Goal: Task Accomplishment & Management: Manage account settings

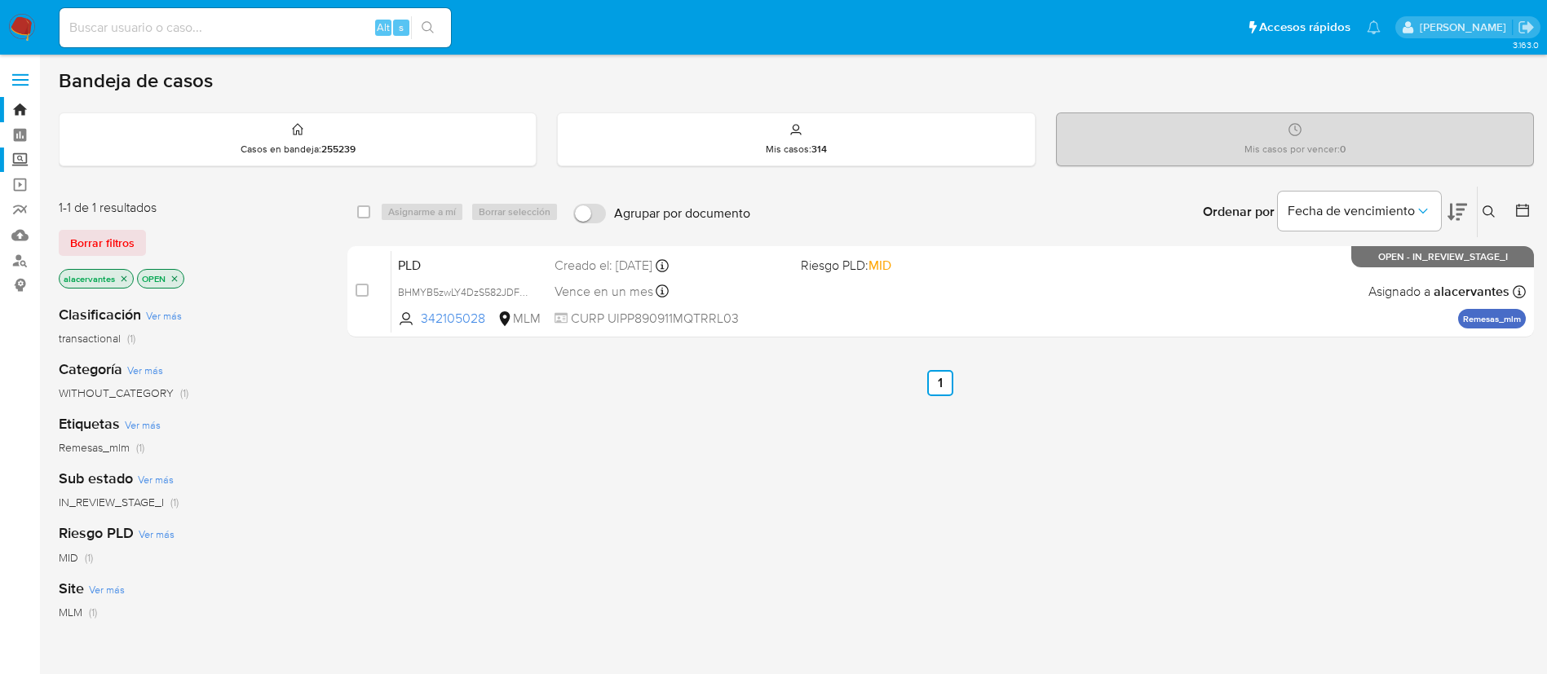
click at [22, 161] on label "Screening" at bounding box center [97, 160] width 194 height 25
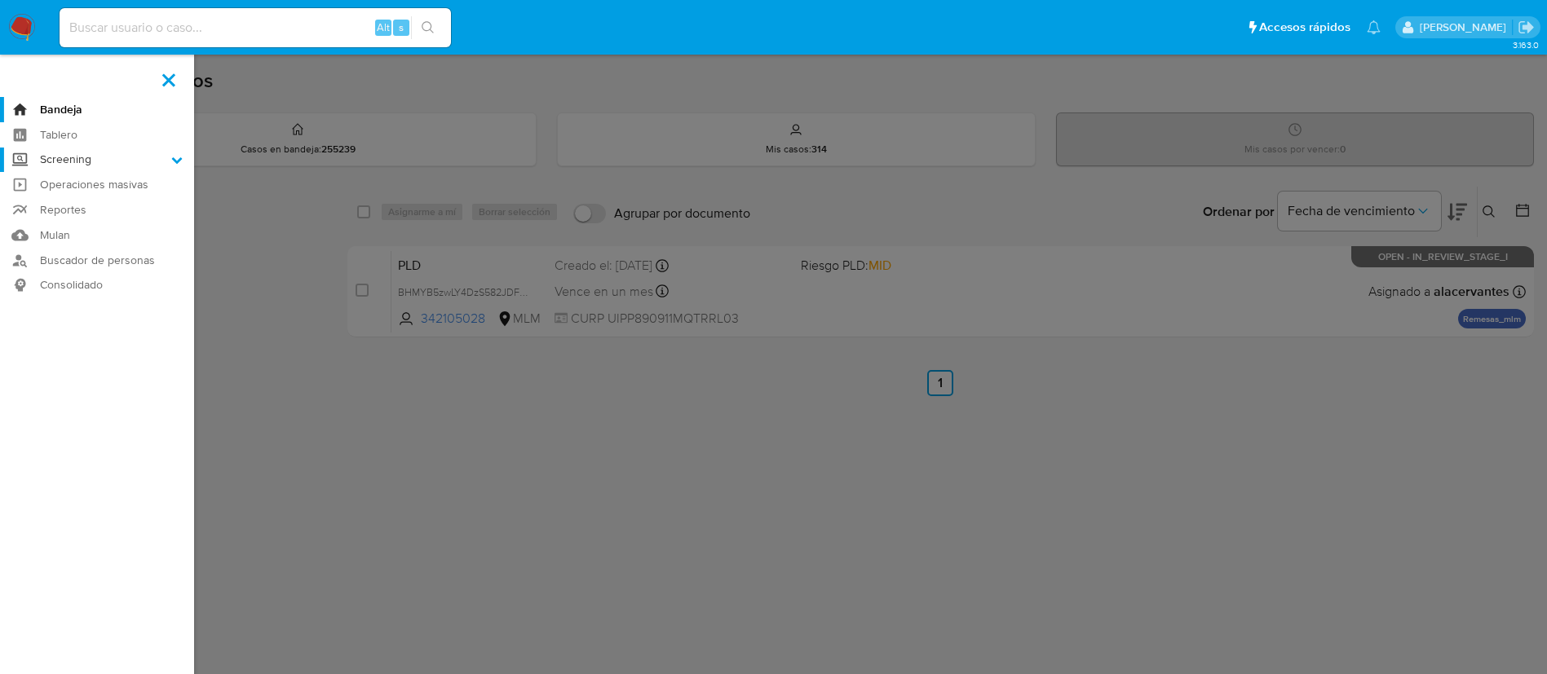
click at [0, 0] on input "Screening" at bounding box center [0, 0] width 0 height 0
click at [95, 226] on link "Herramientas" at bounding box center [97, 224] width 194 height 20
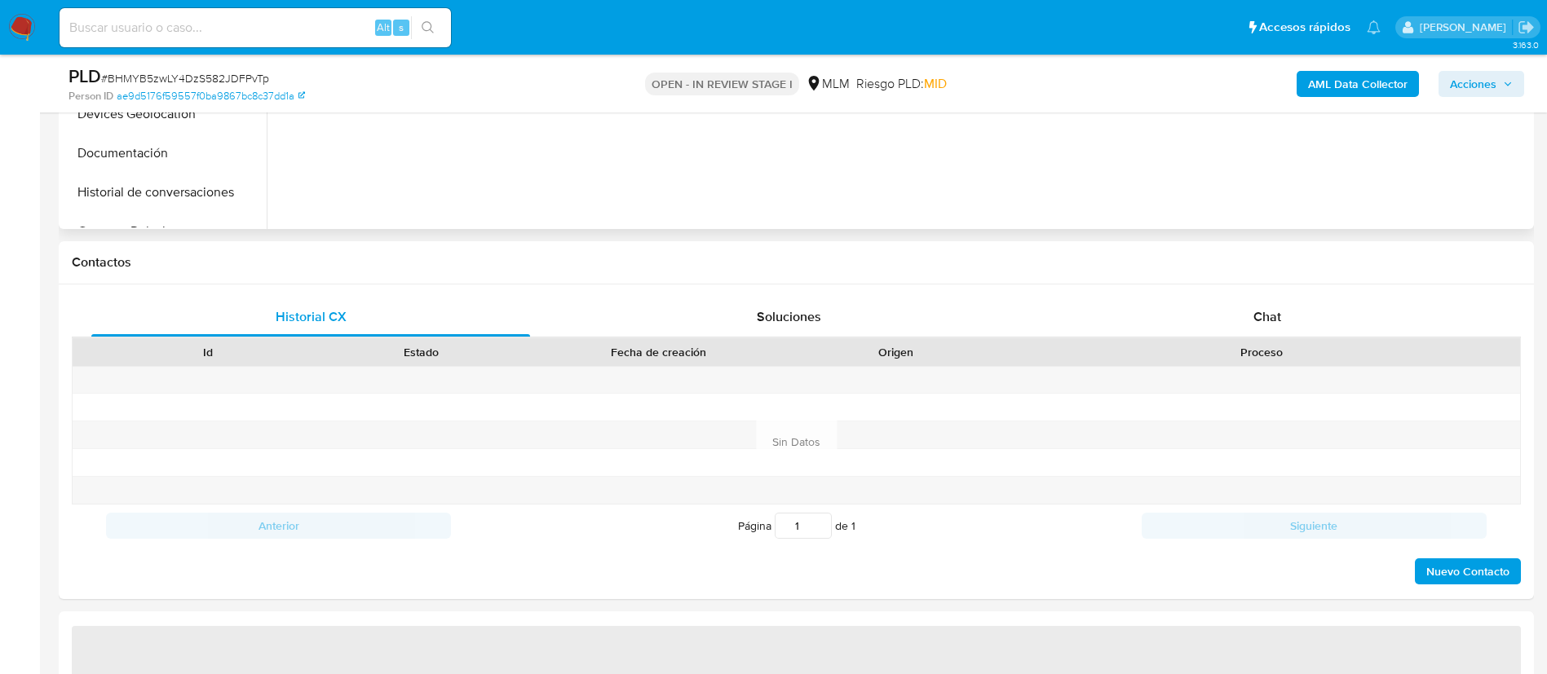
select select "10"
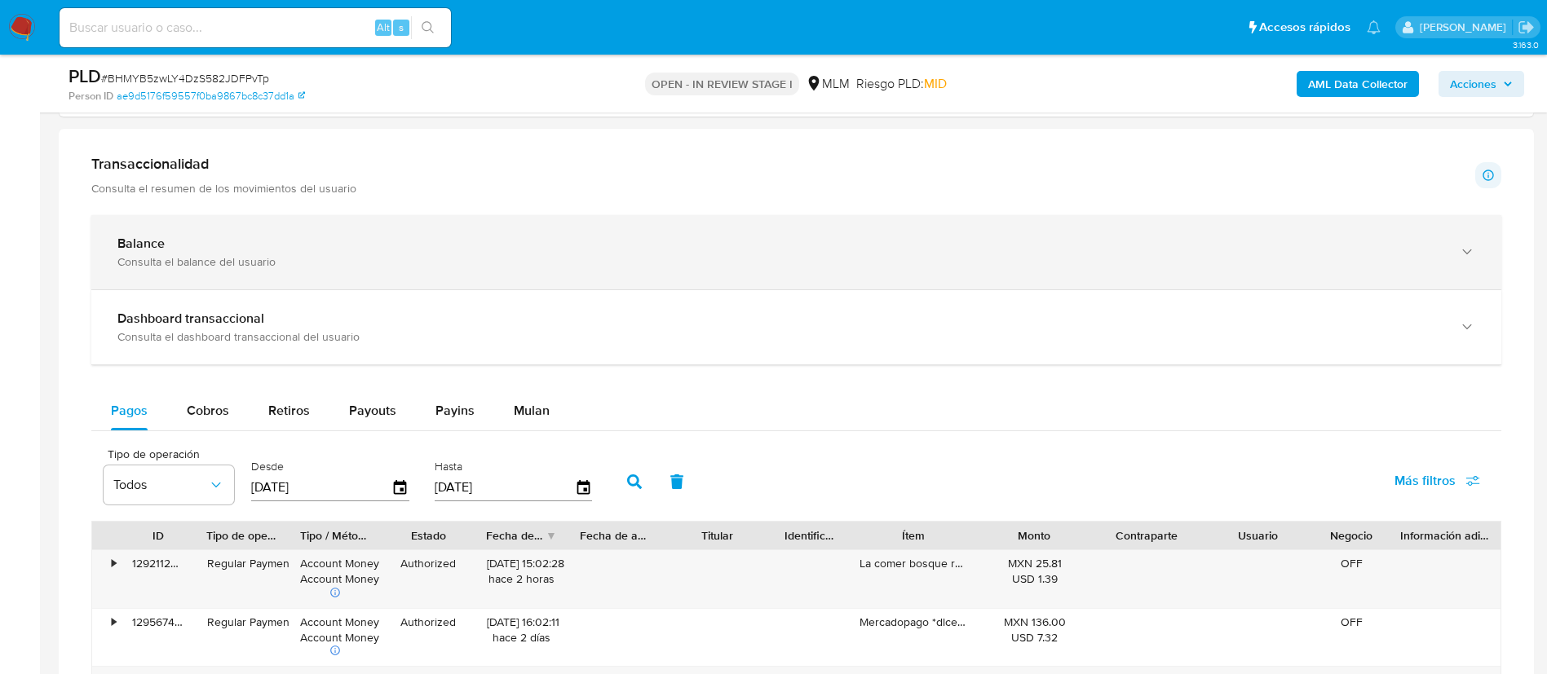
scroll to position [978, 0]
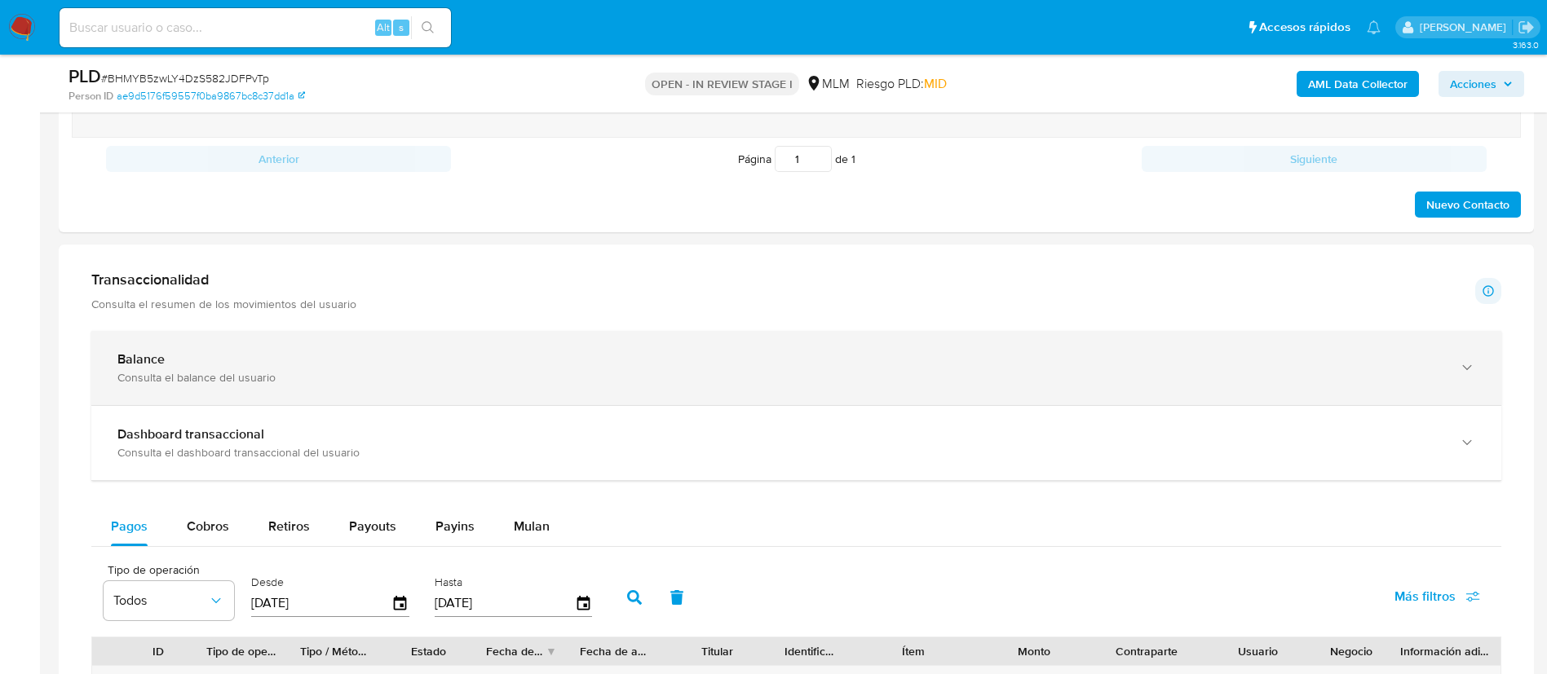
click at [767, 386] on div "Balance Consulta el balance del usuario" at bounding box center [796, 368] width 1410 height 74
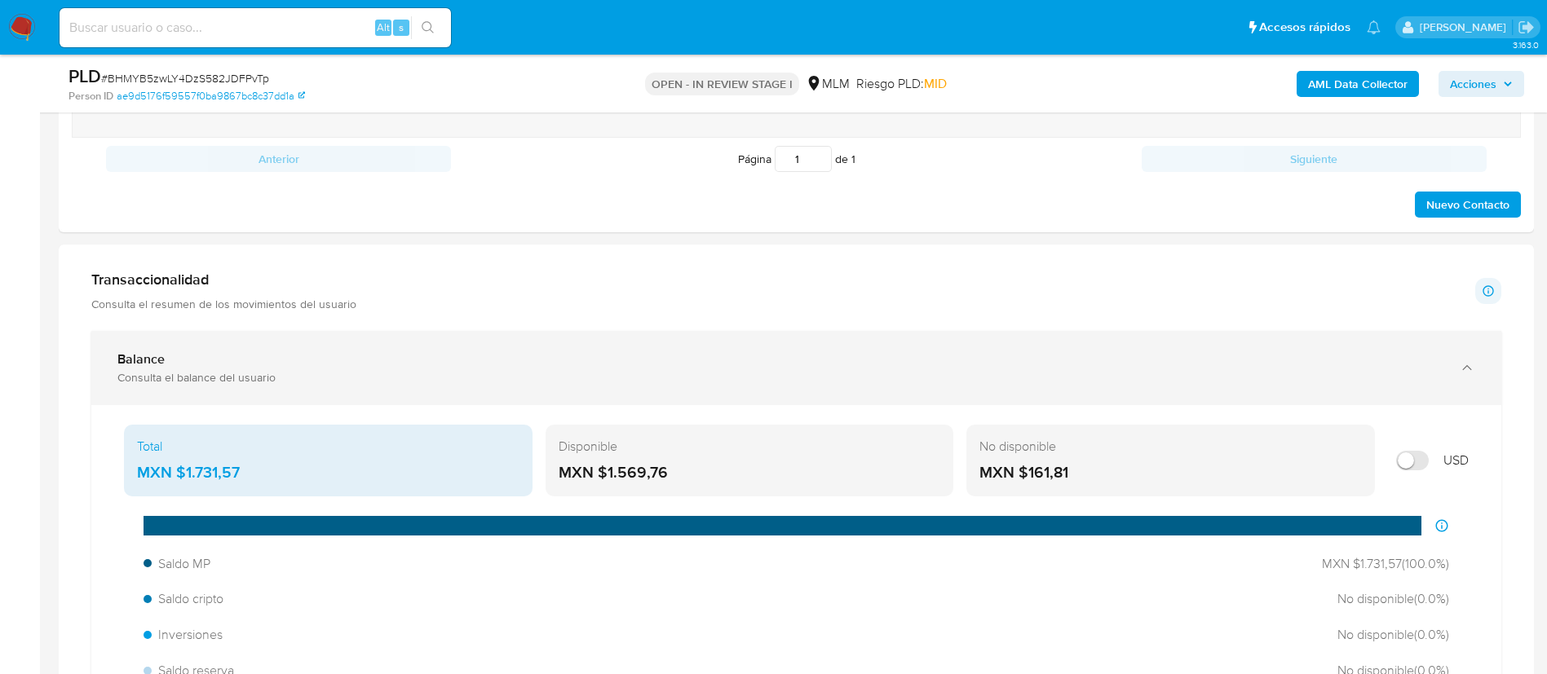
click at [816, 363] on div "Balance" at bounding box center [779, 359] width 1325 height 16
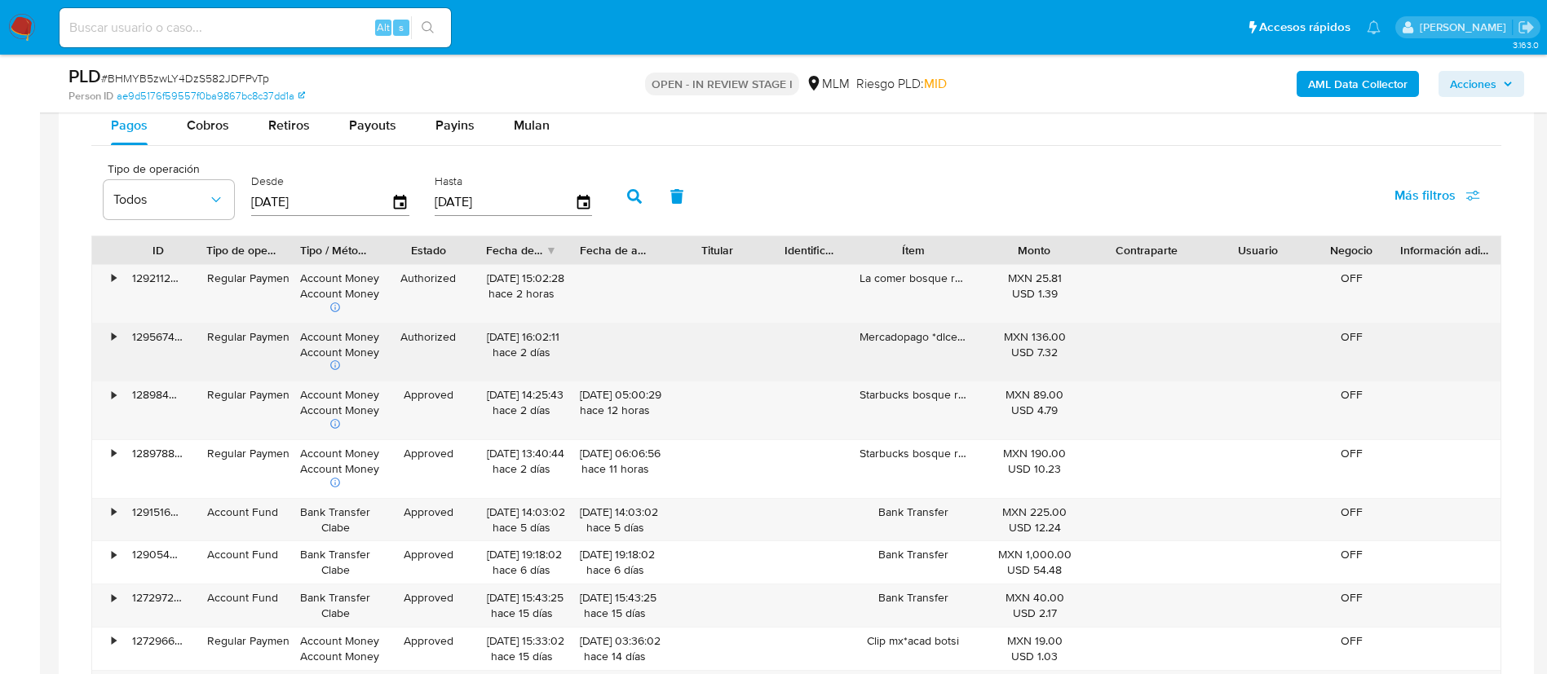
scroll to position [1345, 0]
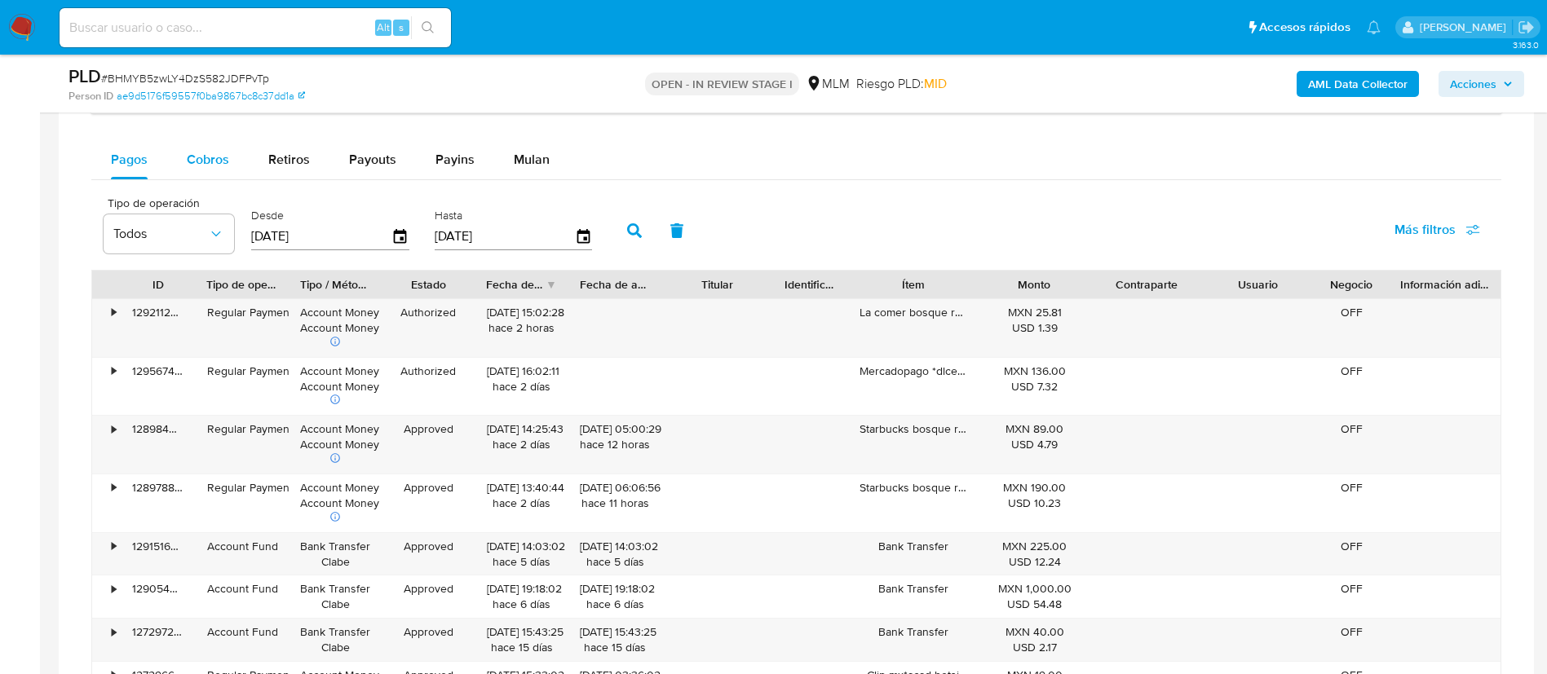
click at [201, 168] on span "Cobros" at bounding box center [208, 159] width 42 height 19
select select "10"
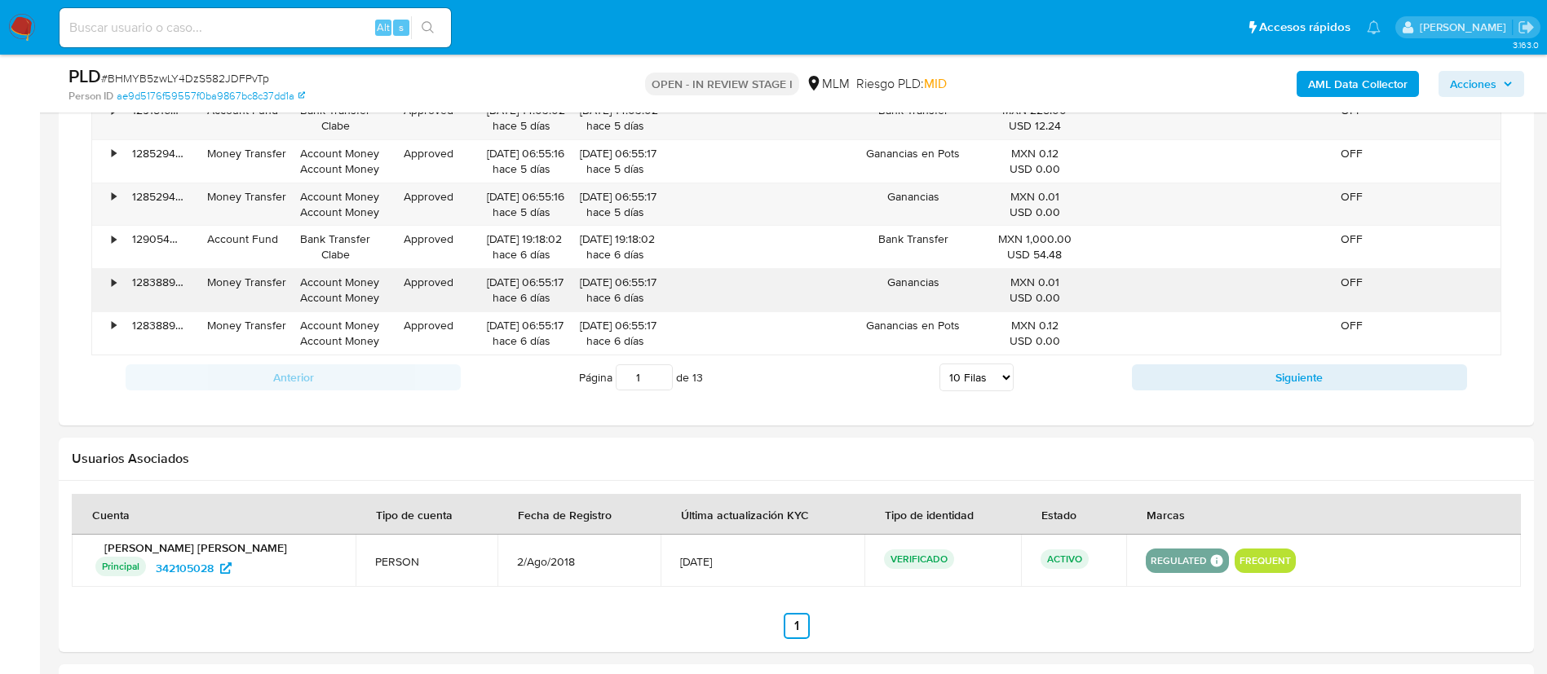
scroll to position [1590, 0]
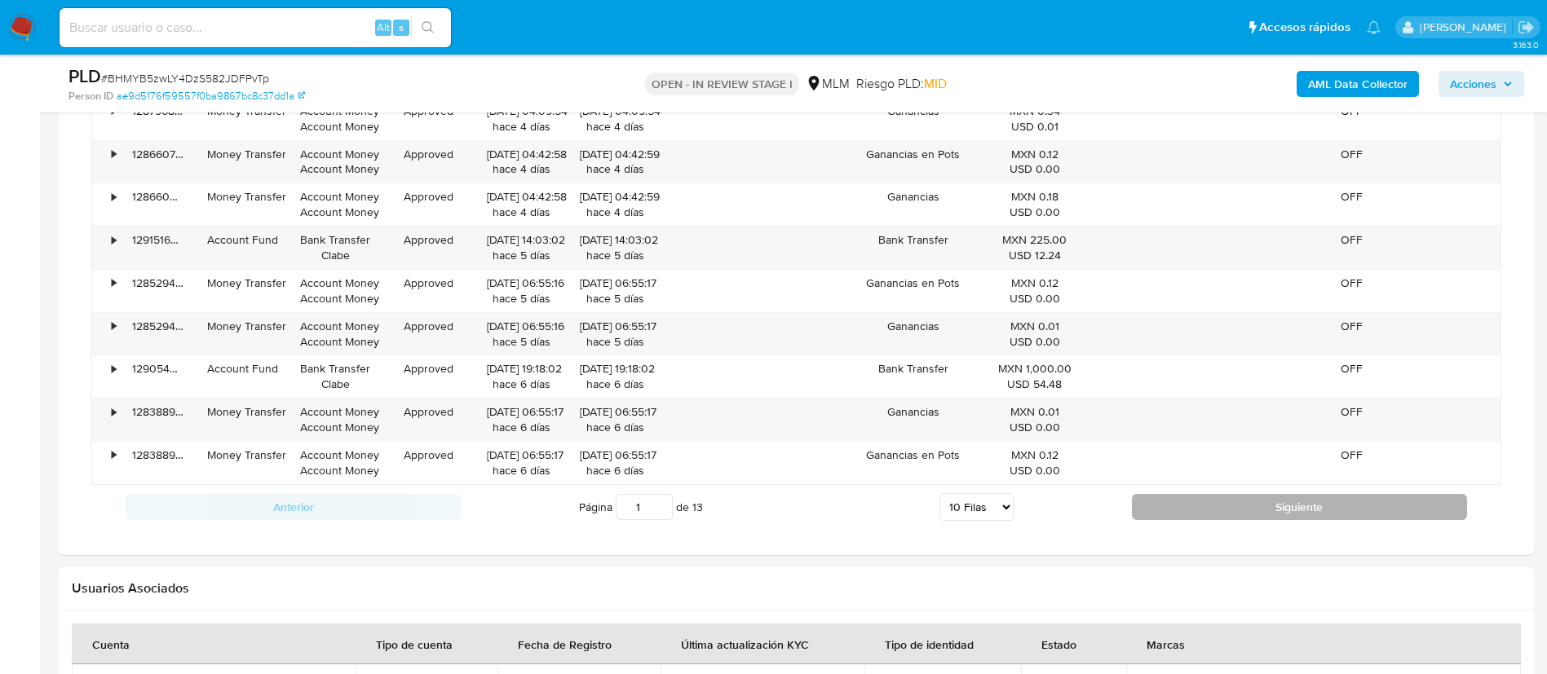
click at [1293, 495] on button "Siguiente" at bounding box center [1299, 507] width 335 height 26
click at [1221, 515] on button "Siguiente" at bounding box center [1299, 507] width 335 height 26
click at [1228, 511] on button "Siguiente" at bounding box center [1299, 507] width 335 height 26
click at [1230, 505] on button "Siguiente" at bounding box center [1299, 507] width 335 height 26
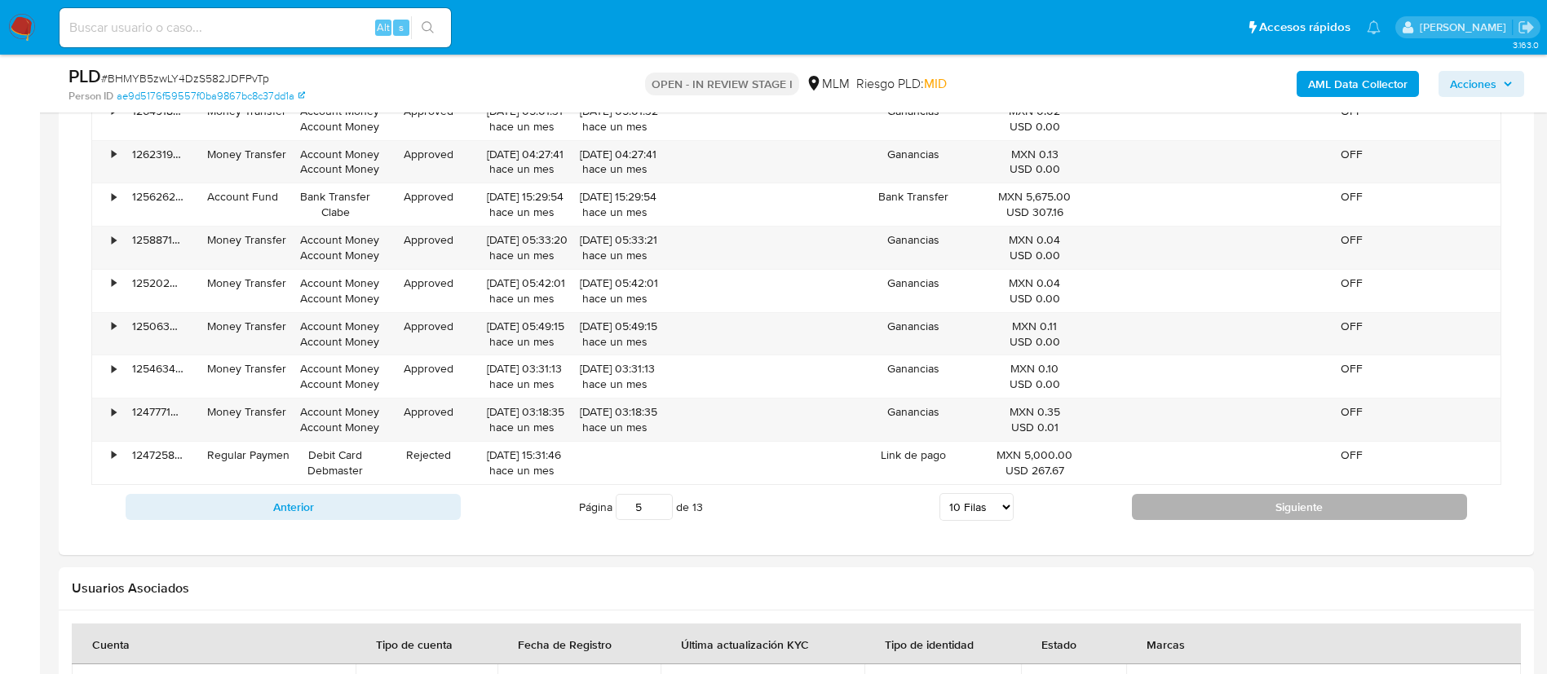
click at [1234, 495] on button "Siguiente" at bounding box center [1299, 507] width 335 height 26
type input "6"
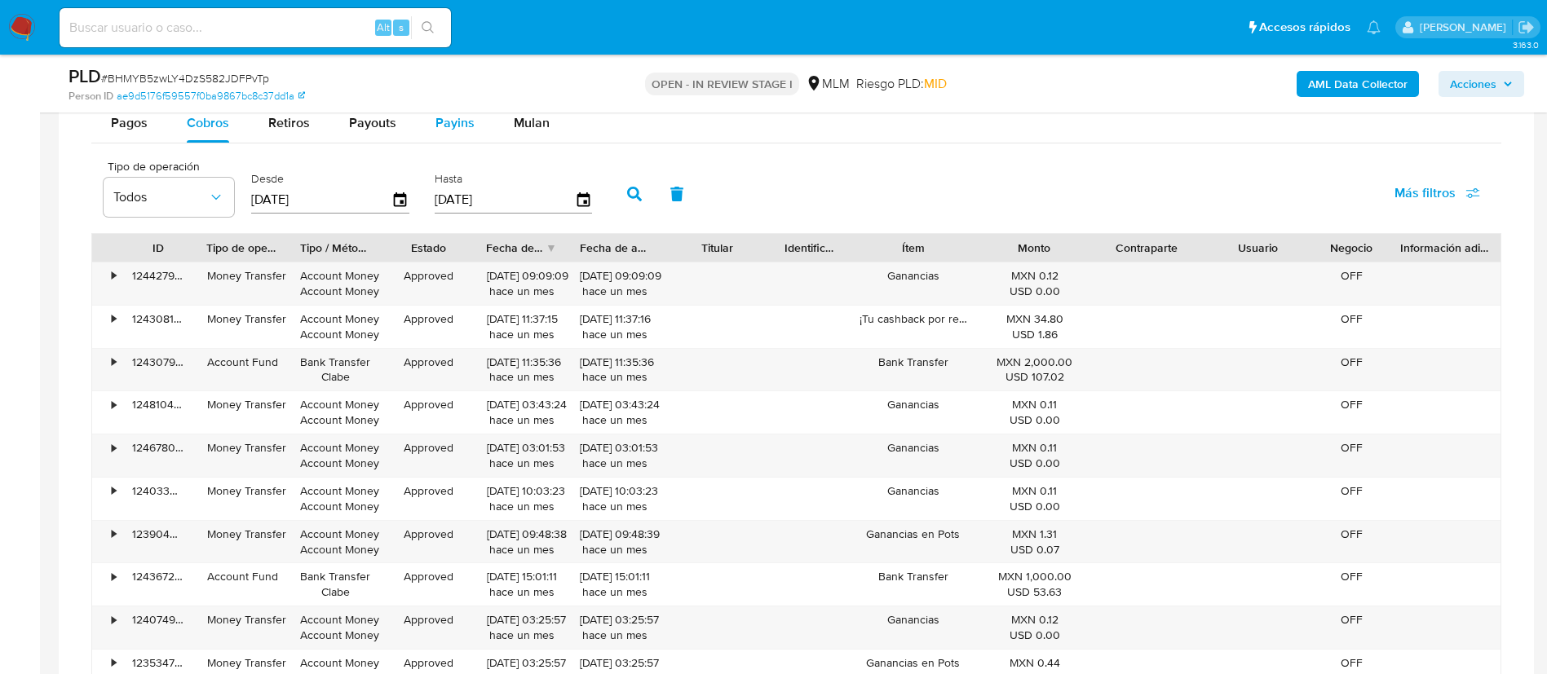
scroll to position [1345, 0]
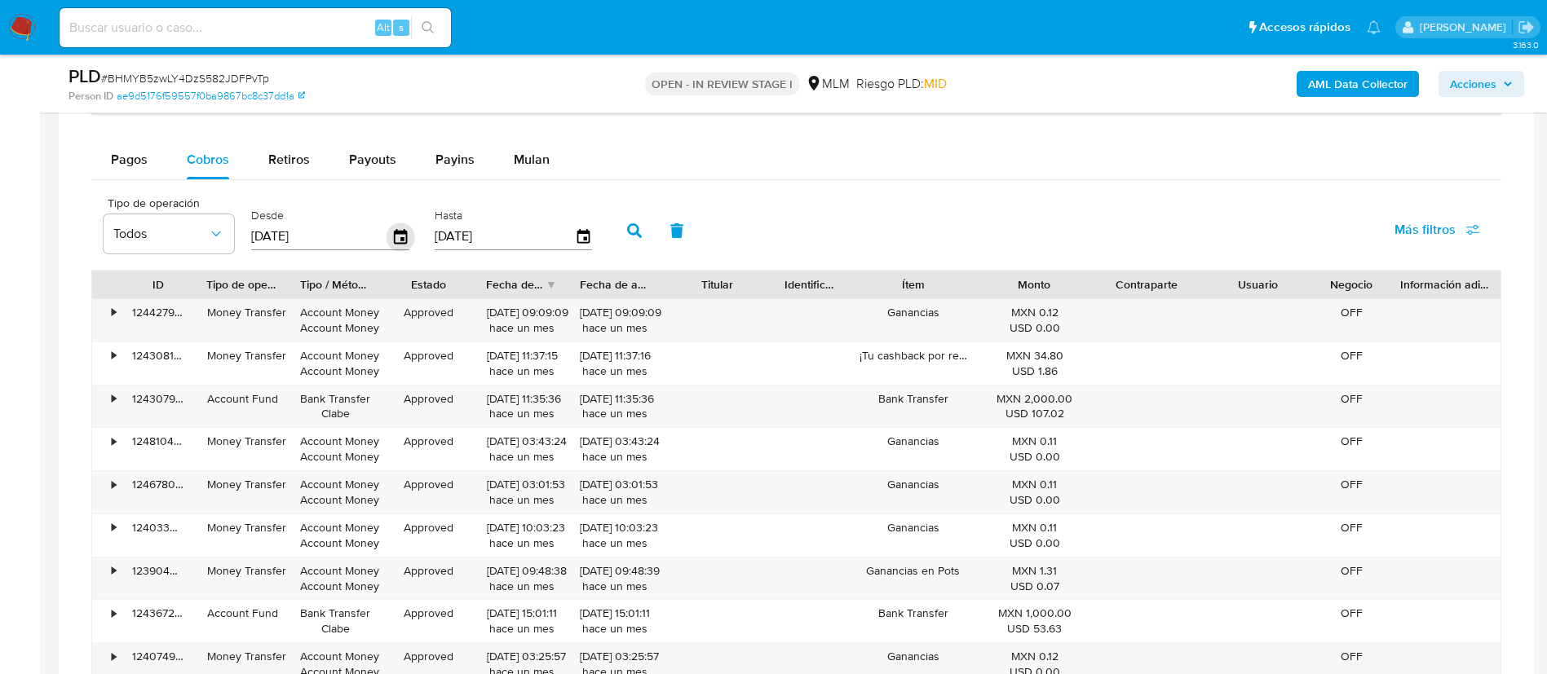
click at [400, 224] on div "Desde 16/07/2025" at bounding box center [330, 229] width 158 height 42
click at [403, 252] on div "Desde 16/07/2025" at bounding box center [330, 229] width 158 height 65
click at [403, 236] on icon "button" at bounding box center [400, 237] width 29 height 29
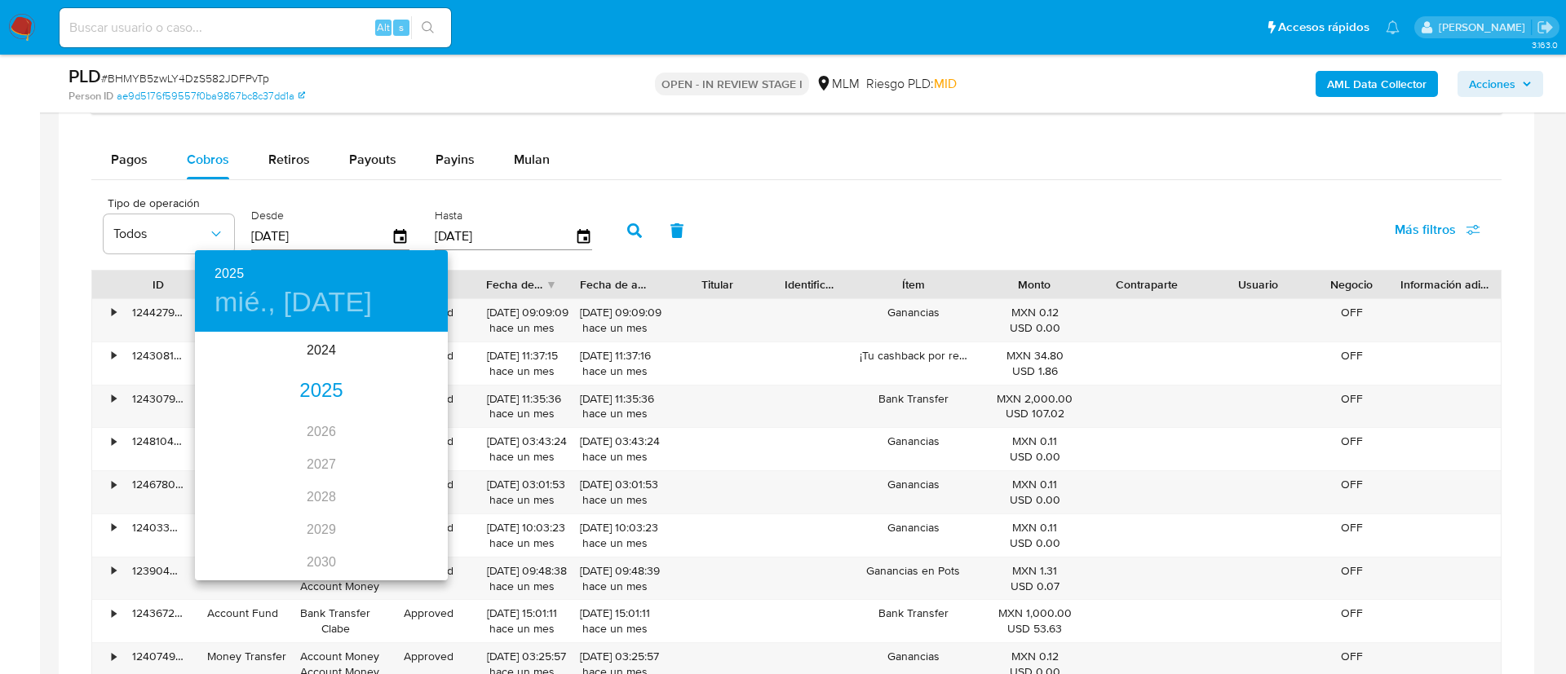
click at [332, 395] on div "2025" at bounding box center [321, 391] width 253 height 33
click at [334, 469] on div "ago." at bounding box center [321, 487] width 84 height 61
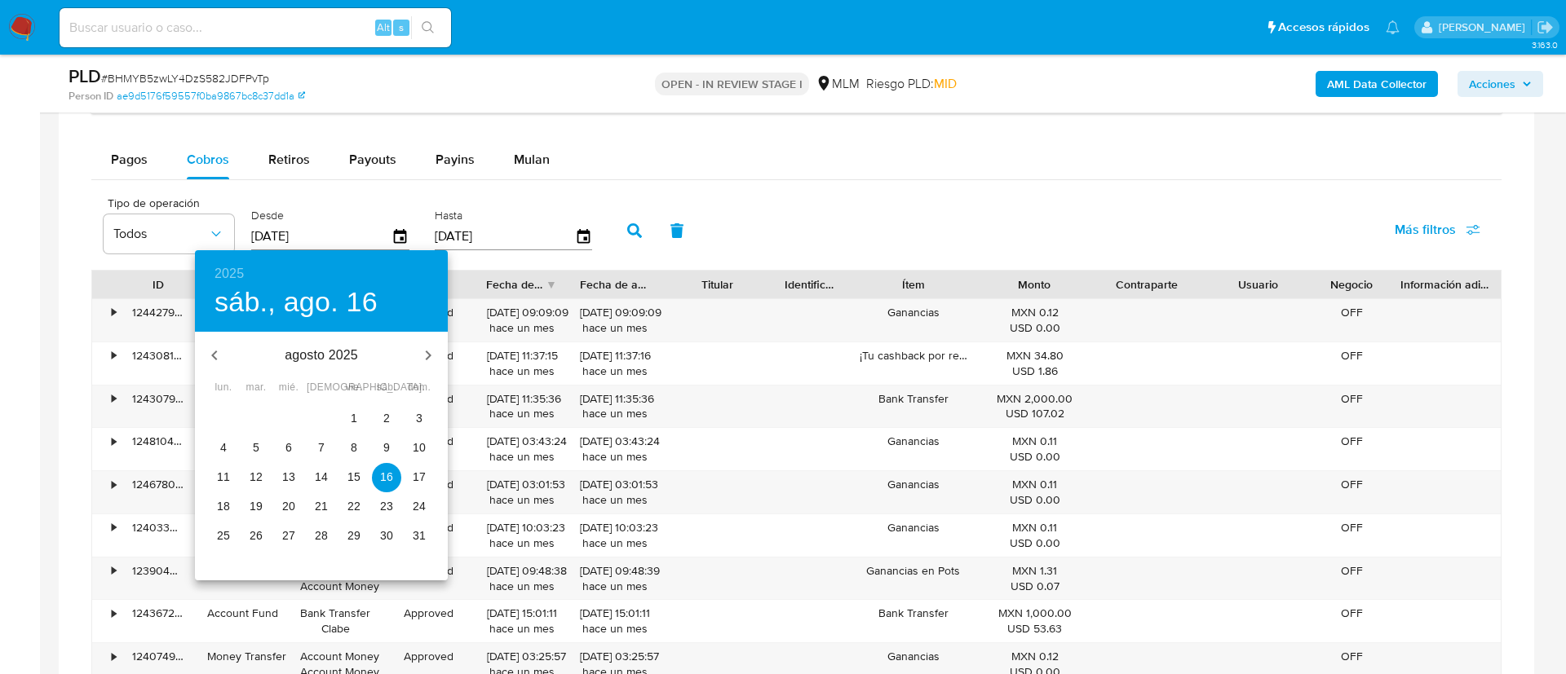
click at [350, 415] on span "1" at bounding box center [353, 418] width 29 height 16
type input "01/08/2025"
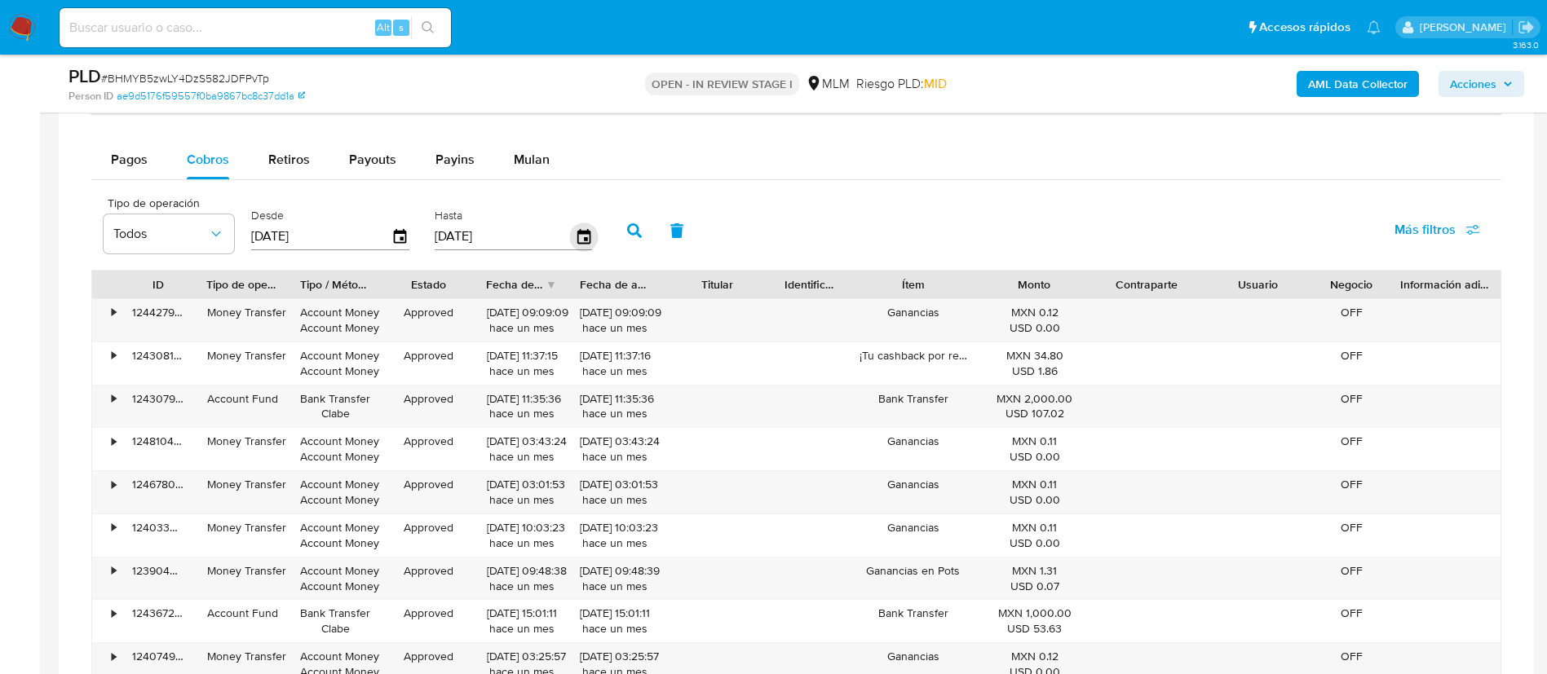
click at [589, 236] on icon "button" at bounding box center [583, 237] width 29 height 29
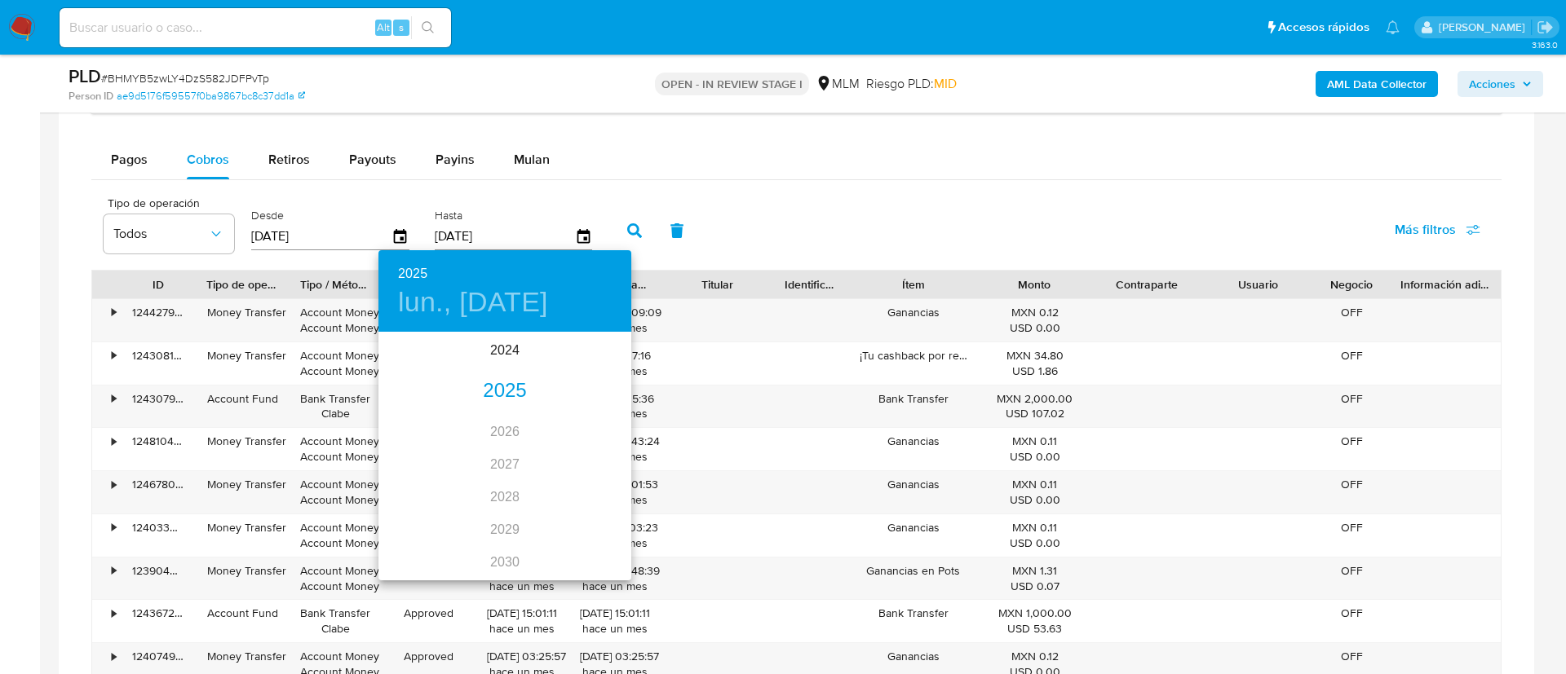
click at [479, 387] on div "2025" at bounding box center [504, 391] width 253 height 33
click at [492, 484] on div "ago." at bounding box center [504, 487] width 84 height 61
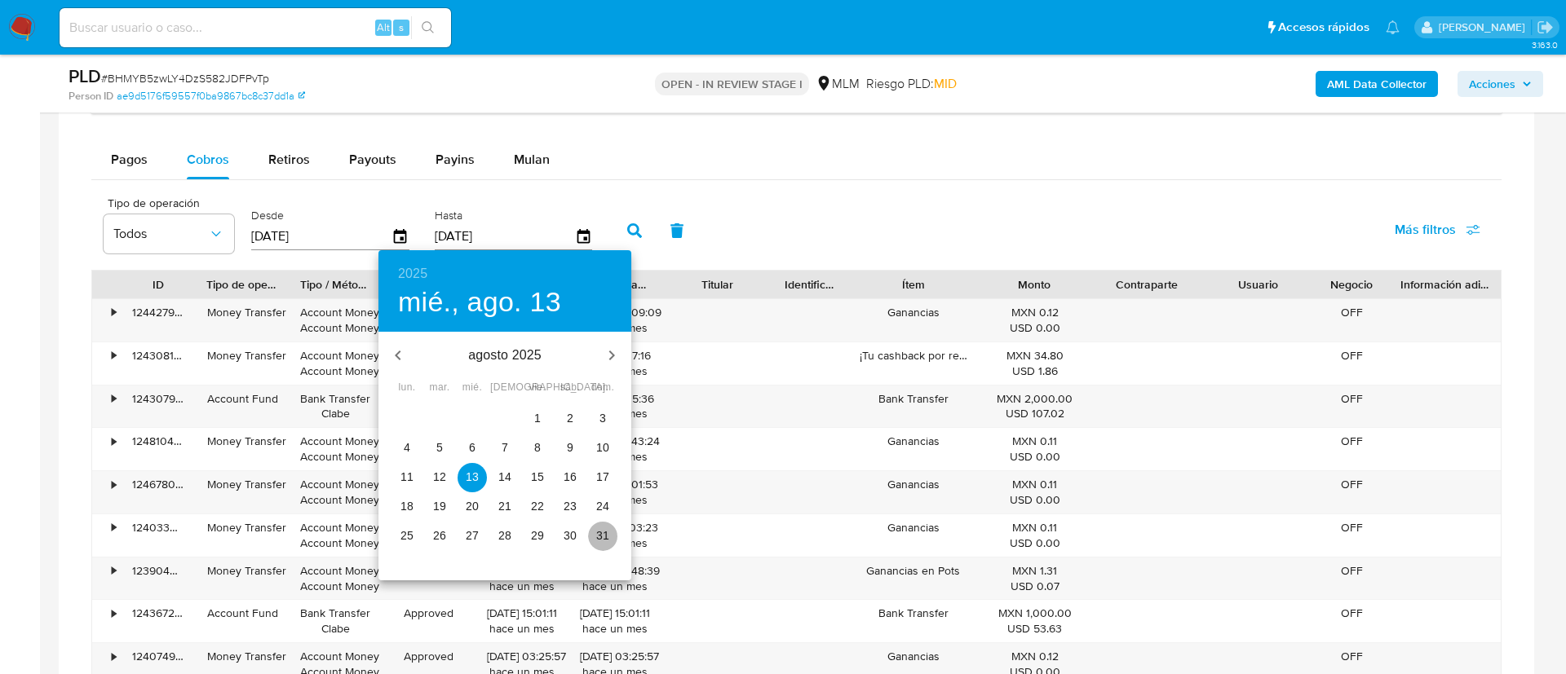
click at [604, 528] on p "31" at bounding box center [602, 536] width 13 height 16
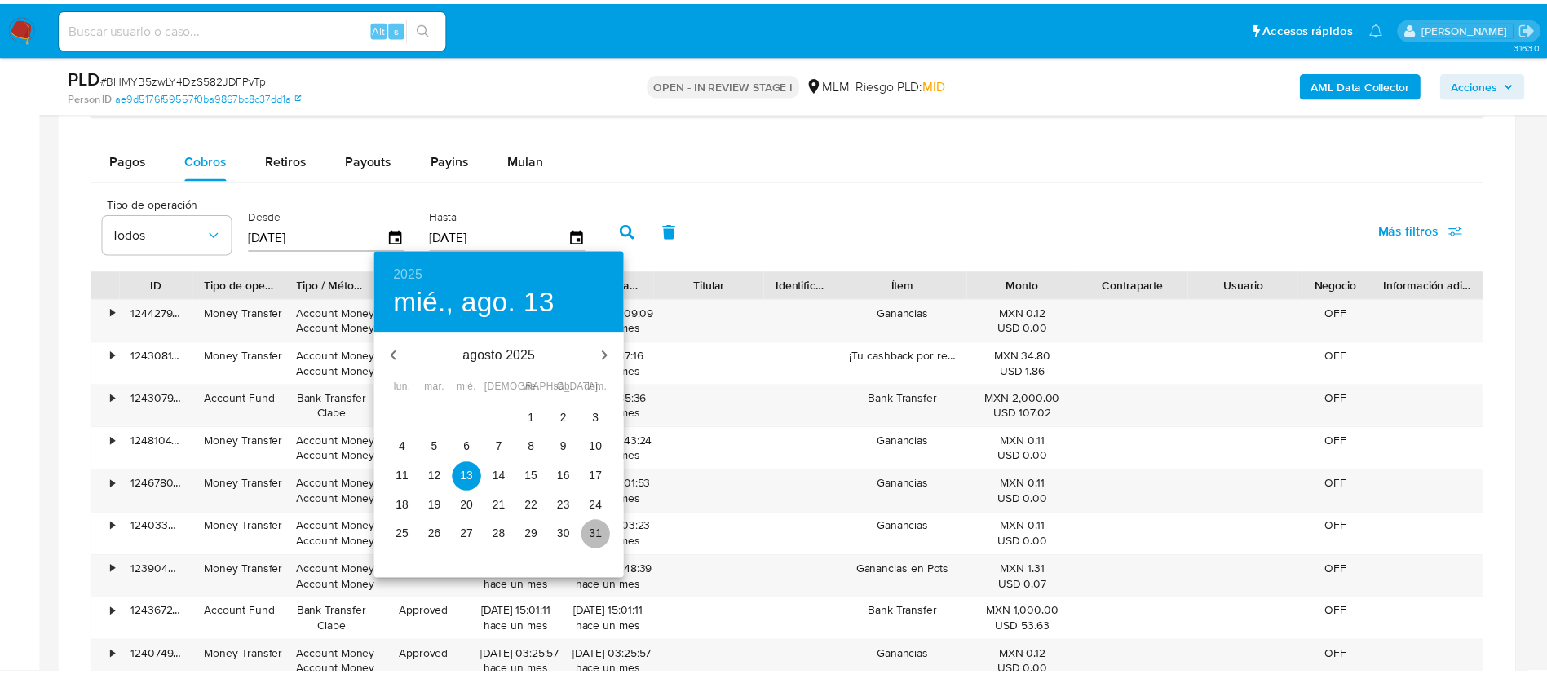
type input "31/08/2025"
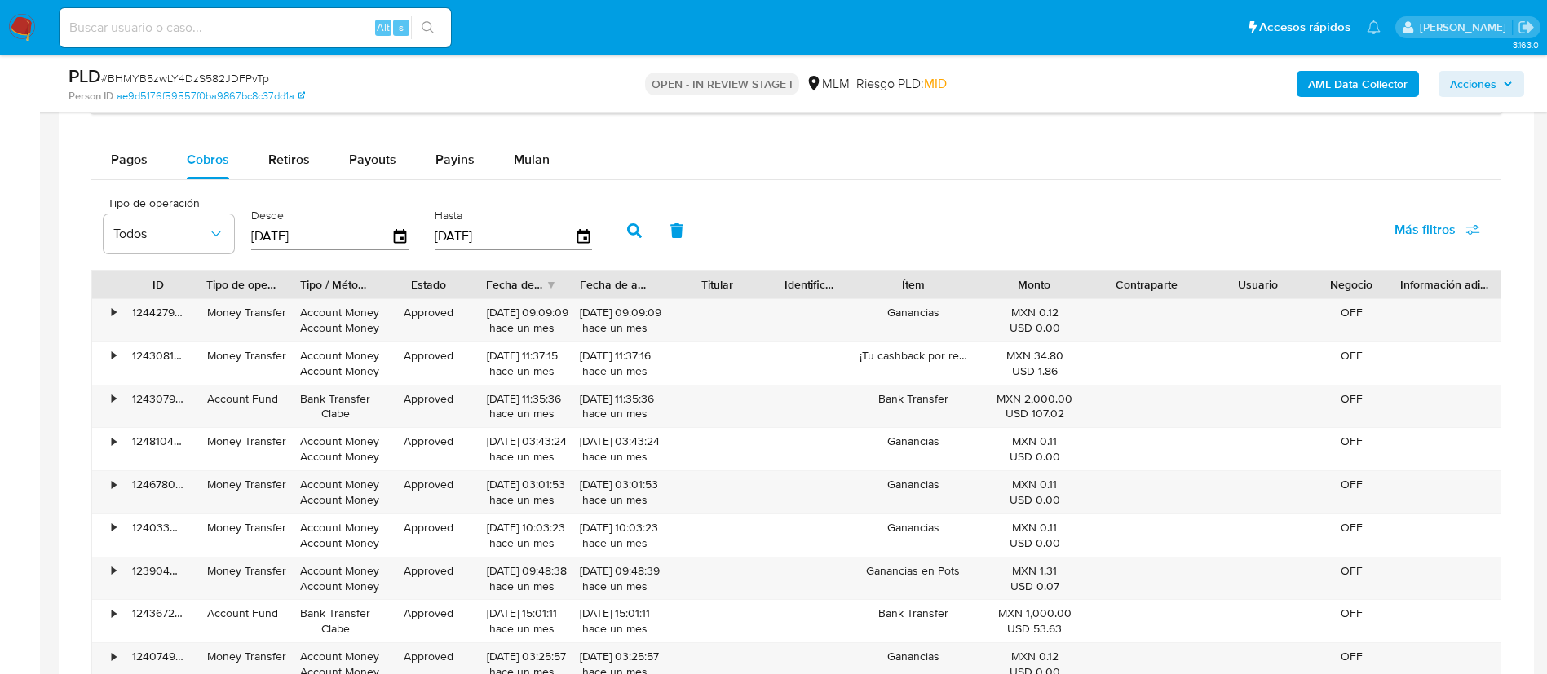
click at [637, 220] on button "button" at bounding box center [634, 230] width 42 height 39
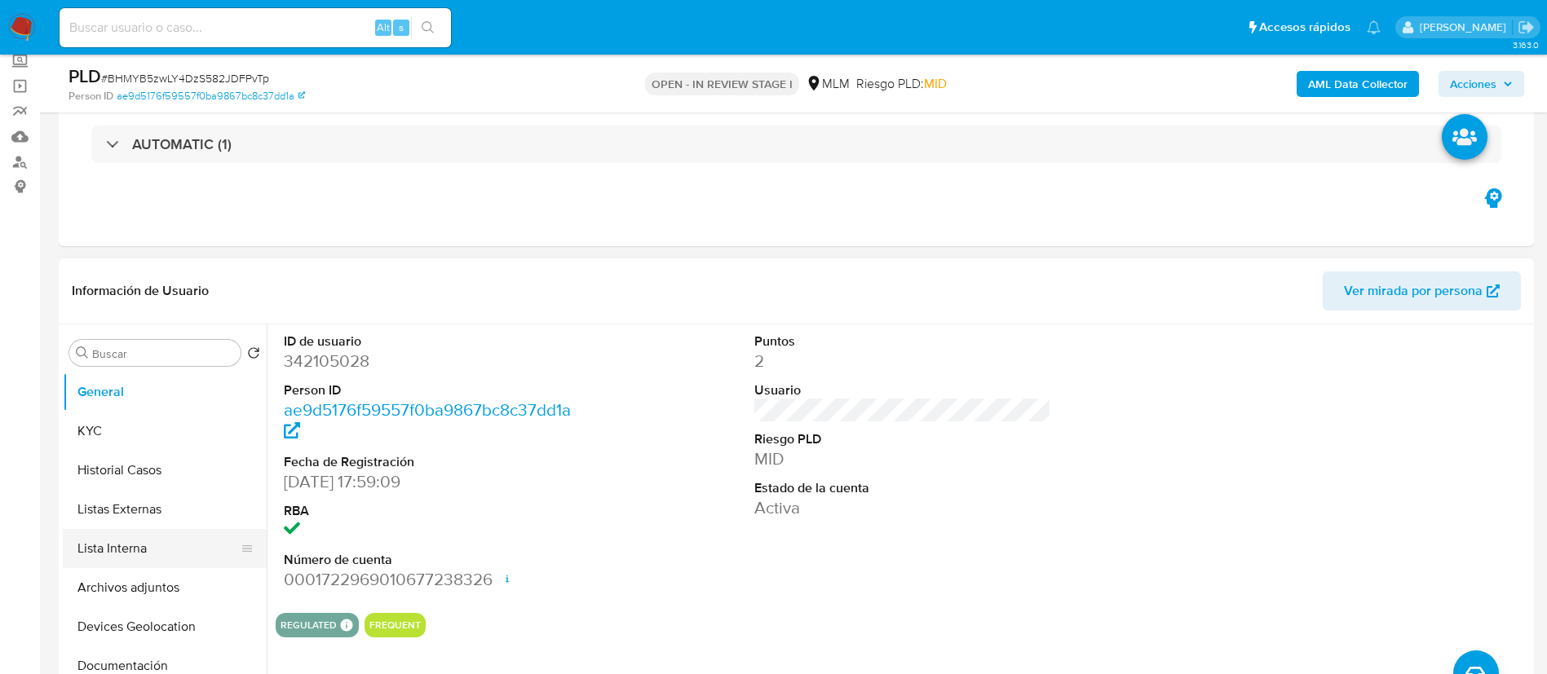
scroll to position [122, 0]
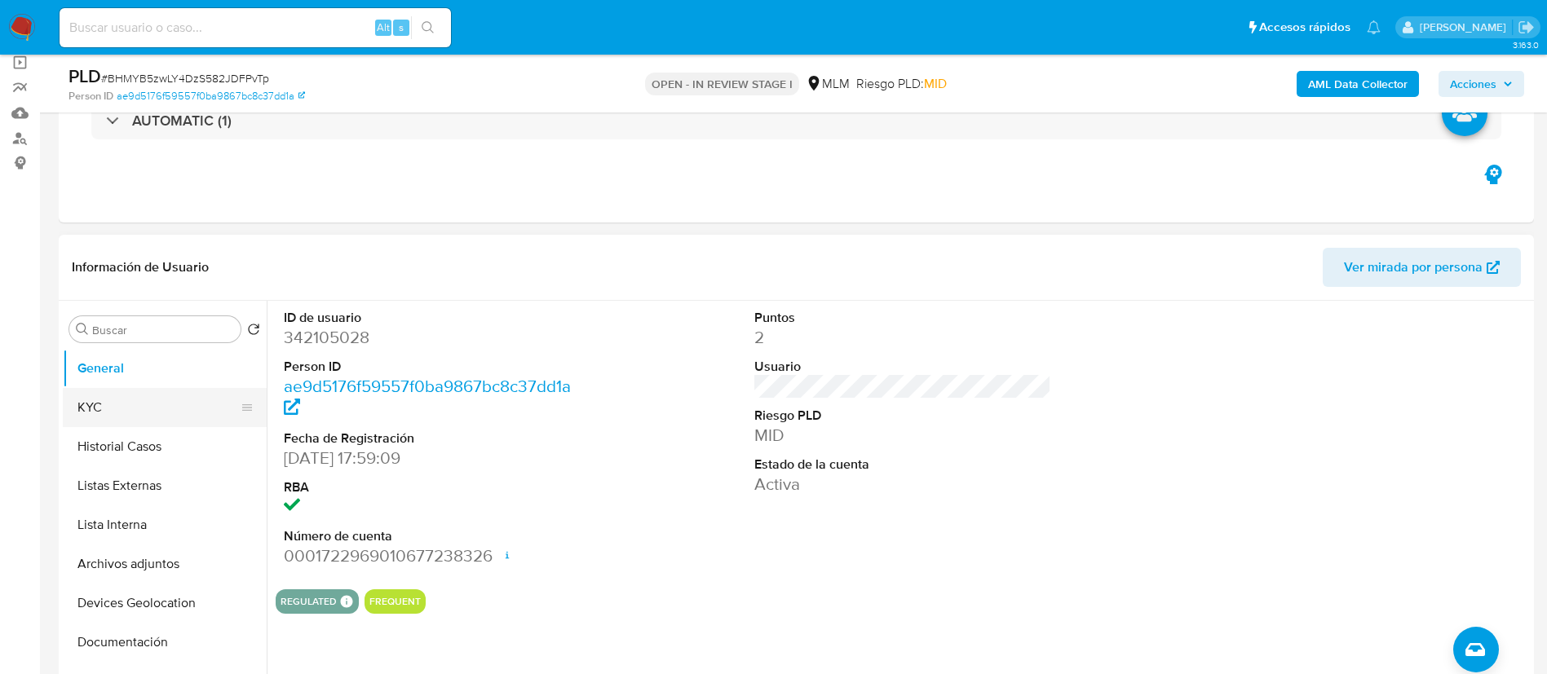
click at [131, 392] on button "KYC" at bounding box center [158, 407] width 191 height 39
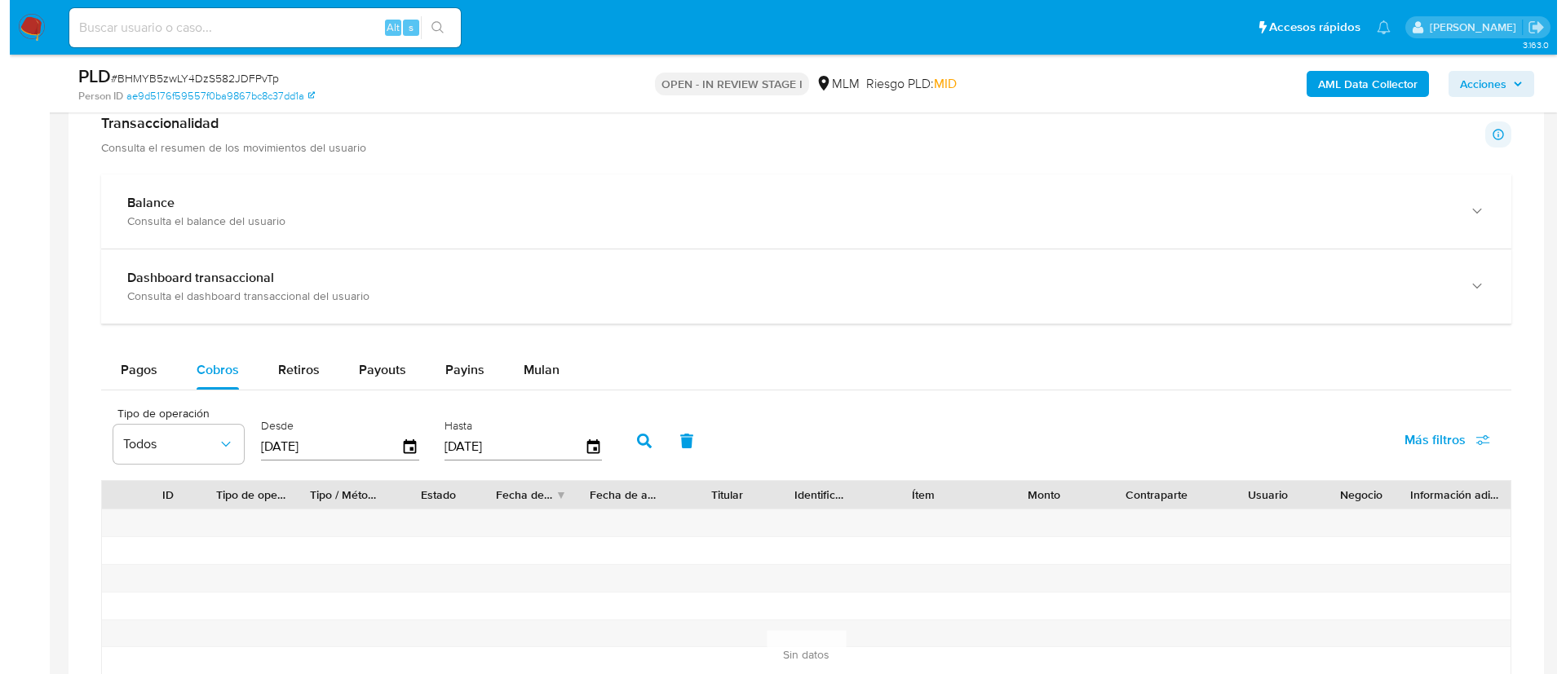
scroll to position [1345, 0]
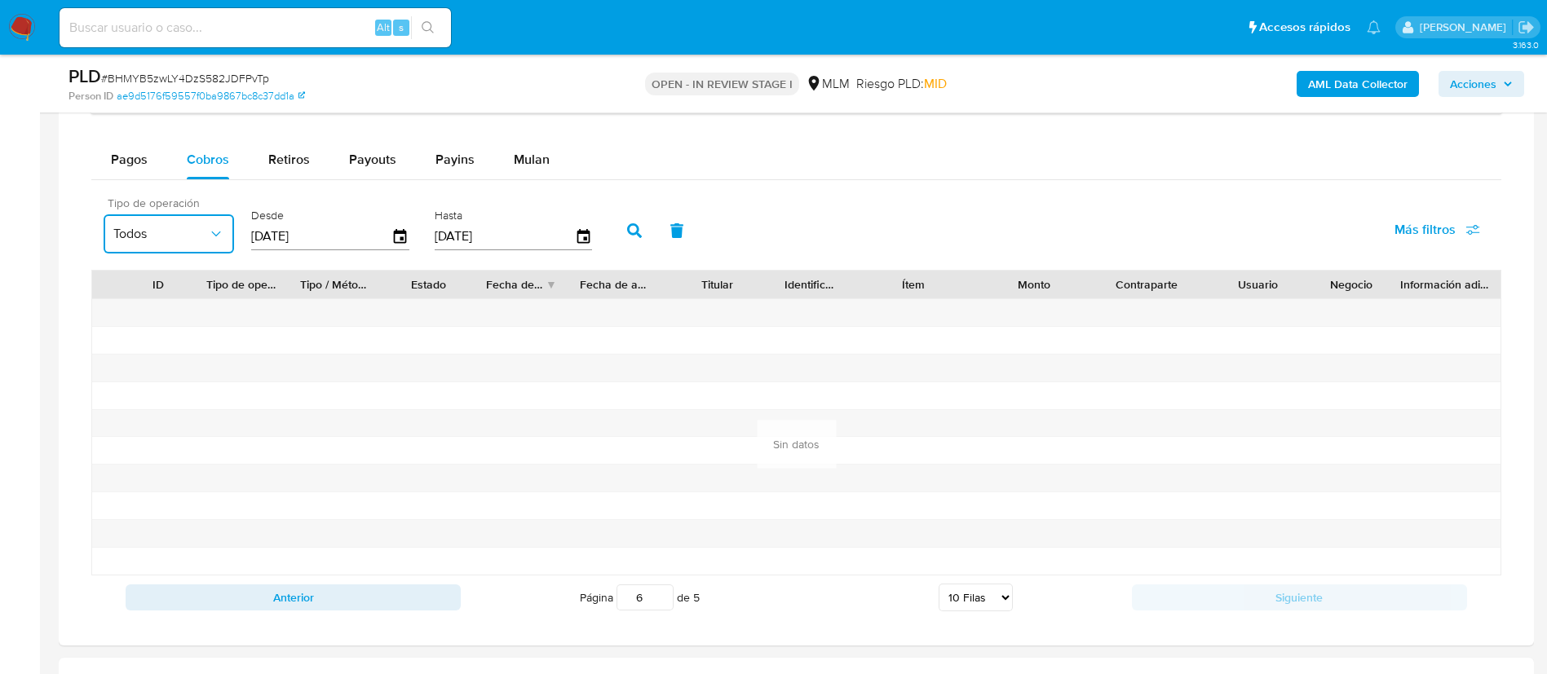
click at [201, 219] on button "Todos" at bounding box center [169, 233] width 130 height 39
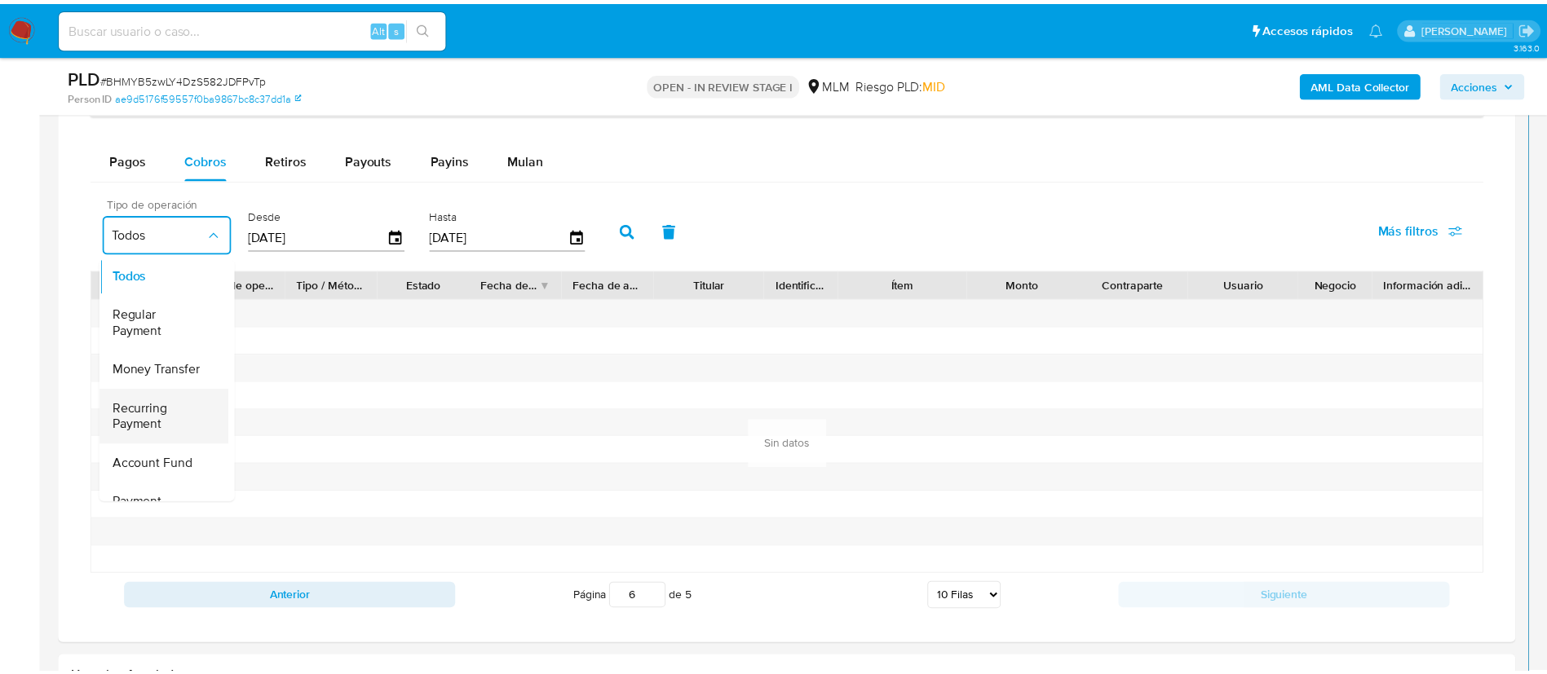
scroll to position [0, 0]
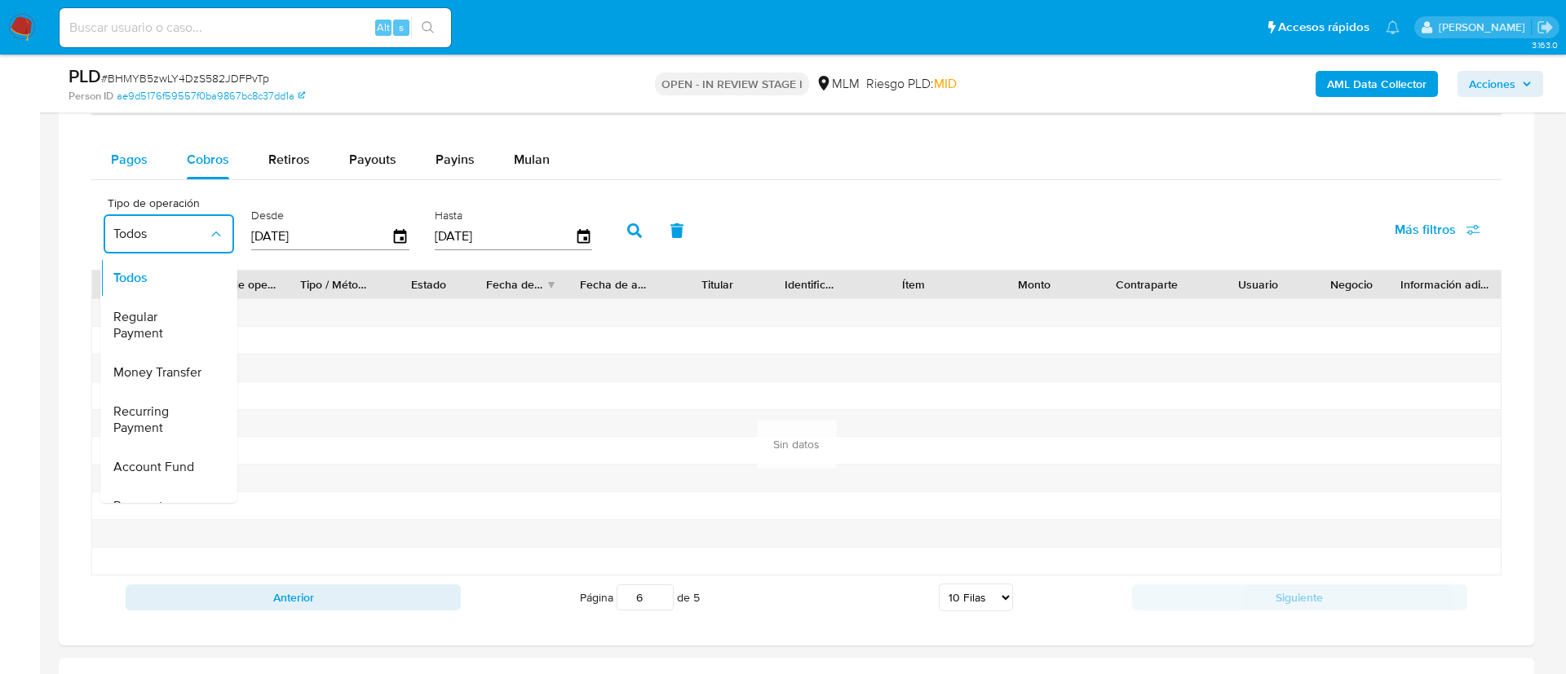
click at [115, 160] on span "Pagos" at bounding box center [129, 159] width 37 height 19
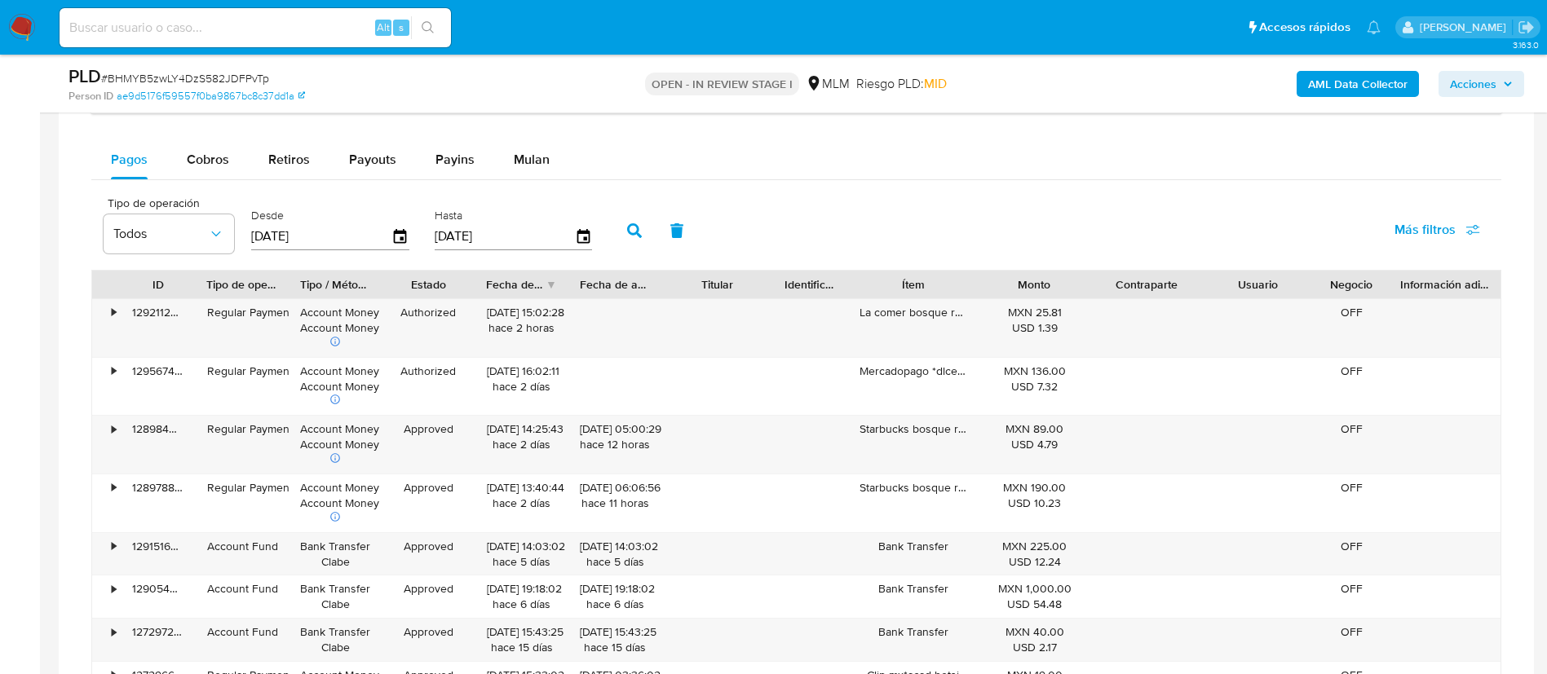
click at [404, 250] on div "Desde 16/07/2025" at bounding box center [330, 229] width 158 height 65
click at [400, 239] on icon "button" at bounding box center [400, 237] width 29 height 29
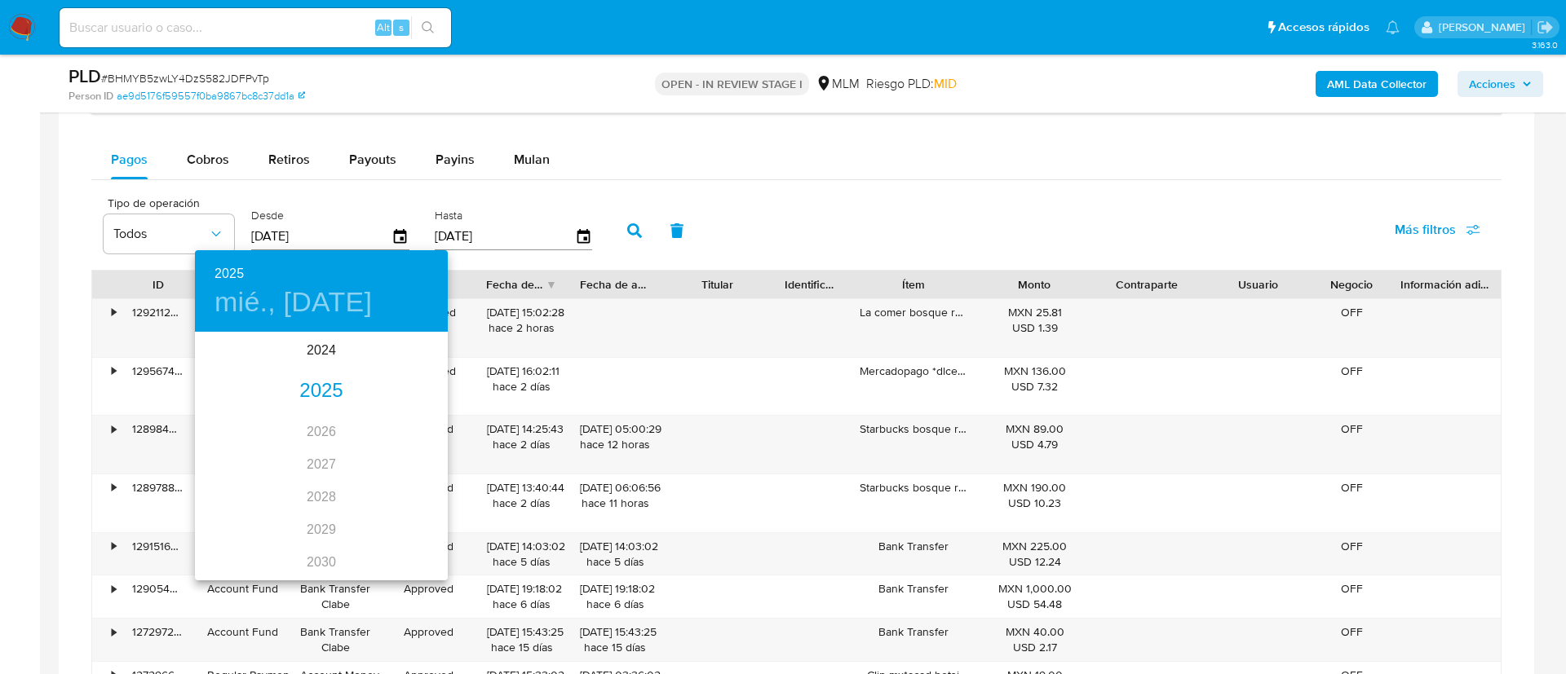
click at [332, 375] on div "2025" at bounding box center [321, 391] width 253 height 33
click at [337, 478] on div "ago." at bounding box center [321, 487] width 84 height 61
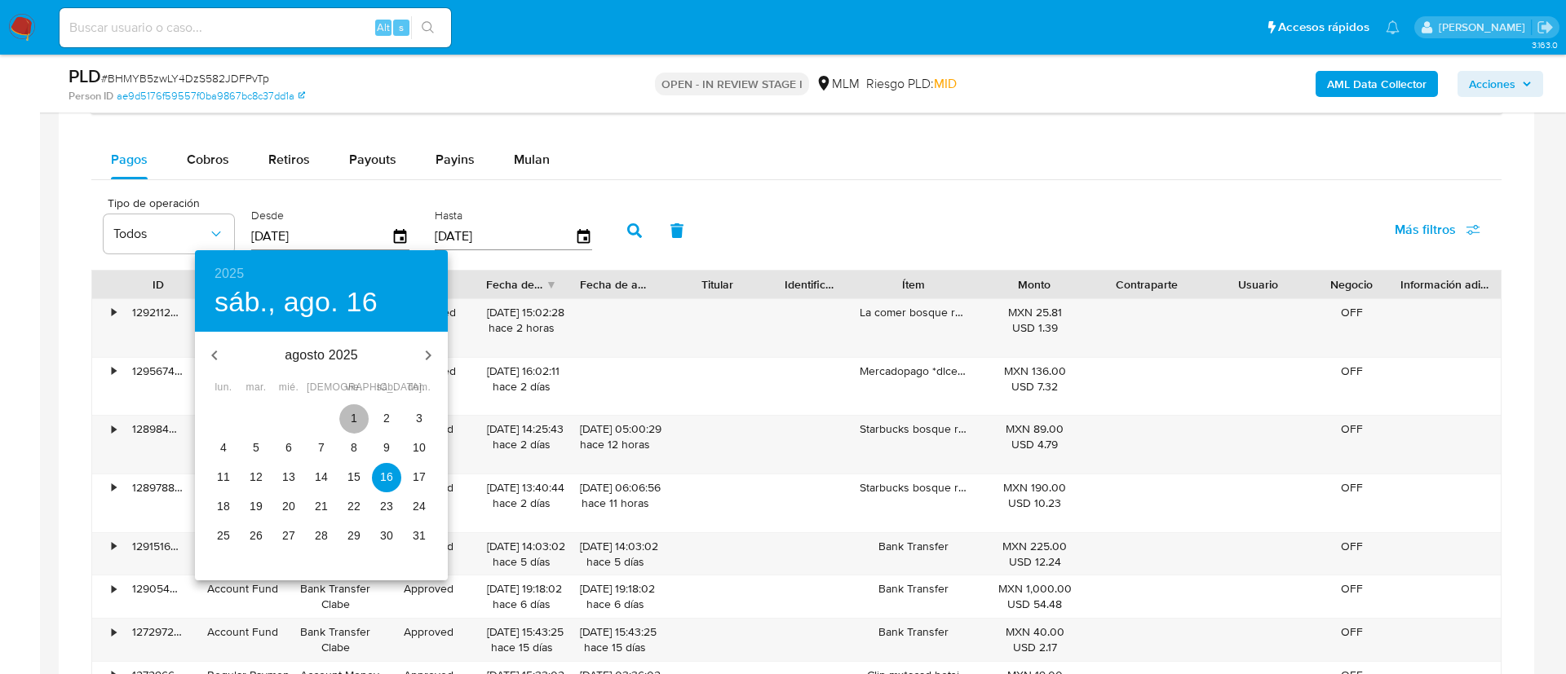
click at [353, 418] on p "1" at bounding box center [354, 418] width 7 height 16
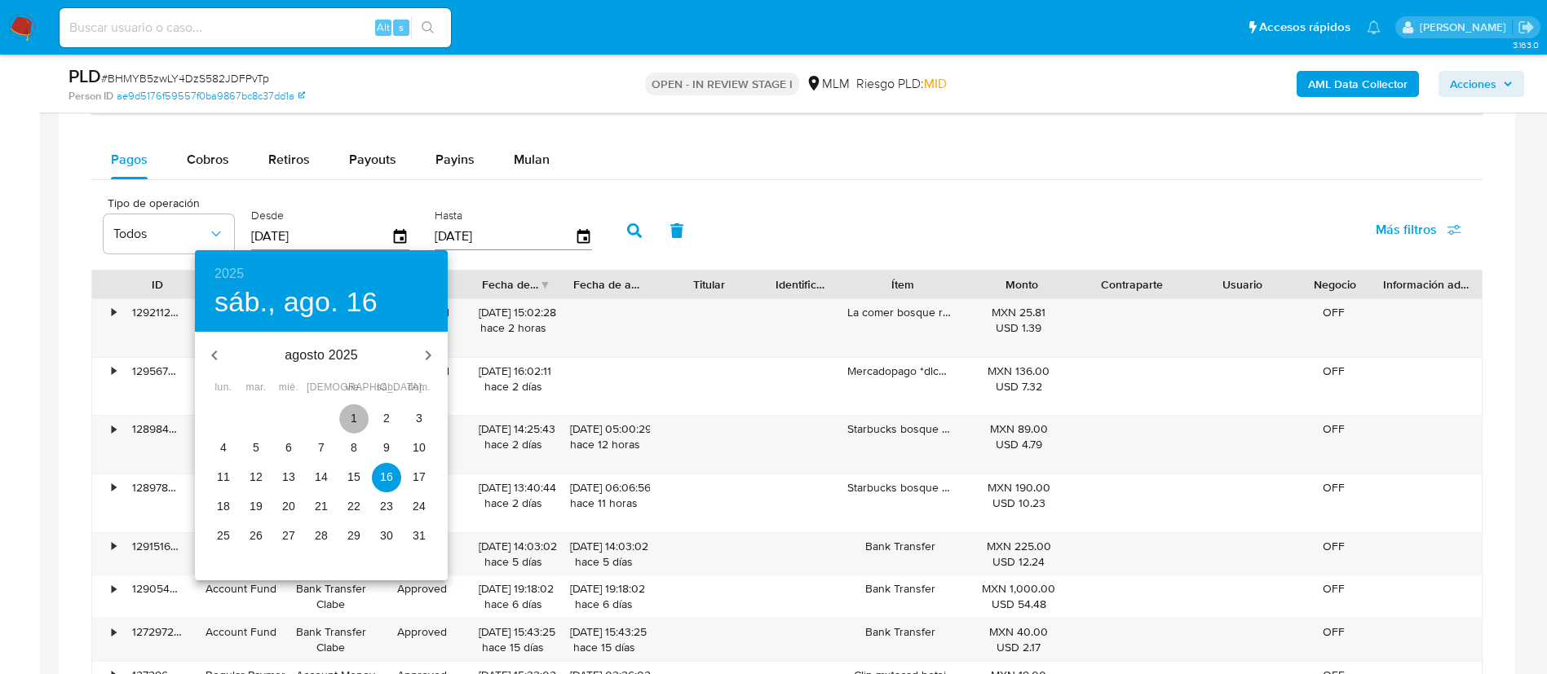
type input "01/08/2025"
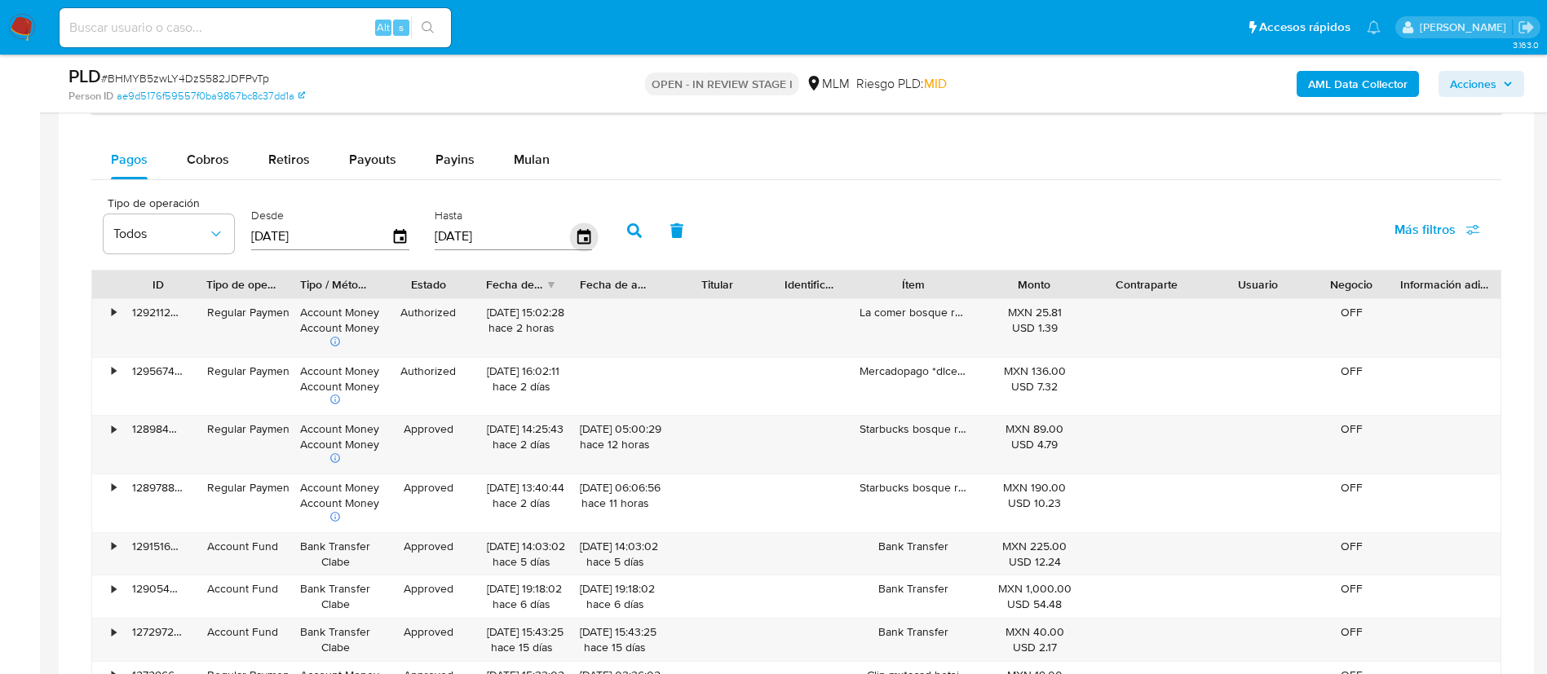
click at [582, 236] on icon "button" at bounding box center [583, 237] width 29 height 29
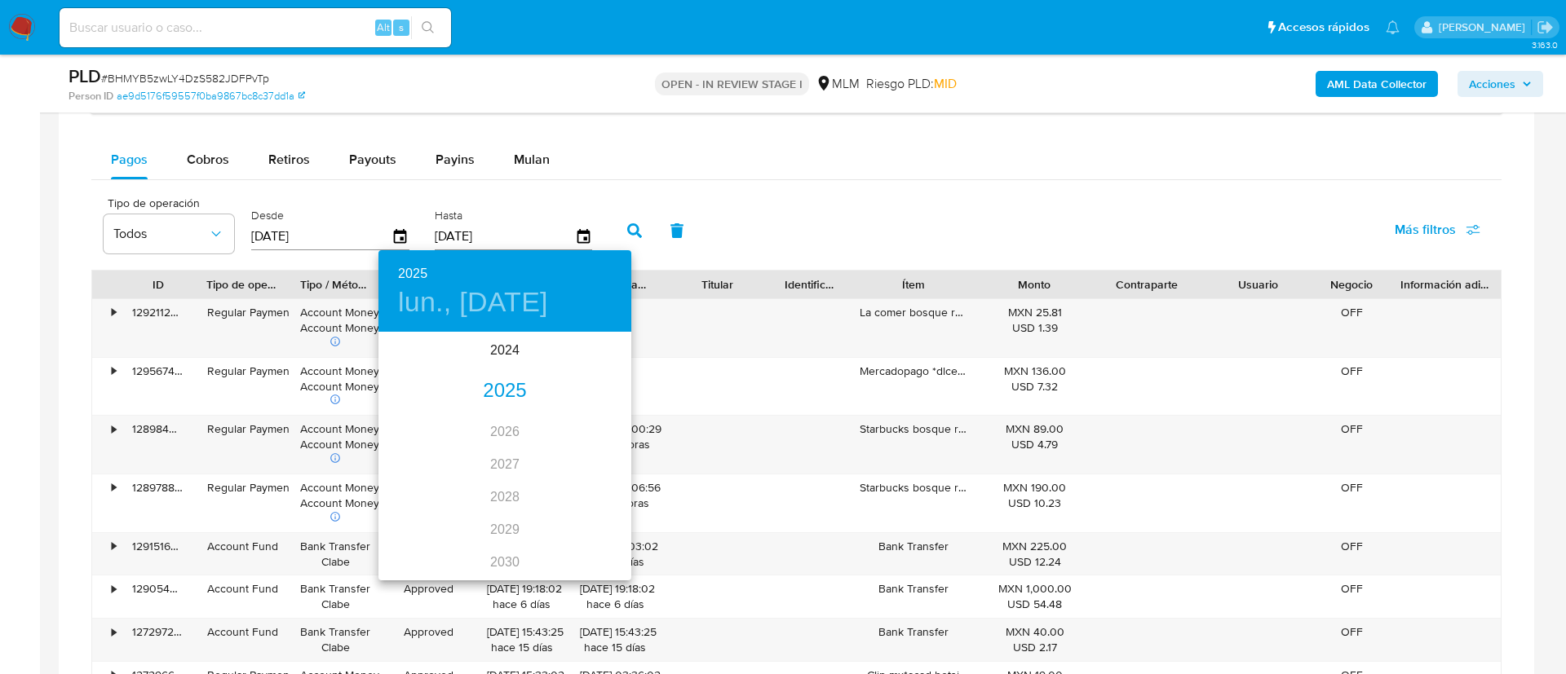
click at [492, 397] on div "2025" at bounding box center [504, 391] width 253 height 33
click at [519, 478] on div "ago." at bounding box center [504, 487] width 84 height 61
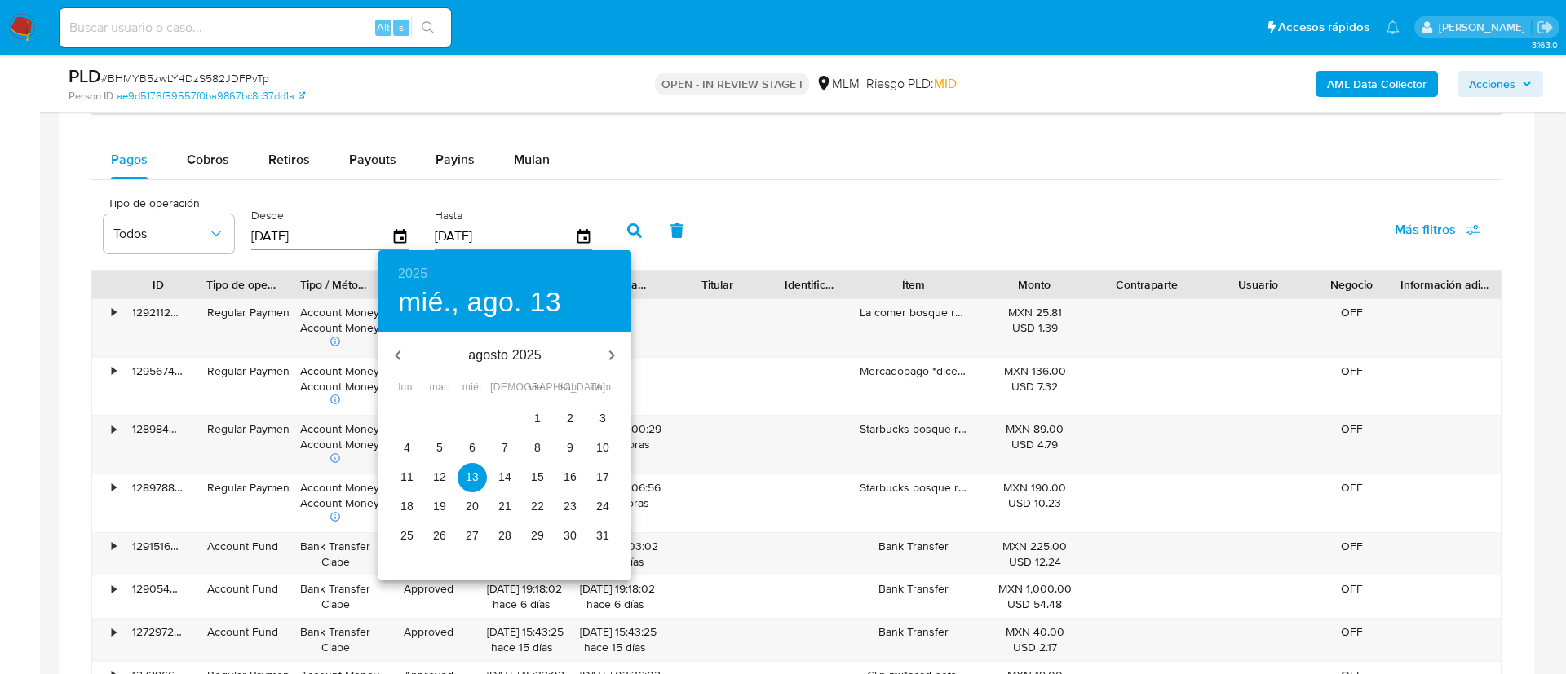
click at [604, 544] on button "31" at bounding box center [602, 536] width 29 height 29
type input "31/08/2025"
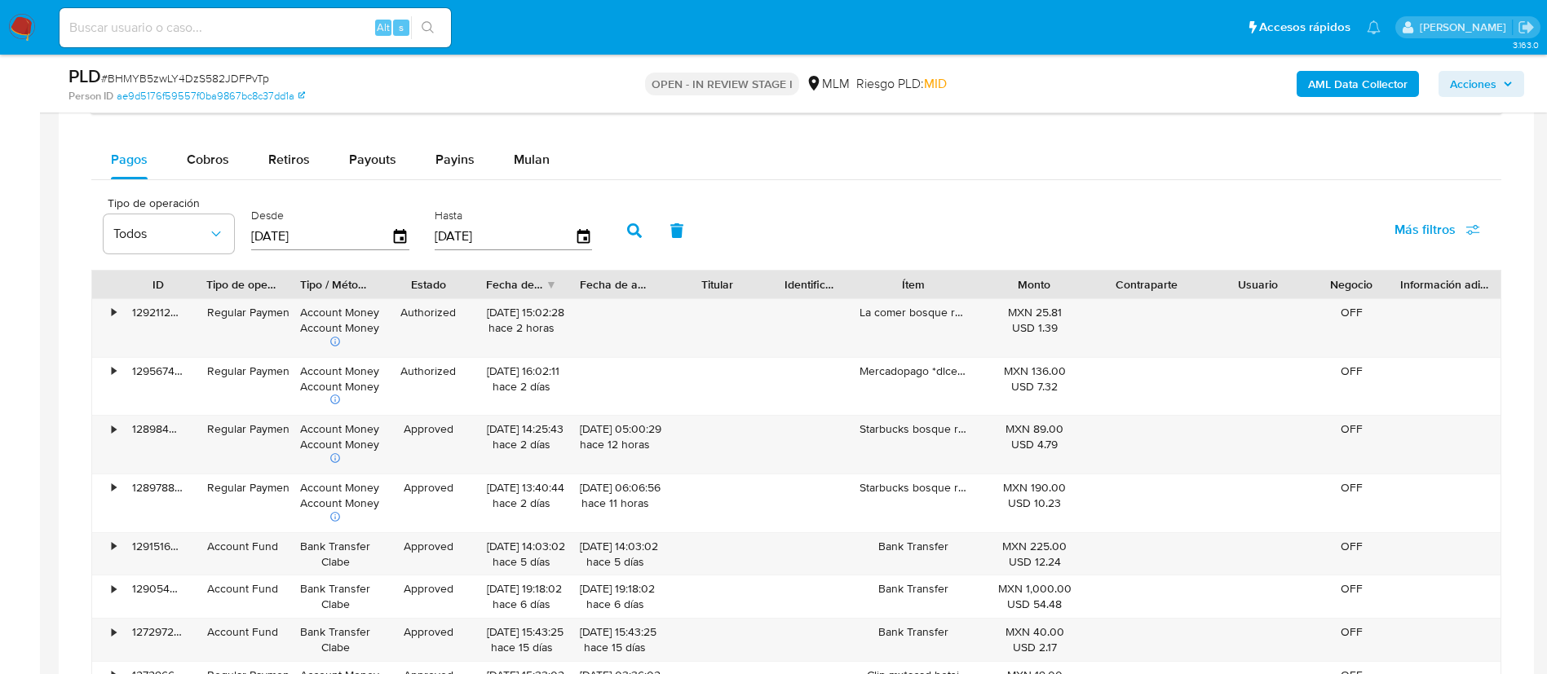
click at [634, 236] on icon "button" at bounding box center [634, 230] width 15 height 15
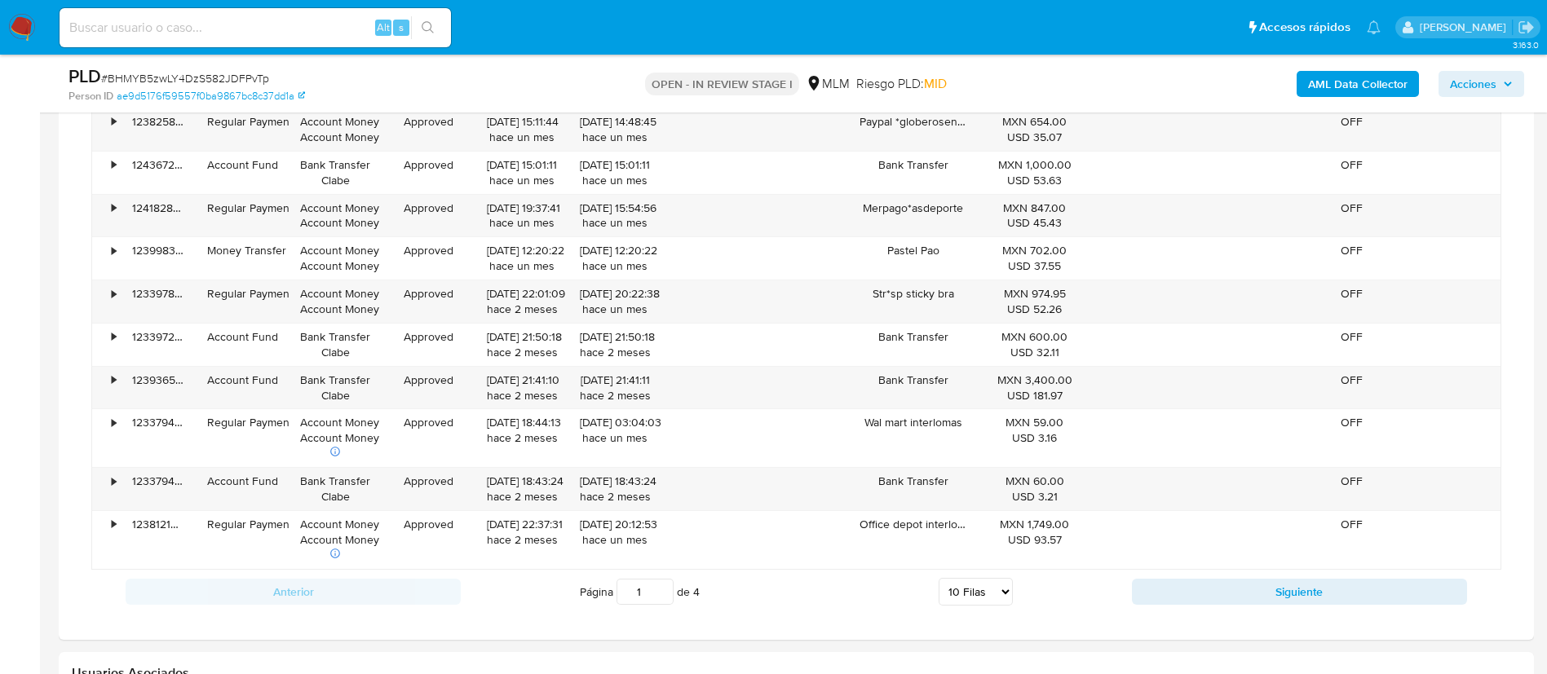
scroll to position [1590, 0]
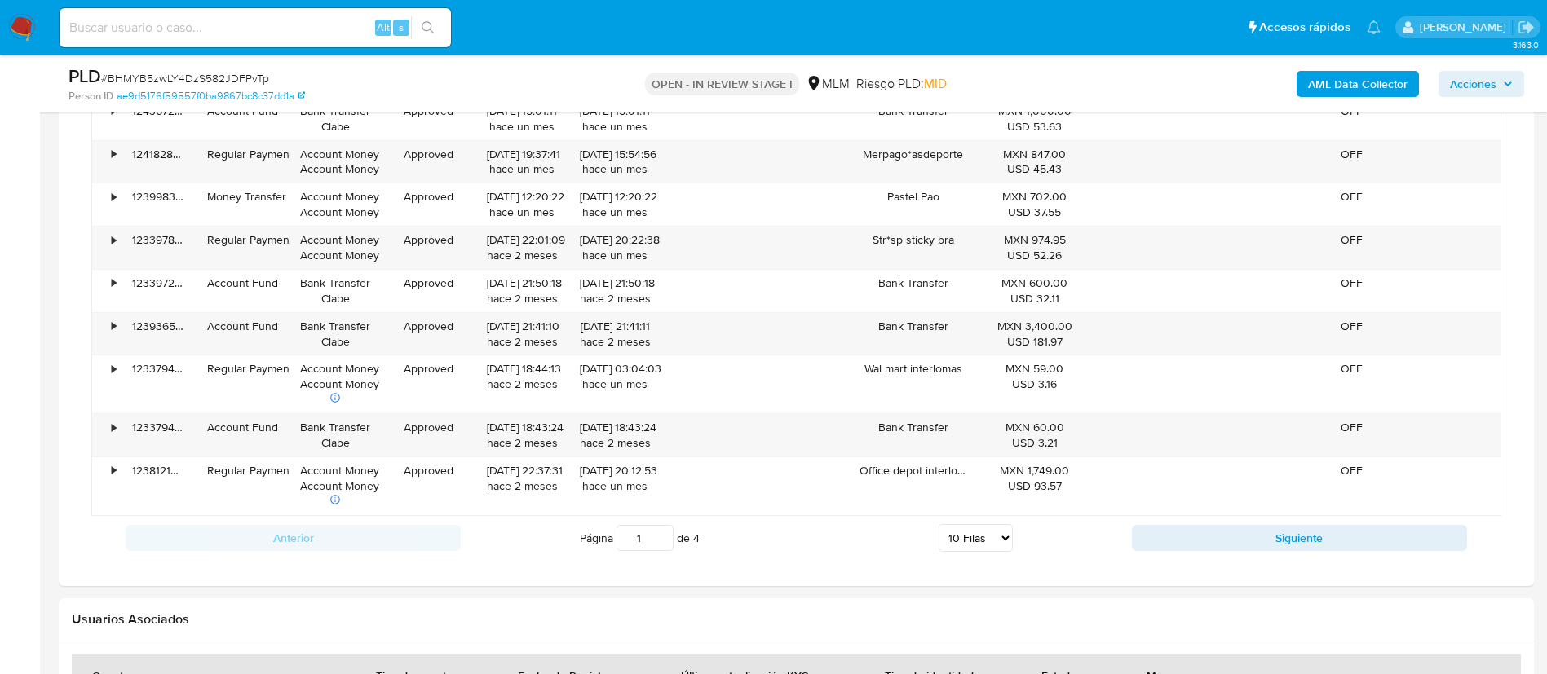
click at [1341, 518] on div "Anterior Página 1 de 4 5 Filas 10 Filas 20 Filas 25 Filas 50 Filas 100 Filas Si…" at bounding box center [796, 538] width 1410 height 44
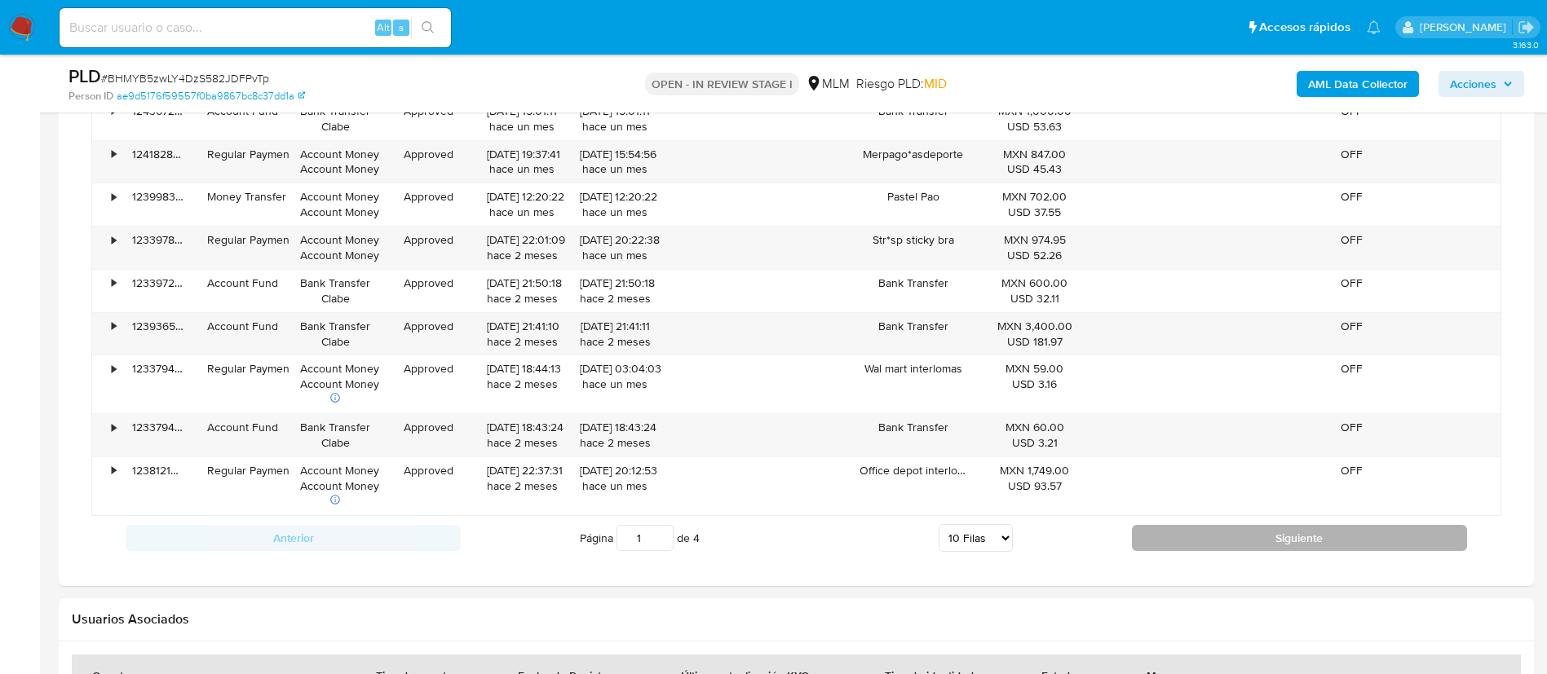
click at [1358, 531] on button "Siguiente" at bounding box center [1299, 538] width 335 height 26
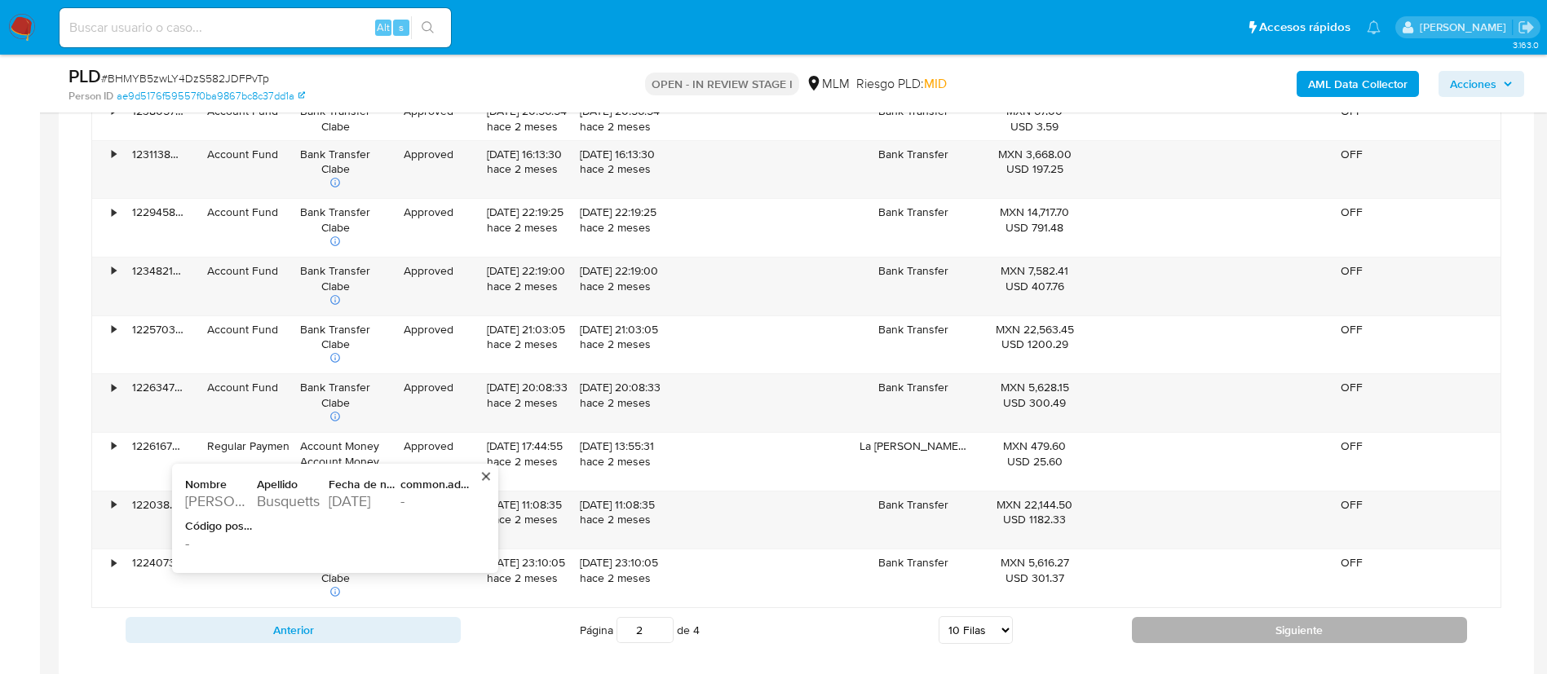
click at [1236, 640] on button "Siguiente" at bounding box center [1299, 630] width 335 height 26
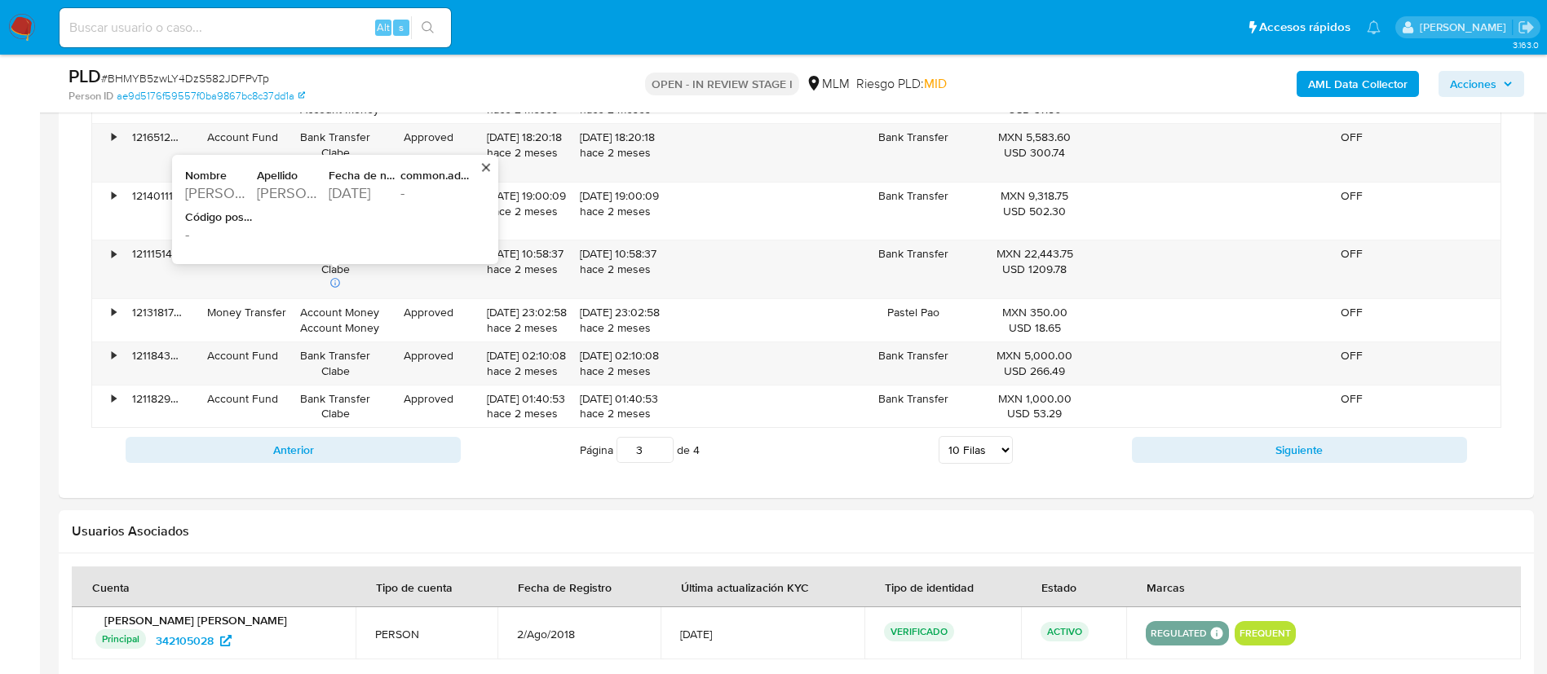
scroll to position [1835, 0]
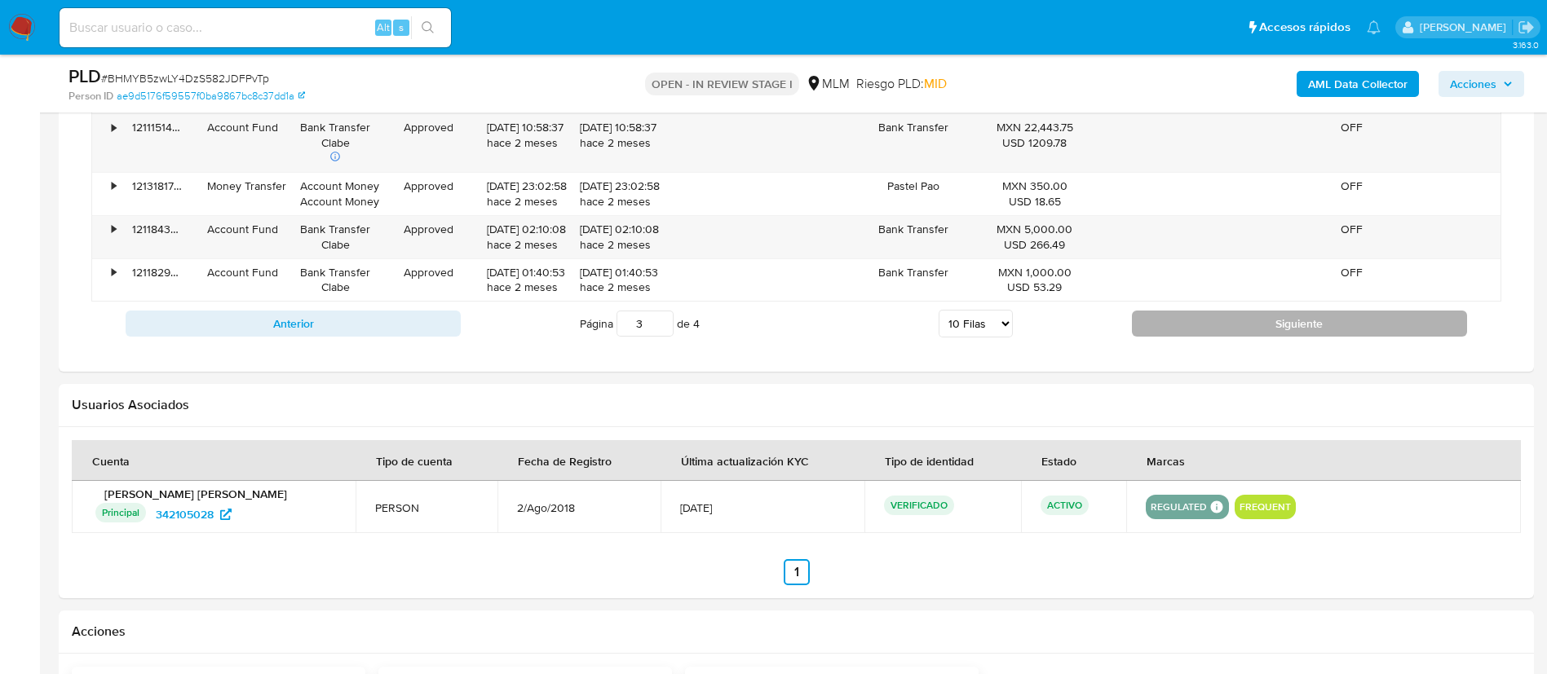
click at [1261, 322] on button "Siguiente" at bounding box center [1299, 324] width 335 height 26
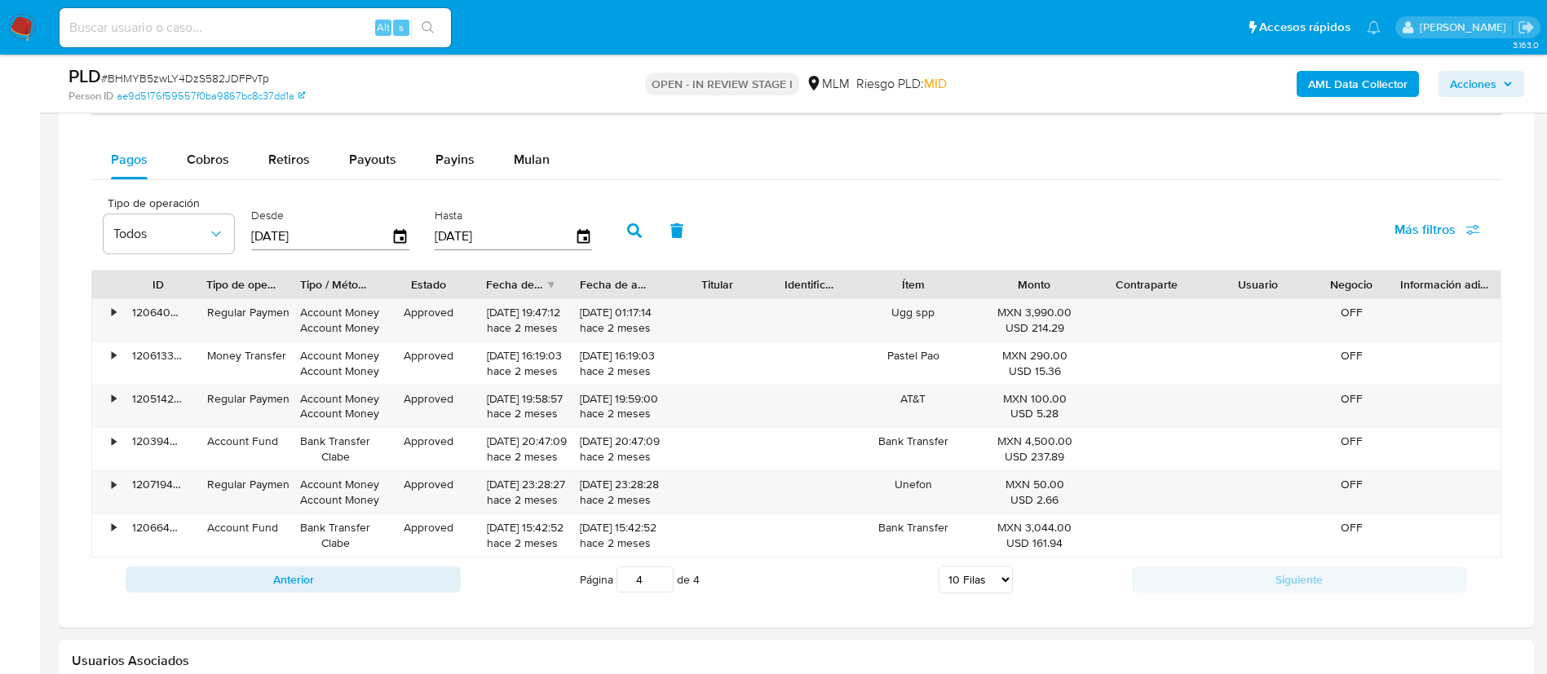
scroll to position [1468, 0]
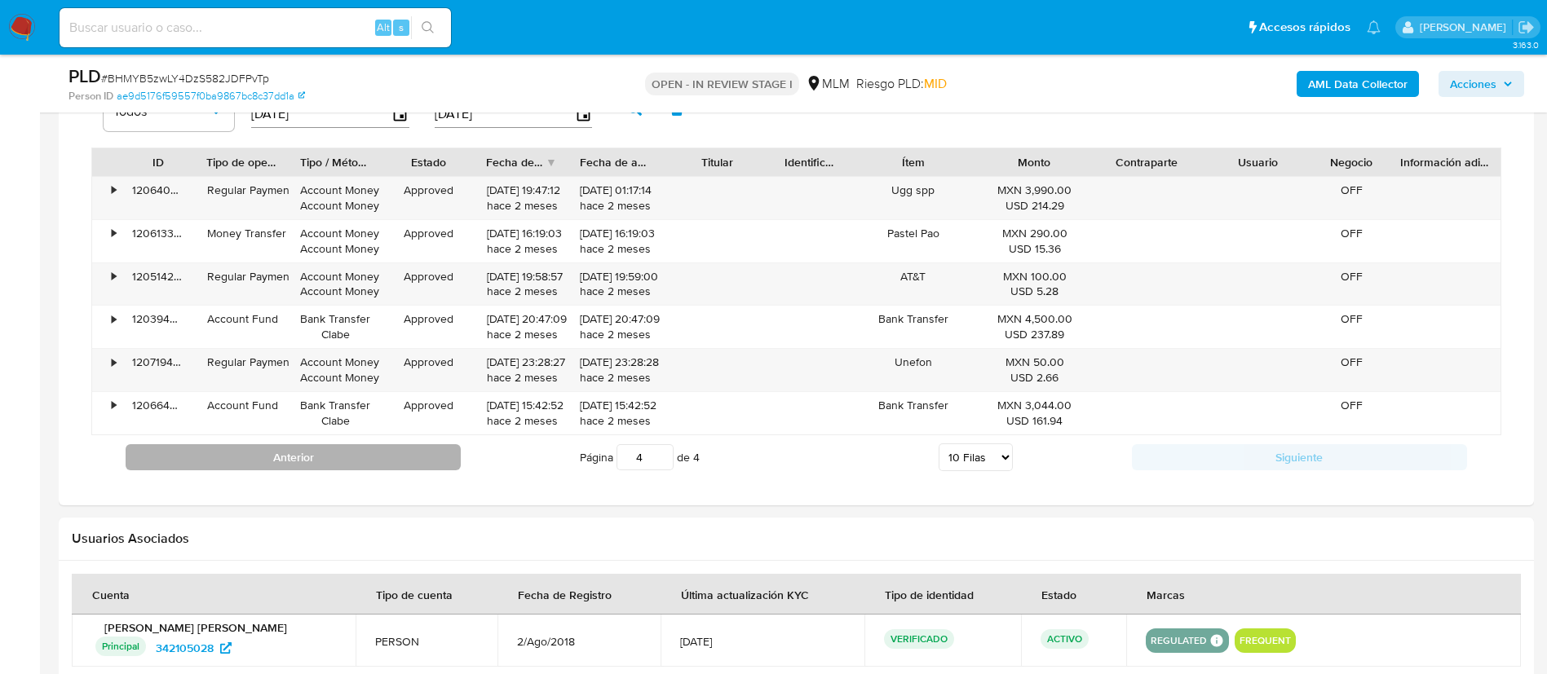
click at [379, 469] on div "Anterior Página 4 de 4 5 Filas 10 Filas 20 Filas 25 Filas 50 Filas 100 Filas Si…" at bounding box center [796, 457] width 1410 height 44
click at [378, 457] on button "Anterior" at bounding box center [293, 457] width 335 height 26
type input "3"
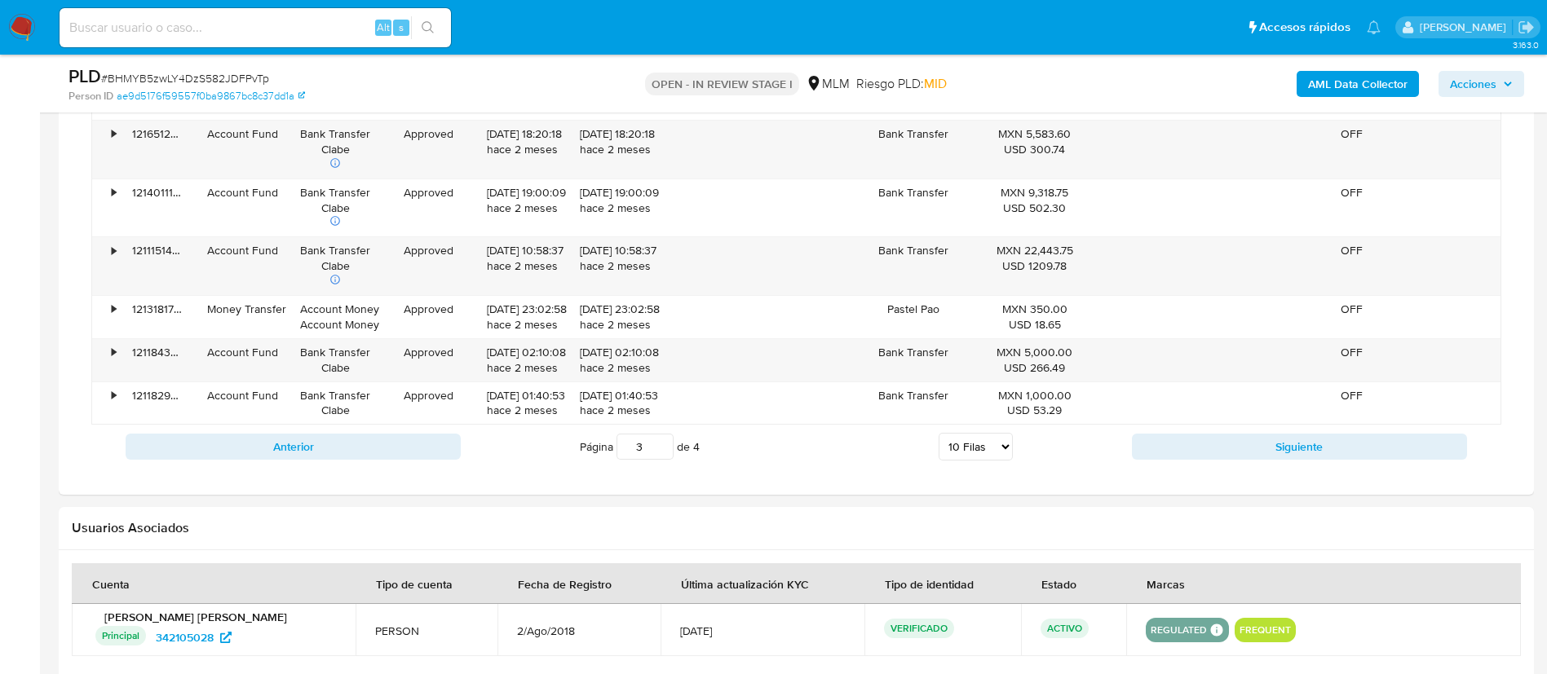
scroll to position [1712, 0]
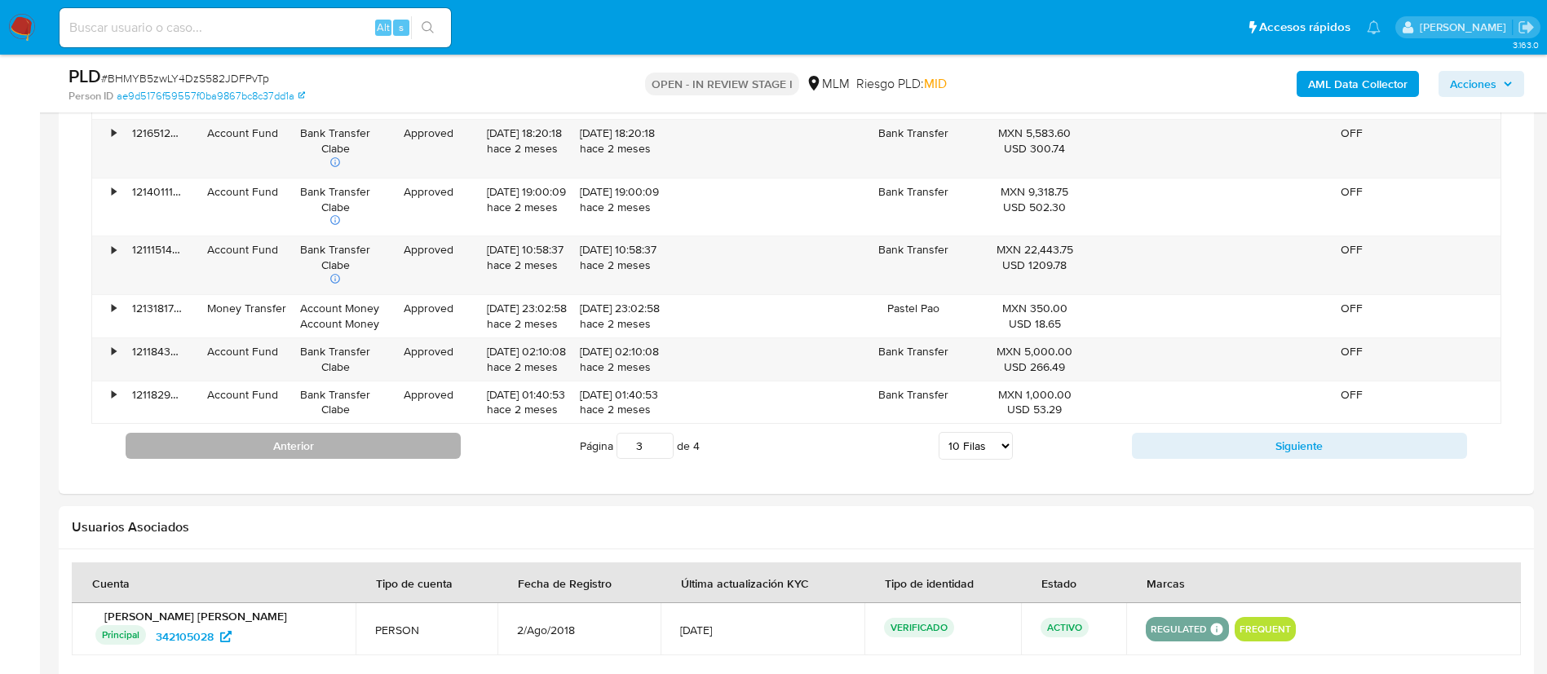
click at [359, 454] on button "Anterior" at bounding box center [293, 446] width 335 height 26
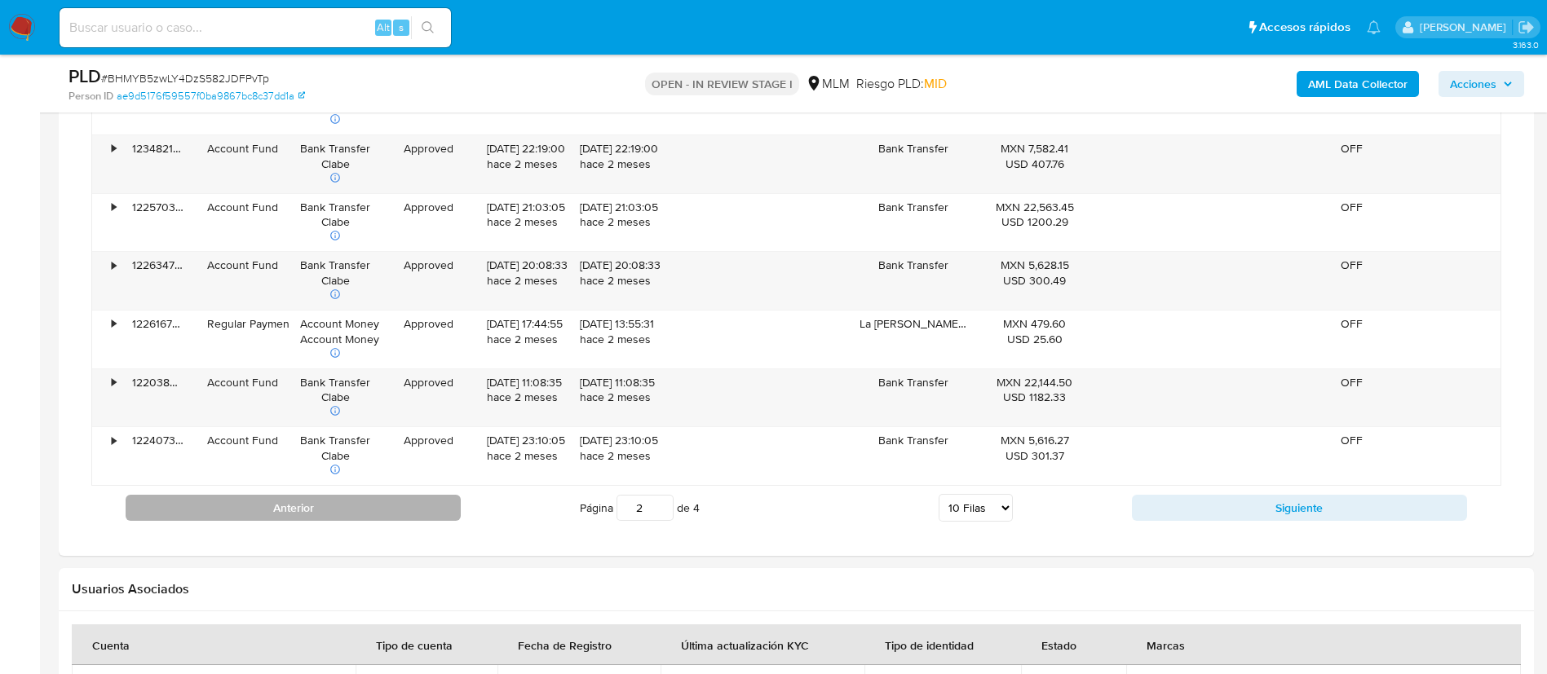
click at [448, 495] on button "Anterior" at bounding box center [293, 508] width 335 height 26
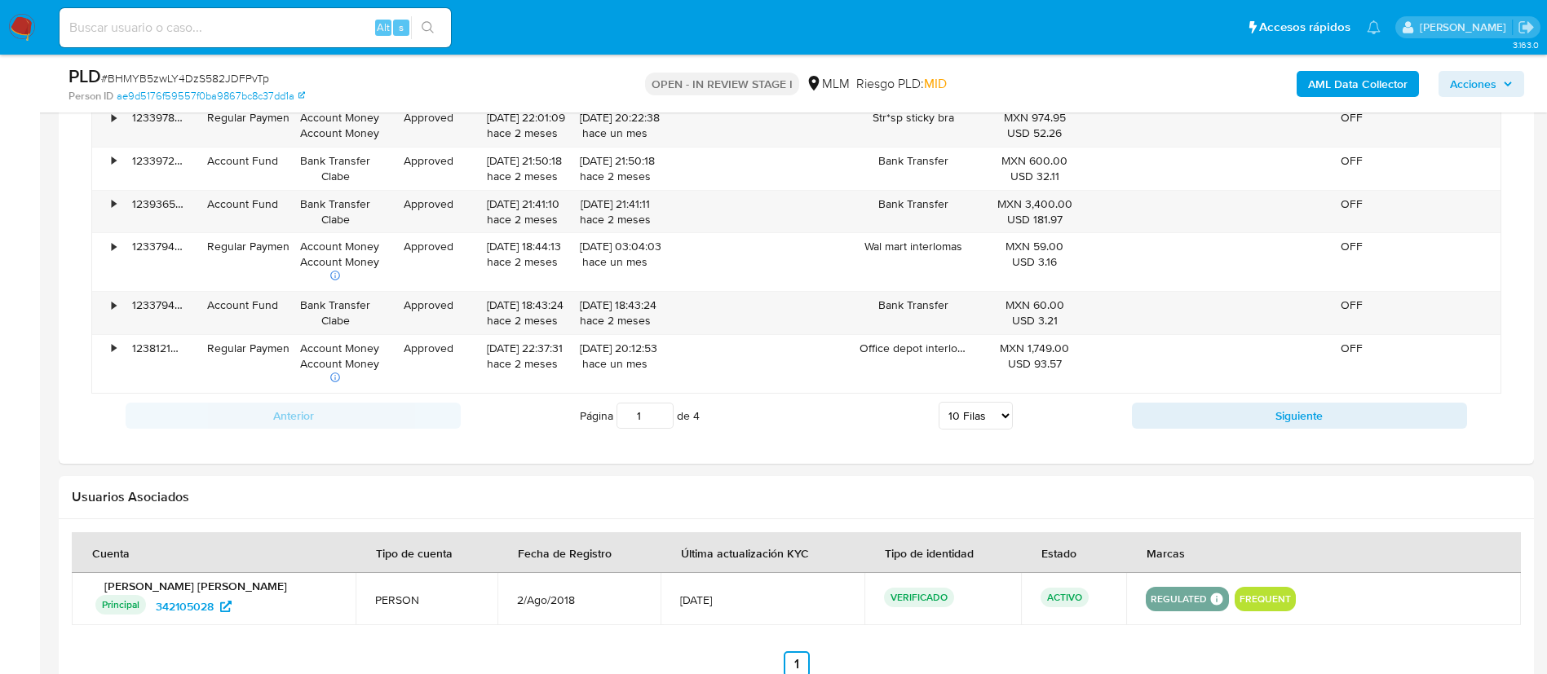
click at [1199, 422] on button "Siguiente" at bounding box center [1299, 416] width 335 height 26
type input "2"
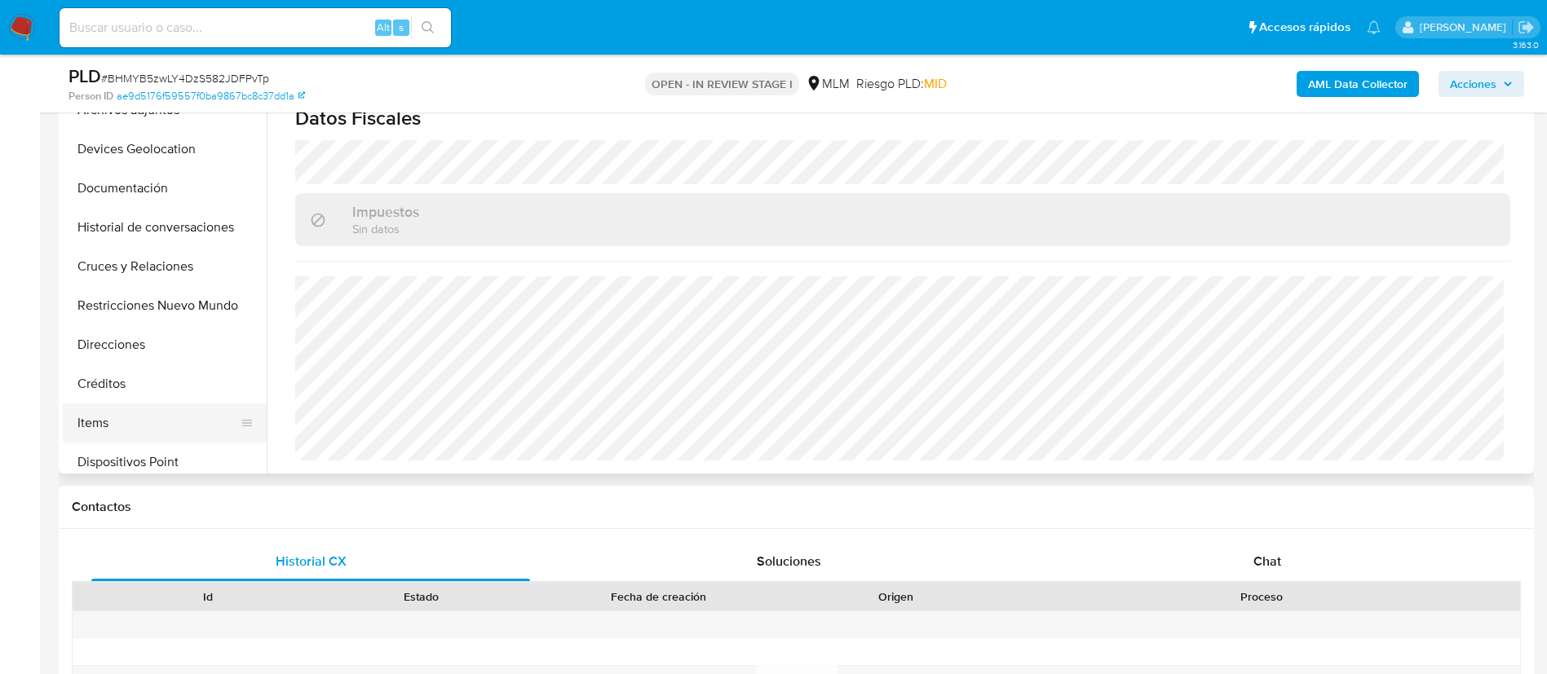
scroll to position [245, 0]
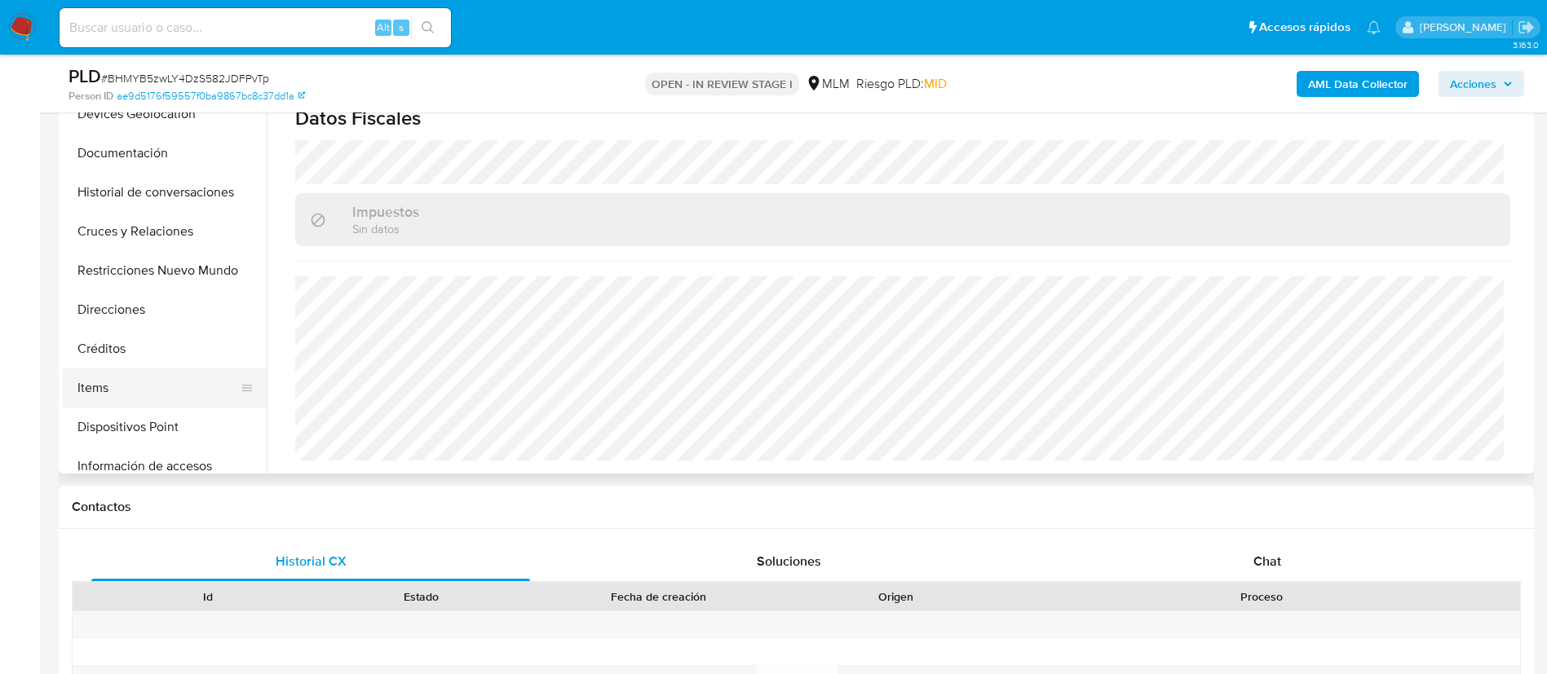
click at [126, 389] on button "Items" at bounding box center [158, 388] width 191 height 39
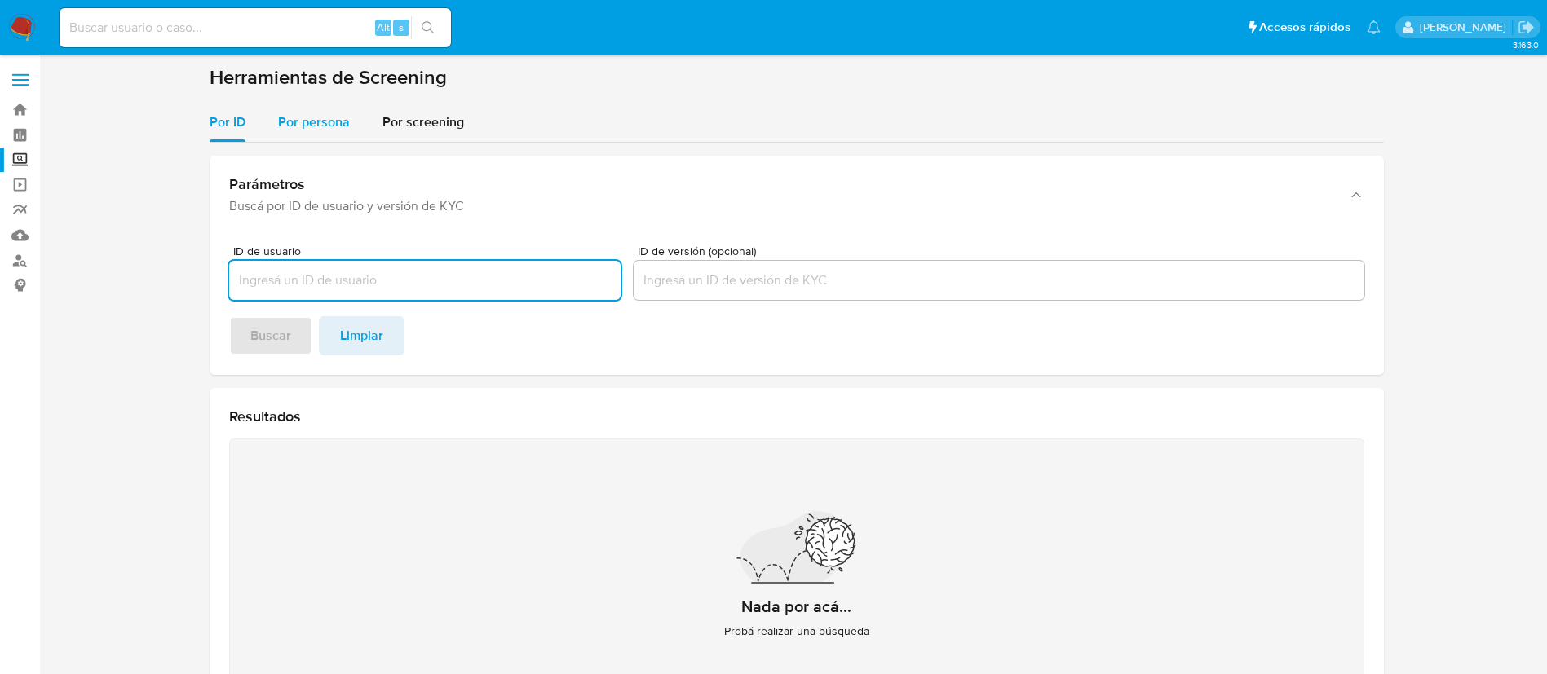
click at [317, 118] on span "Por persona" at bounding box center [314, 122] width 72 height 19
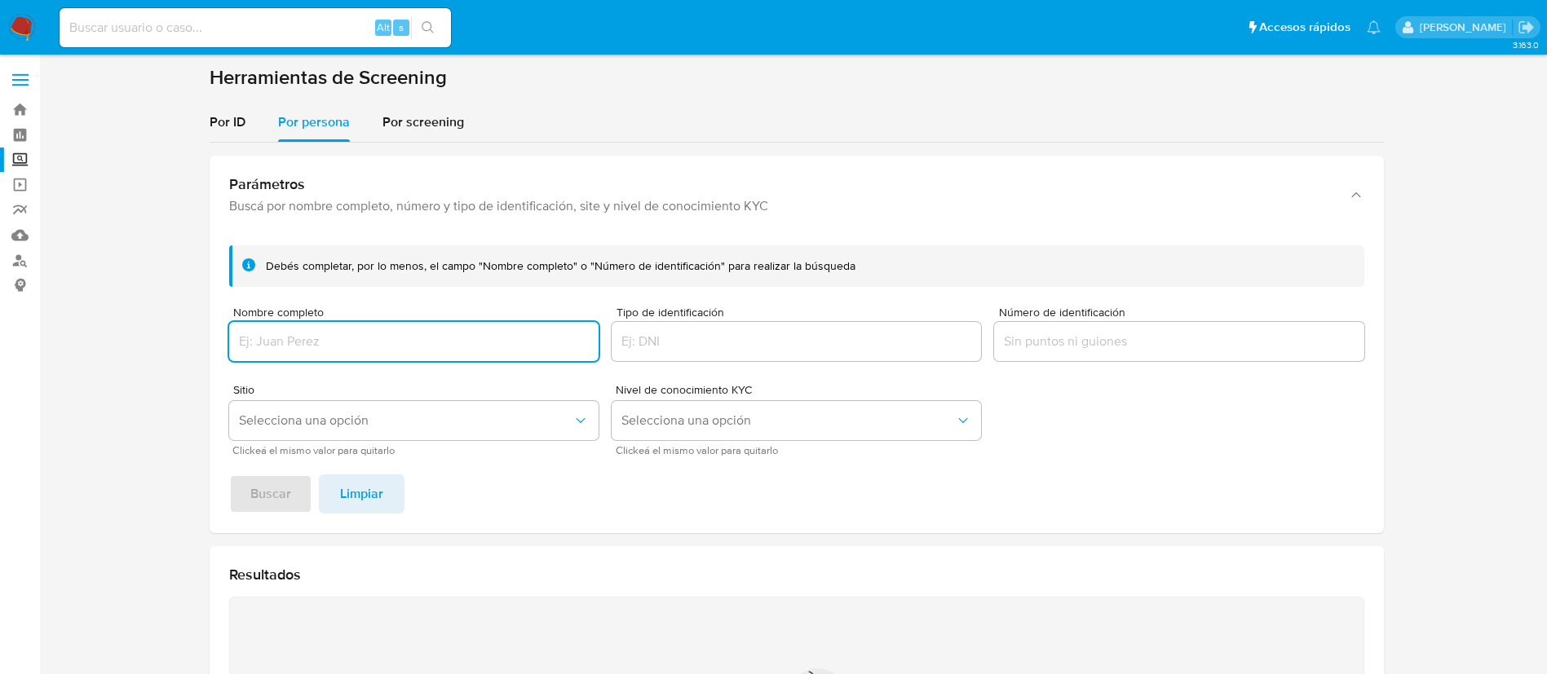
click at [422, 338] on input "Nombre completo" at bounding box center [413, 341] width 369 height 21
click at [229, 475] on button "Buscar" at bounding box center [270, 494] width 83 height 39
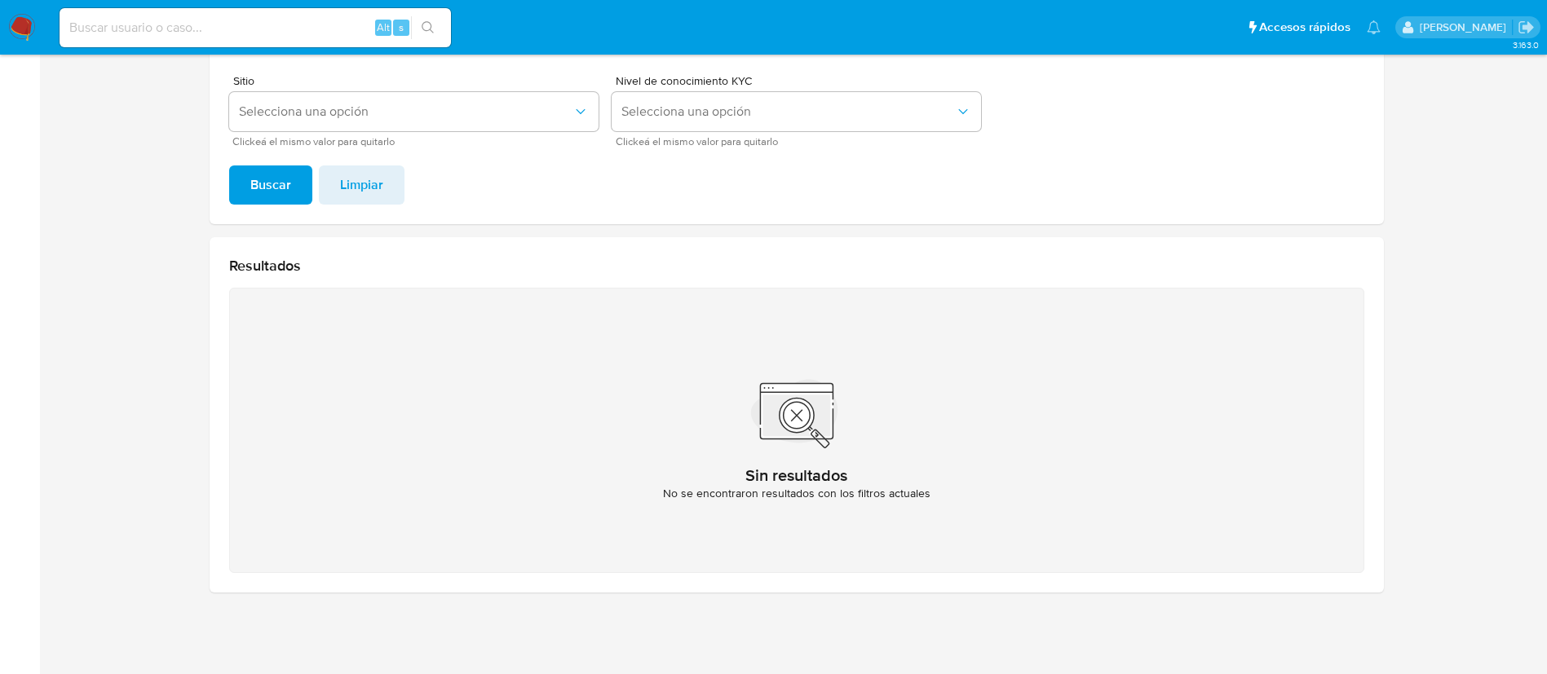
scroll to position [148, 0]
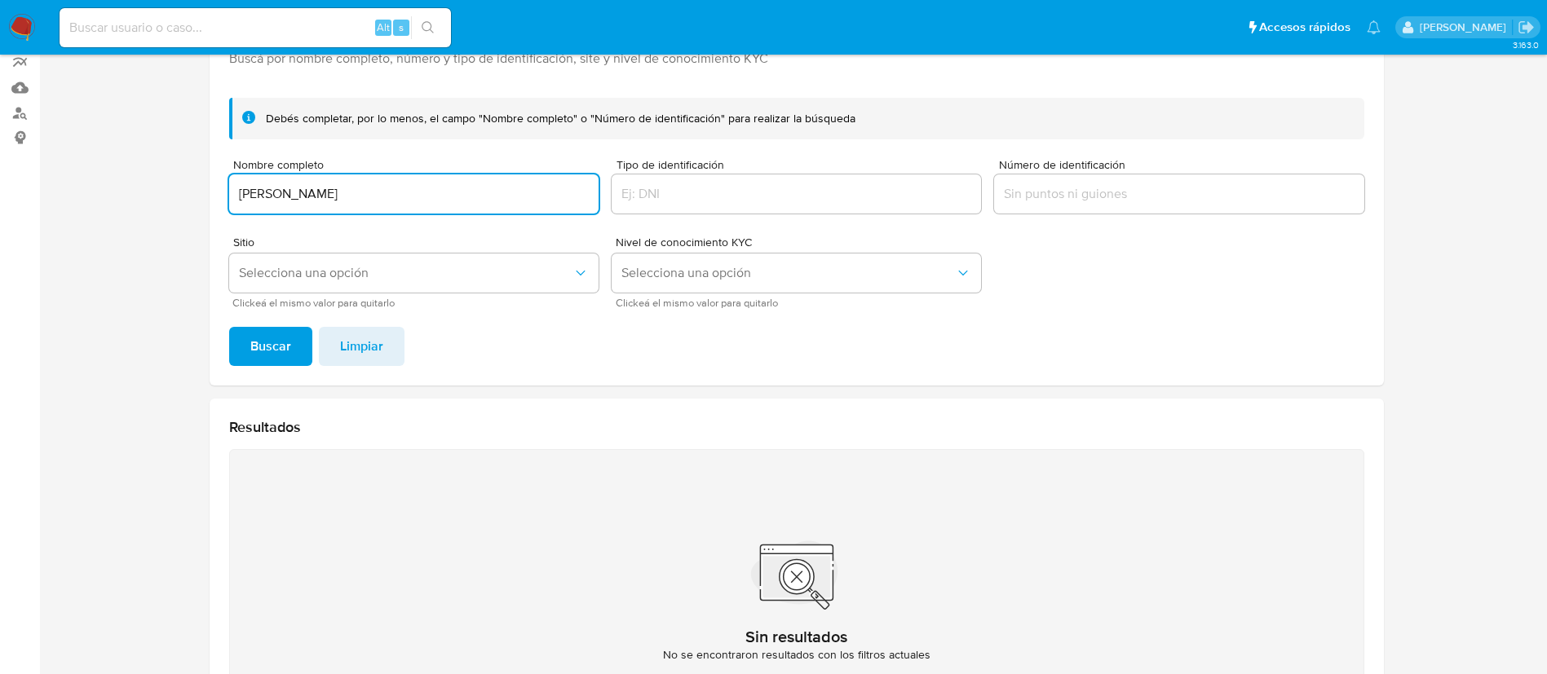
click at [351, 197] on input "IVONNE FARFAN ROJAS" at bounding box center [413, 193] width 369 height 21
click at [229, 327] on button "Buscar" at bounding box center [270, 346] width 83 height 39
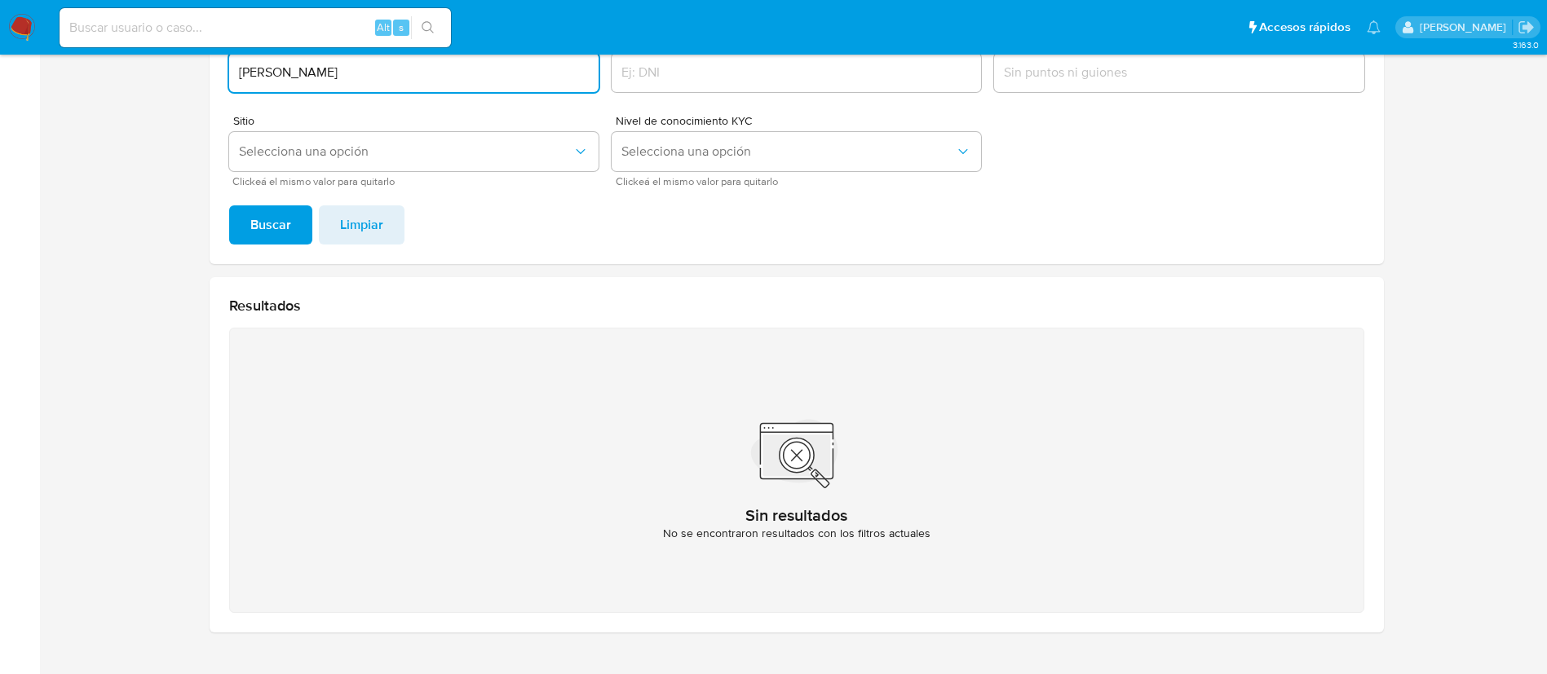
scroll to position [271, 0]
click at [355, 74] on input "IVONNE FARFAN RIOJAS" at bounding box center [413, 70] width 369 height 21
type input "GLORIA MESA"
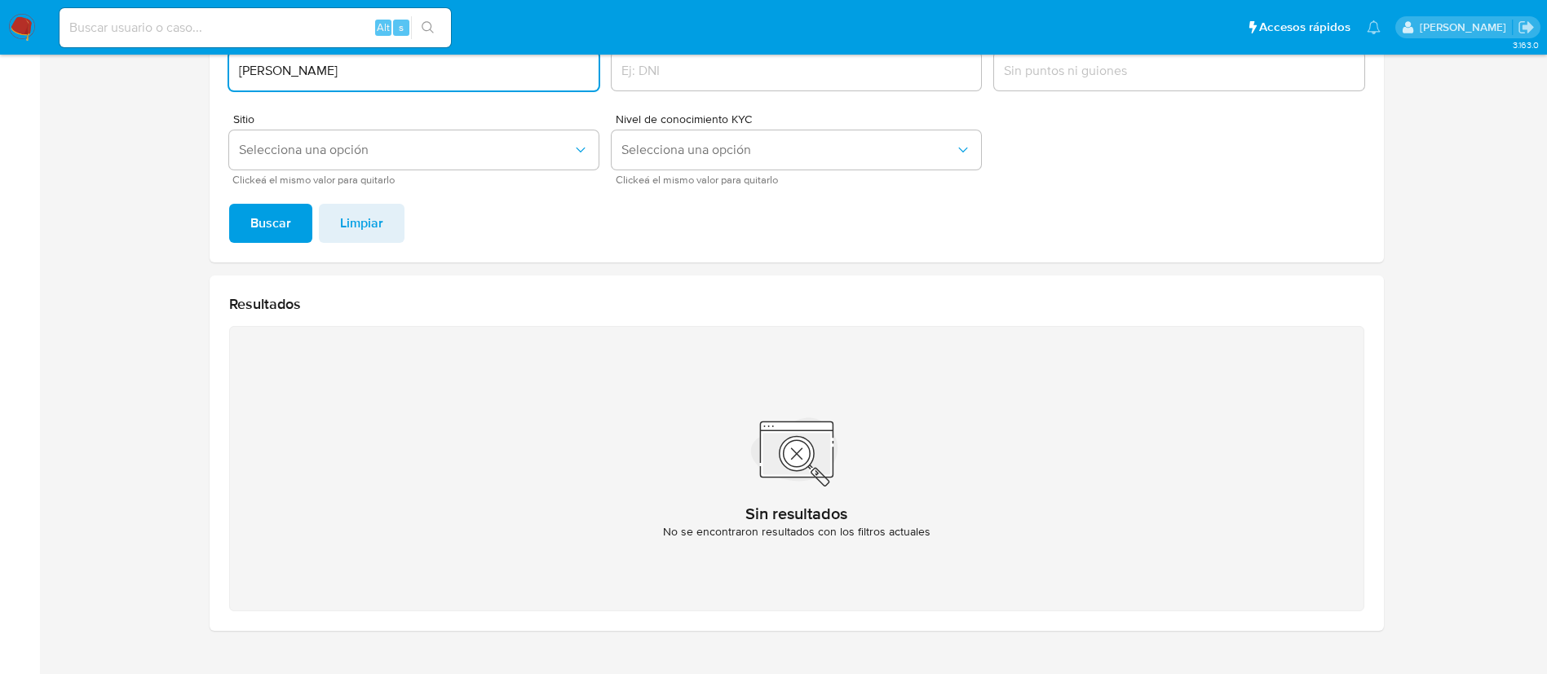
click at [229, 204] on button "Buscar" at bounding box center [270, 223] width 83 height 39
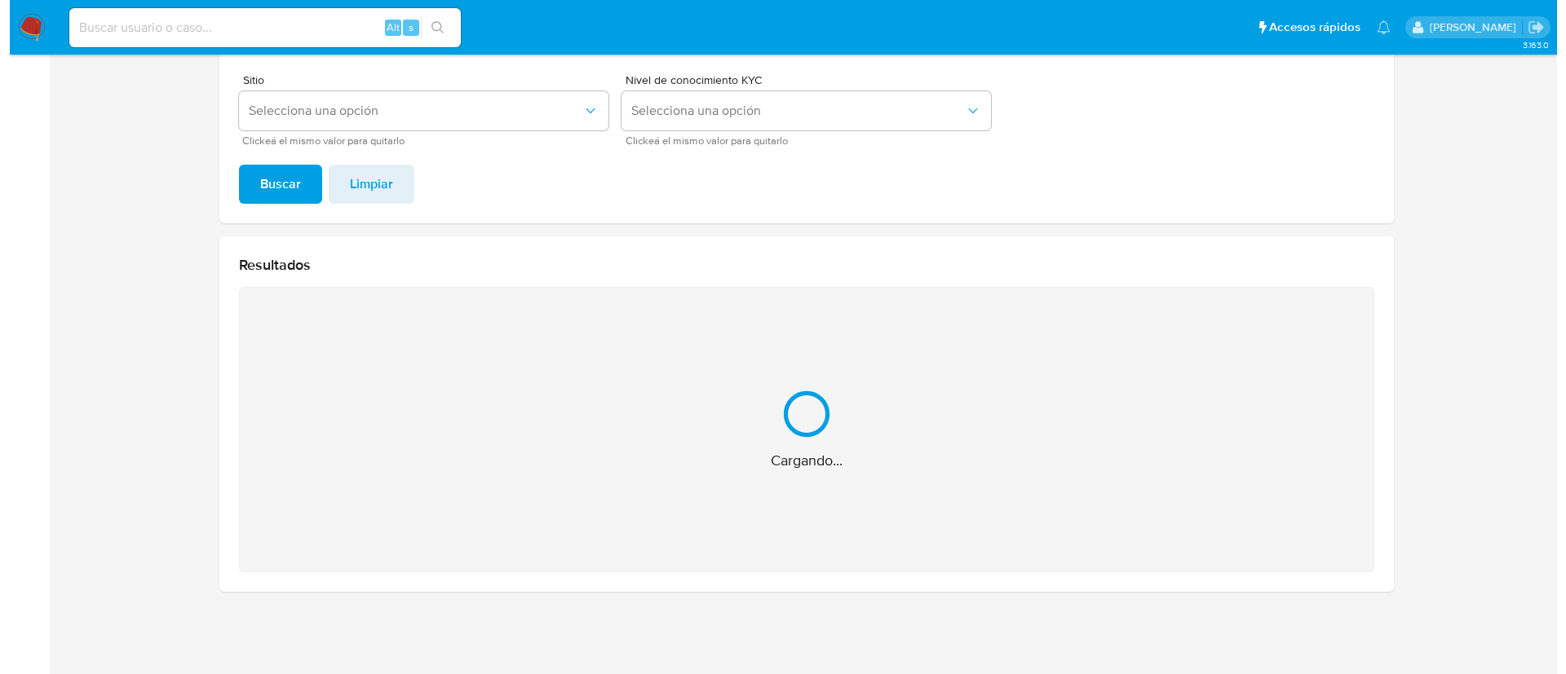
scroll to position [116, 0]
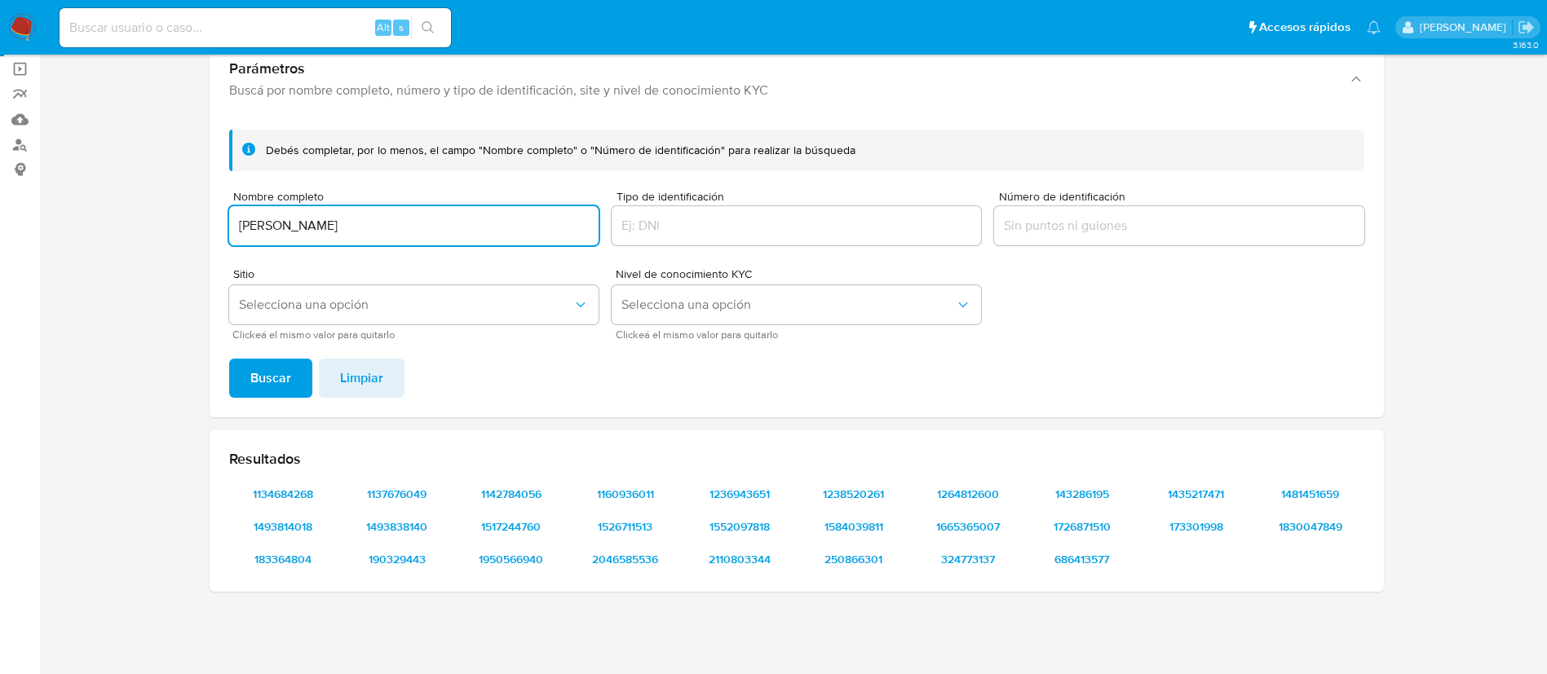
click at [329, 325] on div "Sitio Selecciona una opción Clickeá el mismo valor para quitarlo" at bounding box center [413, 303] width 369 height 71
click at [342, 316] on button "Selecciona una opción" at bounding box center [413, 304] width 369 height 39
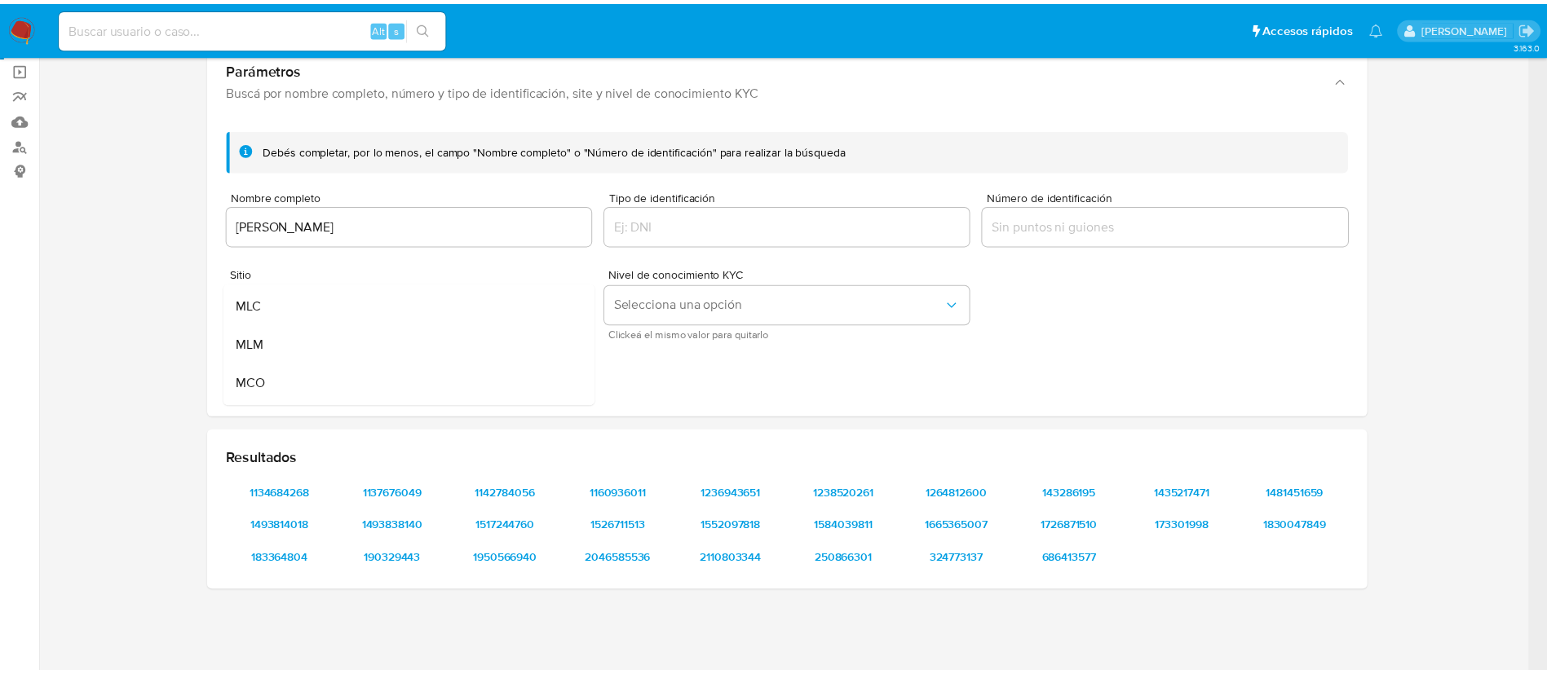
scroll to position [98, 0]
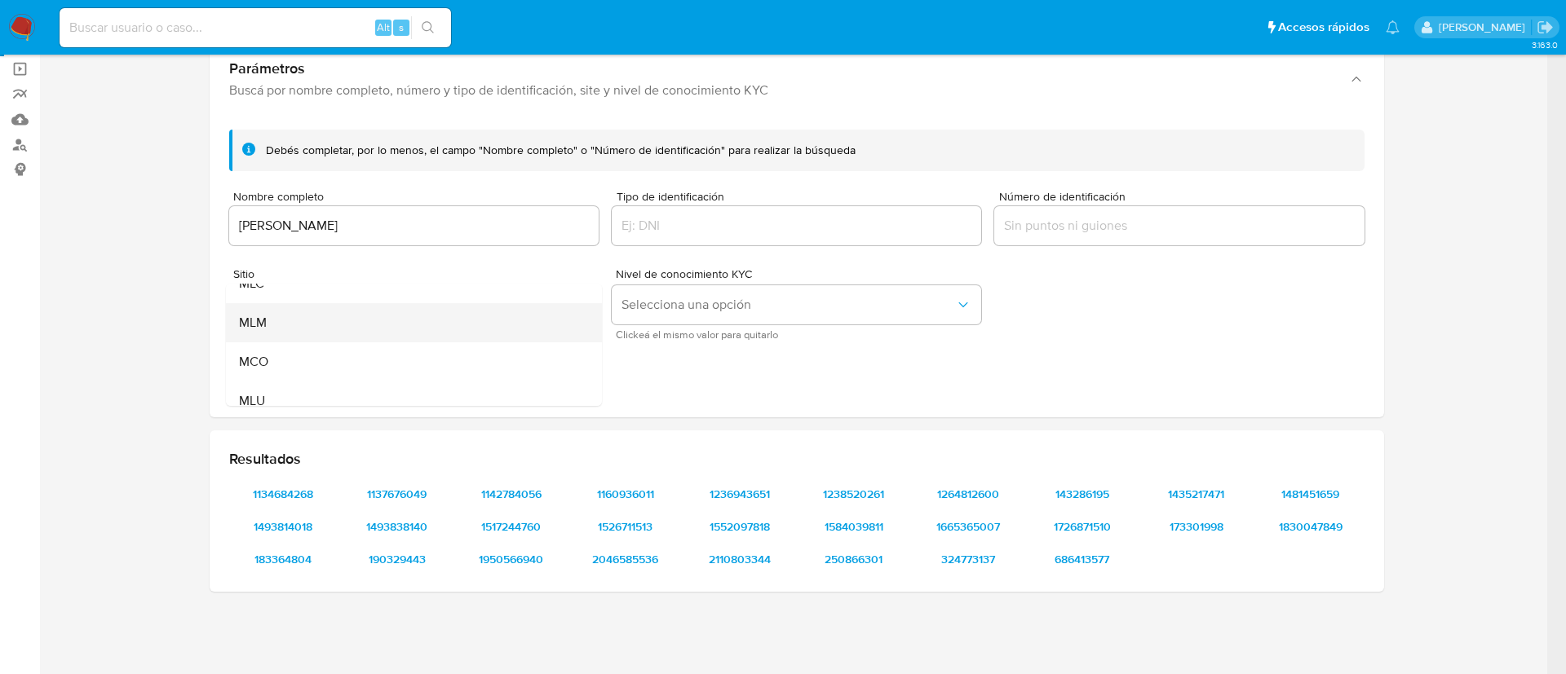
click at [329, 317] on div "MLM" at bounding box center [409, 322] width 340 height 39
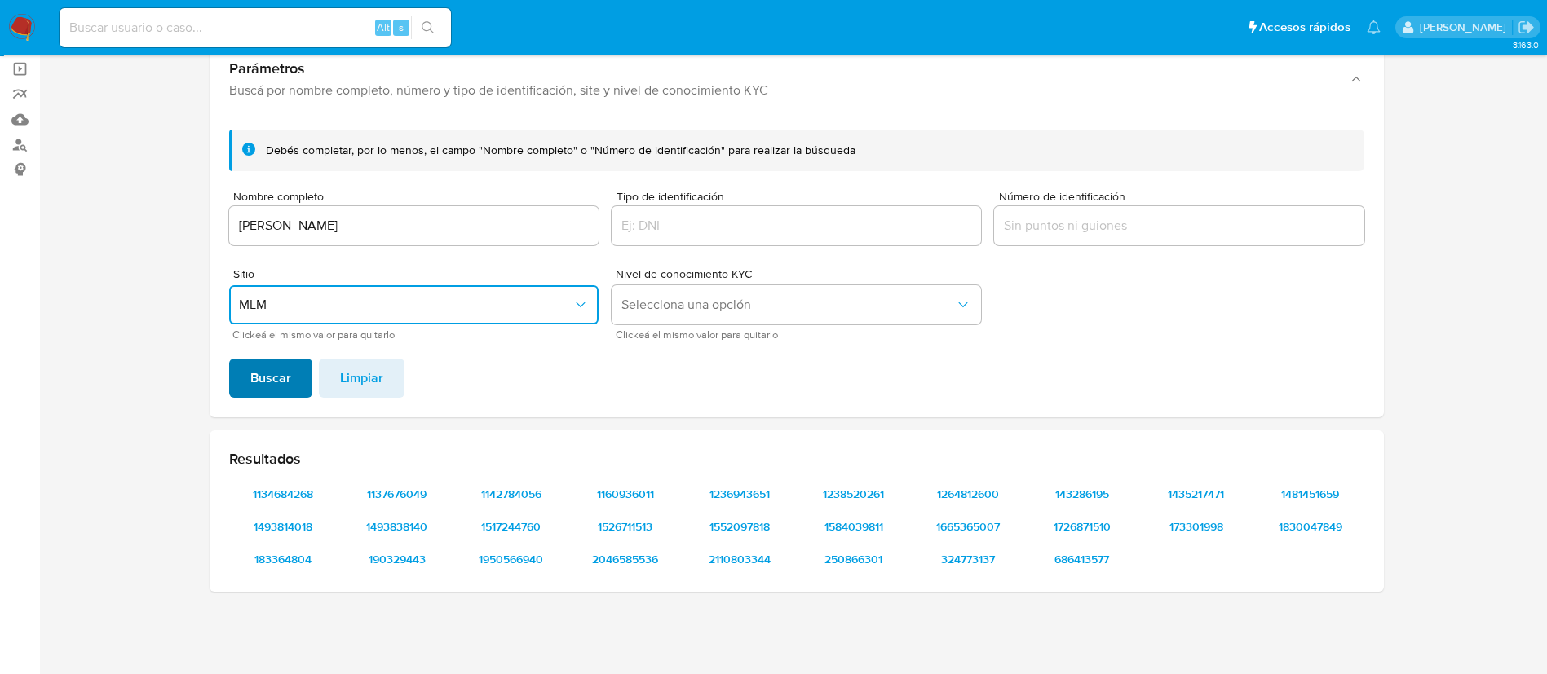
click at [303, 364] on button "Buscar" at bounding box center [270, 378] width 83 height 39
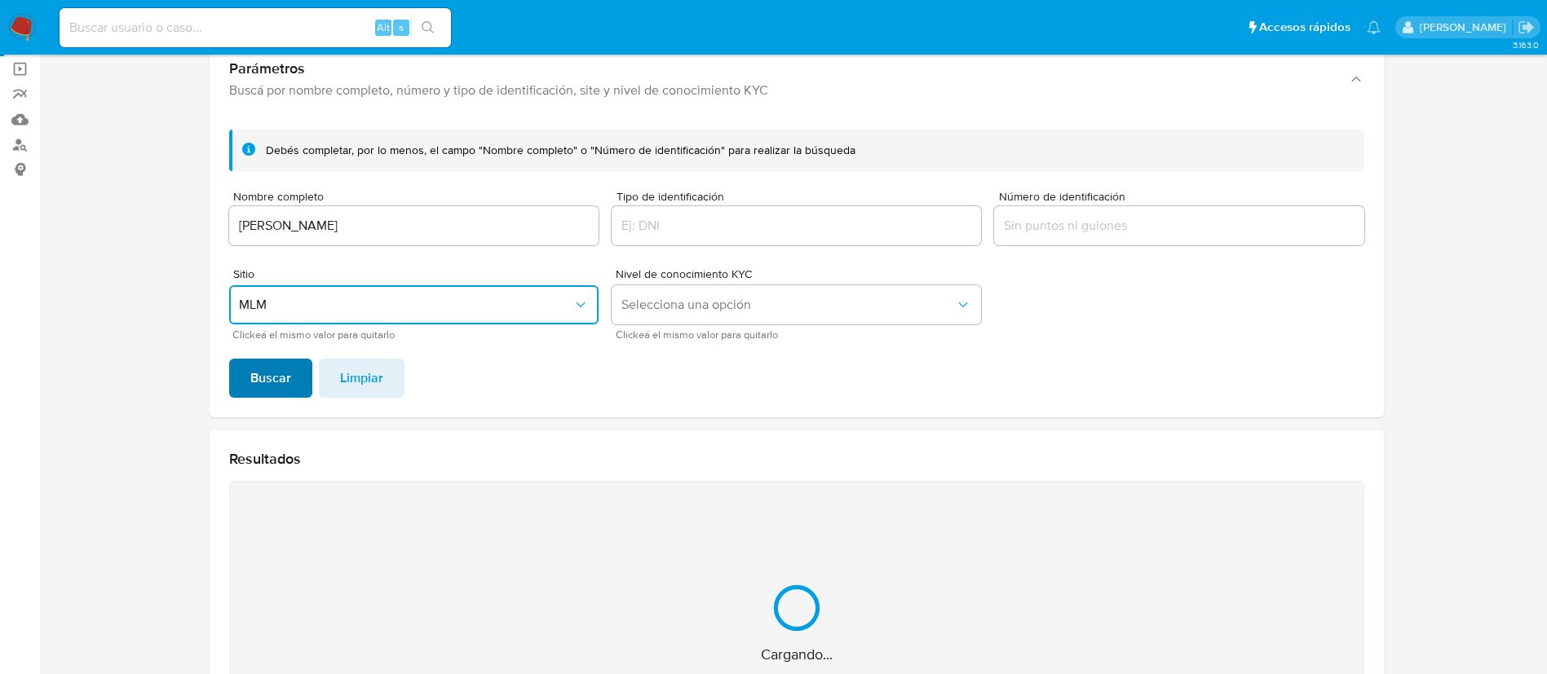
scroll to position [51, 0]
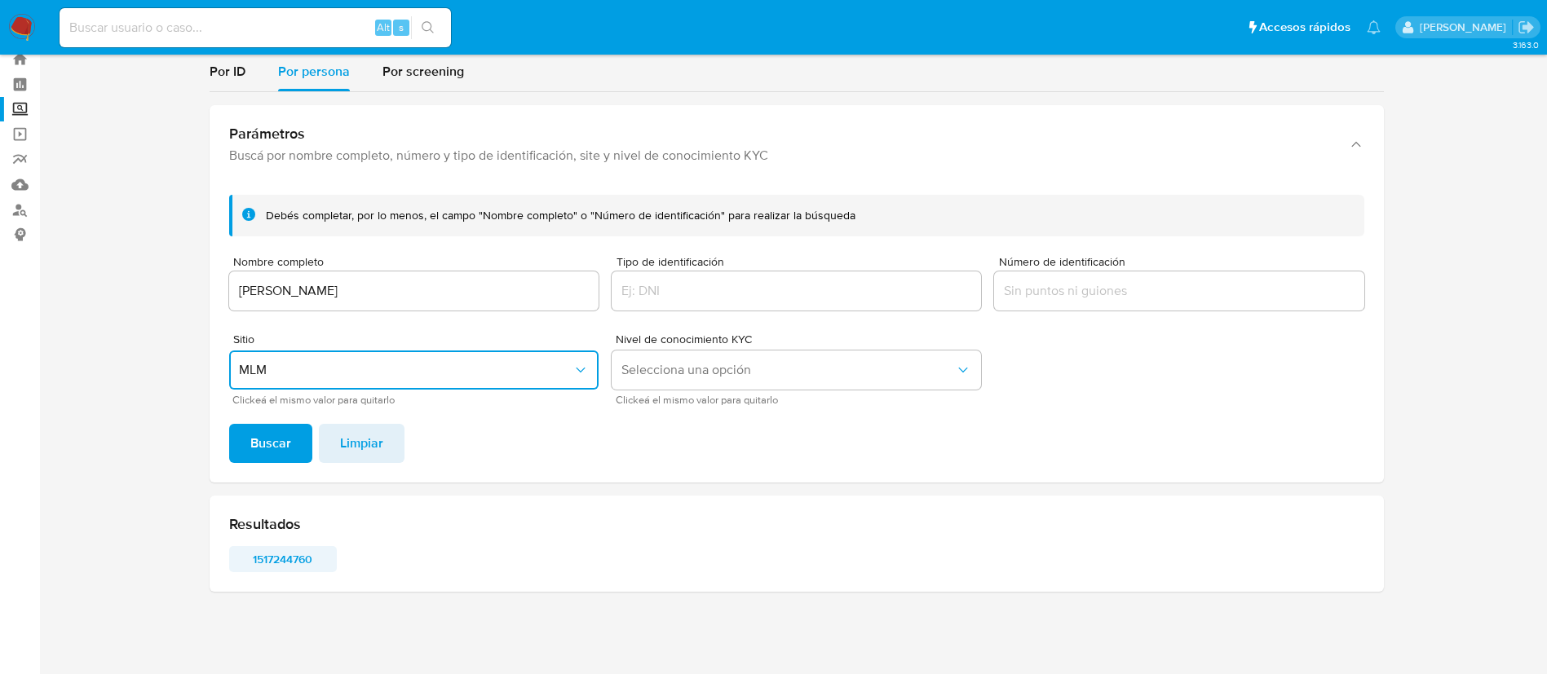
click at [312, 554] on span "1517244760" at bounding box center [283, 559] width 85 height 23
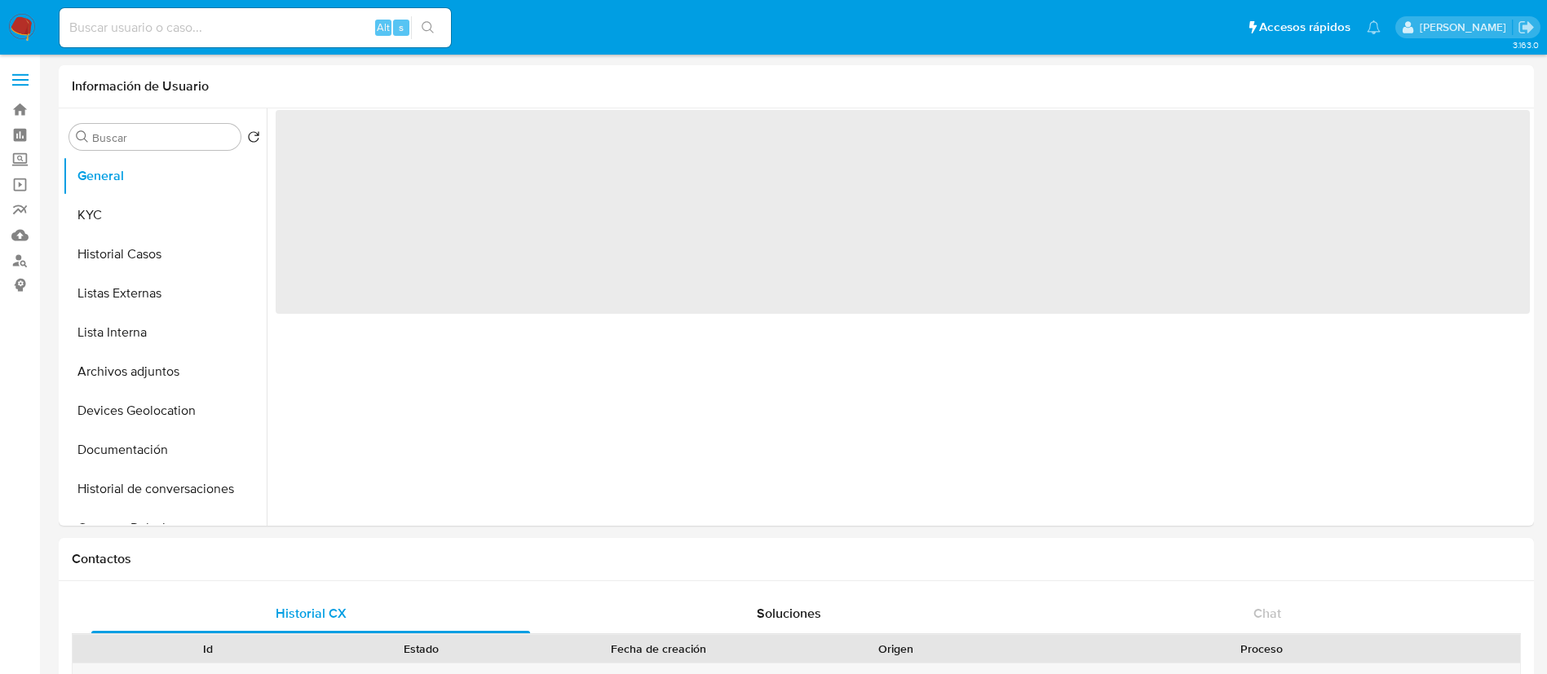
select select "10"
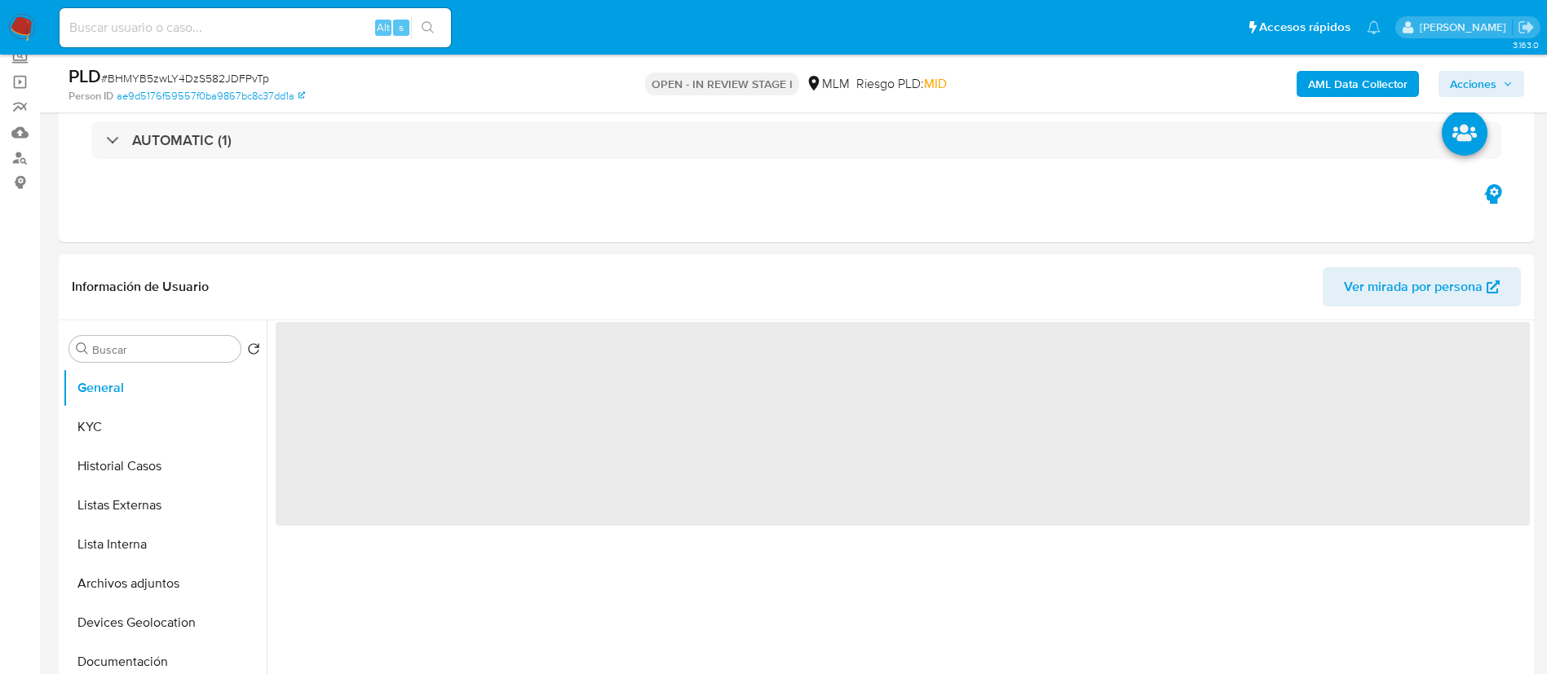
scroll to position [245, 0]
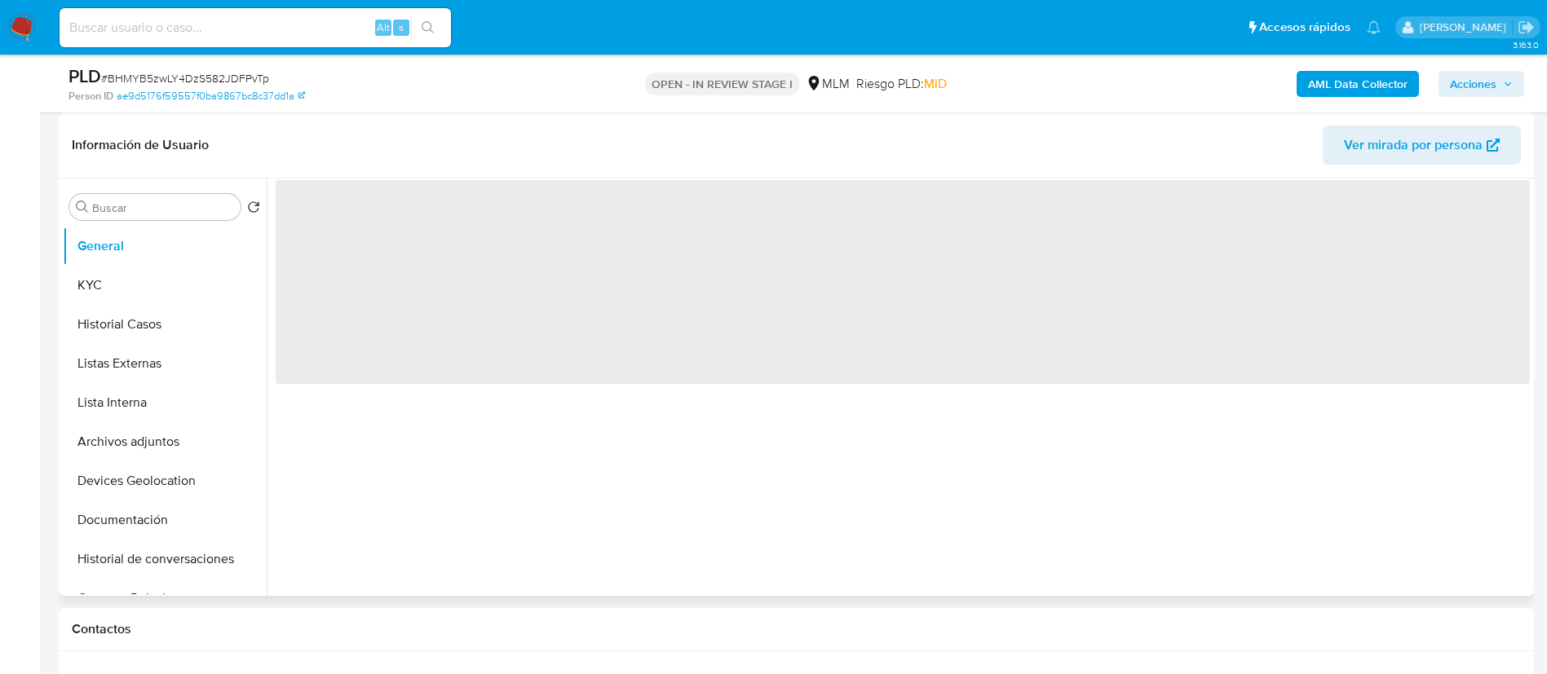
select select "10"
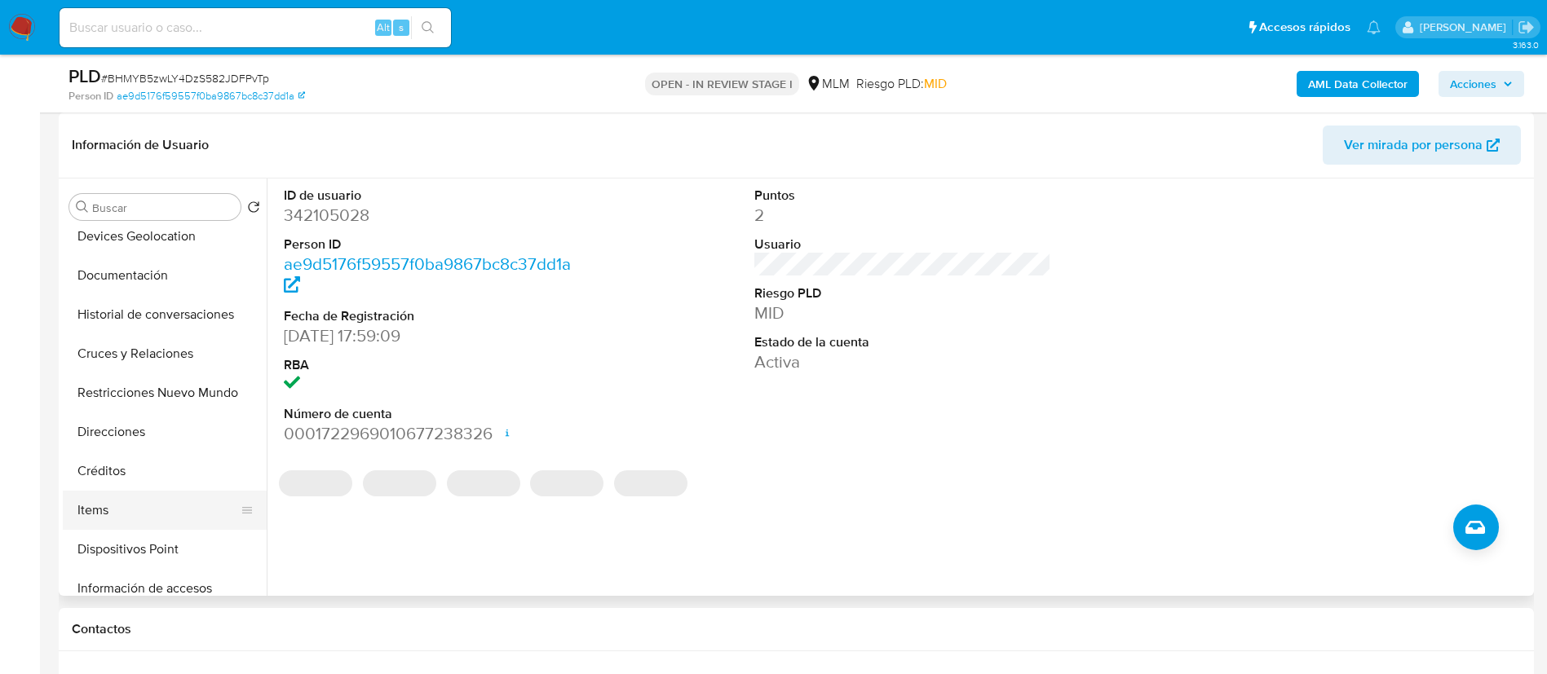
click at [157, 510] on button "Items" at bounding box center [158, 510] width 191 height 39
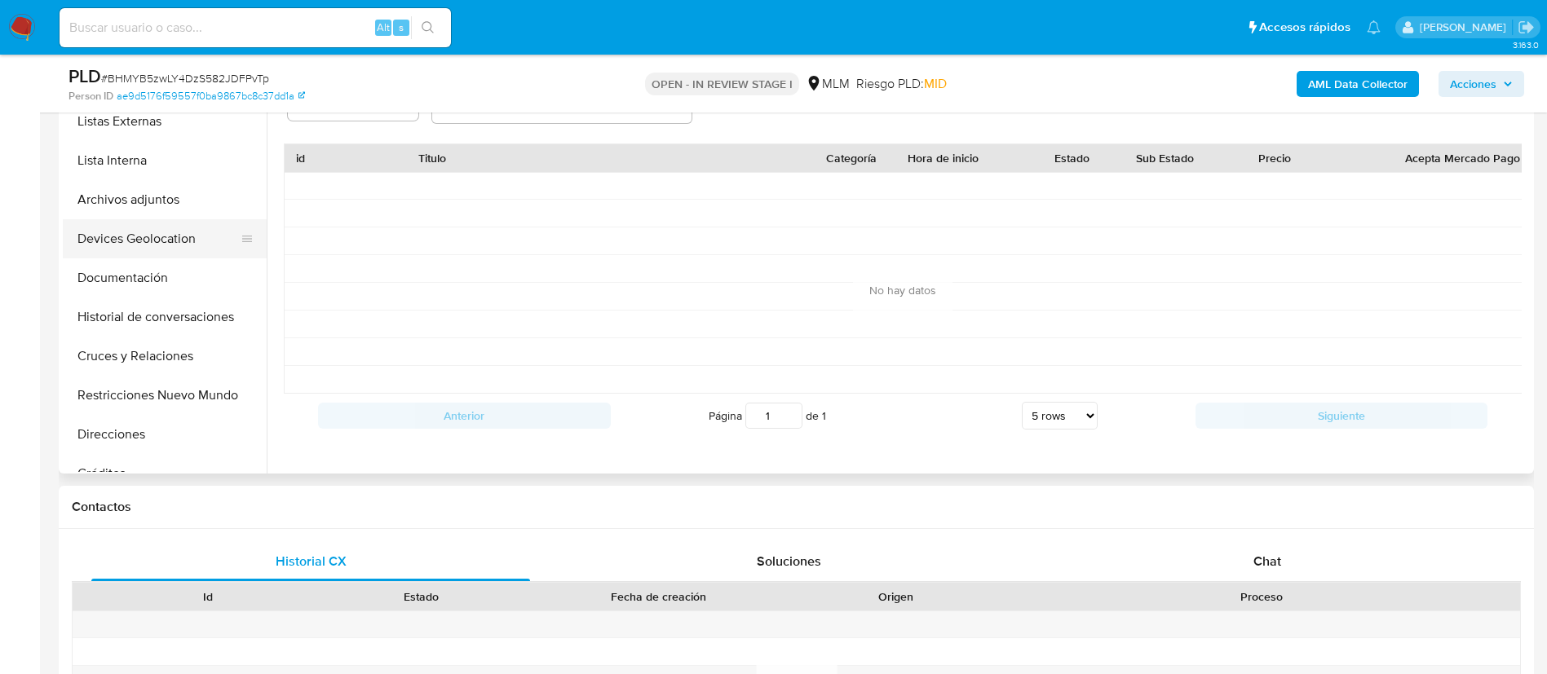
scroll to position [0, 0]
click at [132, 135] on button "General" at bounding box center [158, 123] width 191 height 39
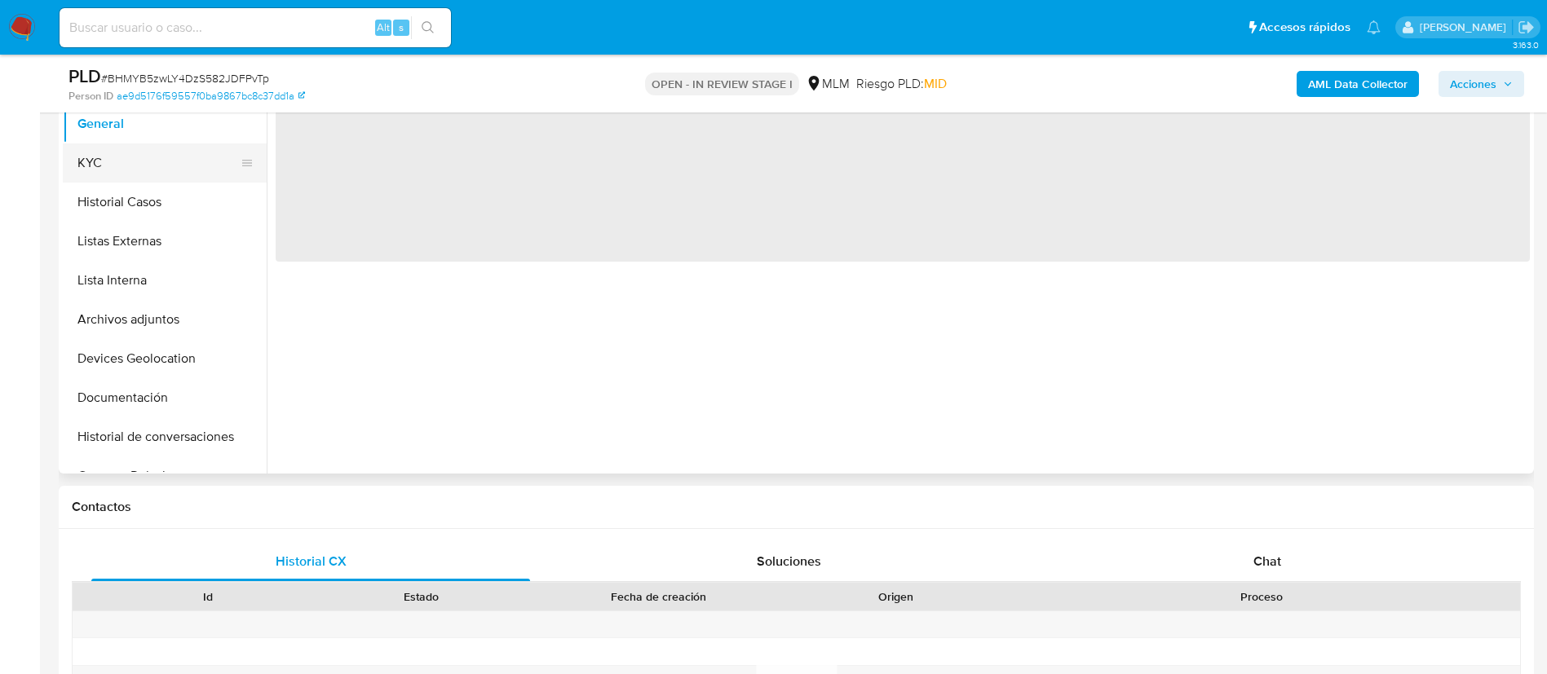
click at [132, 155] on button "KYC" at bounding box center [158, 163] width 191 height 39
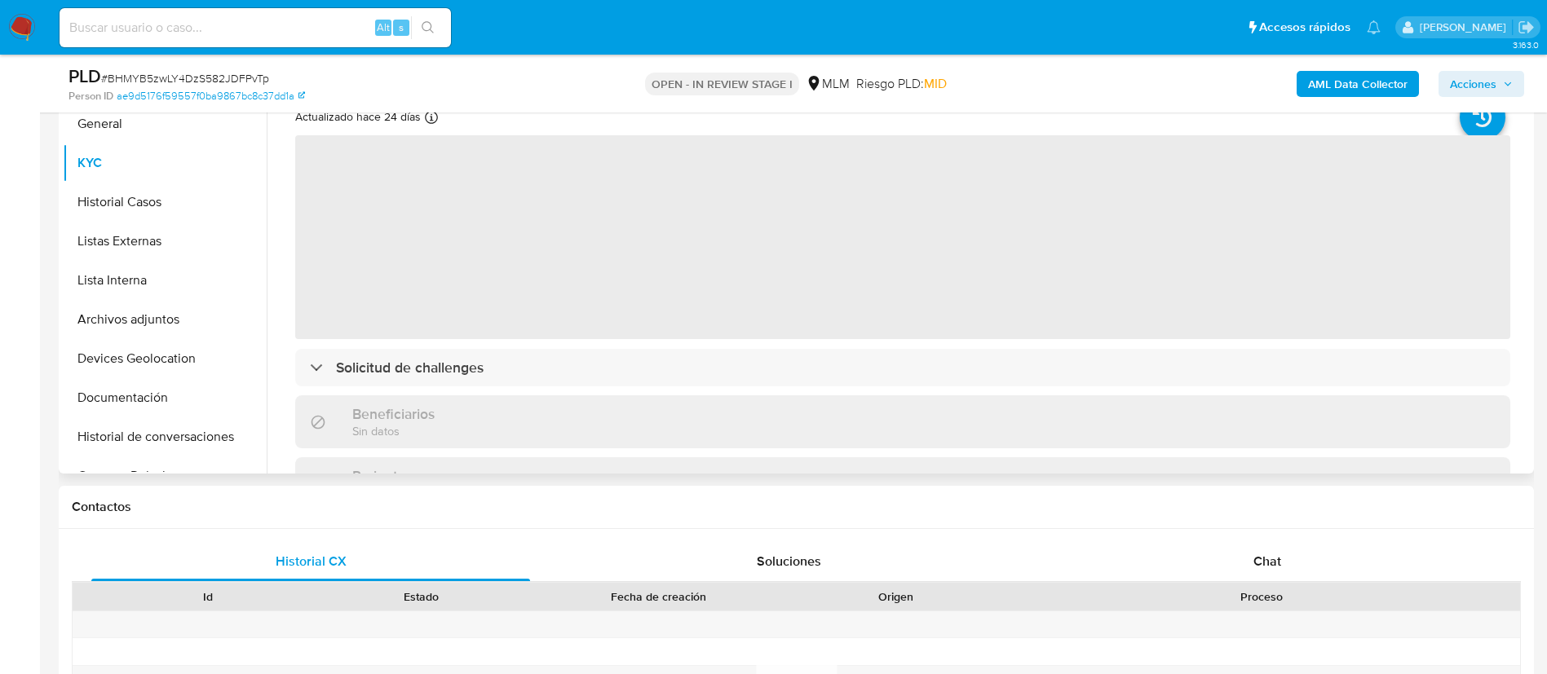
scroll to position [245, 0]
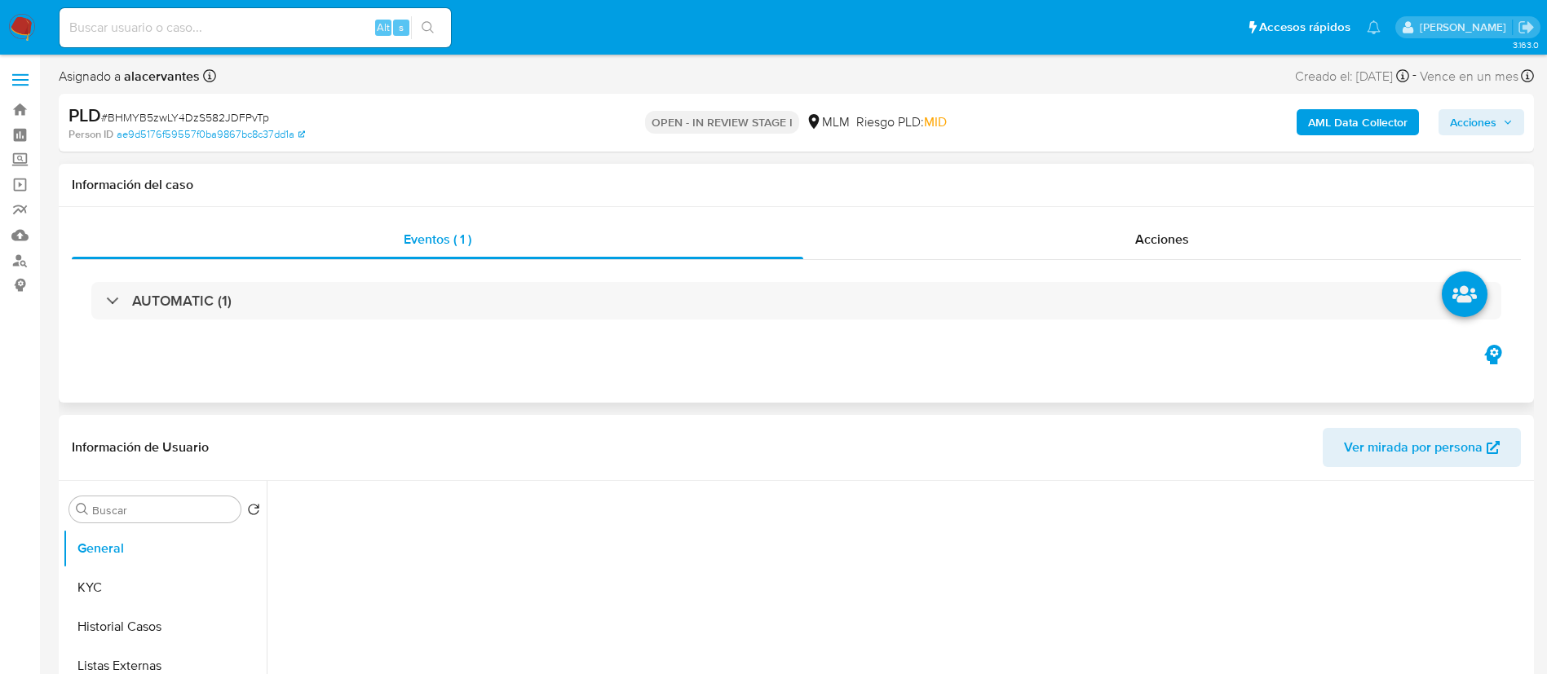
select select "10"
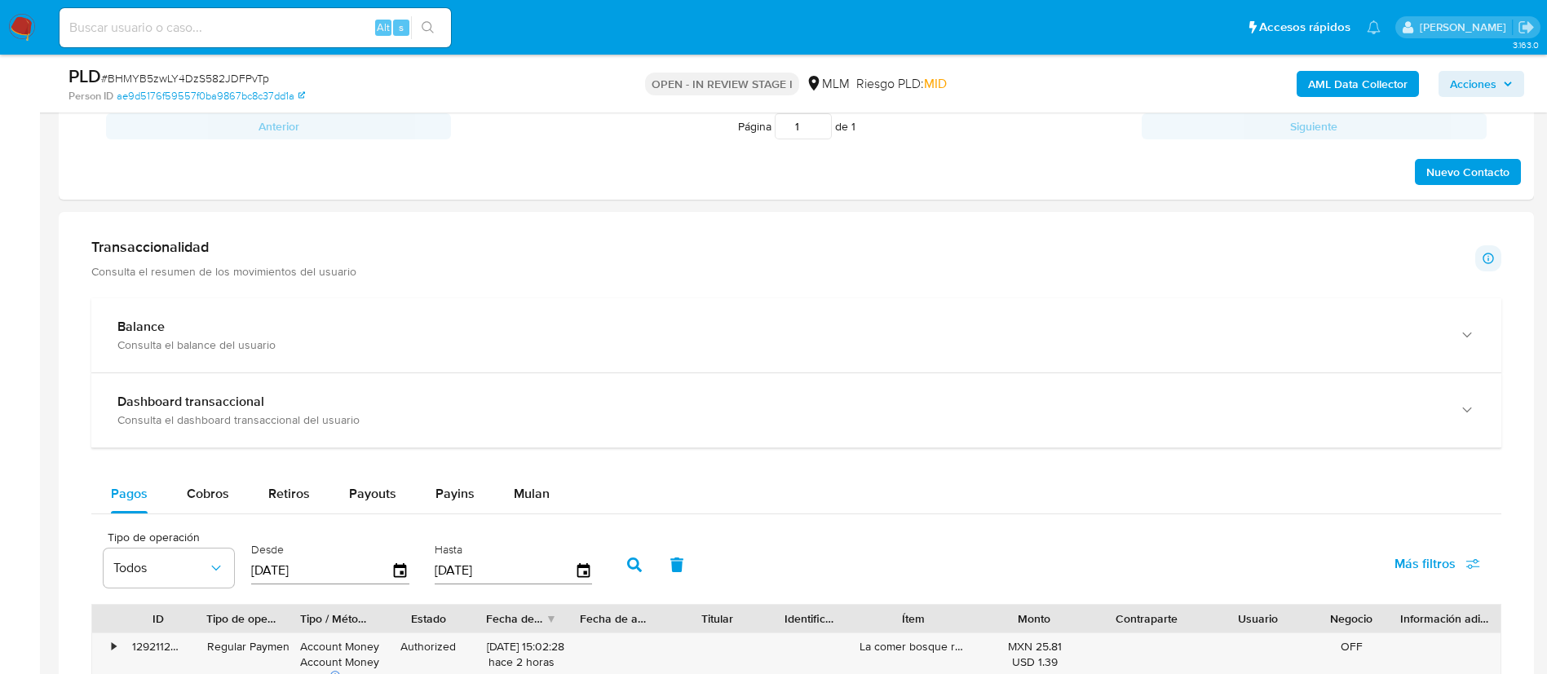
scroll to position [1101, 0]
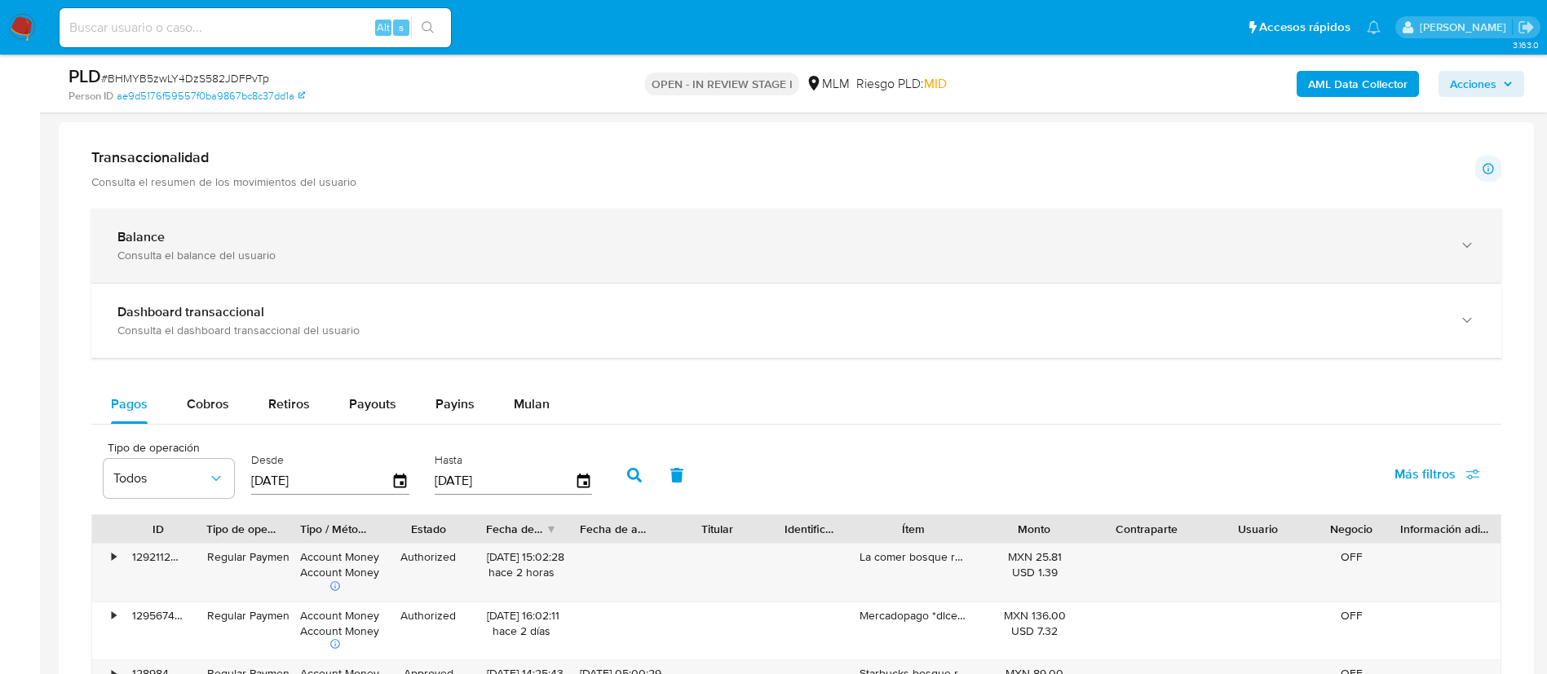
click at [340, 250] on div "Consulta el balance del usuario" at bounding box center [779, 255] width 1325 height 15
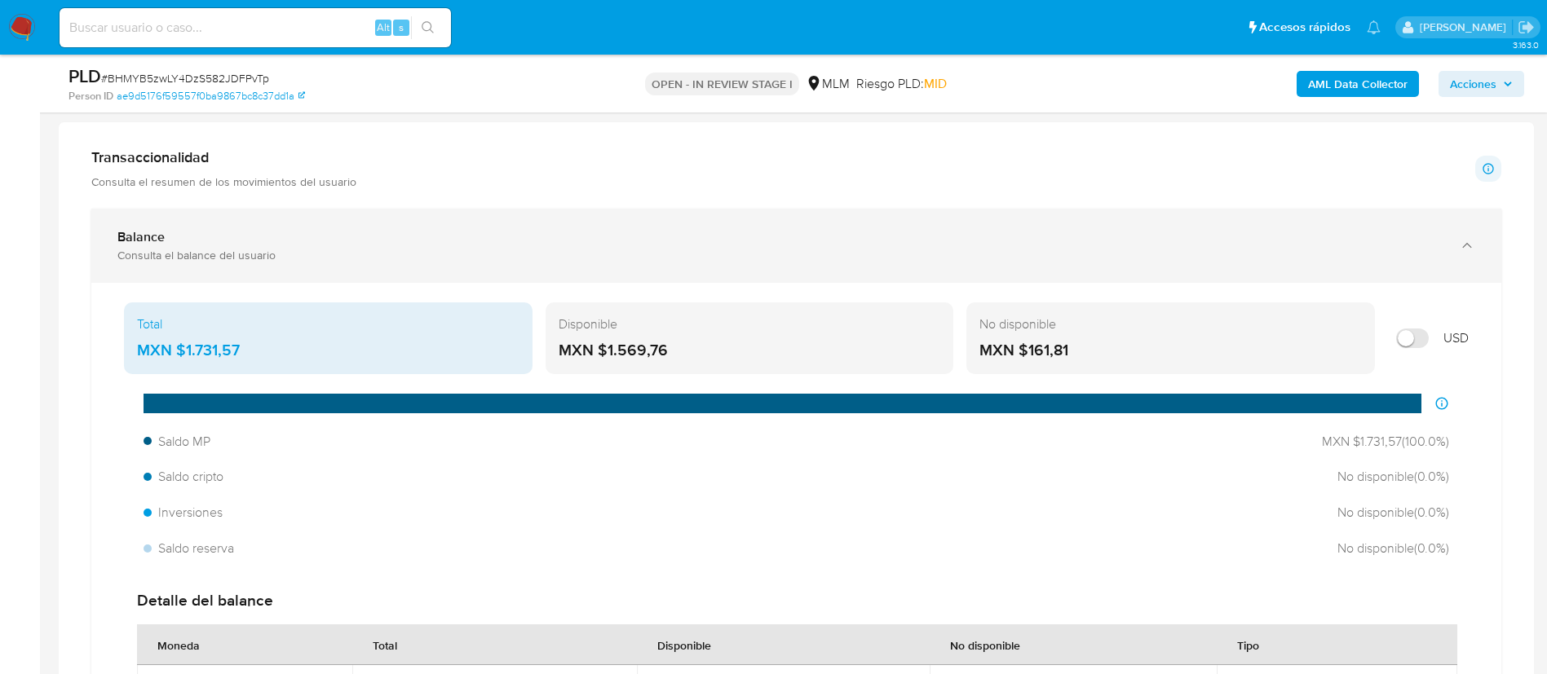
click at [470, 253] on div "Consulta el balance del usuario" at bounding box center [779, 255] width 1325 height 15
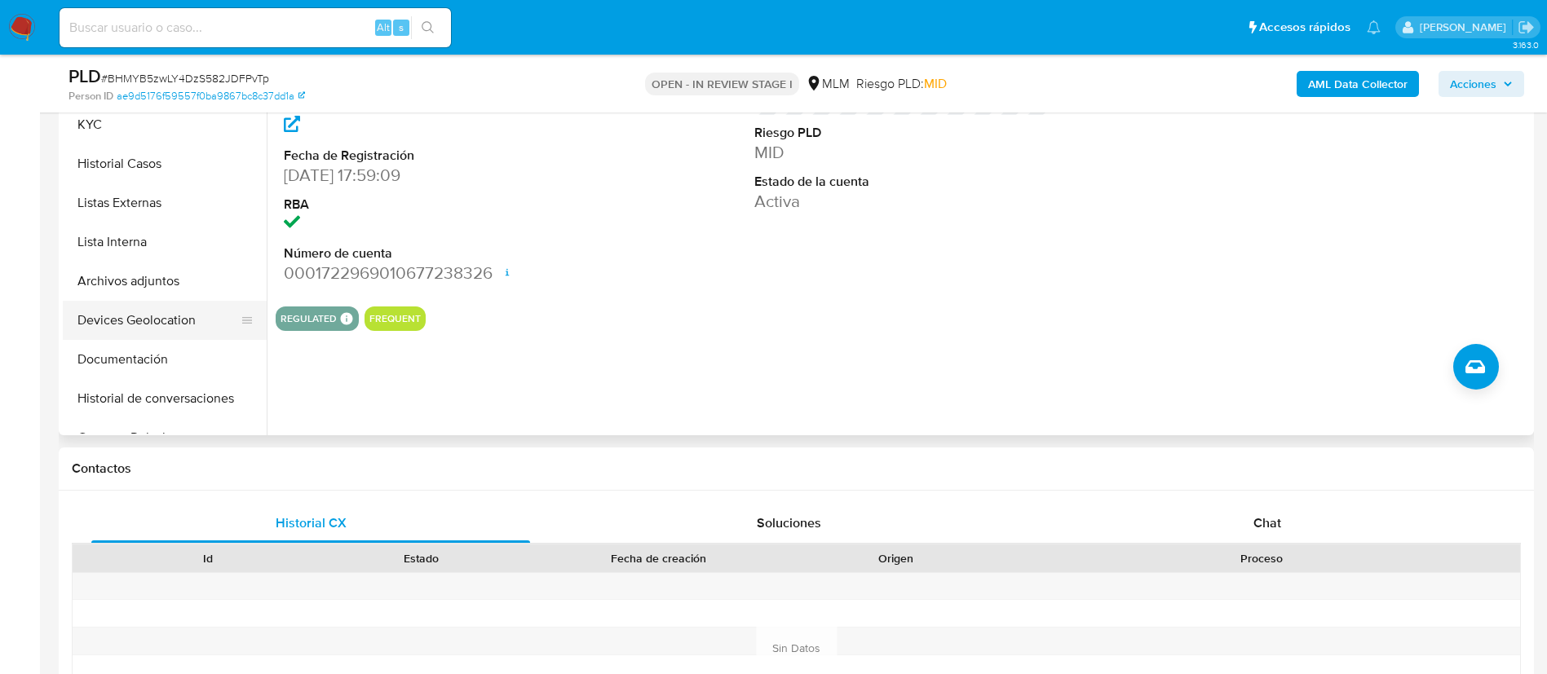
scroll to position [367, 0]
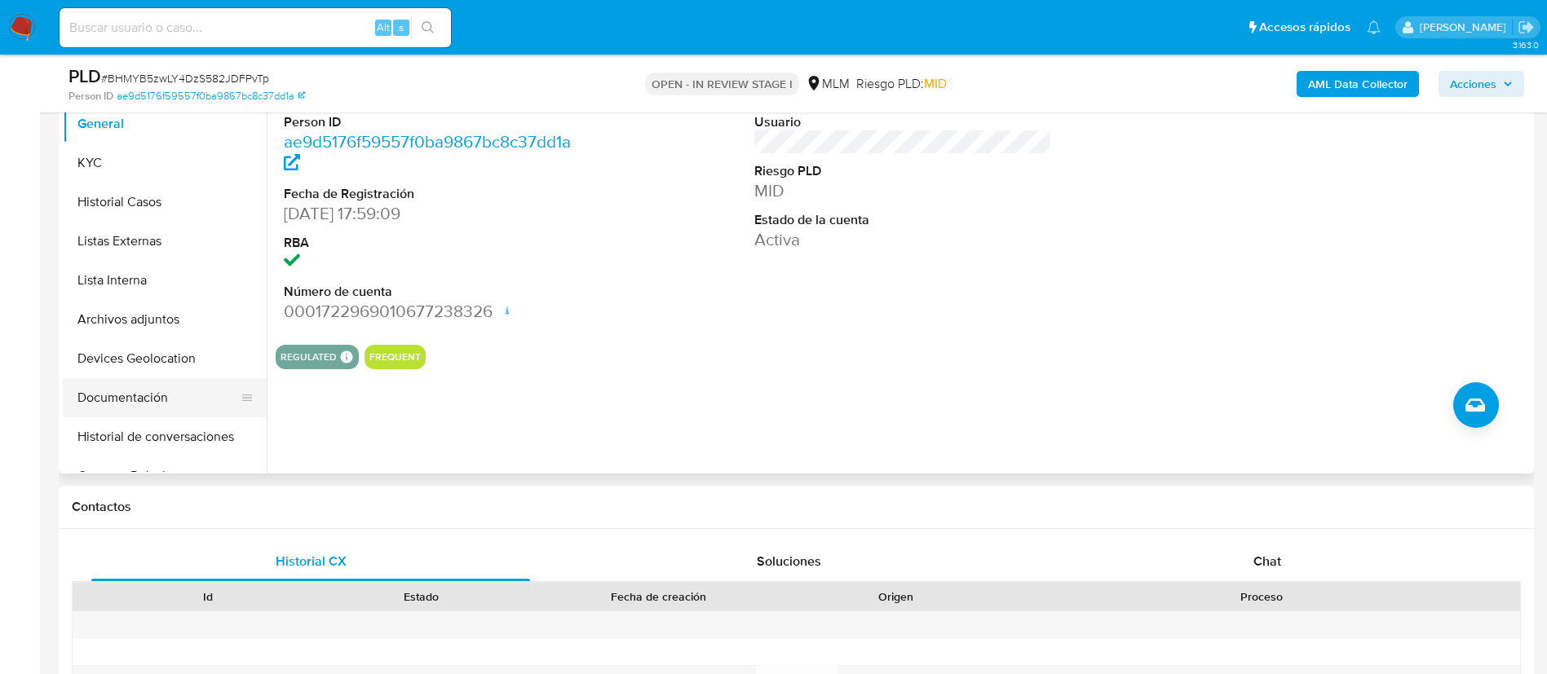
click at [152, 395] on button "Documentación" at bounding box center [158, 397] width 191 height 39
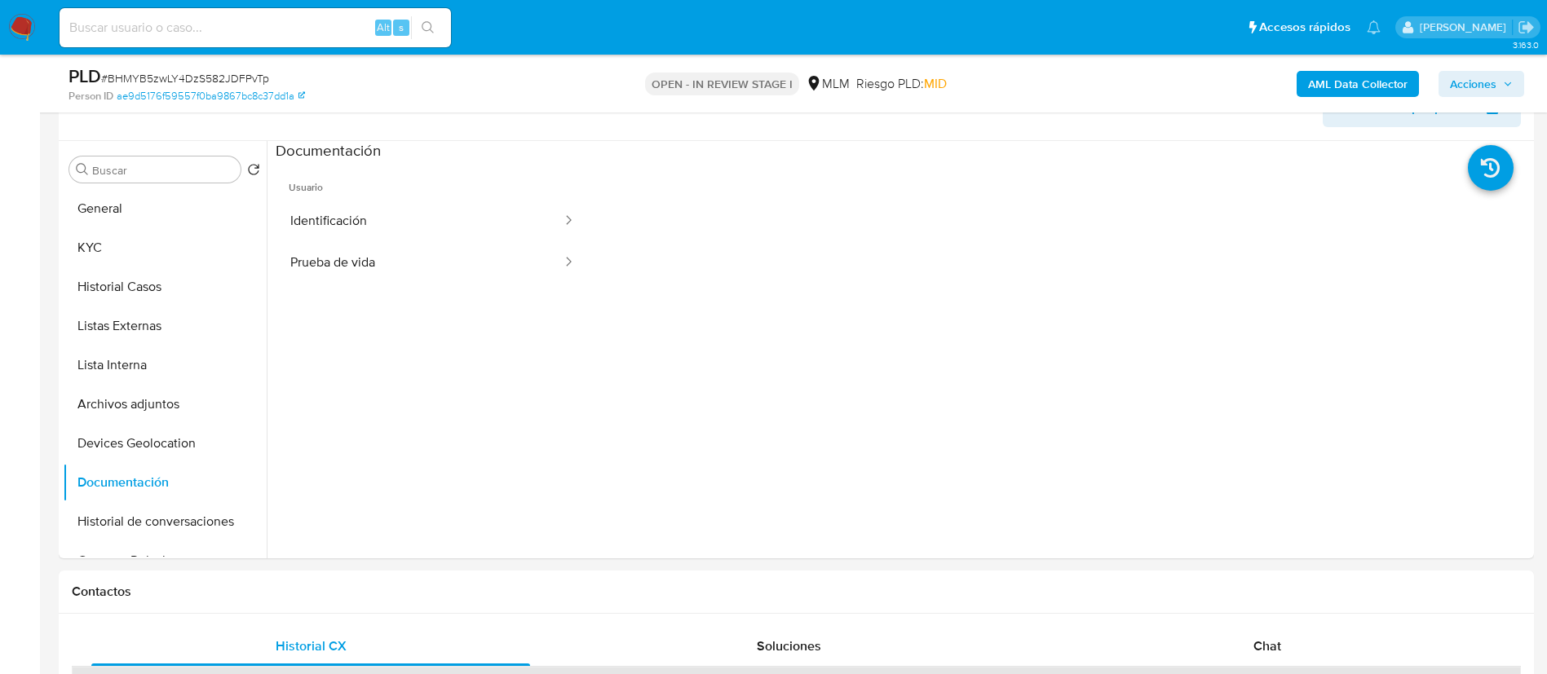
scroll to position [245, 0]
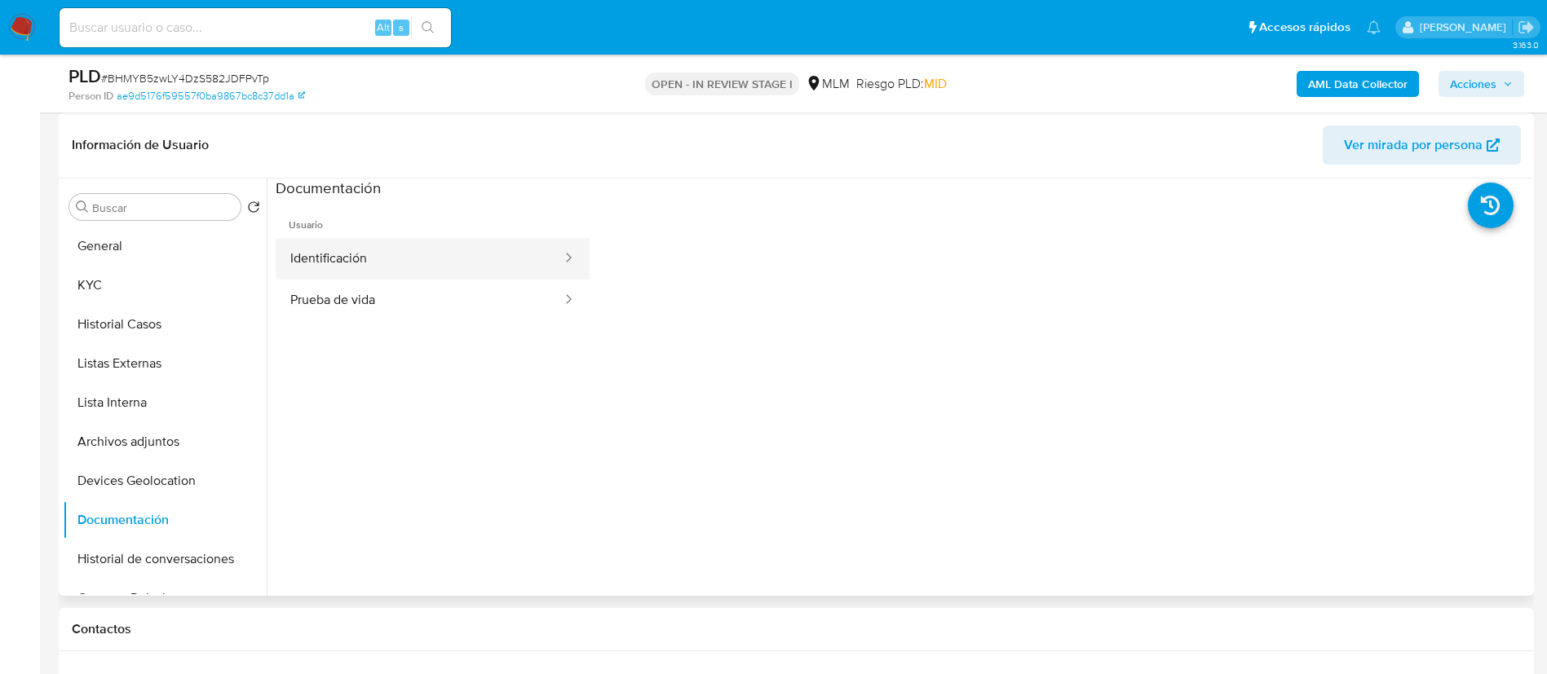
click at [470, 253] on button "Identificación" at bounding box center [420, 259] width 288 height 42
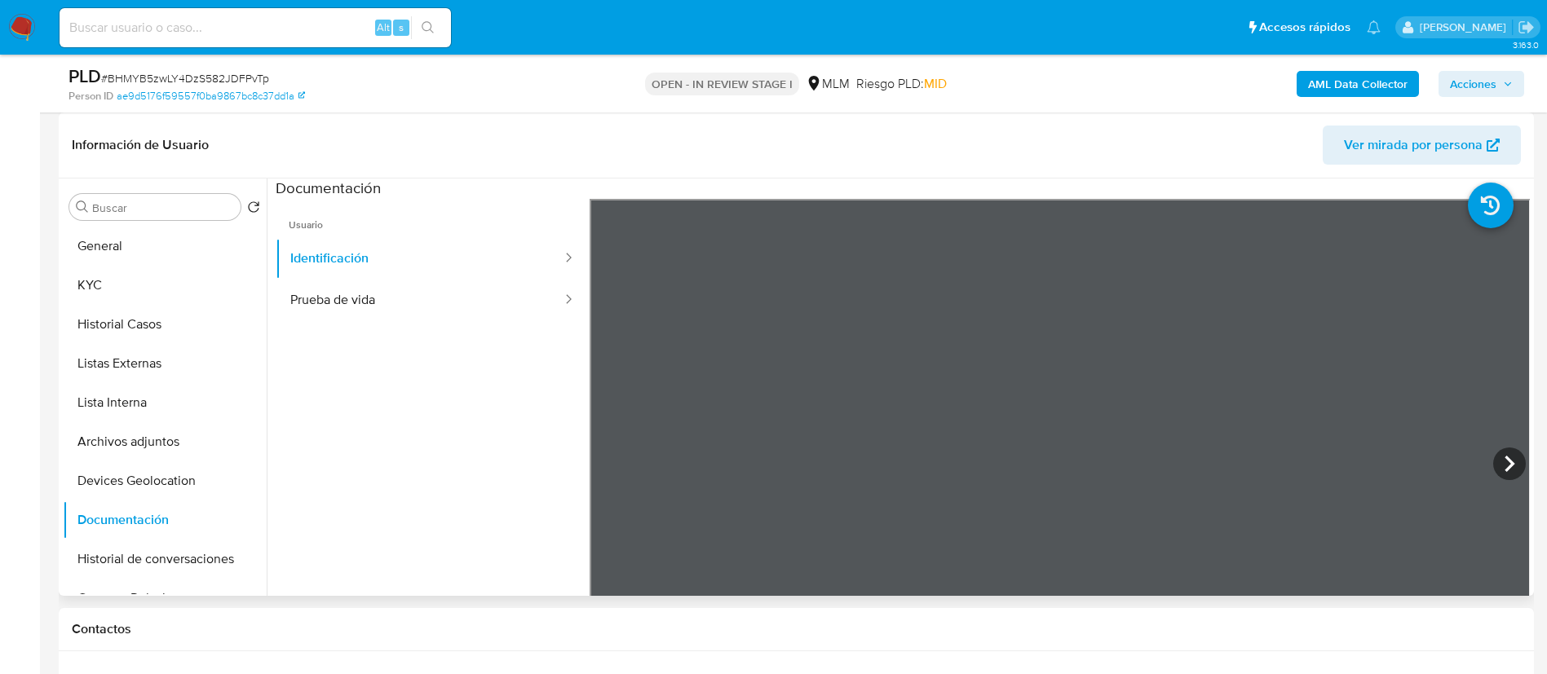
scroll to position [254, 0]
click at [373, 307] on button "Prueba de vida" at bounding box center [420, 301] width 288 height 42
click at [100, 285] on button "KYC" at bounding box center [158, 285] width 191 height 39
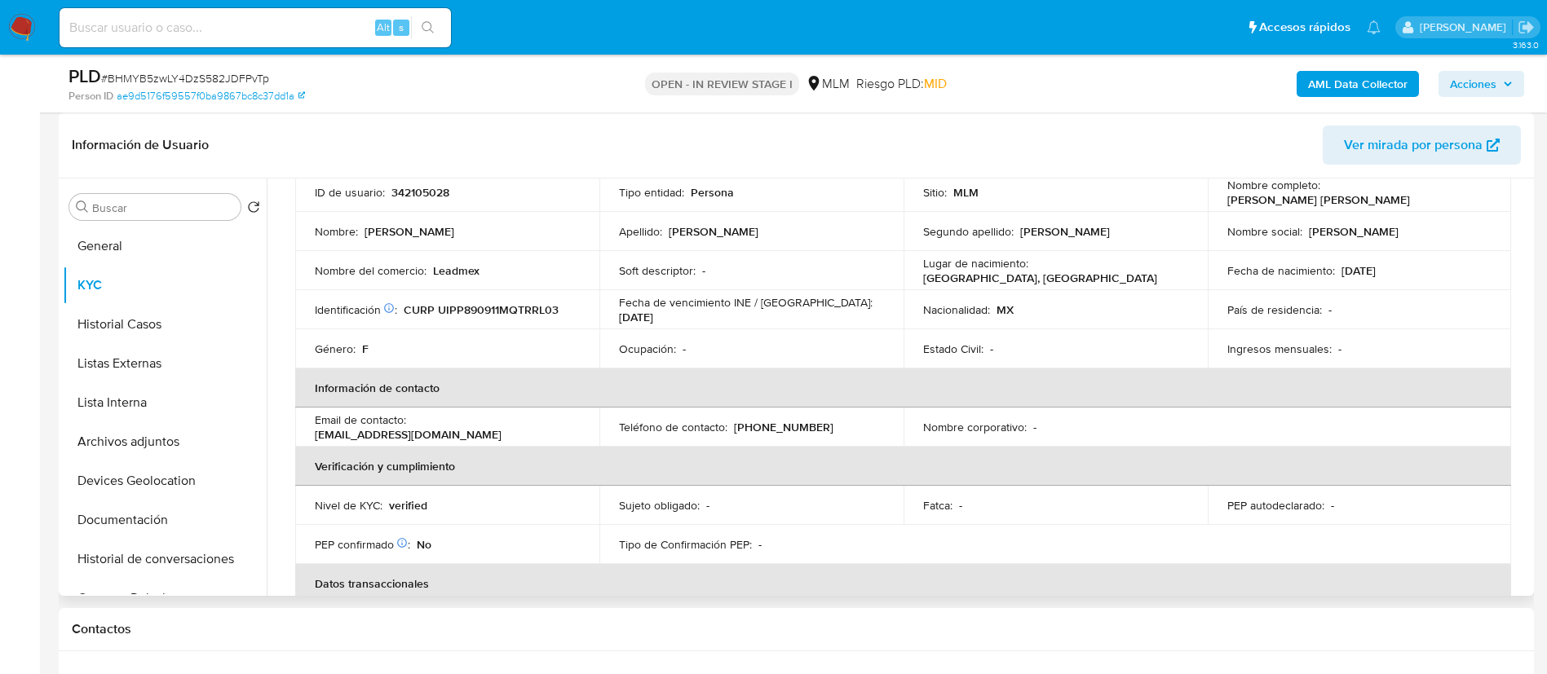
scroll to position [0, 0]
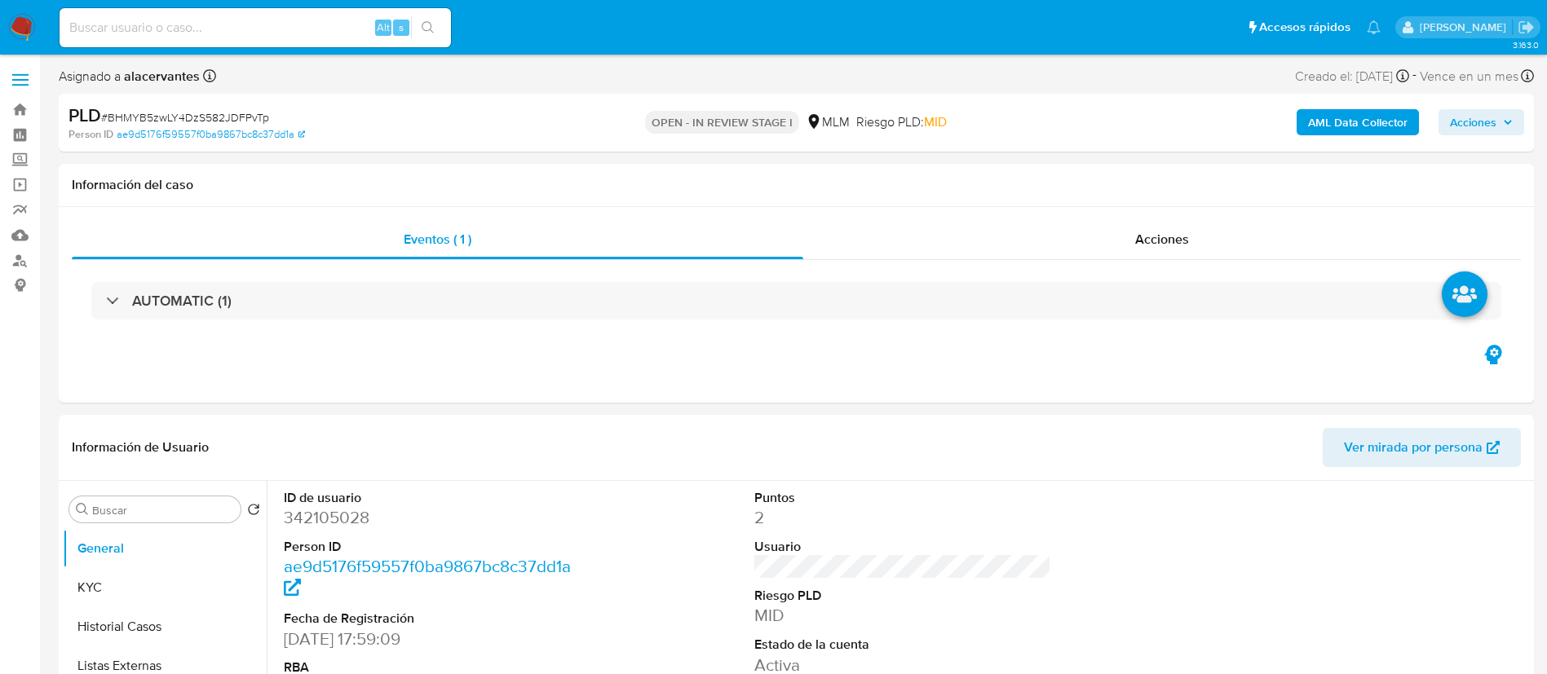
select select "10"
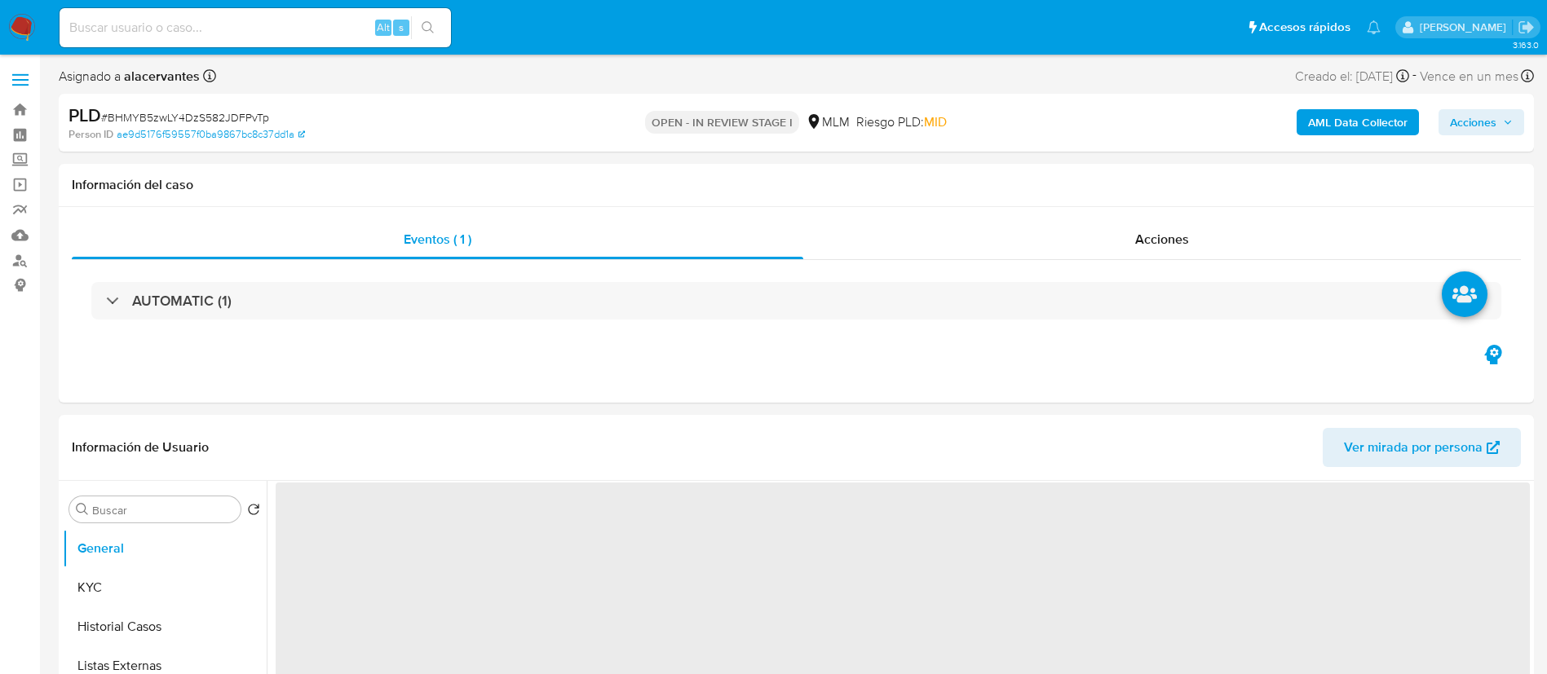
select select "10"
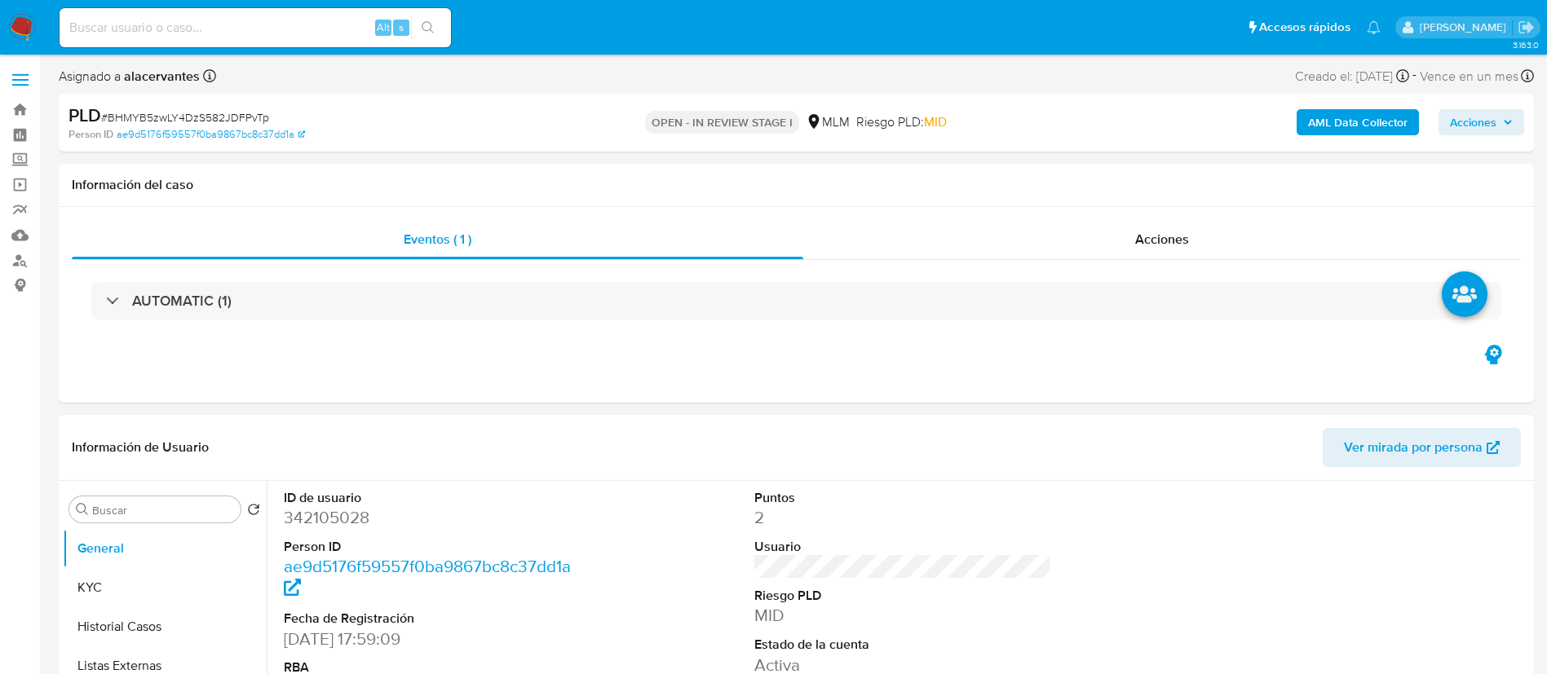
scroll to position [122, 0]
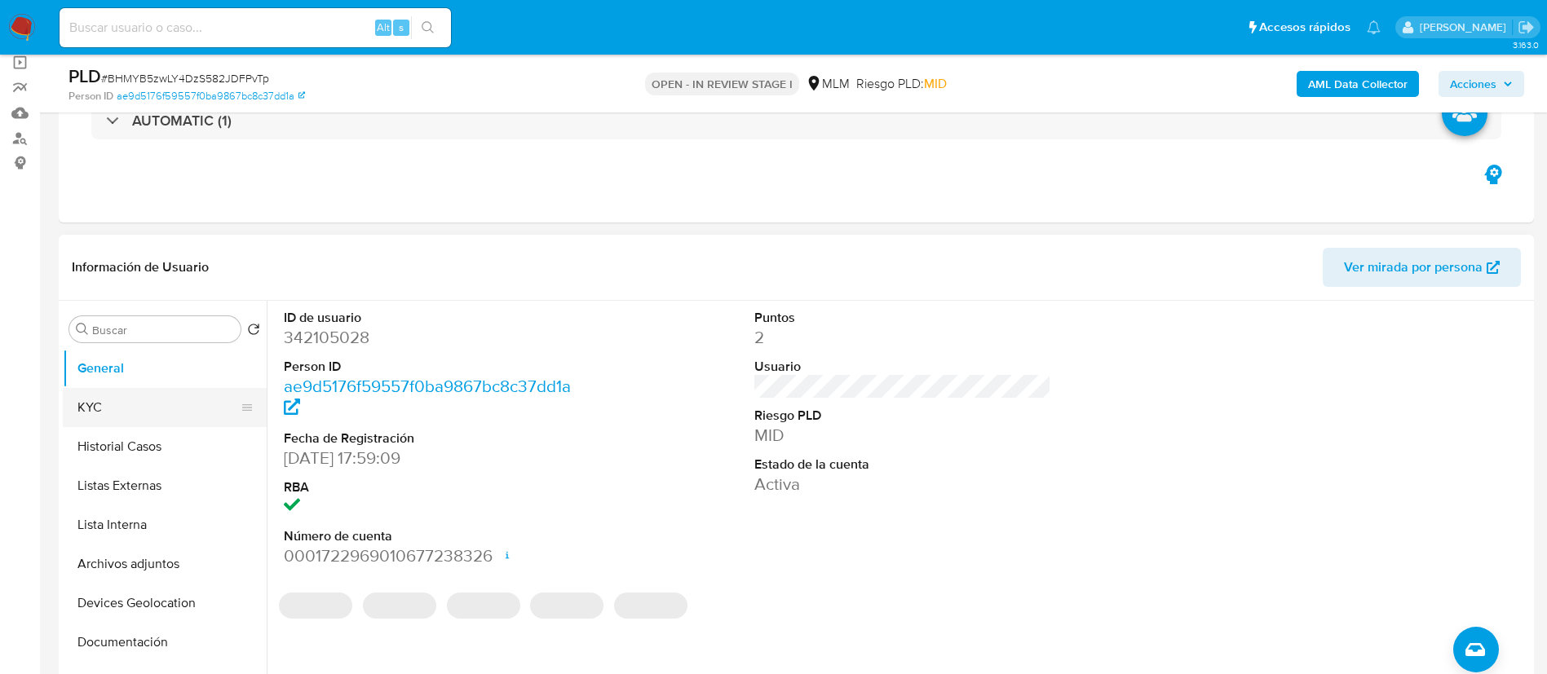
click at [150, 413] on button "KYC" at bounding box center [158, 407] width 191 height 39
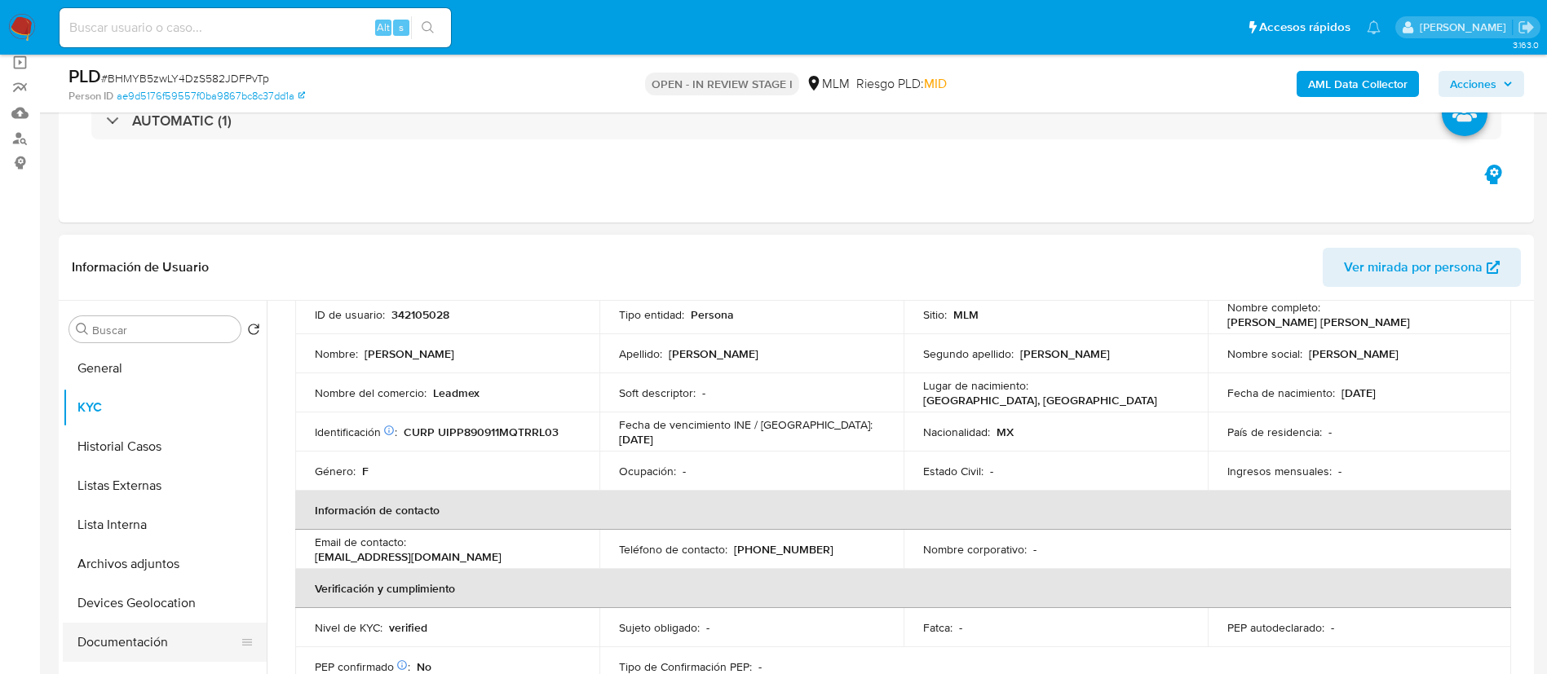
click at [162, 448] on button "Documentación" at bounding box center [158, 642] width 191 height 39
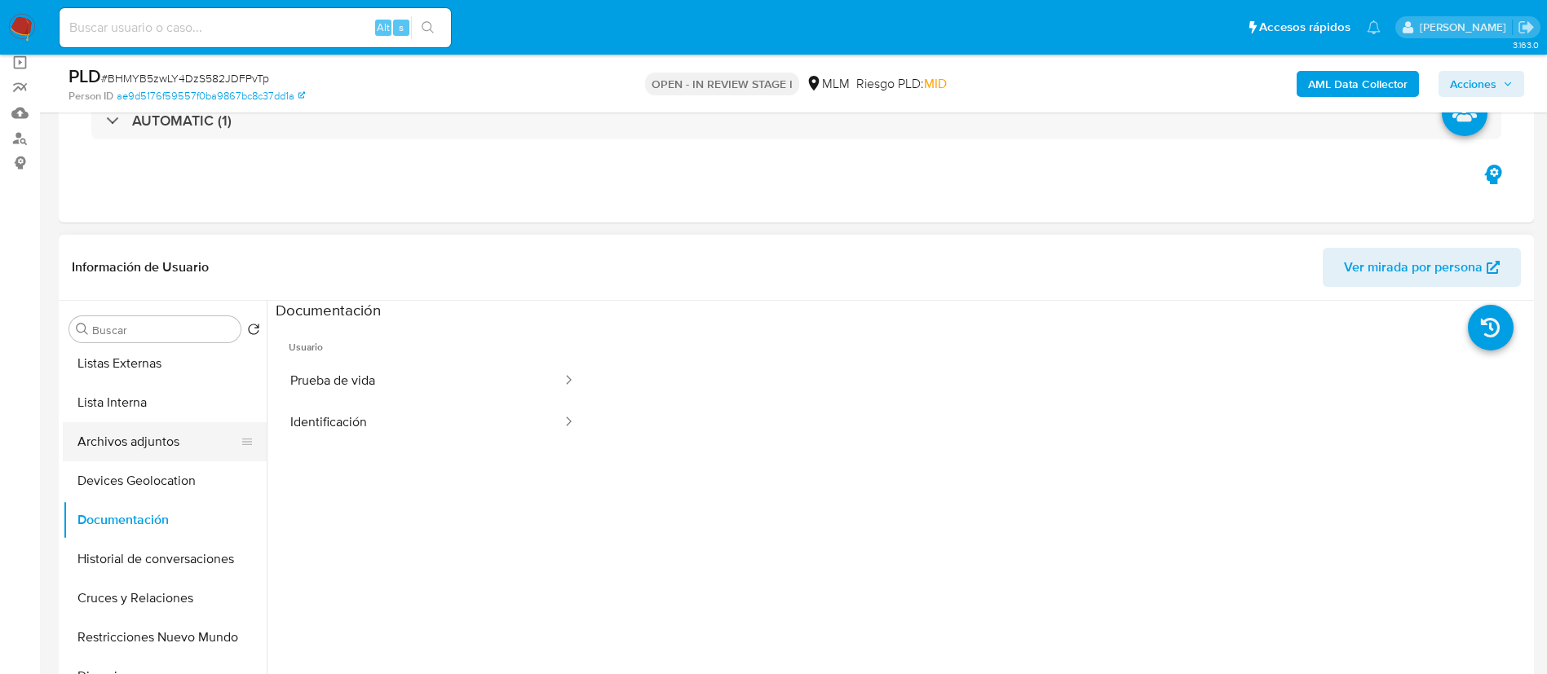
click at [128, 445] on button "Archivos adjuntos" at bounding box center [158, 441] width 191 height 39
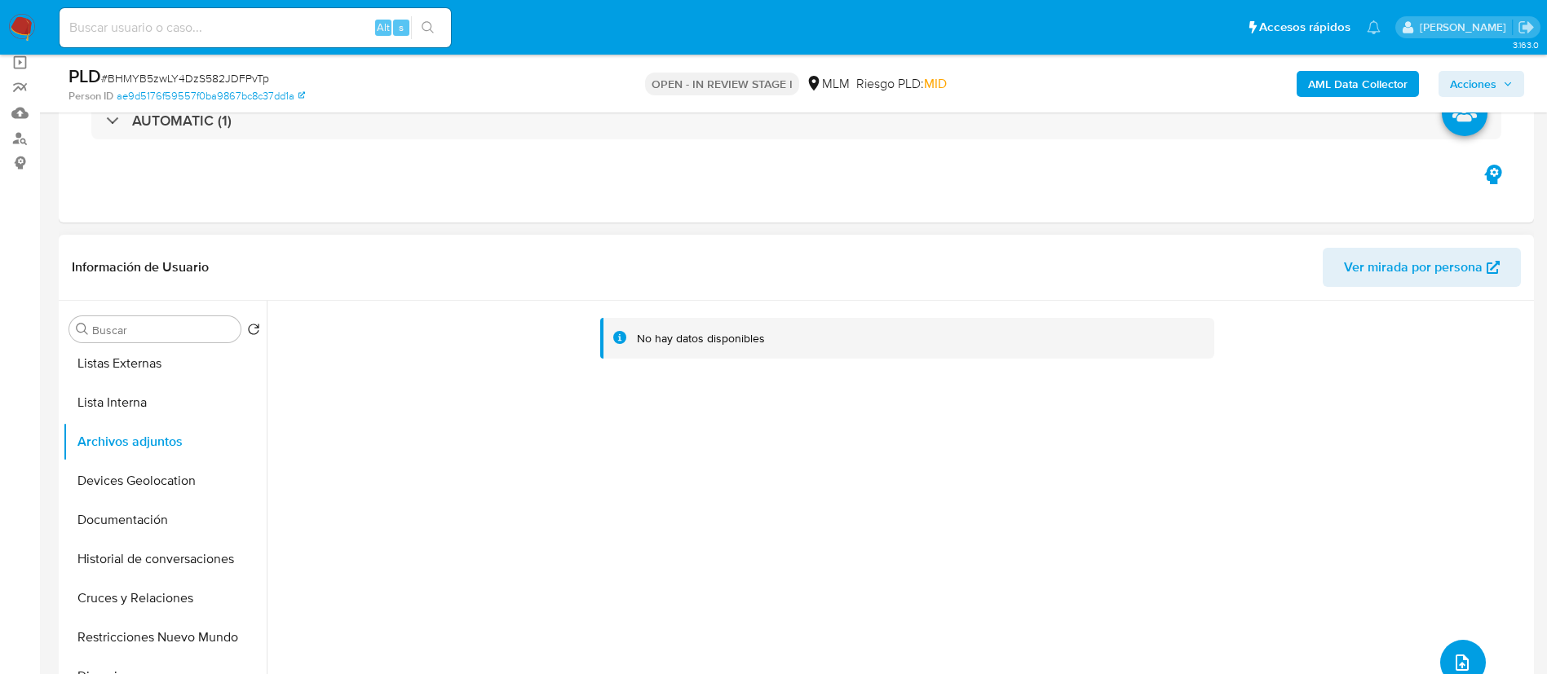
click at [1031, 448] on button "upload-file" at bounding box center [1463, 663] width 46 height 46
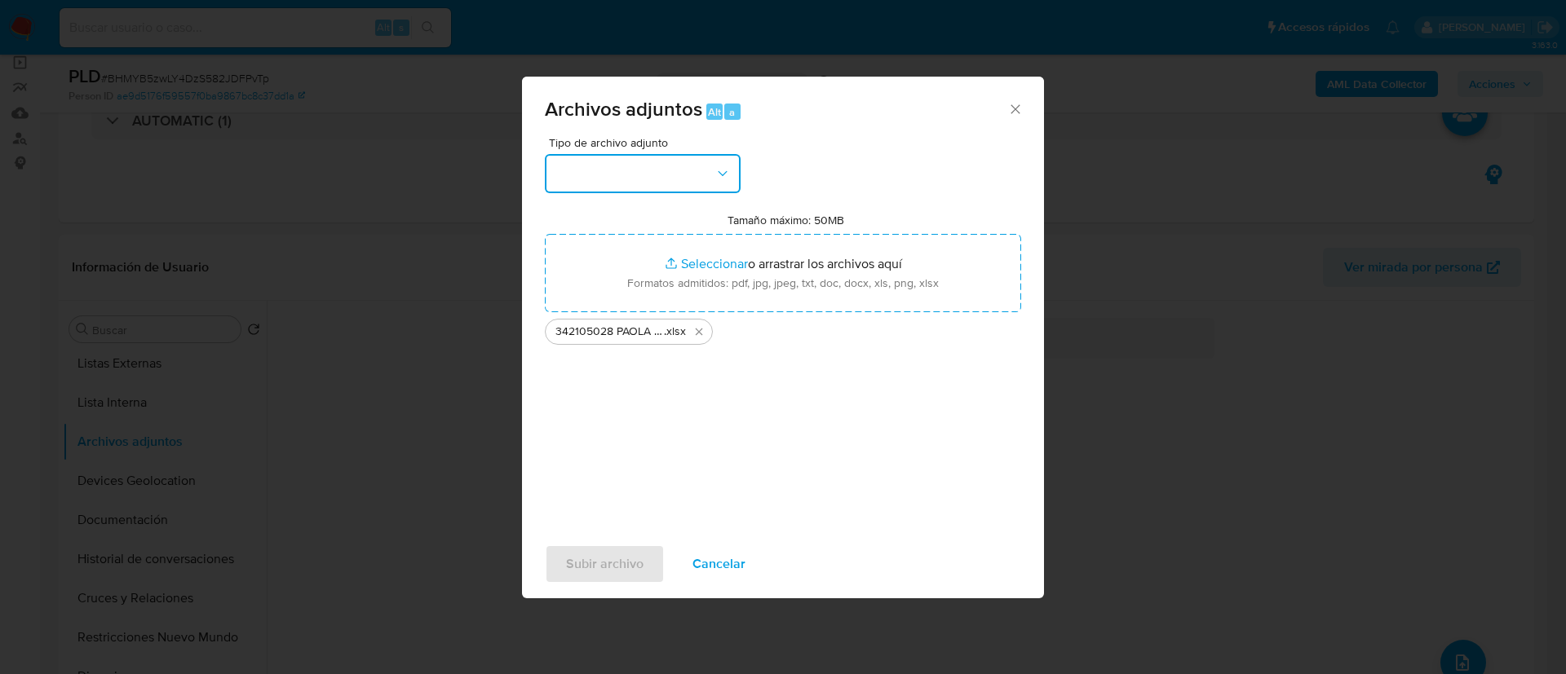
click at [660, 183] on button "button" at bounding box center [643, 173] width 196 height 39
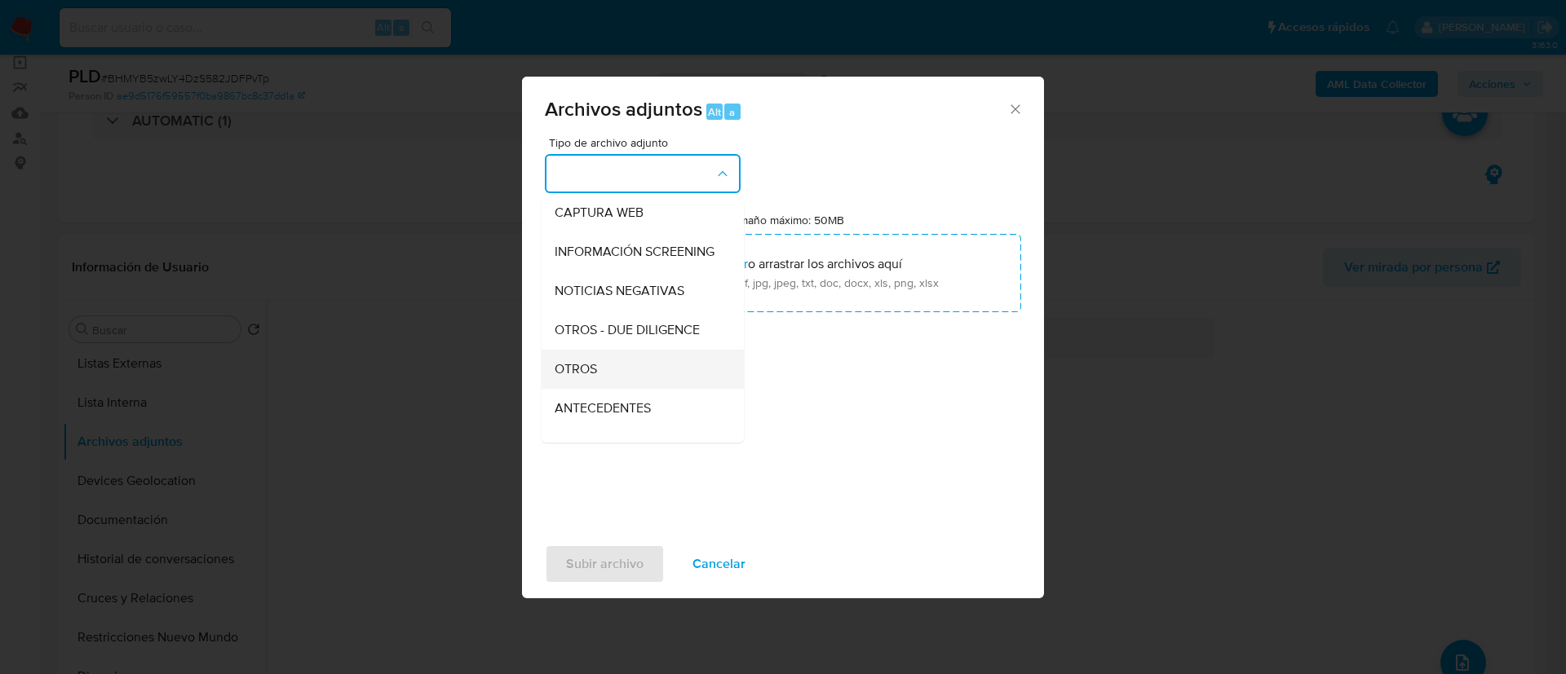
click at [619, 387] on div "OTROS" at bounding box center [637, 369] width 166 height 39
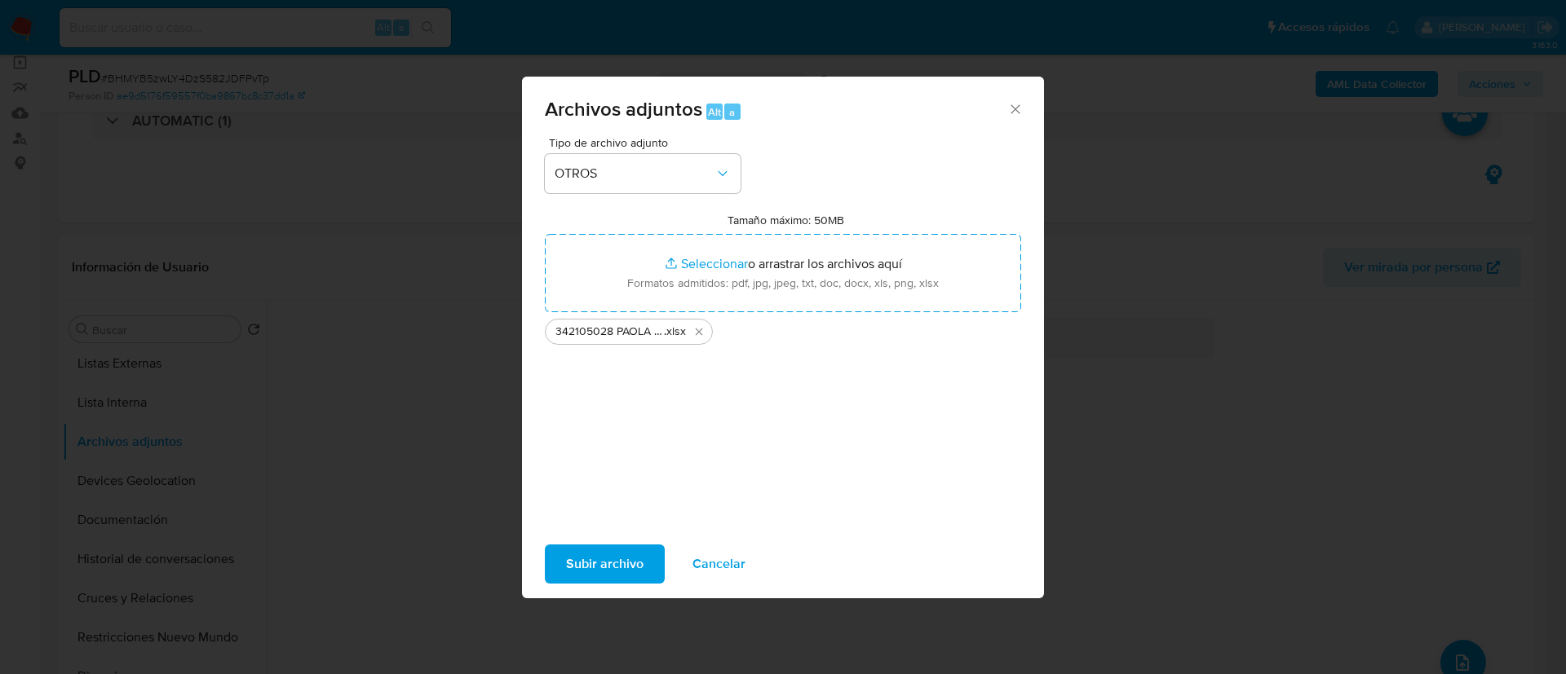
click at [621, 448] on span "Subir archivo" at bounding box center [604, 564] width 77 height 36
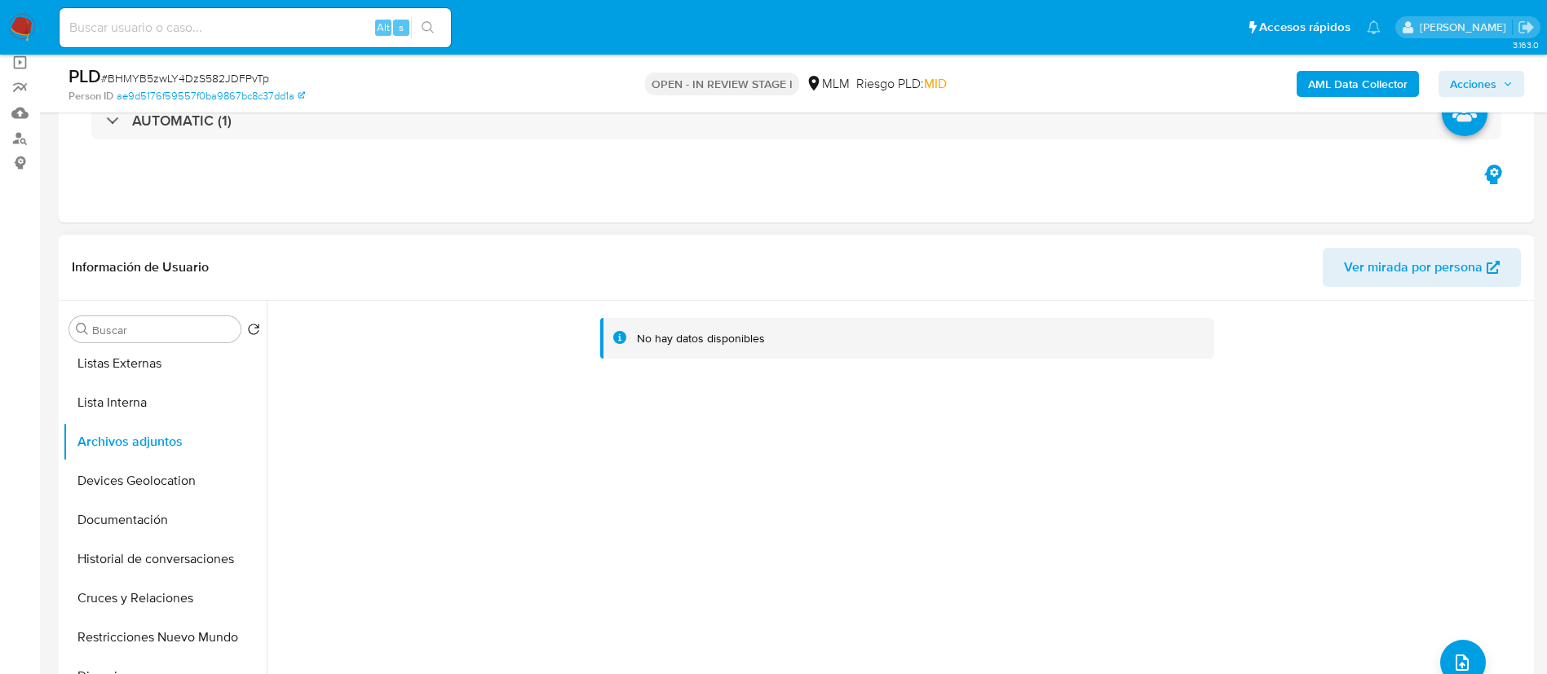
click at [1009, 448] on div "No hay datos disponibles" at bounding box center [898, 509] width 1263 height 417
click at [1010, 426] on div "No hay datos disponibles" at bounding box center [898, 509] width 1263 height 417
click at [1031, 448] on icon "upload-file" at bounding box center [1461, 663] width 13 height 16
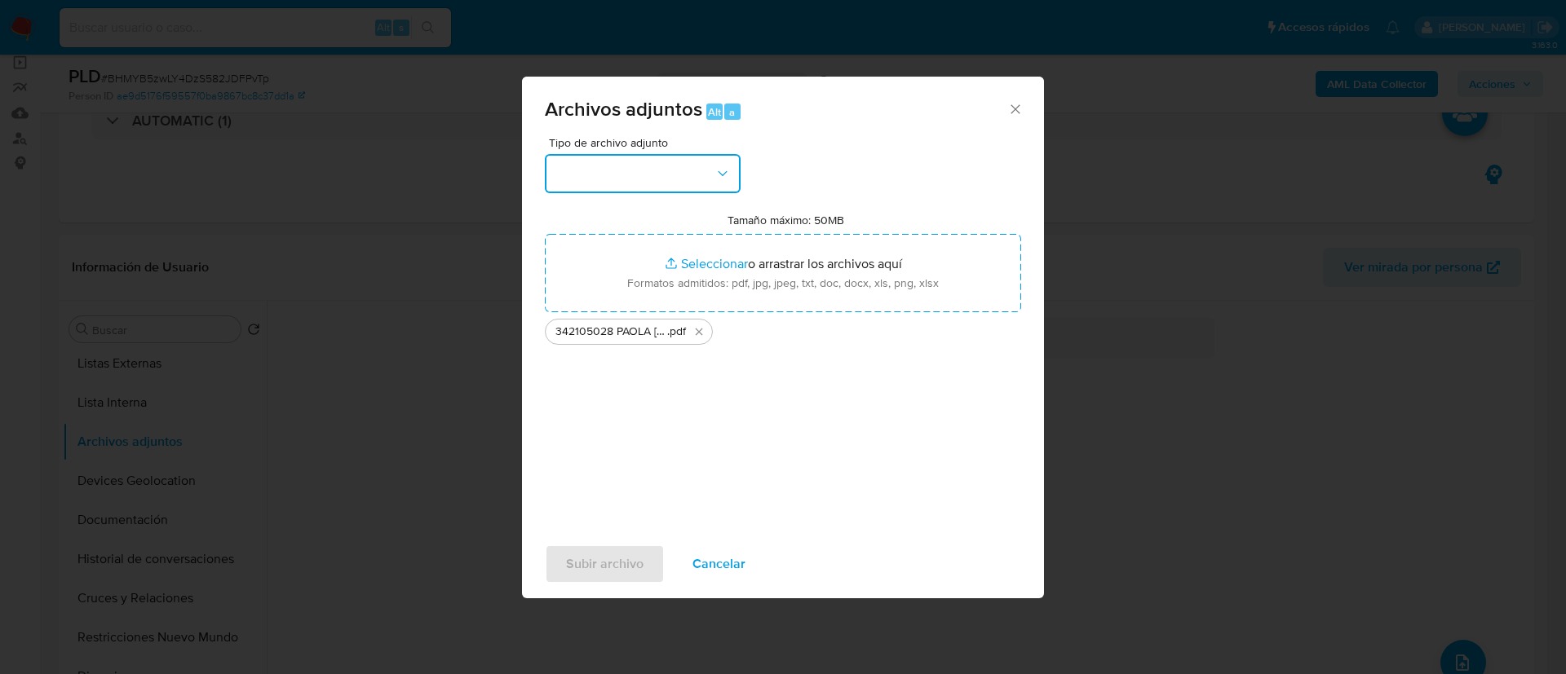
click at [698, 171] on button "button" at bounding box center [643, 173] width 196 height 39
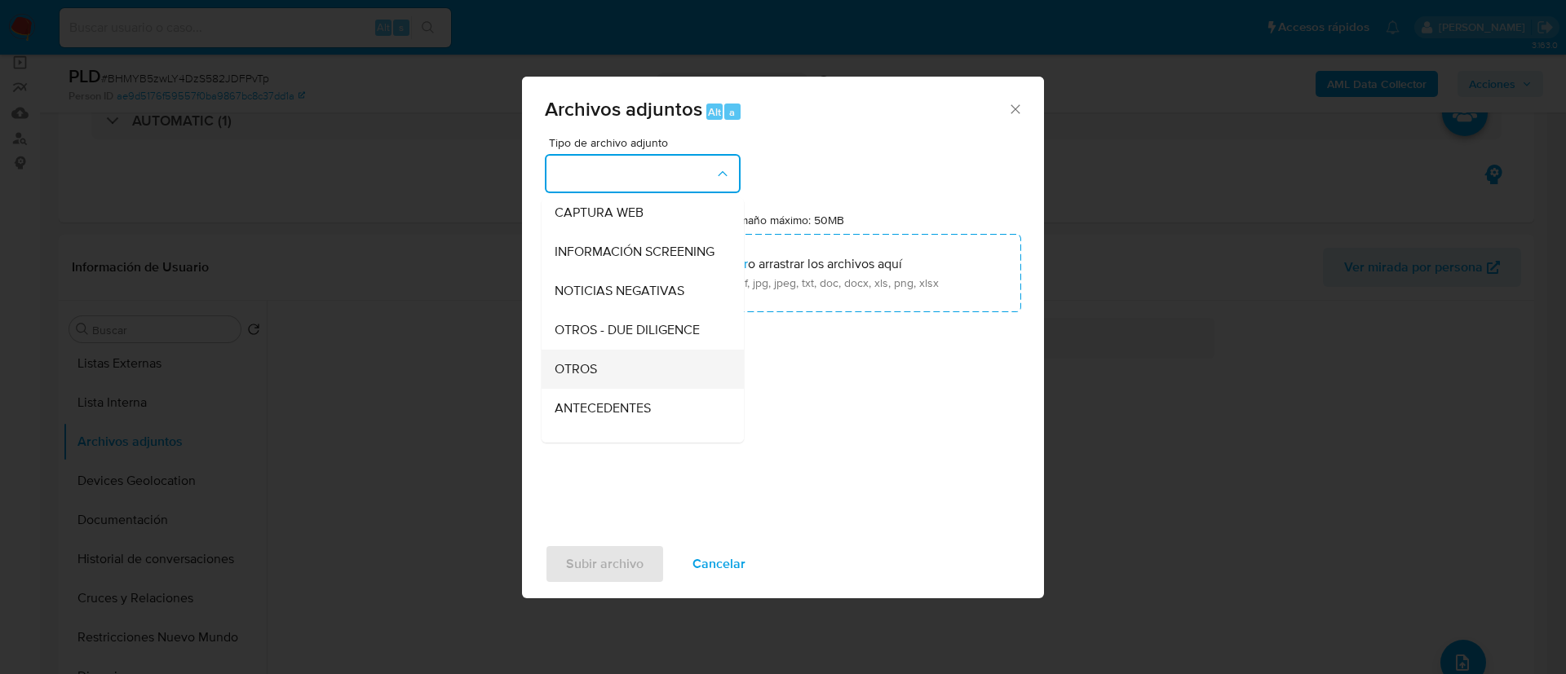
click at [643, 369] on div "OTROS" at bounding box center [637, 369] width 166 height 39
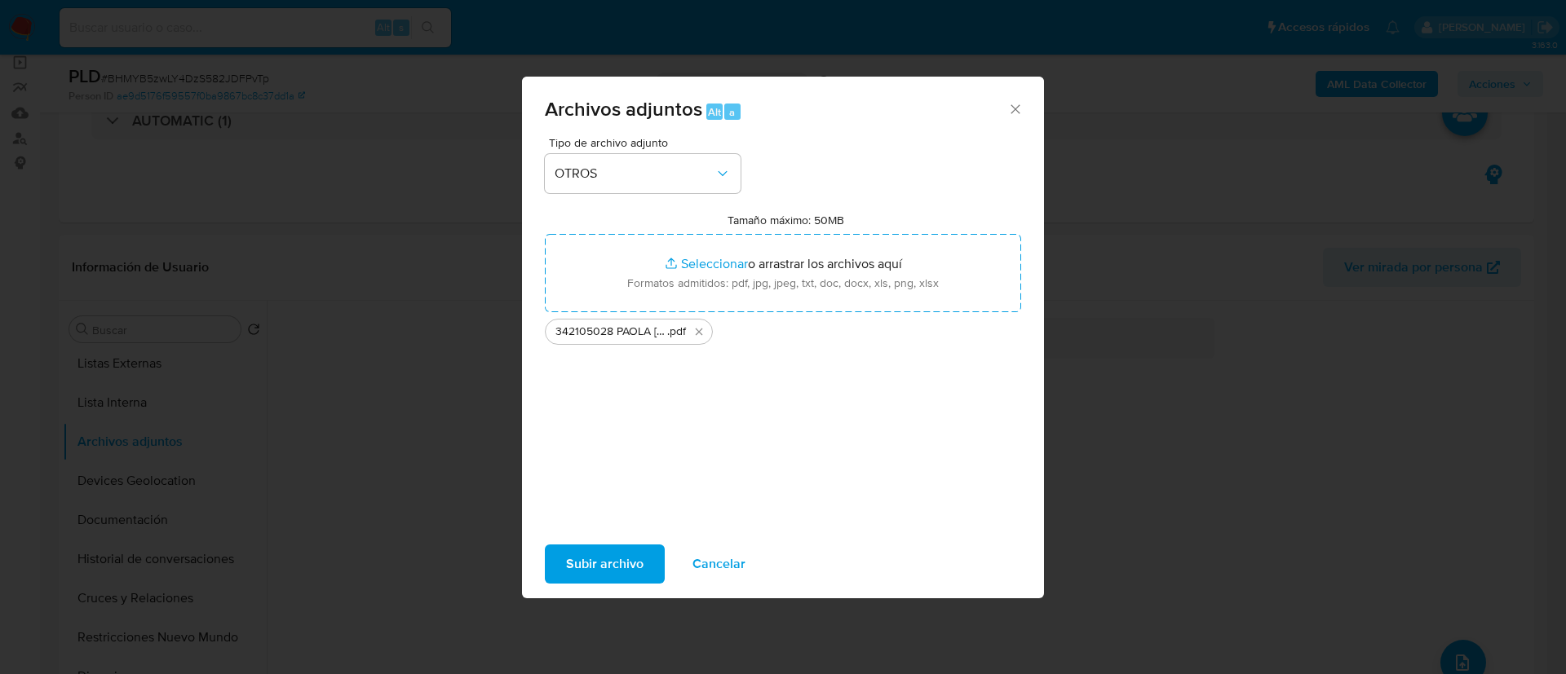
click at [633, 448] on div "Subir archivo Cancelar" at bounding box center [783, 564] width 522 height 62
click at [632, 448] on span "Subir archivo" at bounding box center [604, 564] width 77 height 36
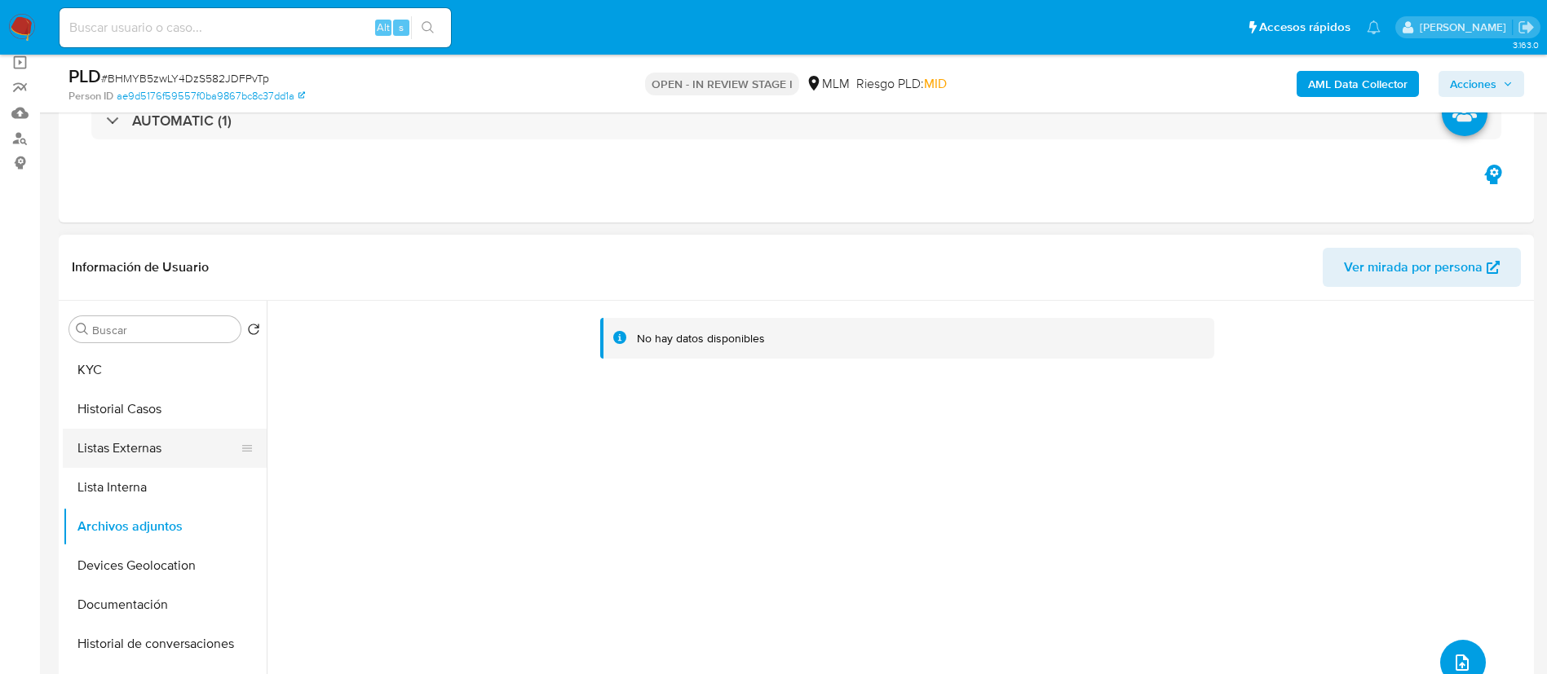
scroll to position [0, 0]
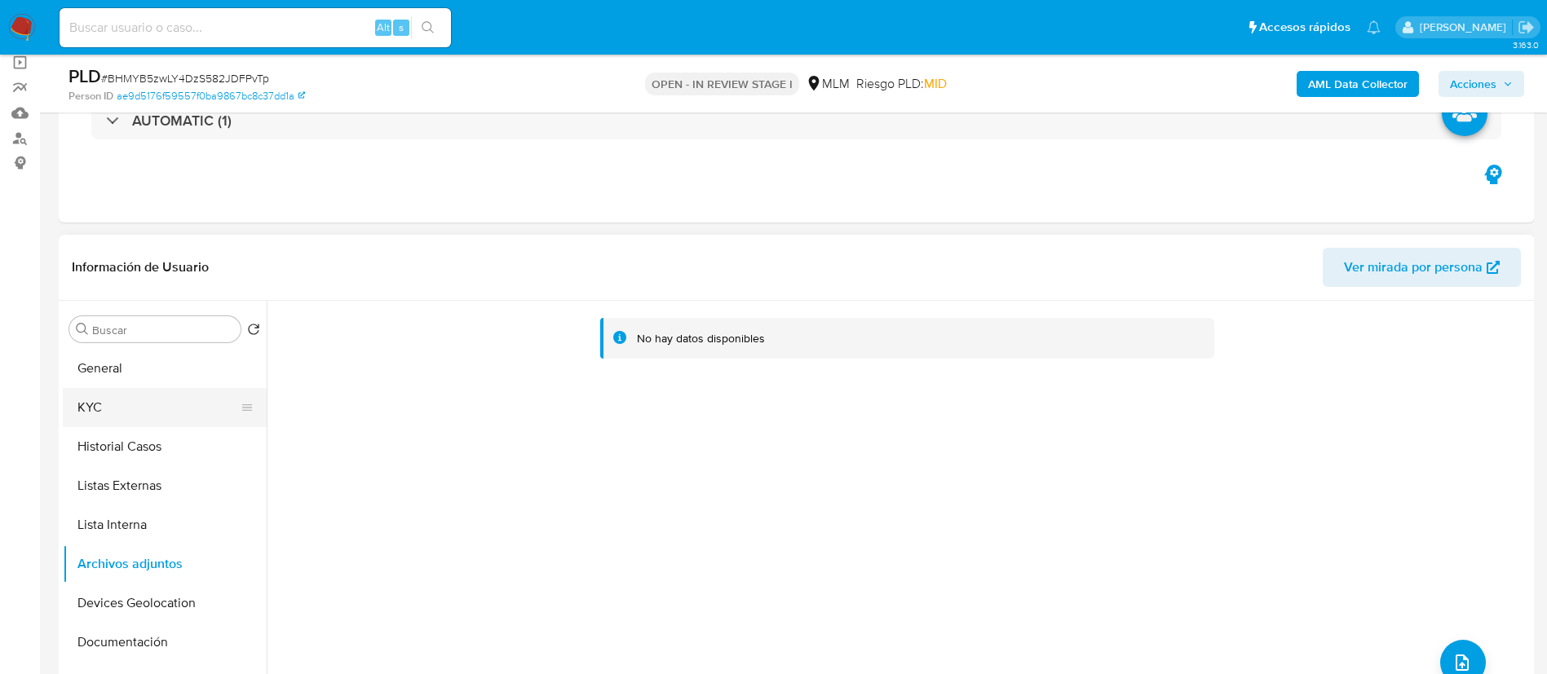
click at [135, 405] on button "KYC" at bounding box center [158, 407] width 191 height 39
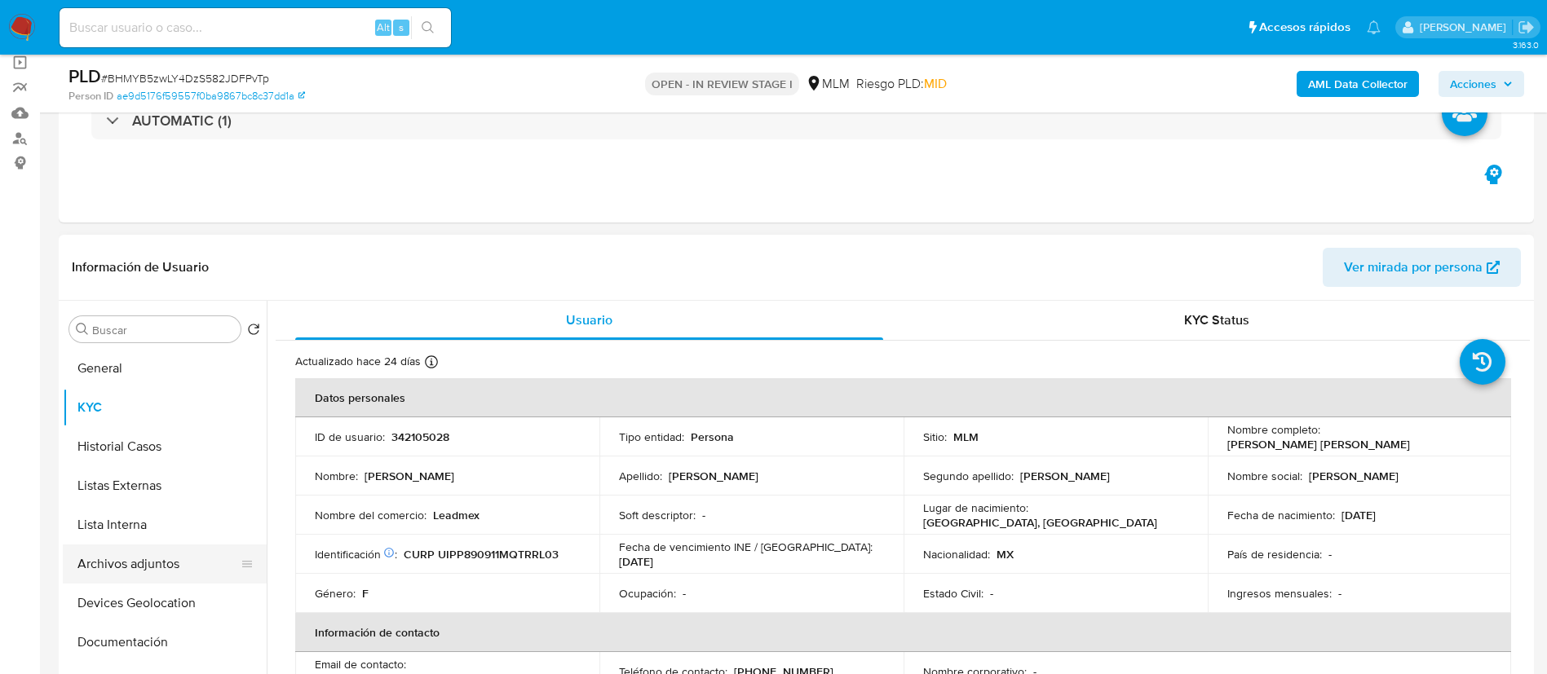
click at [152, 448] on button "Archivos adjuntos" at bounding box center [158, 564] width 191 height 39
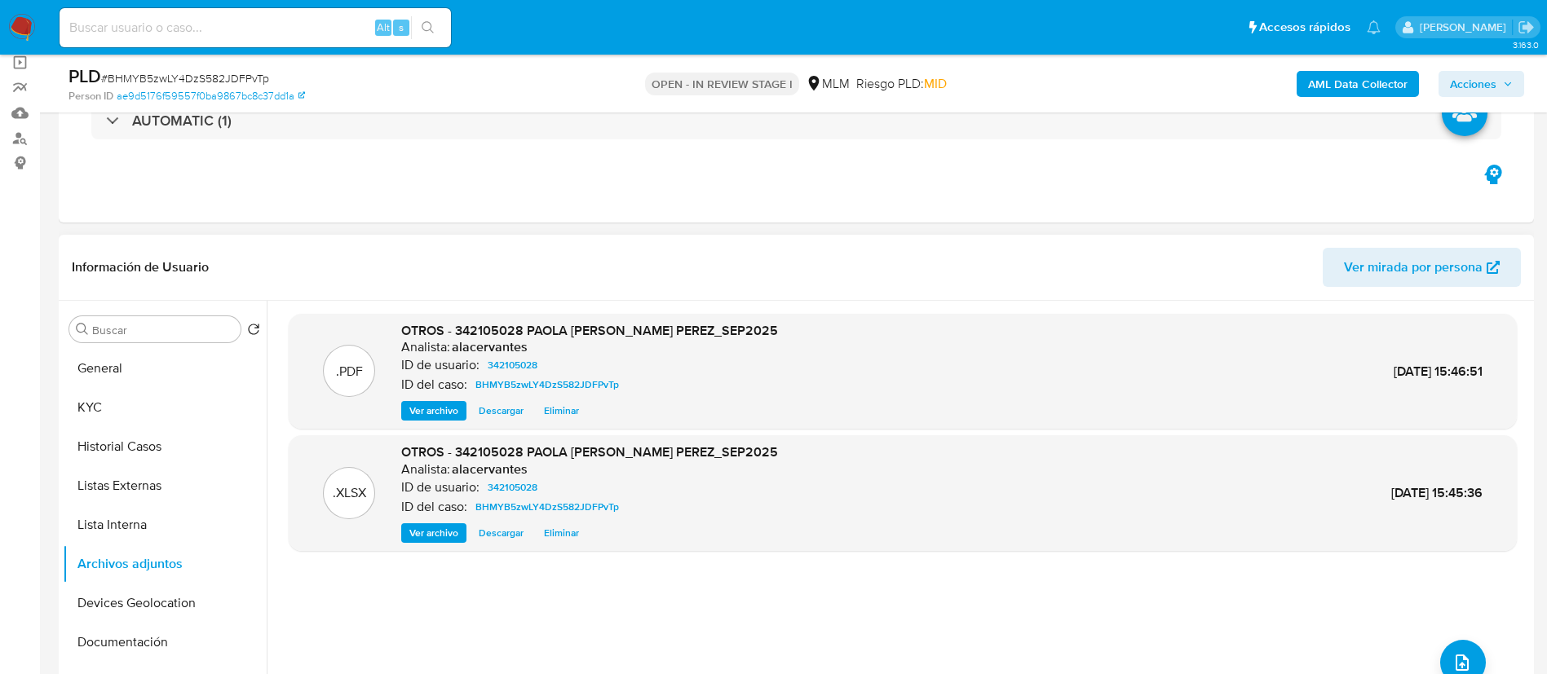
click at [425, 409] on span "Ver archivo" at bounding box center [433, 411] width 49 height 16
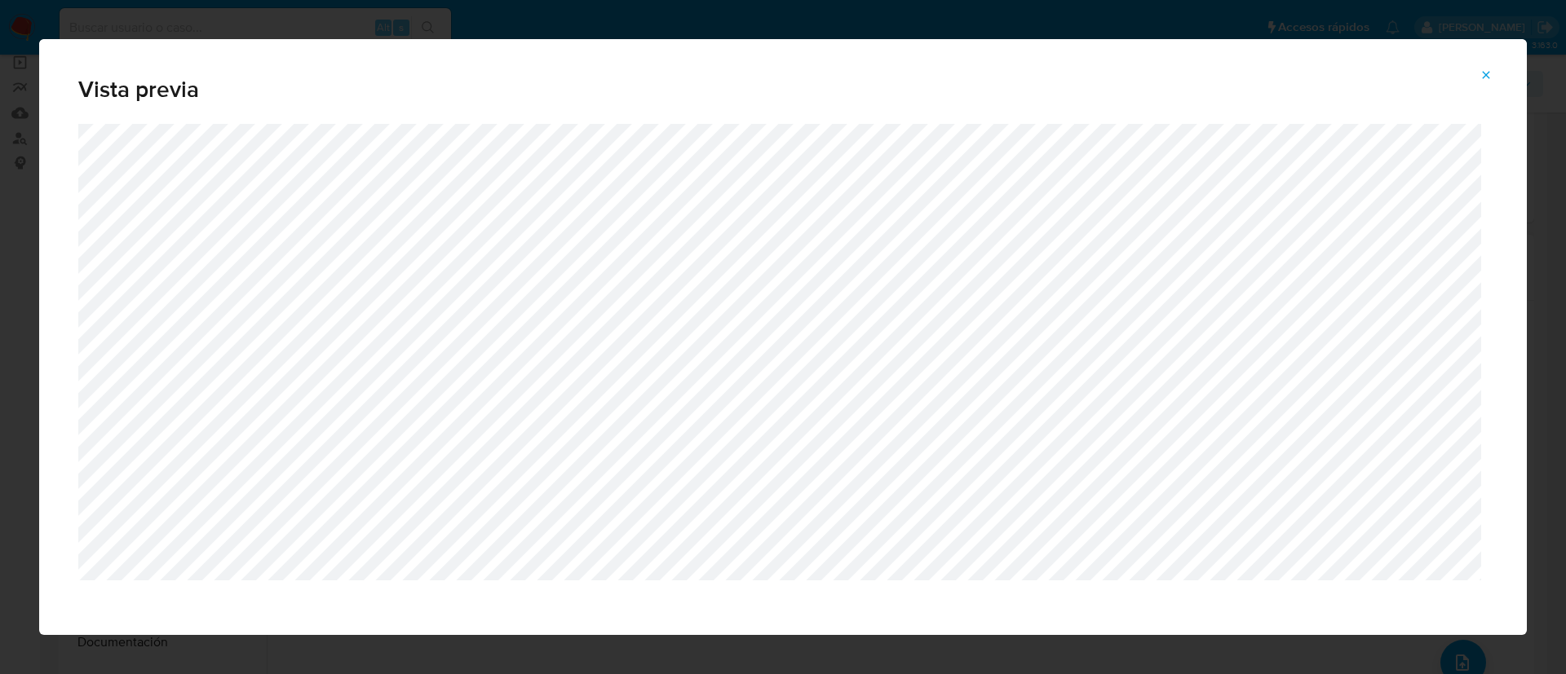
click at [1031, 75] on icon "Attachment preview" at bounding box center [1485, 74] width 13 height 13
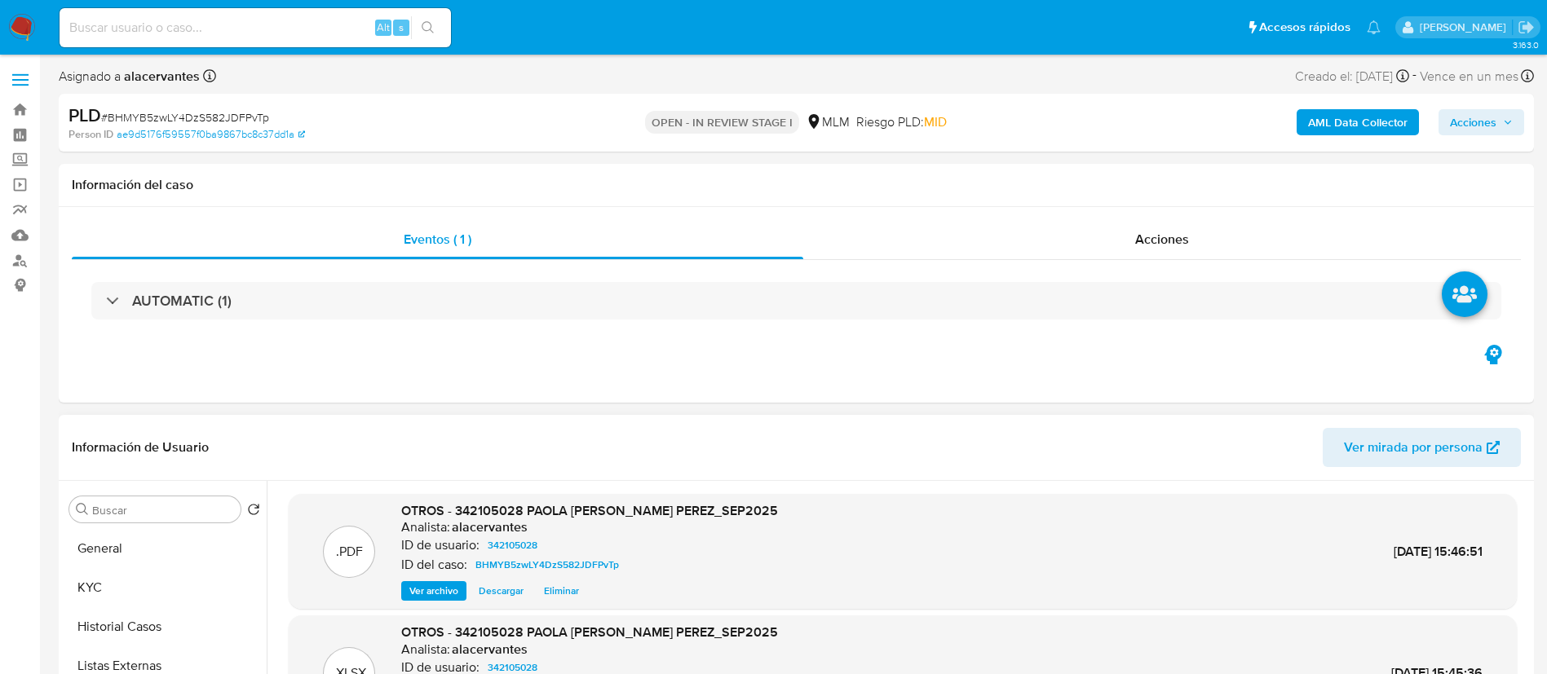
click at [1031, 123] on span "Acciones" at bounding box center [1473, 122] width 46 height 26
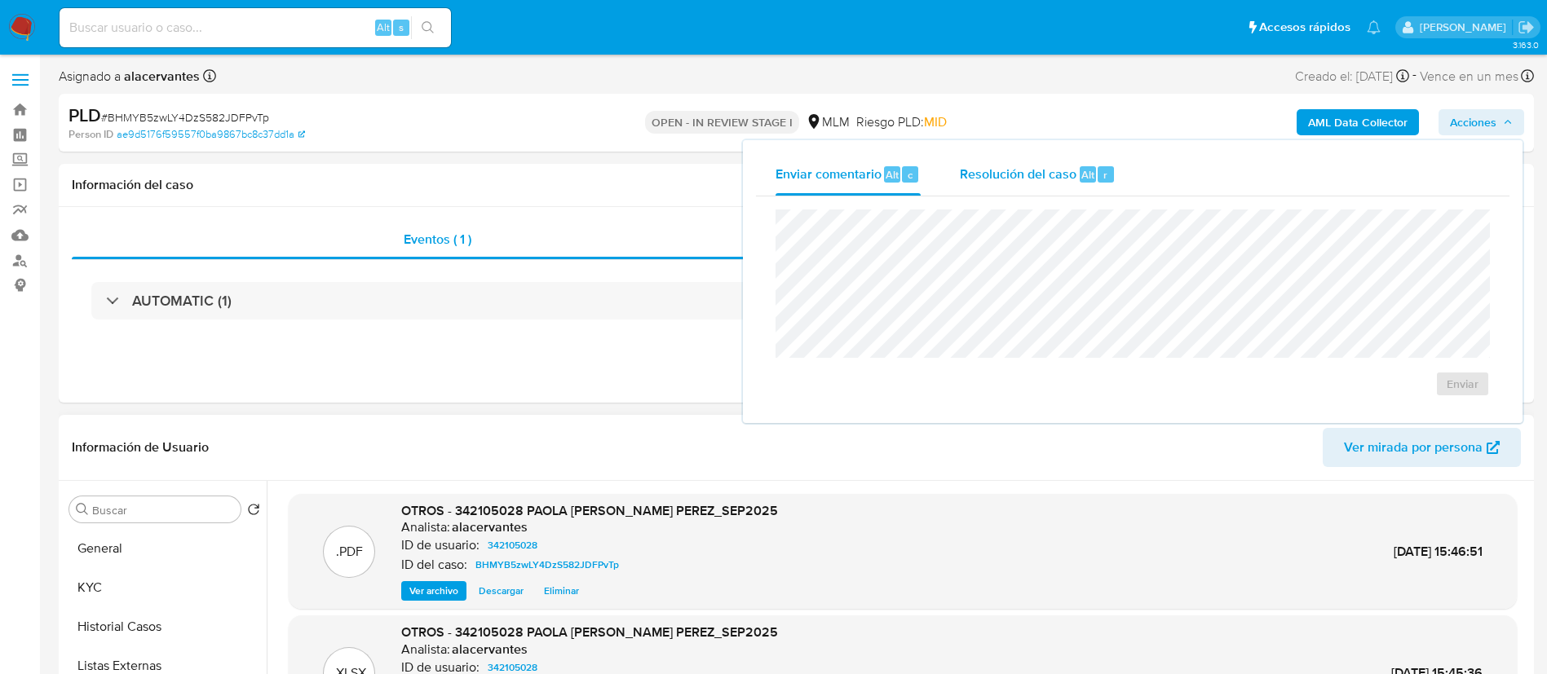
click at [1031, 169] on span "Resolución del caso" at bounding box center [1018, 174] width 117 height 19
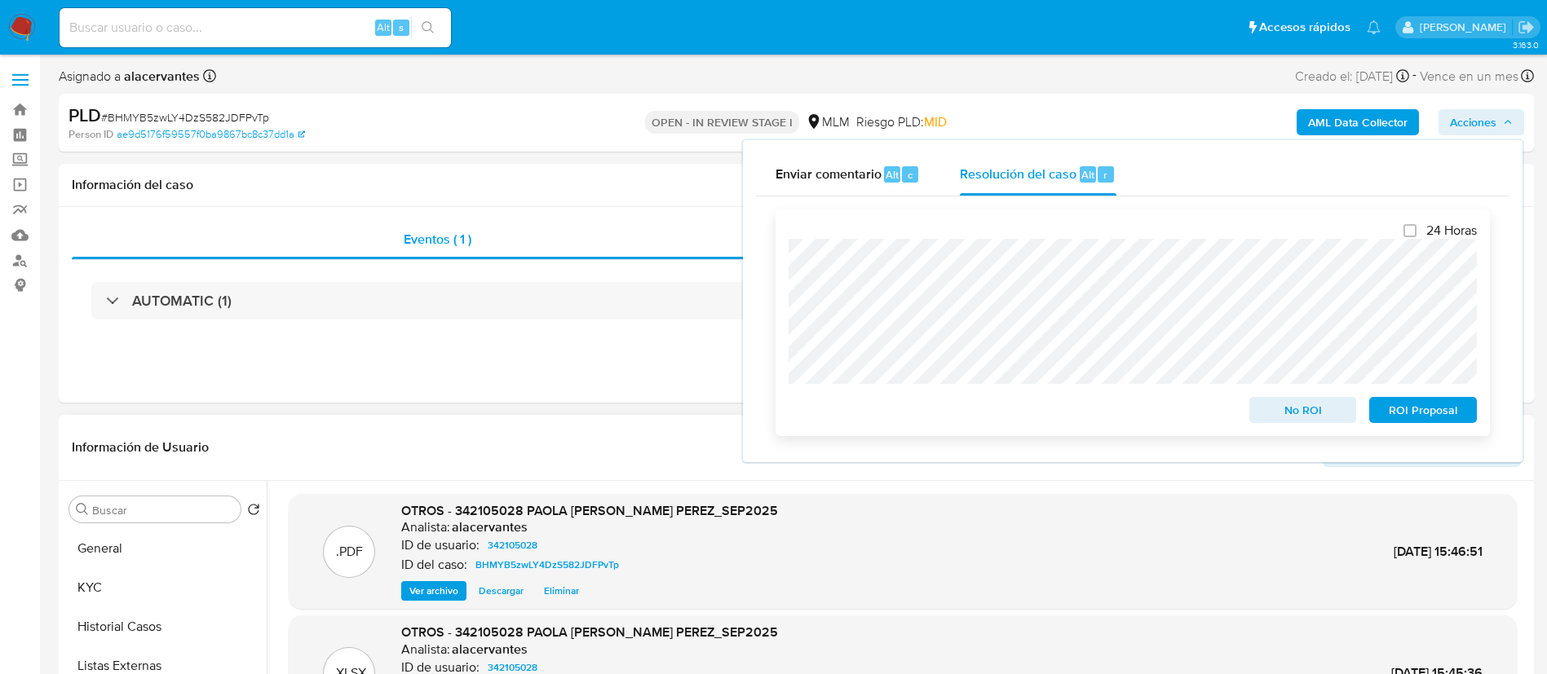
click at [1031, 422] on span "ROI Proposal" at bounding box center [1422, 410] width 85 height 23
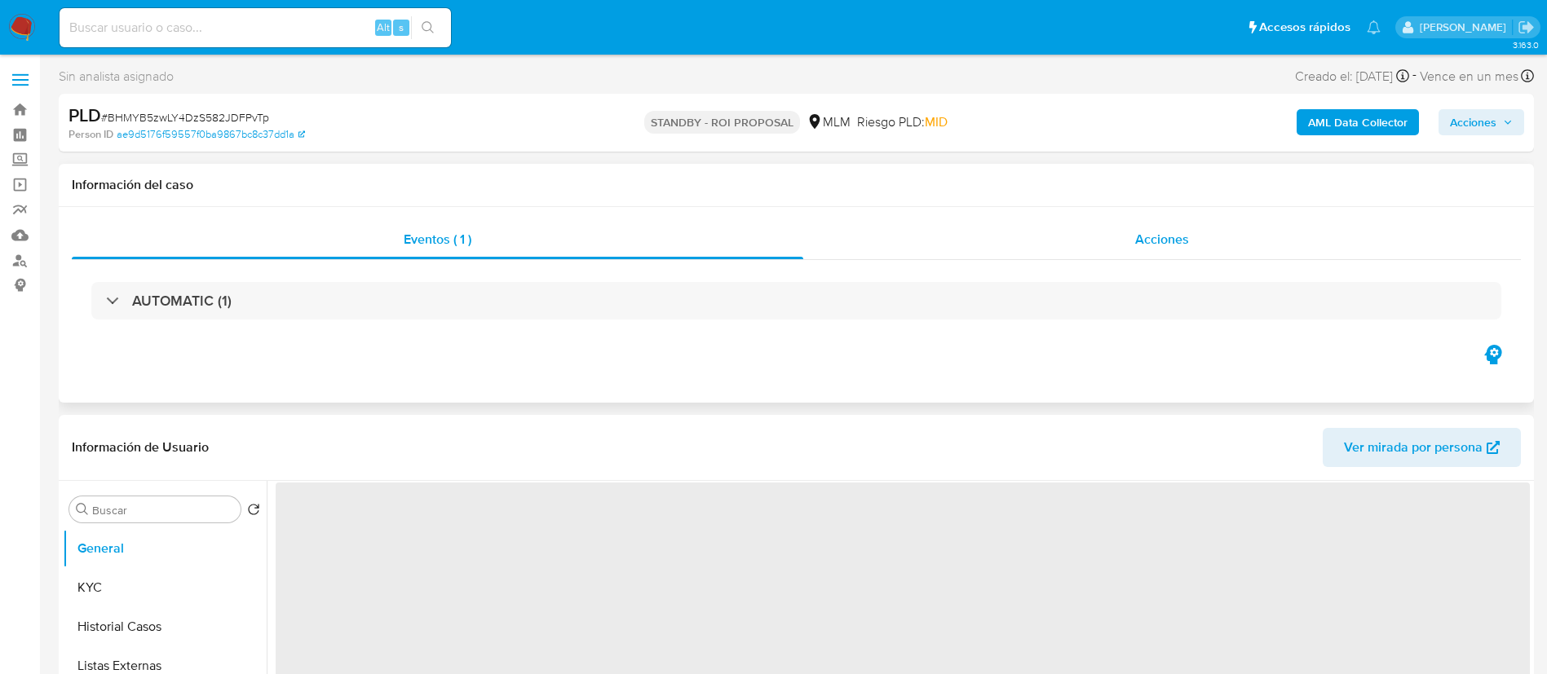
select select "10"
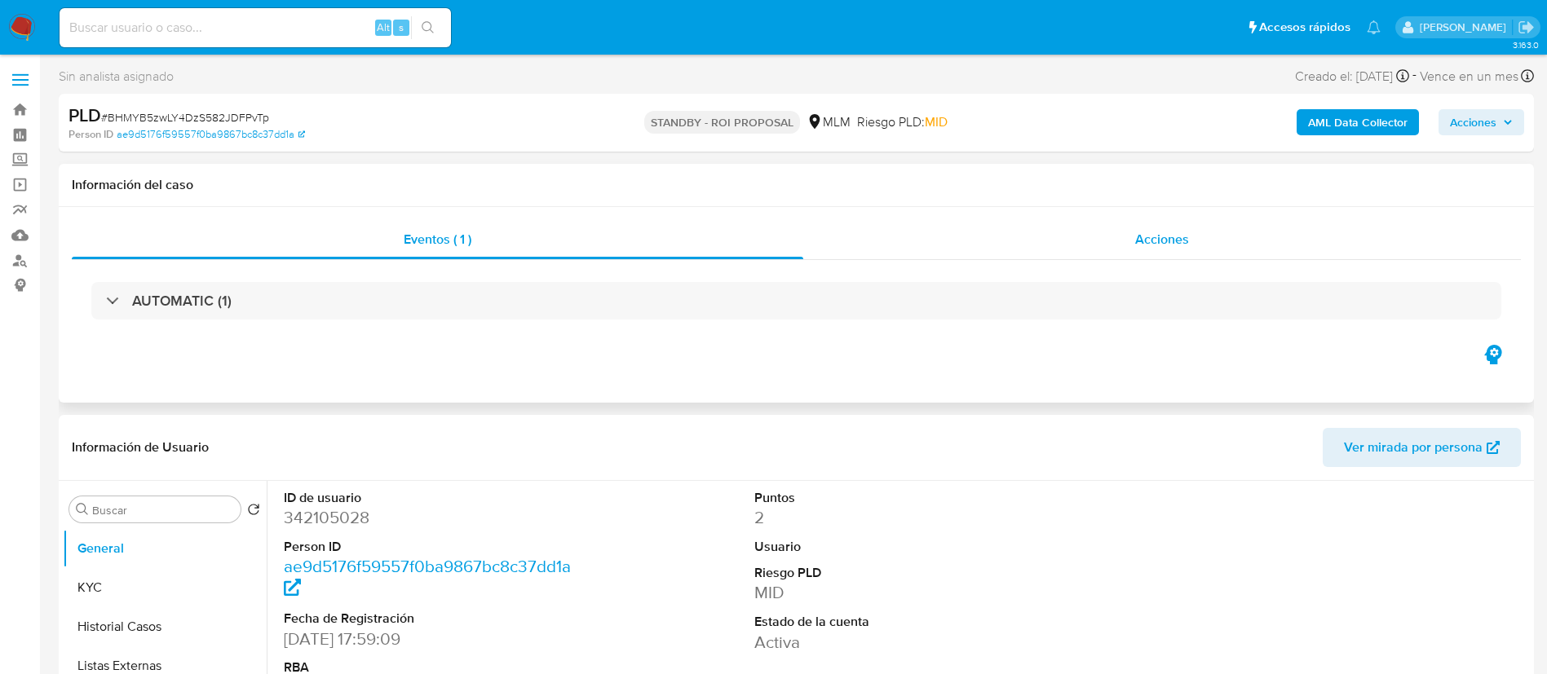
click at [1151, 232] on span "Acciones" at bounding box center [1162, 239] width 54 height 19
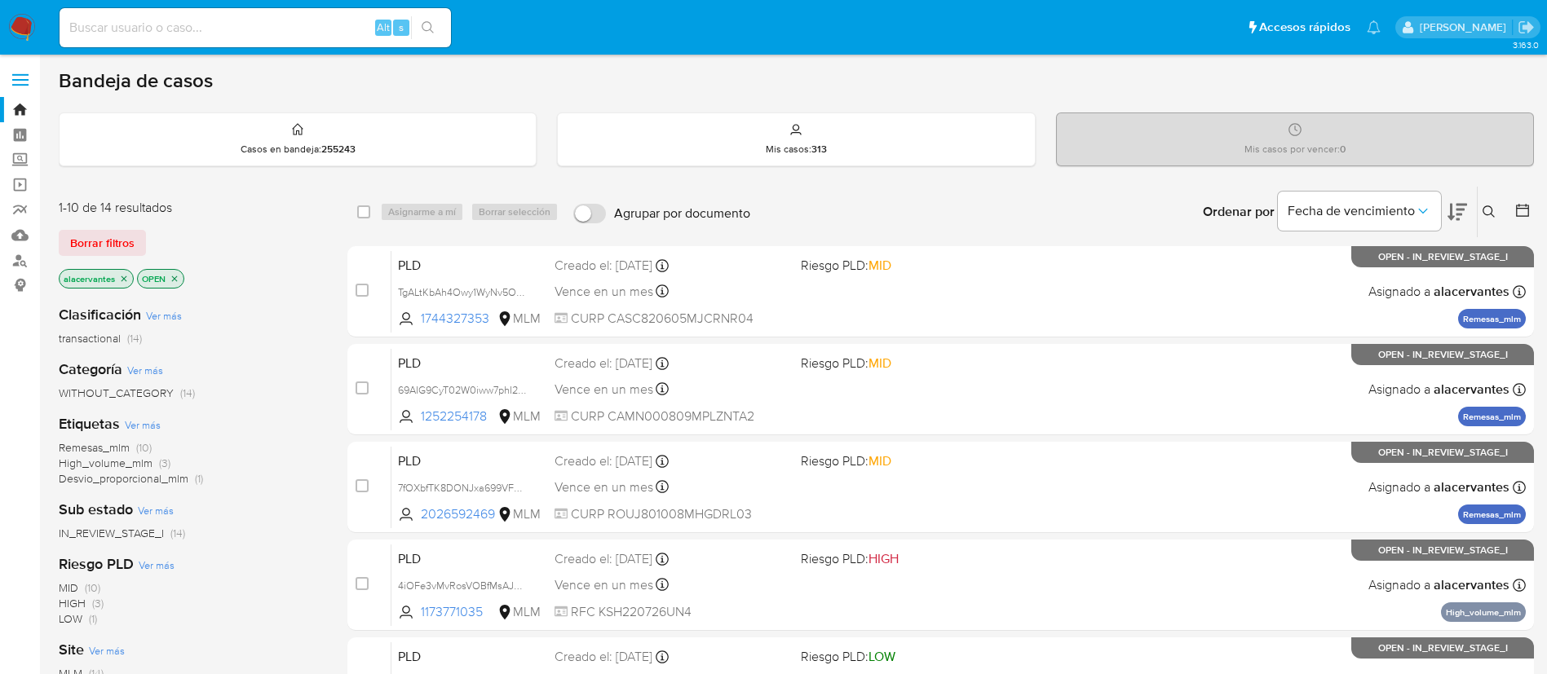
click at [1481, 211] on button at bounding box center [1490, 212] width 27 height 20
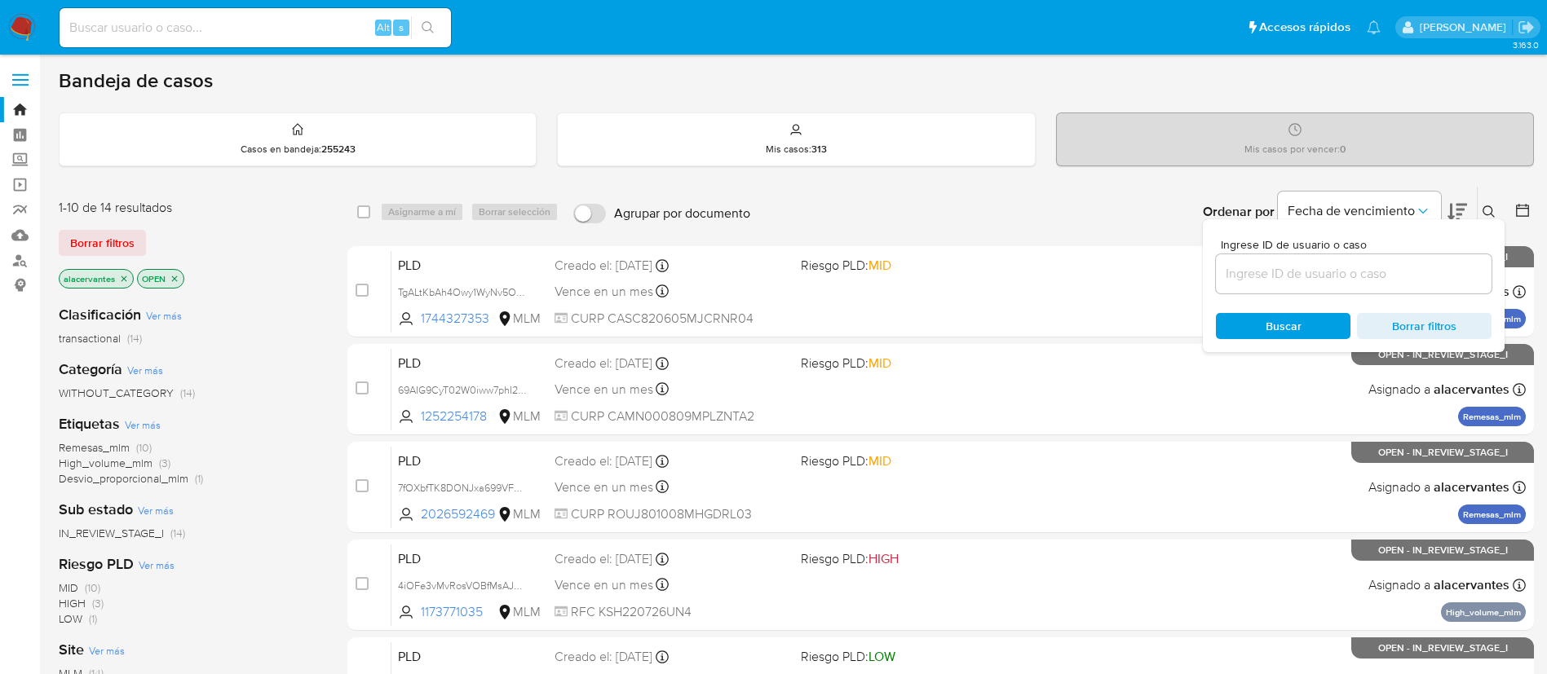
click at [1296, 269] on input at bounding box center [1354, 273] width 276 height 21
type input "288279408"
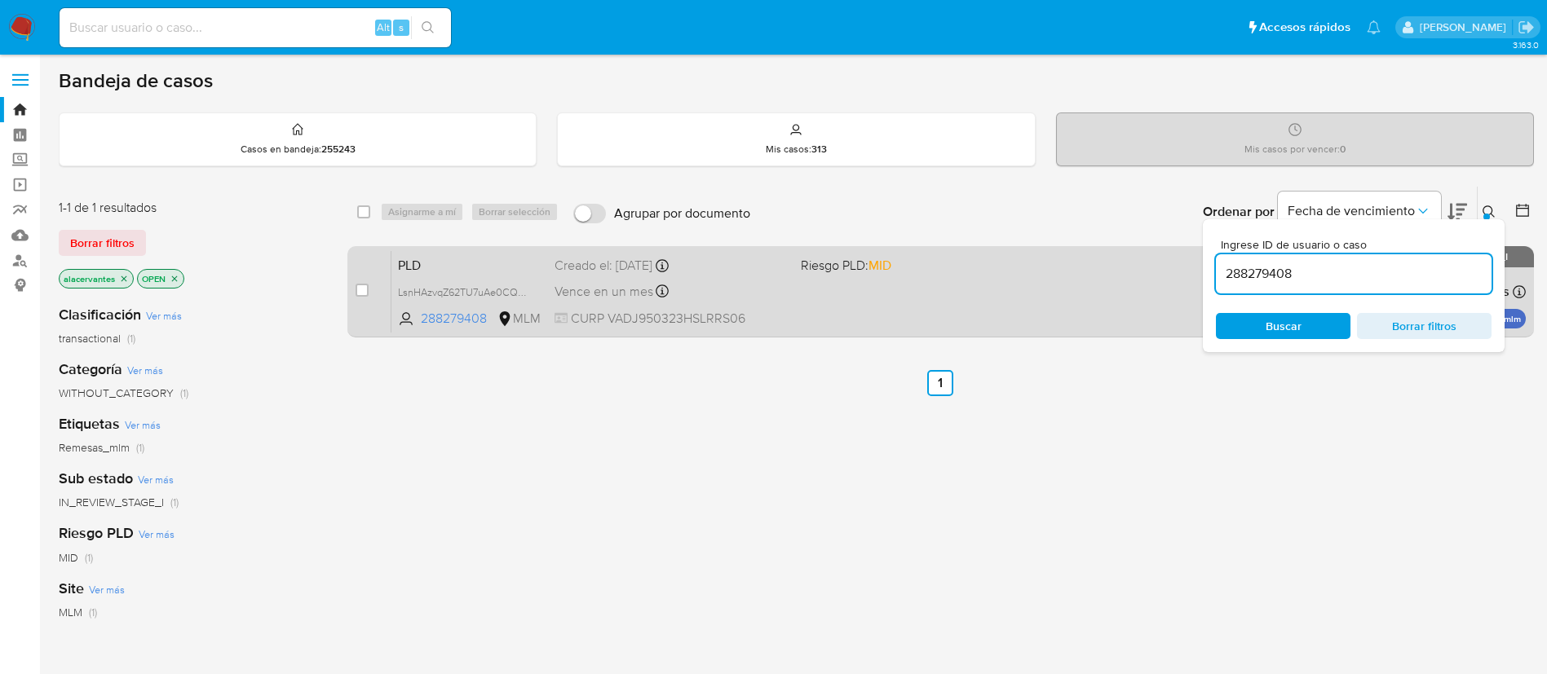
click at [969, 284] on div "PLD LsnHAzvqZ62TU7uAe0CQhbkl 288279408 MLM Riesgo PLD: MID Creado el: [DATE] Cr…" at bounding box center [958, 291] width 1134 height 82
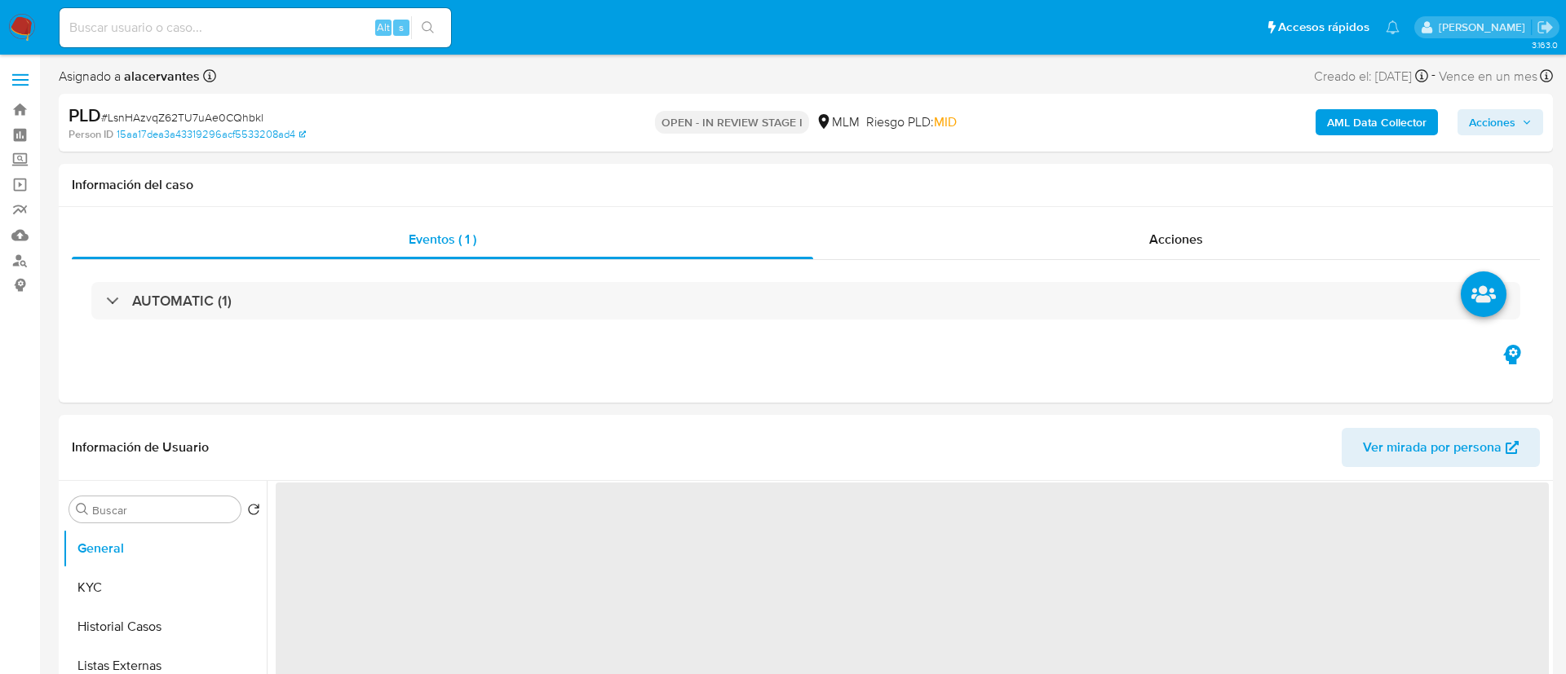
select select "10"
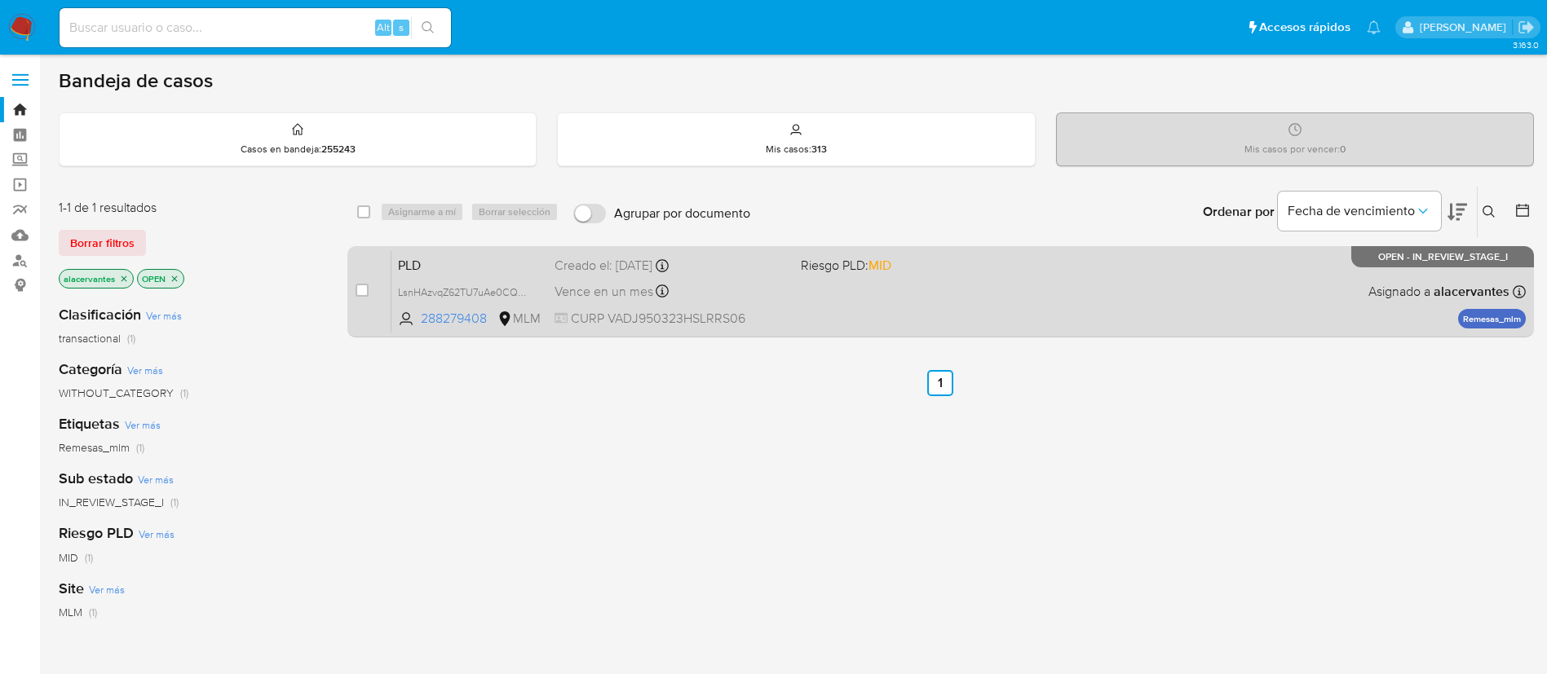
click at [1124, 286] on div "PLD LsnHAzvqZ62TU7uAe0CQhbkl 288279408 MLM Riesgo PLD: MID Creado el: [DATE] Cr…" at bounding box center [958, 291] width 1134 height 82
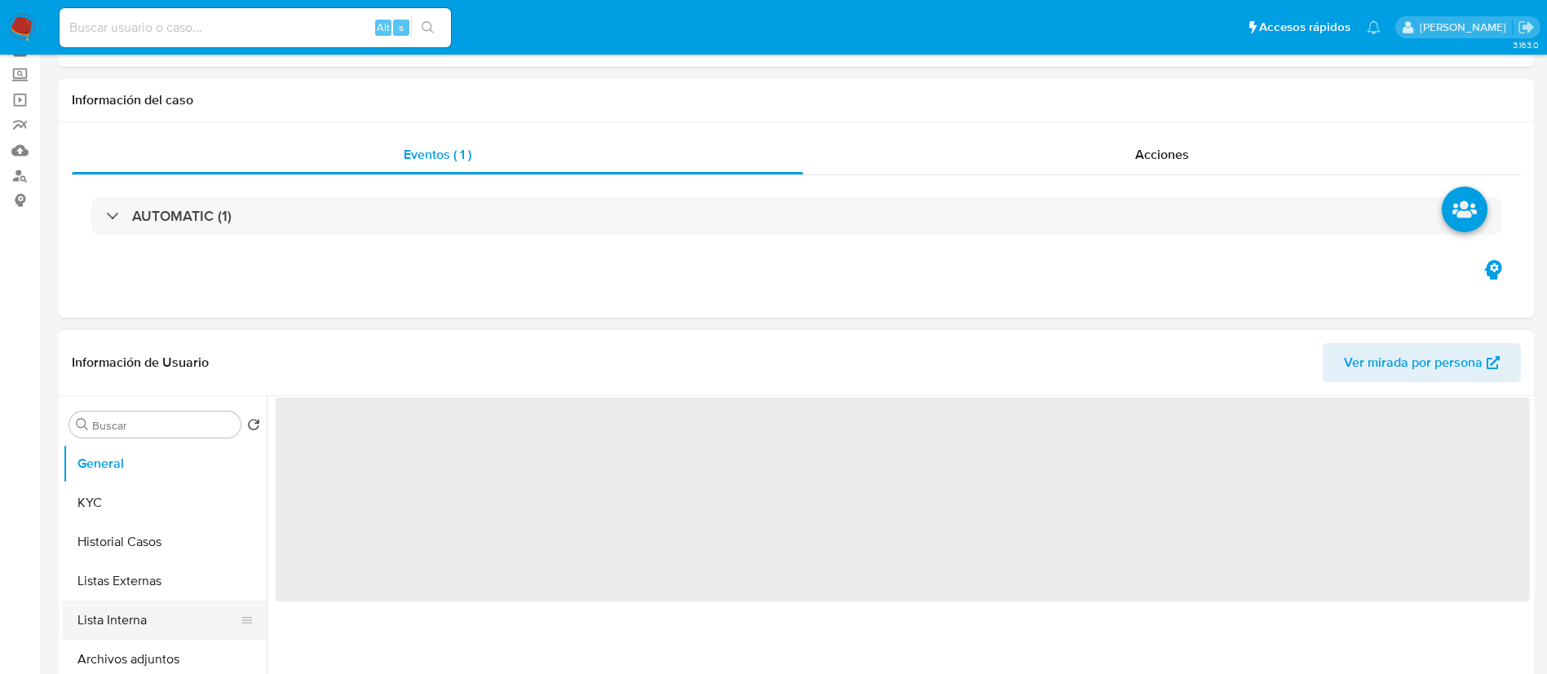
scroll to position [122, 0]
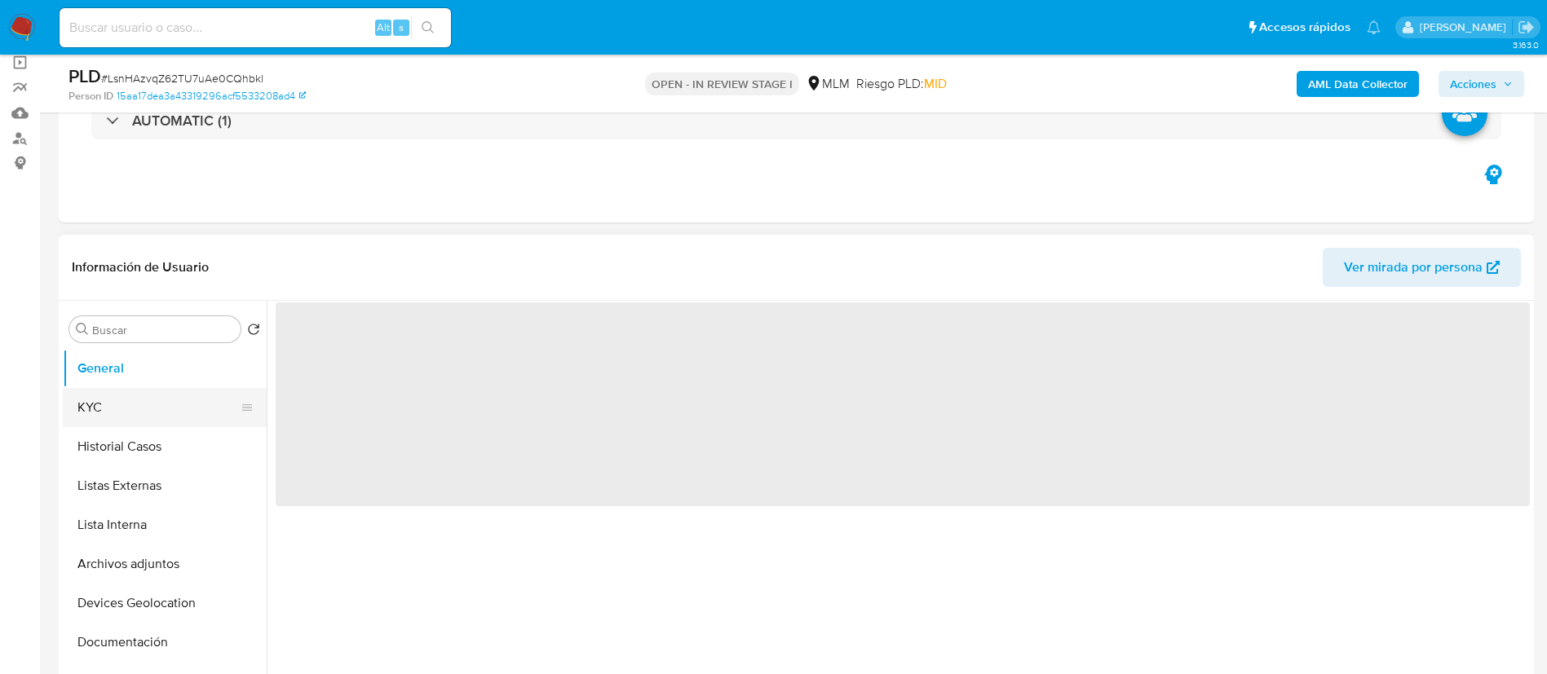
select select "10"
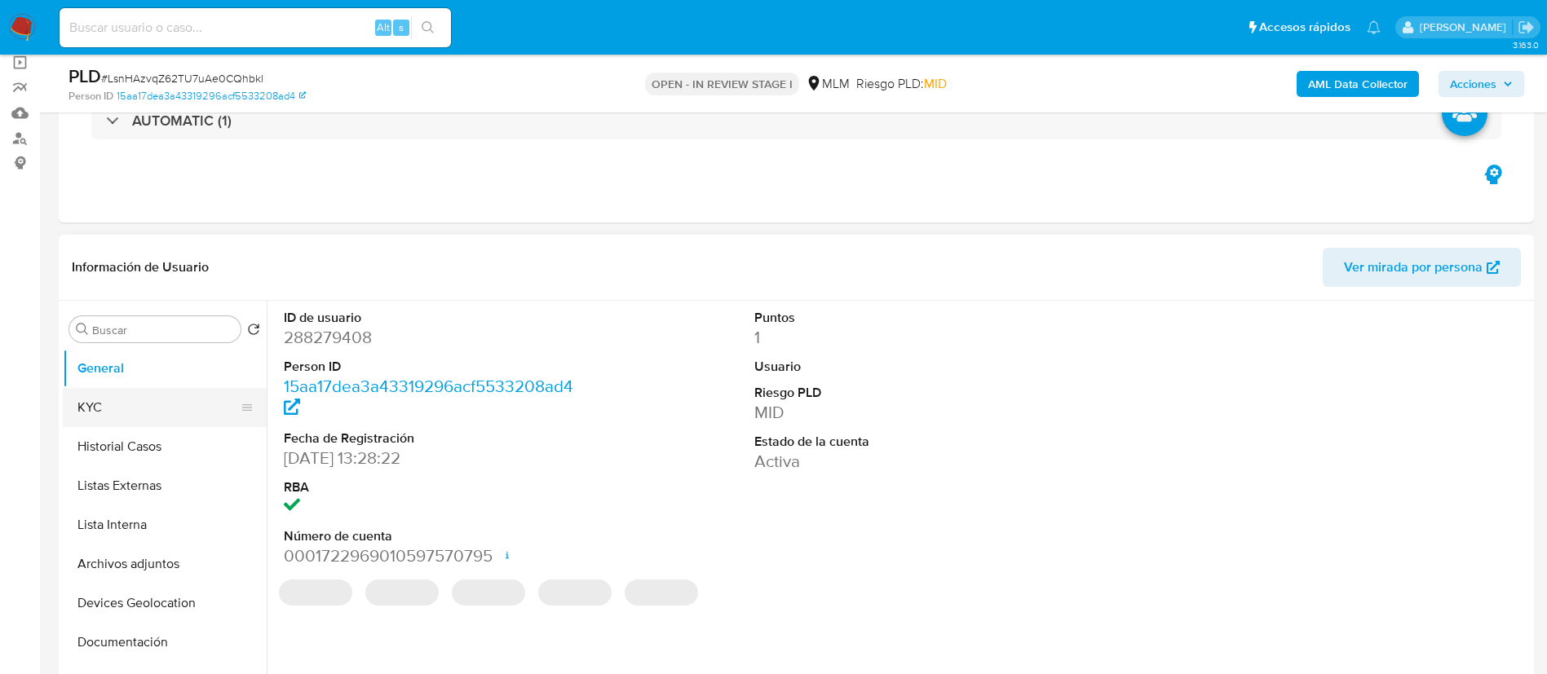
click at [135, 413] on button "KYC" at bounding box center [158, 407] width 191 height 39
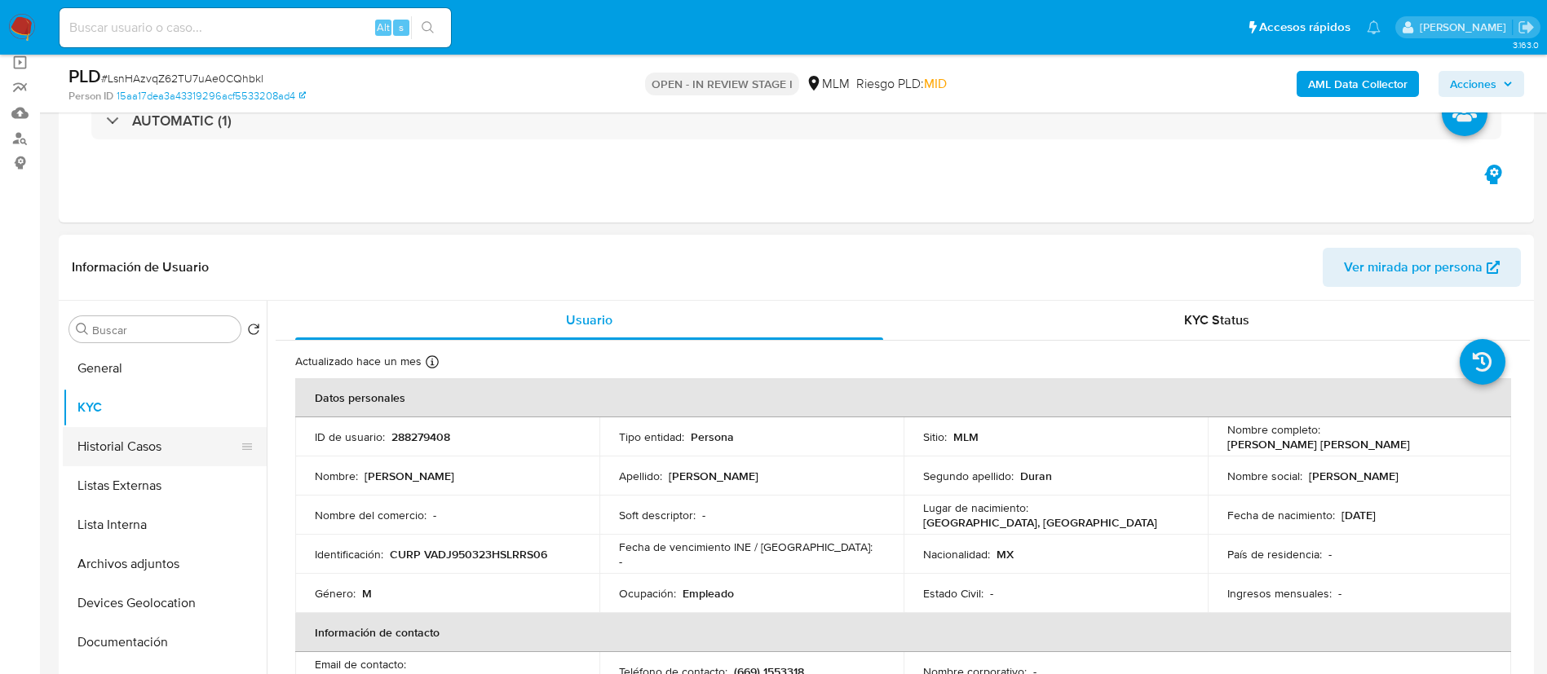
click at [137, 438] on button "Historial Casos" at bounding box center [158, 446] width 191 height 39
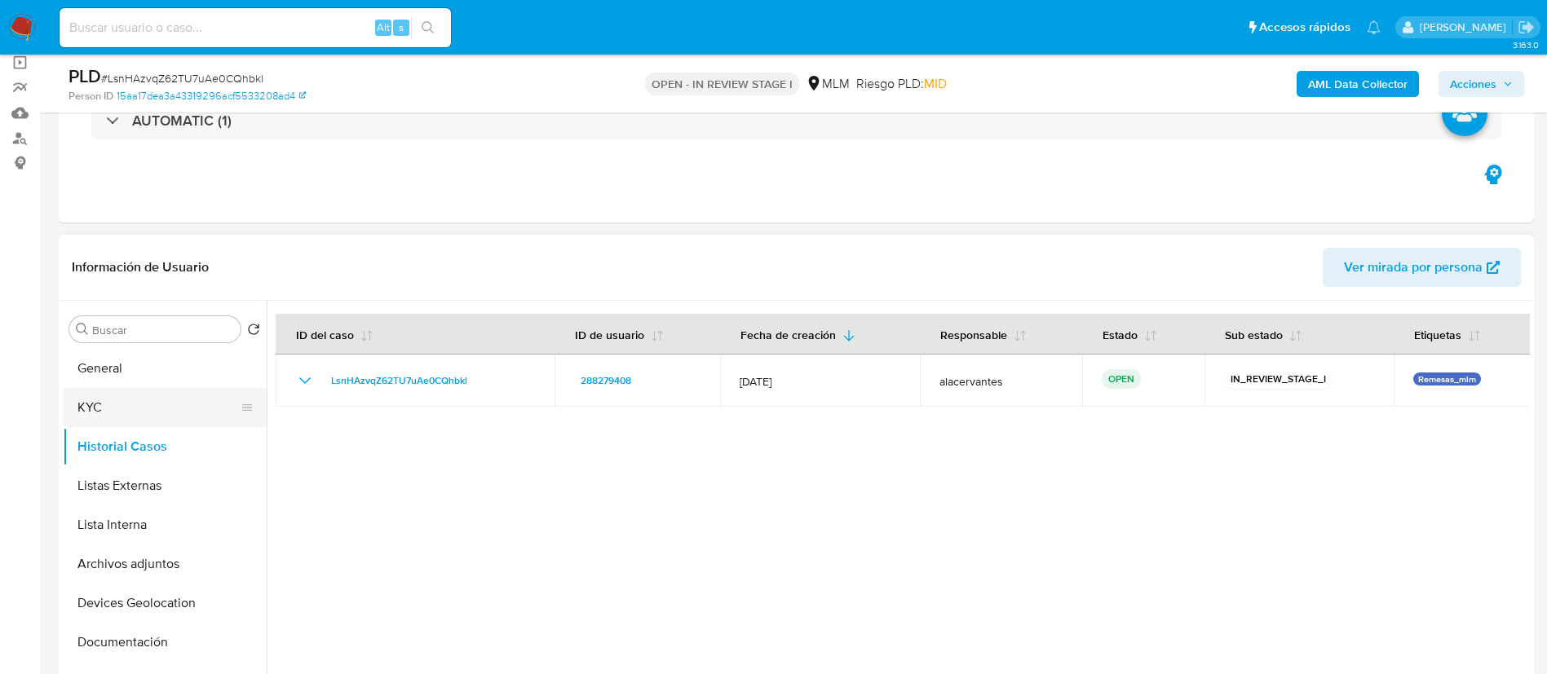
click at [95, 413] on button "KYC" at bounding box center [158, 407] width 191 height 39
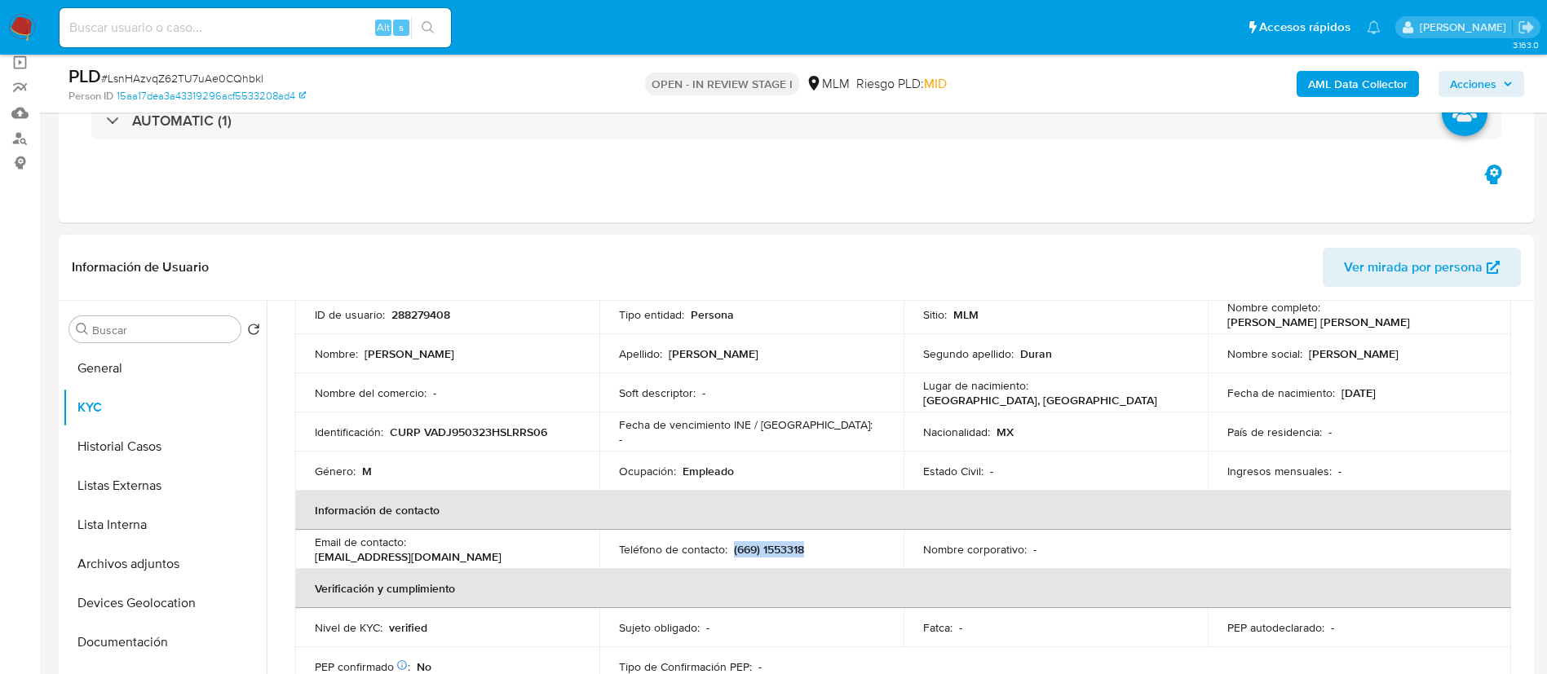
drag, startPoint x: 816, startPoint y: 557, endPoint x: 732, endPoint y: 538, distance: 86.1
click at [731, 540] on td "Teléfono de contacto : (669) 1553318" at bounding box center [751, 549] width 304 height 39
copy p "(669) 1553318"
drag, startPoint x: 408, startPoint y: 550, endPoint x: 576, endPoint y: 548, distance: 168.8
click at [576, 548] on div "Email de contacto : jesusandresvd.95@gmail.com" at bounding box center [447, 549] width 265 height 29
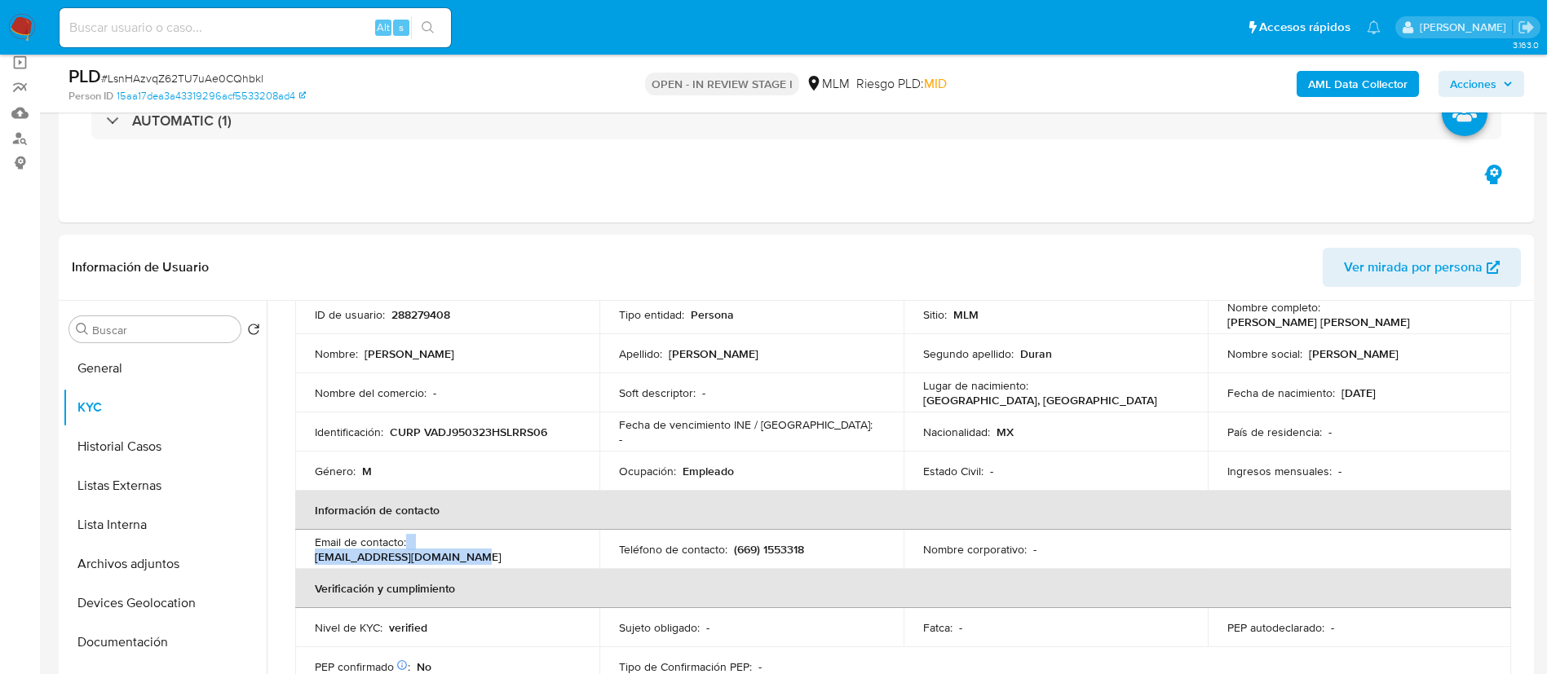
copy div "[EMAIL_ADDRESS][DOMAIN_NAME]"
click at [139, 471] on button "Listas Externas" at bounding box center [158, 485] width 191 height 39
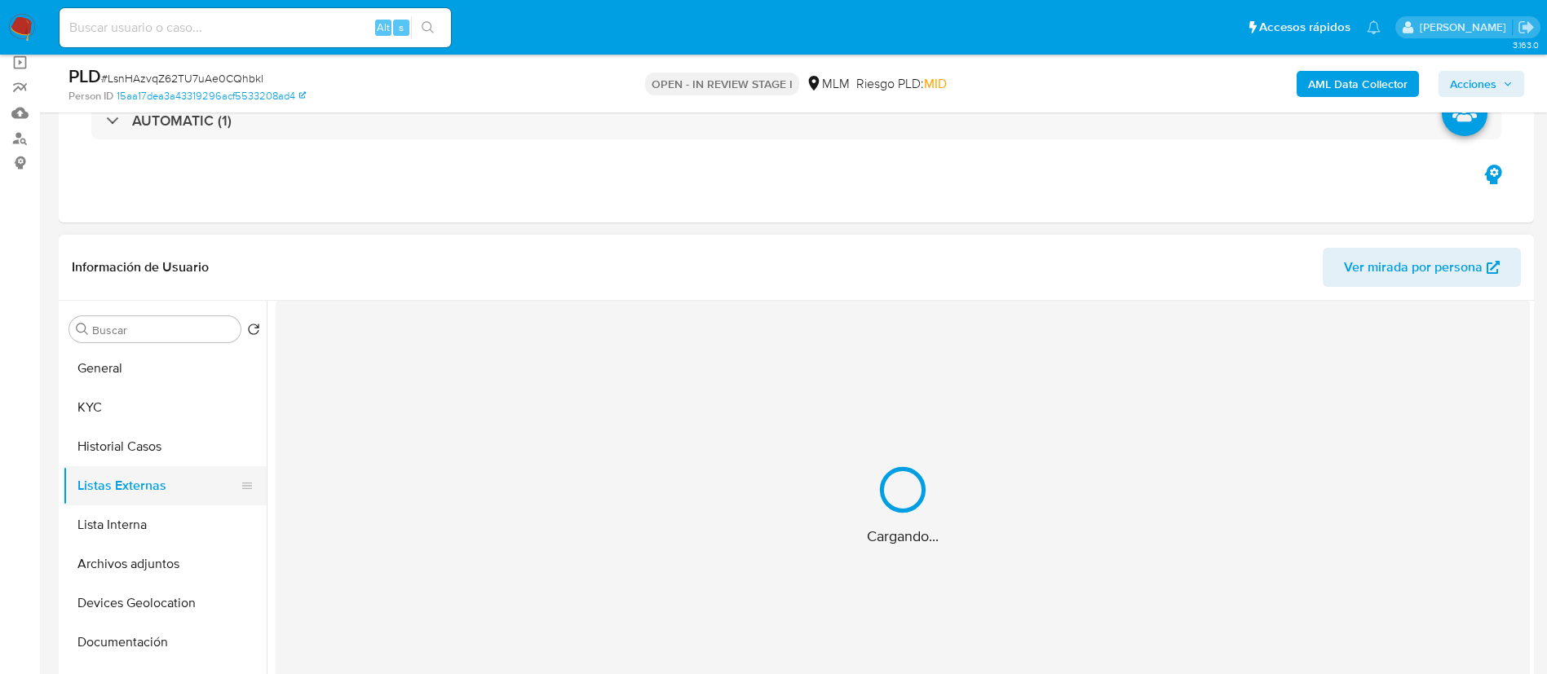
scroll to position [0, 0]
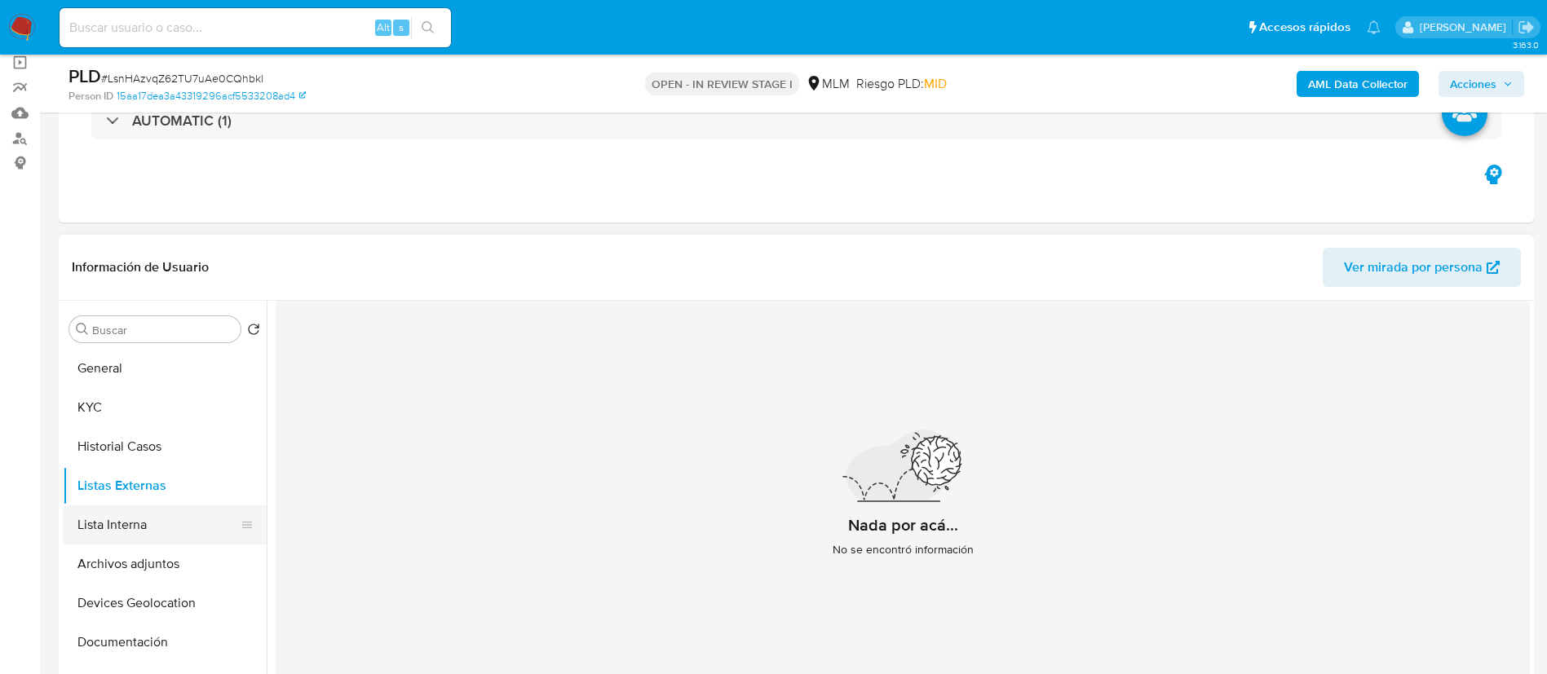
click at [142, 535] on button "Lista Interna" at bounding box center [158, 525] width 191 height 39
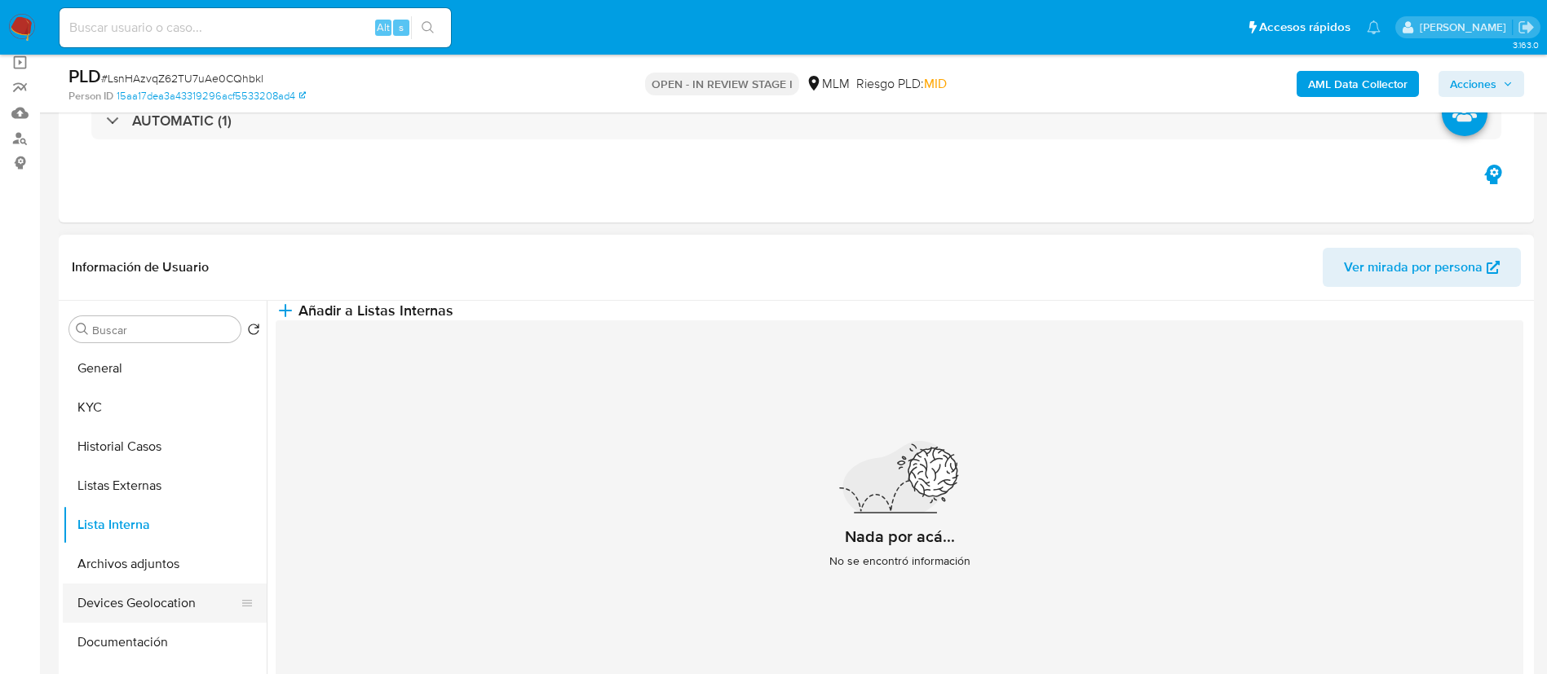
click at [139, 593] on button "Devices Geolocation" at bounding box center [158, 603] width 191 height 39
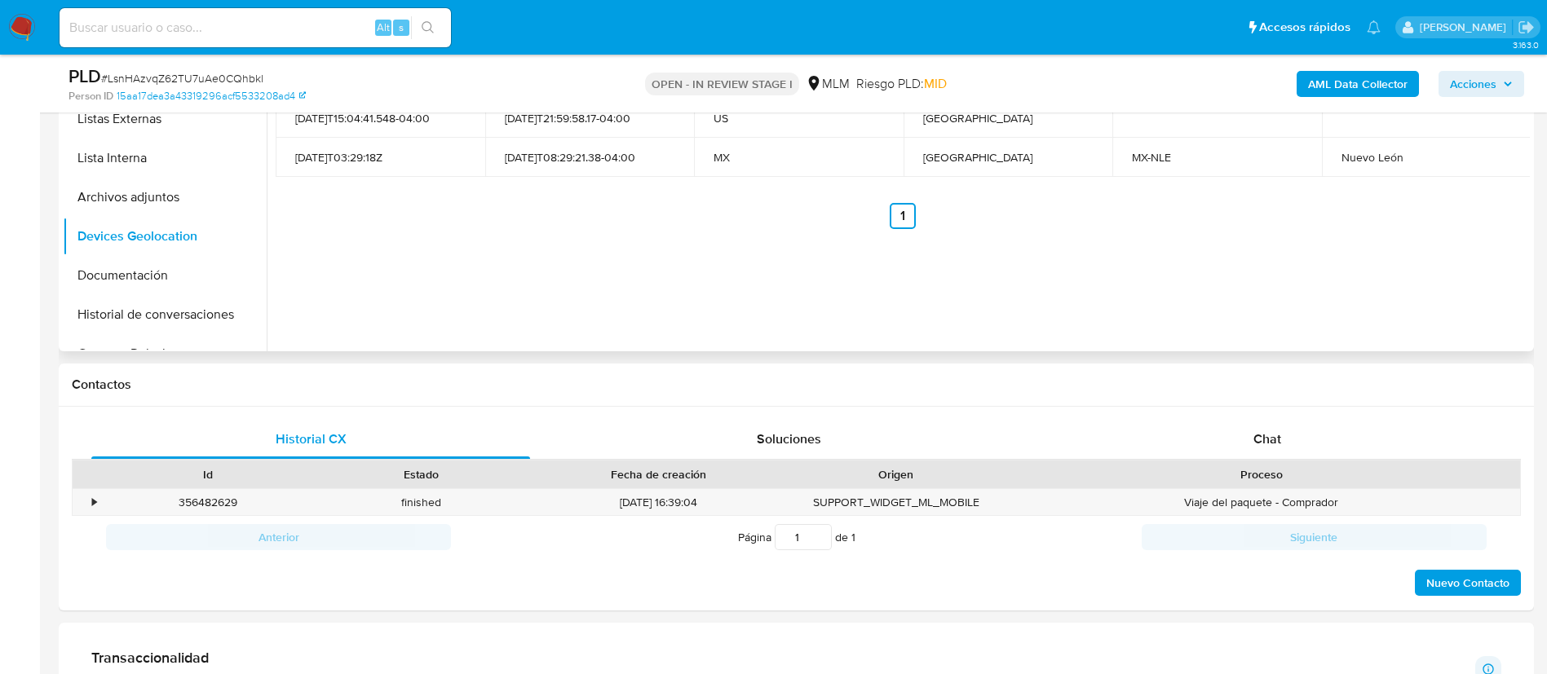
scroll to position [245, 0]
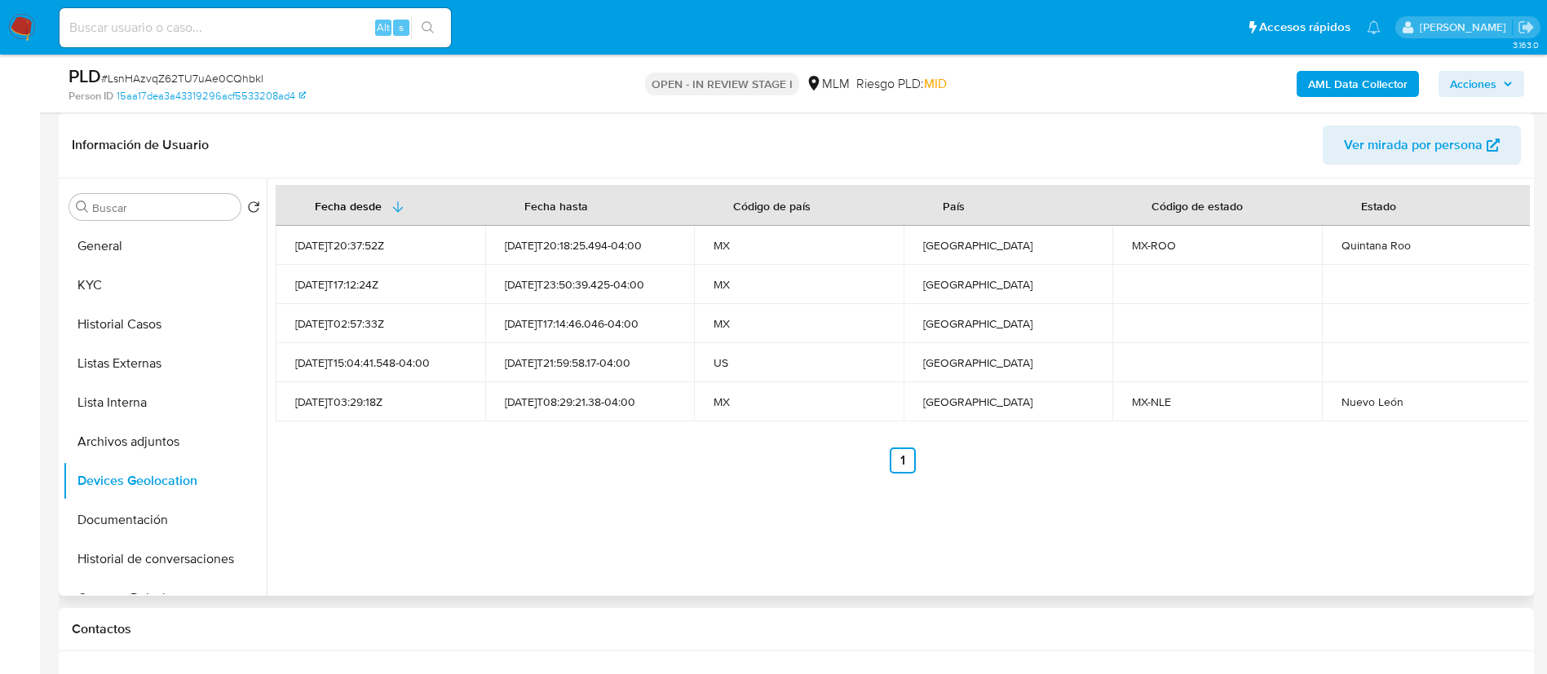
click at [917, 457] on ul "Anterior 1 Siguiente" at bounding box center [903, 461] width 1254 height 26
click at [908, 455] on link "1" at bounding box center [903, 461] width 26 height 26
click at [910, 457] on link "1" at bounding box center [903, 461] width 26 height 26
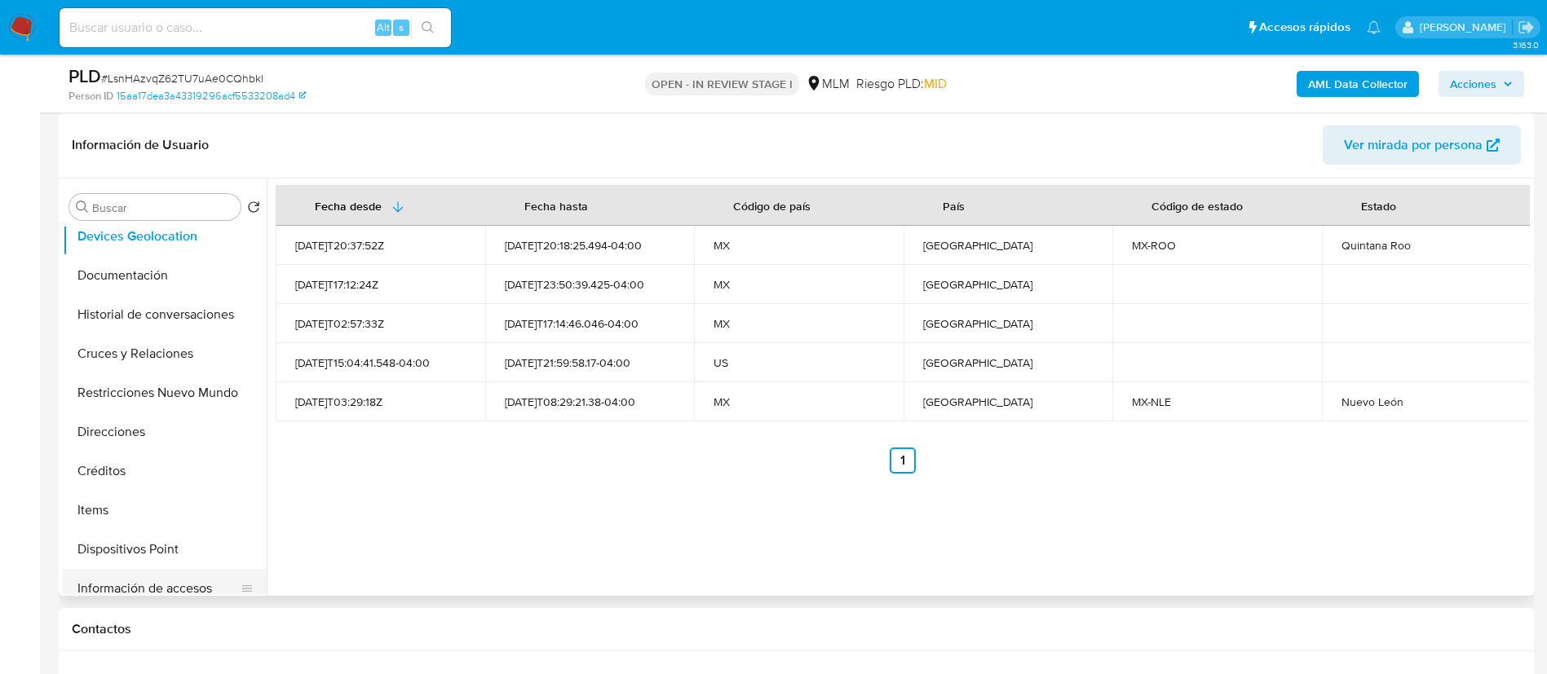
click at [172, 588] on button "Información de accesos" at bounding box center [158, 588] width 191 height 39
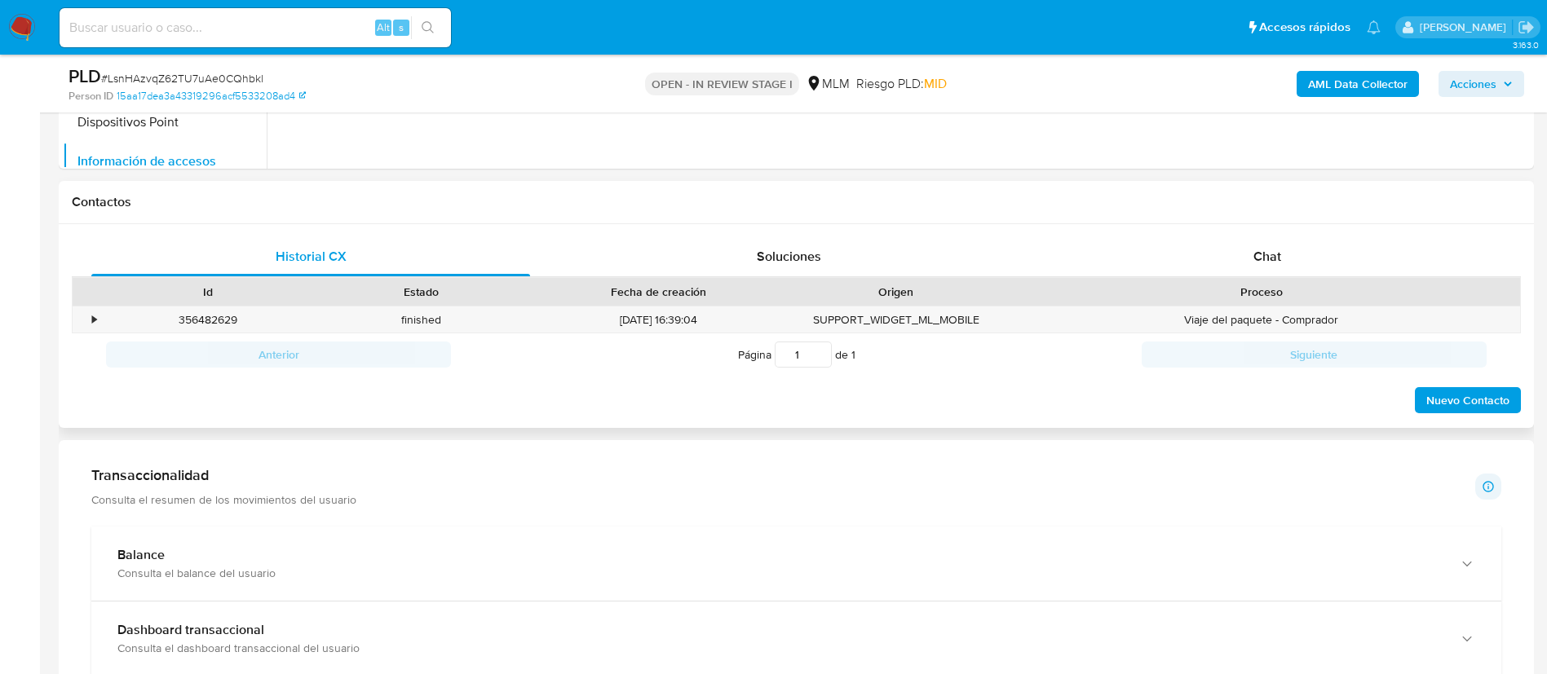
scroll to position [734, 0]
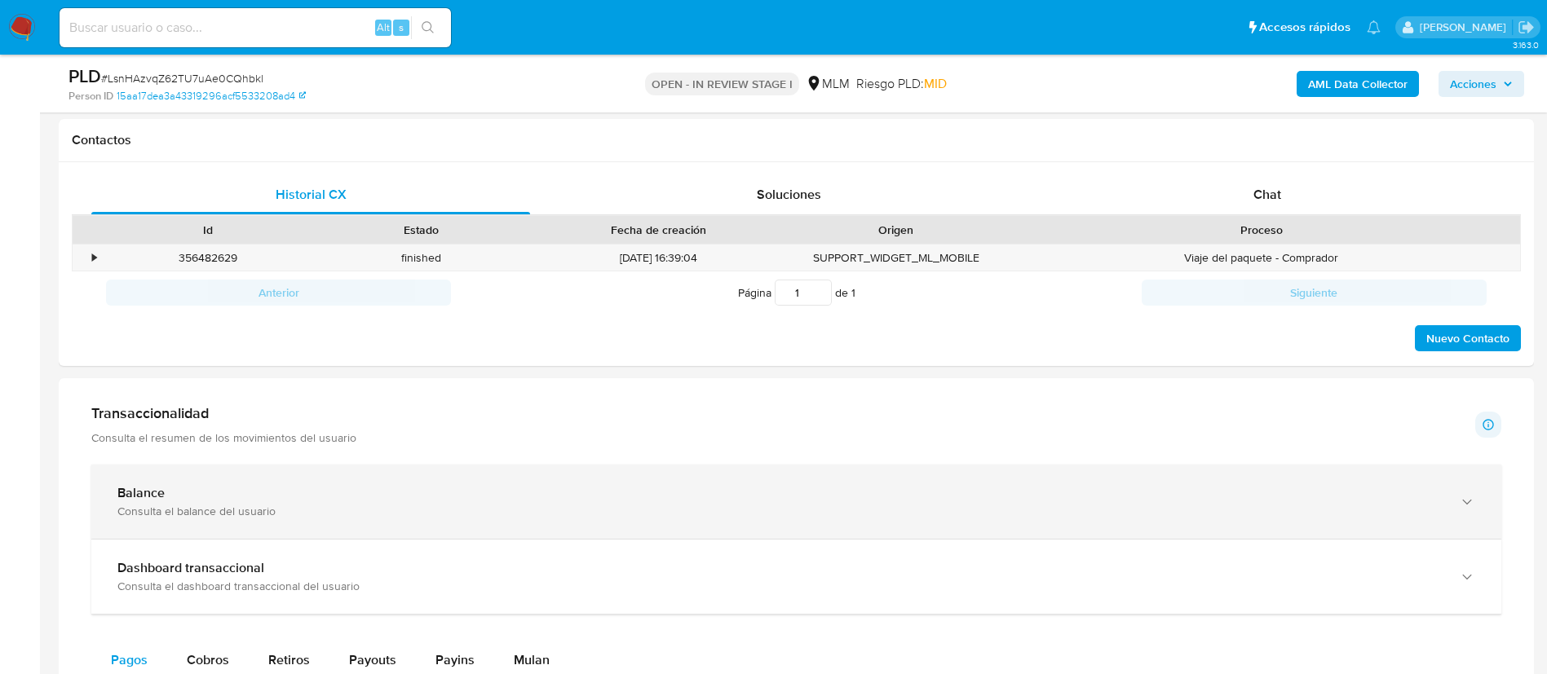
click at [540, 466] on div "Balance Consulta el balance del usuario" at bounding box center [796, 502] width 1410 height 74
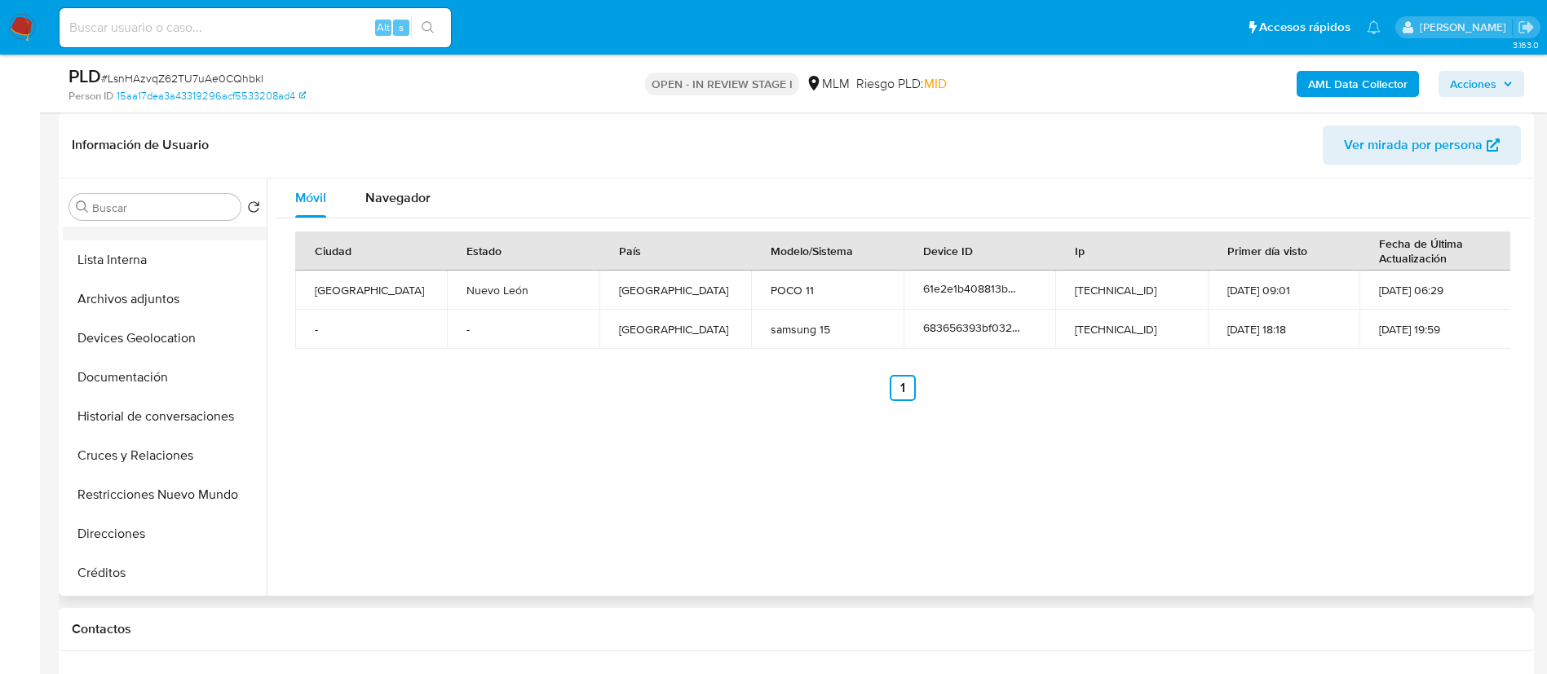
scroll to position [0, 0]
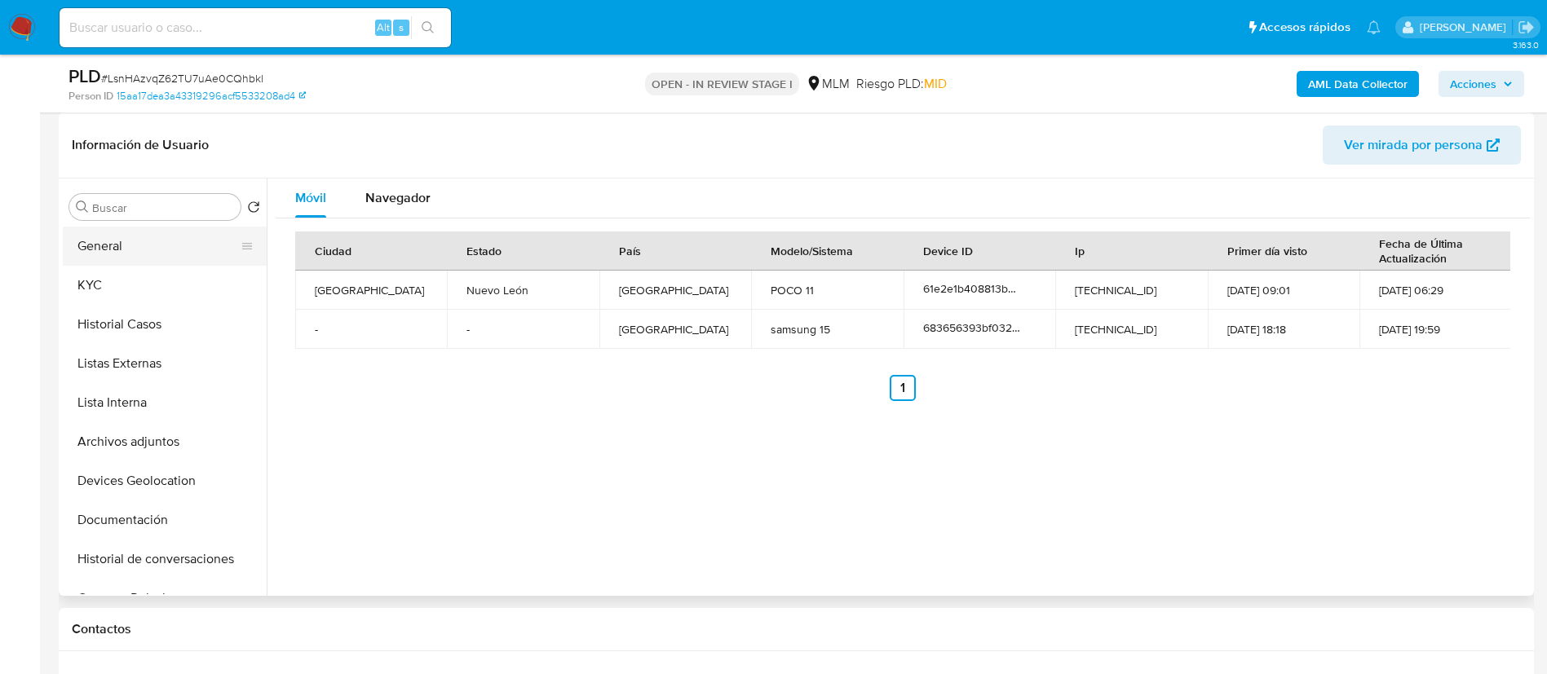
click at [166, 250] on button "General" at bounding box center [158, 246] width 191 height 39
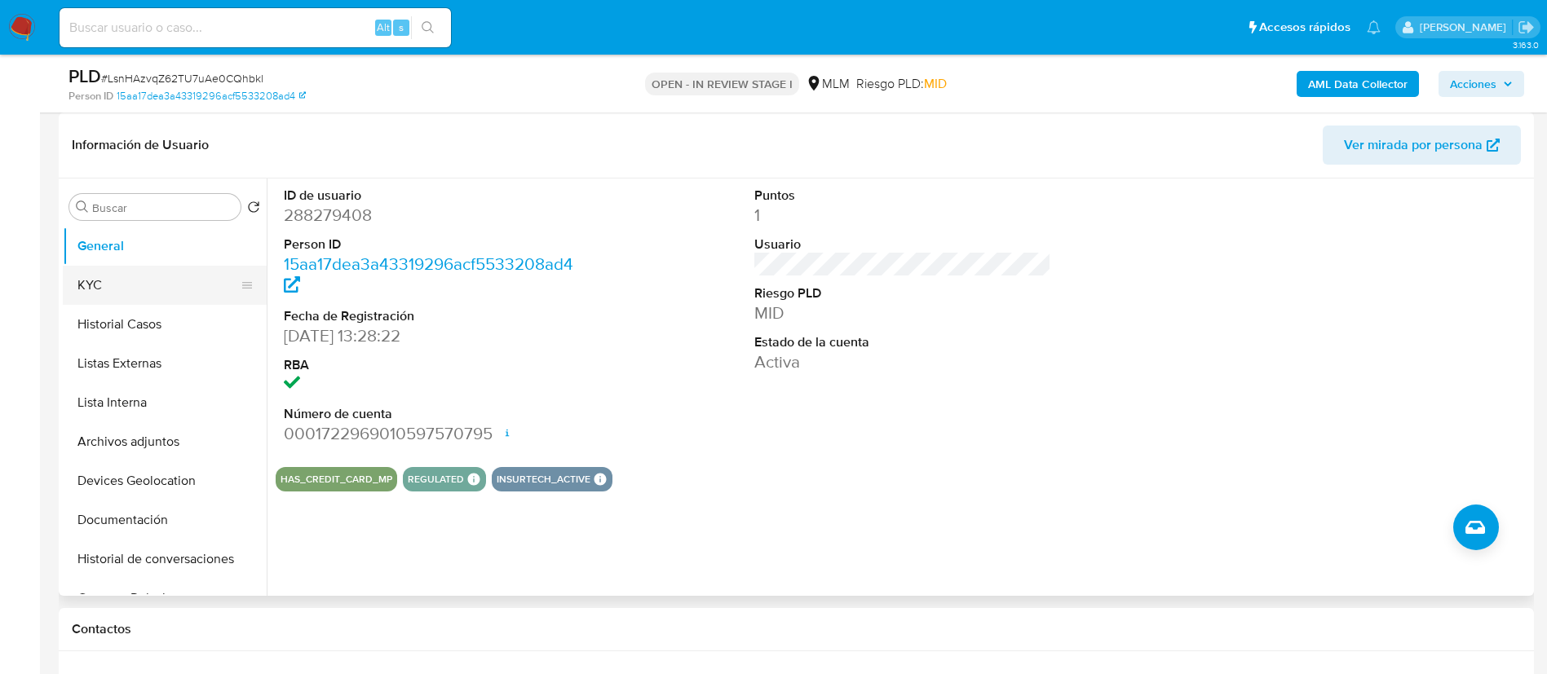
click at [161, 280] on button "KYC" at bounding box center [158, 285] width 191 height 39
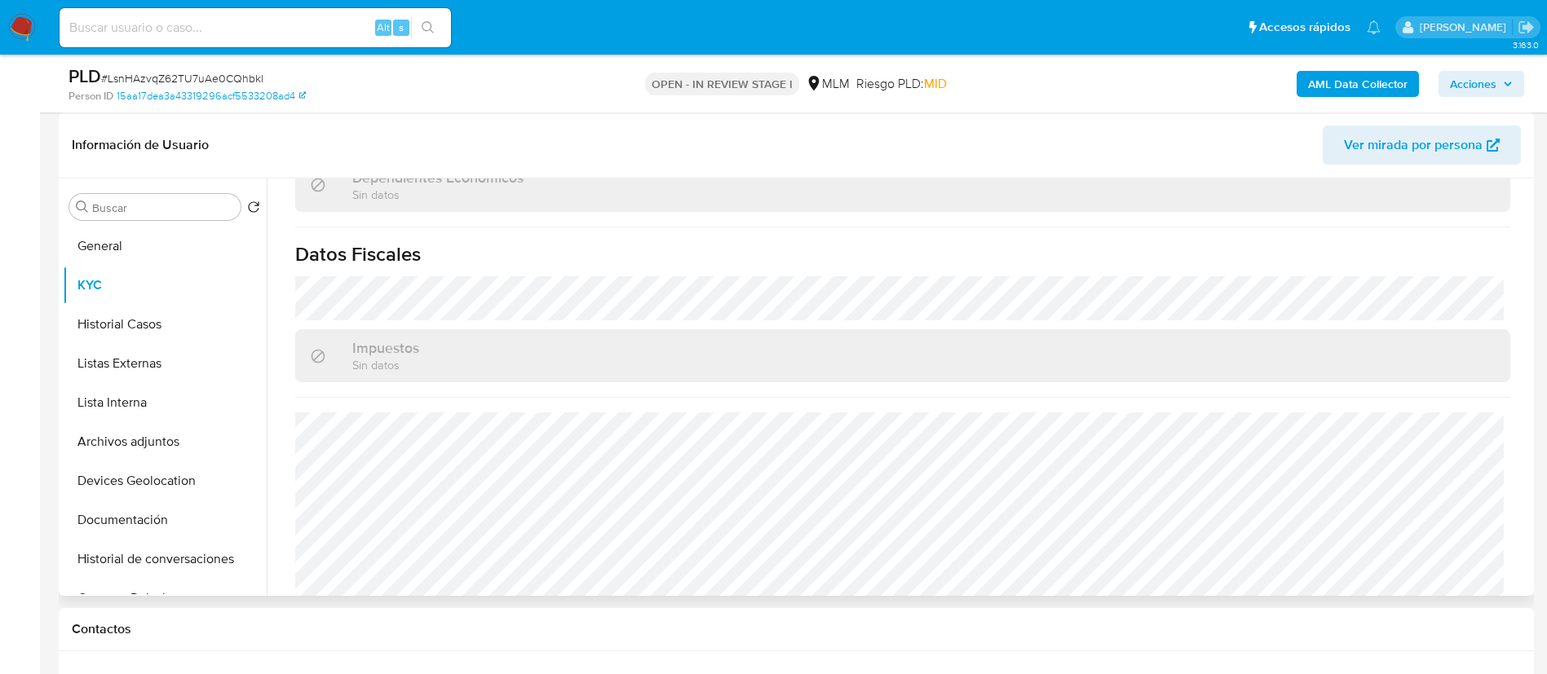
scroll to position [992, 0]
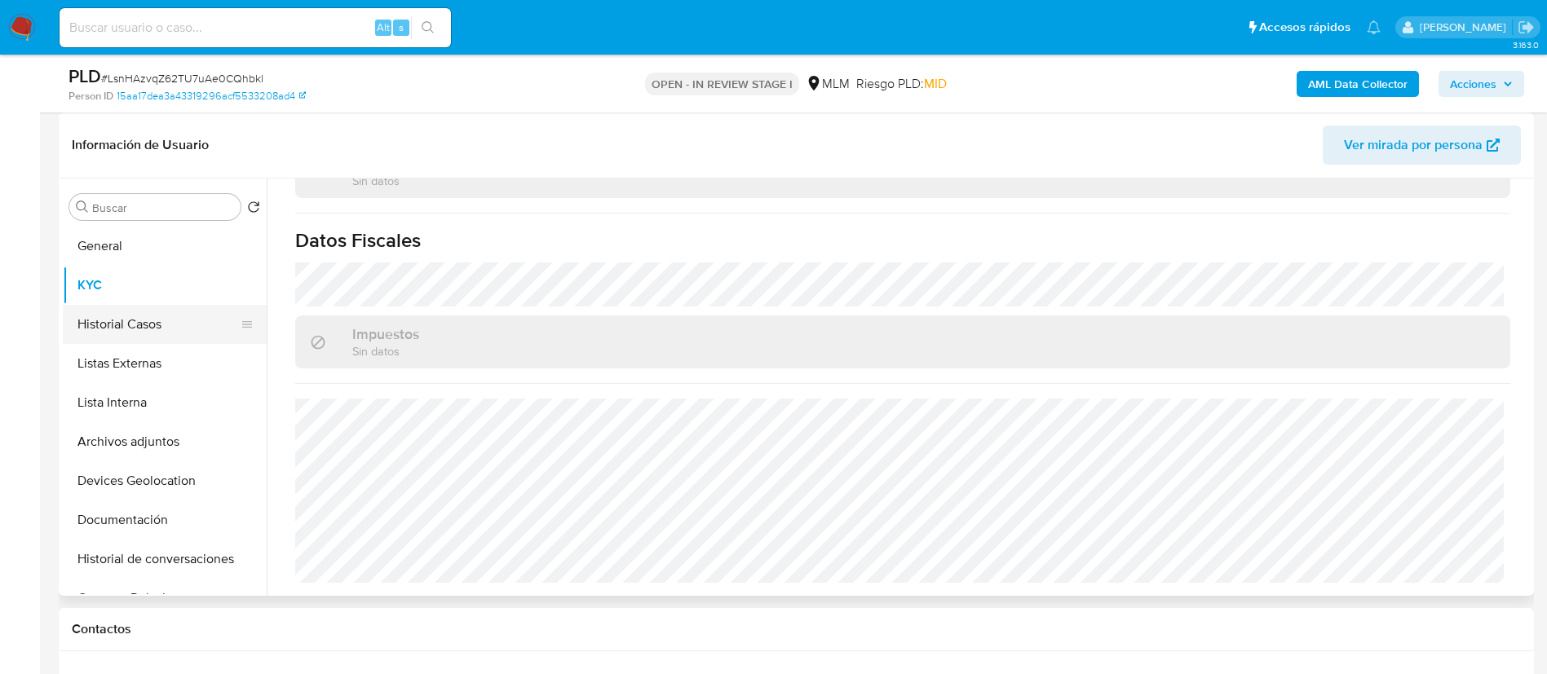
click at [132, 321] on button "Historial Casos" at bounding box center [158, 324] width 191 height 39
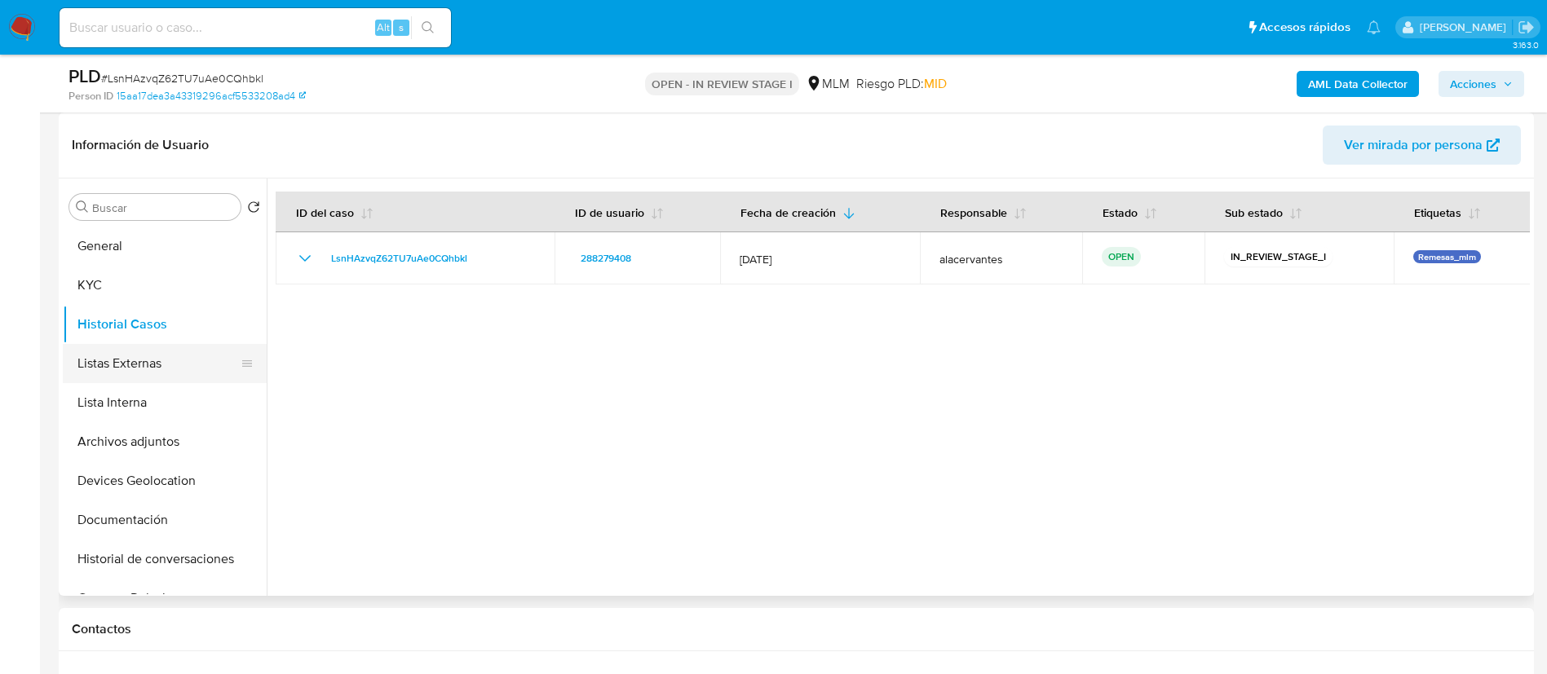
click at [106, 373] on button "Listas Externas" at bounding box center [158, 363] width 191 height 39
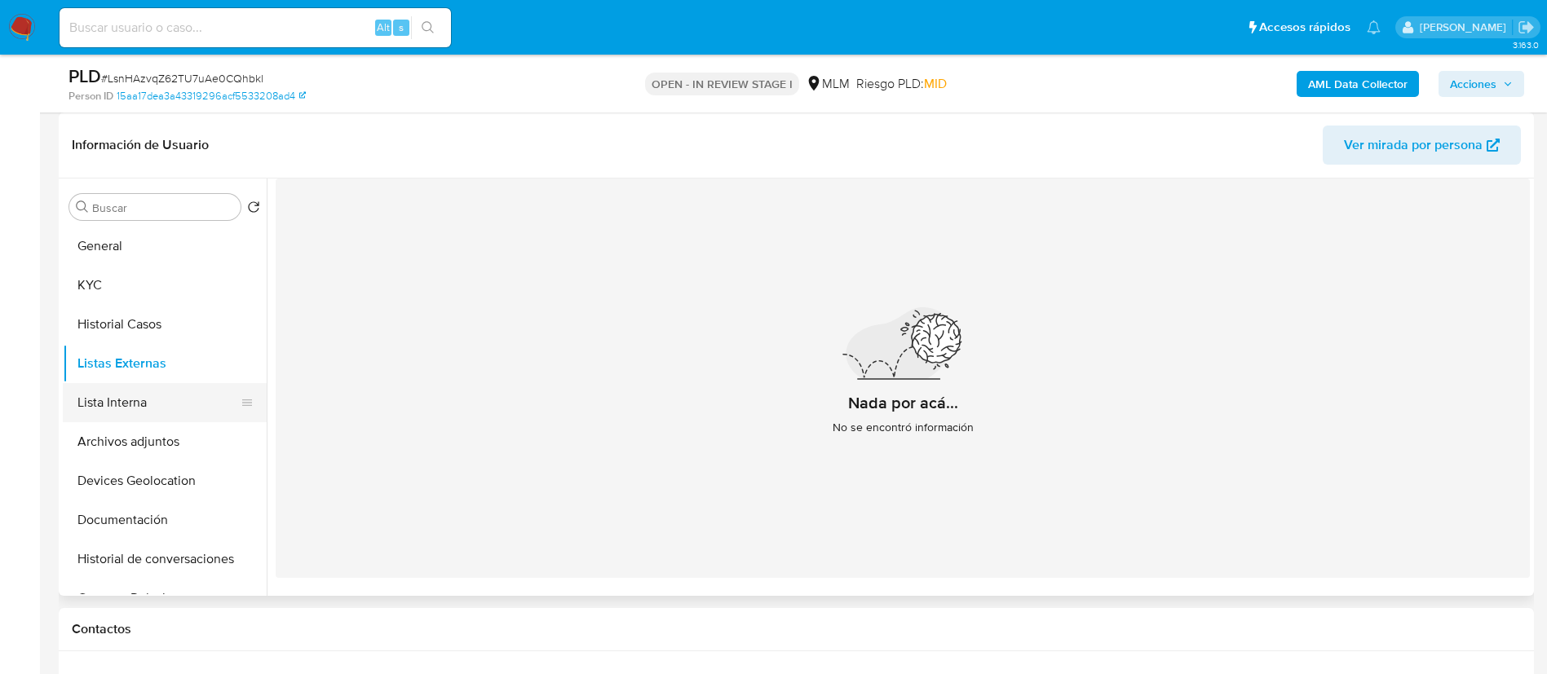
click at [144, 400] on button "Lista Interna" at bounding box center [158, 402] width 191 height 39
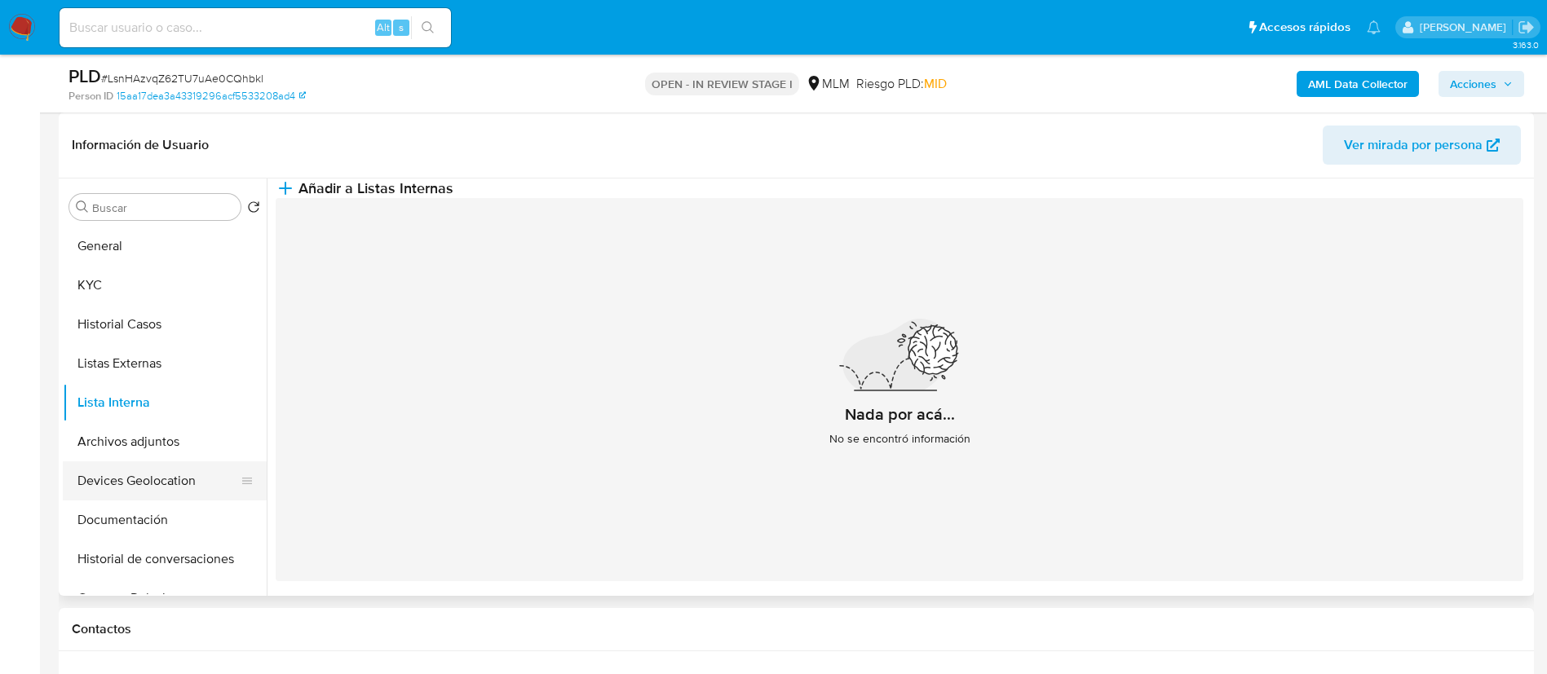
click at [154, 476] on button "Devices Geolocation" at bounding box center [158, 481] width 191 height 39
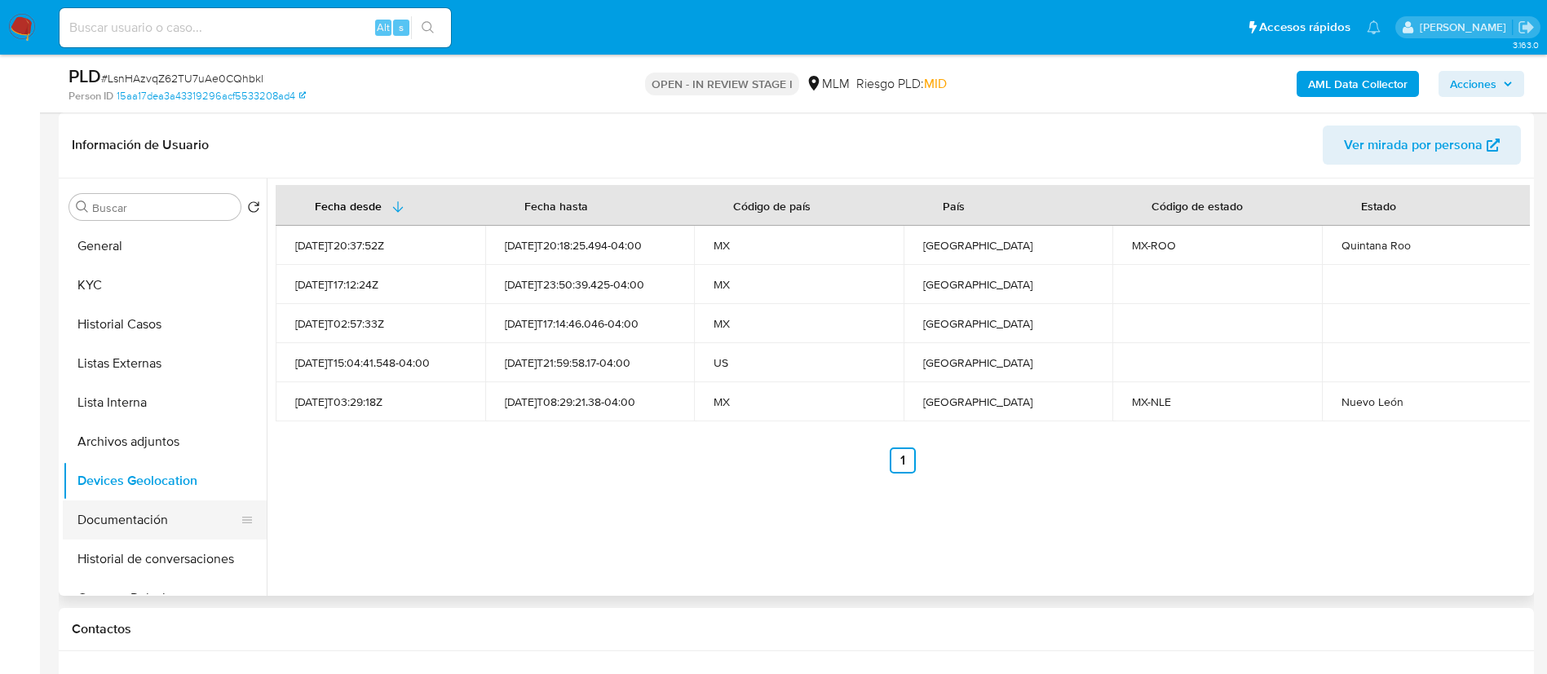
scroll to position [122, 0]
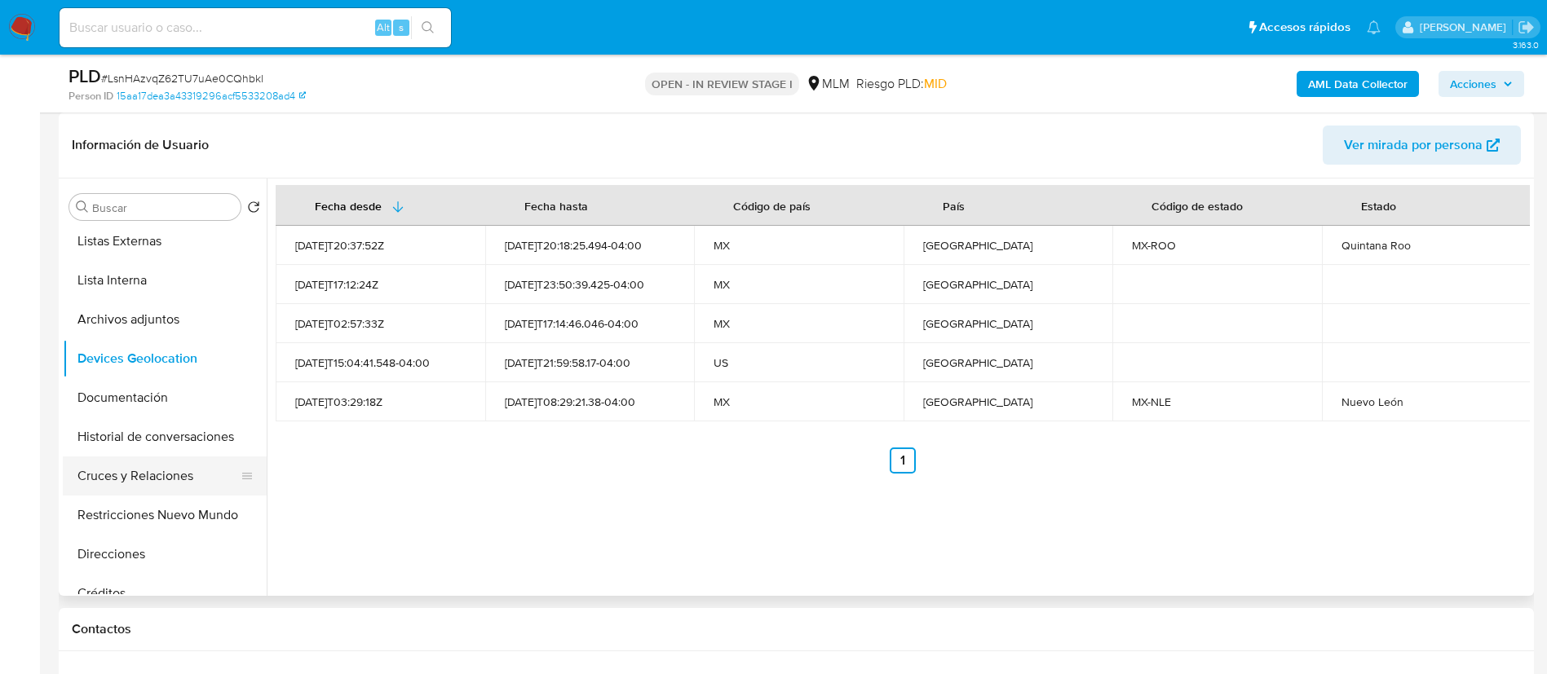
click at [157, 485] on button "Cruces y Relaciones" at bounding box center [158, 476] width 191 height 39
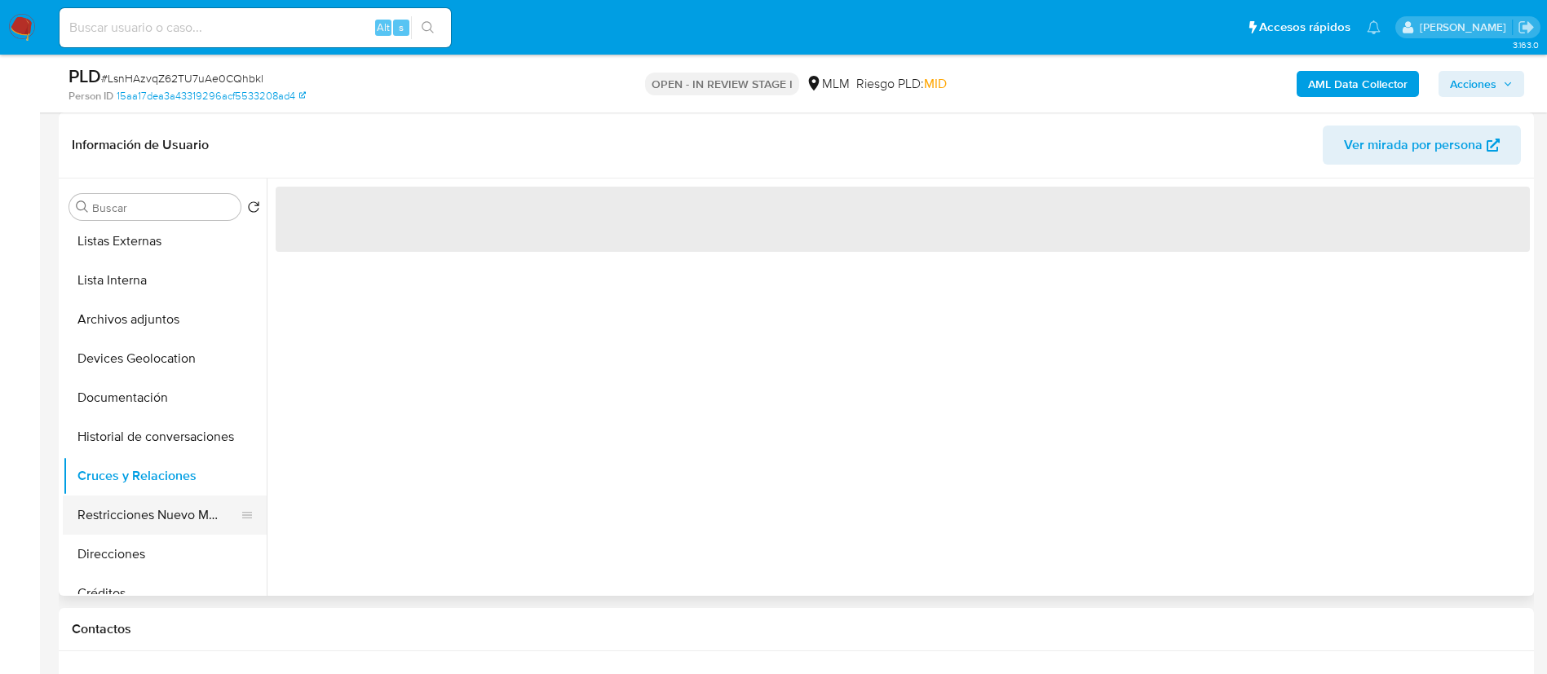
click at [172, 510] on button "Restricciones Nuevo Mundo" at bounding box center [158, 515] width 191 height 39
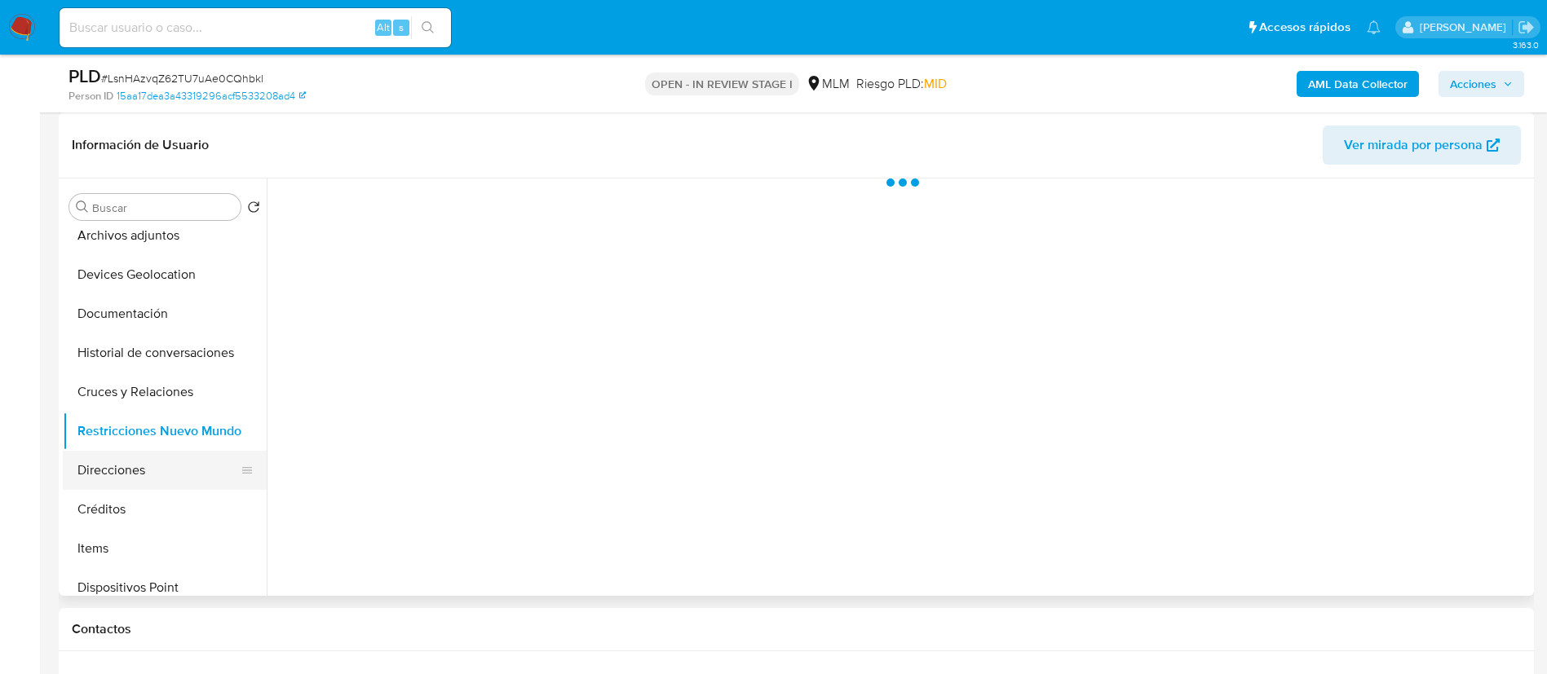
scroll to position [245, 0]
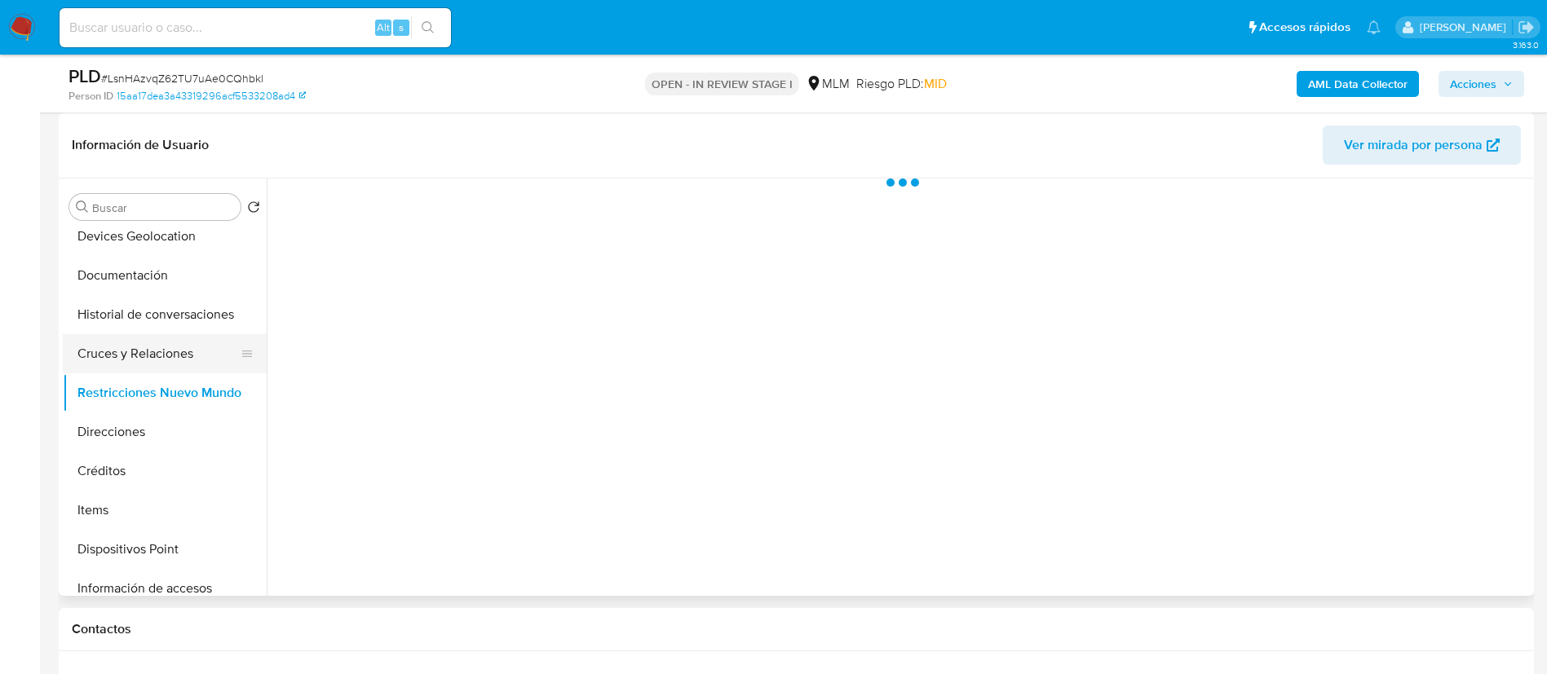
click at [146, 354] on button "Cruces y Relaciones" at bounding box center [158, 353] width 191 height 39
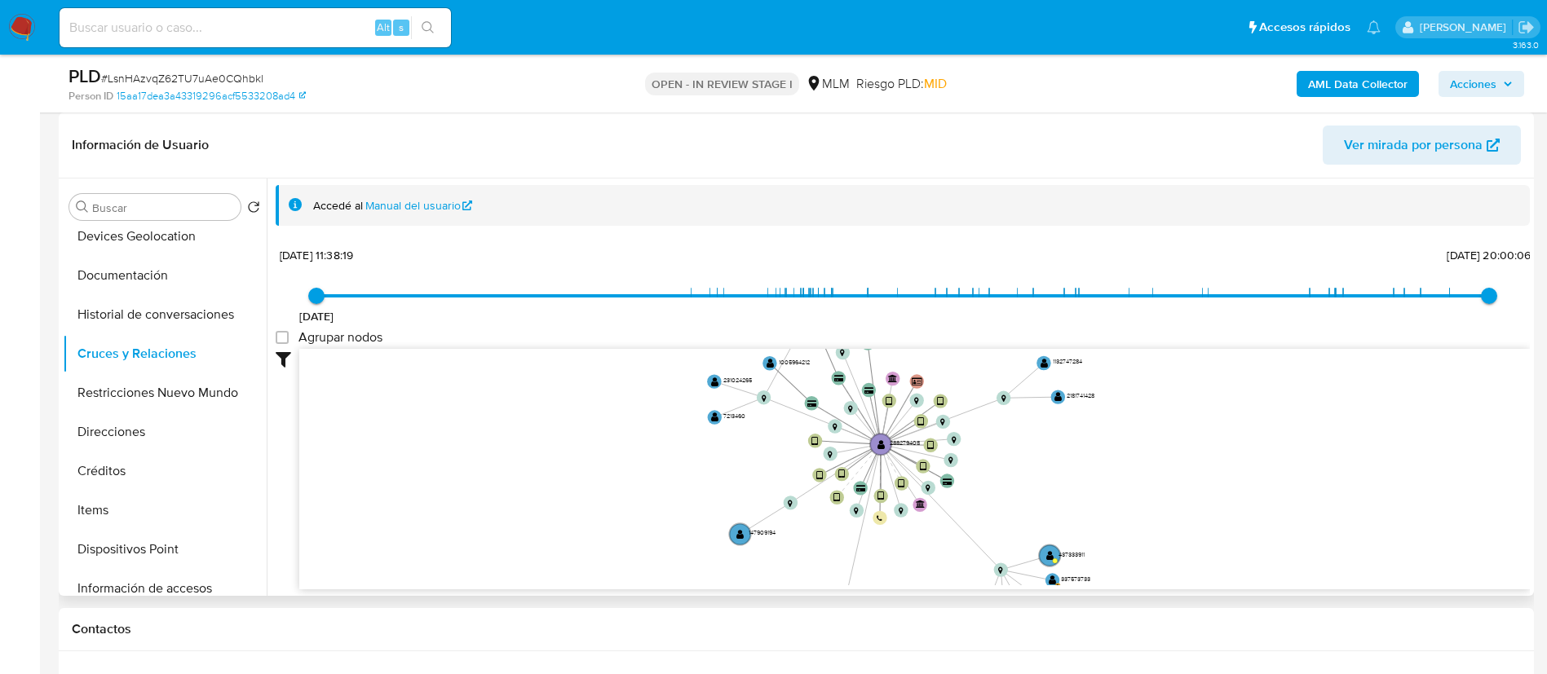
drag, startPoint x: 1021, startPoint y: 450, endPoint x: 1011, endPoint y: 479, distance: 30.9
click at [1014, 487] on icon "device-683656393bf032d1ffe39bb4  device-61f55d4808813b0018cd70d6  device-6080…" at bounding box center [914, 467] width 1230 height 236
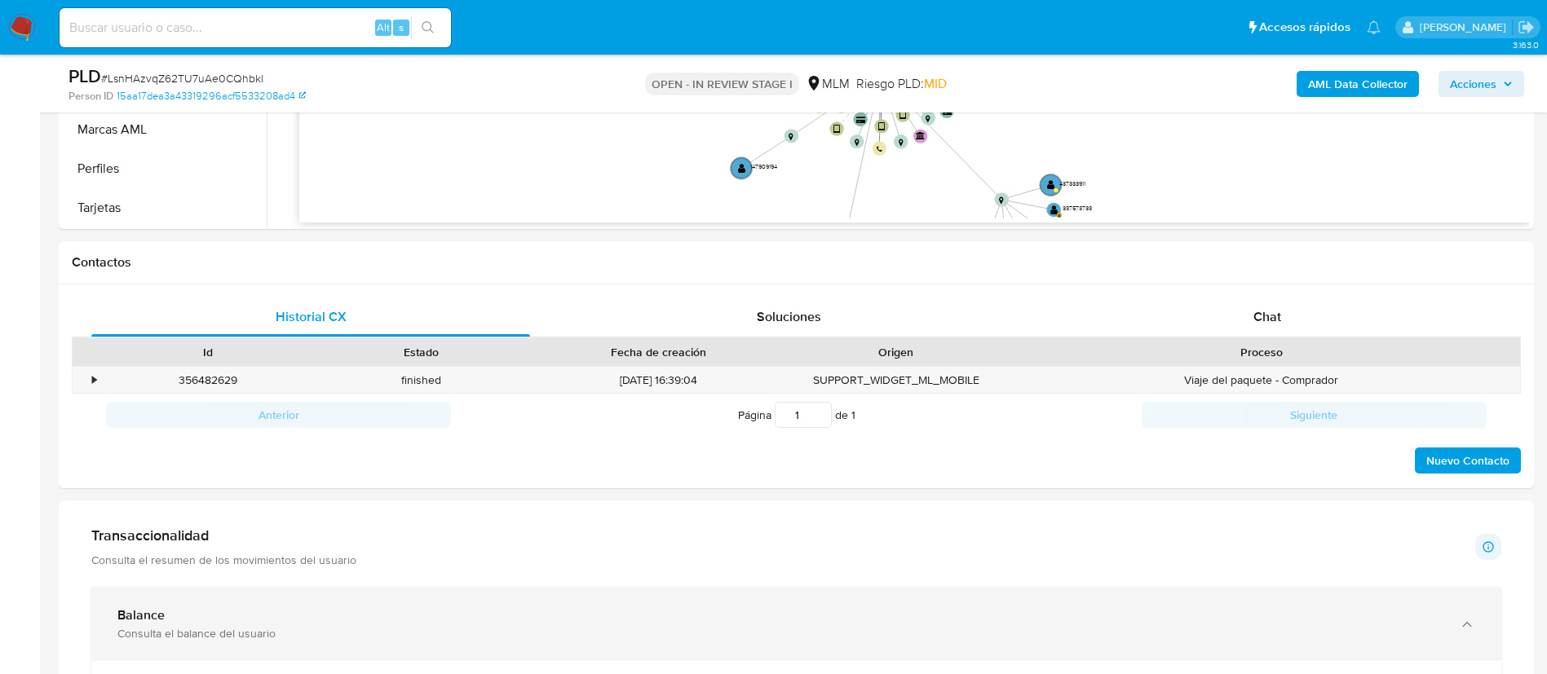
scroll to position [734, 0]
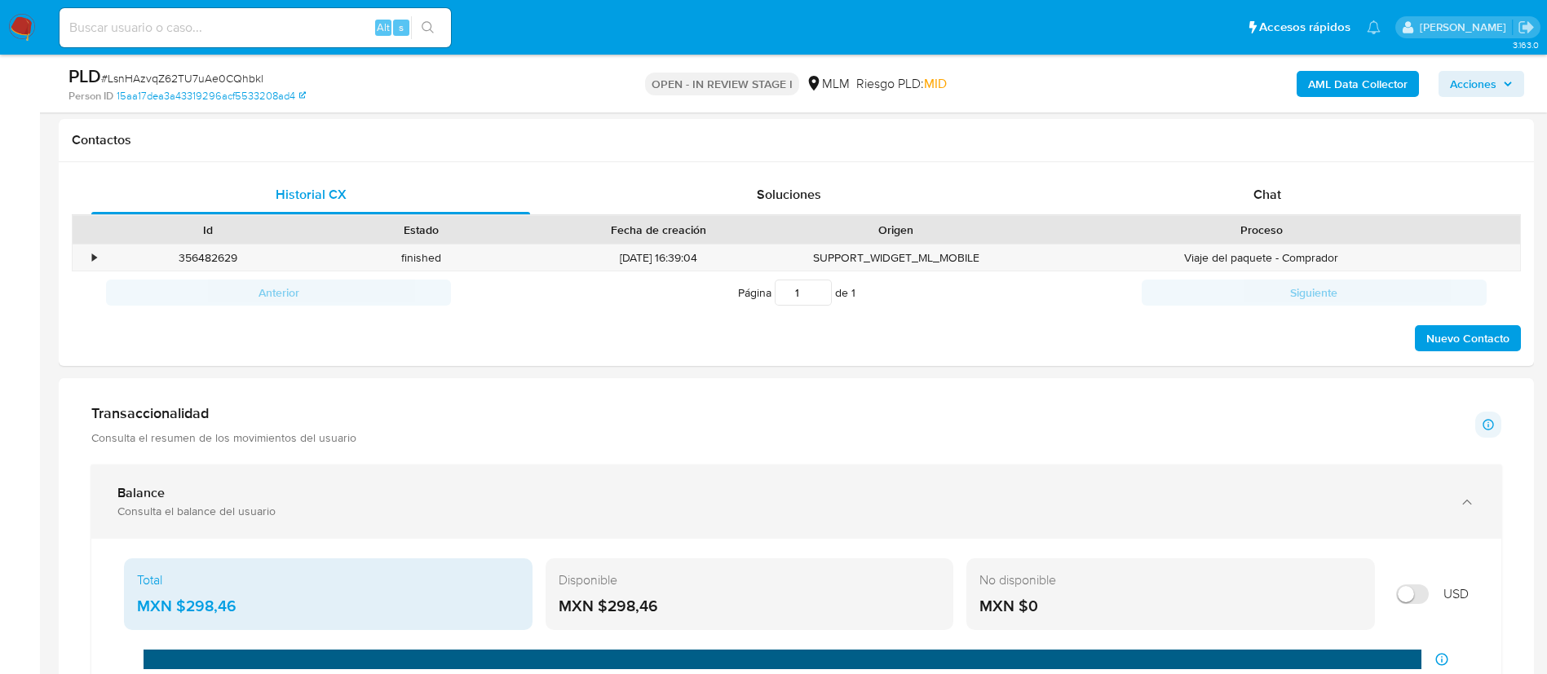
click at [433, 465] on div "Balance Consulta el balance del usuario" at bounding box center [796, 502] width 1410 height 74
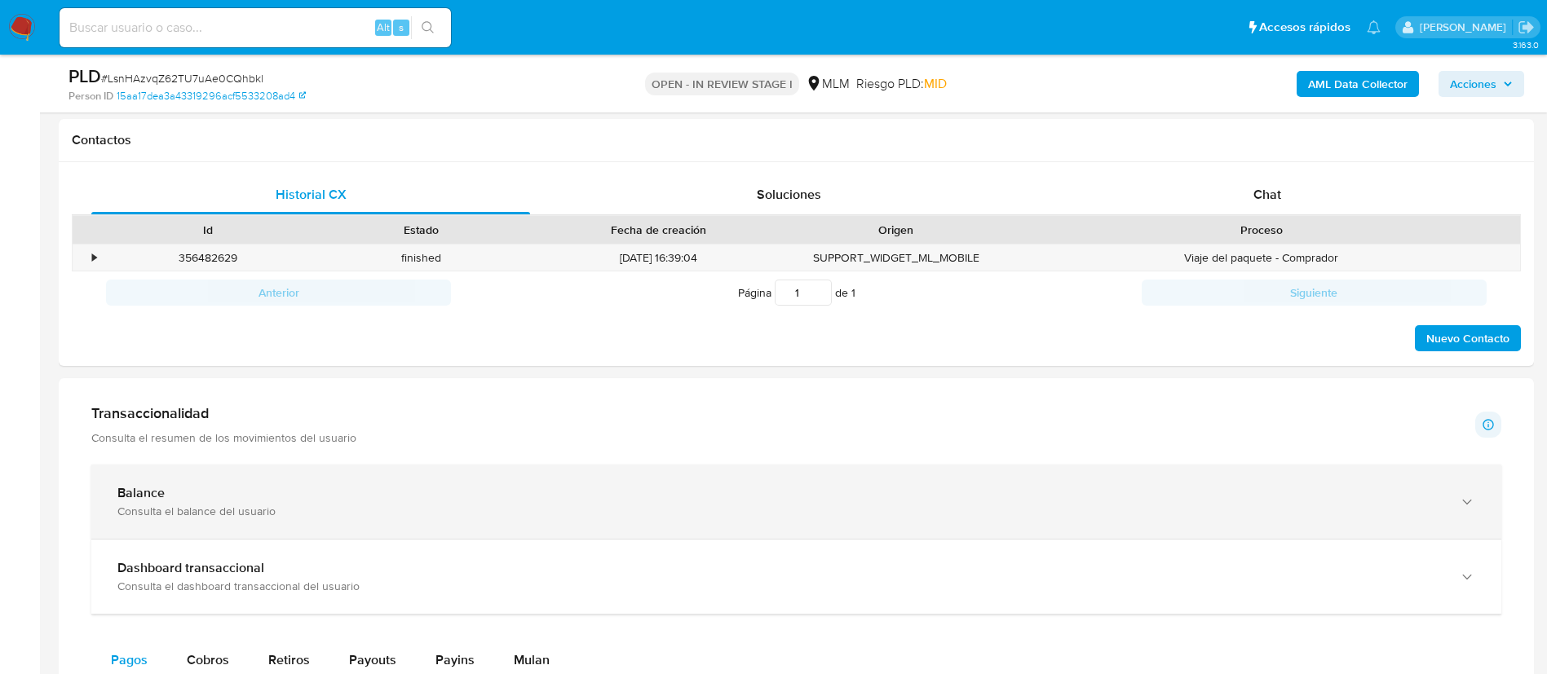
click at [442, 525] on div "Balance Consulta el balance del usuario" at bounding box center [796, 502] width 1410 height 74
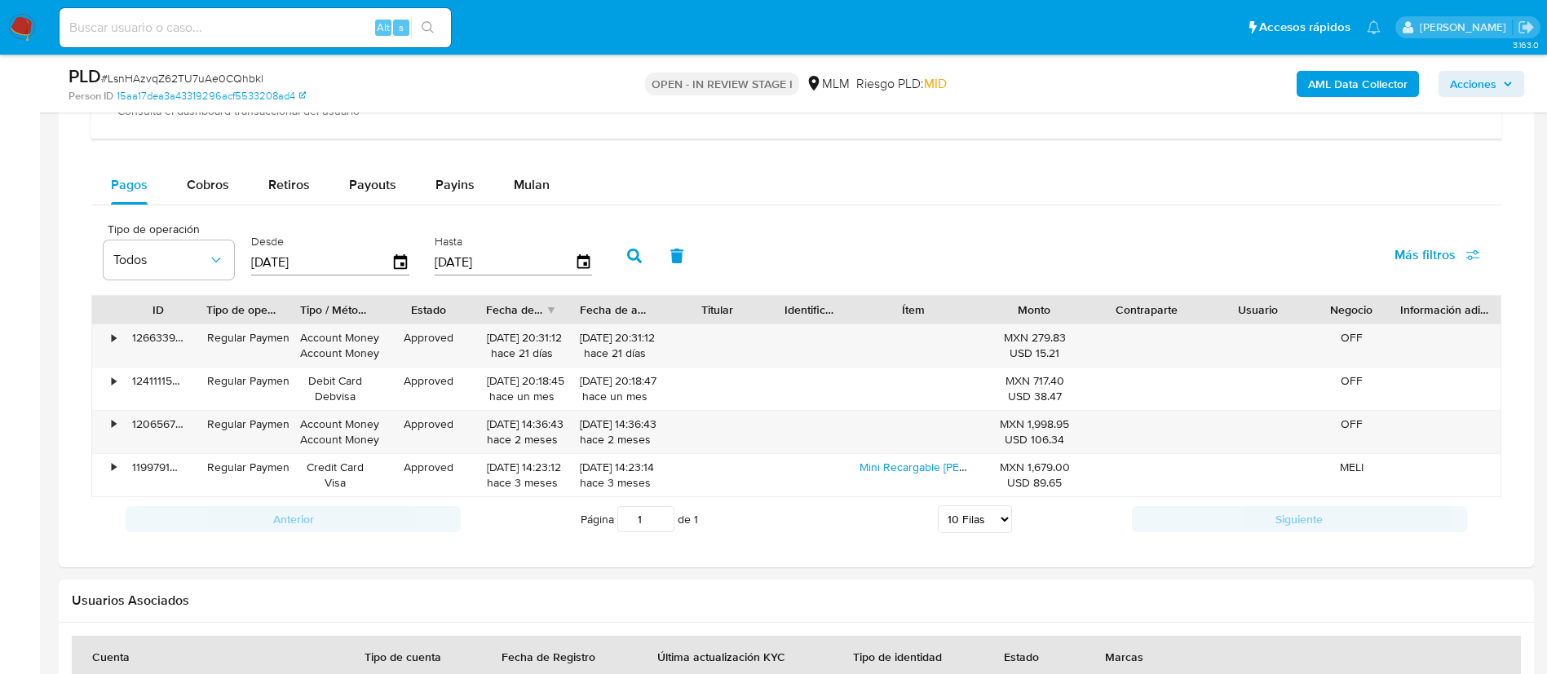
scroll to position [1835, 0]
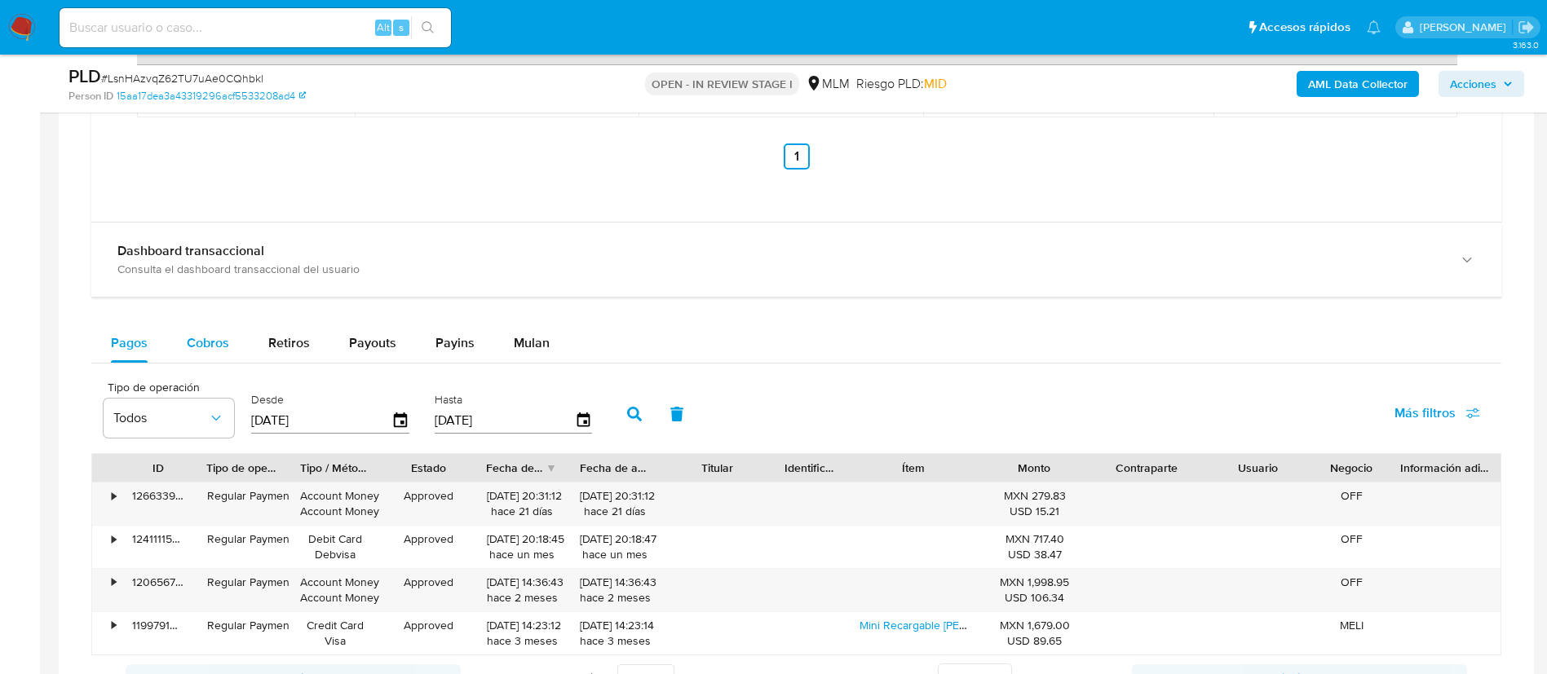
click at [221, 337] on span "Cobros" at bounding box center [208, 342] width 42 height 19
select select "10"
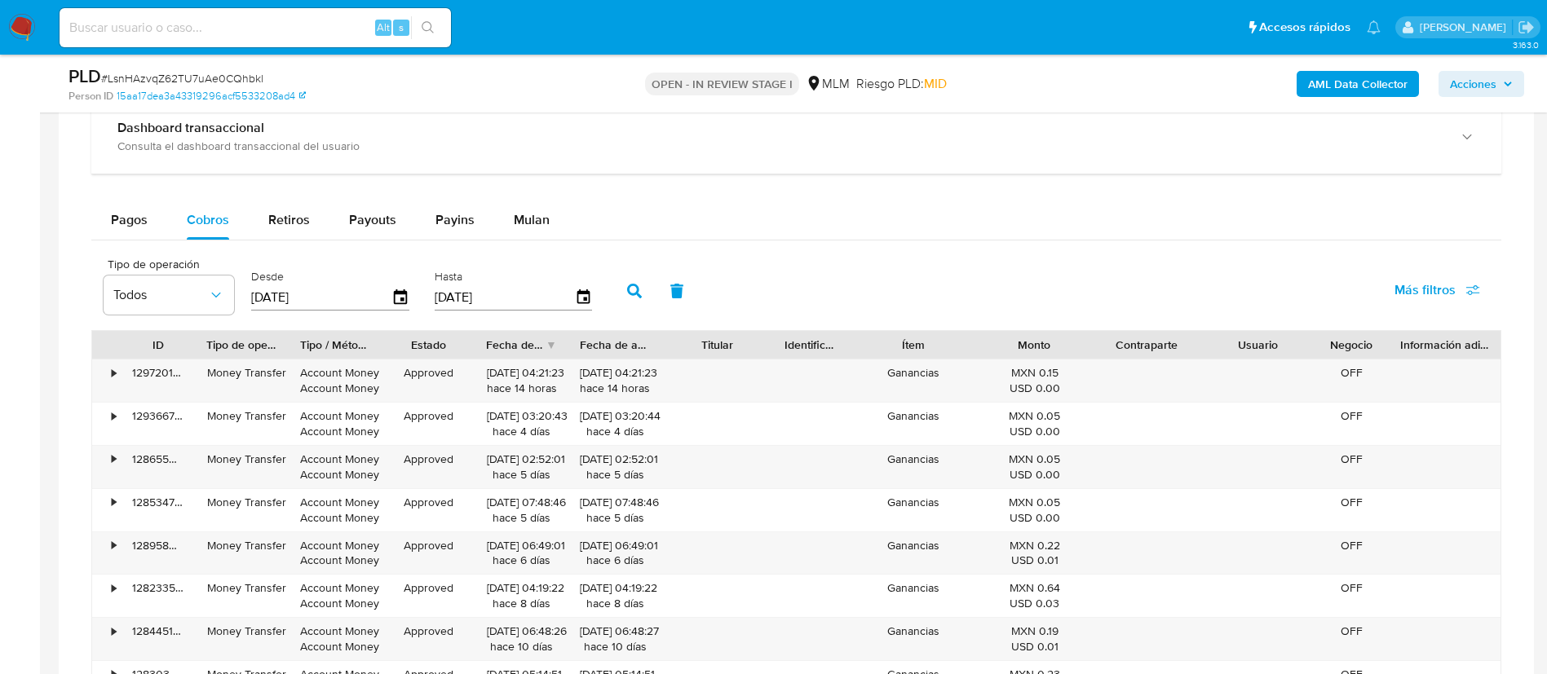
scroll to position [1712, 0]
click at [405, 289] on icon "button" at bounding box center [400, 299] width 29 height 29
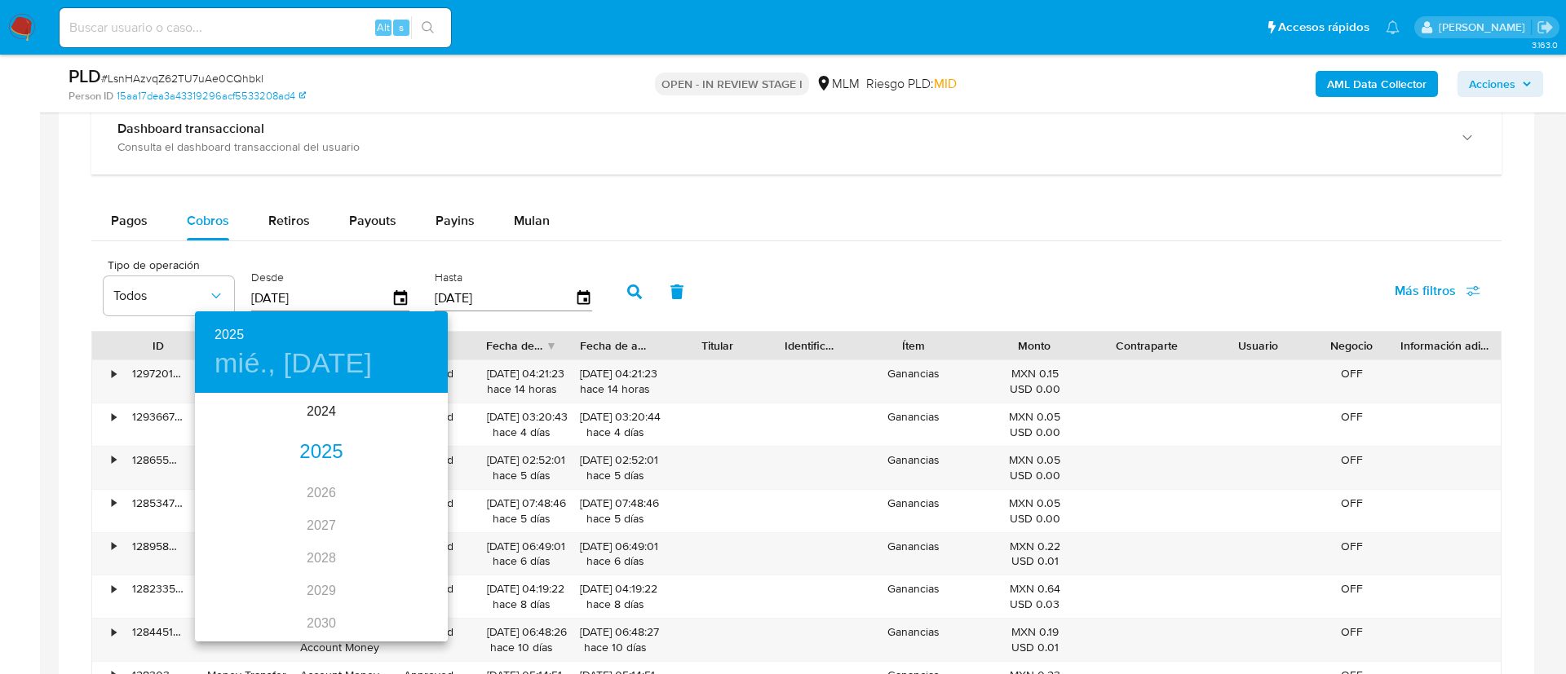
click at [322, 444] on div "2025" at bounding box center [321, 452] width 253 height 33
click at [317, 559] on div "ago." at bounding box center [321, 548] width 84 height 61
click at [356, 484] on p "1" at bounding box center [354, 479] width 7 height 16
type input "01/08/2025"
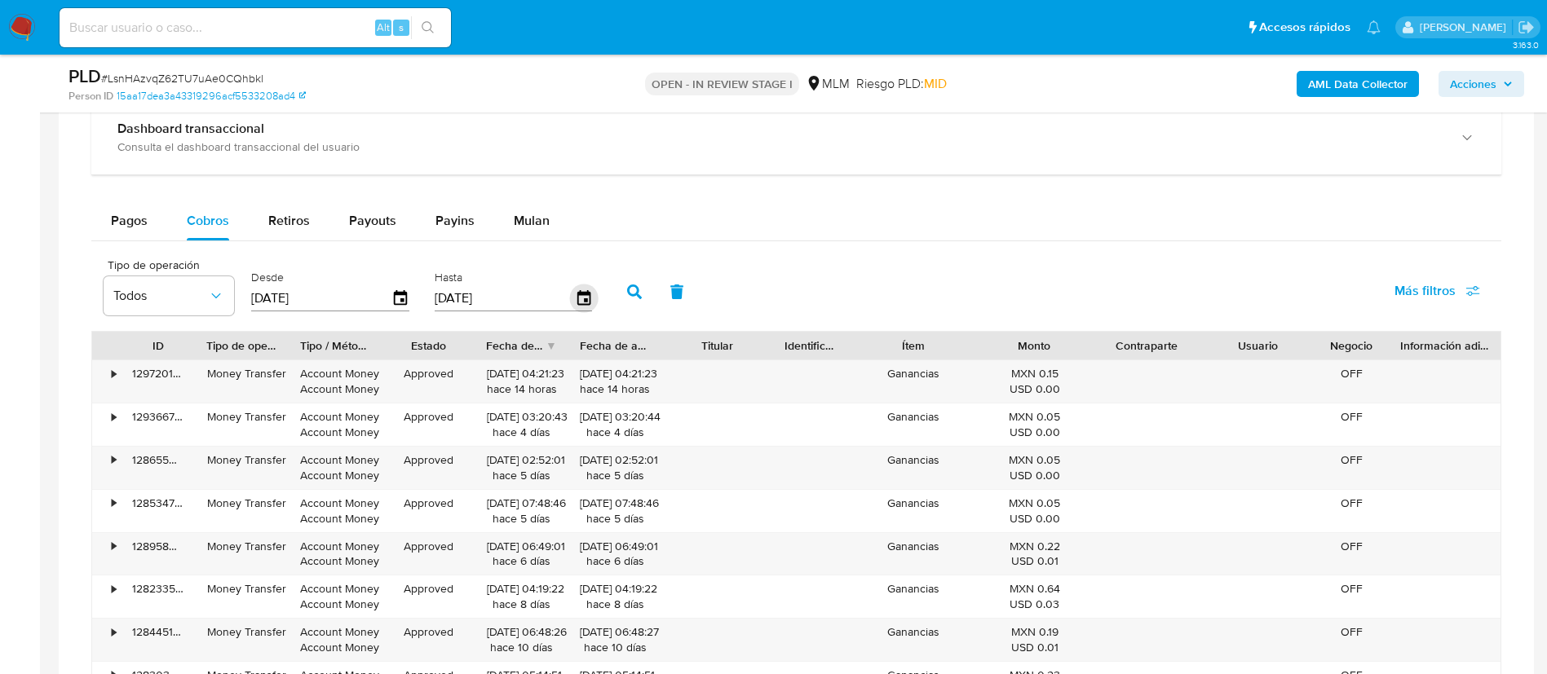
click at [579, 297] on icon "button" at bounding box center [583, 299] width 29 height 29
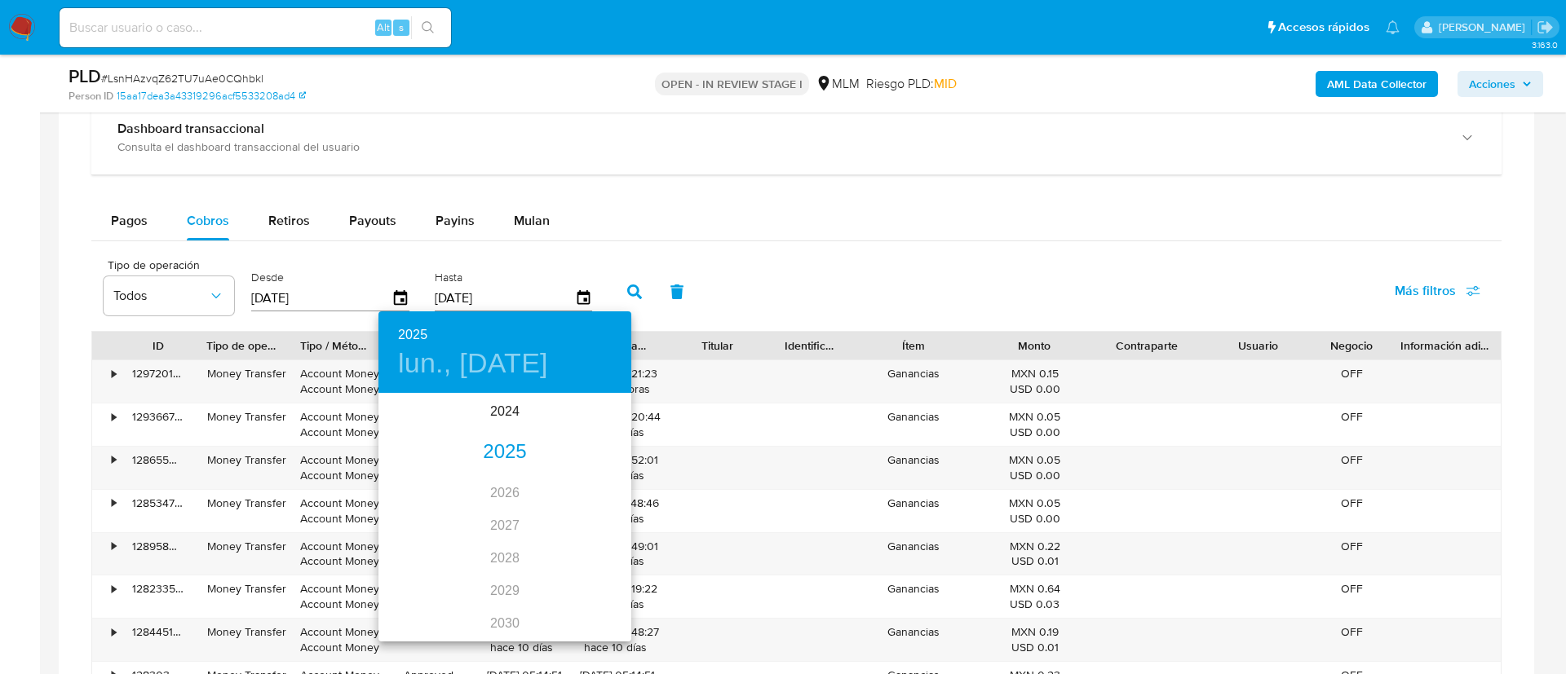
click at [495, 453] on div "2025" at bounding box center [504, 452] width 253 height 33
click at [492, 550] on div "ago." at bounding box center [504, 548] width 84 height 61
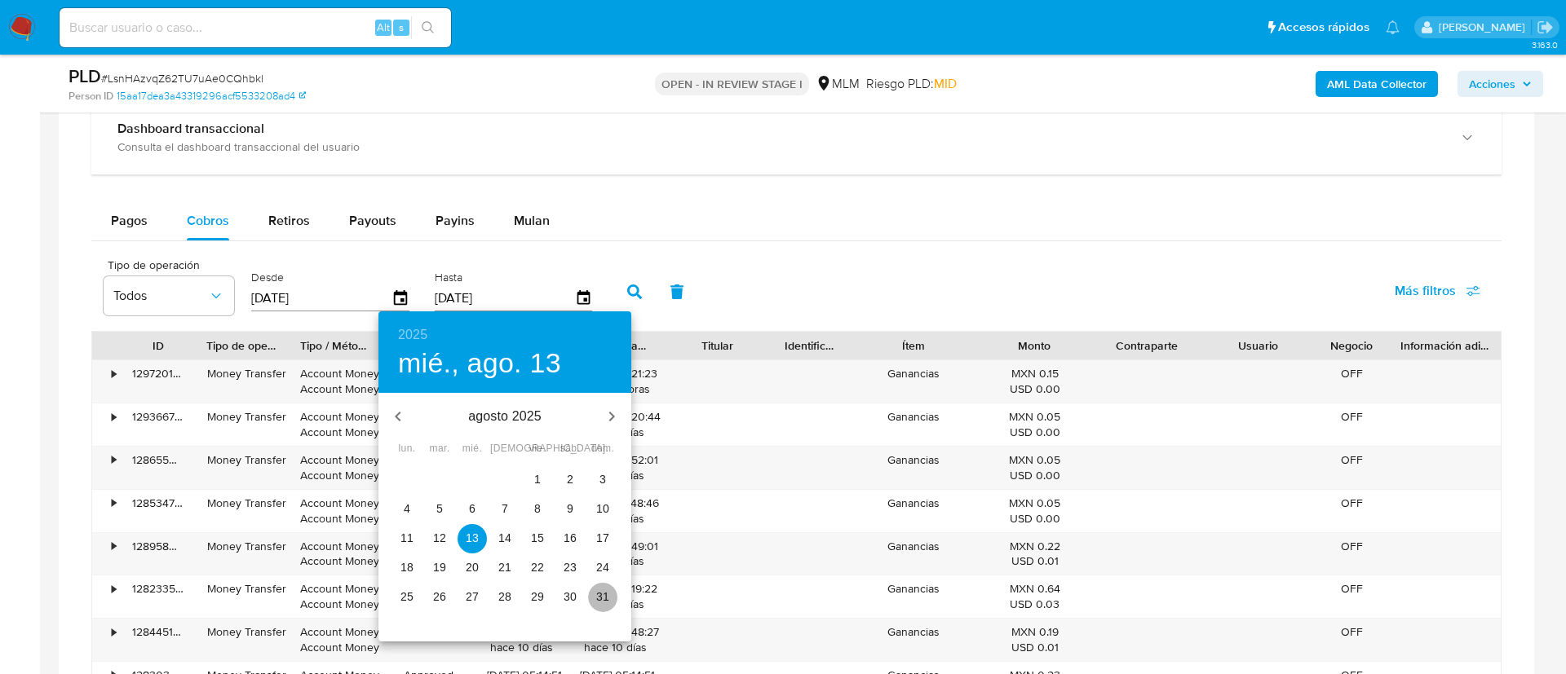
click at [603, 595] on p "31" at bounding box center [602, 597] width 13 height 16
type input "31/08/2025"
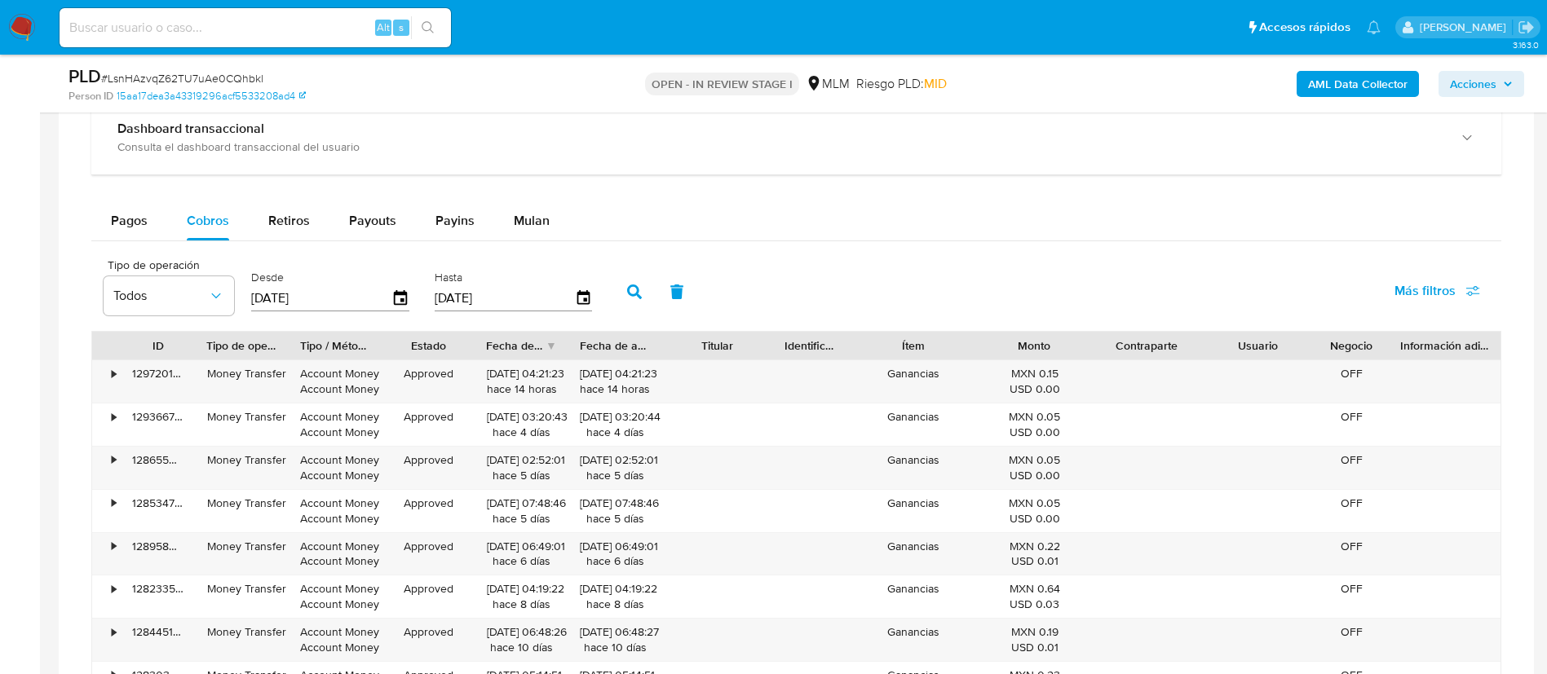
click at [638, 288] on icon "button" at bounding box center [634, 292] width 15 height 15
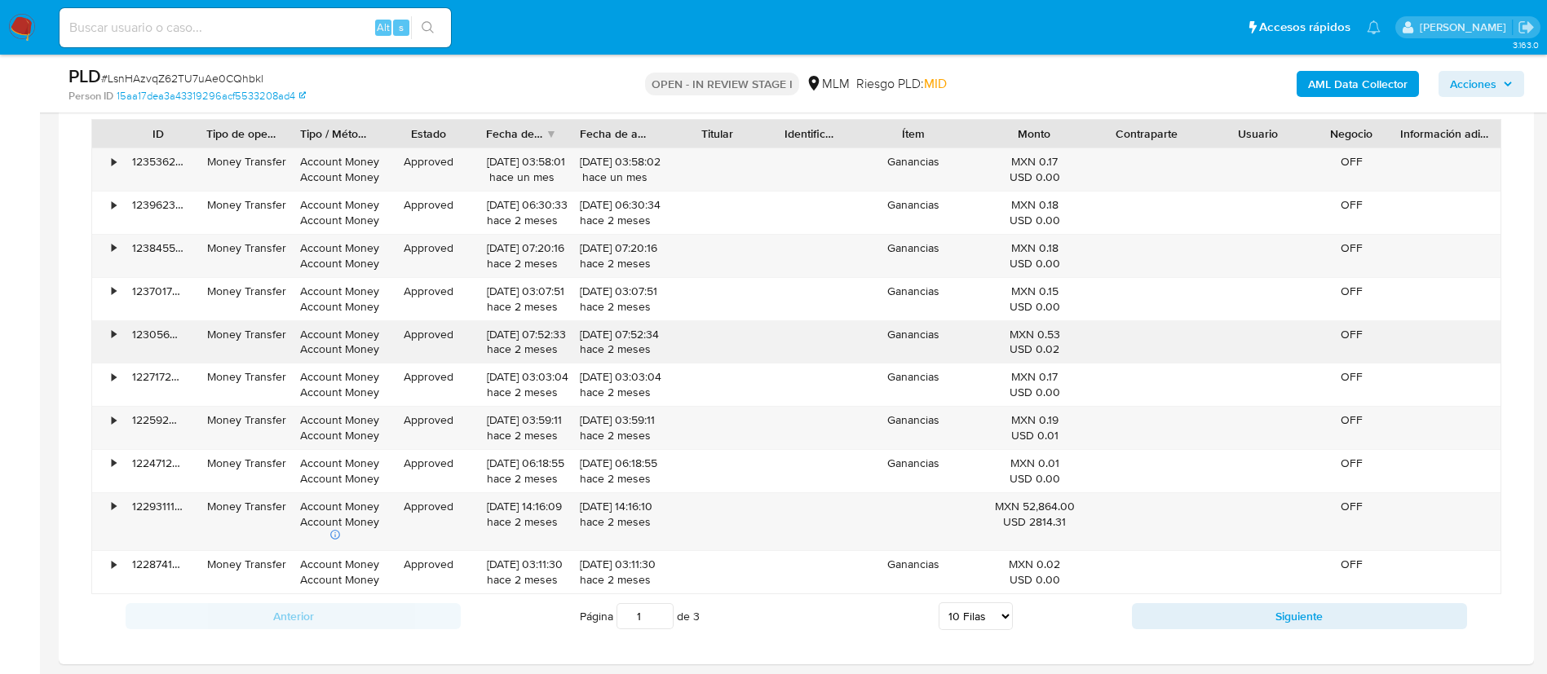
scroll to position [1957, 0]
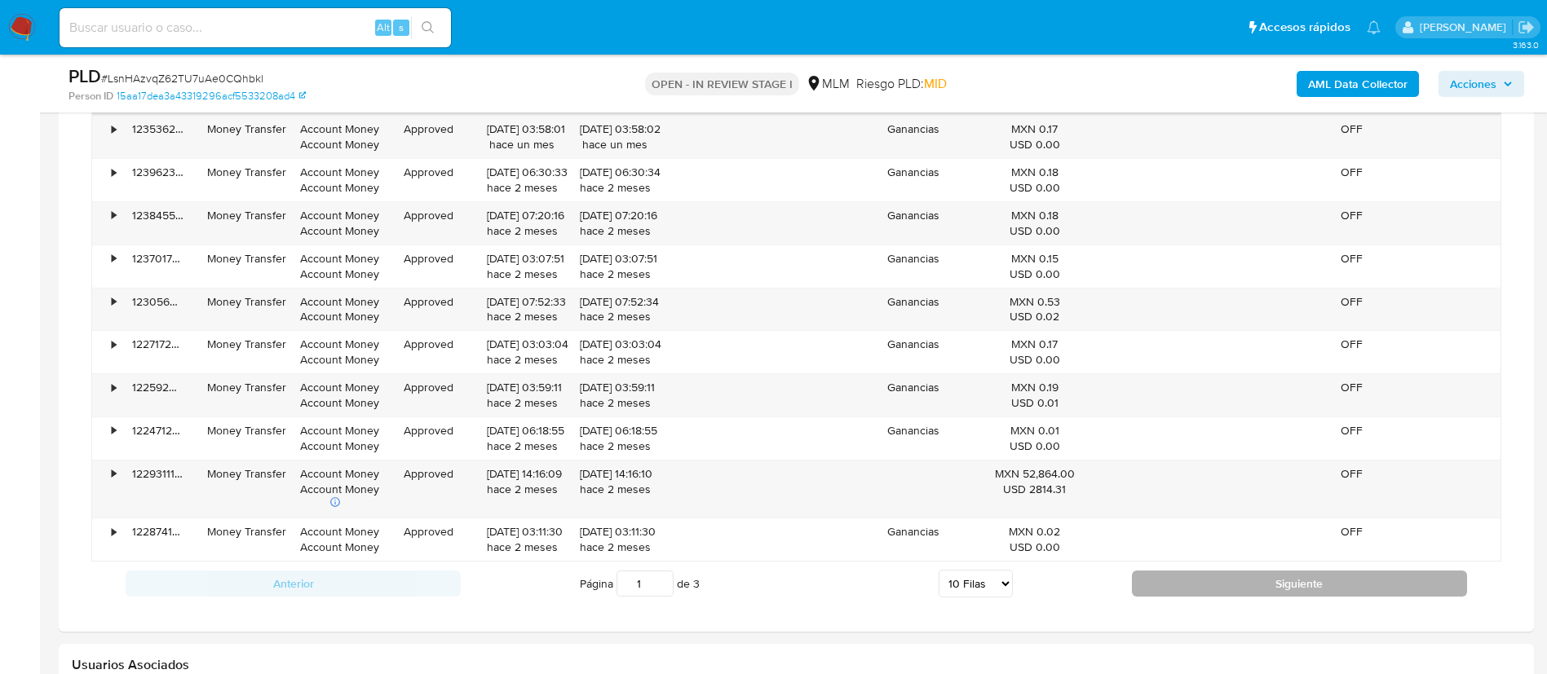
click at [1346, 574] on button "Siguiente" at bounding box center [1299, 584] width 335 height 26
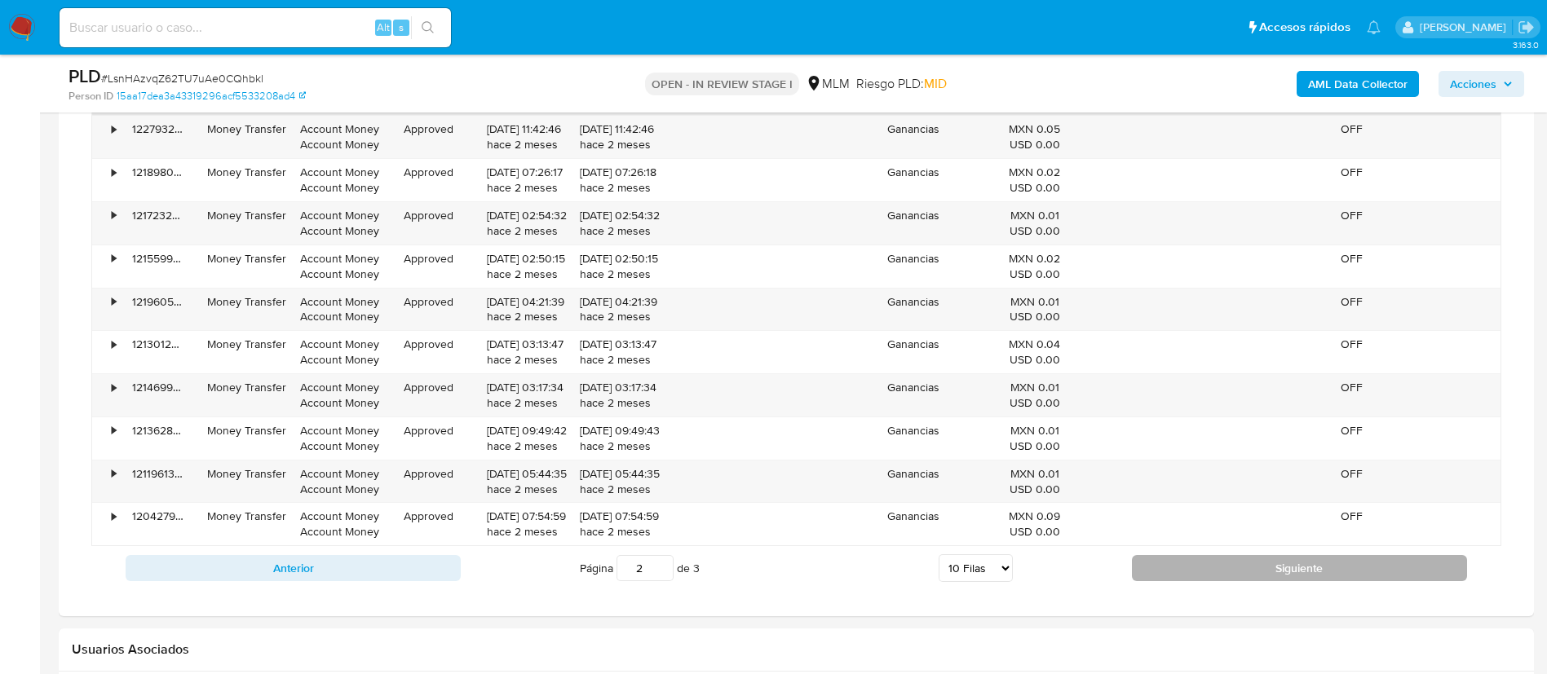
click at [1316, 558] on button "Siguiente" at bounding box center [1299, 568] width 335 height 26
type input "3"
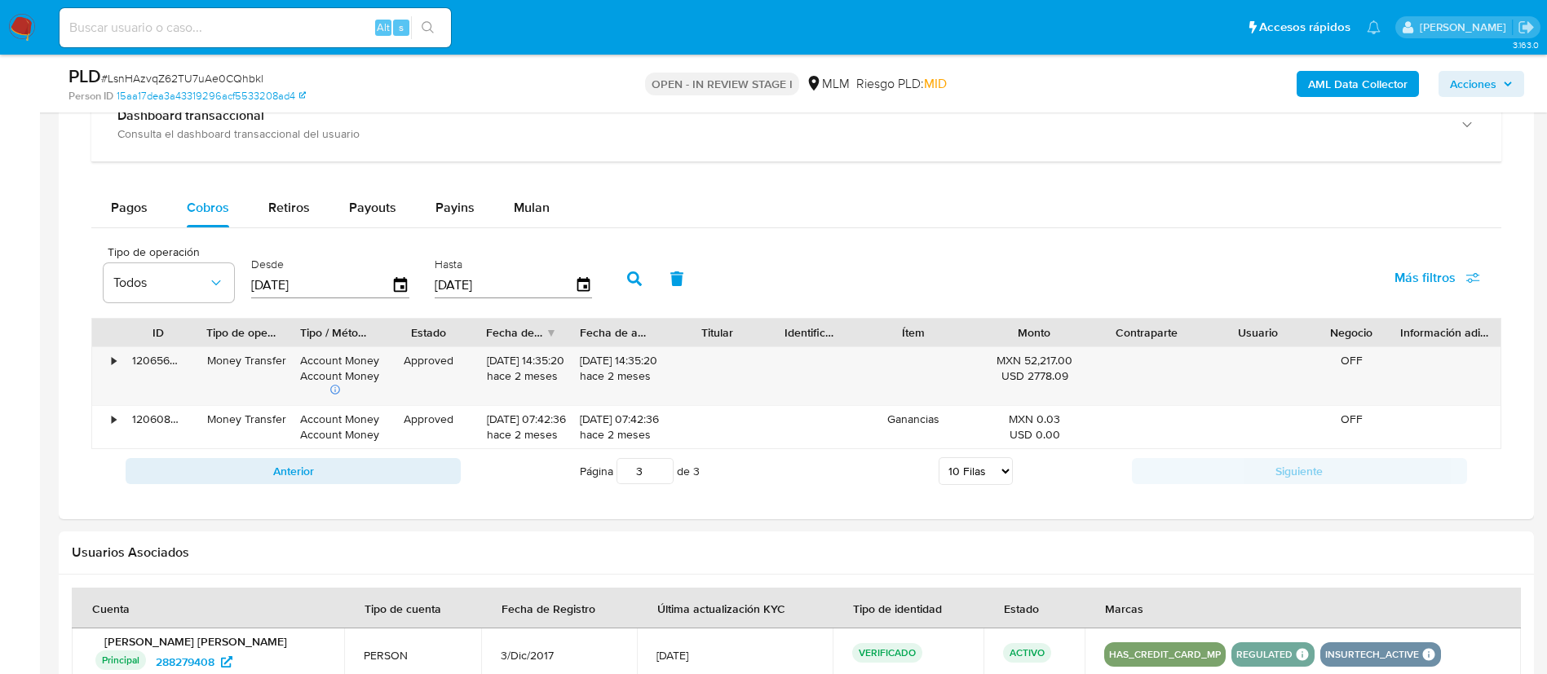
scroll to position [1712, 0]
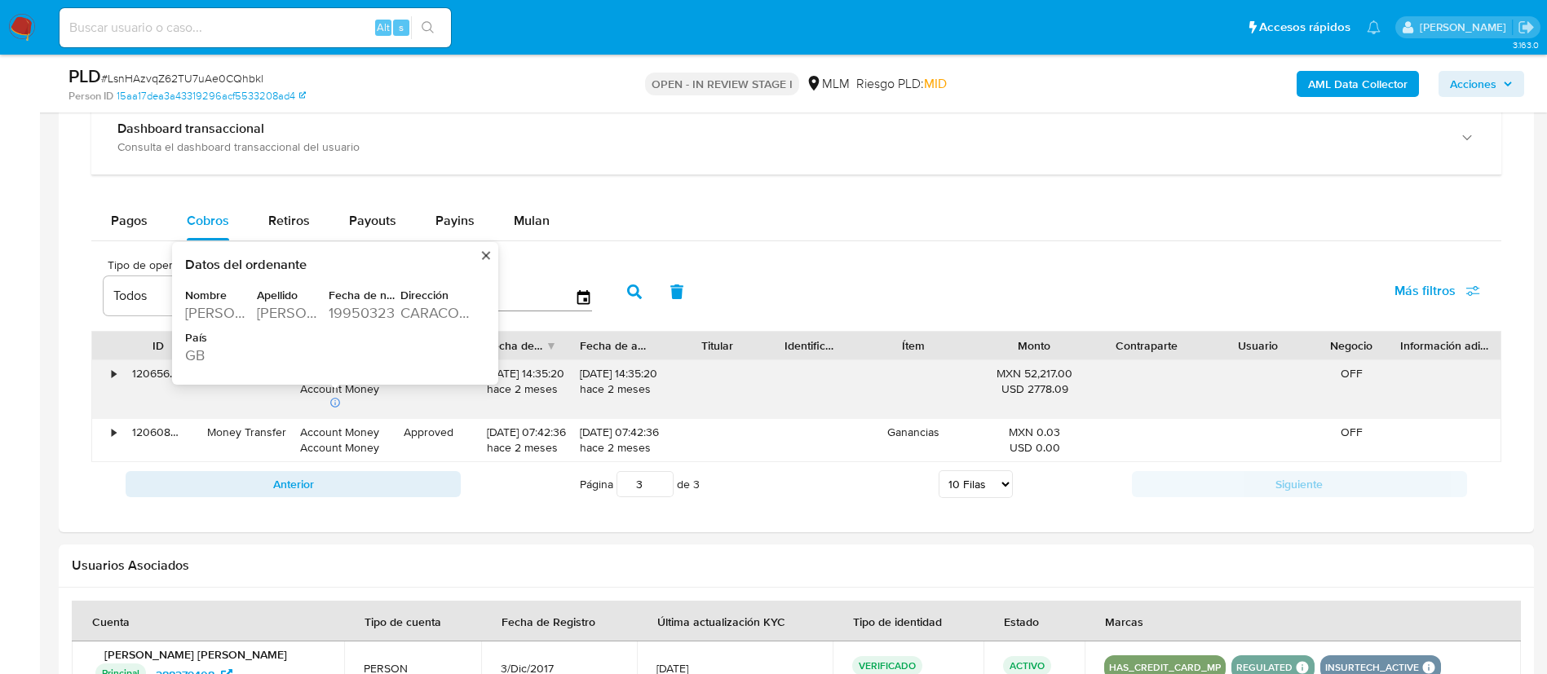
click at [197, 357] on div "GB" at bounding box center [219, 356] width 68 height 20
click at [197, 358] on div "GB" at bounding box center [219, 356] width 68 height 20
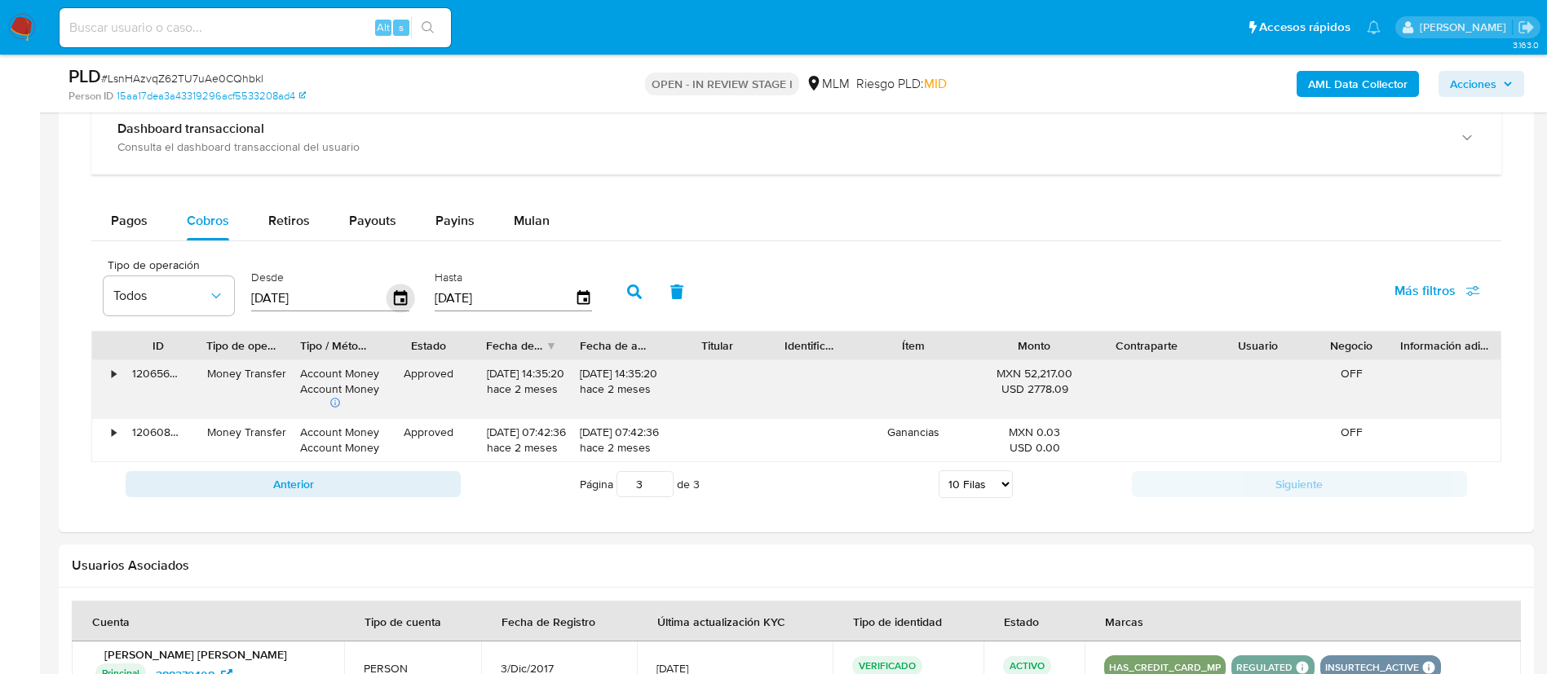
click at [398, 307] on icon "button" at bounding box center [400, 299] width 29 height 29
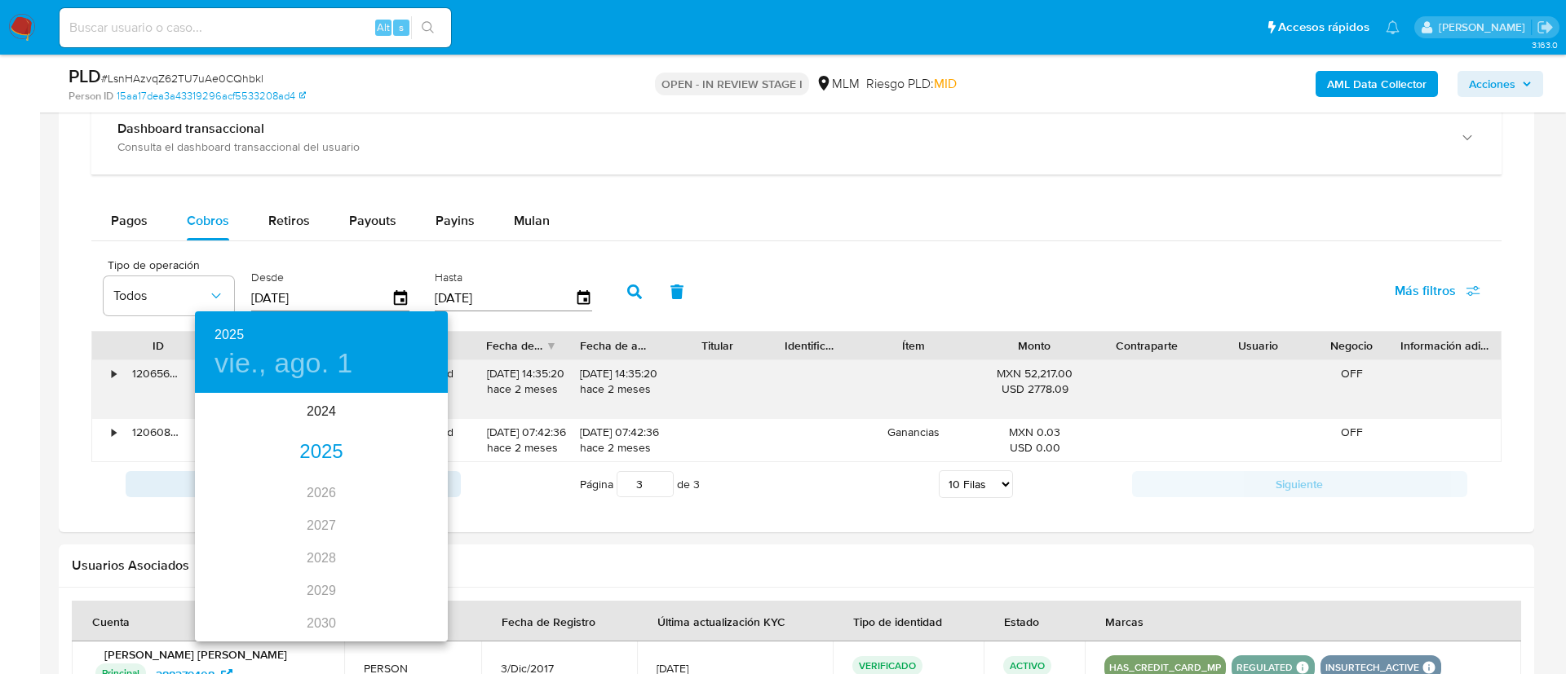
click at [311, 454] on div "2025" at bounding box center [321, 452] width 253 height 33
click at [231, 545] on div "jul." at bounding box center [237, 548] width 84 height 61
type input "01/07/2025"
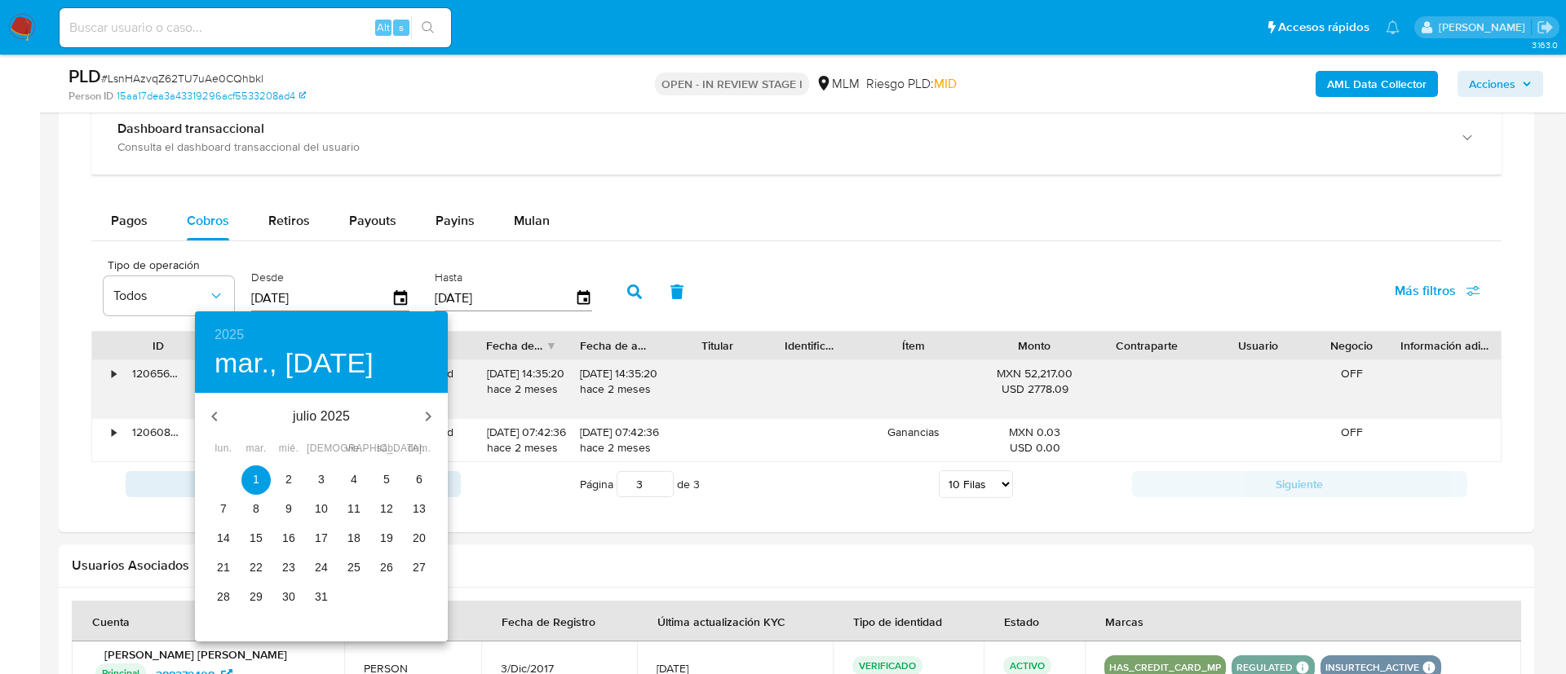
click at [261, 488] on button "1" at bounding box center [255, 480] width 29 height 29
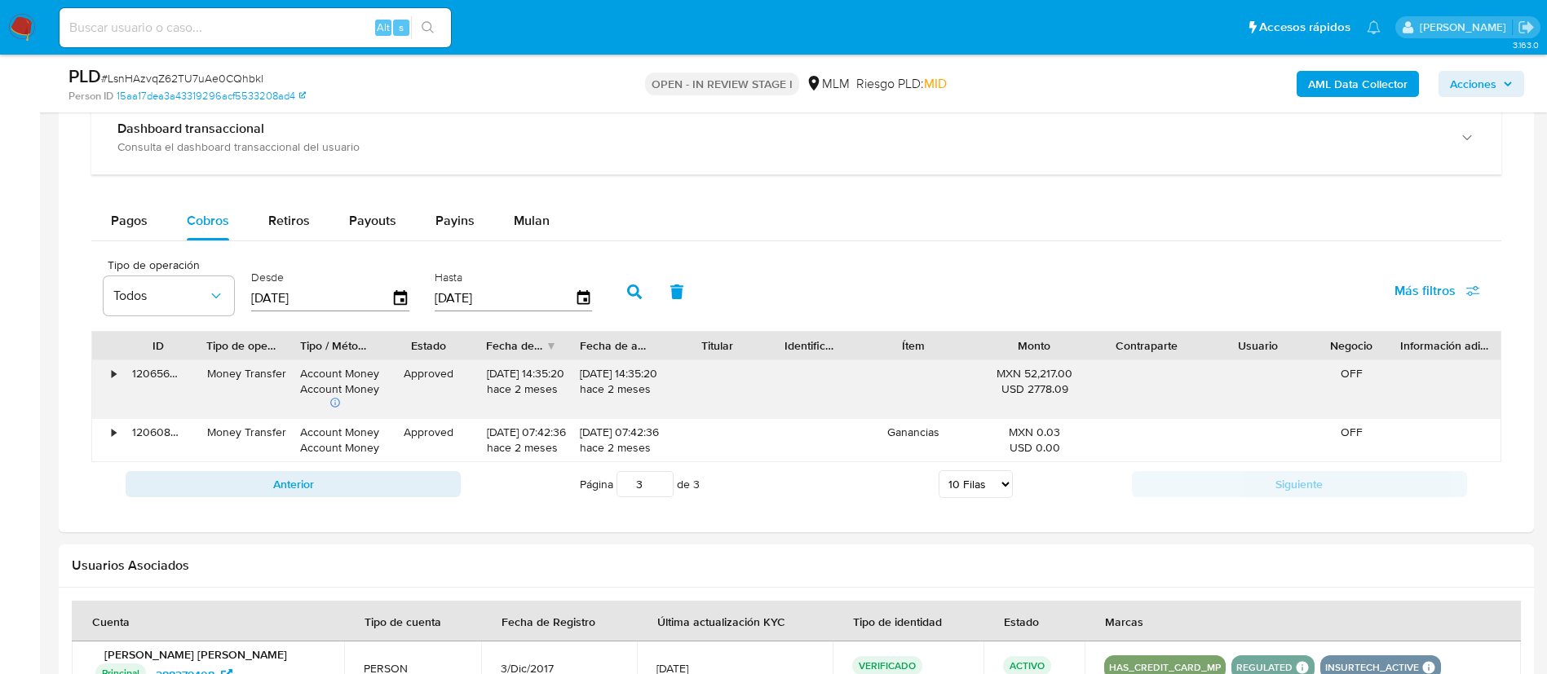
click at [626, 290] on button "button" at bounding box center [634, 291] width 42 height 39
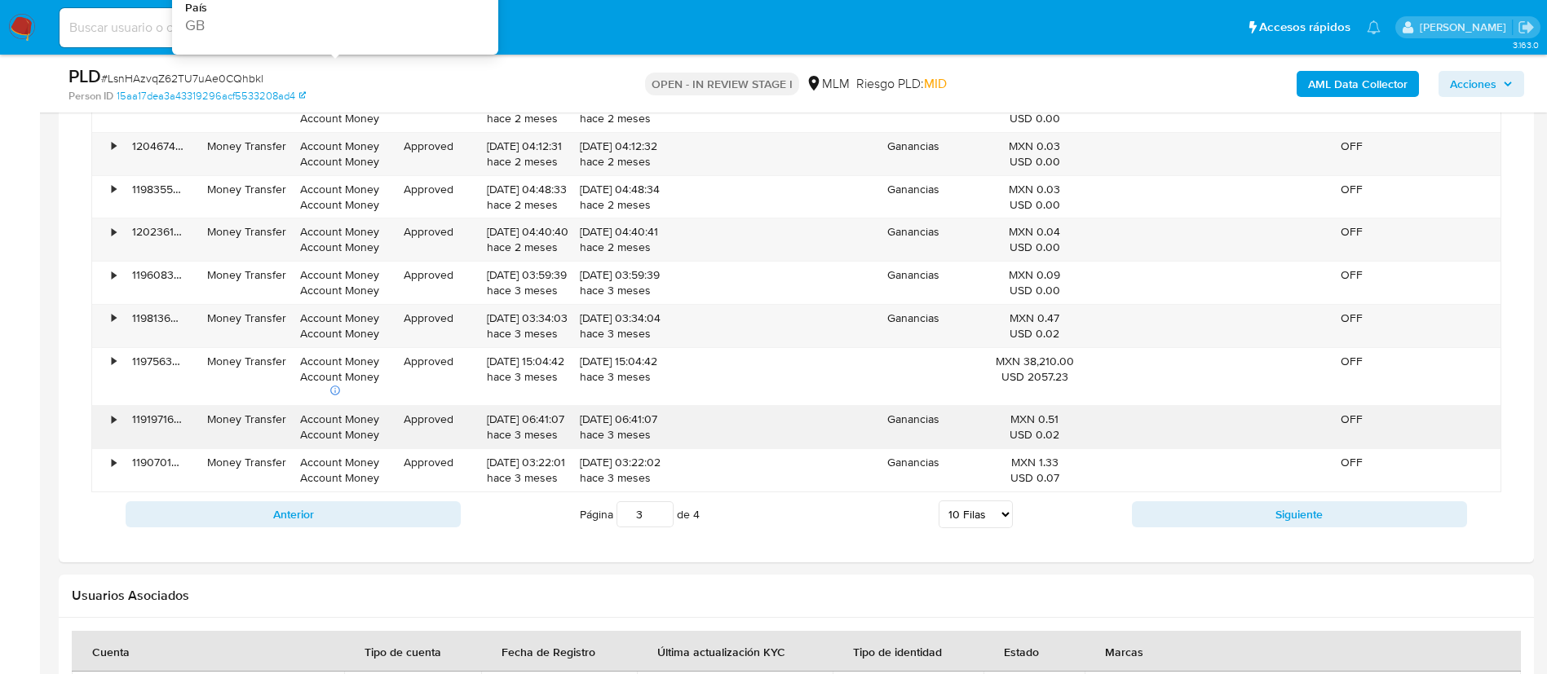
scroll to position [2079, 0]
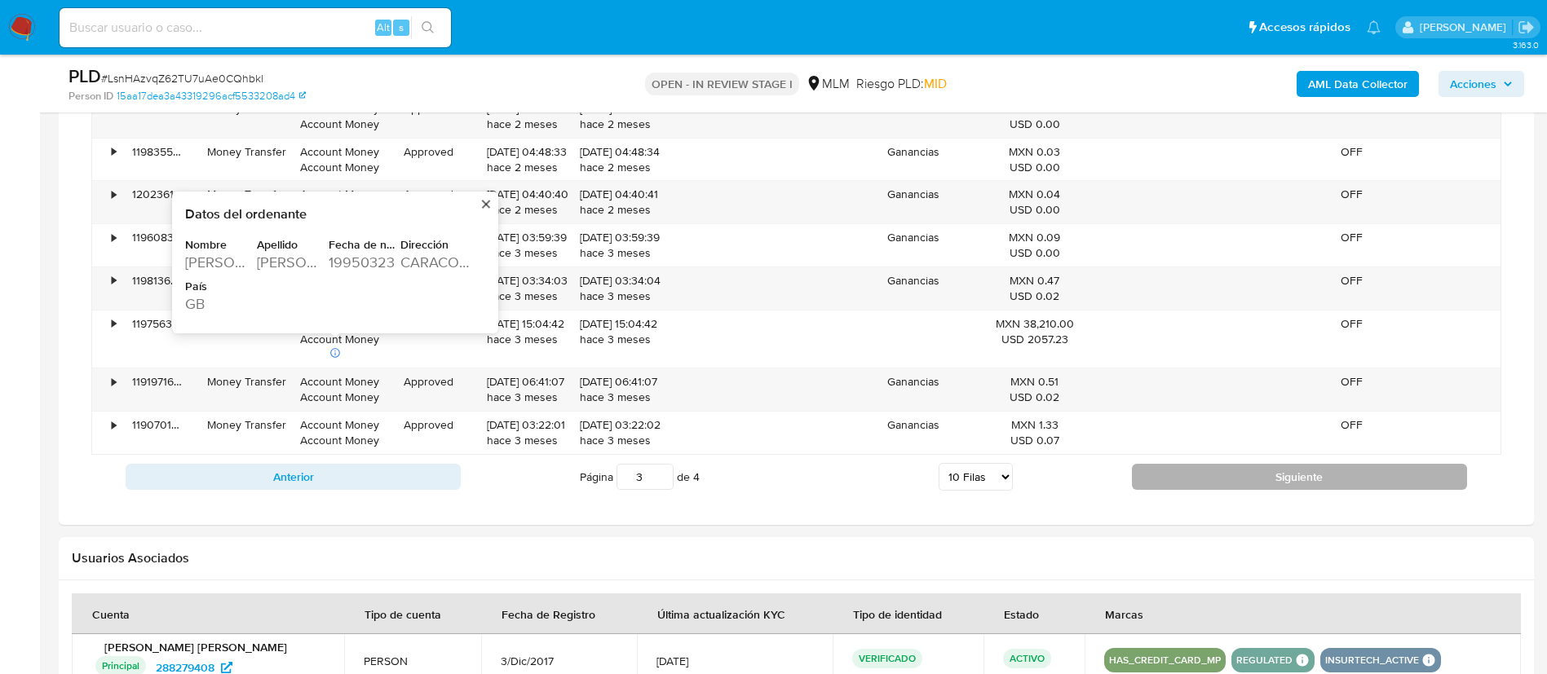
click at [1362, 480] on button "Siguiente" at bounding box center [1299, 477] width 335 height 26
type input "4"
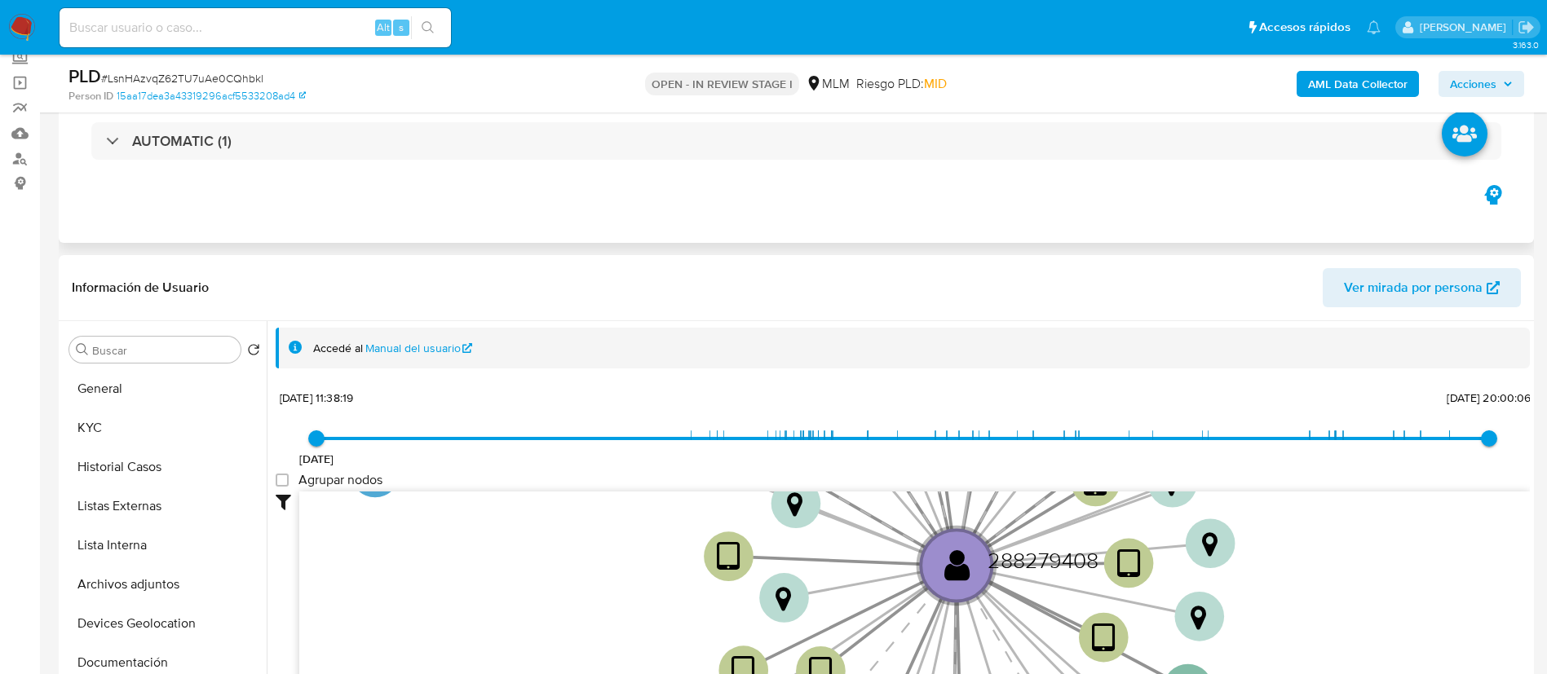
scroll to position [101, 0]
click at [131, 413] on button "KYC" at bounding box center [158, 428] width 191 height 39
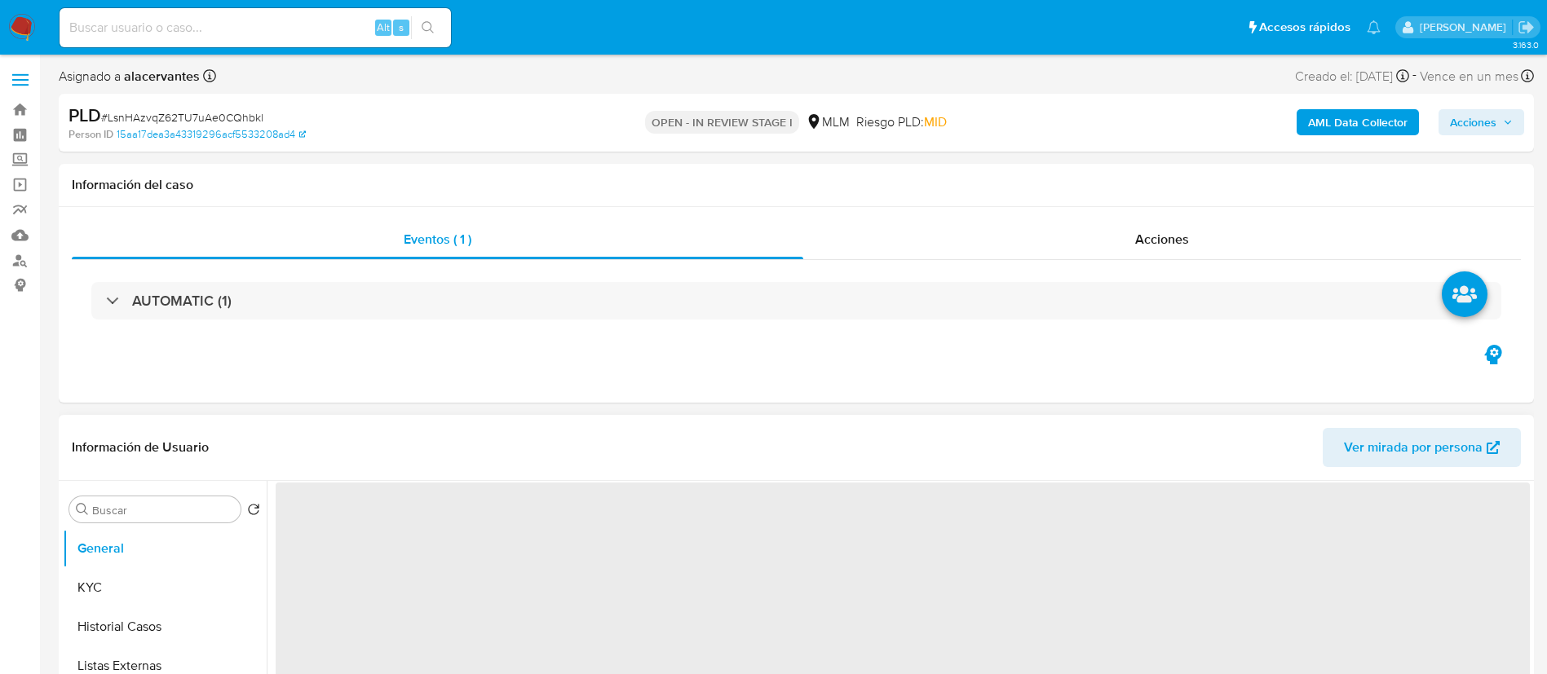
select select "10"
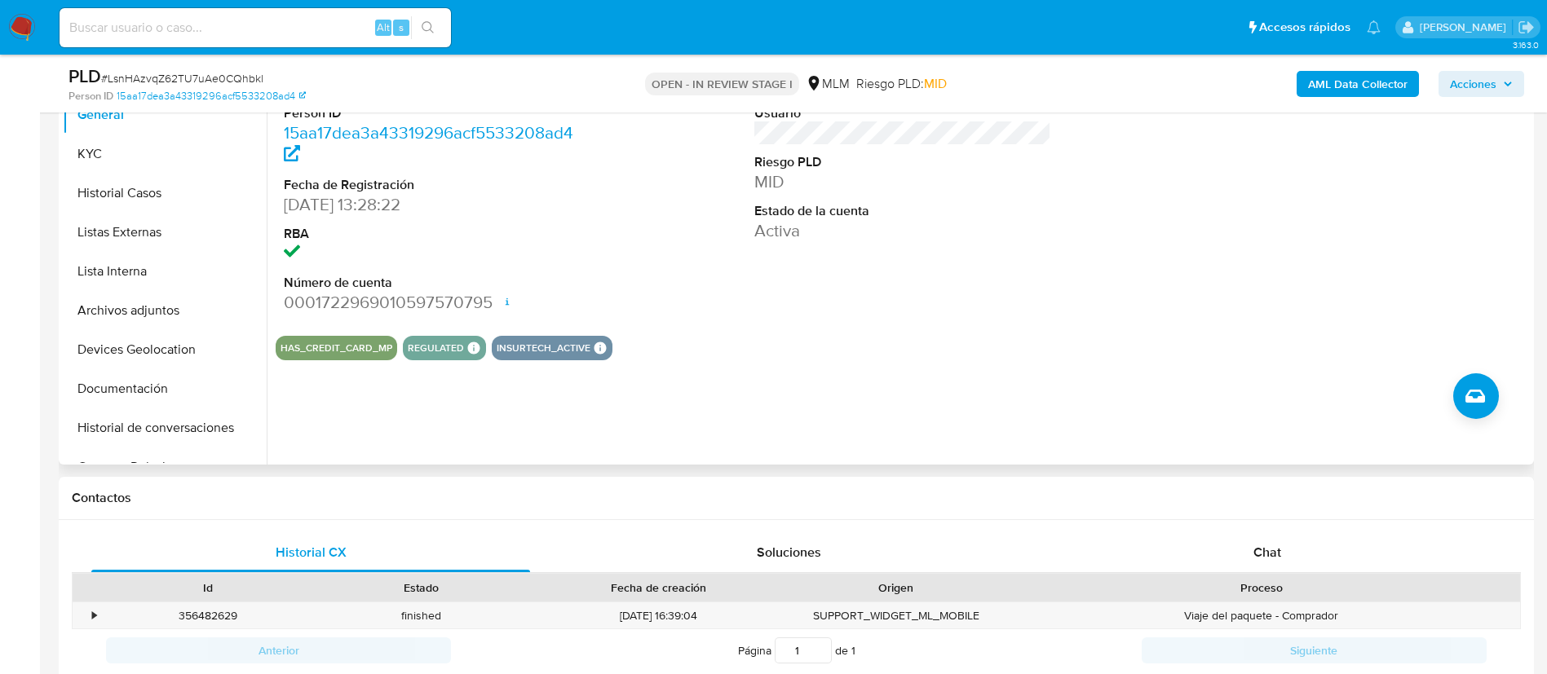
scroll to position [245, 0]
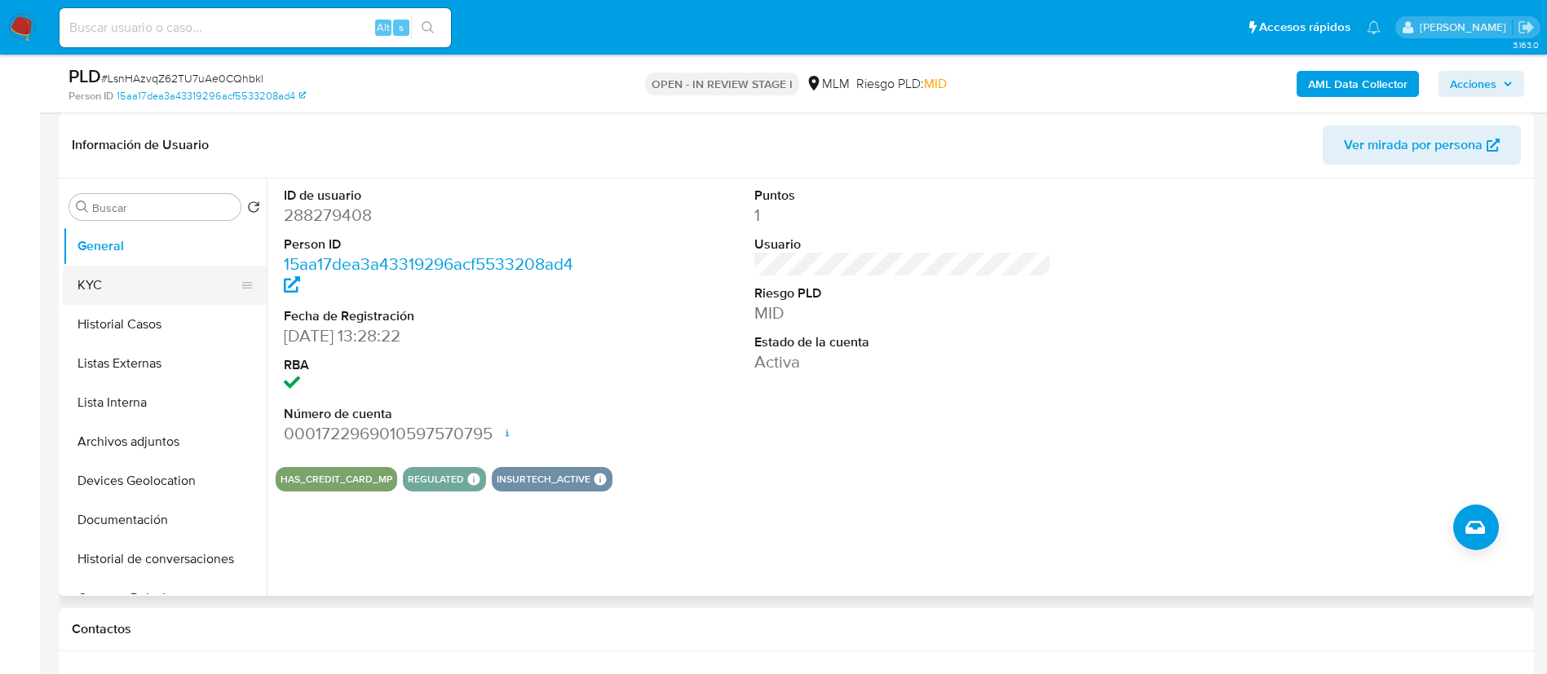
click at [129, 295] on button "KYC" at bounding box center [158, 285] width 191 height 39
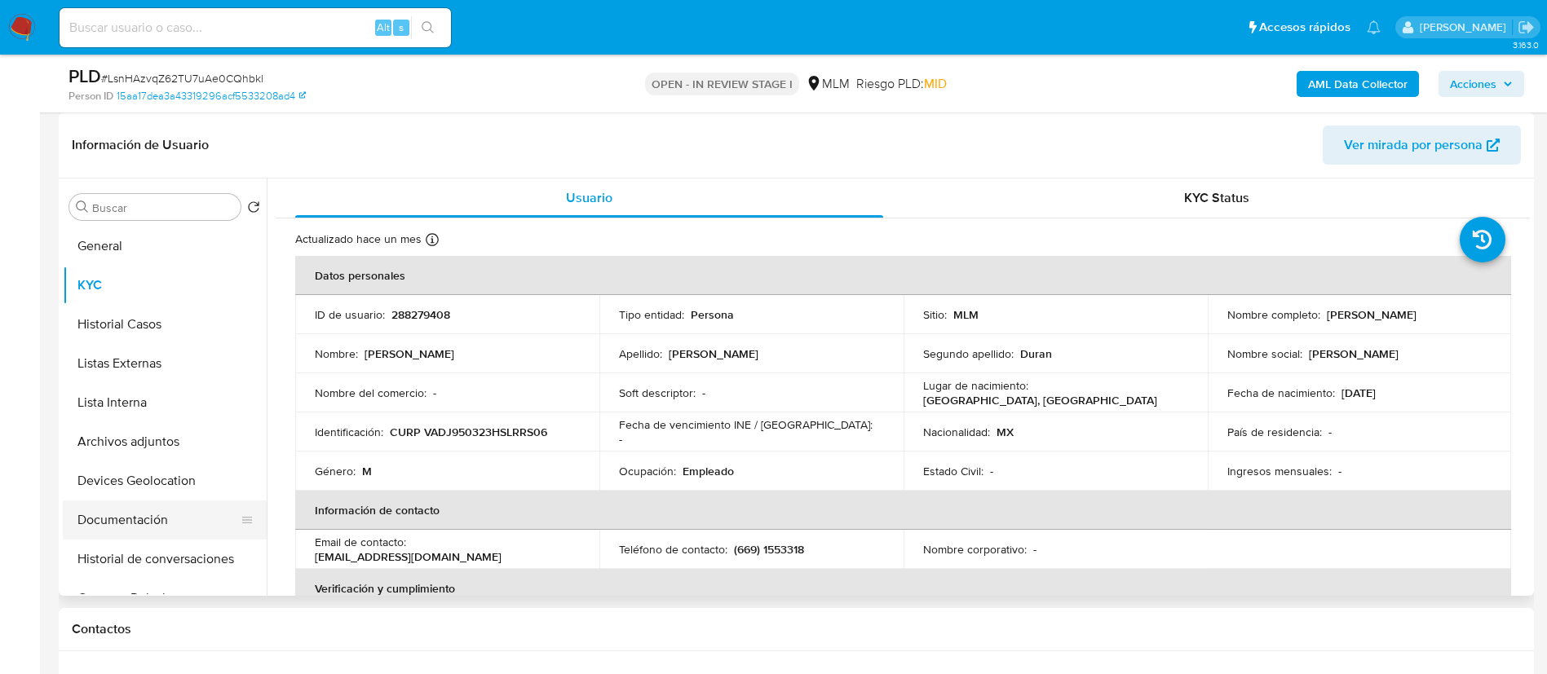
click at [148, 531] on button "Documentación" at bounding box center [158, 520] width 191 height 39
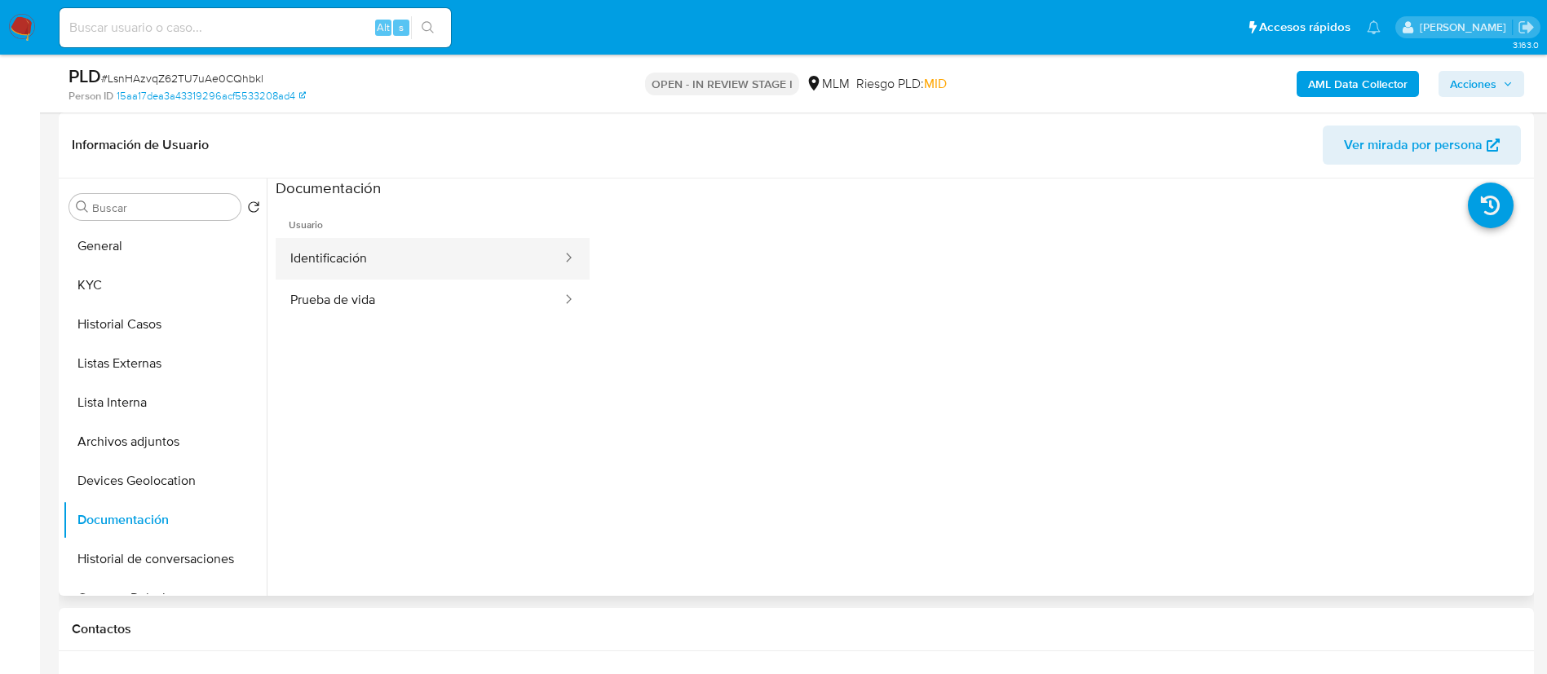
click at [412, 259] on button "Identificación" at bounding box center [420, 259] width 288 height 42
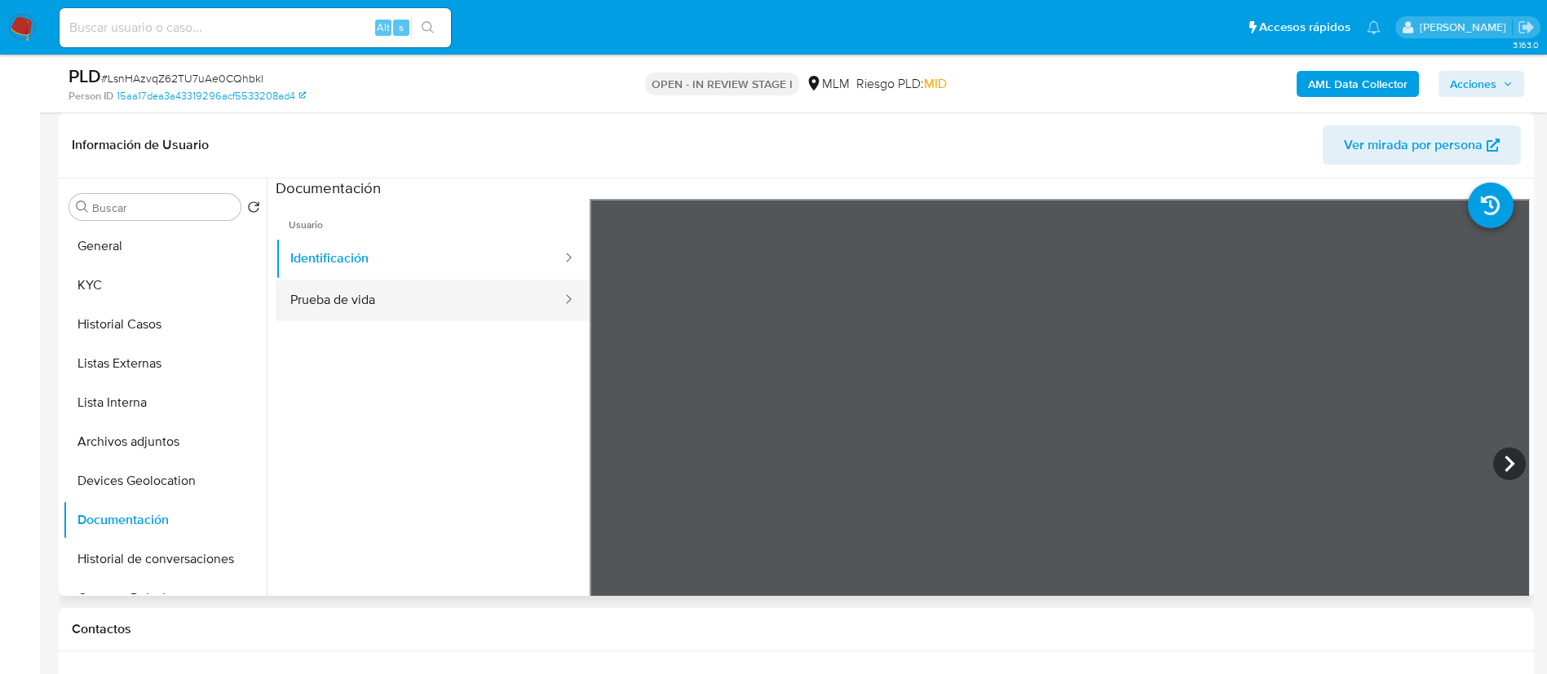
click at [414, 305] on button "Prueba de vida" at bounding box center [420, 301] width 288 height 42
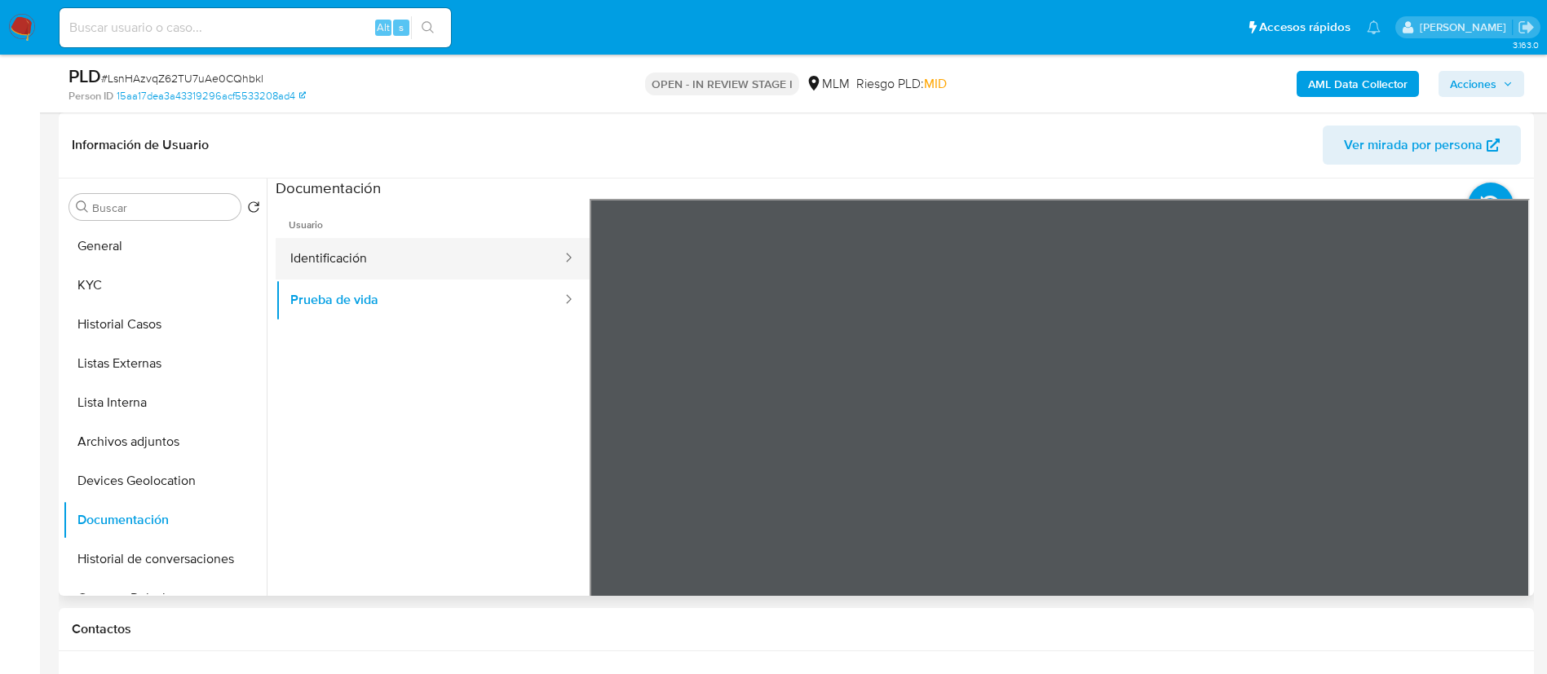
click at [340, 264] on button "Identificación" at bounding box center [420, 259] width 288 height 42
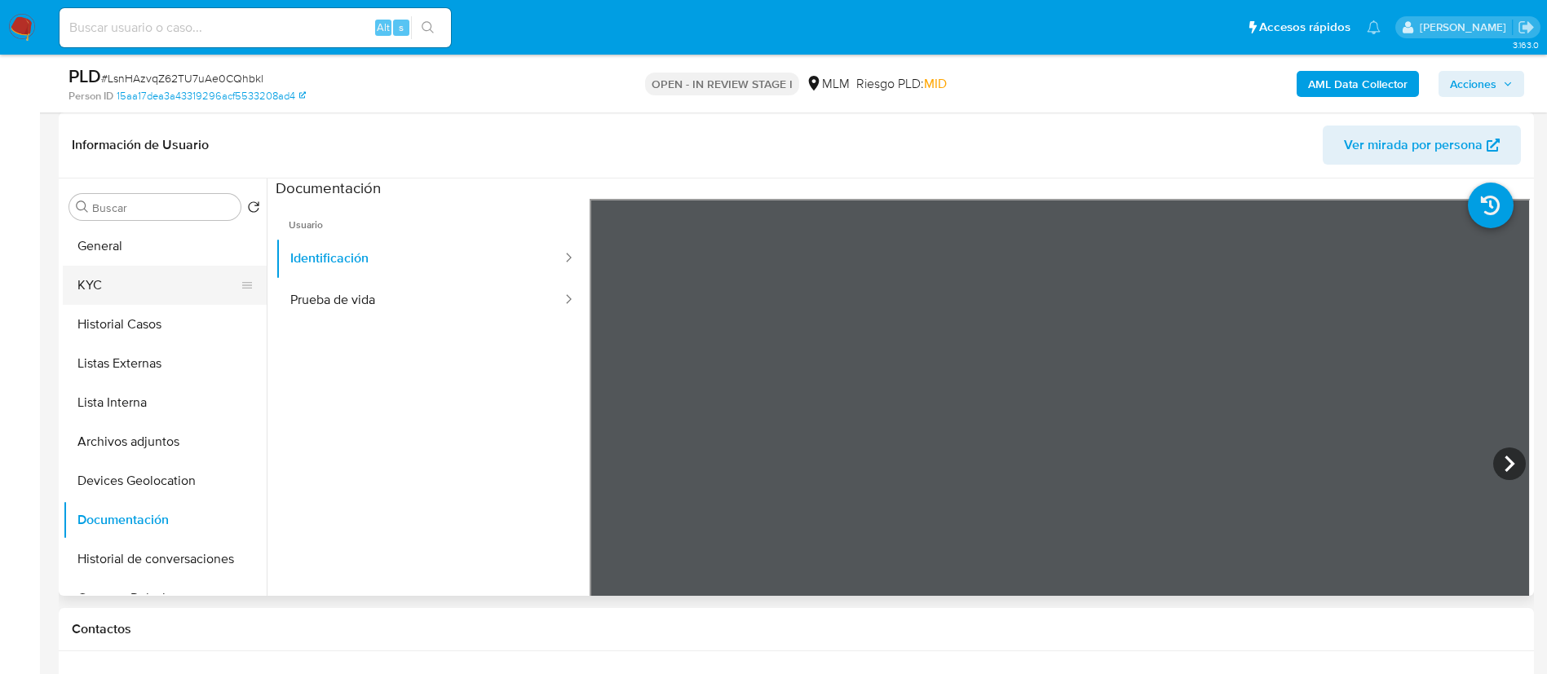
click at [141, 278] on button "KYC" at bounding box center [158, 285] width 191 height 39
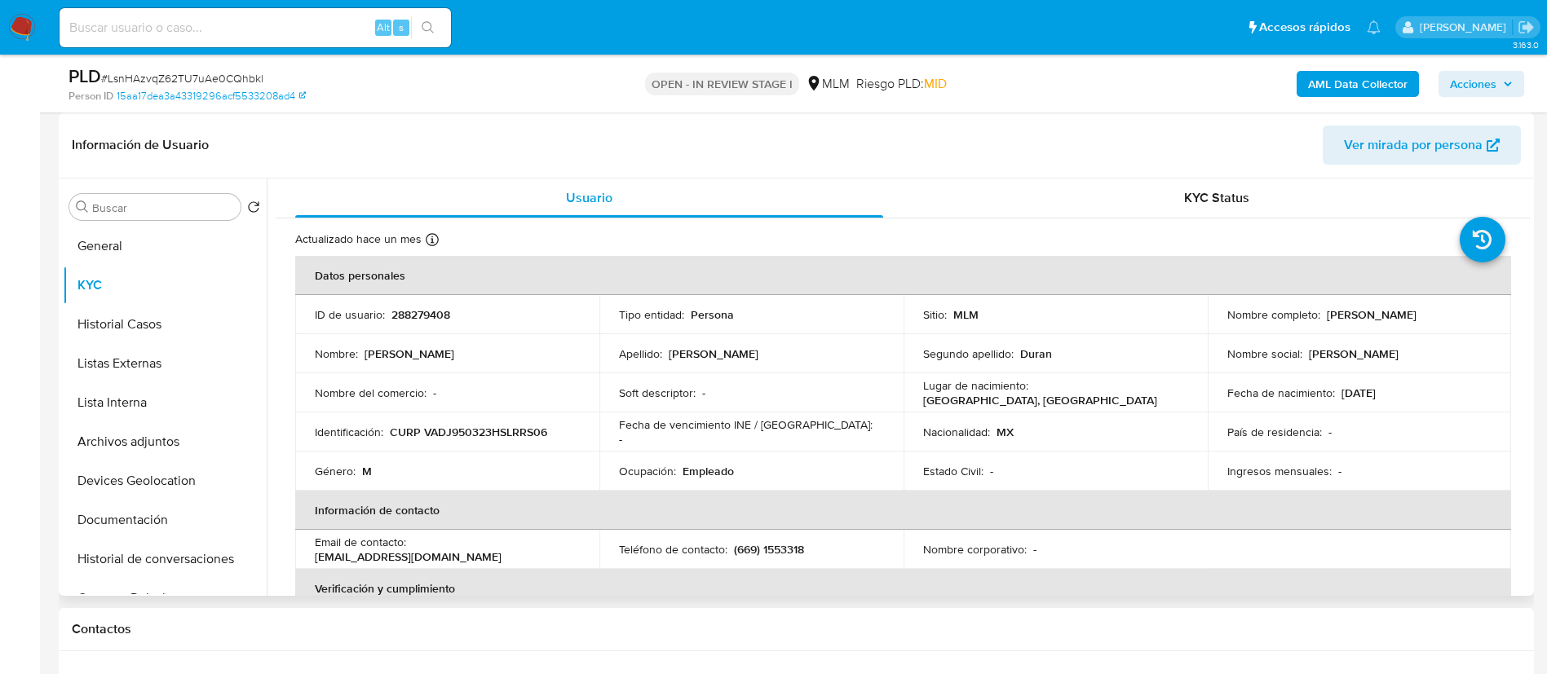
click at [422, 315] on p "288279408" at bounding box center [420, 314] width 59 height 15
click at [424, 313] on p "288279408" at bounding box center [420, 314] width 59 height 15
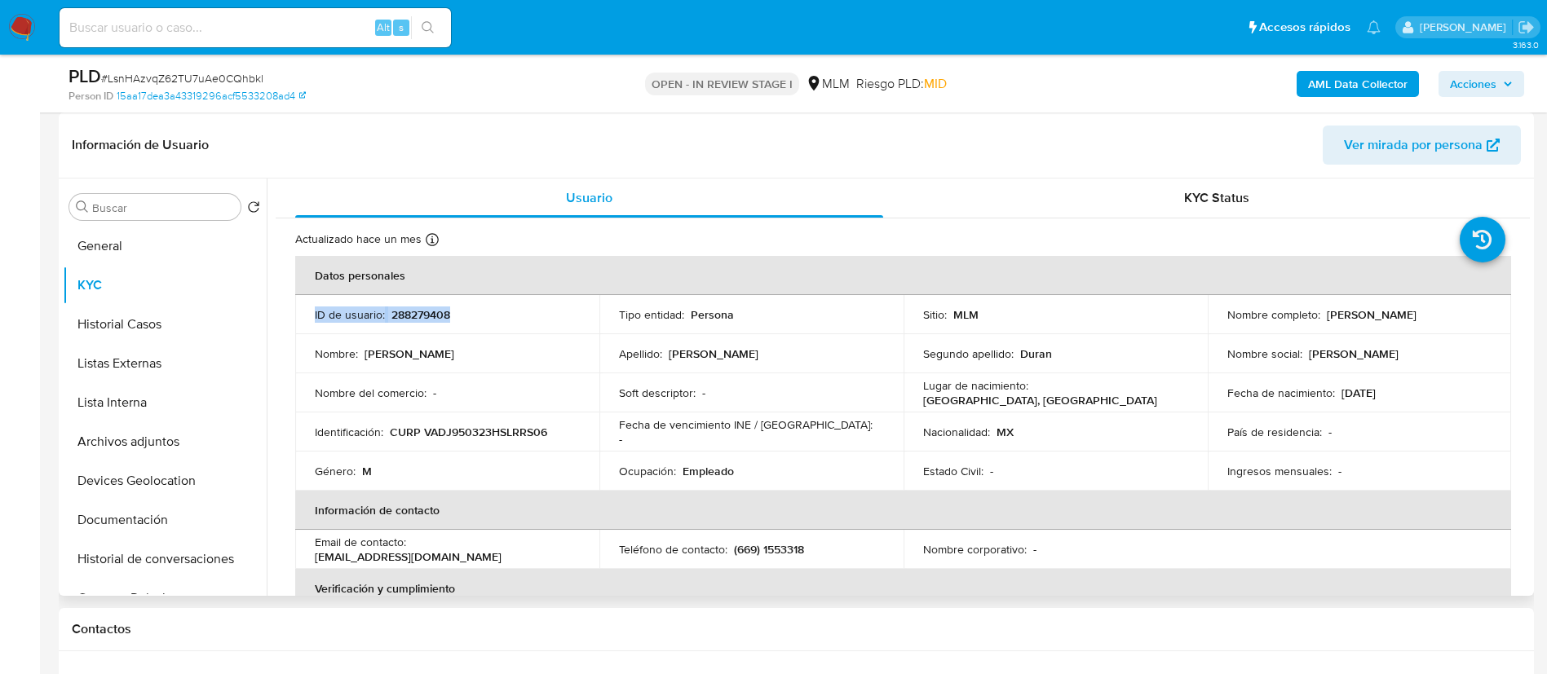
click at [424, 313] on p "288279408" at bounding box center [420, 314] width 59 height 15
click at [425, 313] on p "288279408" at bounding box center [420, 314] width 59 height 15
click at [141, 18] on input at bounding box center [255, 27] width 391 height 21
paste input "303244448"
type input "303244448"
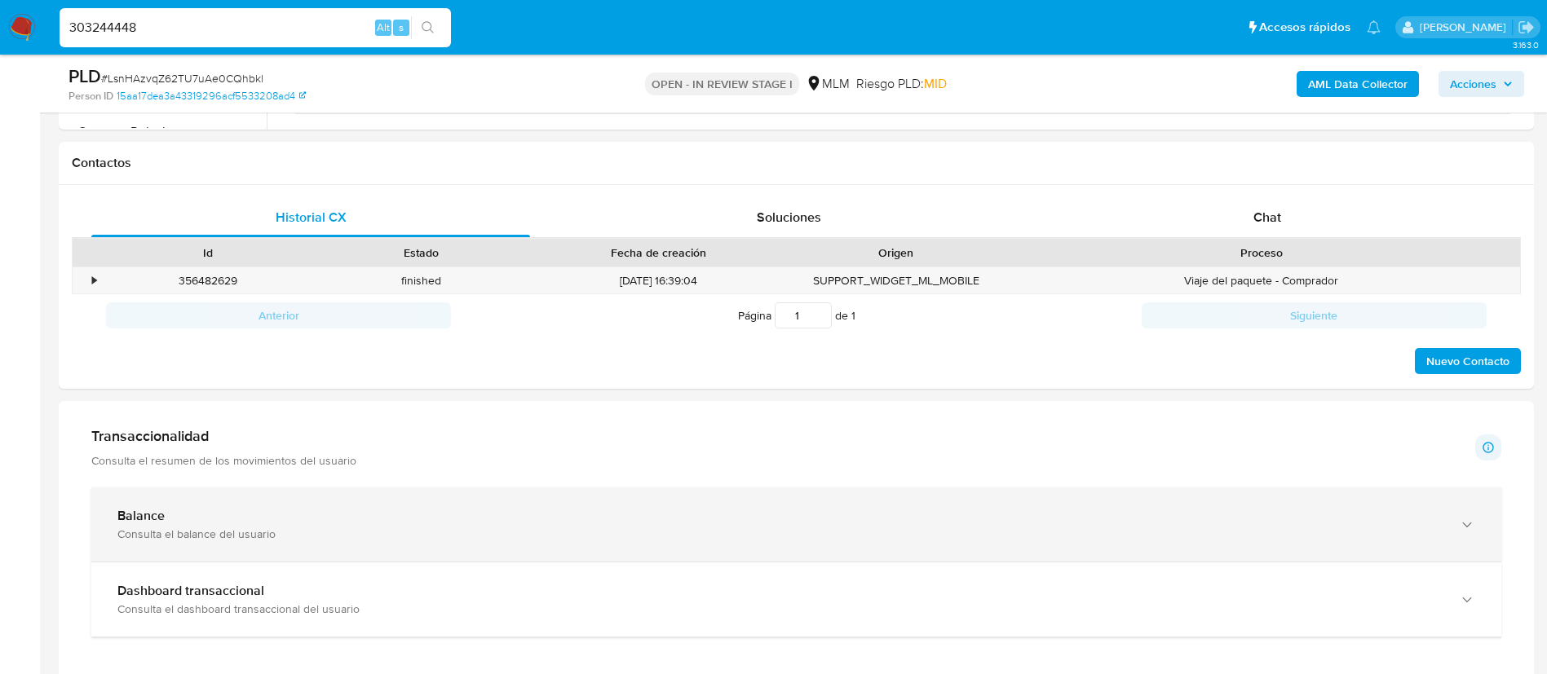
scroll to position [612, 0]
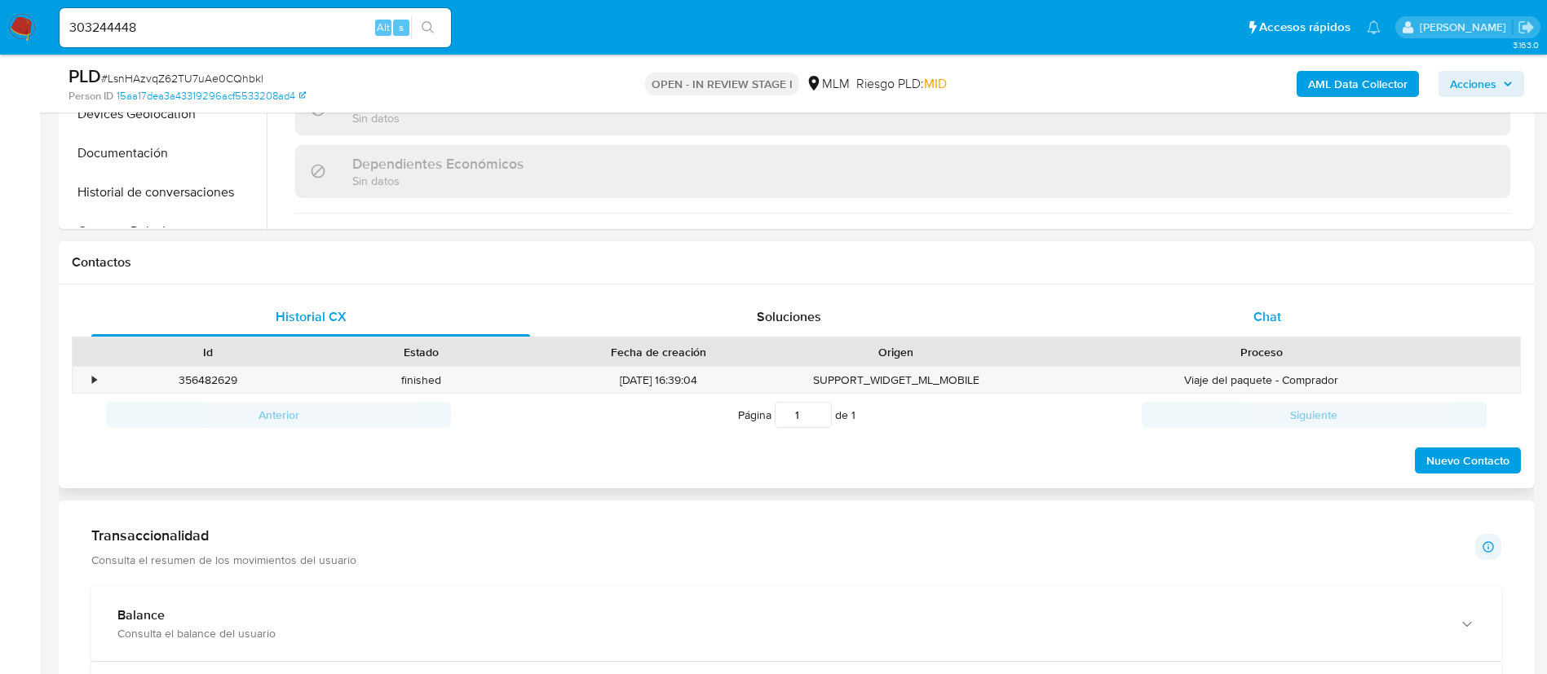
click at [1260, 331] on div "Chat" at bounding box center [1267, 317] width 439 height 39
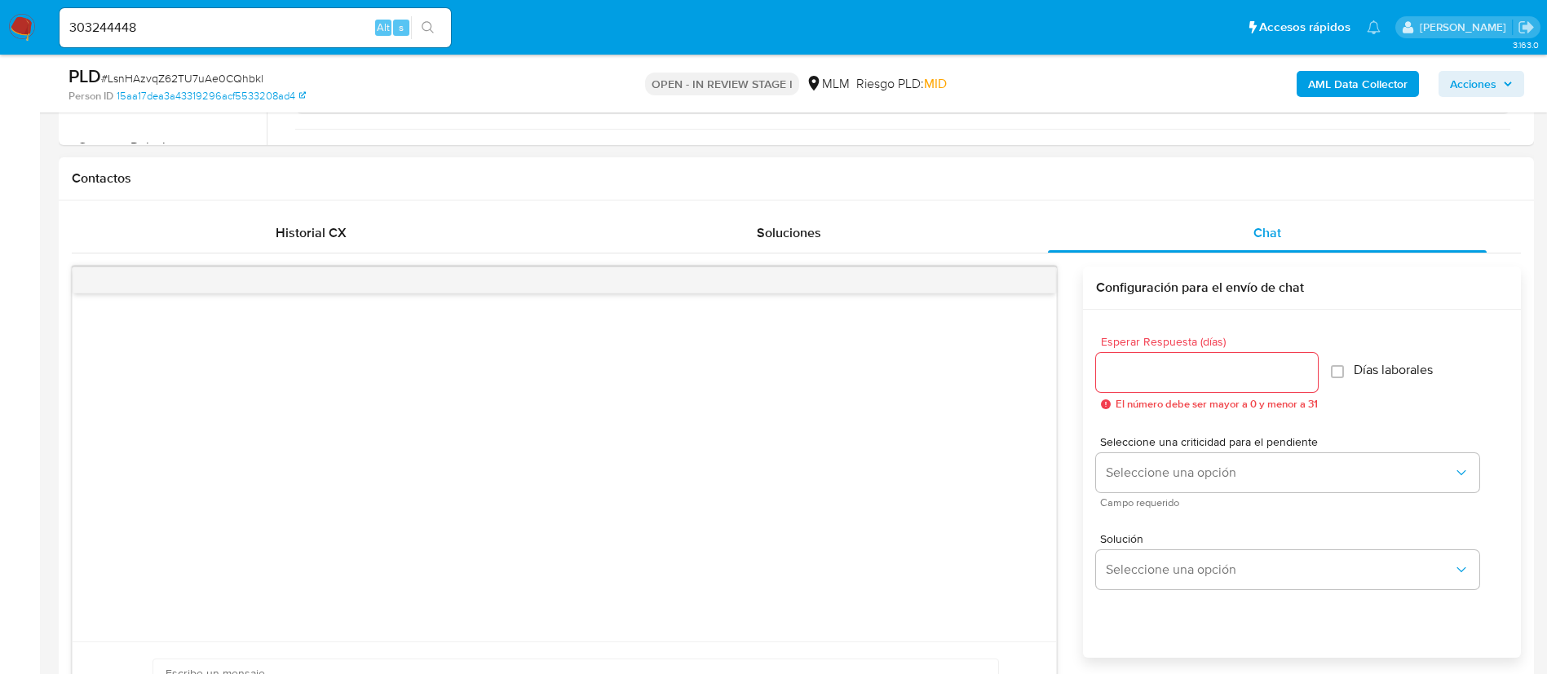
scroll to position [734, 0]
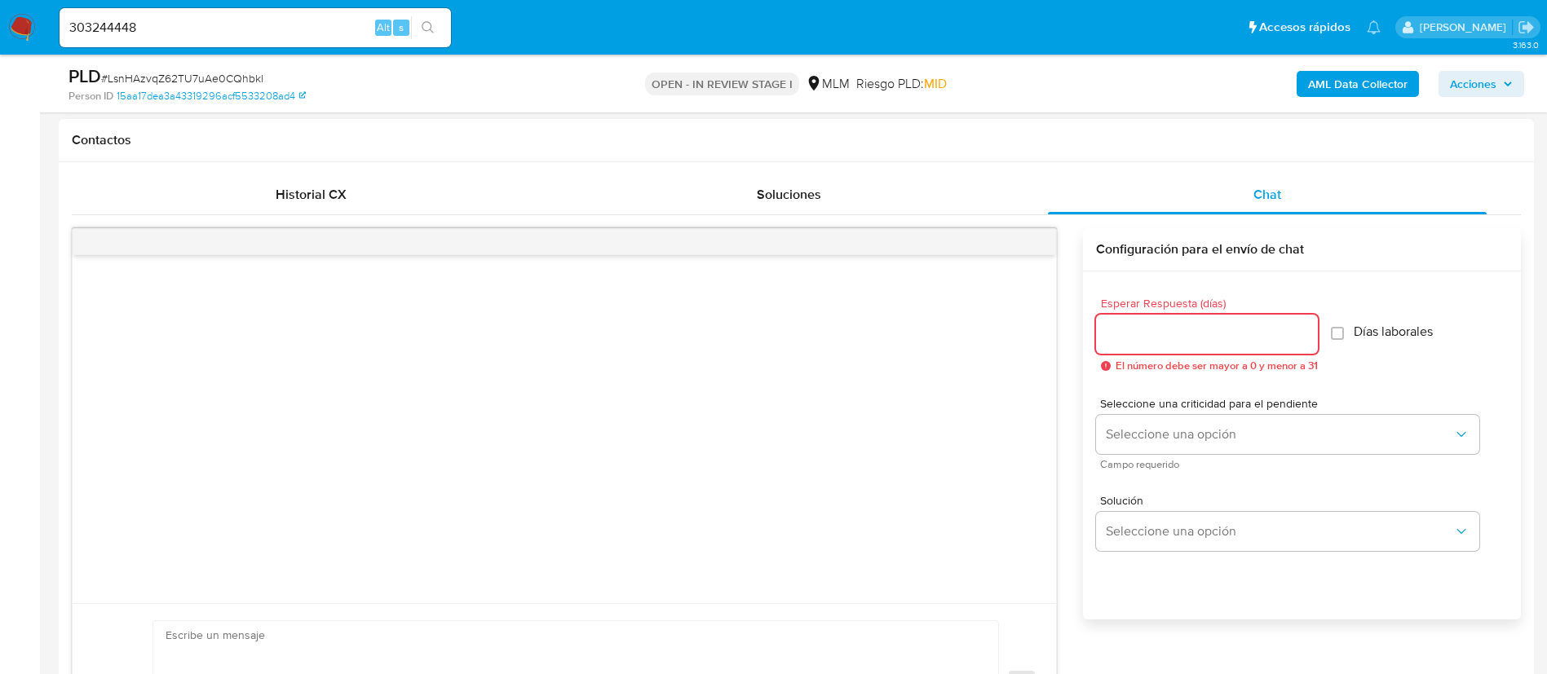
click at [1123, 336] on input "Esperar Respuesta (días)" at bounding box center [1207, 334] width 222 height 21
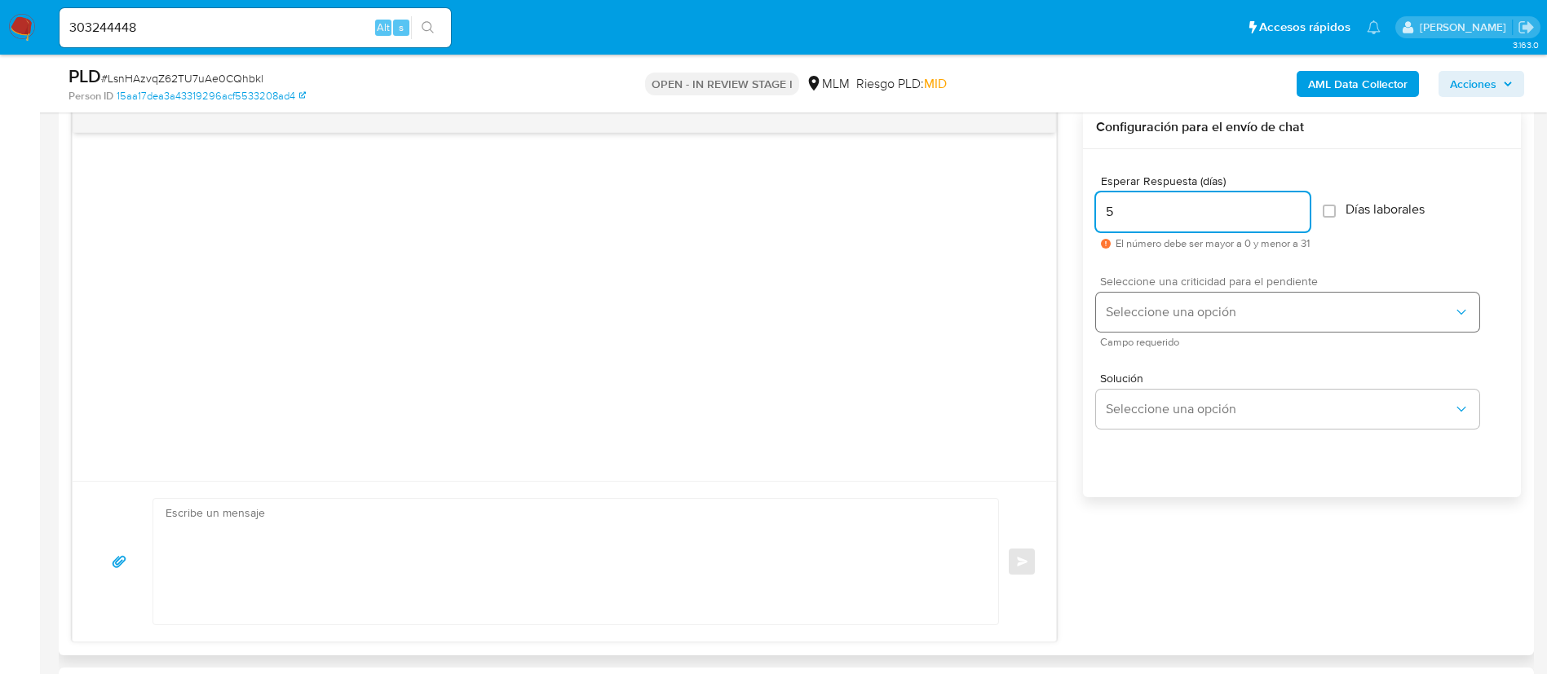
type input "5"
click at [1150, 327] on button "Seleccione una opción" at bounding box center [1287, 312] width 383 height 39
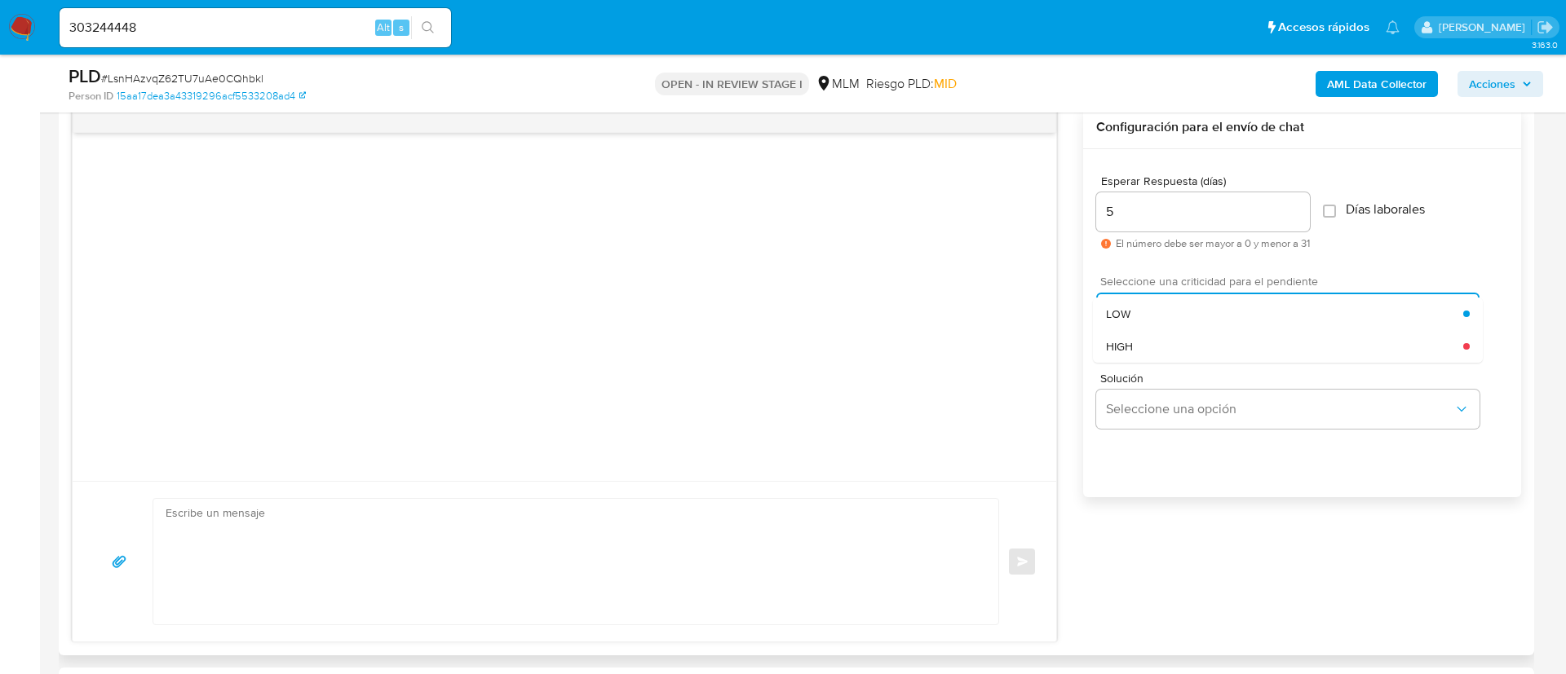
click at [1162, 345] on div "HIGH" at bounding box center [1284, 346] width 357 height 33
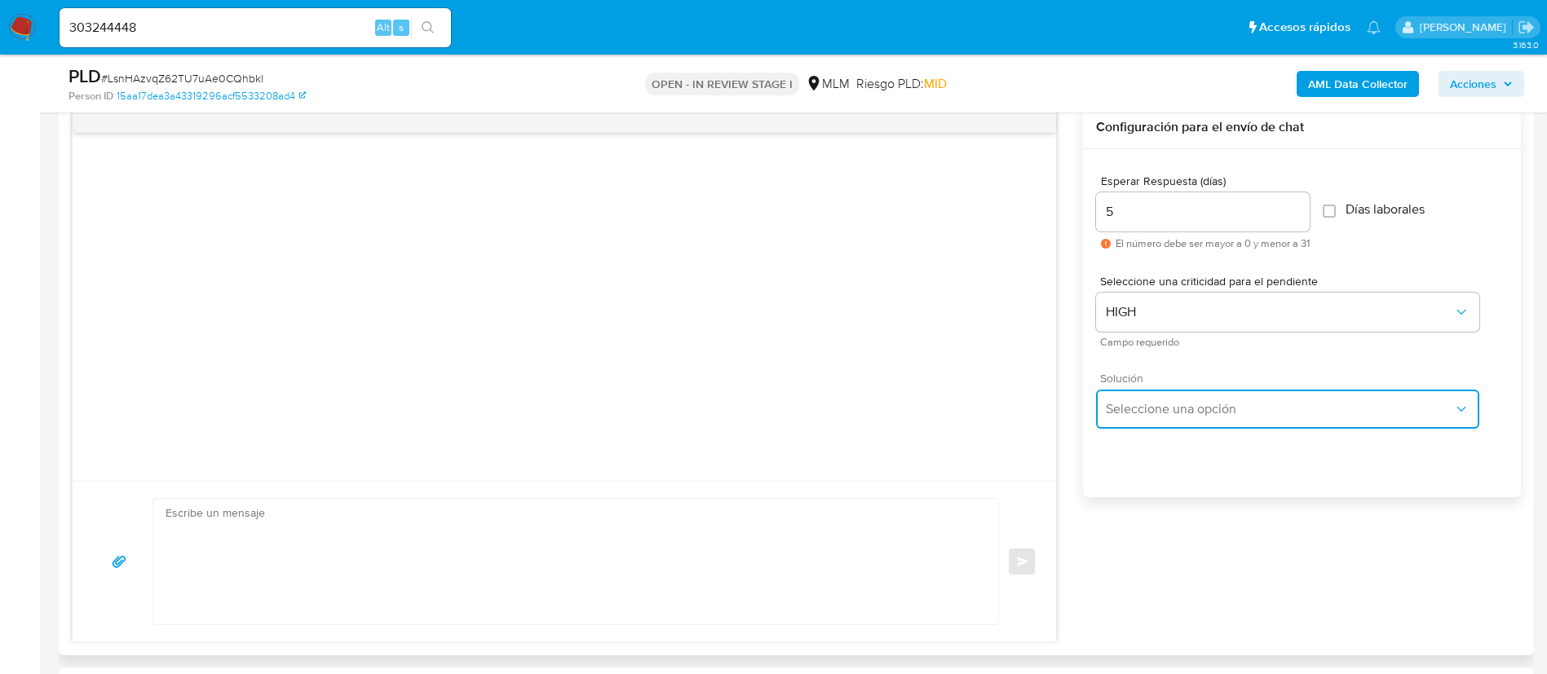
click at [1176, 405] on span "Seleccione una opción" at bounding box center [1279, 409] width 347 height 16
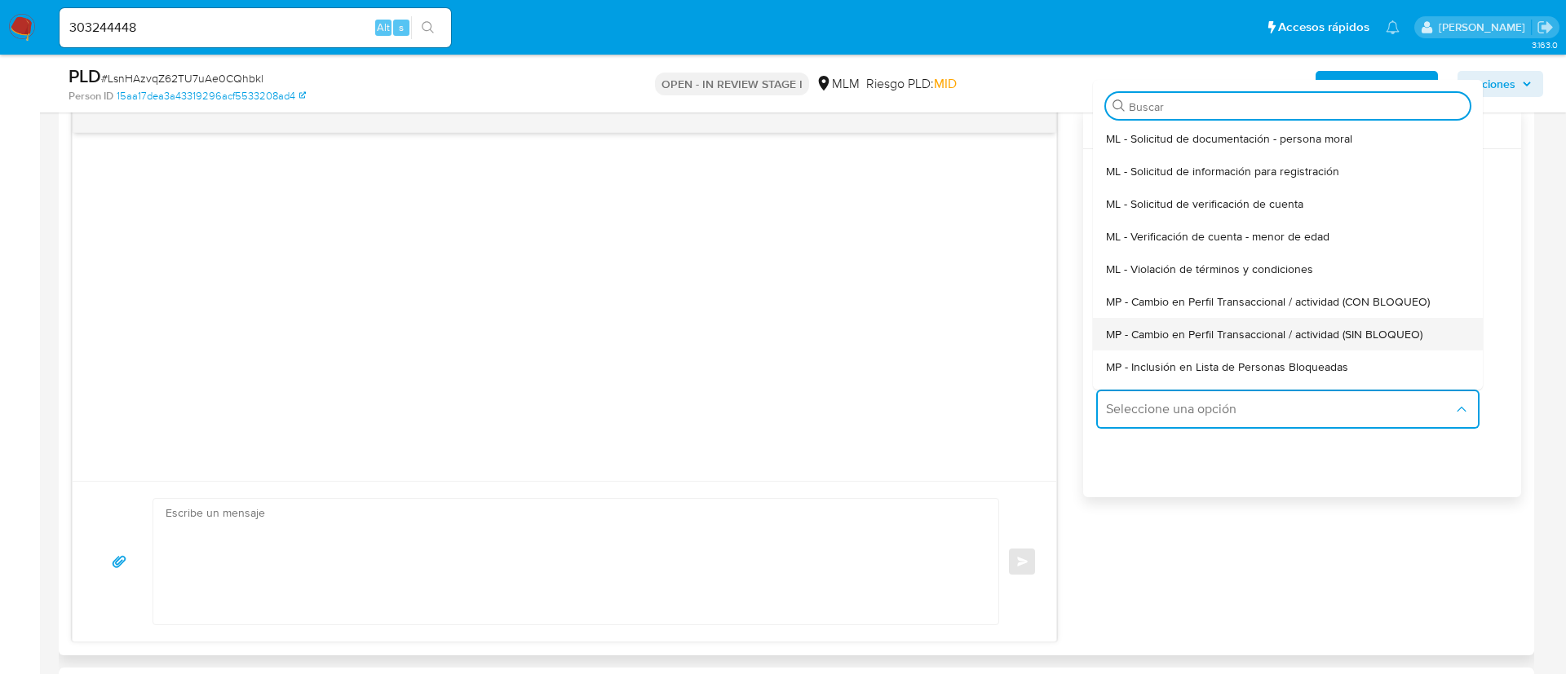
click at [1321, 337] on span "MP - Cambio en Perfil Transaccional / actividad (SIN BLOQUEO)" at bounding box center [1264, 334] width 316 height 15
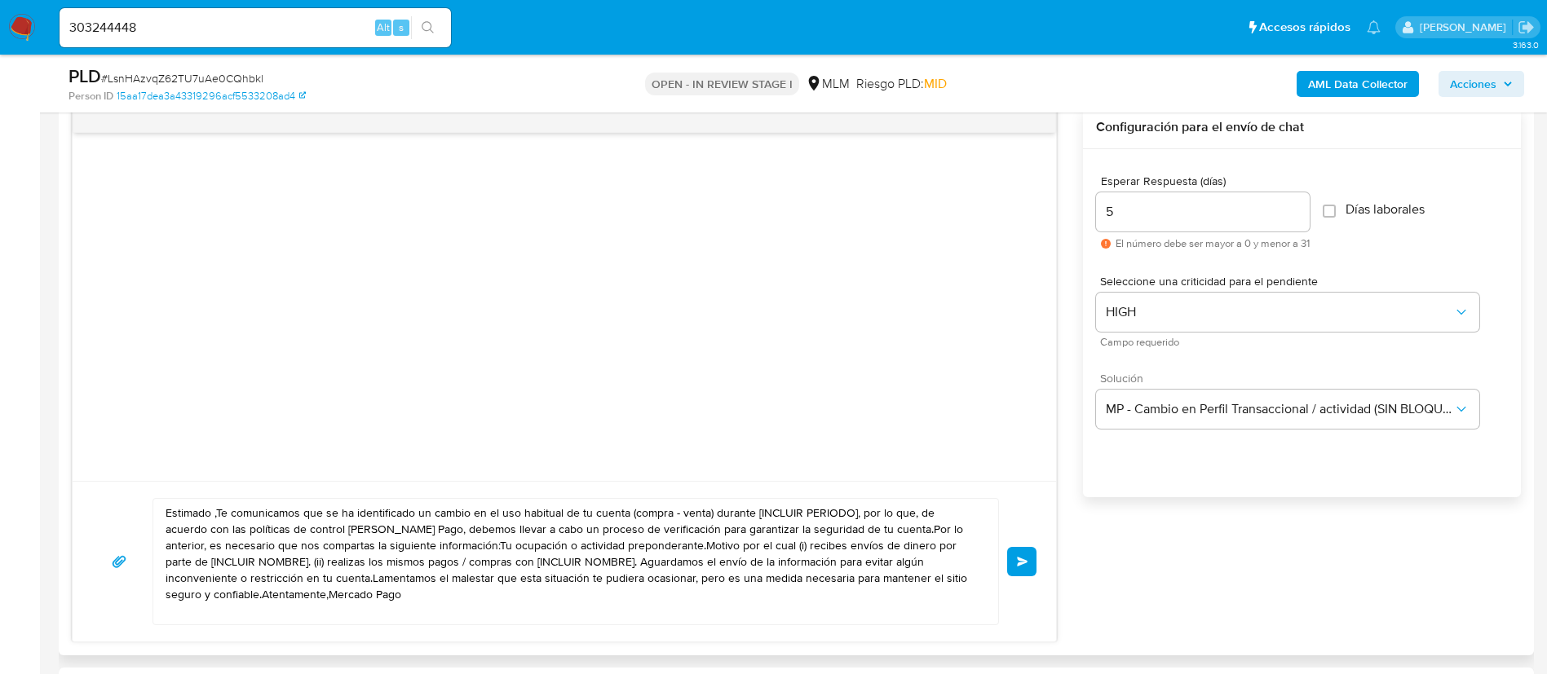
click at [824, 570] on textarea "Estimado ,Te comunicamos que se ha identificado un cambio en el uso habitual de…" at bounding box center [572, 562] width 812 height 126
click at [820, 570] on textarea "Estimado ,Te comunicamos que se ha identificado un cambio en el uso habitual de…" at bounding box center [572, 562] width 812 height 126
paste textarea "303244448"
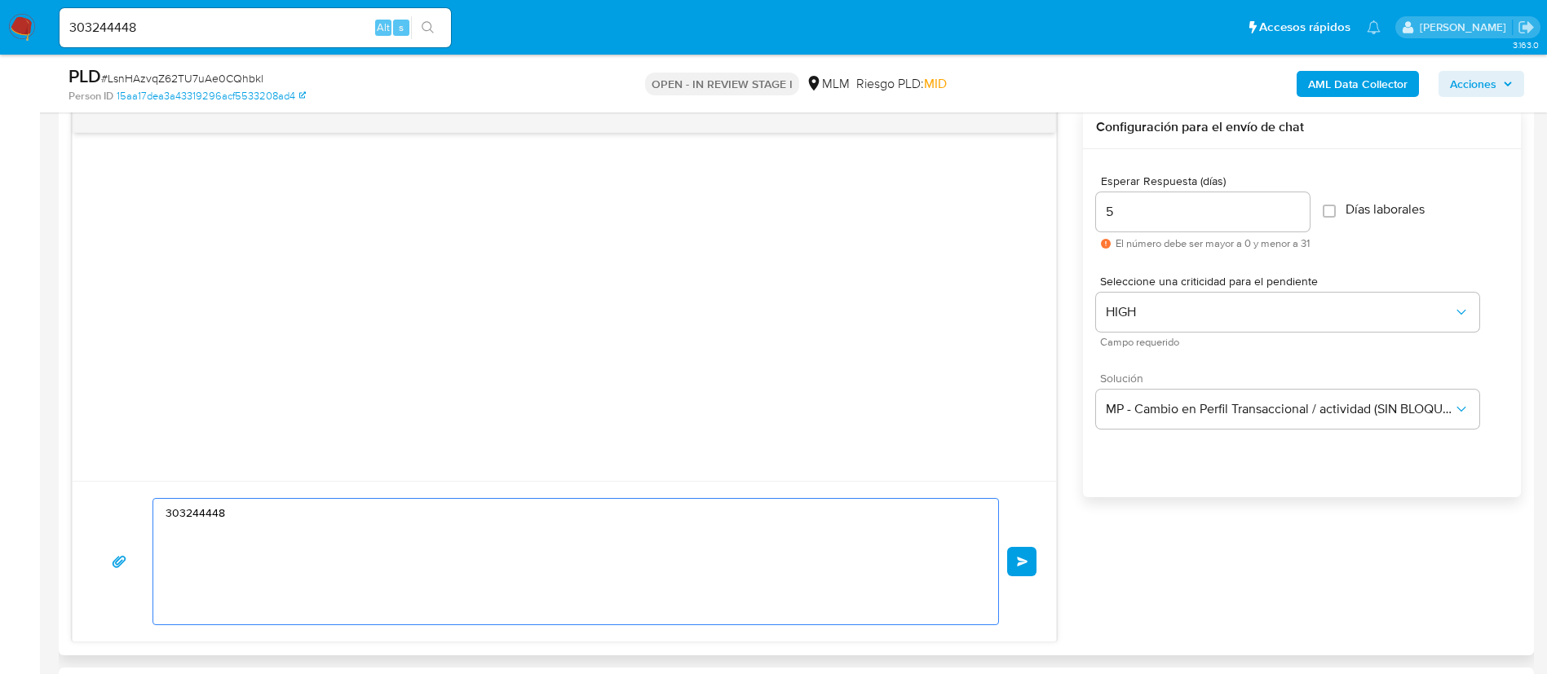
type textarea "Estimado ,Te comunicamos que se ha identificado un cambio en el uso habitual de…"
click at [272, 527] on textarea at bounding box center [572, 562] width 812 height 126
paste textarea "[PERSON_NAME], Te comunicamos que se ha identificado un cambio en el uso habitu…"
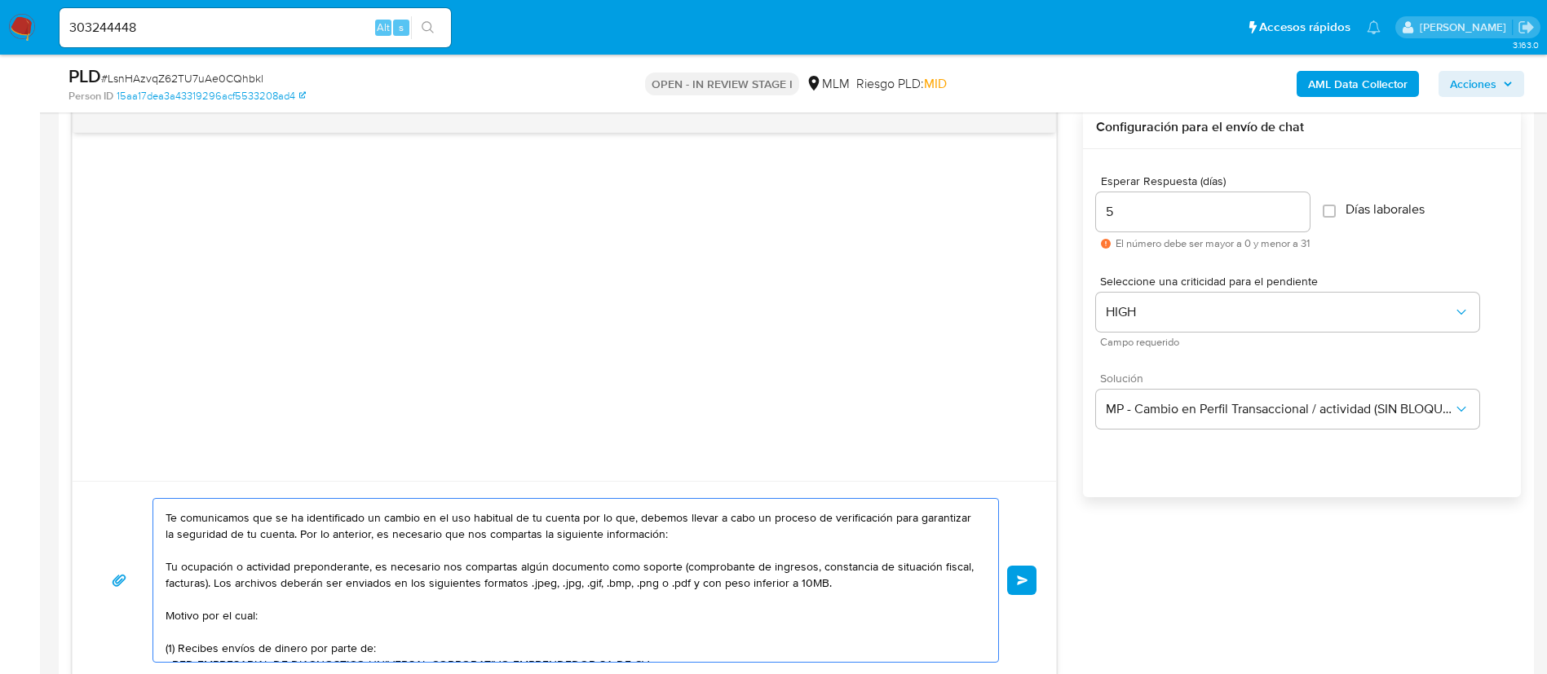
scroll to position [0, 0]
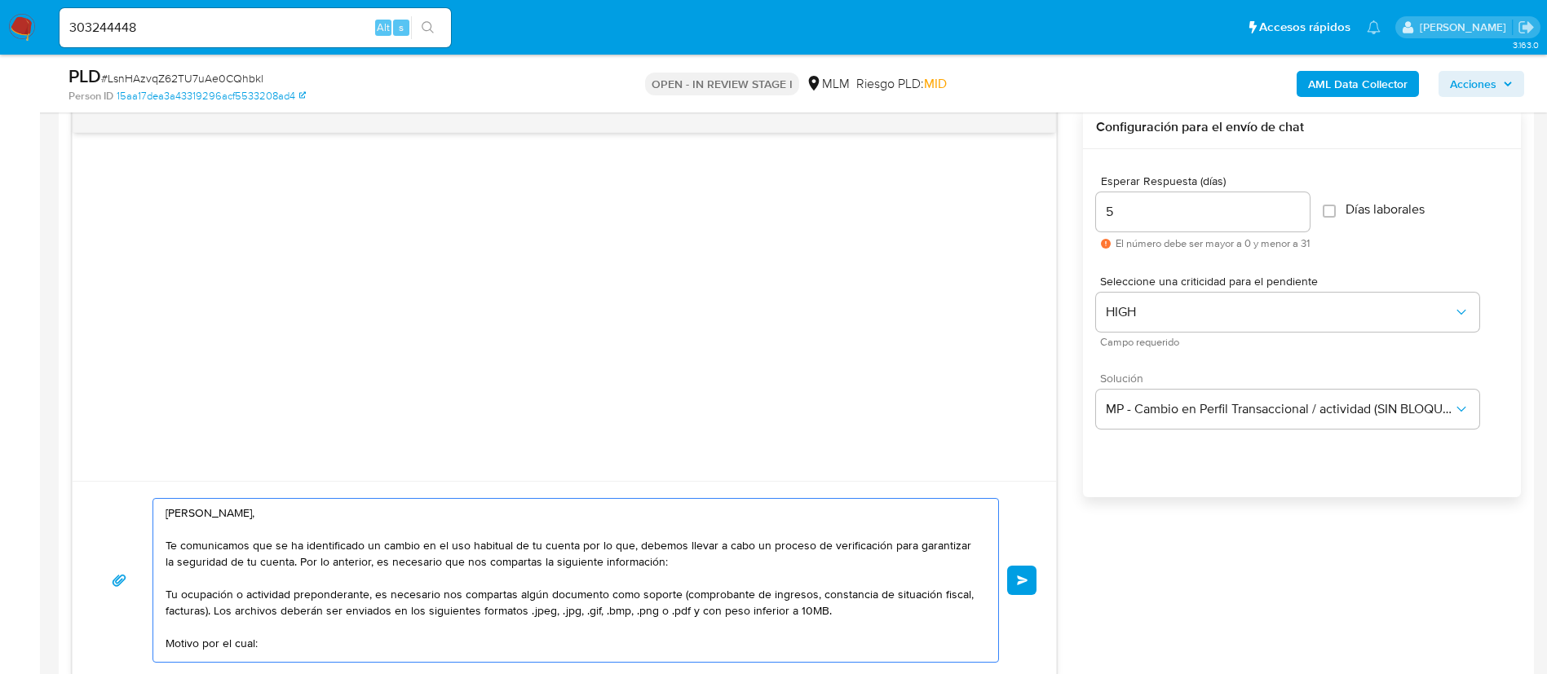
click at [237, 515] on textarea "[PERSON_NAME], Te comunicamos que se ha identificado un cambio en el uso habitu…" at bounding box center [572, 580] width 812 height 163
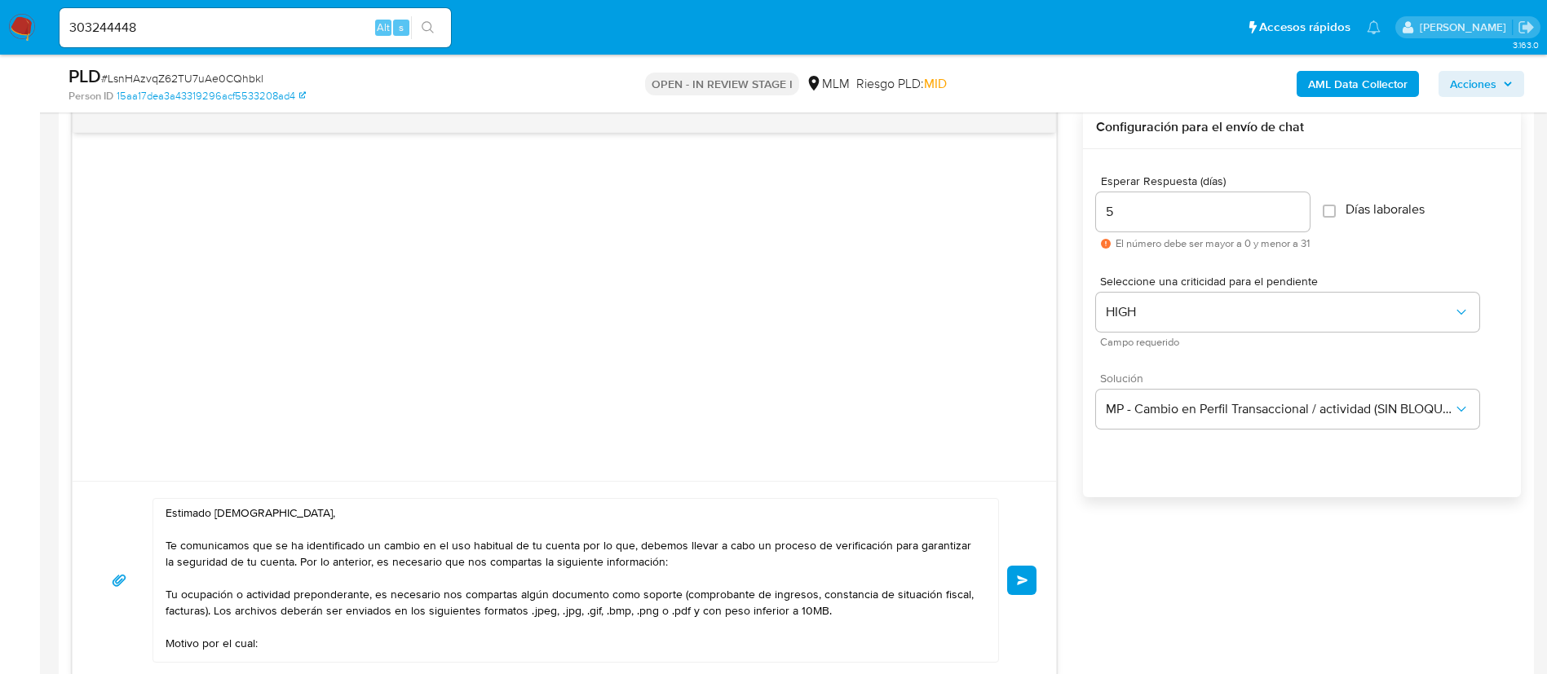
click at [404, 554] on textarea "Estimado [DEMOGRAPHIC_DATA], Te comunicamos que se ha identificado un cambio en…" at bounding box center [572, 580] width 812 height 163
click at [171, 597] on textarea "Estimado [DEMOGRAPHIC_DATA], Te comunicamos que se ha identificado un cambio en…" at bounding box center [572, 580] width 812 height 163
click at [170, 596] on textarea "Estimado [DEMOGRAPHIC_DATA], Te comunicamos que se ha identificado un cambio en…" at bounding box center [572, 580] width 812 height 163
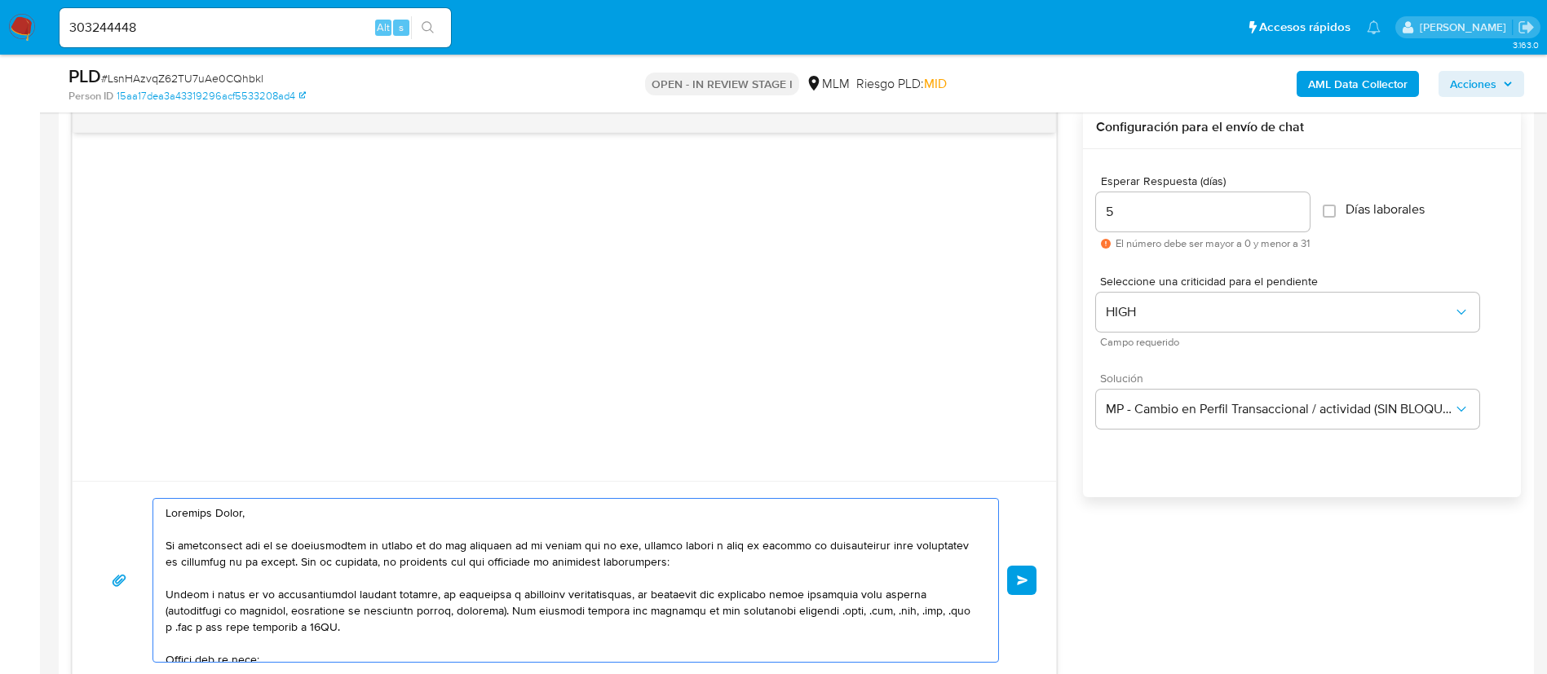
click at [169, 594] on textarea at bounding box center [572, 580] width 812 height 163
click at [418, 598] on textarea at bounding box center [572, 580] width 812 height 163
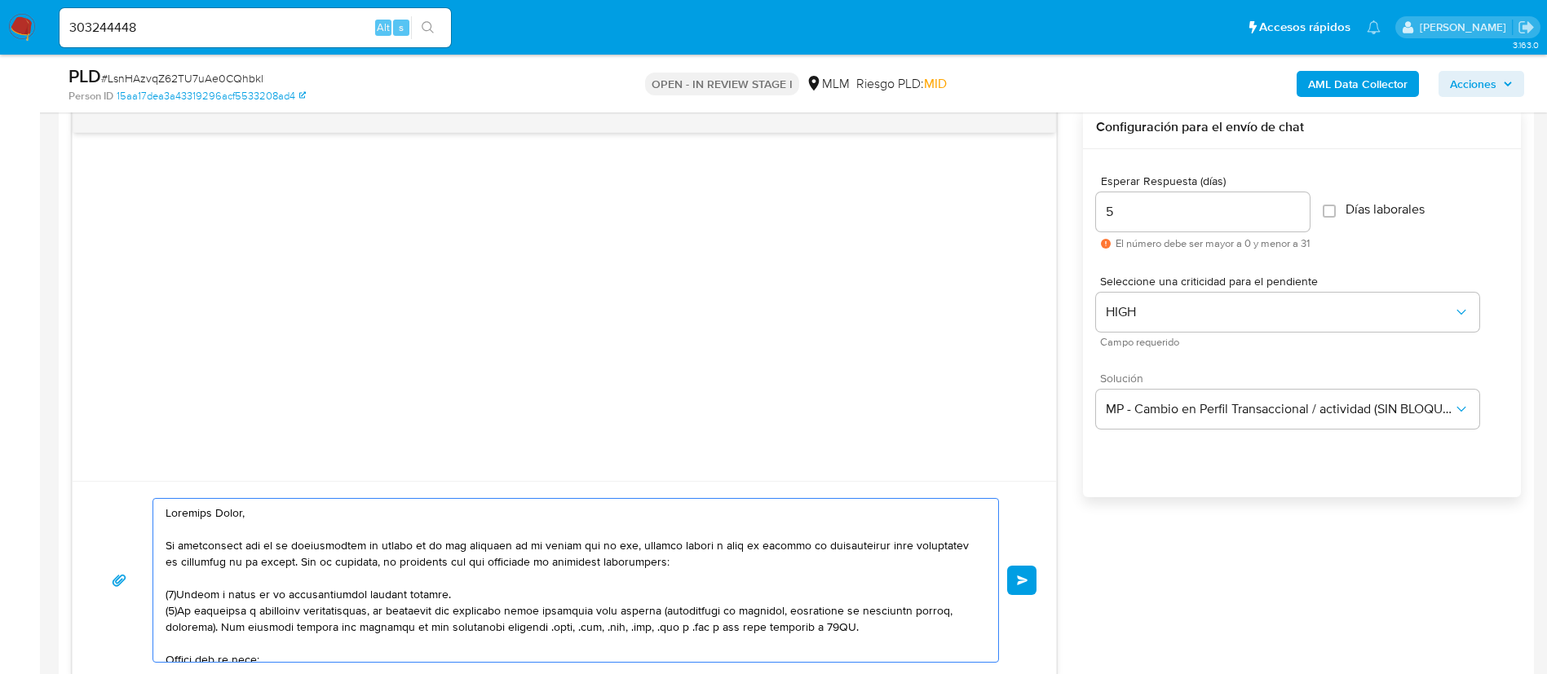
click at [380, 615] on textarea at bounding box center [572, 580] width 812 height 163
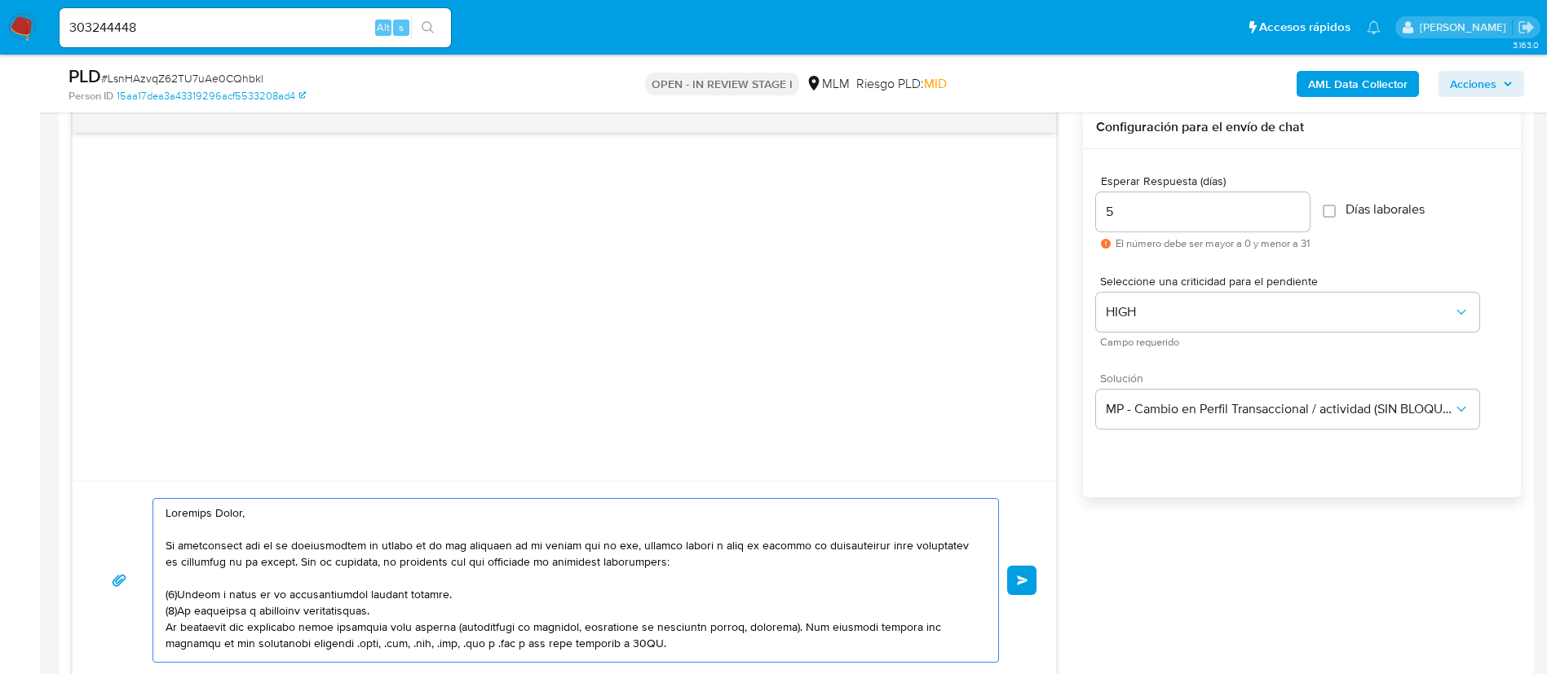
click at [406, 617] on textarea at bounding box center [572, 580] width 812 height 163
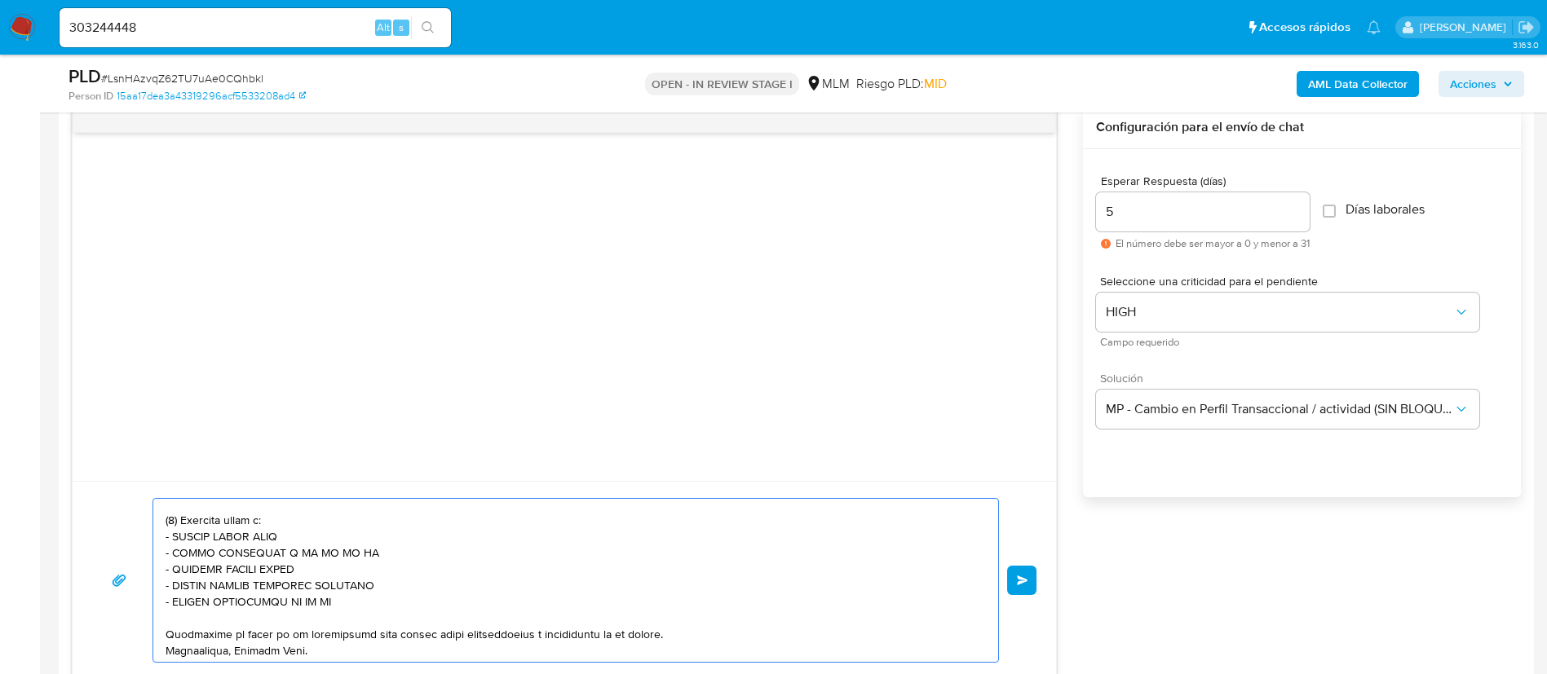
scroll to position [256, 0]
drag, startPoint x: 293, startPoint y: 617, endPoint x: 166, endPoint y: 522, distance: 158.3
click at [168, 523] on textarea at bounding box center [572, 580] width 812 height 163
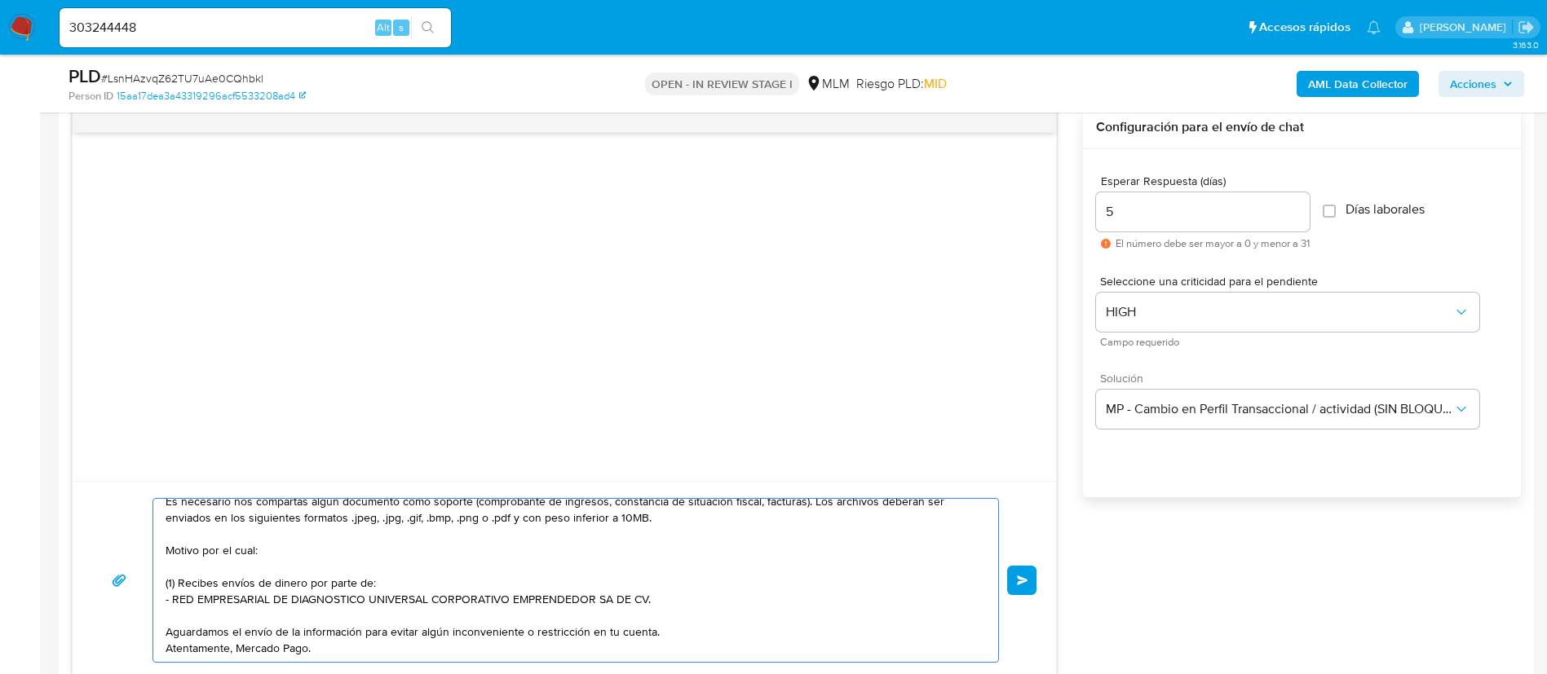
scroll to position [142, 0]
drag, startPoint x: 677, startPoint y: 596, endPoint x: 223, endPoint y: 587, distance: 454.3
click at [223, 587] on textarea "Estimado Jesus, Te comunicamos que se ha identificado un cambio en el uso habit…" at bounding box center [572, 580] width 812 height 163
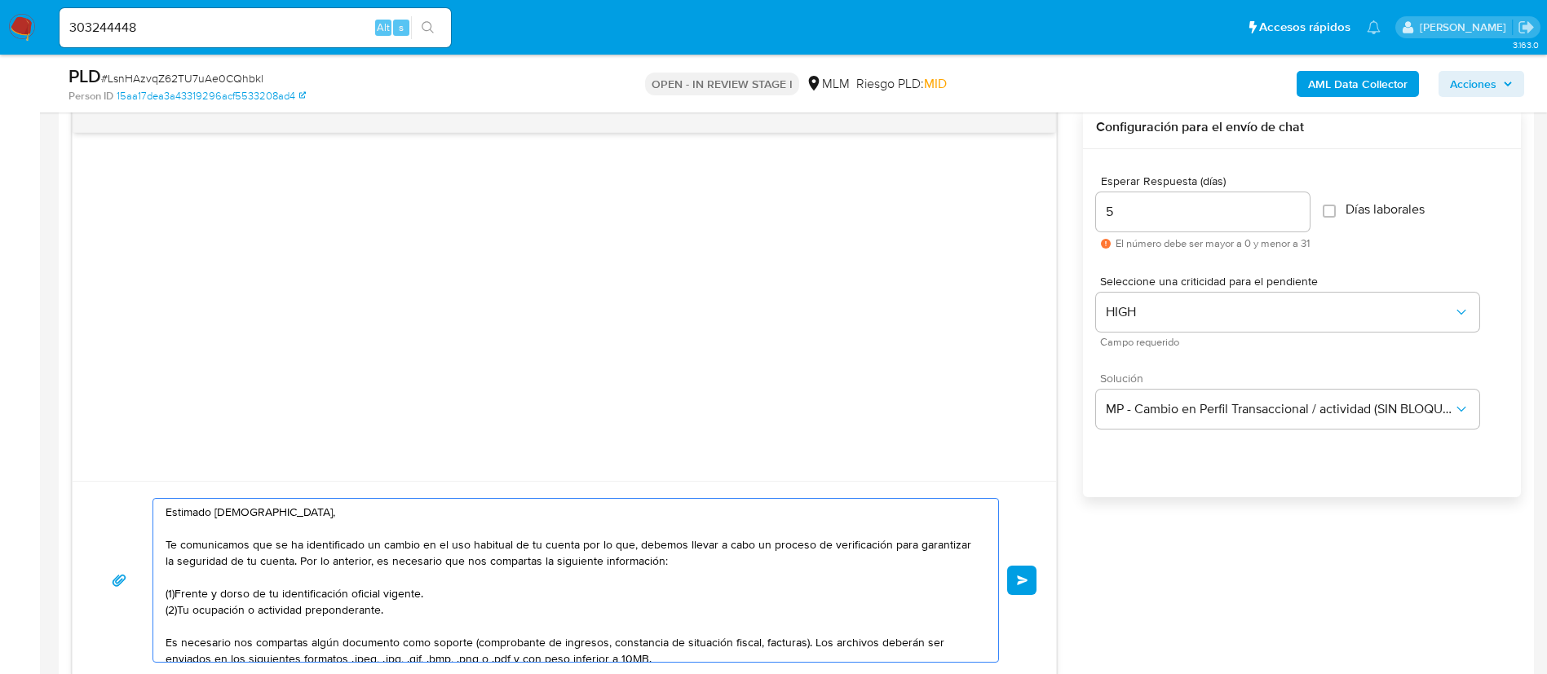
scroll to position [0, 0]
drag, startPoint x: 351, startPoint y: 595, endPoint x: 369, endPoint y: 600, distance: 18.6
click at [350, 595] on textarea "Estimado Jesus, Te comunicamos que se ha identificado un cambio en el uso habit…" at bounding box center [572, 580] width 812 height 163
click at [587, 579] on textarea "Estimado Jesus, Te comunicamos que se ha identificado un cambio en el uso habit…" at bounding box center [572, 580] width 812 height 163
click at [589, 595] on textarea "Estimado Jesus, Te comunicamos que se ha identificado un cambio en el uso habit…" at bounding box center [572, 580] width 812 height 163
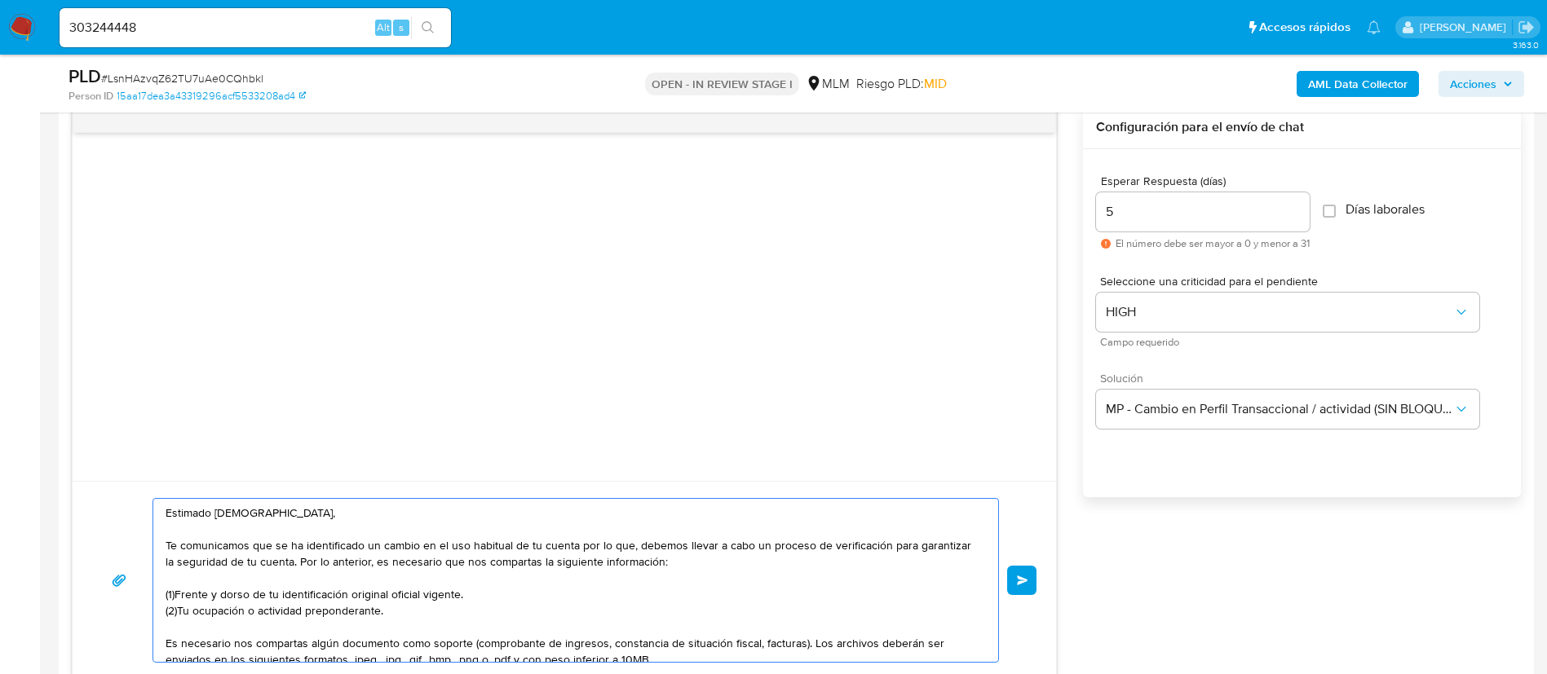
click at [174, 583] on textarea "Estimado Jesus, Te comunicamos que se ha identificado un cambio en el uso habit…" at bounding box center [572, 580] width 812 height 163
click at [166, 639] on textarea "Estimado Jesus, Te comunicamos que se ha identificado un cambio en el uso habit…" at bounding box center [572, 580] width 812 height 163
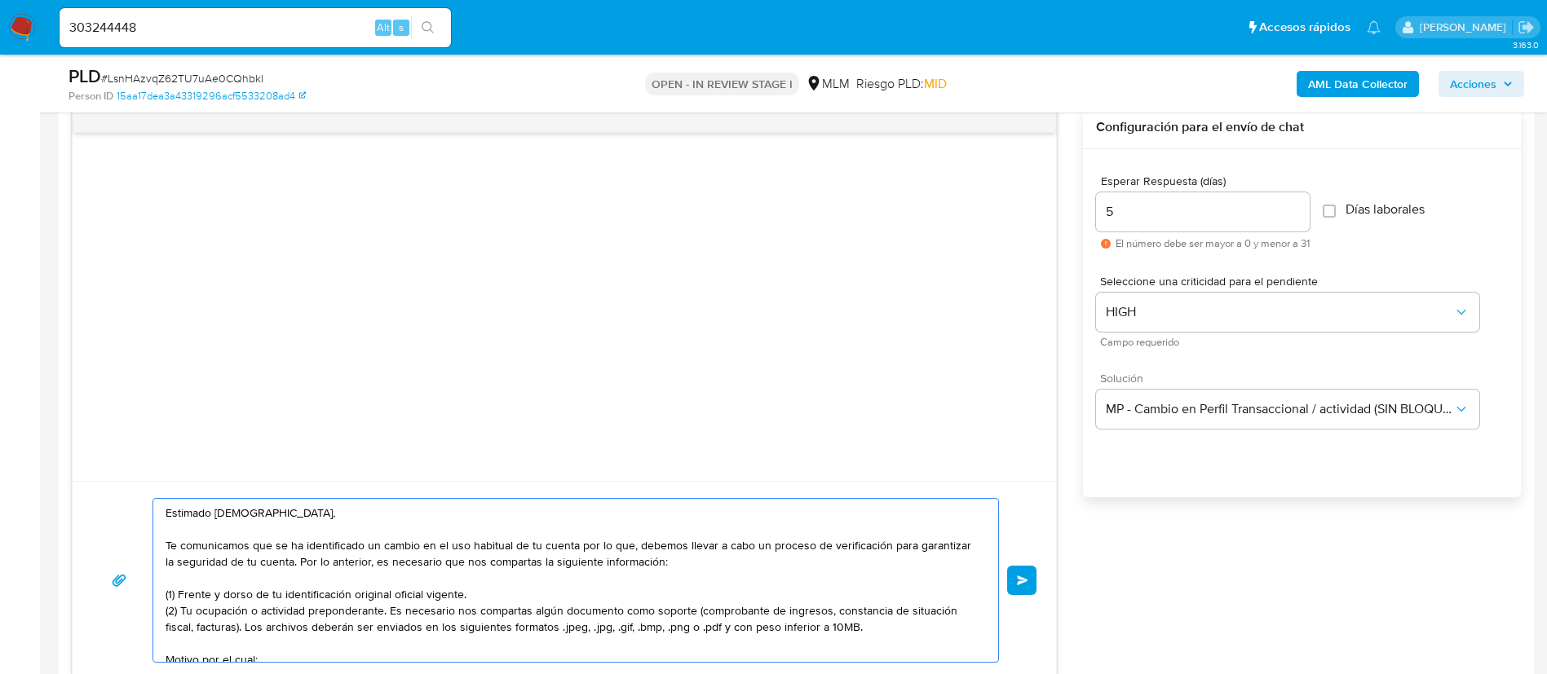
drag, startPoint x: 241, startPoint y: 629, endPoint x: 859, endPoint y: 633, distance: 618.1
click at [864, 626] on textarea "Estimado Jesus, Te comunicamos que se ha identificado un cambio en el uso habit…" at bounding box center [572, 580] width 812 height 163
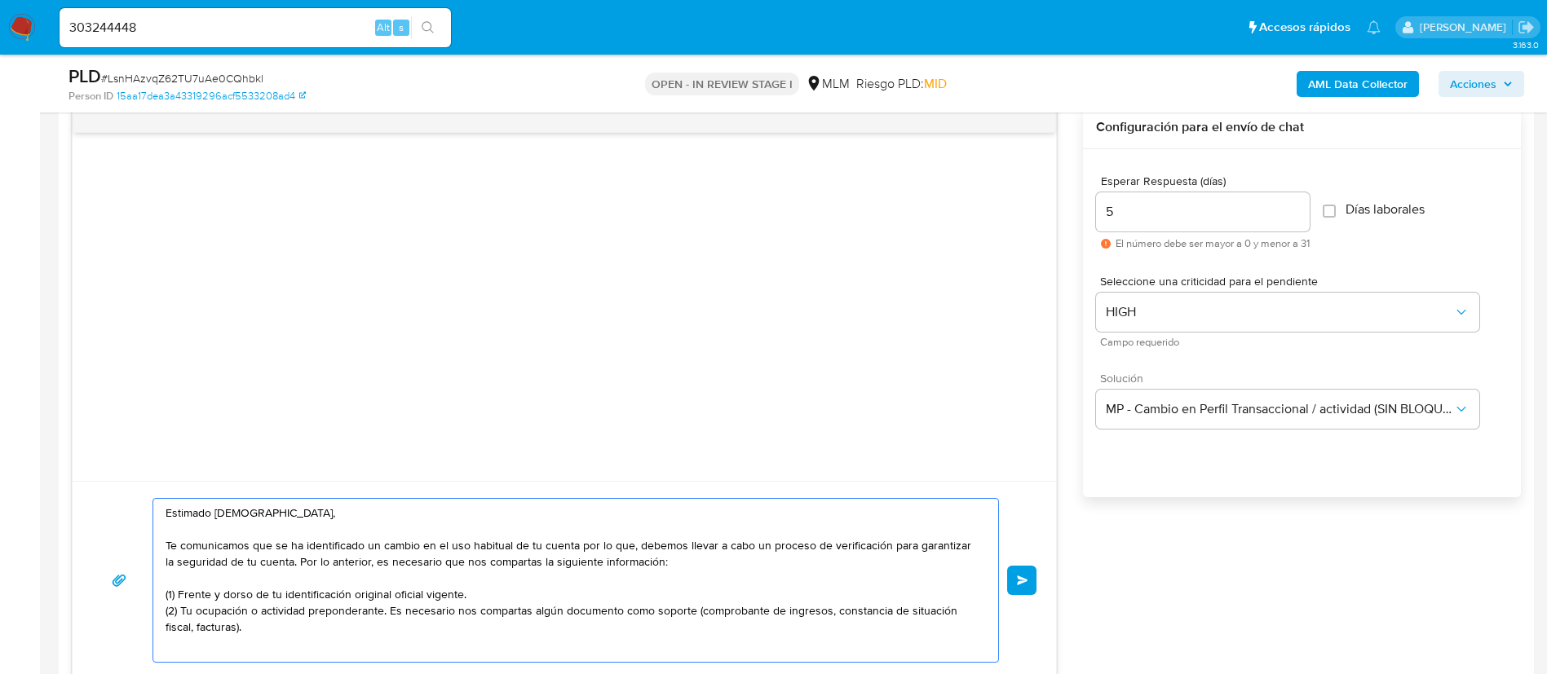
scroll to position [6, 0]
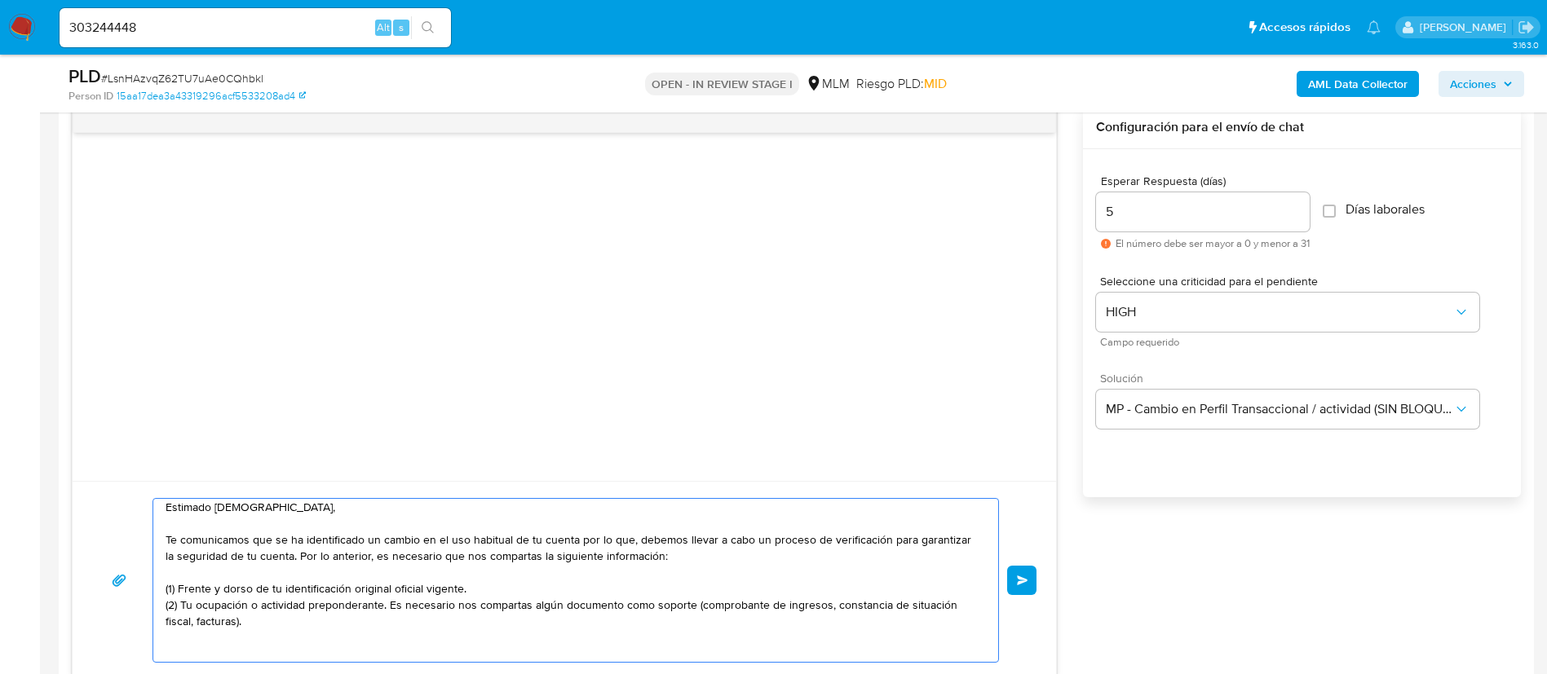
paste textarea "Los archivos deberán ser enviados en los siguientes formatos .jpeg, .jpg, .gif,…"
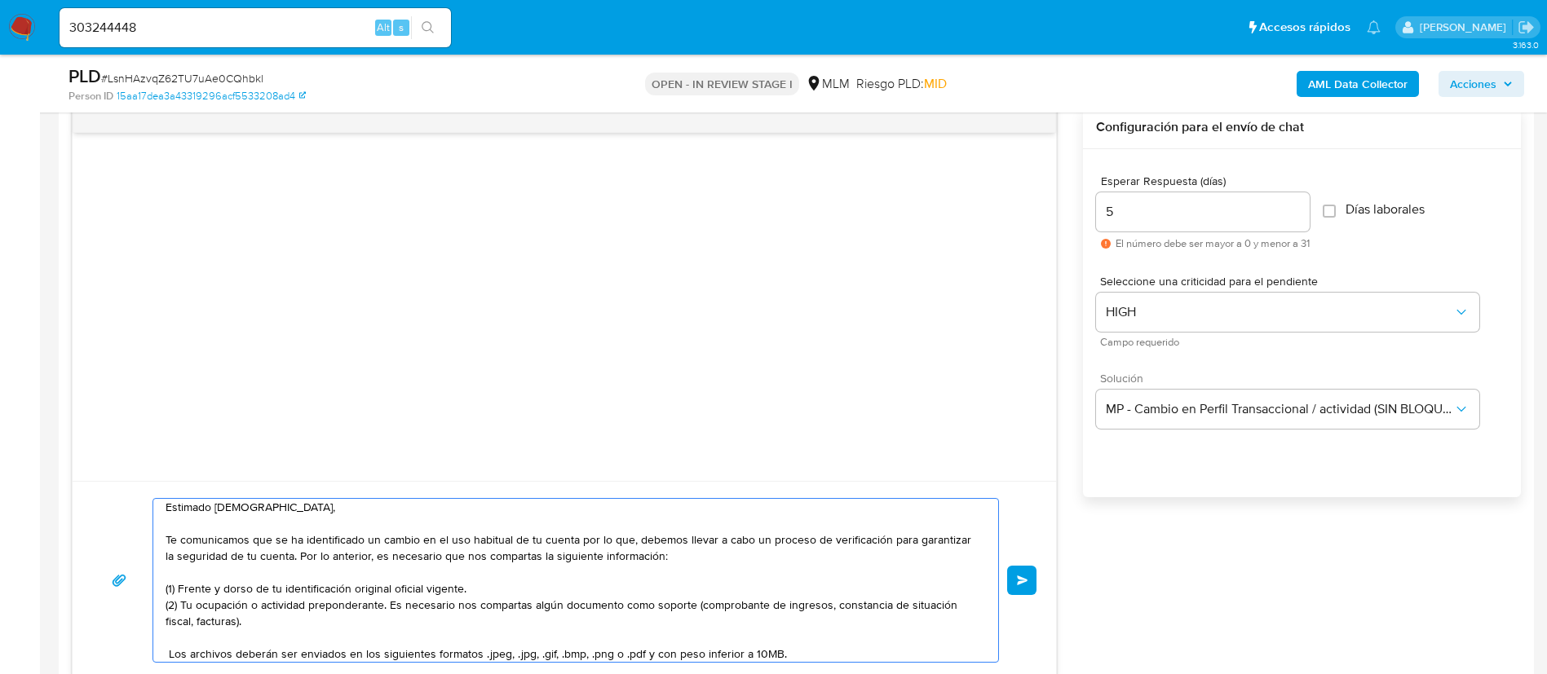
scroll to position [126, 0]
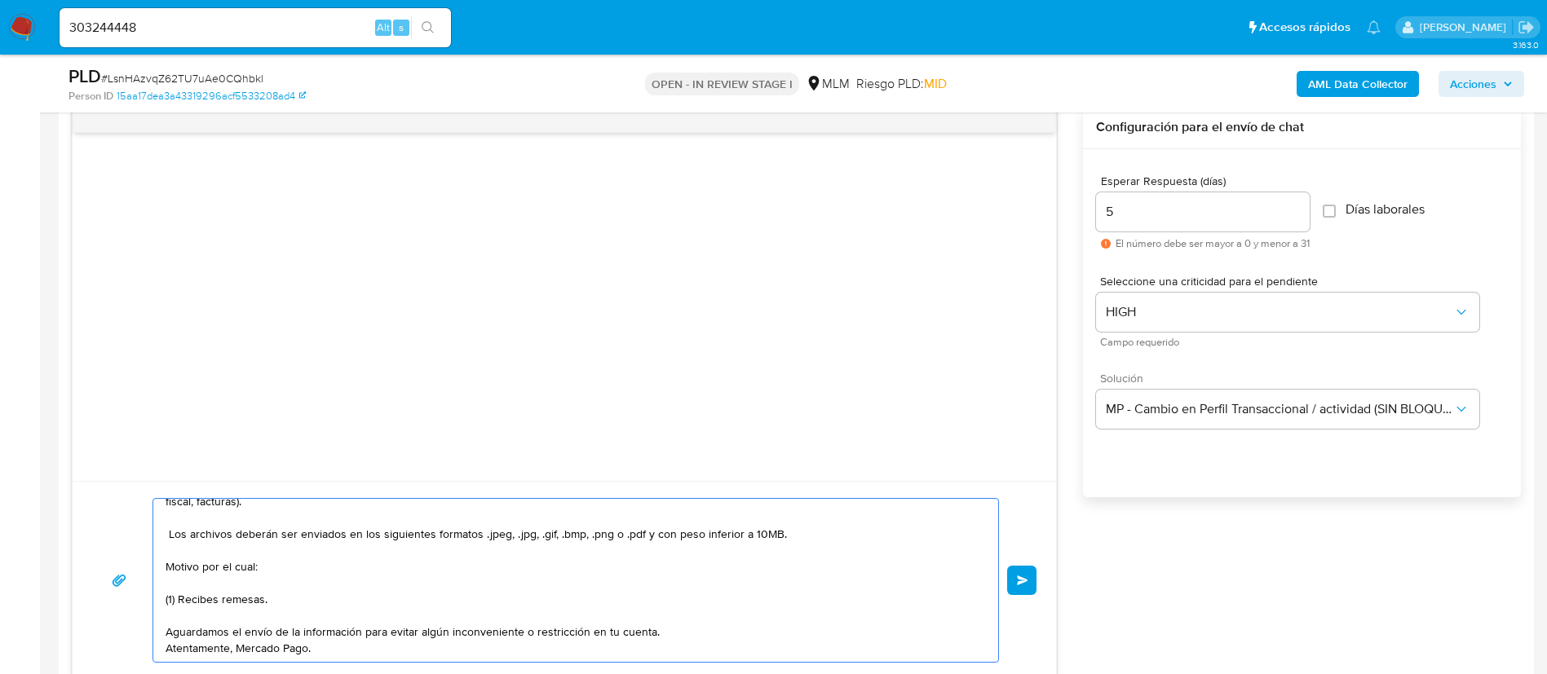
click at [168, 538] on textarea "Estimado Jesus, Te comunicamos que se ha identificado un cambio en el uso habit…" at bounding box center [572, 580] width 812 height 163
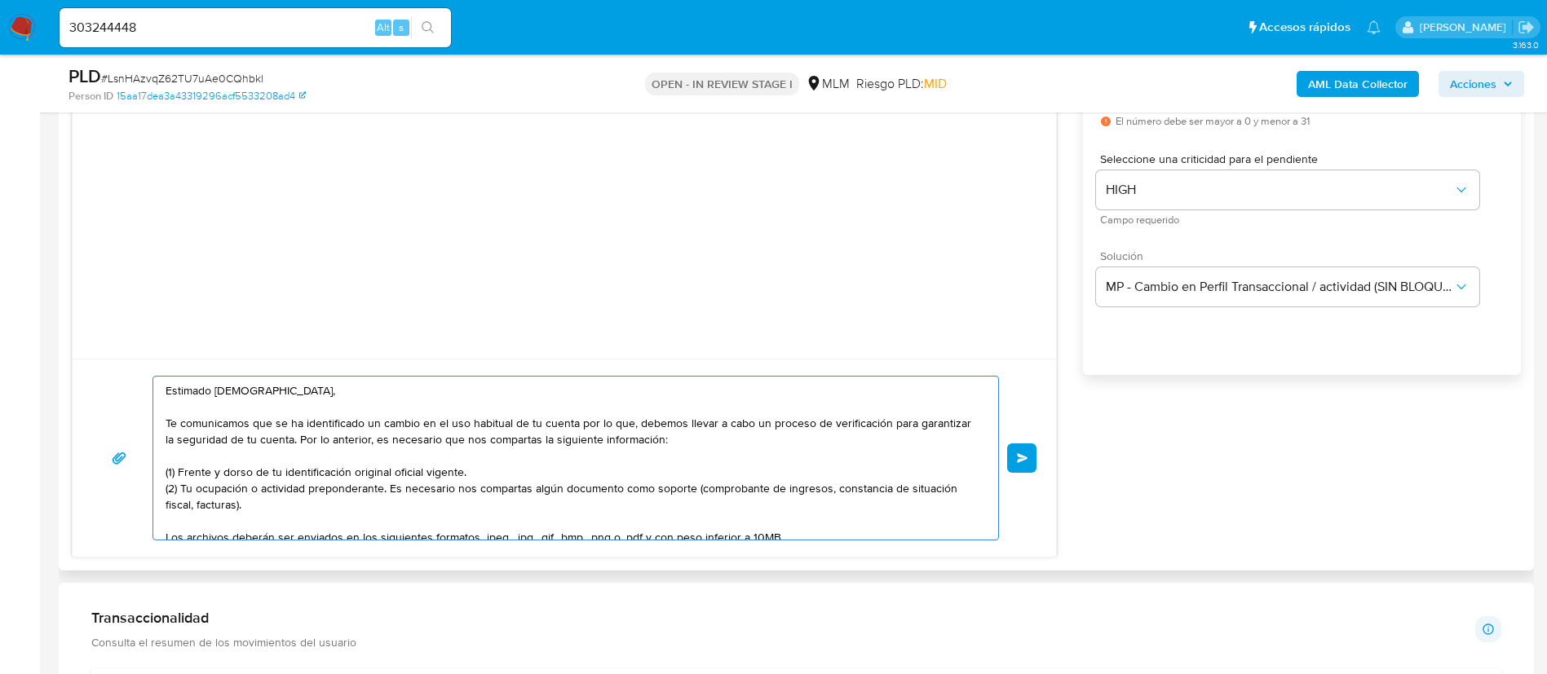
scroll to position [109, 0]
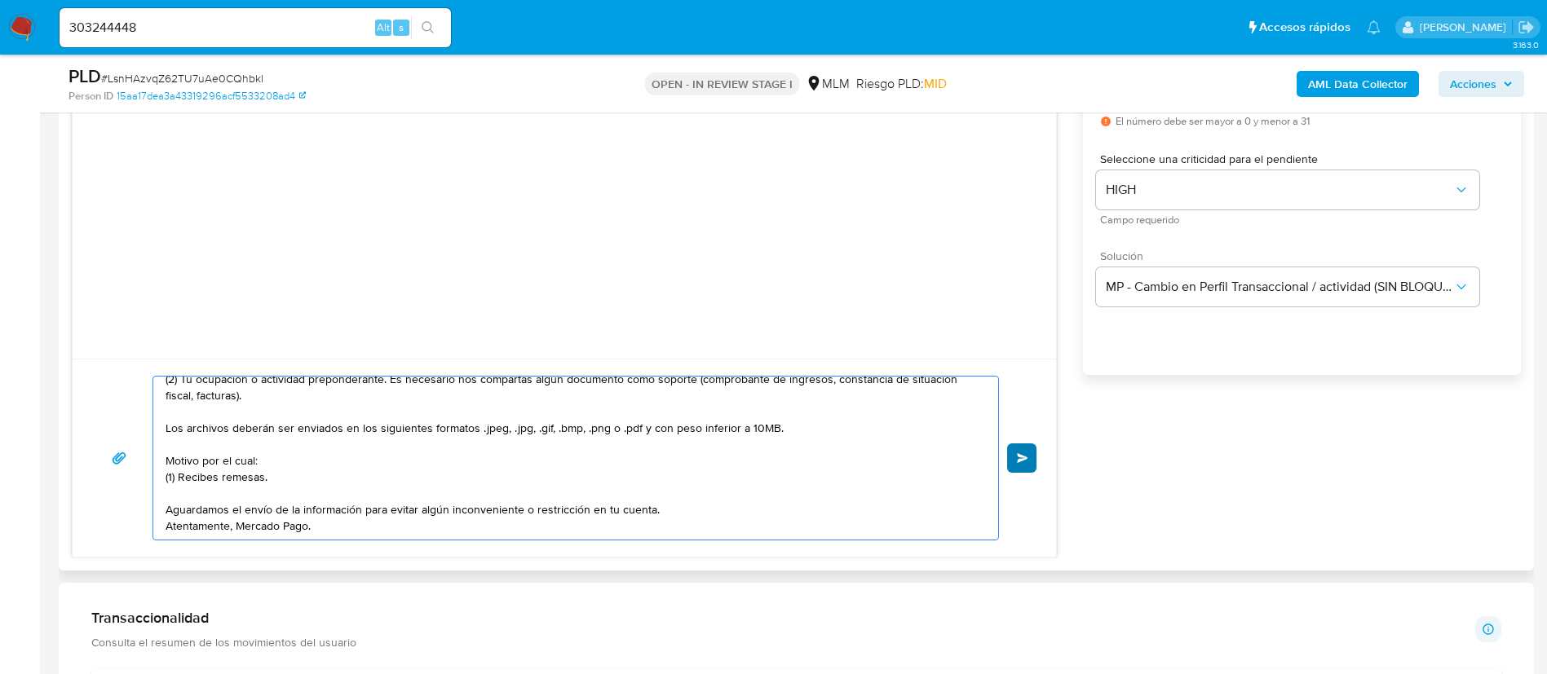
type textarea "Estimado Jesus, Te comunicamos que se ha identificado un cambio en el uso habit…"
click at [1011, 463] on button "Enviar" at bounding box center [1021, 458] width 29 height 29
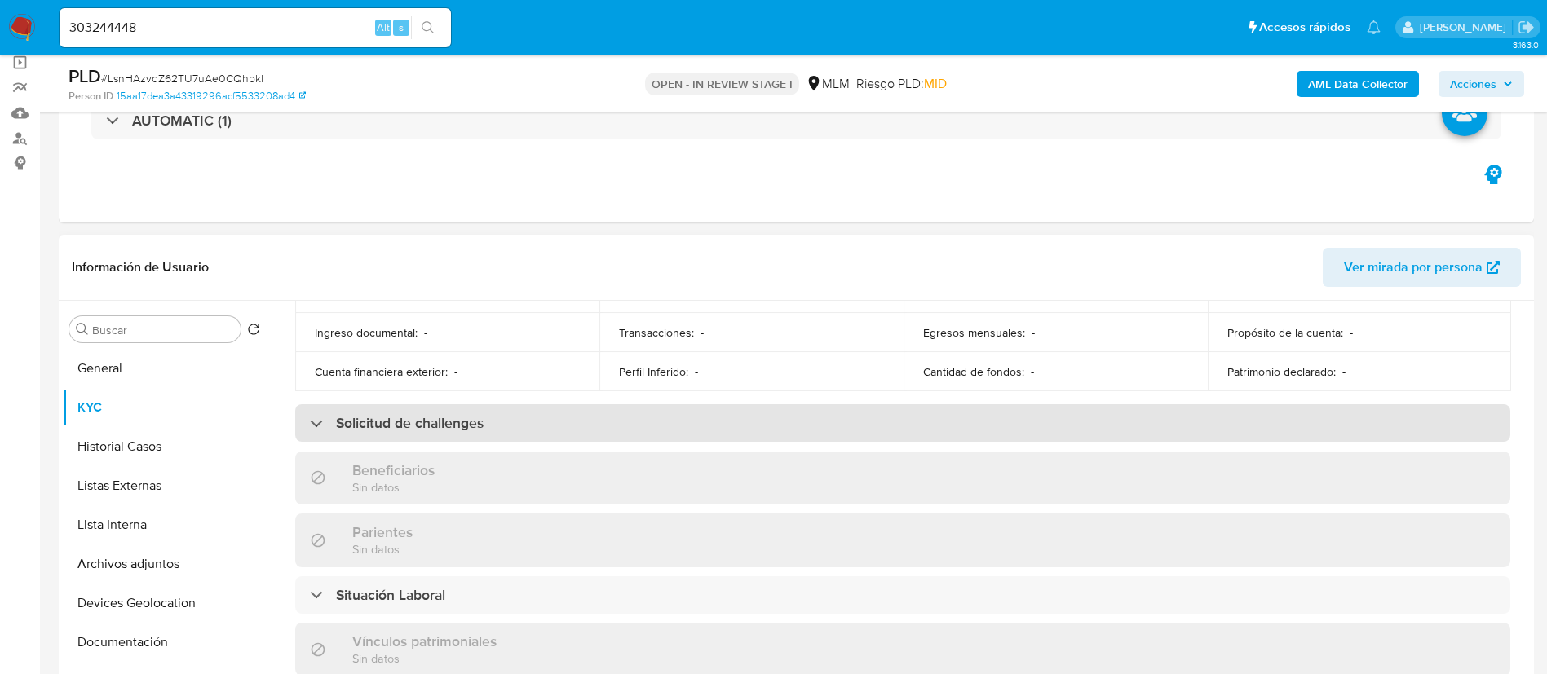
scroll to position [337, 0]
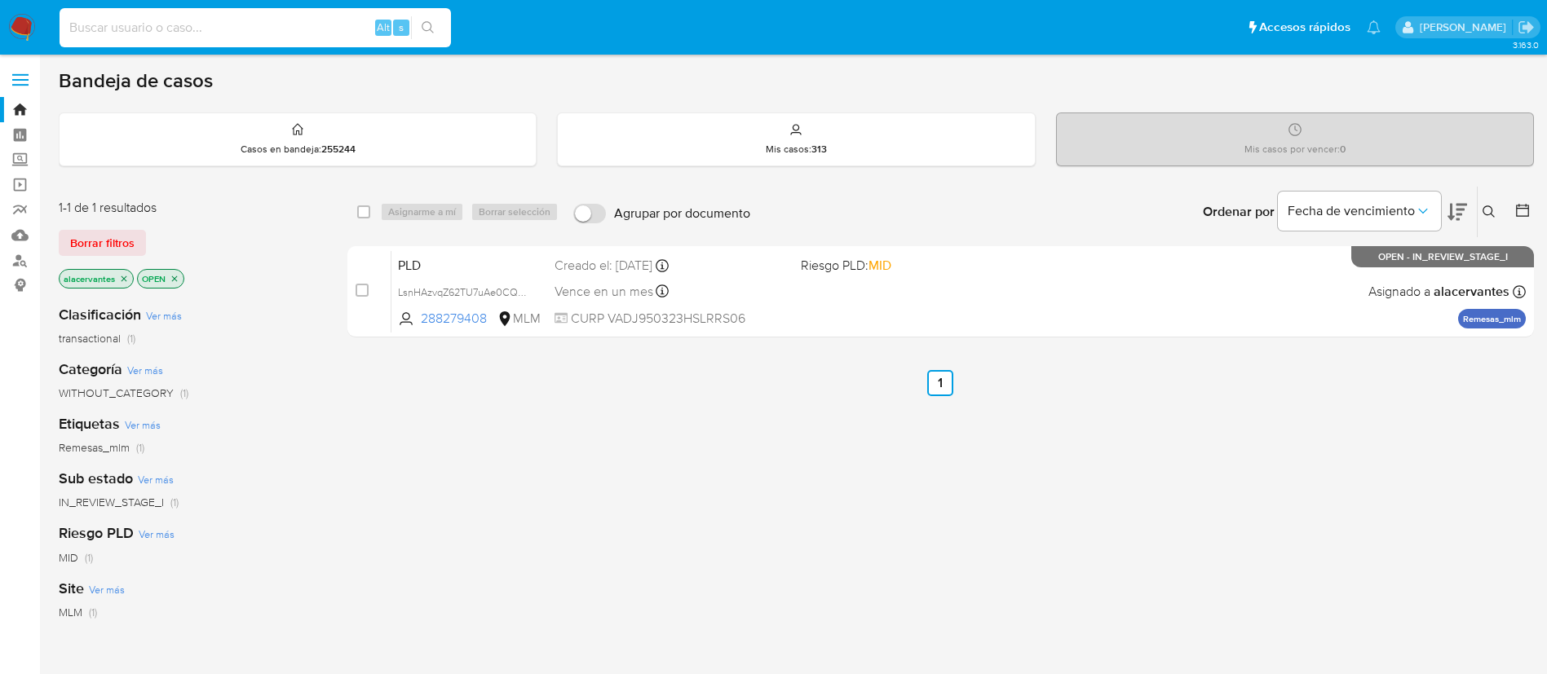
click at [222, 31] on input at bounding box center [255, 27] width 391 height 21
paste input "1784048826"
type input "1784048826"
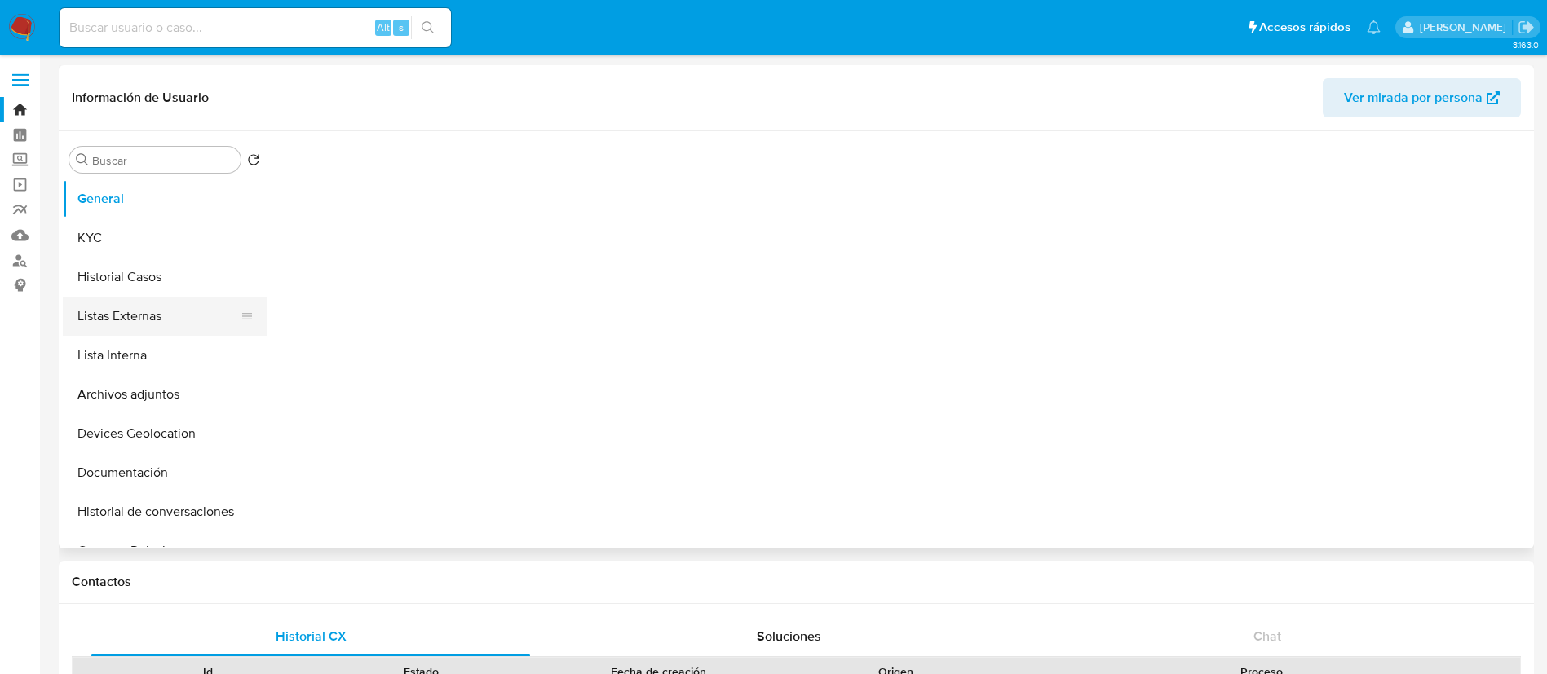
select select "10"
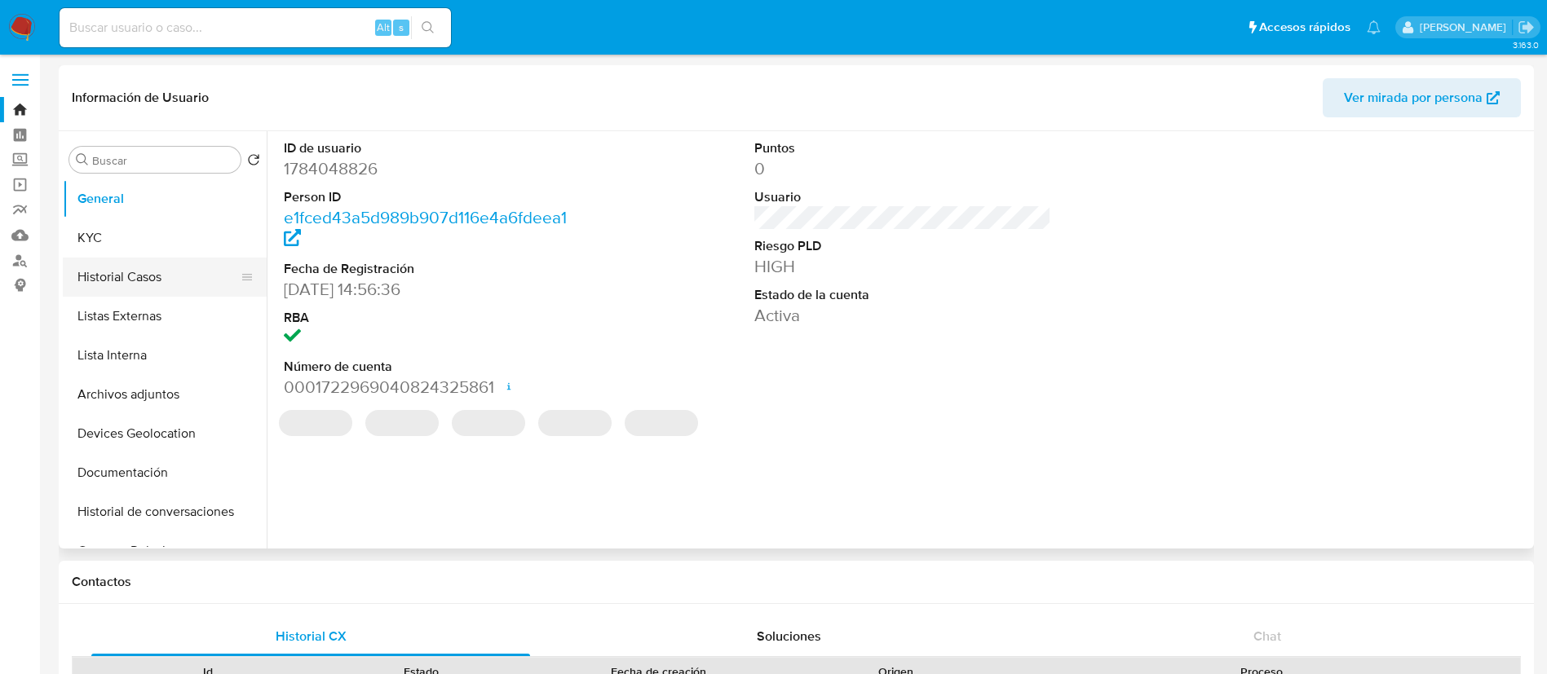
click at [151, 275] on button "Historial Casos" at bounding box center [158, 277] width 191 height 39
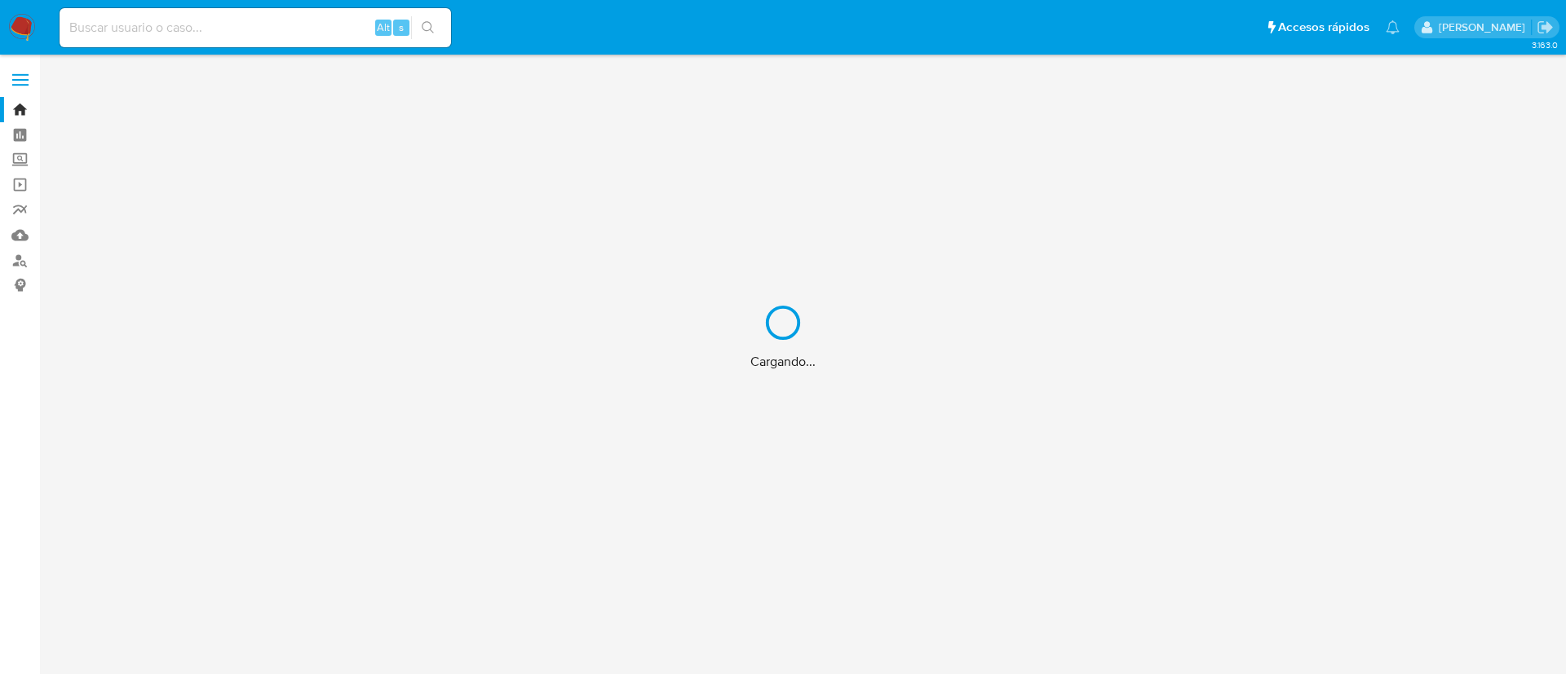
click at [203, 19] on div "Cargando..." at bounding box center [783, 337] width 1566 height 674
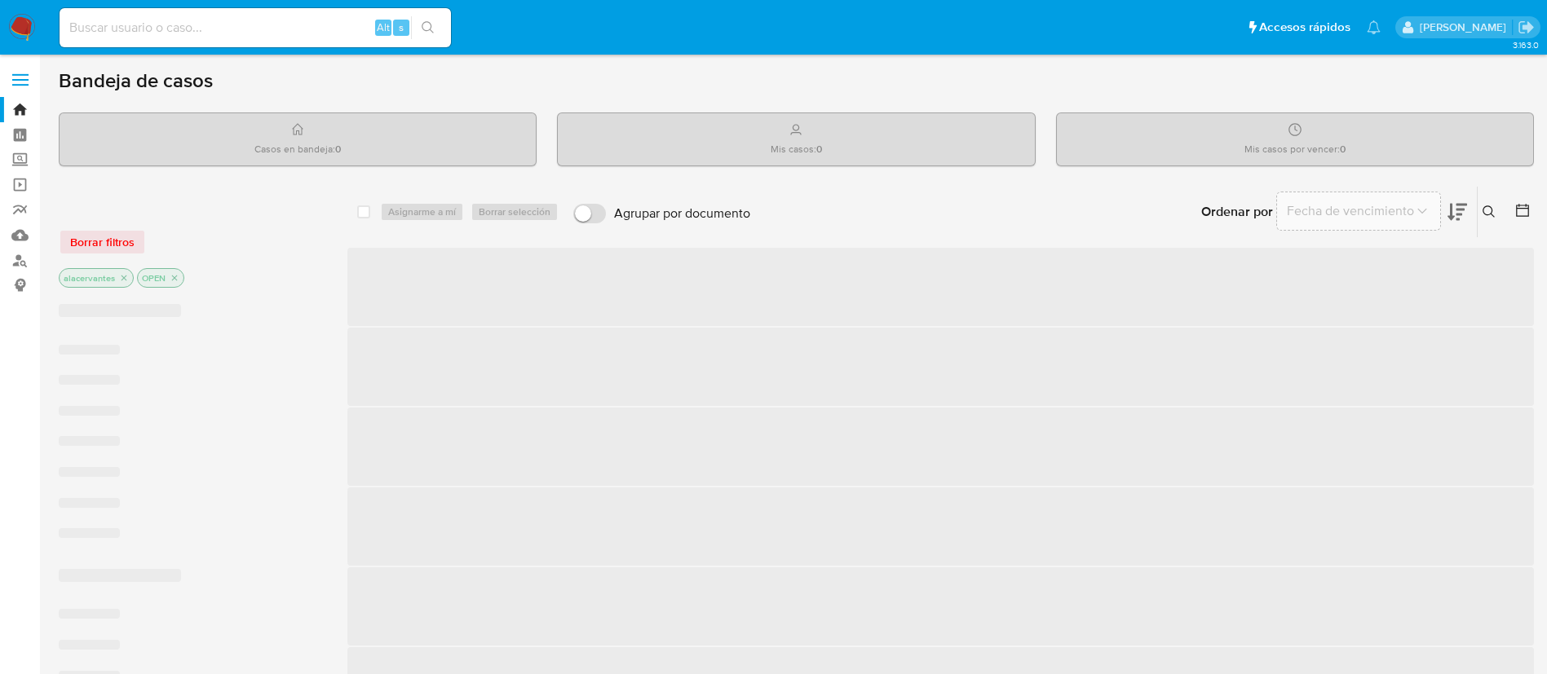
click at [208, 22] on input at bounding box center [255, 27] width 391 height 21
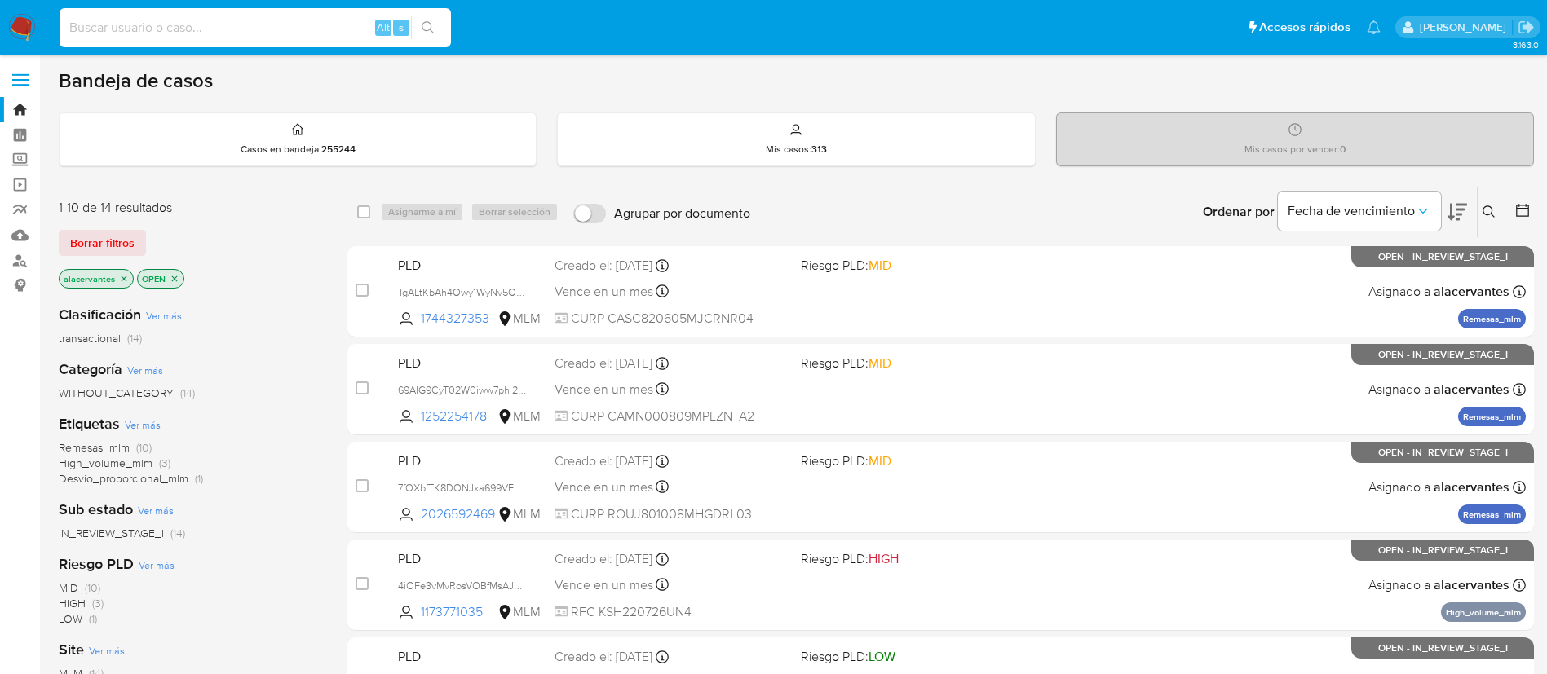
paste input "303244448"
type input "303244448"
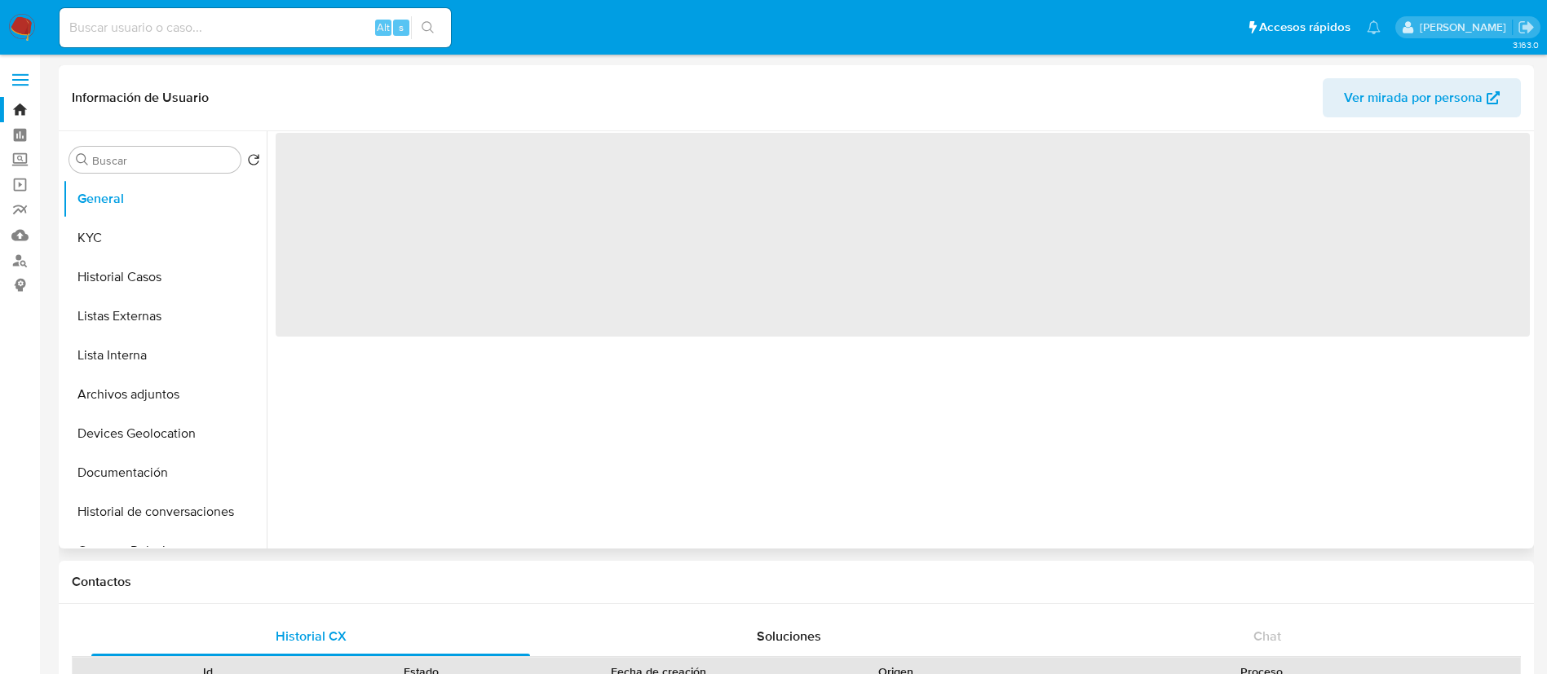
select select "10"
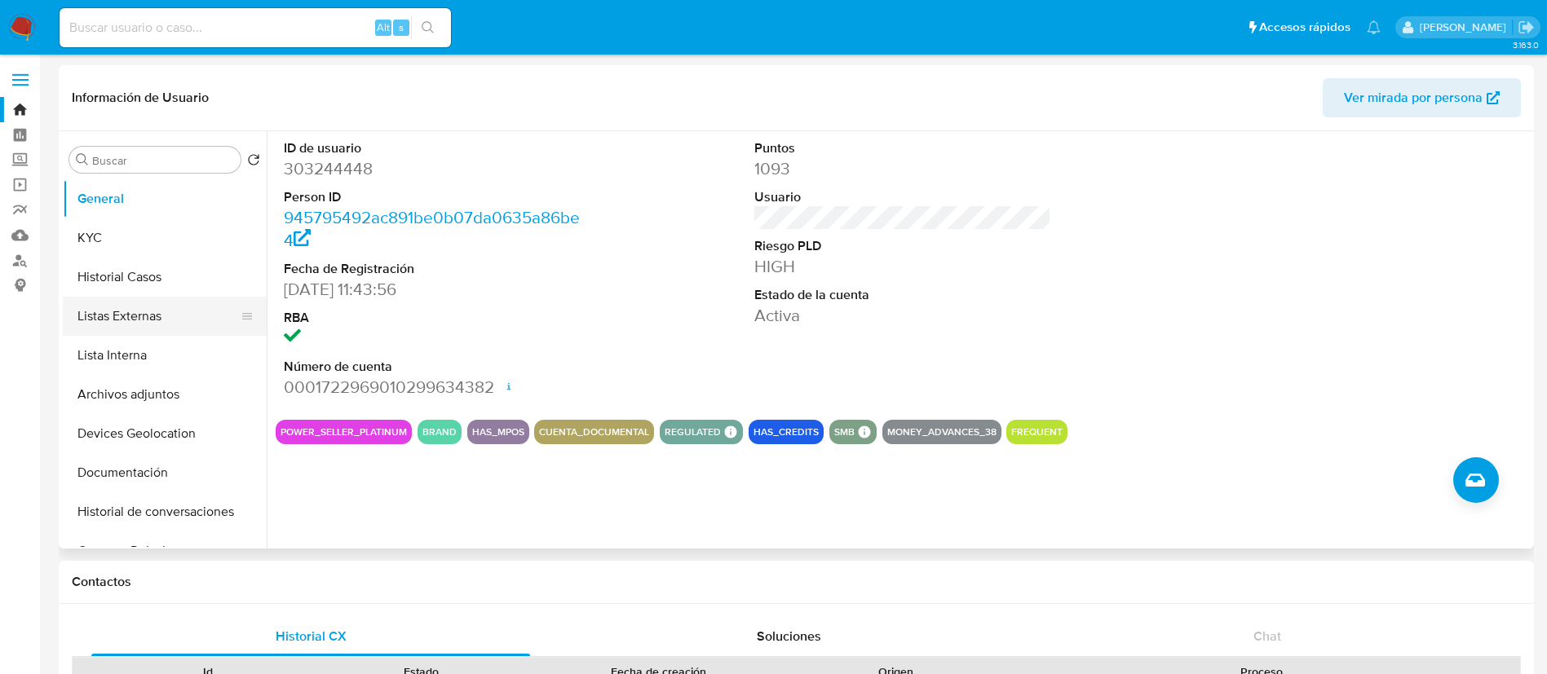
click at [139, 320] on button "Listas Externas" at bounding box center [158, 316] width 191 height 39
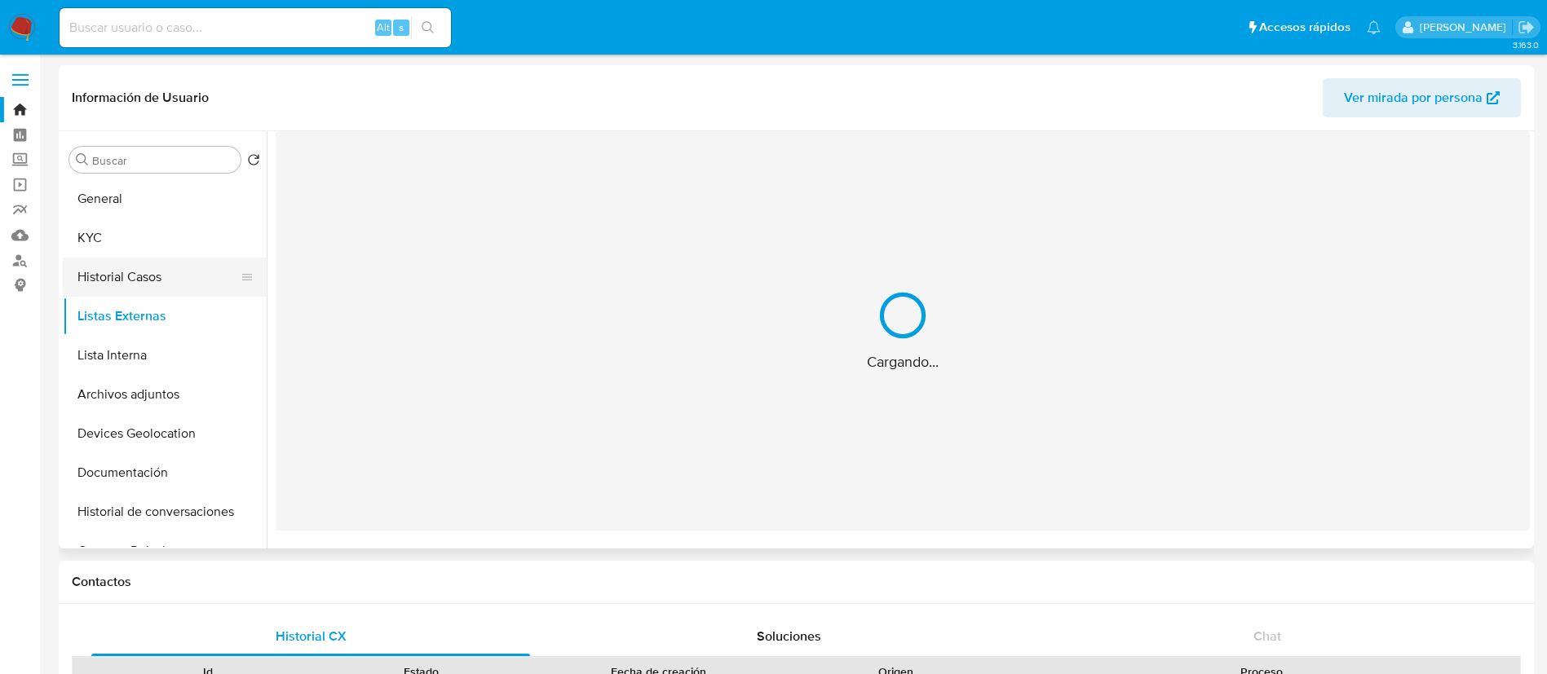
click at [119, 278] on button "Historial Casos" at bounding box center [158, 277] width 191 height 39
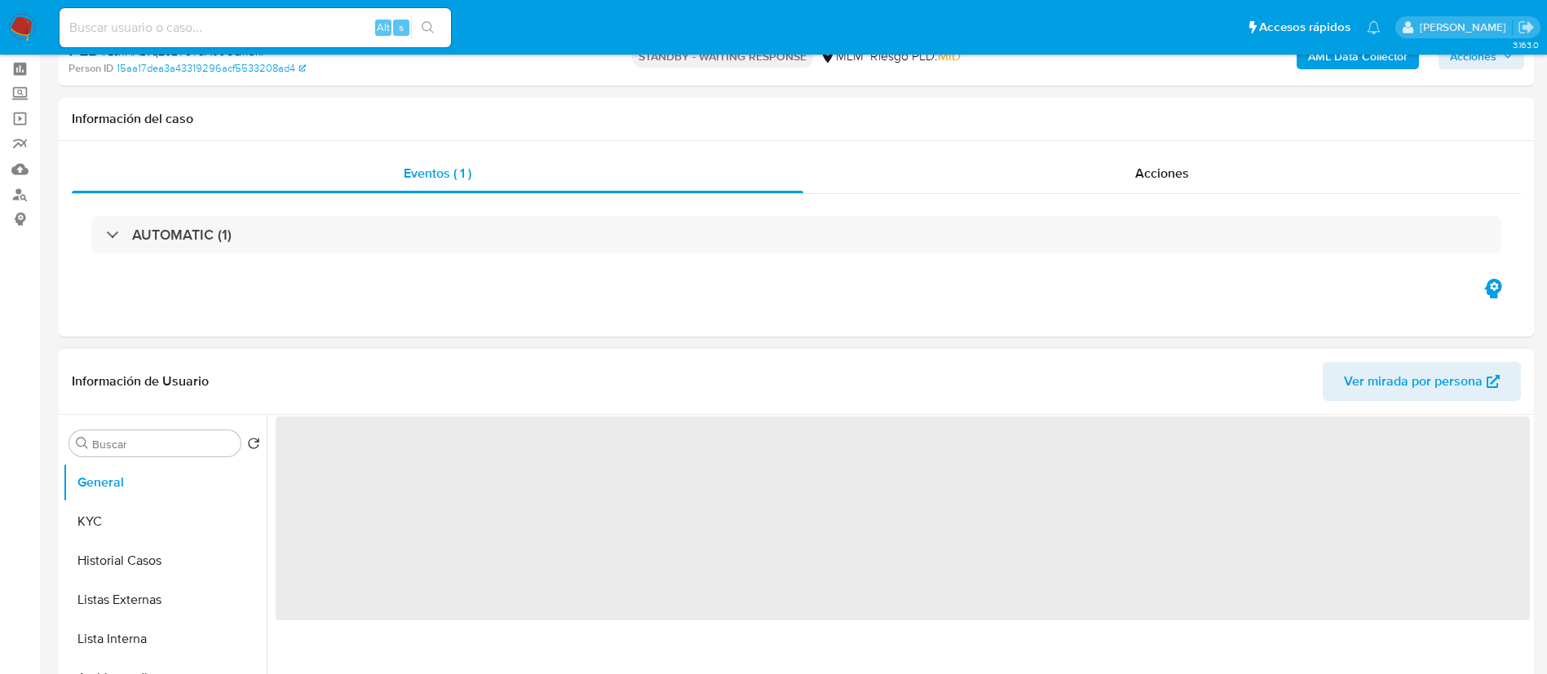
scroll to position [122, 0]
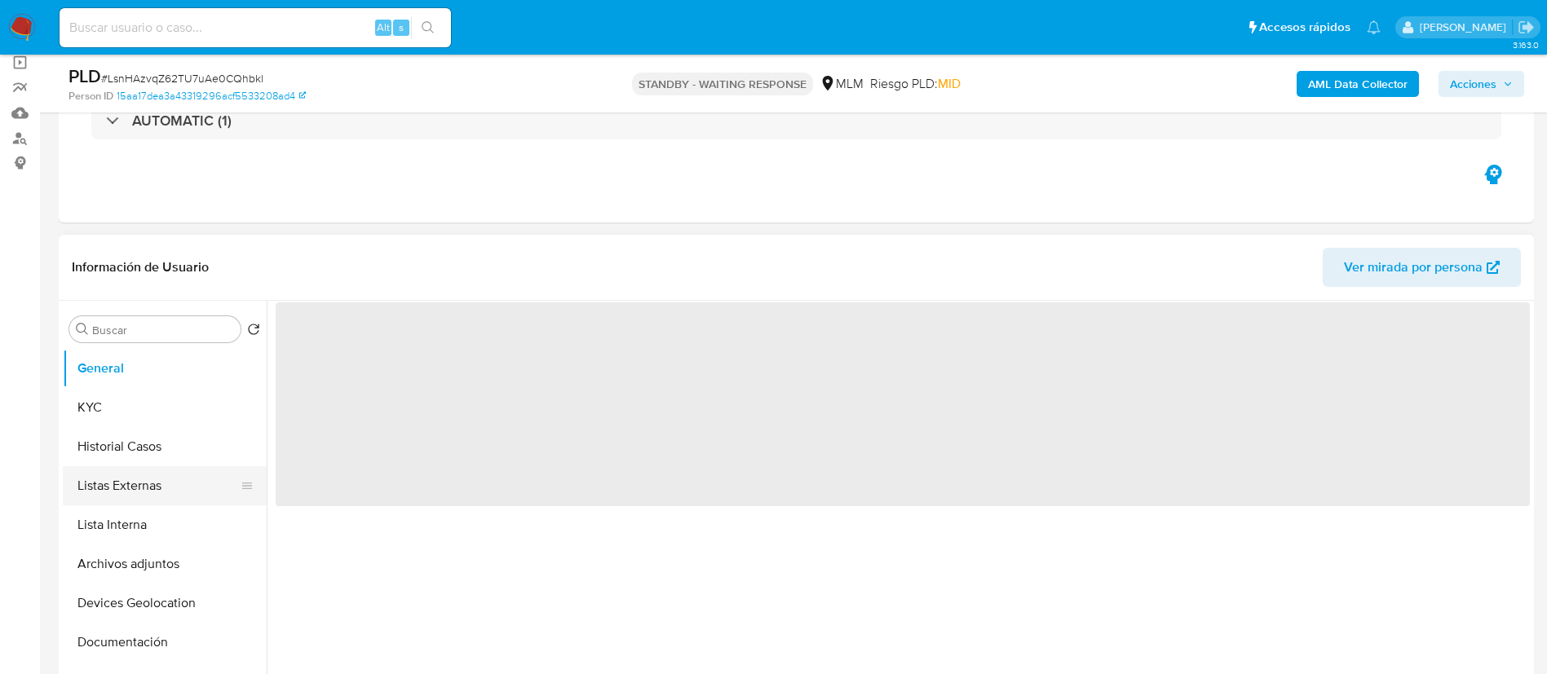
select select "10"
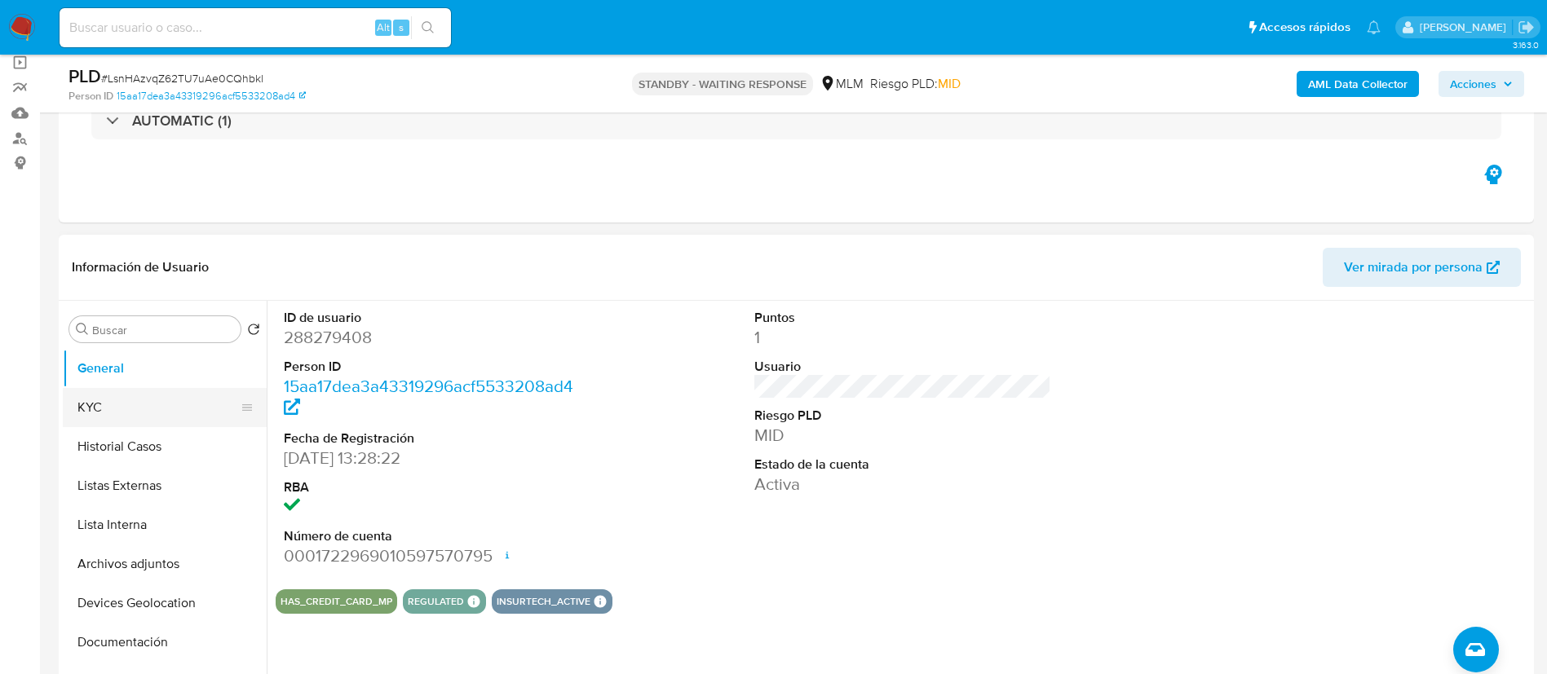
click at [123, 413] on button "KYC" at bounding box center [158, 407] width 191 height 39
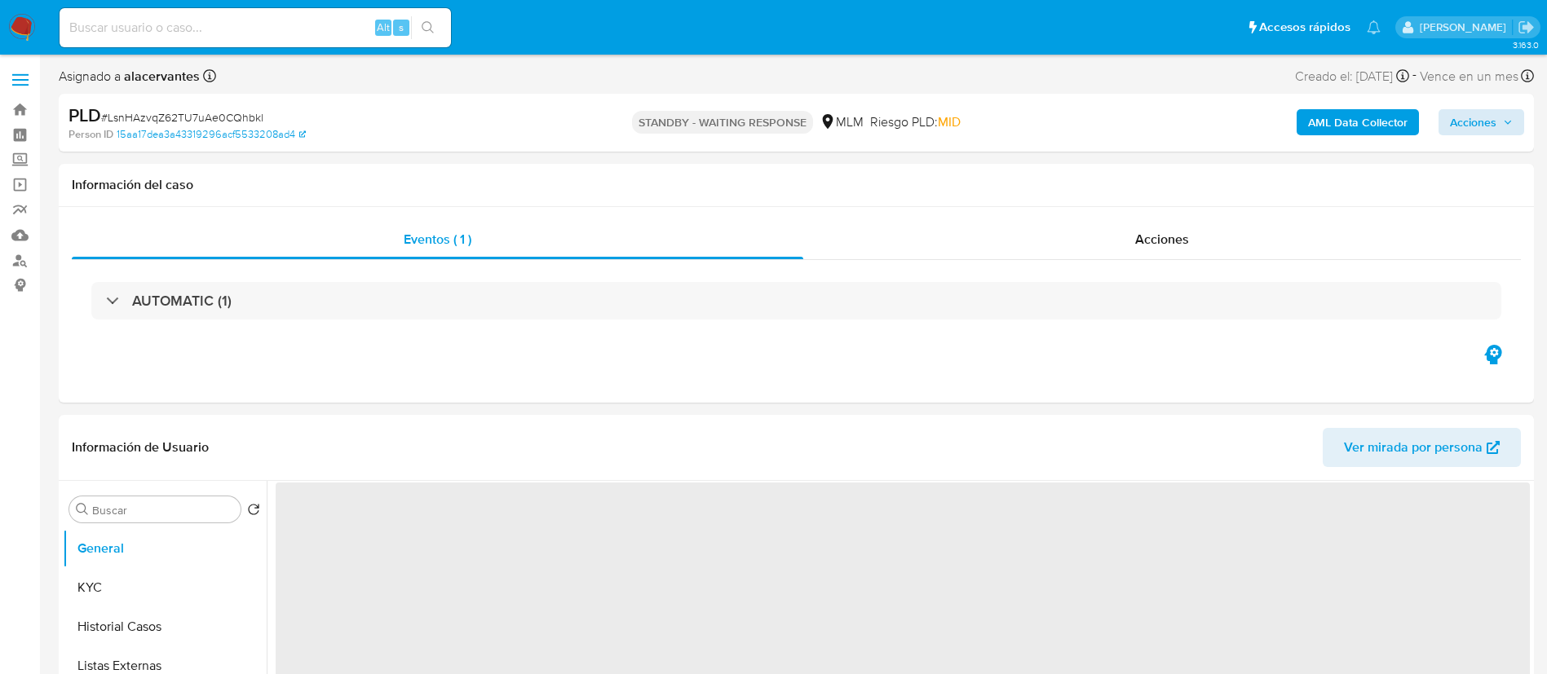
select select "10"
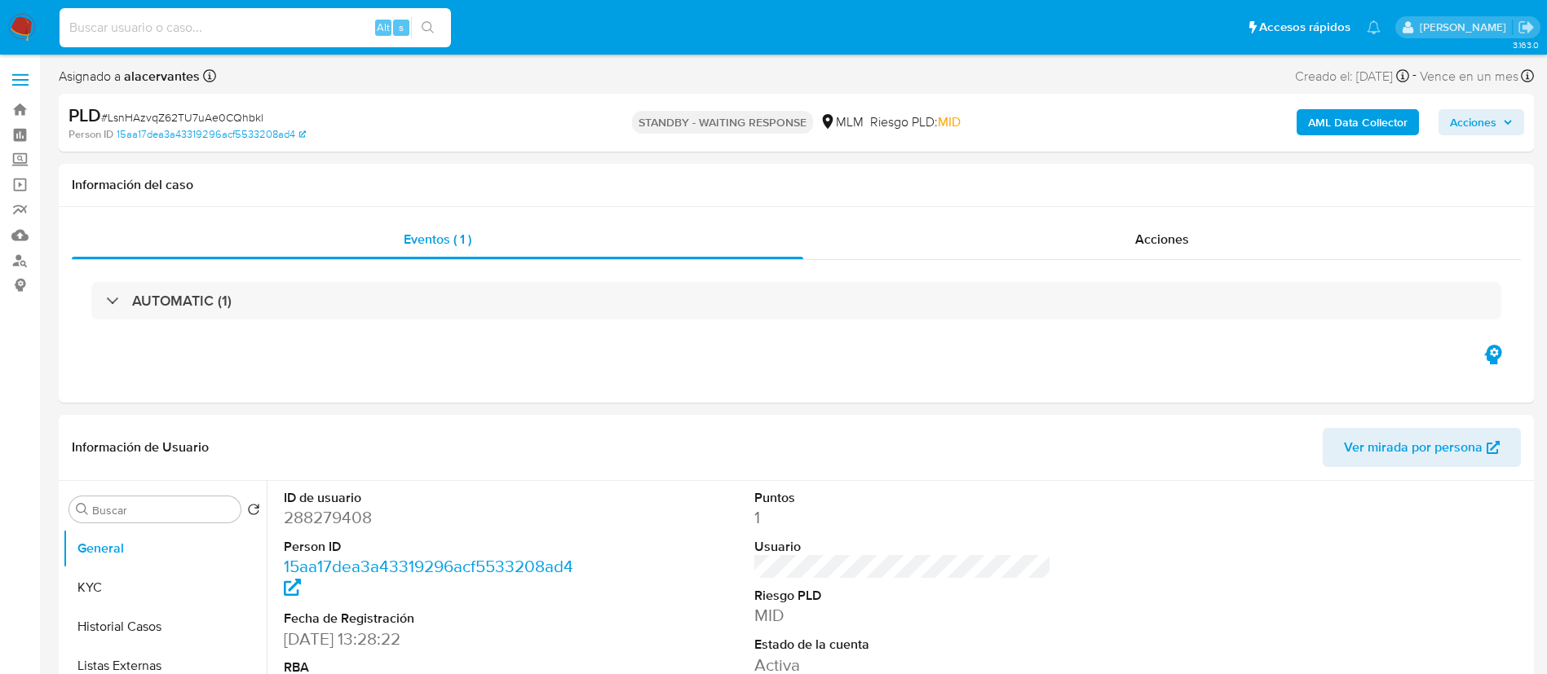
click at [170, 28] on input at bounding box center [255, 27] width 391 height 21
click at [19, 32] on img at bounding box center [22, 28] width 28 height 28
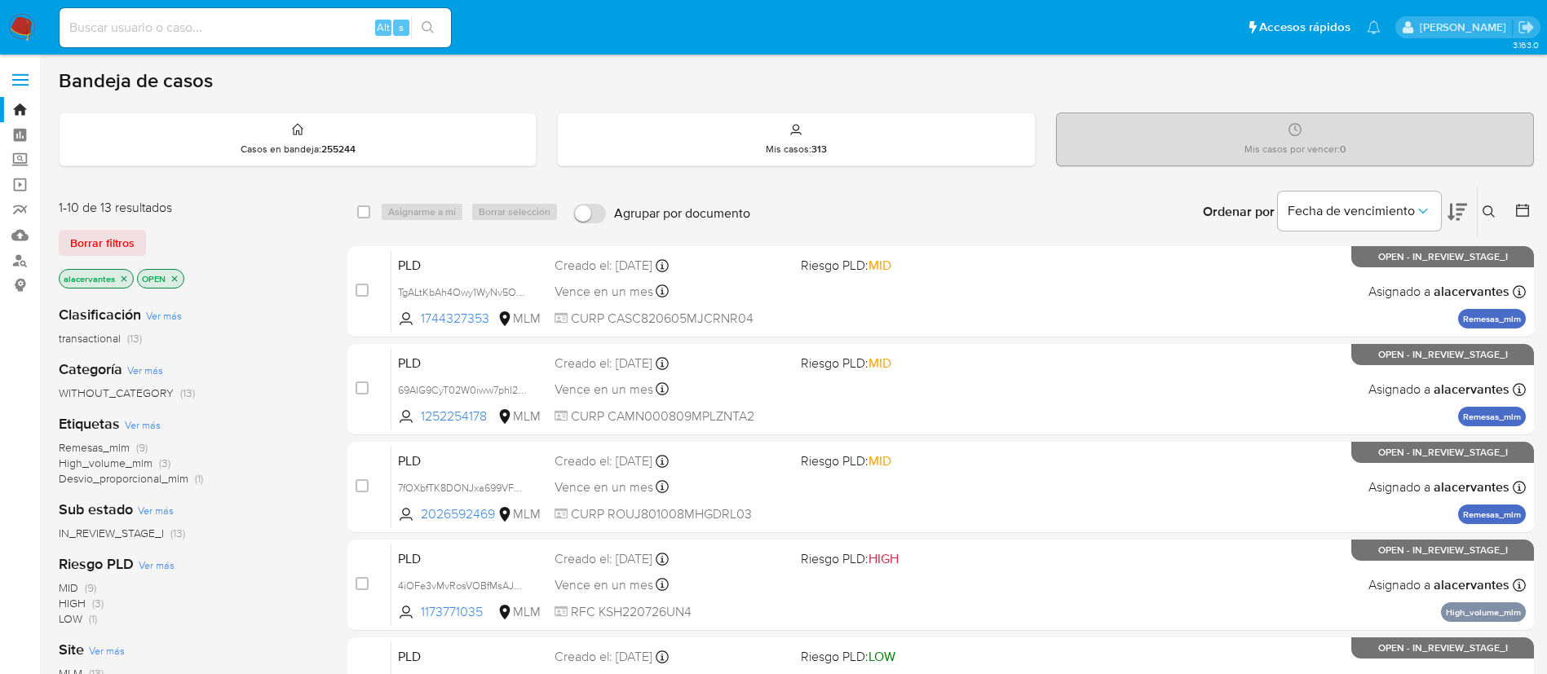
click at [1483, 206] on icon at bounding box center [1488, 211] width 13 height 13
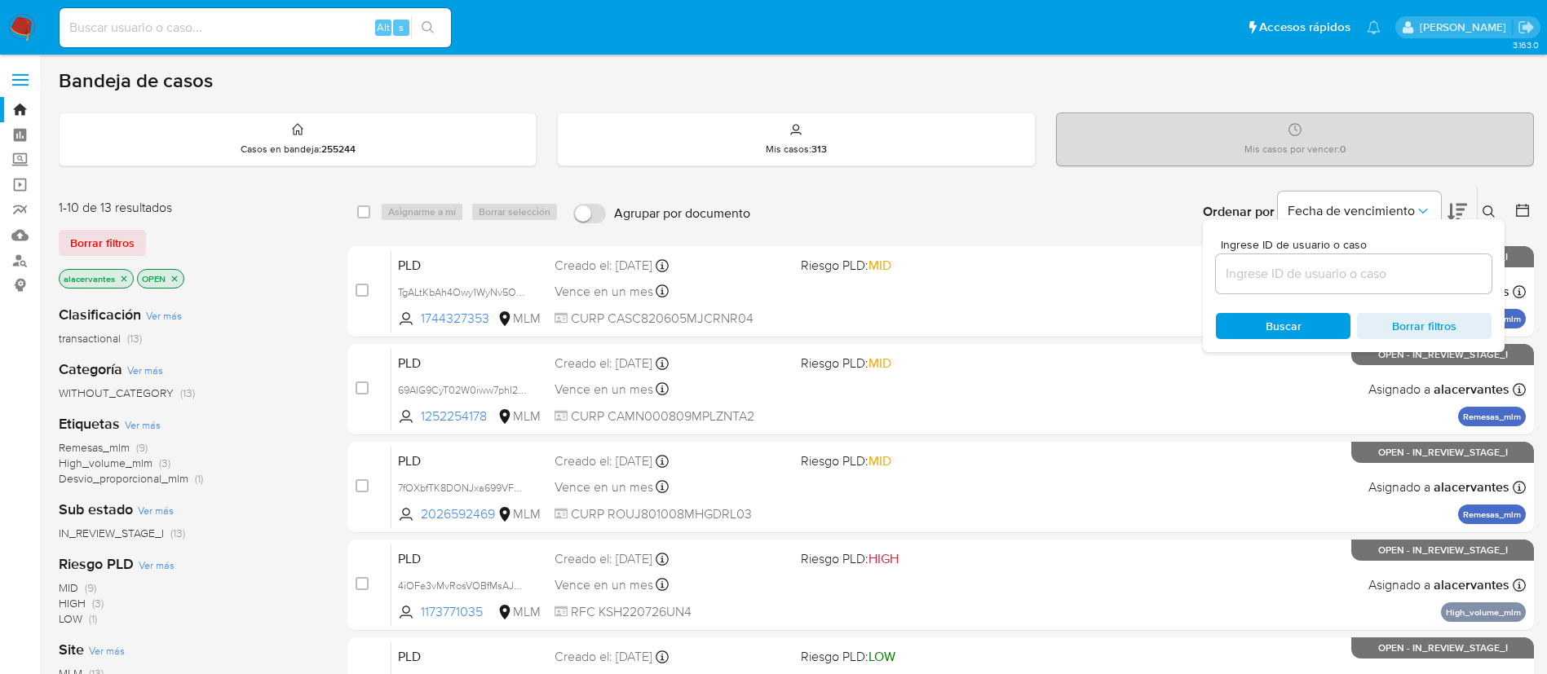
click at [1268, 286] on div at bounding box center [1354, 273] width 276 height 39
click at [1274, 271] on input at bounding box center [1354, 273] width 276 height 21
paste input "719903130"
type input "719903130"
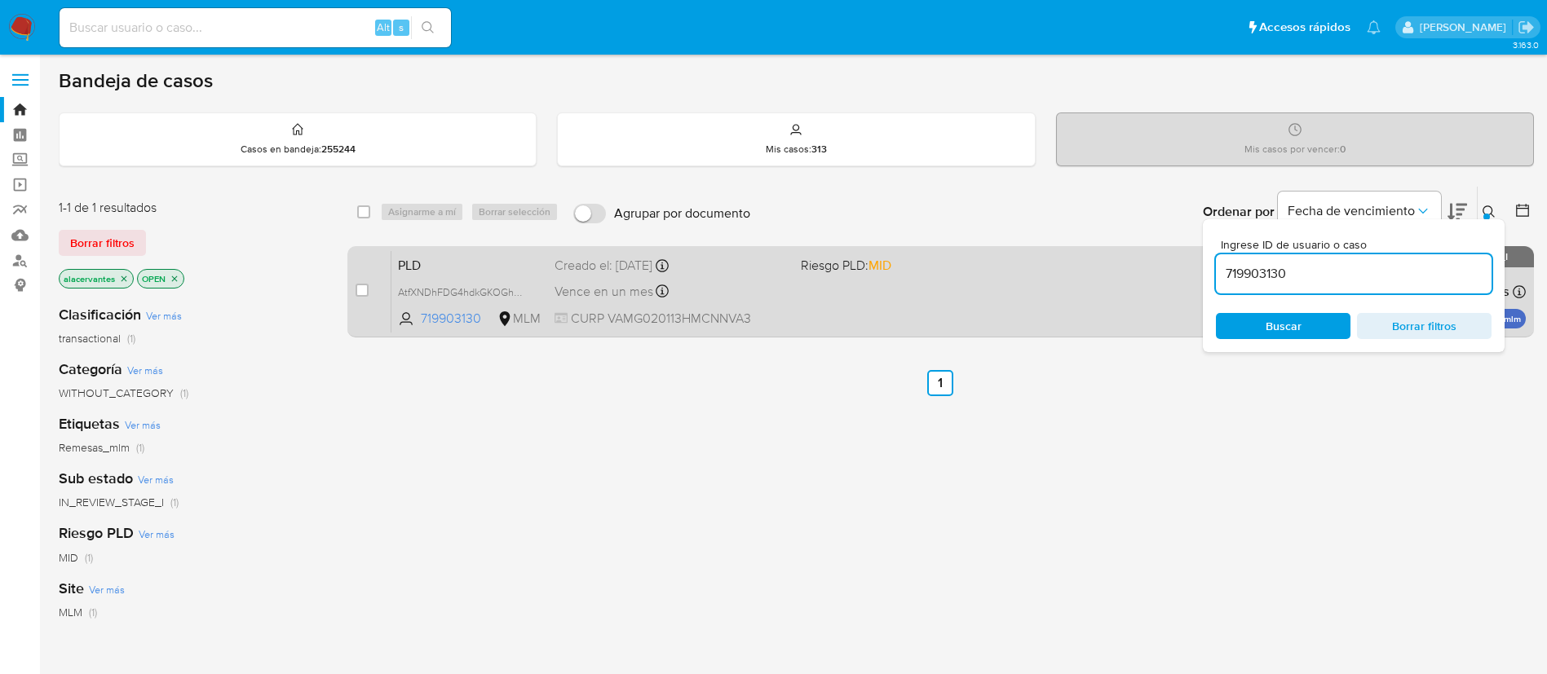
click at [961, 300] on div "PLD AtfXNDhFDG4hdkGKOGhX9lG3 719903130 MLM Riesgo PLD: MID Creado el: 12/09/202…" at bounding box center [958, 291] width 1134 height 82
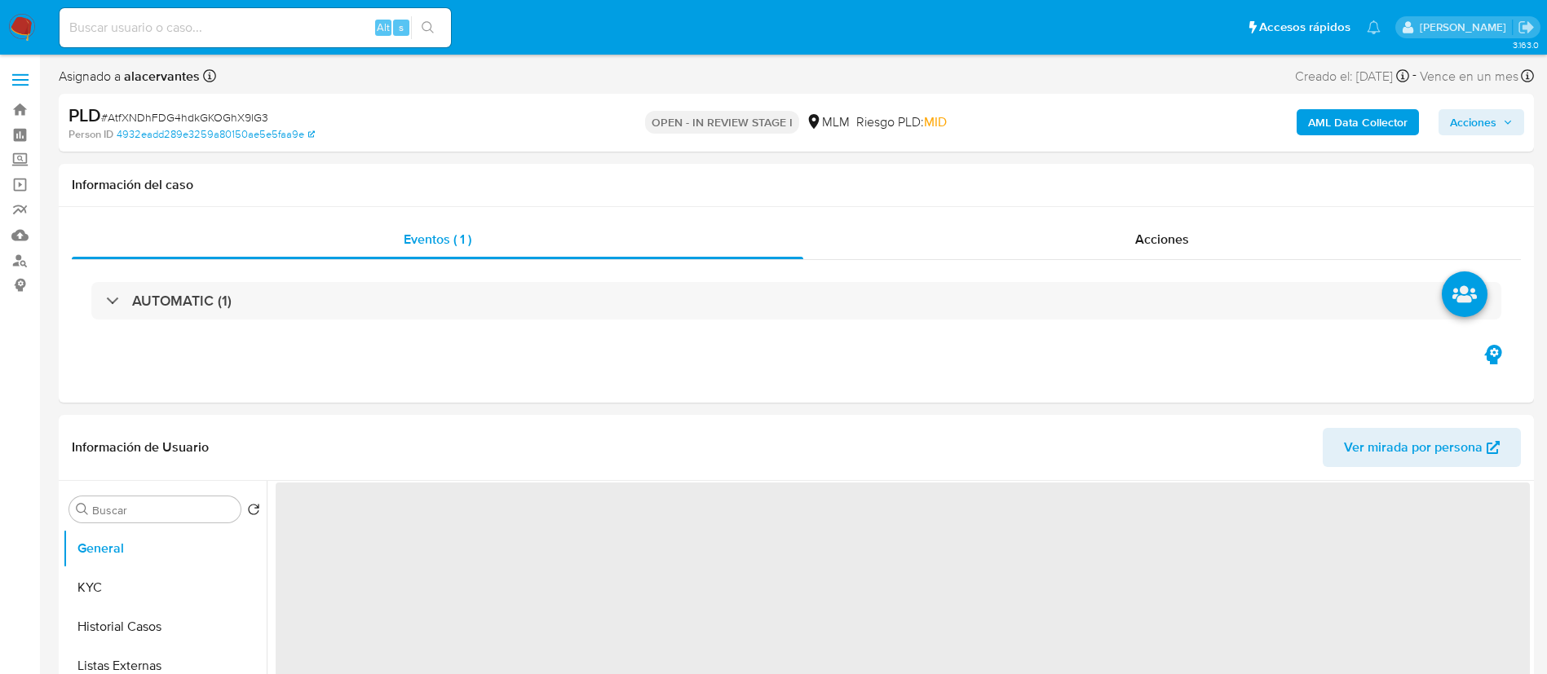
select select "10"
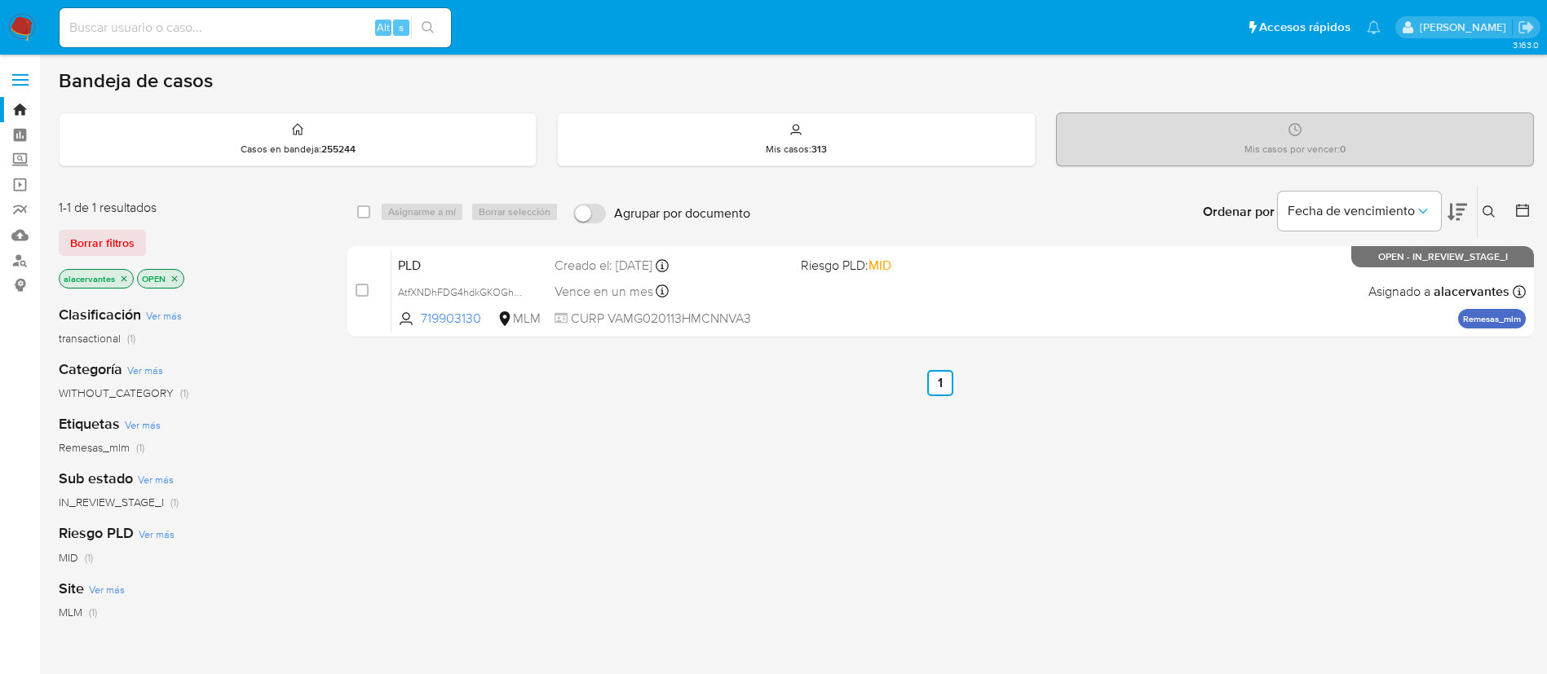
click at [1480, 211] on button at bounding box center [1490, 212] width 27 height 20
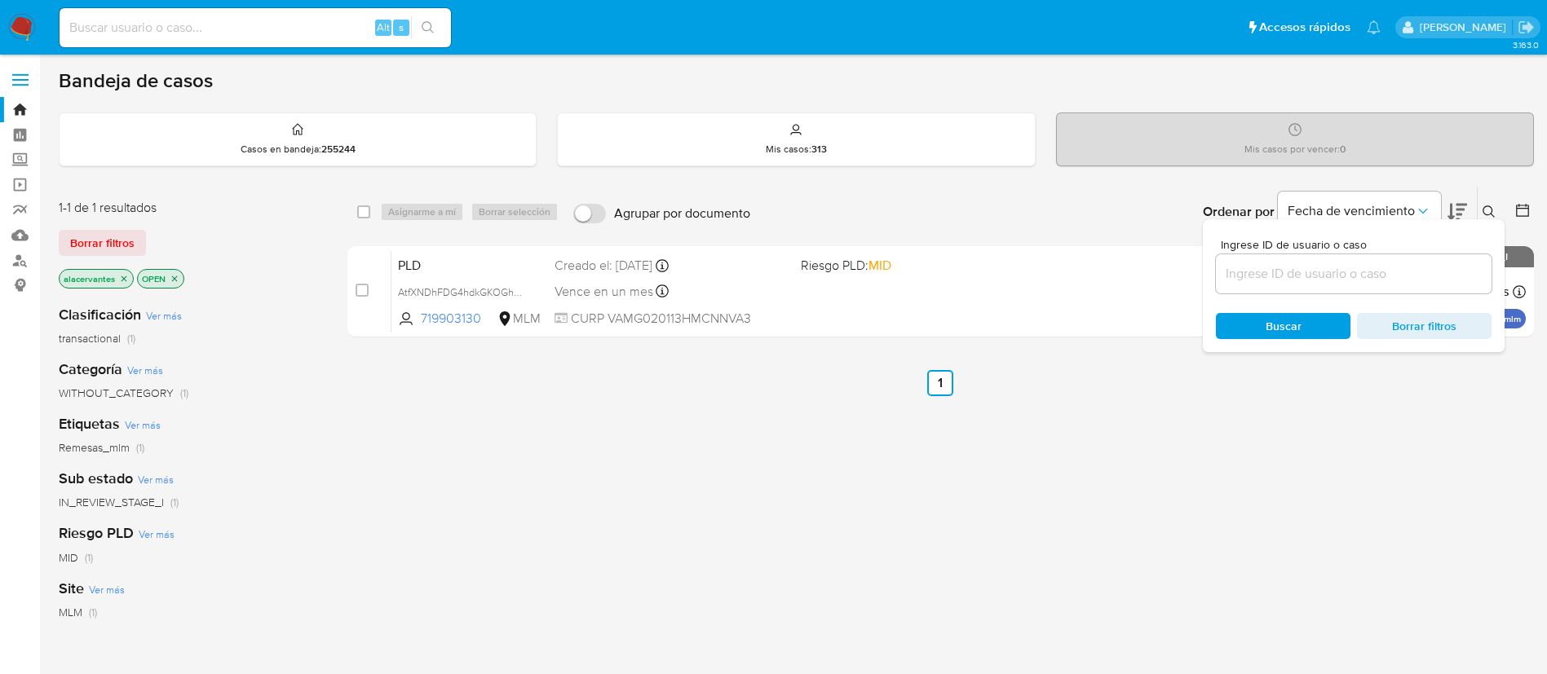
click at [1260, 276] on input at bounding box center [1354, 273] width 276 height 21
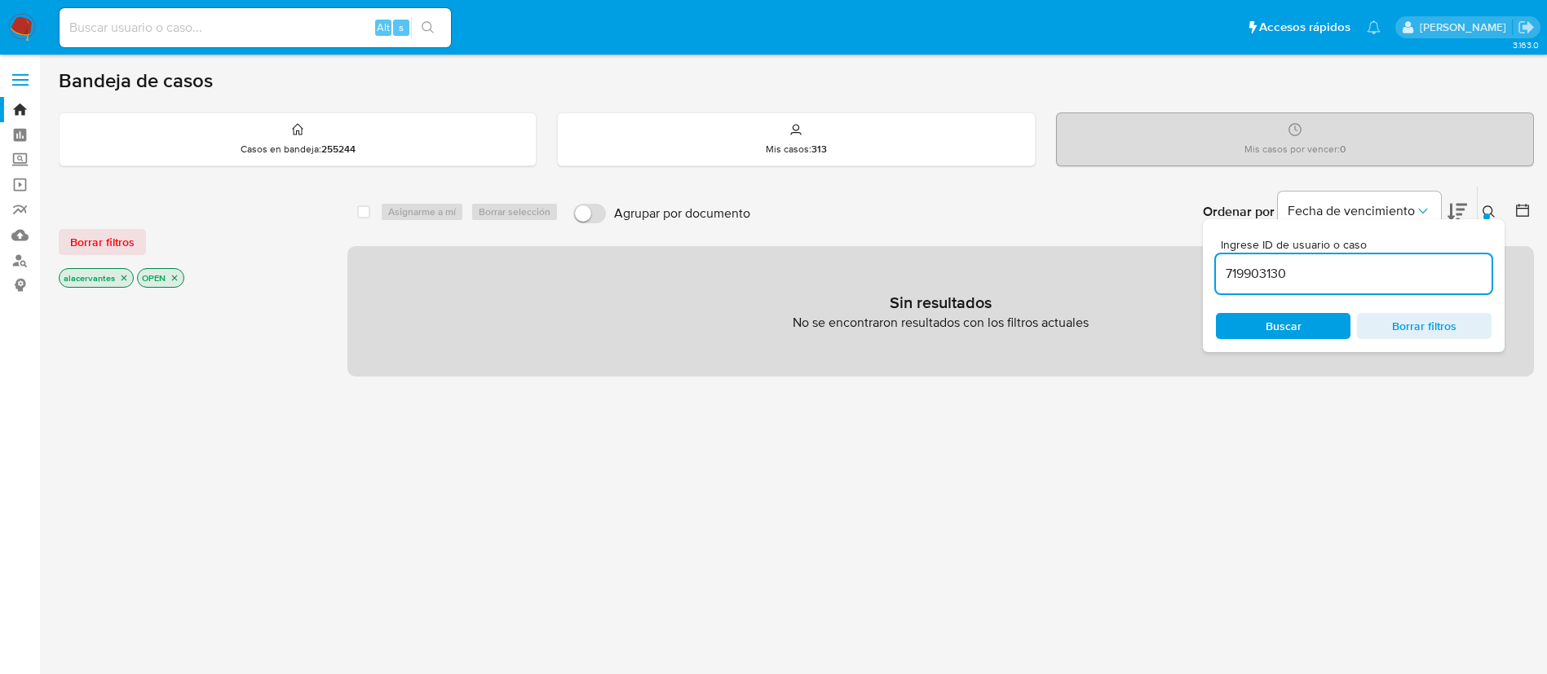
click at [1307, 272] on input "719903130" at bounding box center [1354, 273] width 276 height 21
type input "719903130"
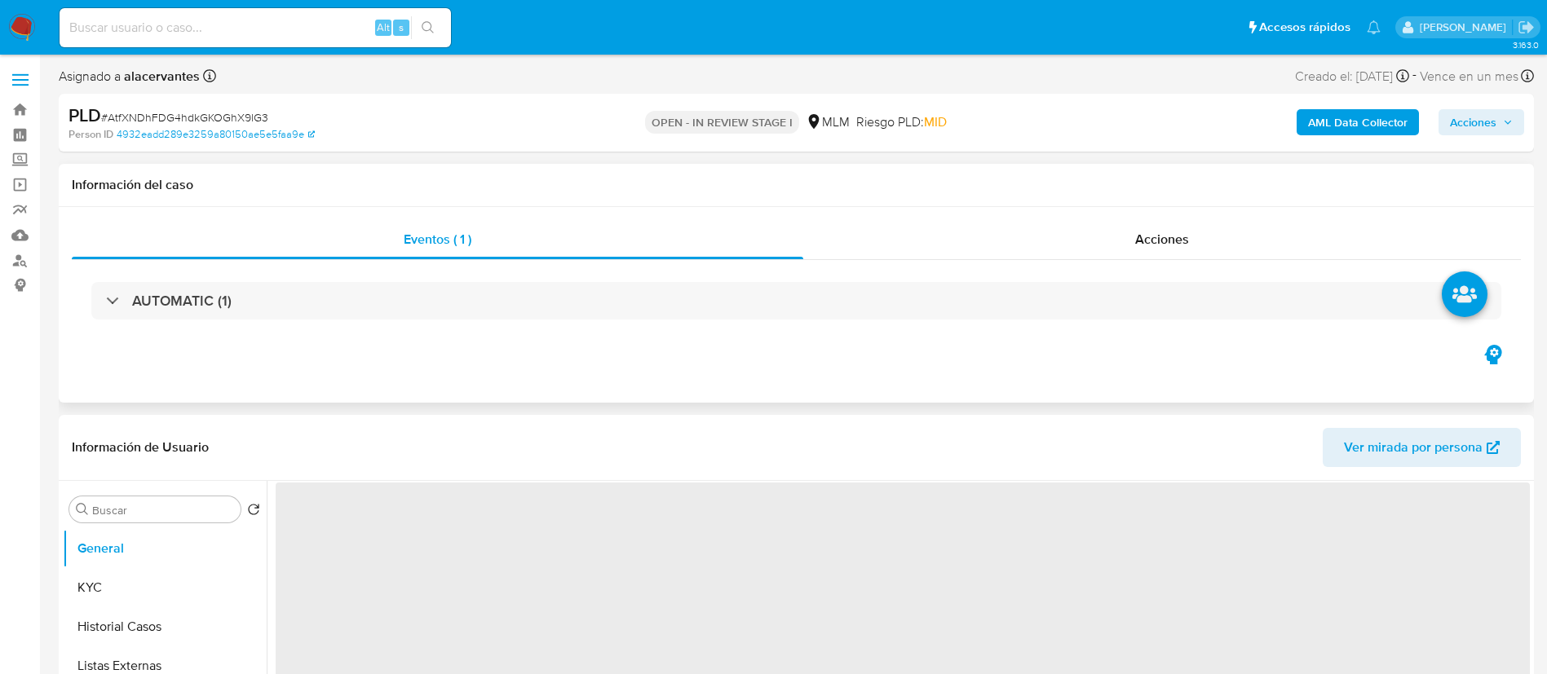
select select "10"
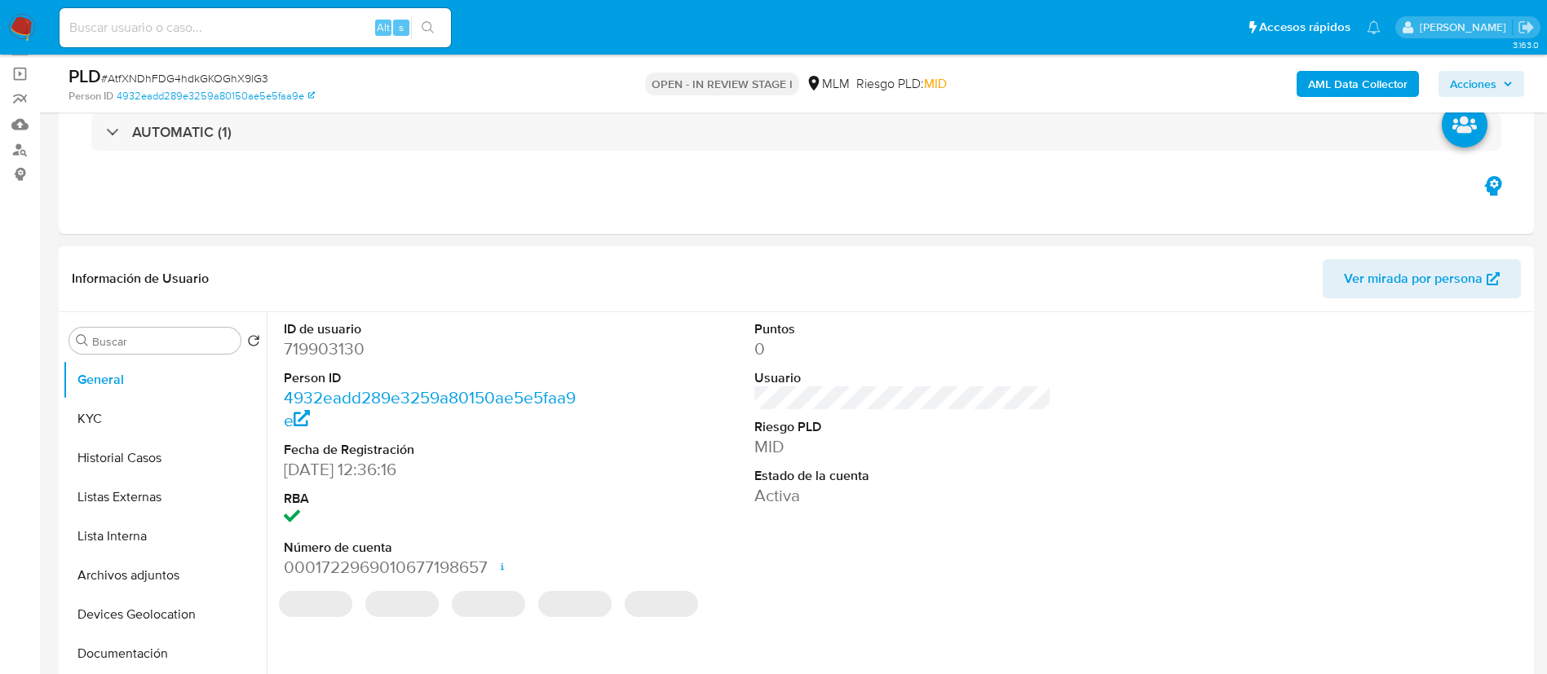
scroll to position [122, 0]
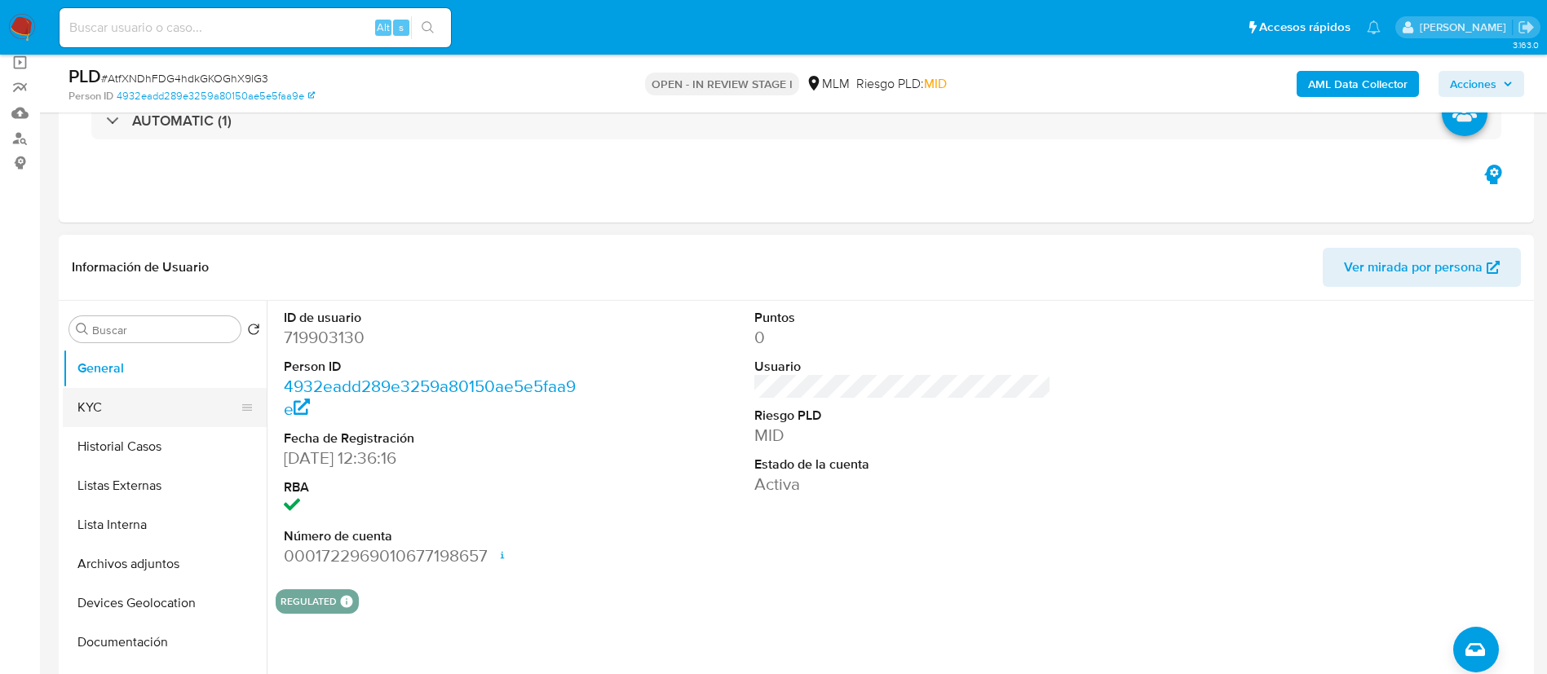
click at [169, 415] on button "KYC" at bounding box center [158, 407] width 191 height 39
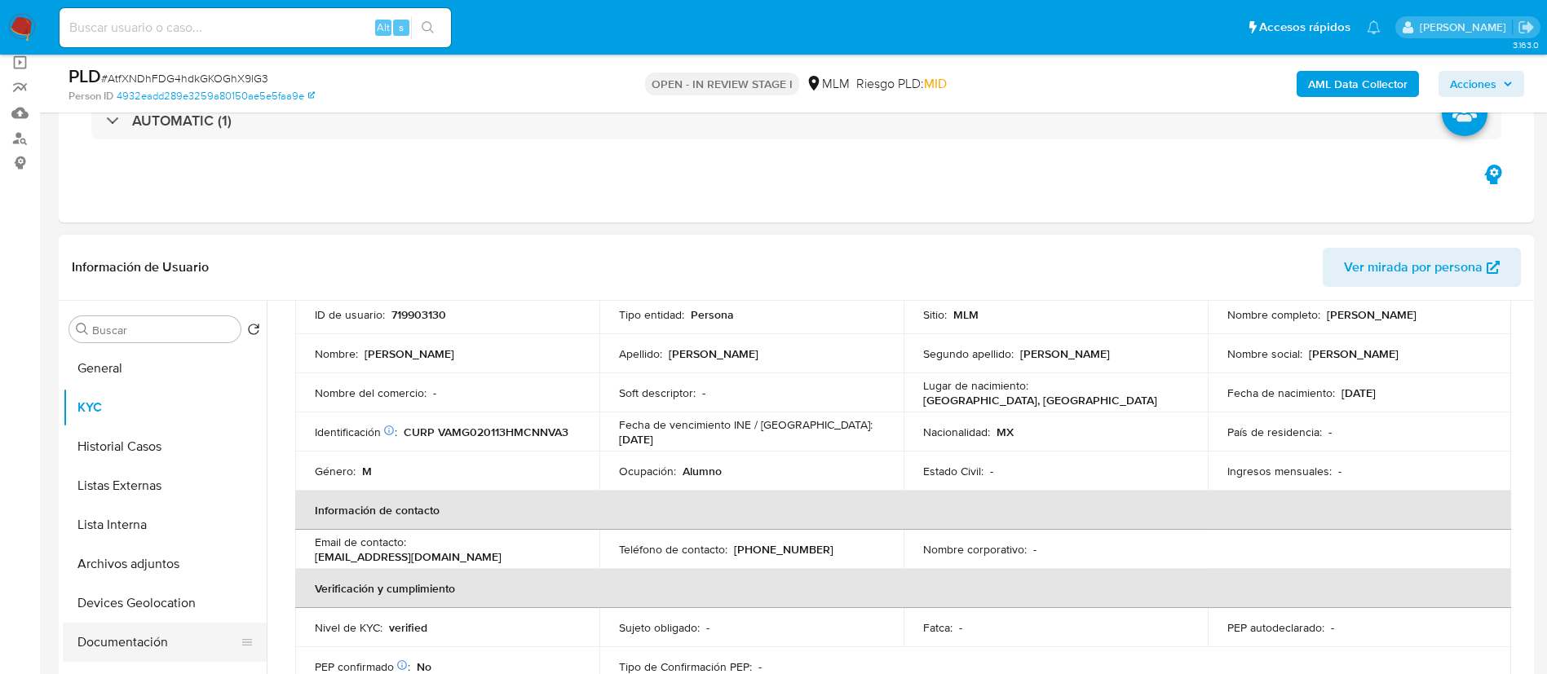
click at [178, 634] on button "Documentación" at bounding box center [158, 642] width 191 height 39
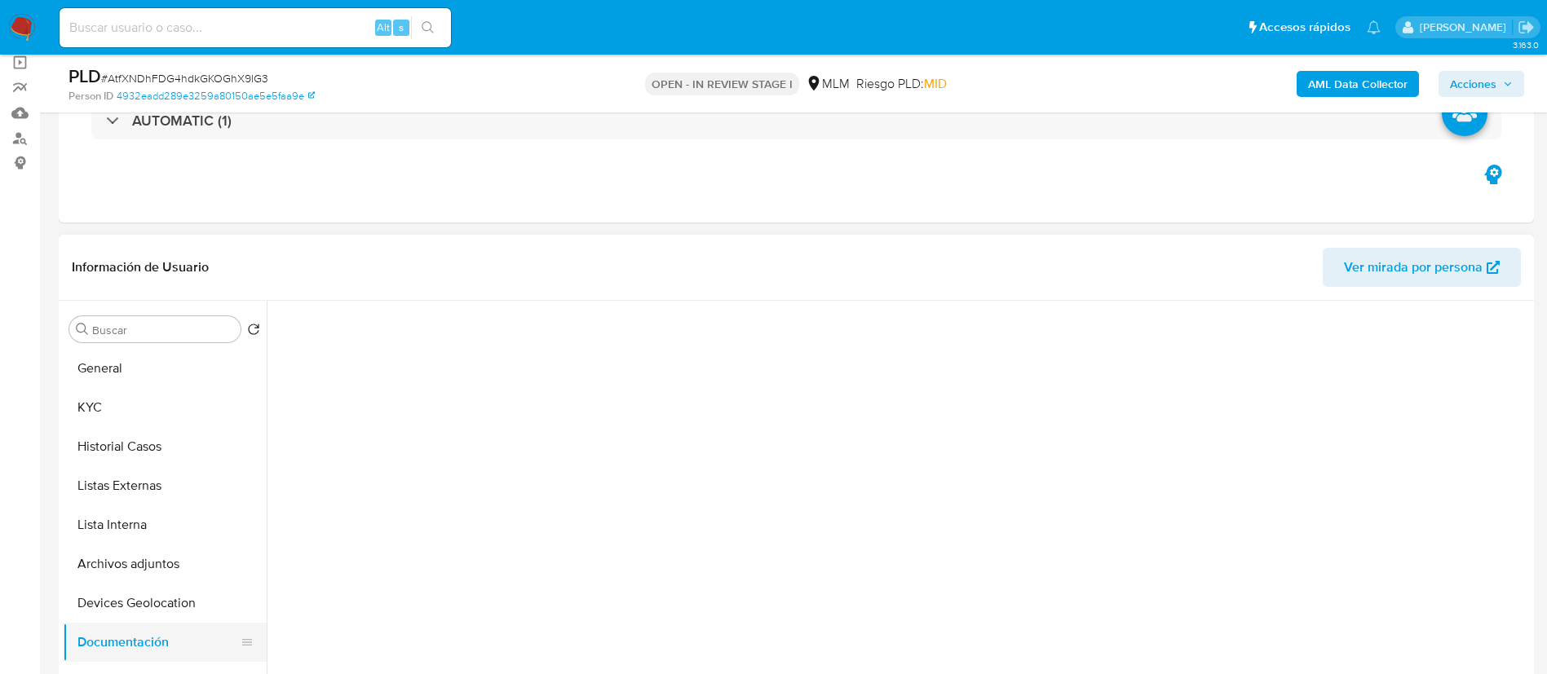
scroll to position [0, 0]
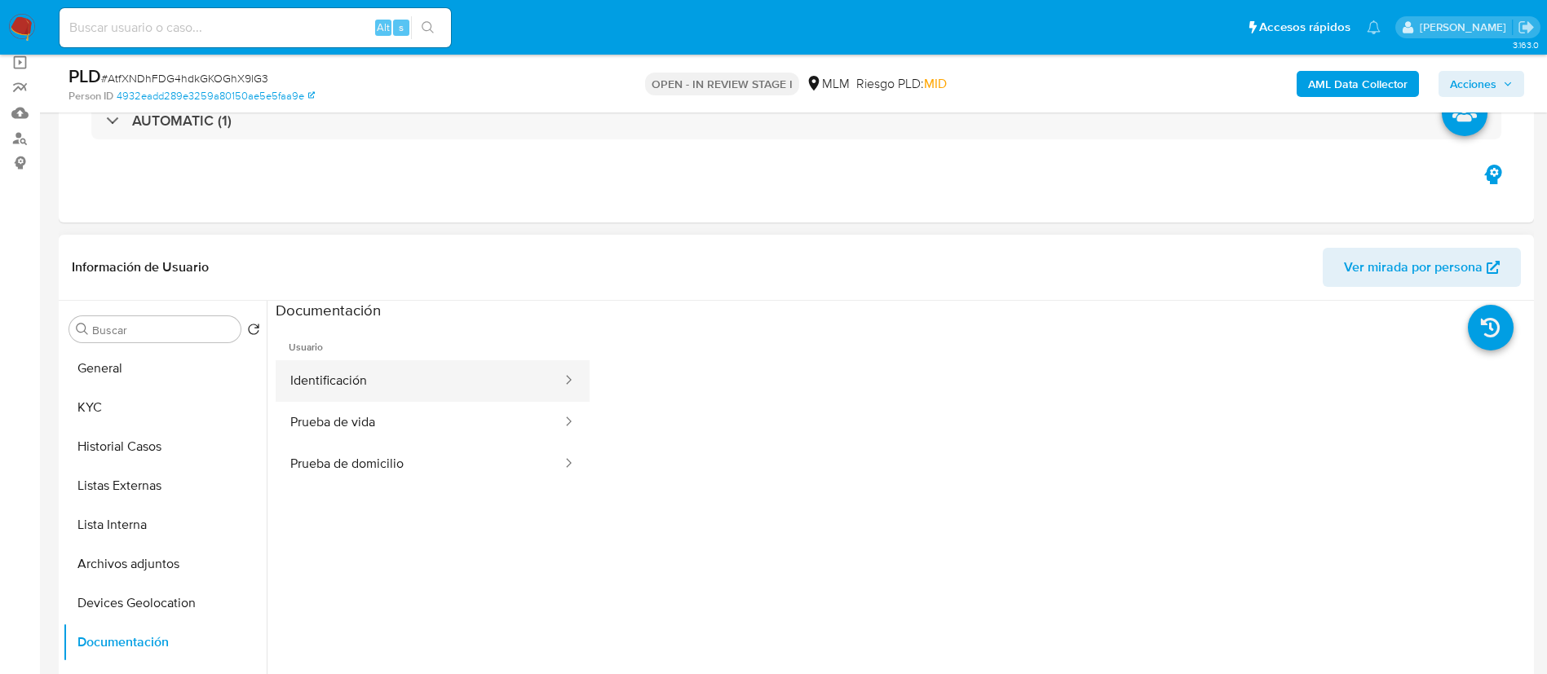
click at [432, 381] on button "Identificación" at bounding box center [420, 381] width 288 height 42
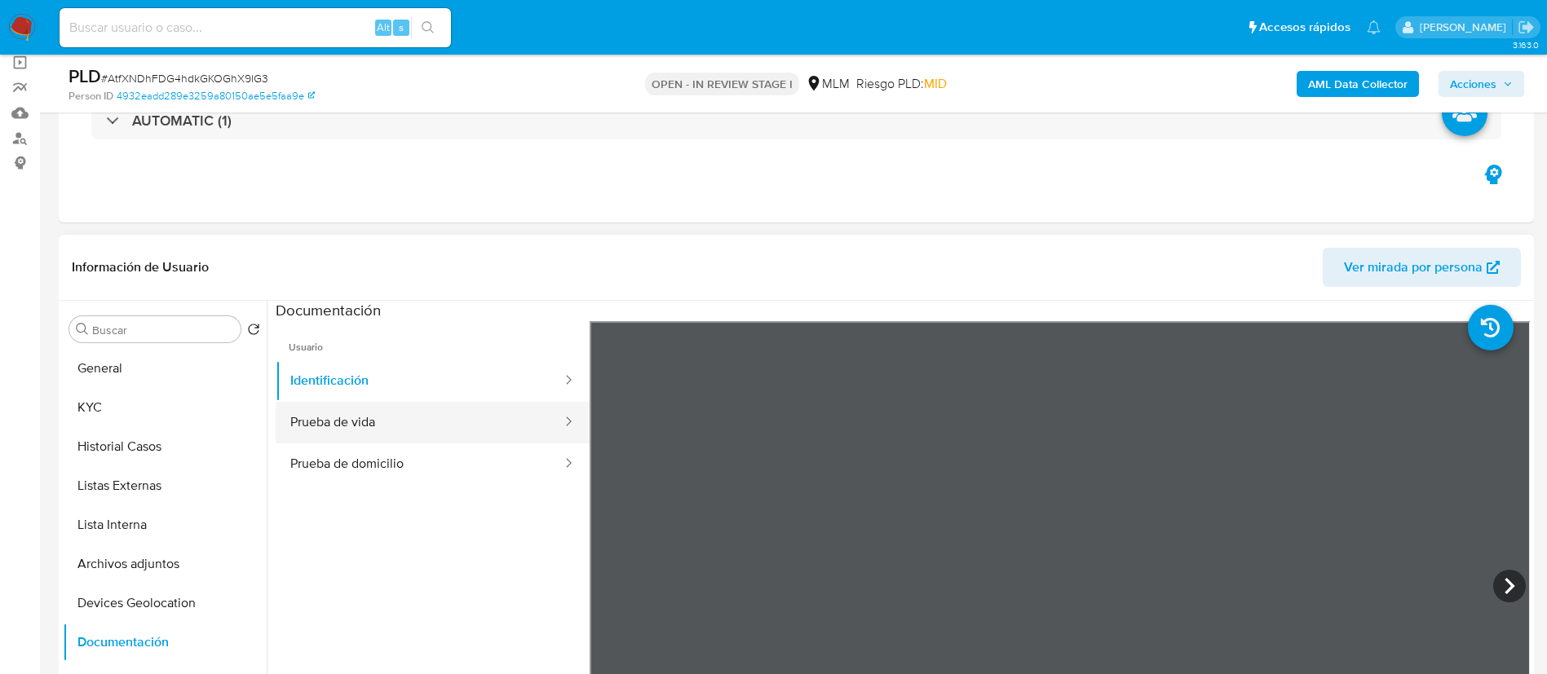
click at [418, 406] on button "Prueba de vida" at bounding box center [420, 423] width 288 height 42
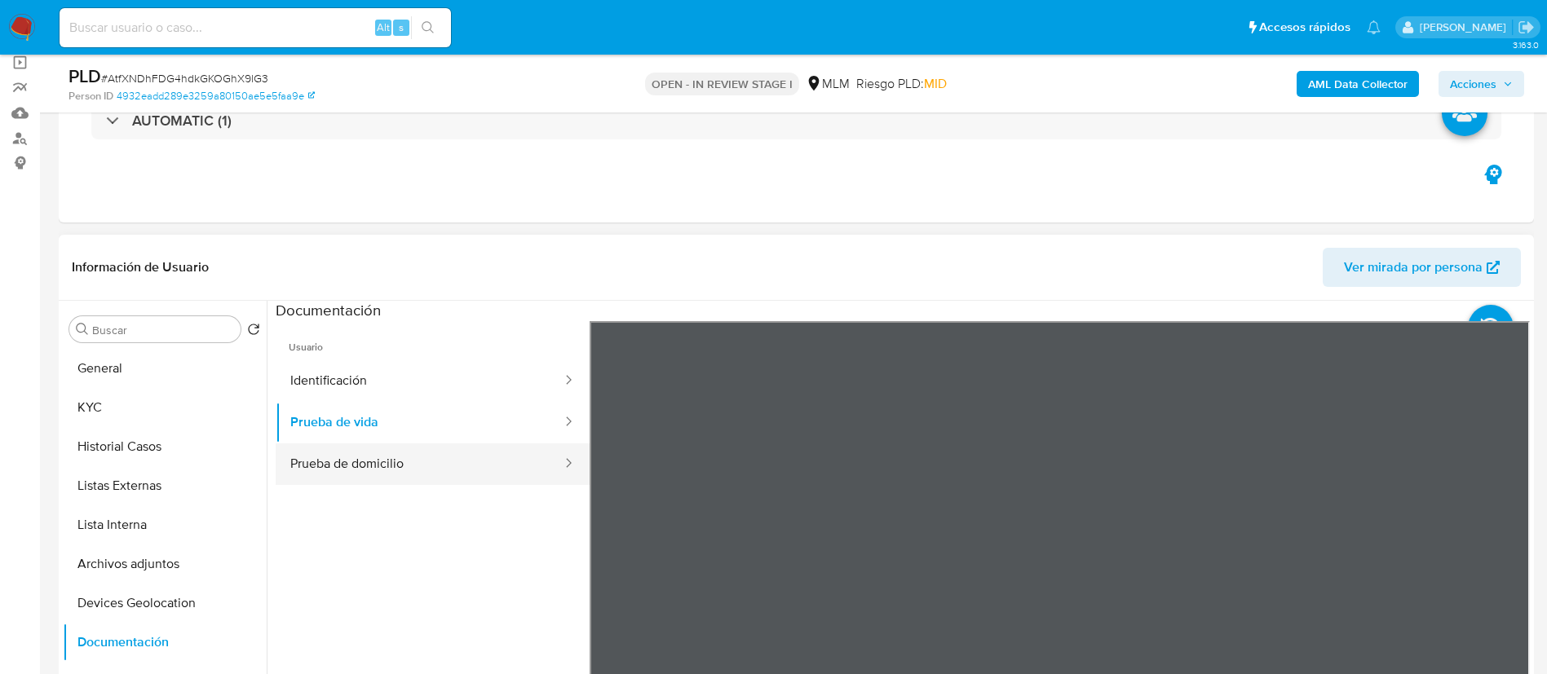
click at [358, 463] on button "Prueba de domicilio" at bounding box center [420, 465] width 288 height 42
click at [1069, 271] on div "Información de Usuario Ver mirada por persona Buscar Volver al orden por defect…" at bounding box center [796, 477] width 1475 height 484
click at [367, 356] on span "Usuario" at bounding box center [433, 340] width 314 height 39
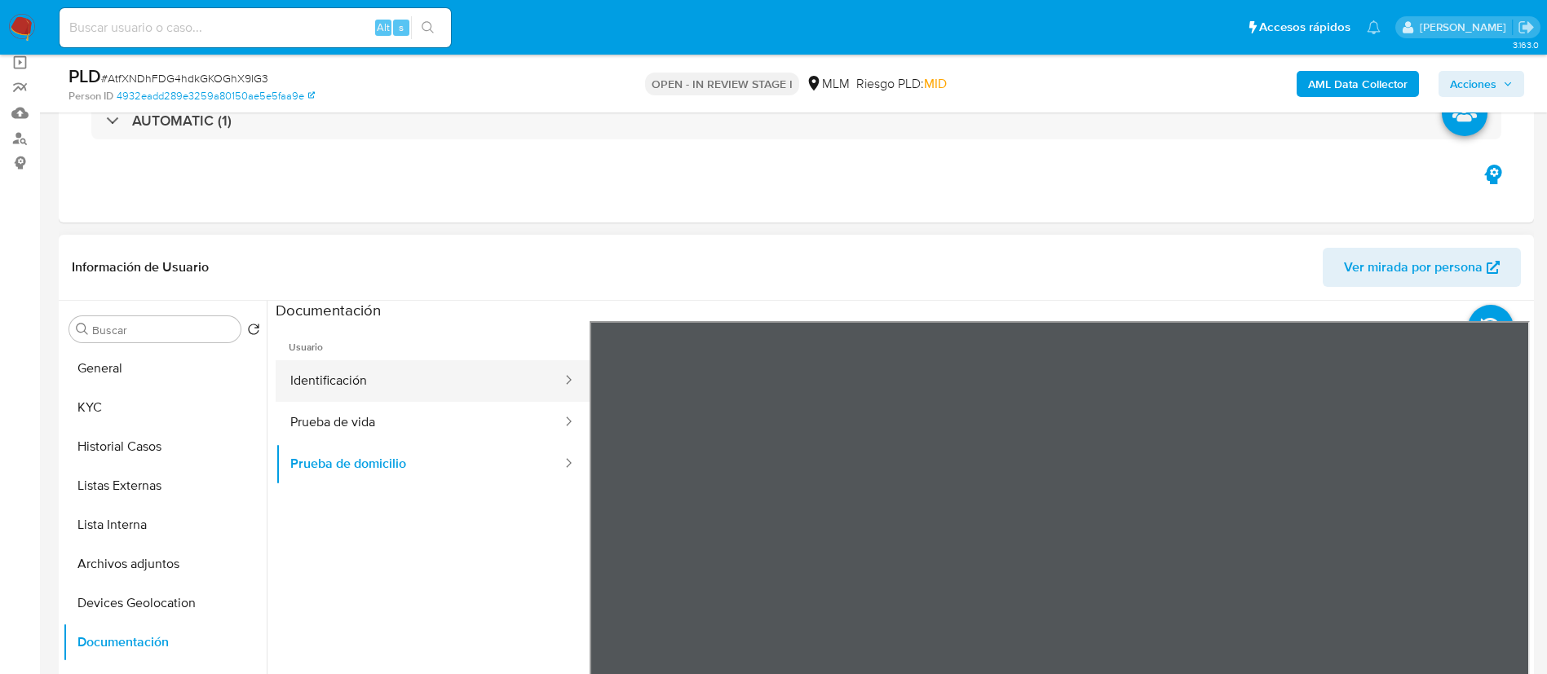
click at [373, 369] on button "Identificación" at bounding box center [420, 381] width 288 height 42
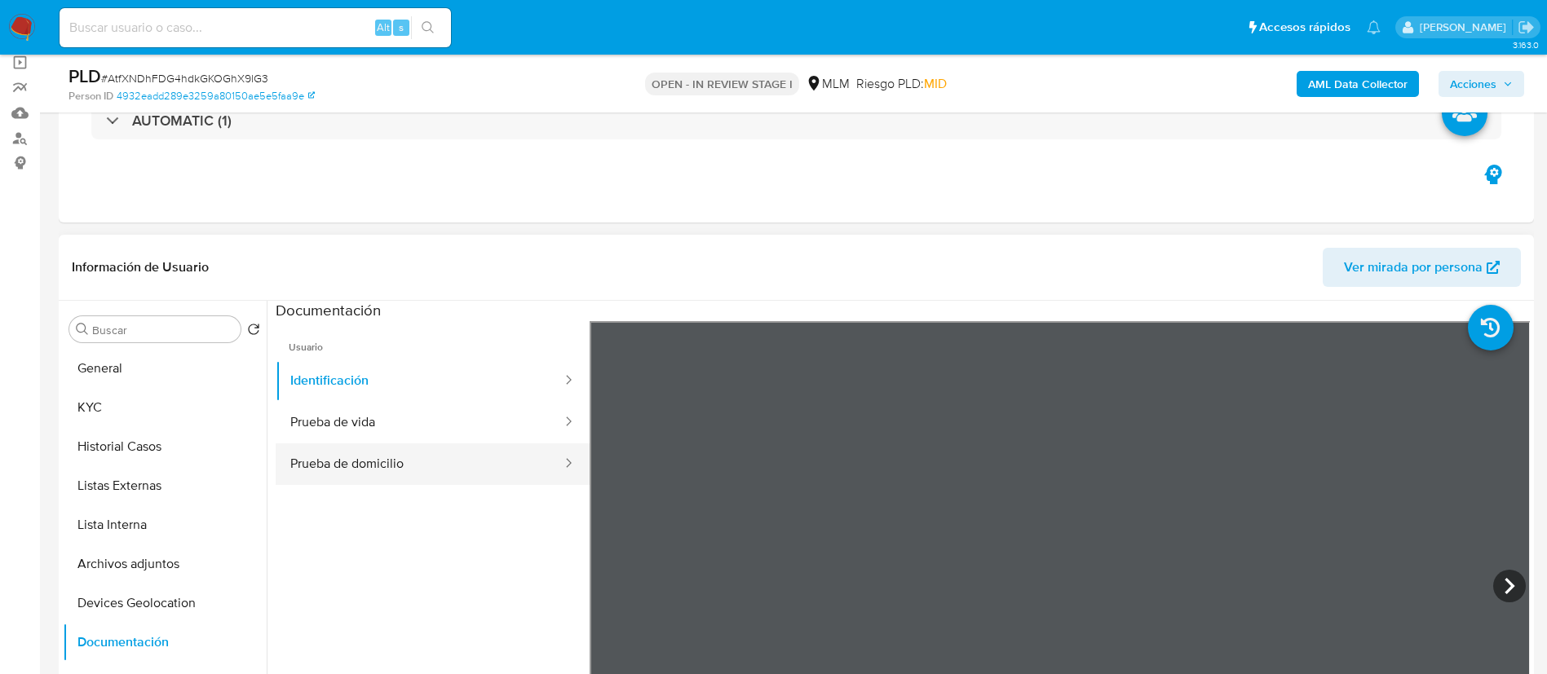
click at [438, 474] on button "Prueba de domicilio" at bounding box center [420, 465] width 288 height 42
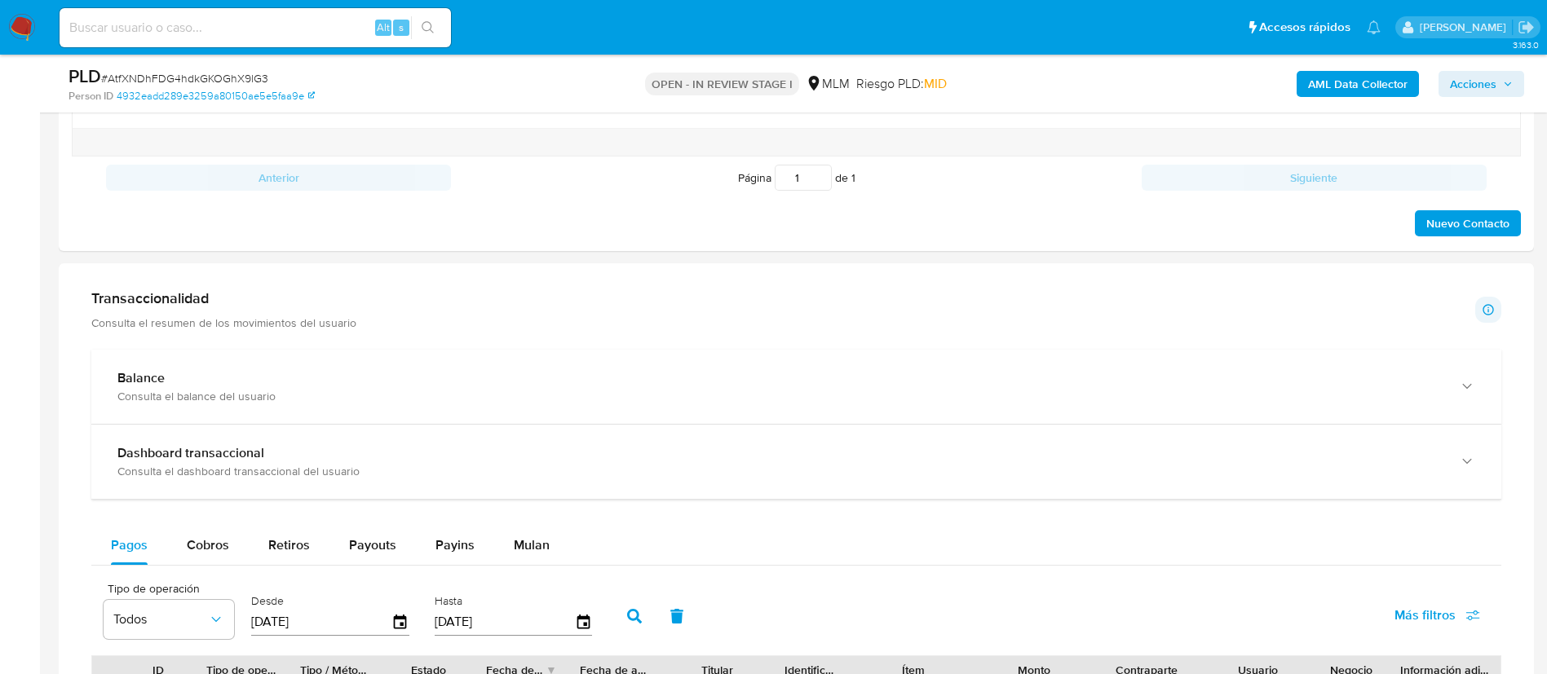
scroll to position [1101, 0]
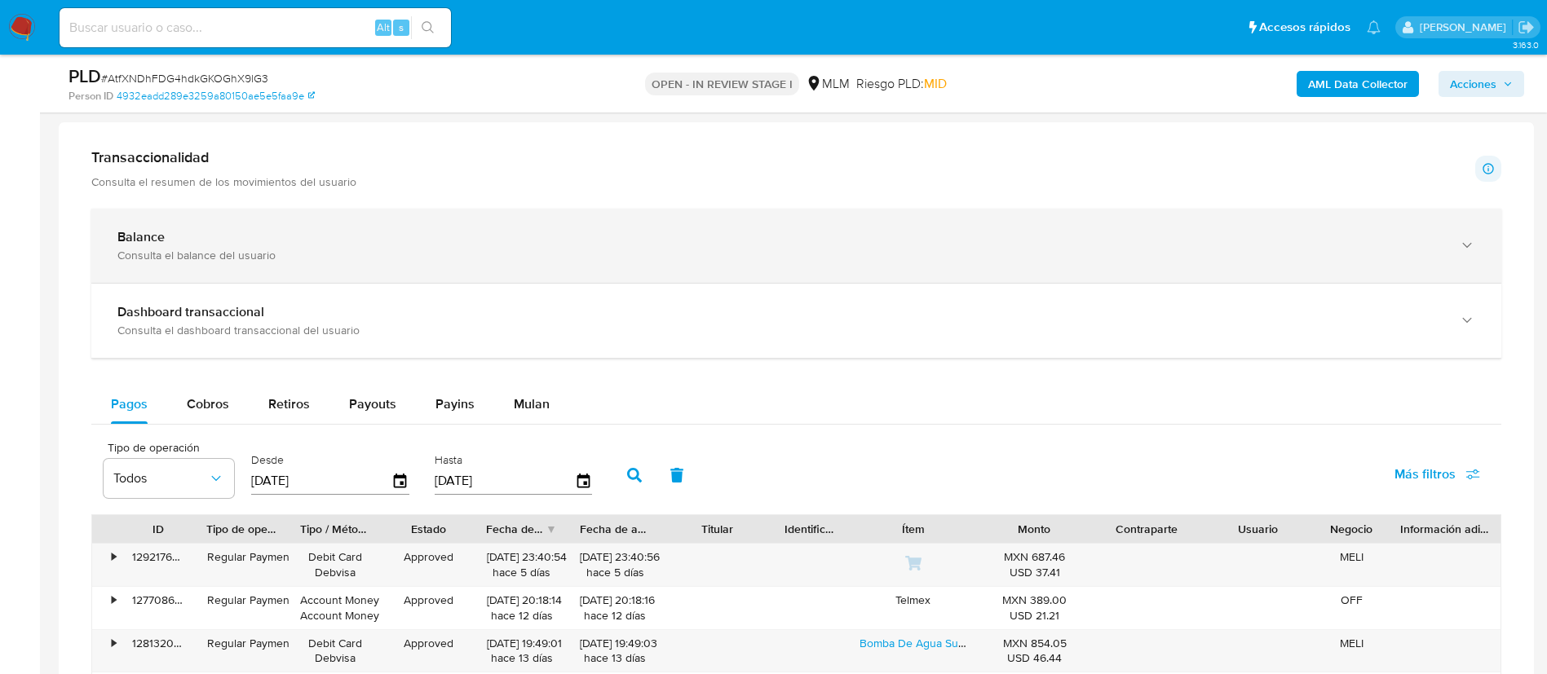
click at [314, 234] on div "Balance" at bounding box center [779, 237] width 1325 height 16
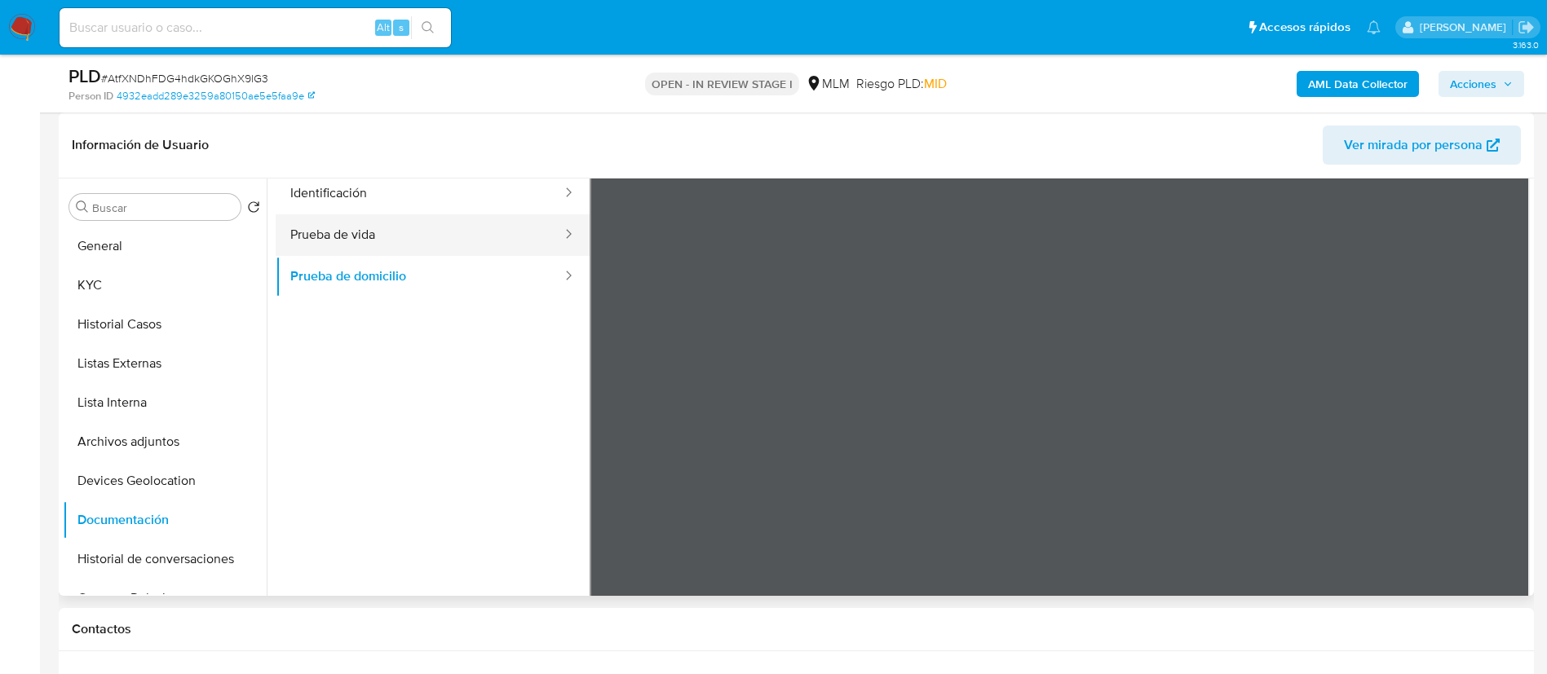
scroll to position [15, 0]
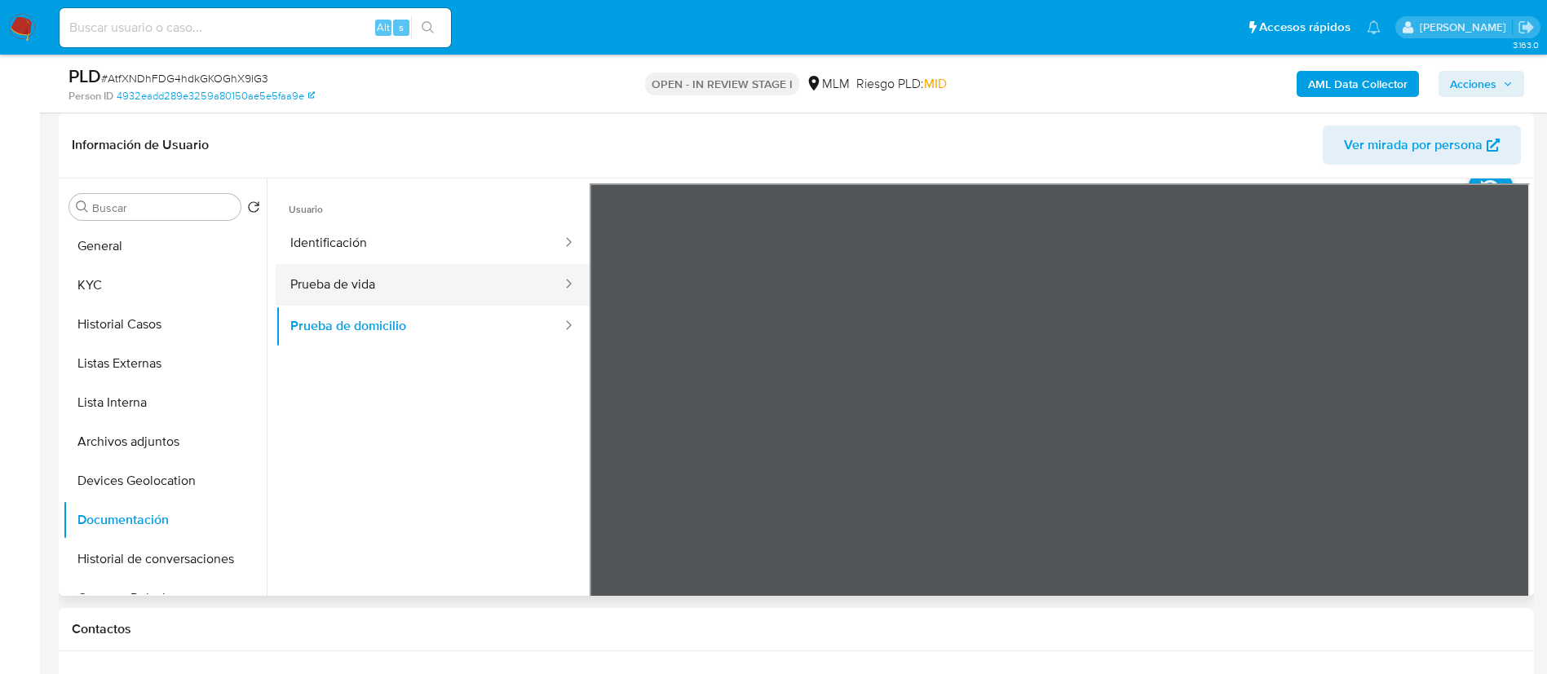
drag, startPoint x: 413, startPoint y: 251, endPoint x: 454, endPoint y: 266, distance: 43.3
click at [413, 250] on button "Identificación" at bounding box center [420, 244] width 288 height 42
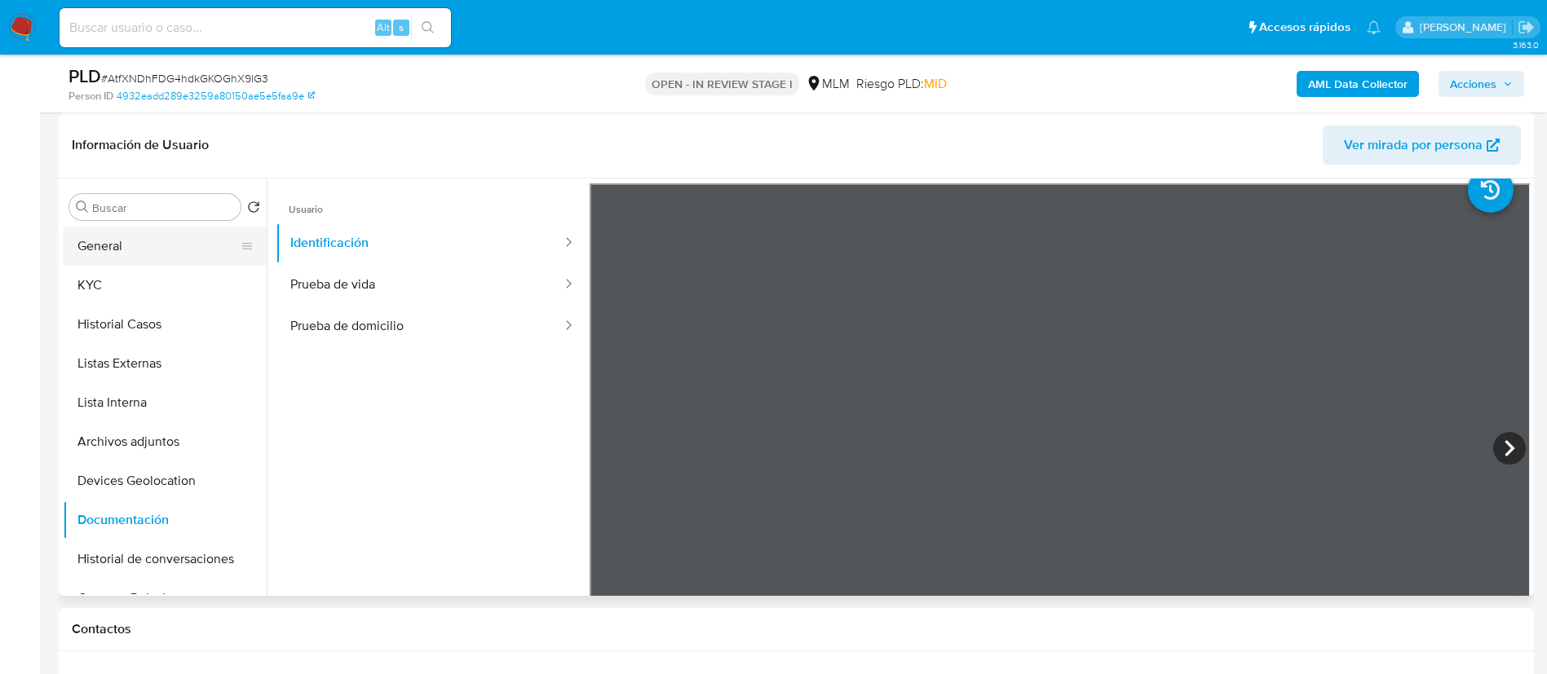
click at [144, 245] on button "General" at bounding box center [158, 246] width 191 height 39
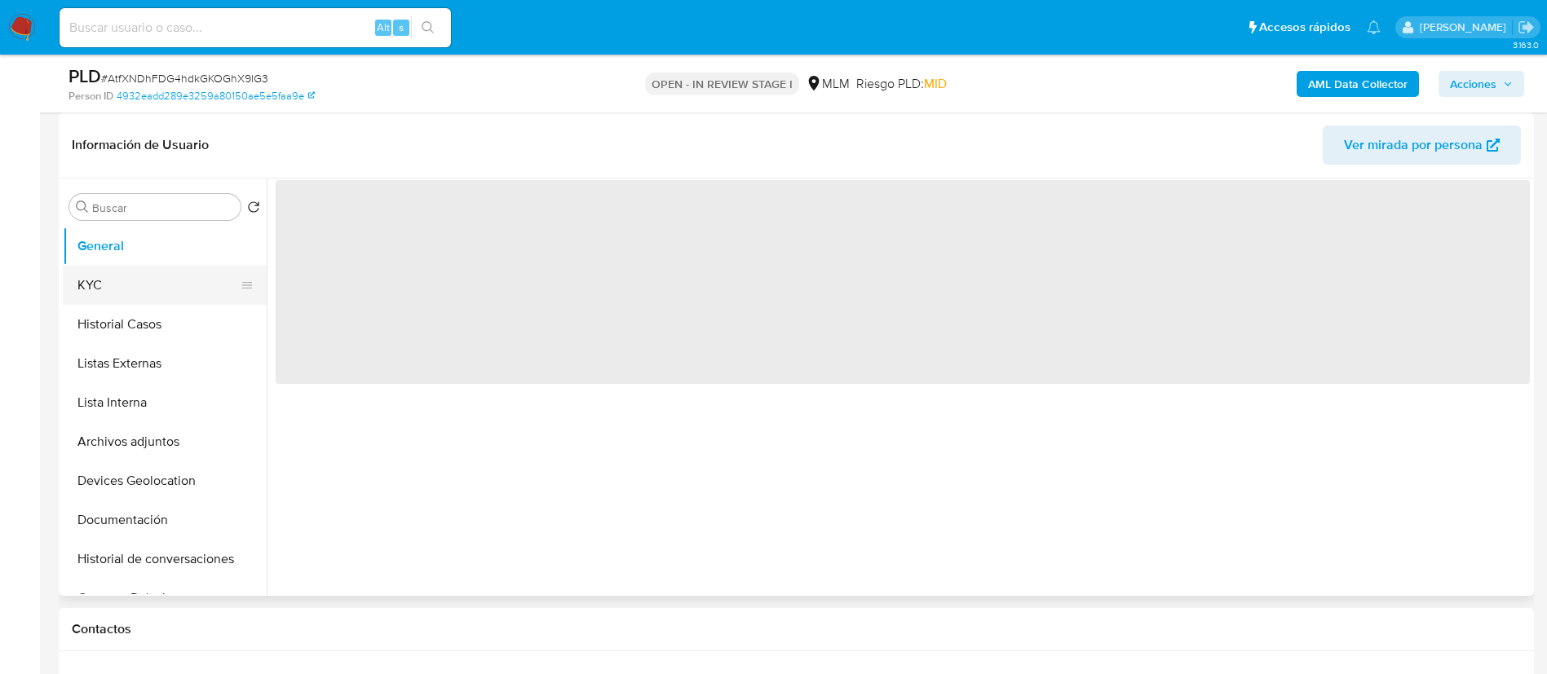
scroll to position [0, 0]
click at [174, 279] on button "KYC" at bounding box center [158, 285] width 191 height 39
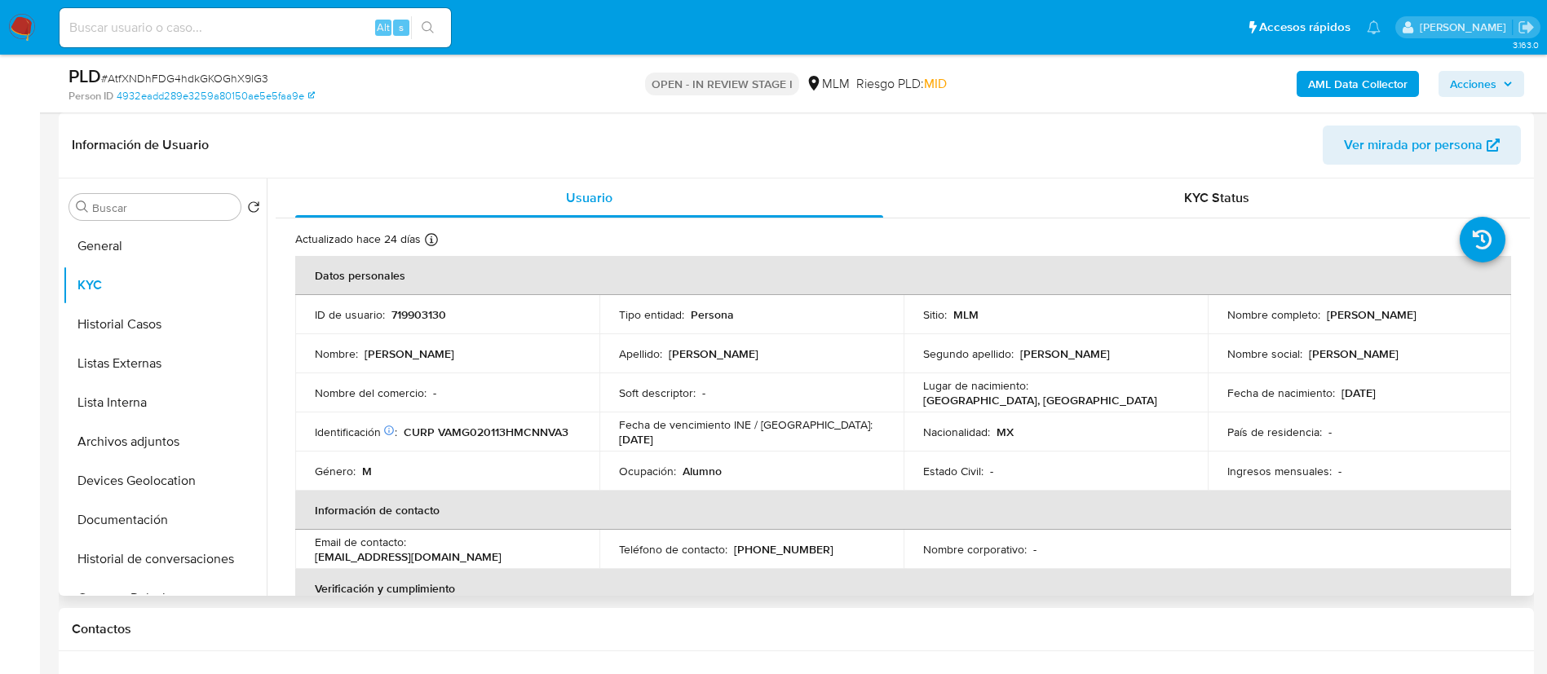
click at [415, 309] on p "719903130" at bounding box center [418, 314] width 55 height 15
copy p "719903130"
click at [124, 519] on button "Documentación" at bounding box center [158, 520] width 191 height 39
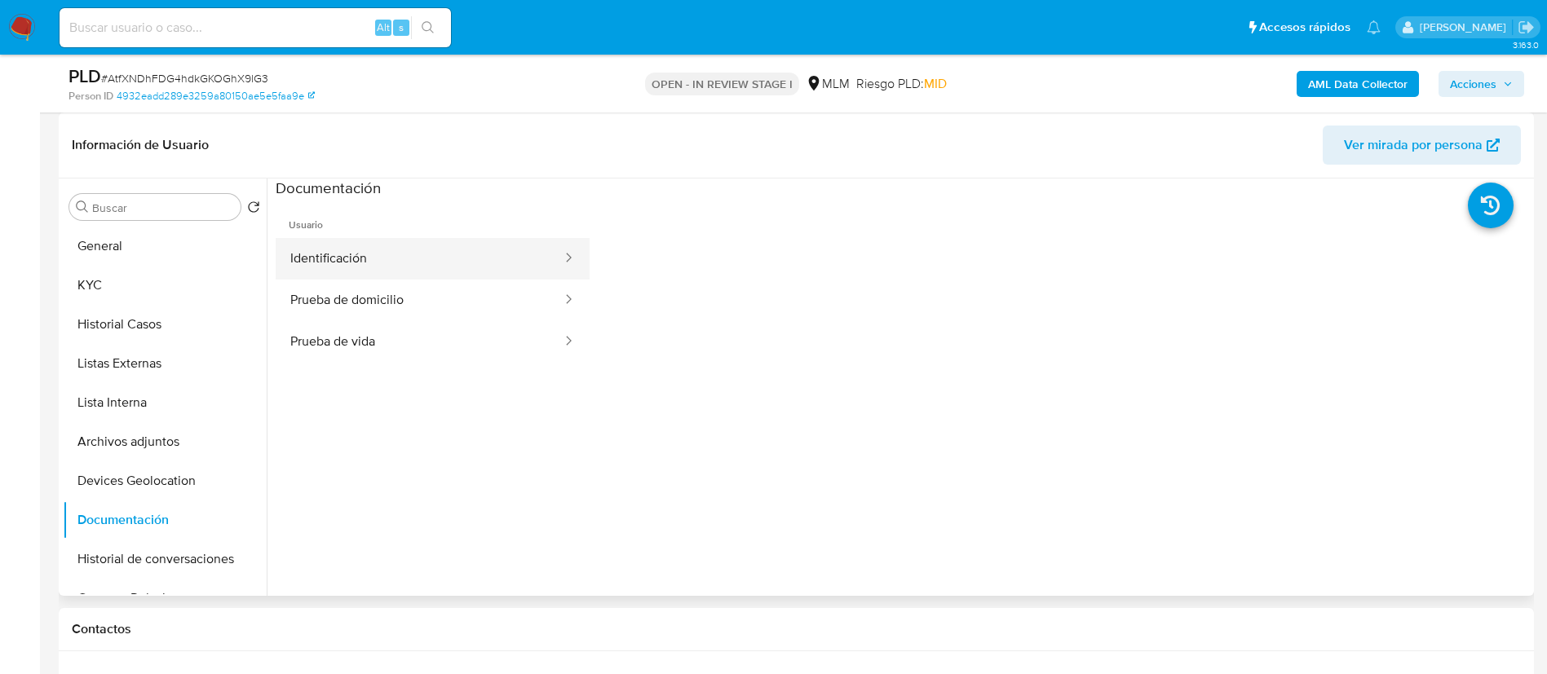
click at [400, 267] on button "Identificación" at bounding box center [420, 259] width 288 height 42
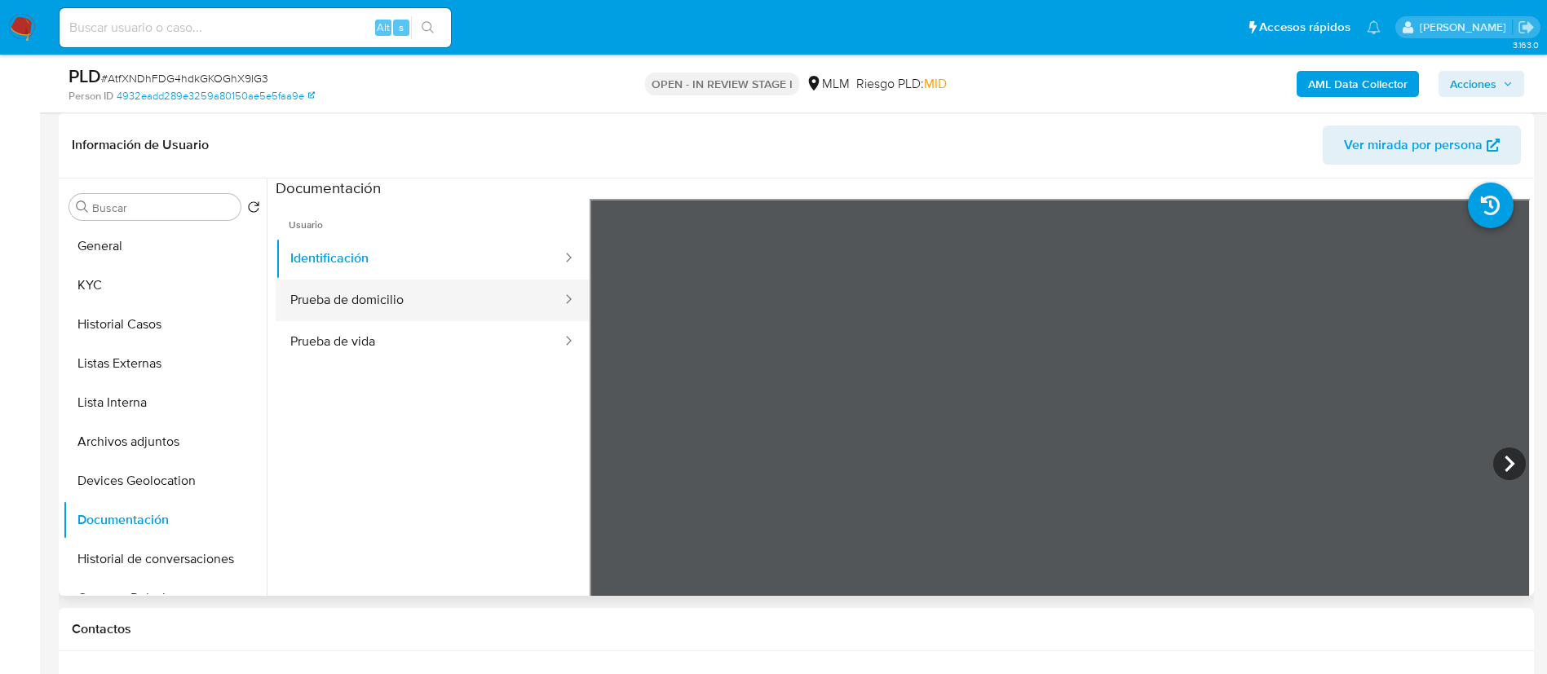
click at [369, 302] on button "Prueba de domicilio" at bounding box center [420, 301] width 288 height 42
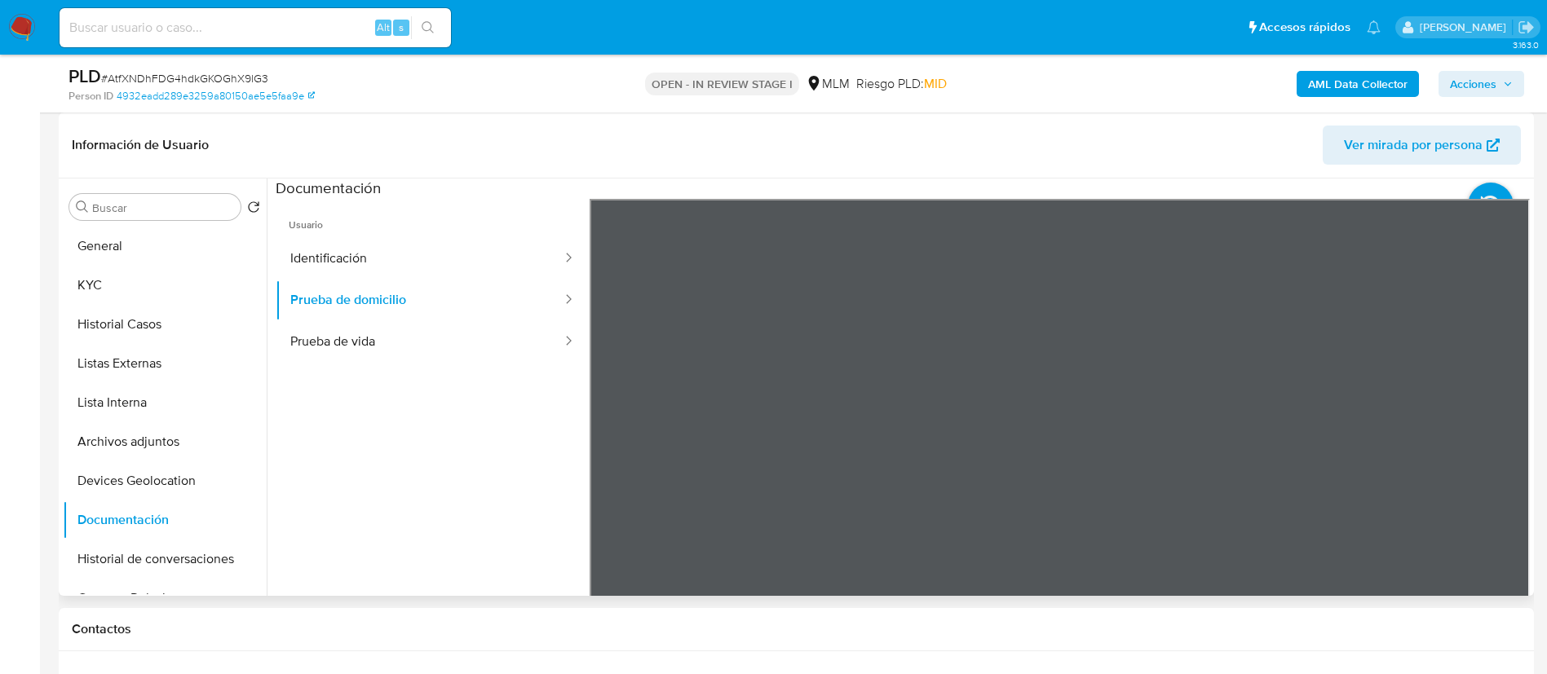
click at [1019, 147] on div "Información de Usuario Ver mirada por persona Buscar Volver al orden por defect…" at bounding box center [796, 355] width 1475 height 484
click at [409, 245] on button "Identificación" at bounding box center [420, 259] width 288 height 42
click at [150, 331] on button "Historial Casos" at bounding box center [158, 324] width 191 height 39
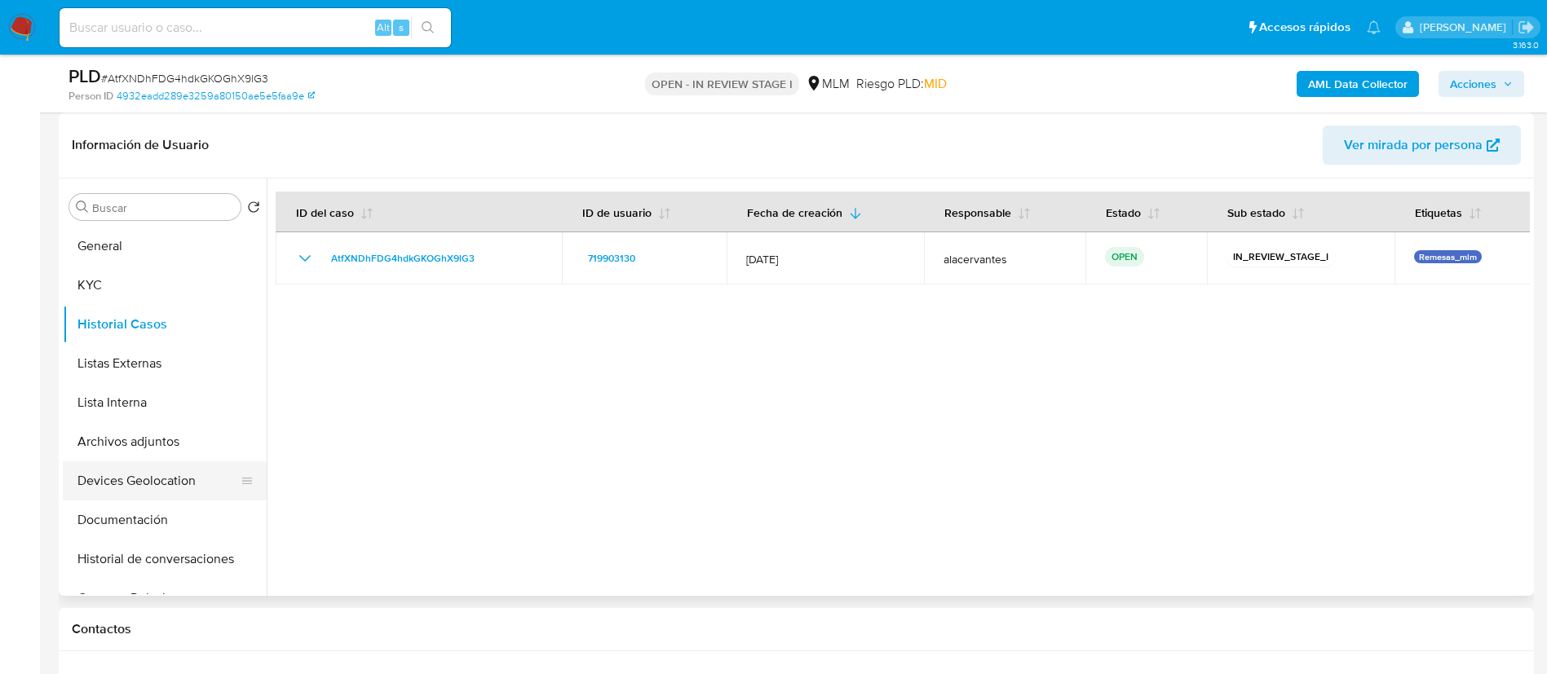
click at [93, 486] on button "Devices Geolocation" at bounding box center [158, 481] width 191 height 39
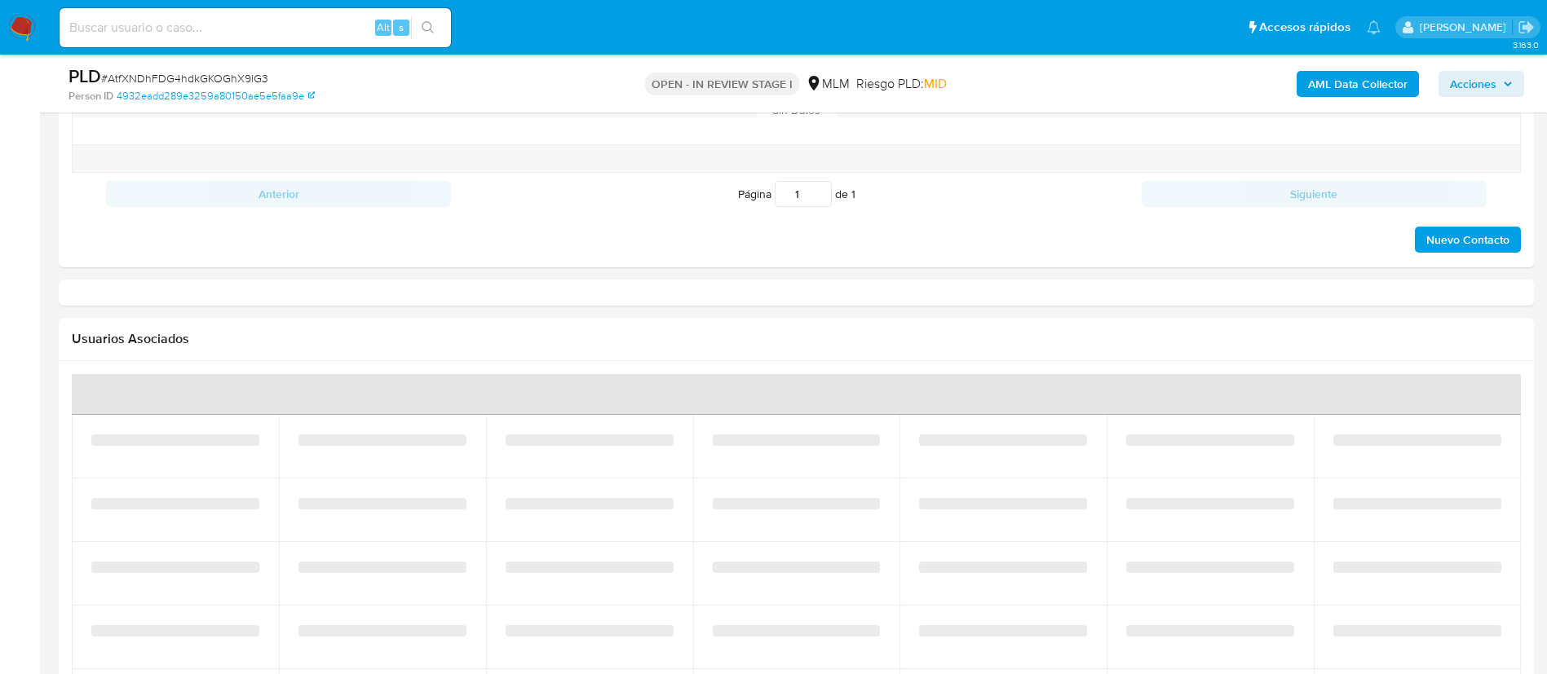
select select "10"
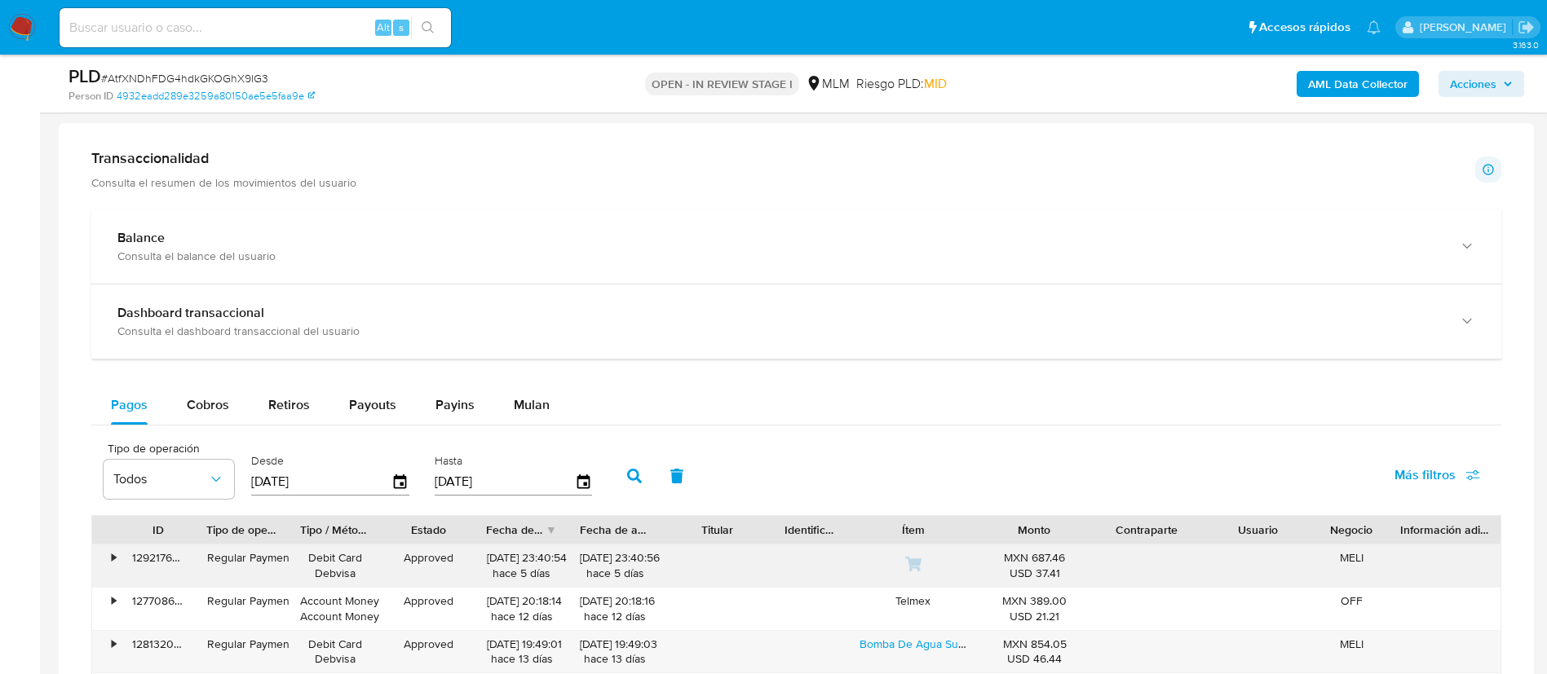
scroll to position [978, 0]
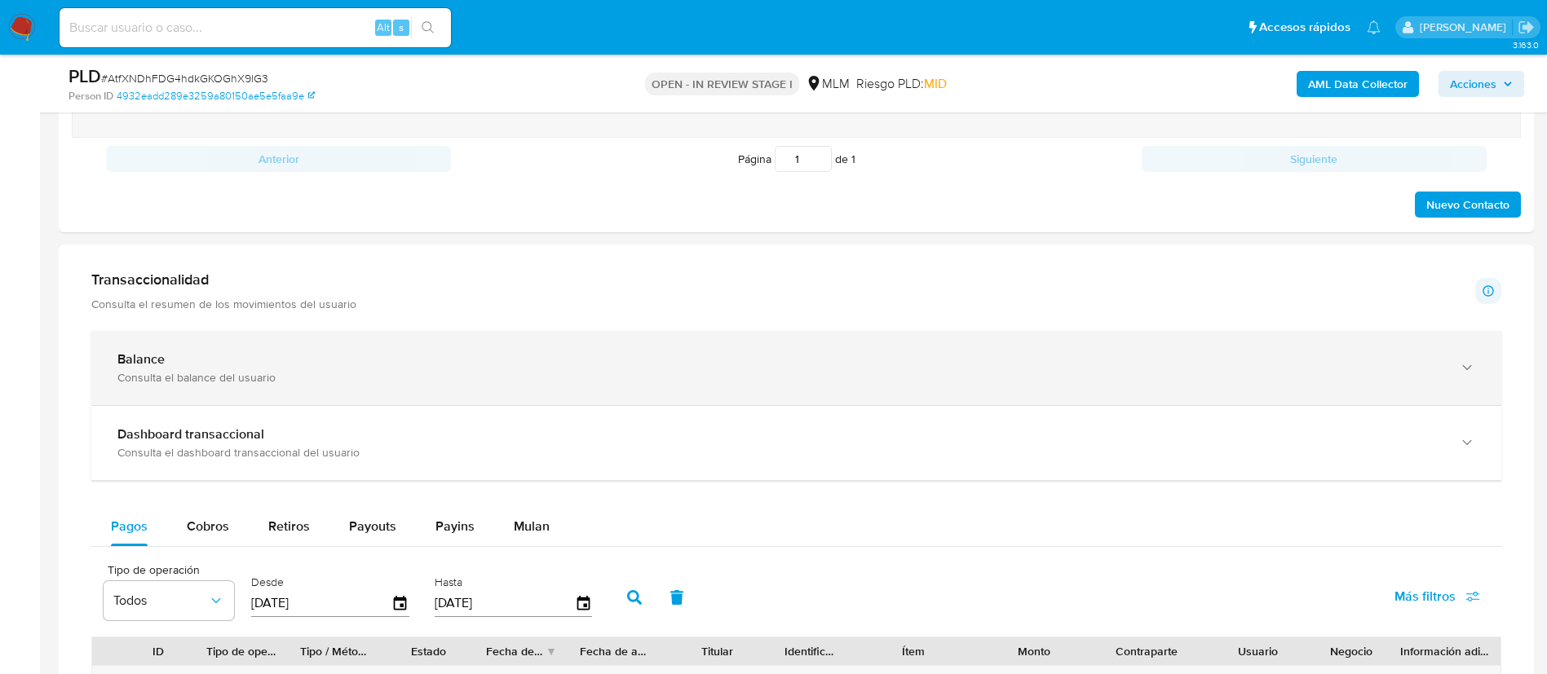
click at [506, 385] on div "Balance Consulta el balance del usuario" at bounding box center [796, 368] width 1410 height 74
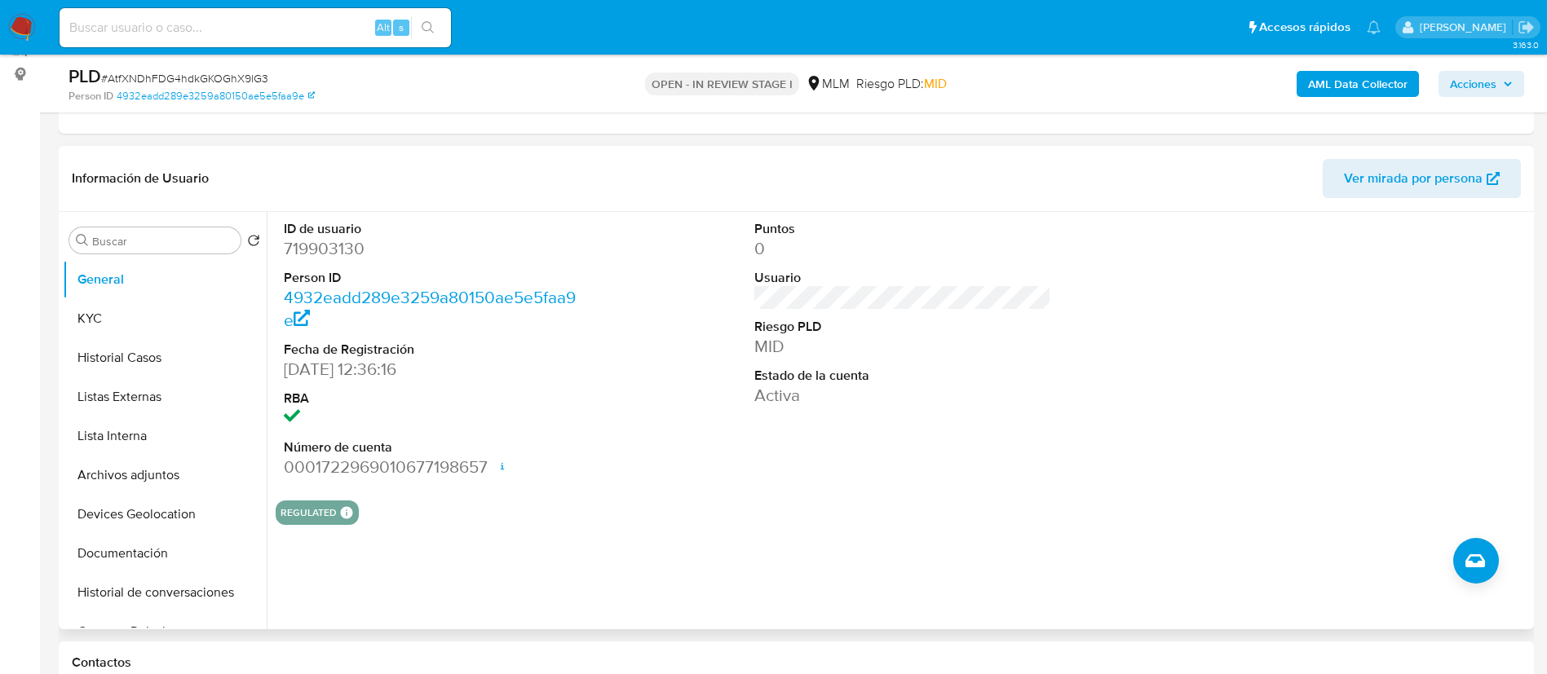
scroll to position [245, 0]
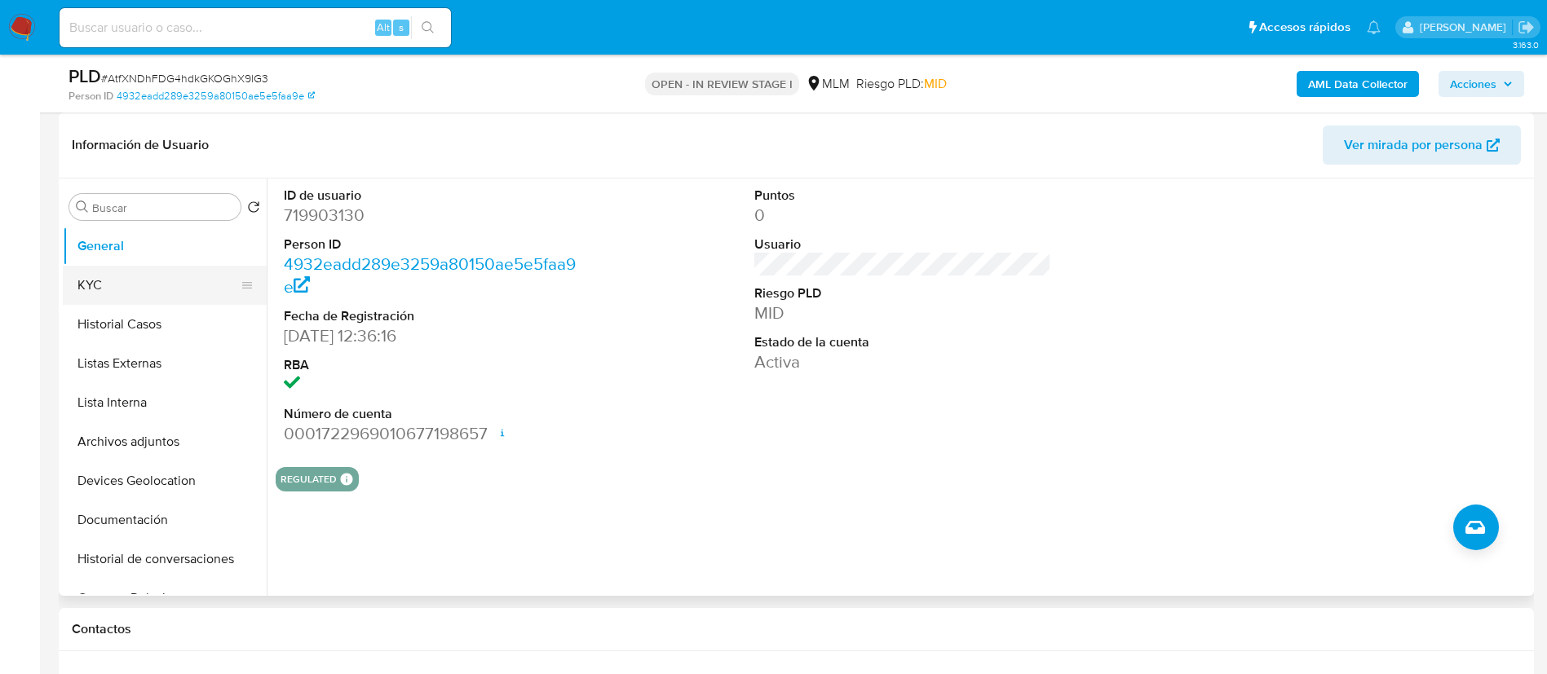
click at [132, 285] on button "KYC" at bounding box center [158, 285] width 191 height 39
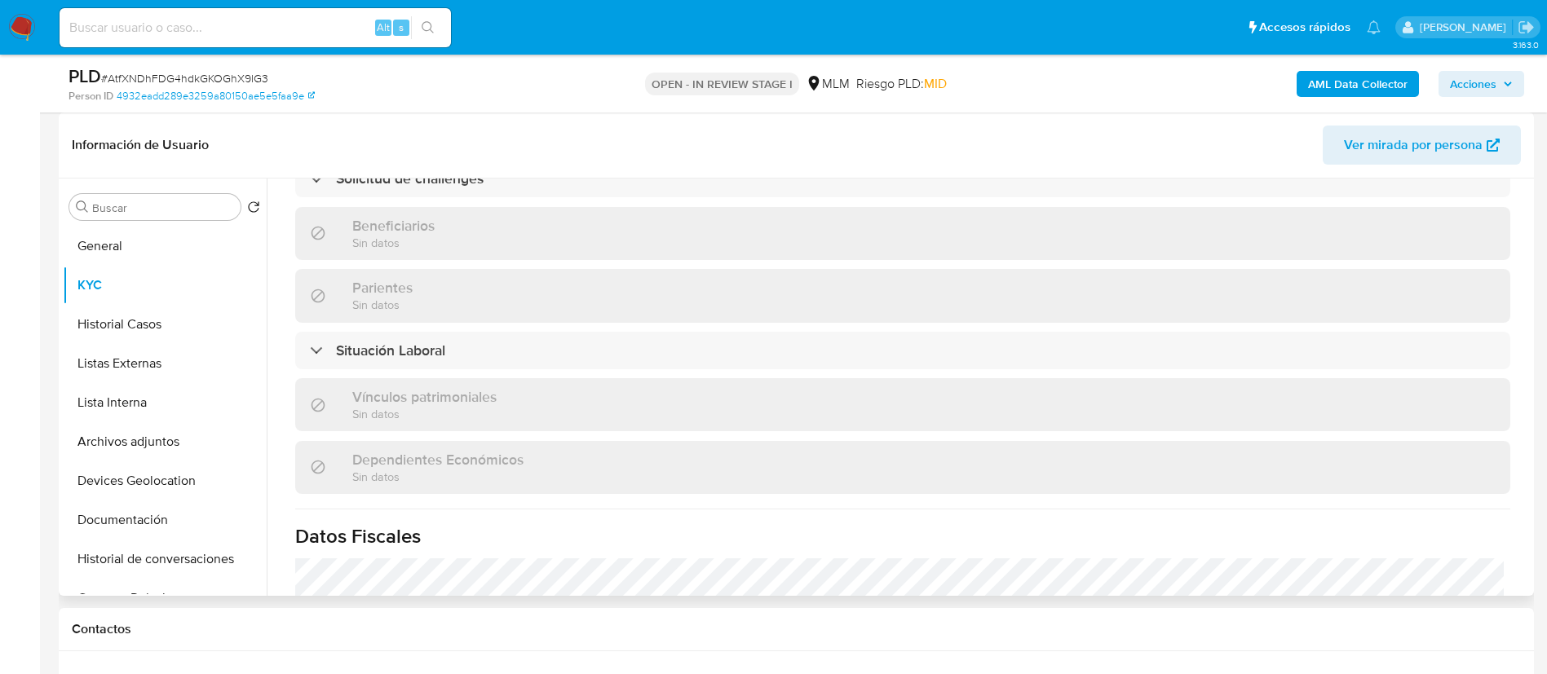
scroll to position [978, 0]
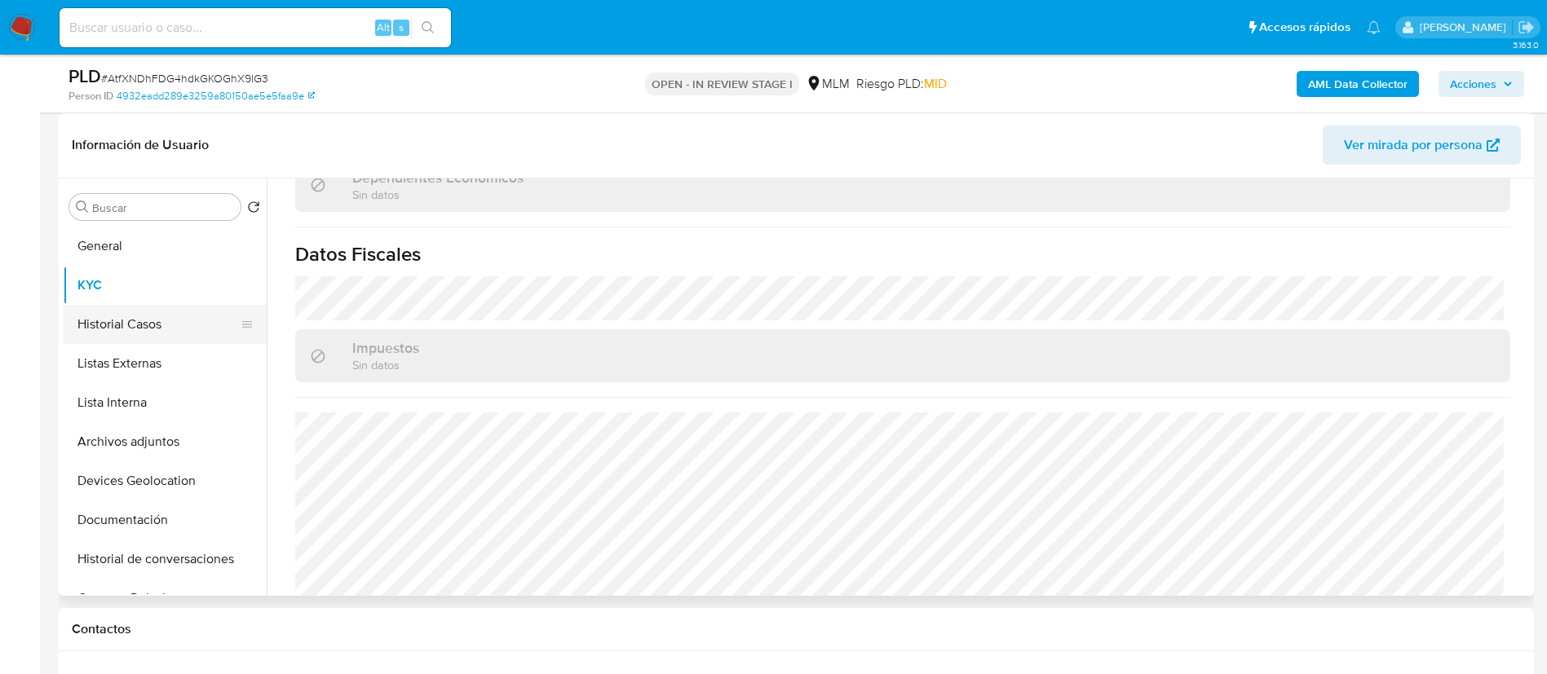
click at [148, 331] on button "Historial Casos" at bounding box center [158, 324] width 191 height 39
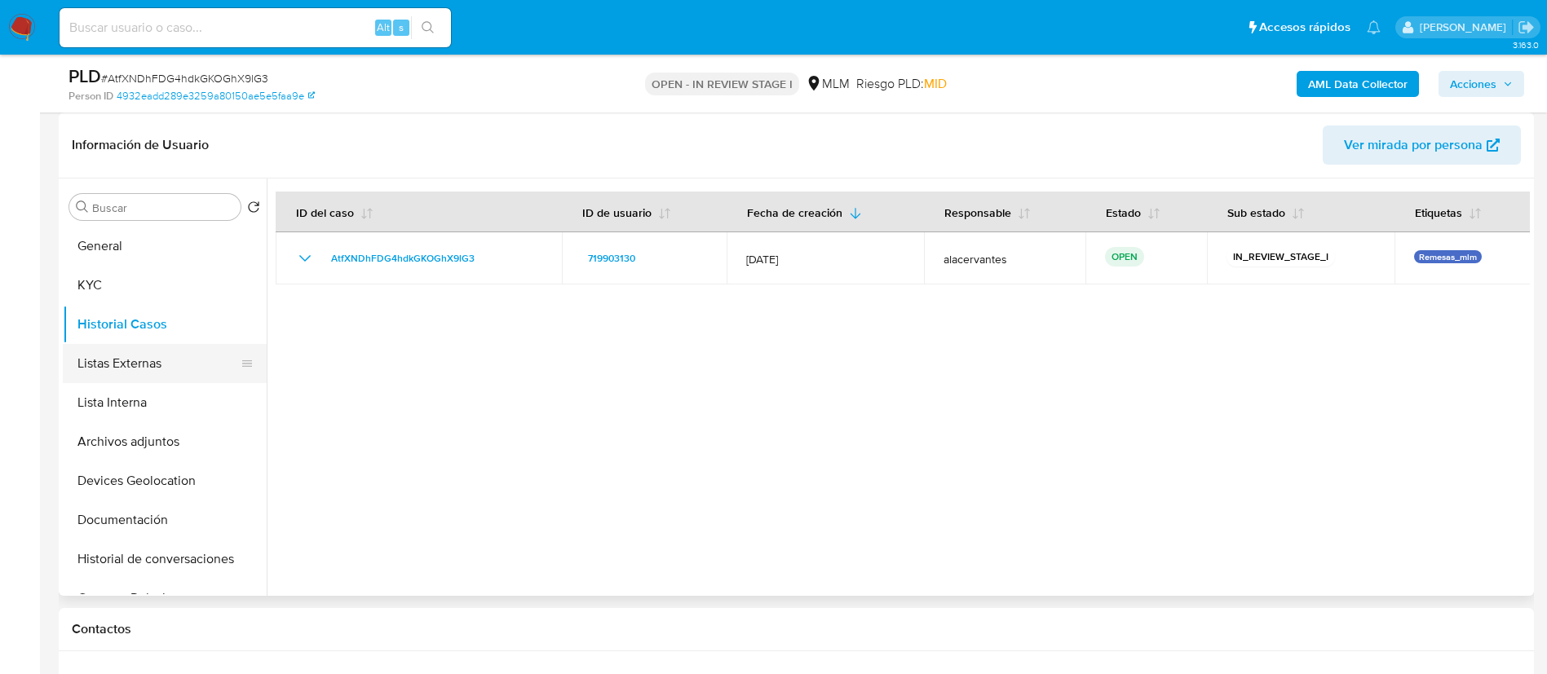
click at [135, 364] on button "Listas Externas" at bounding box center [158, 363] width 191 height 39
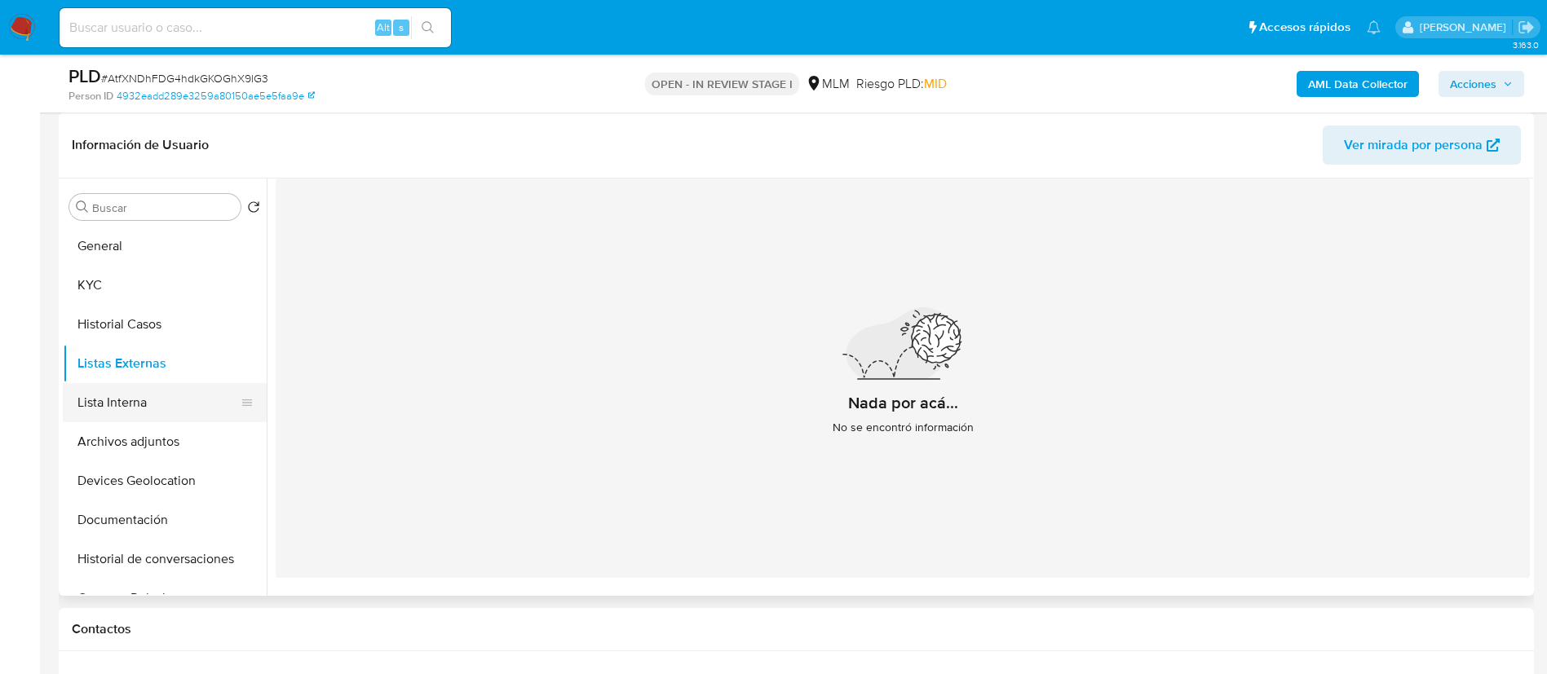
click at [129, 410] on button "Lista Interna" at bounding box center [158, 402] width 191 height 39
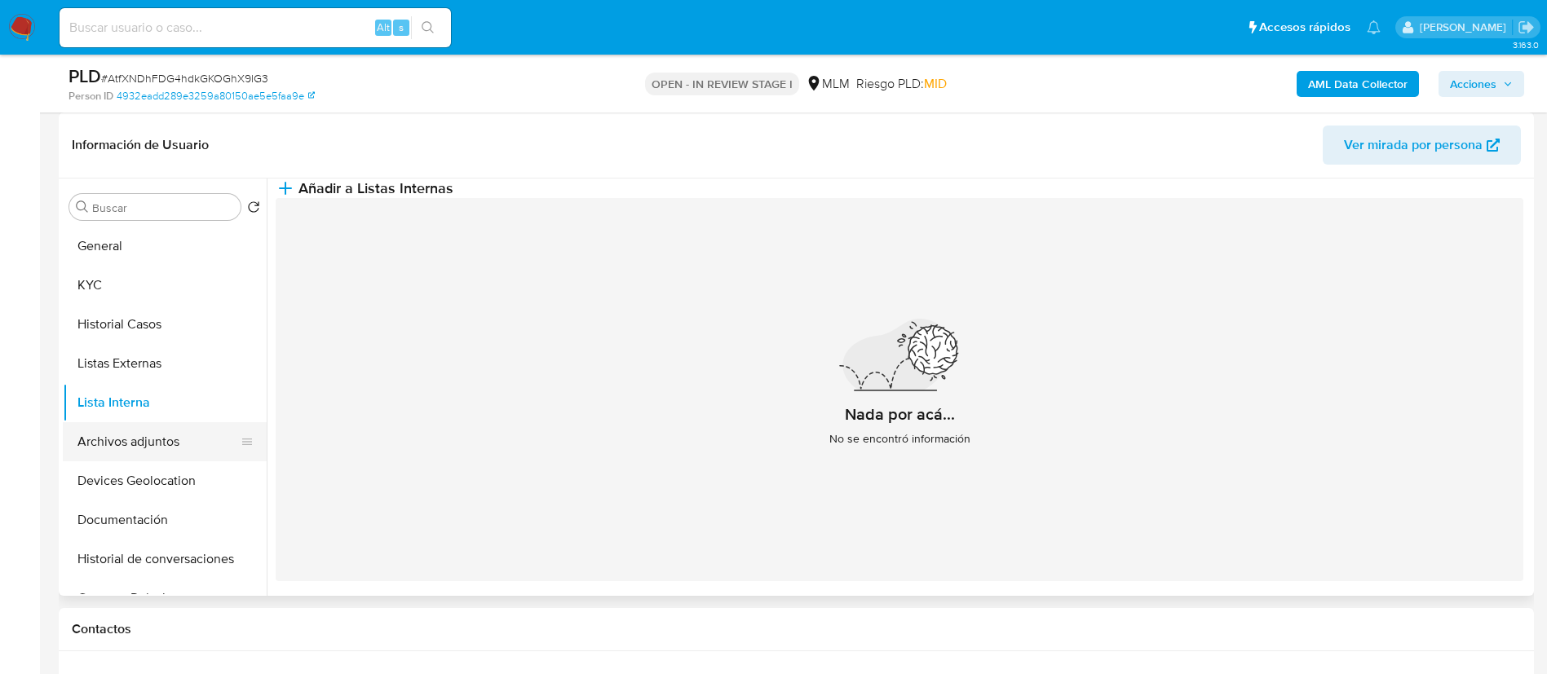
click at [144, 431] on button "Archivos adjuntos" at bounding box center [158, 441] width 191 height 39
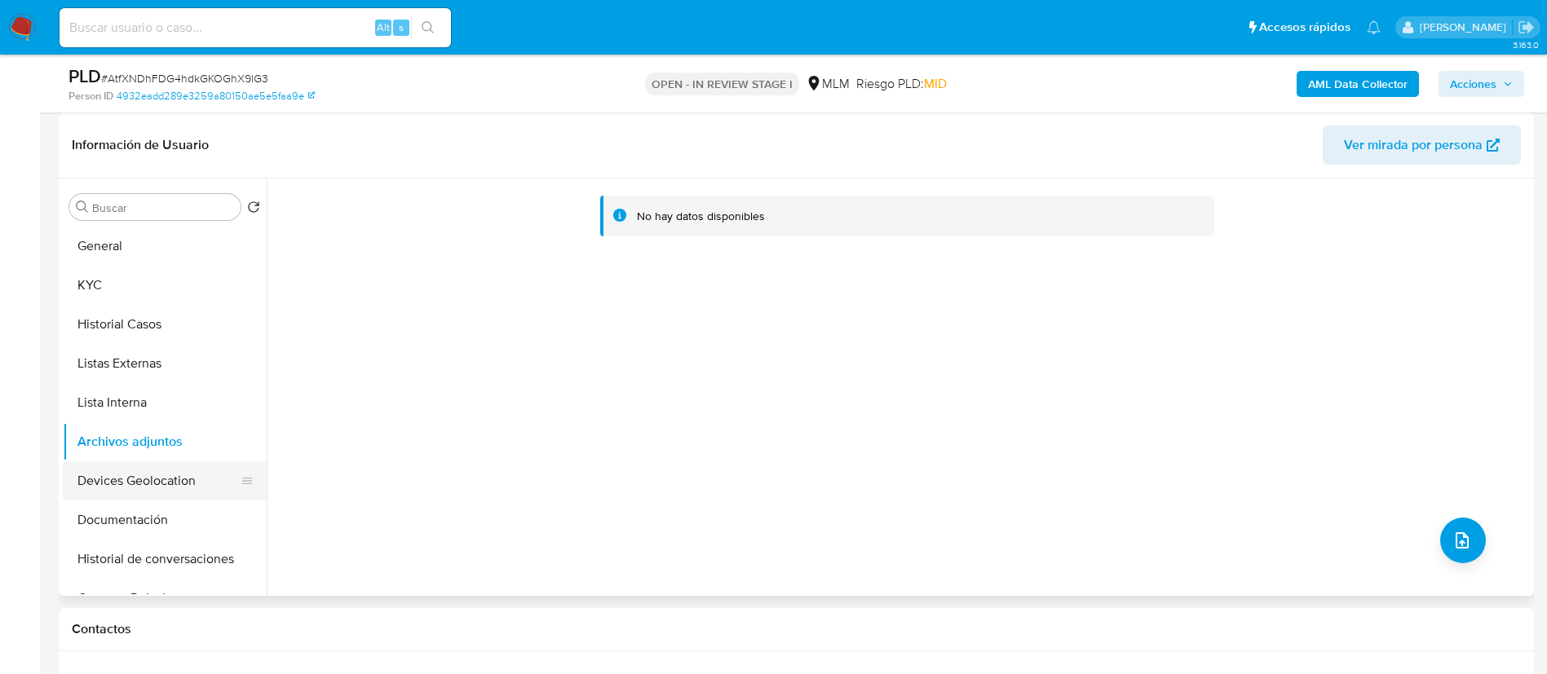
click at [152, 470] on button "Devices Geolocation" at bounding box center [158, 481] width 191 height 39
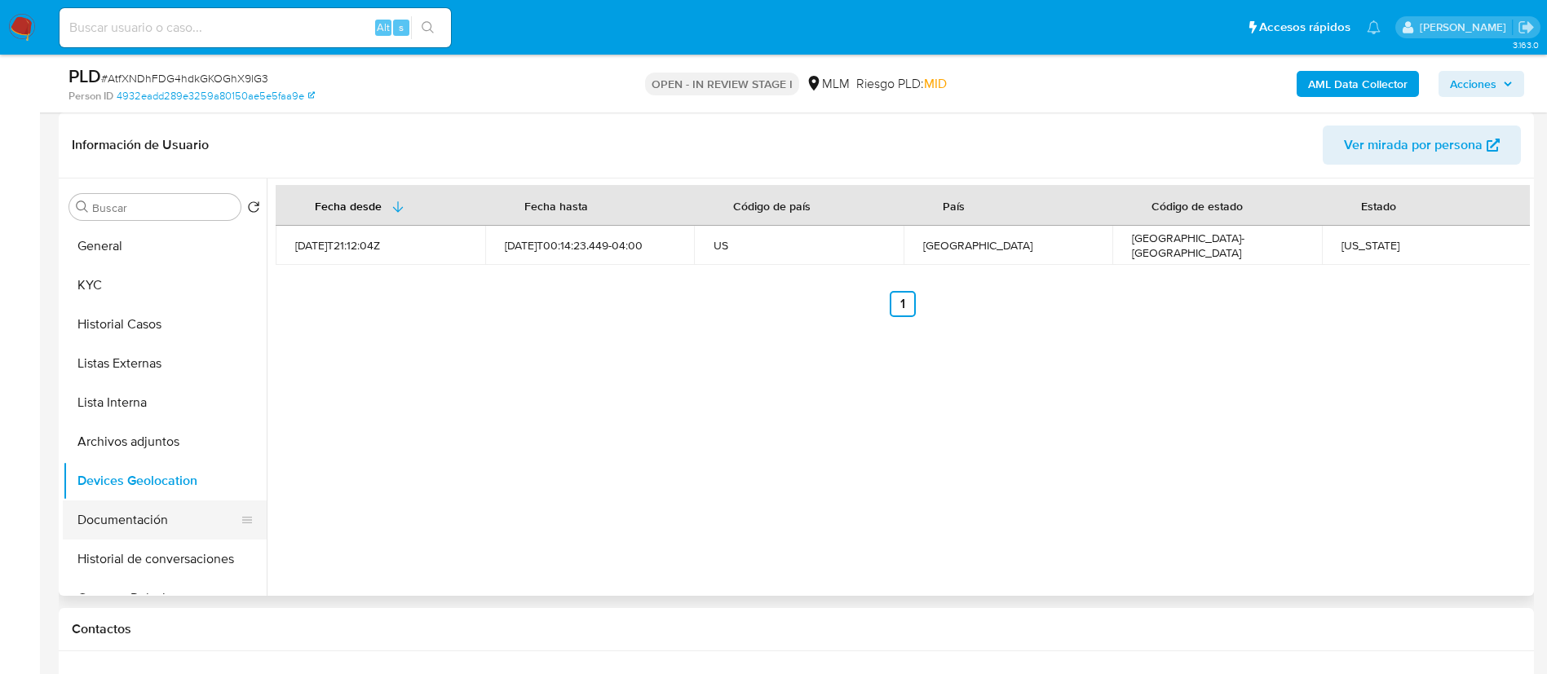
click at [166, 527] on button "Documentación" at bounding box center [158, 520] width 191 height 39
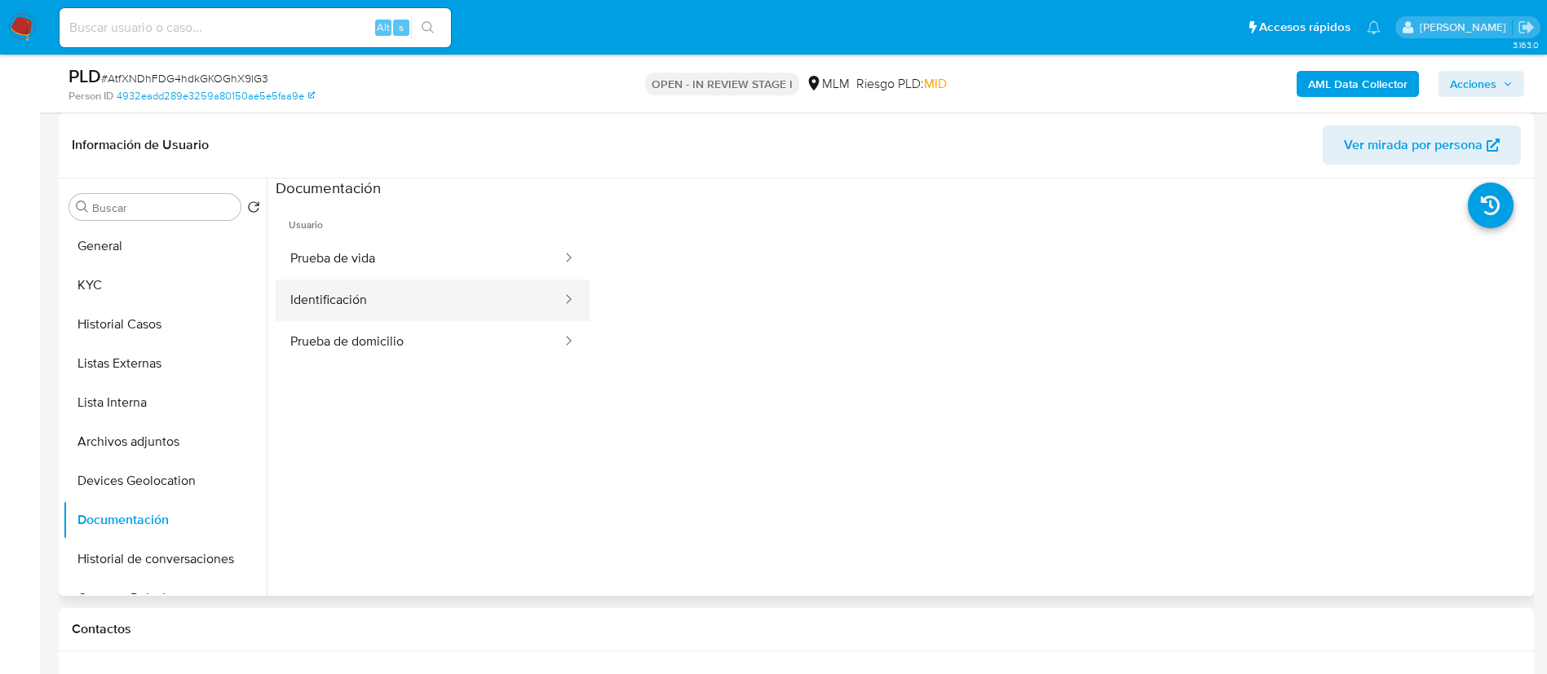
click at [460, 296] on button "Identificación" at bounding box center [420, 301] width 288 height 42
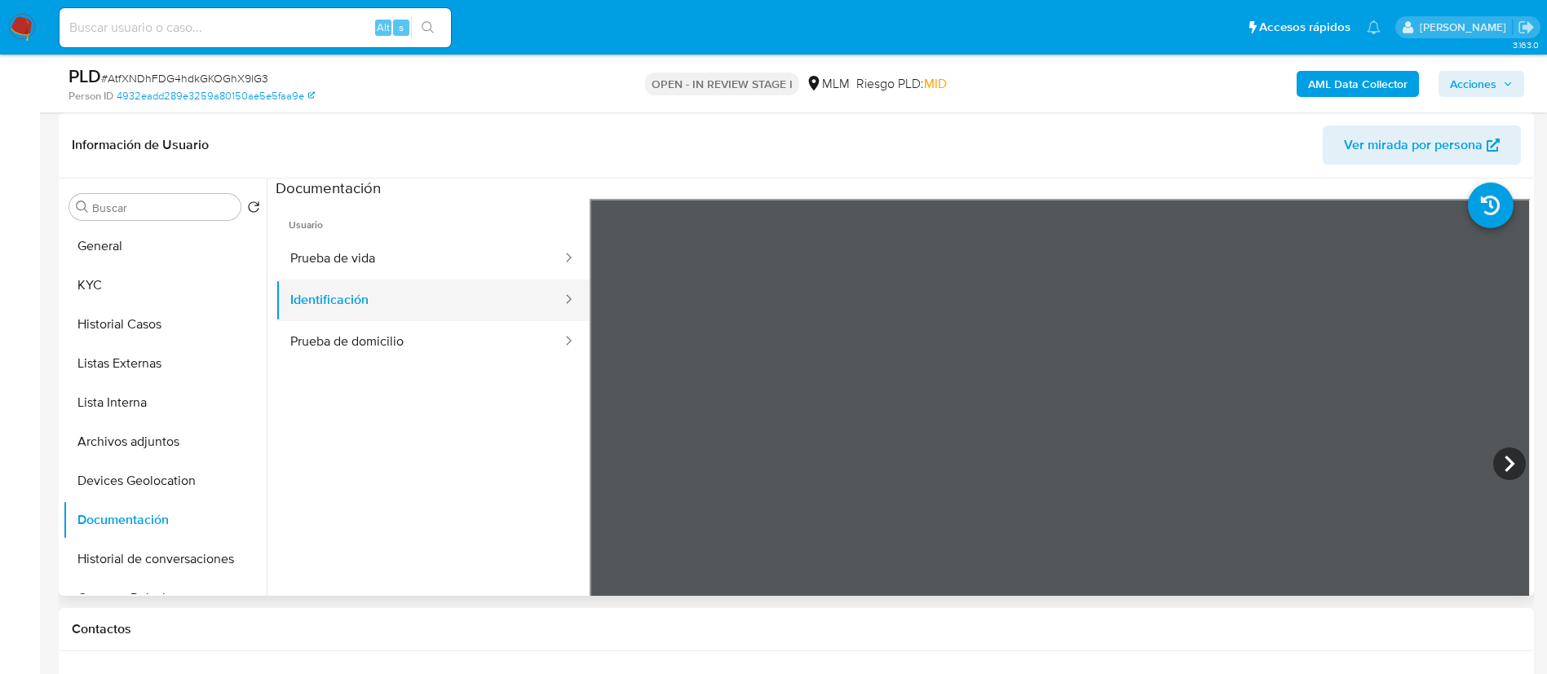
drag, startPoint x: 457, startPoint y: 323, endPoint x: 459, endPoint y: 313, distance: 9.9
click at [459, 323] on button "Prueba de domicilio" at bounding box center [420, 342] width 288 height 42
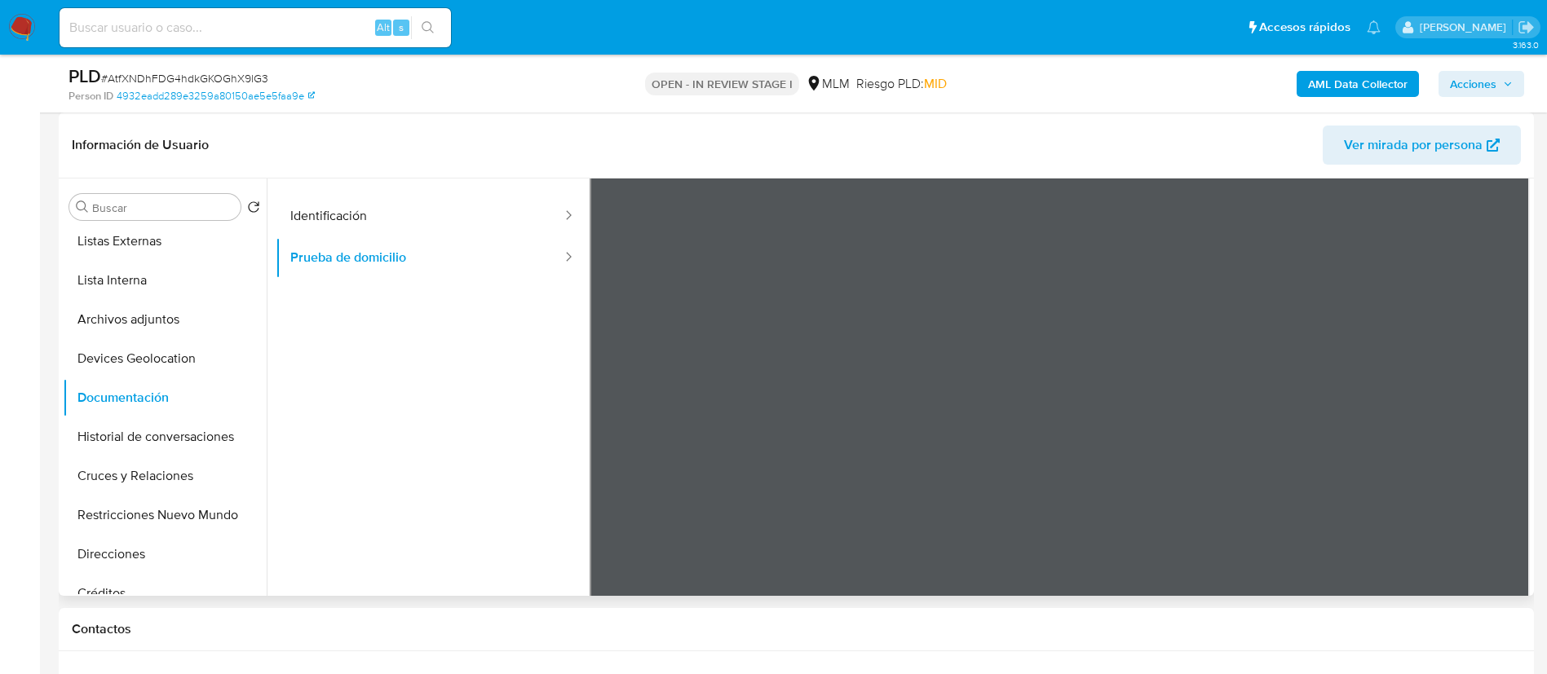
scroll to position [122, 0]
click at [130, 452] on button "Historial de conversaciones" at bounding box center [158, 436] width 191 height 39
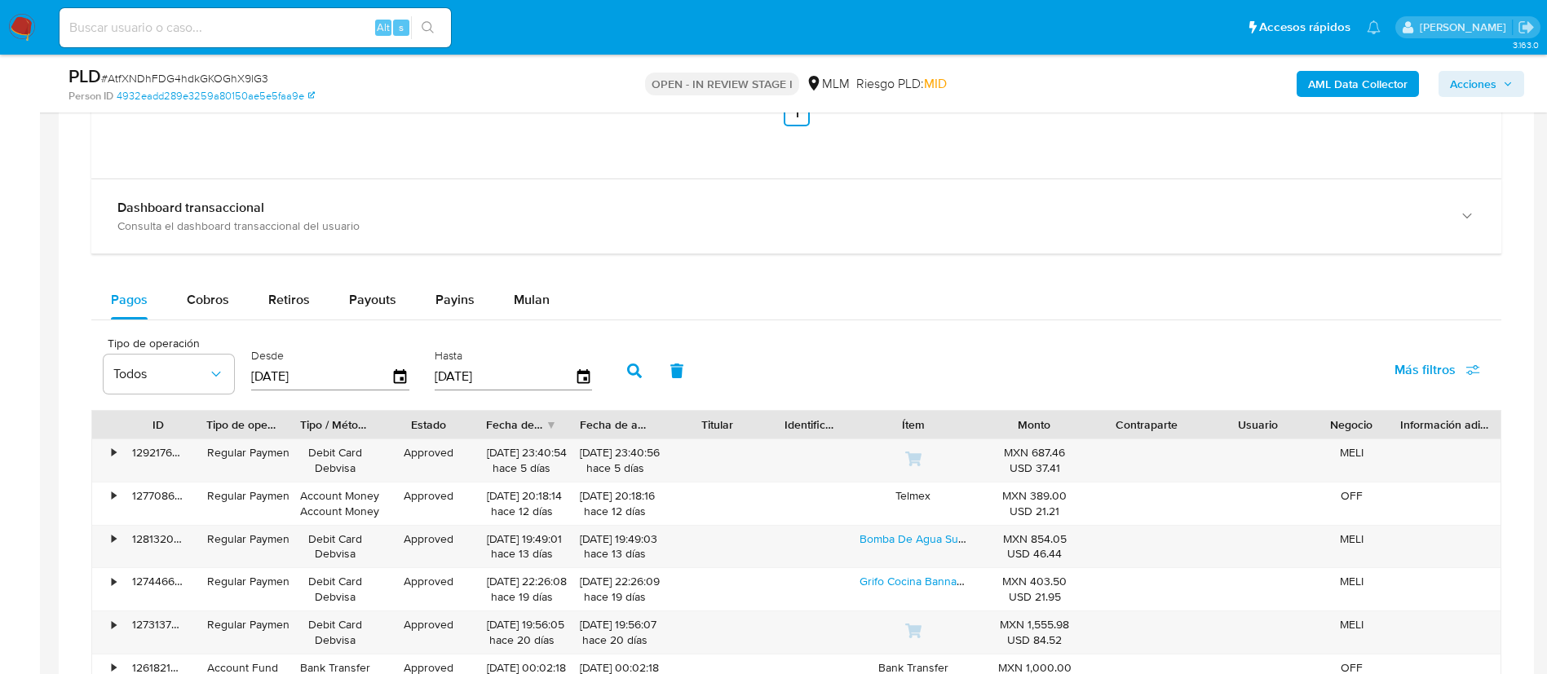
scroll to position [1835, 0]
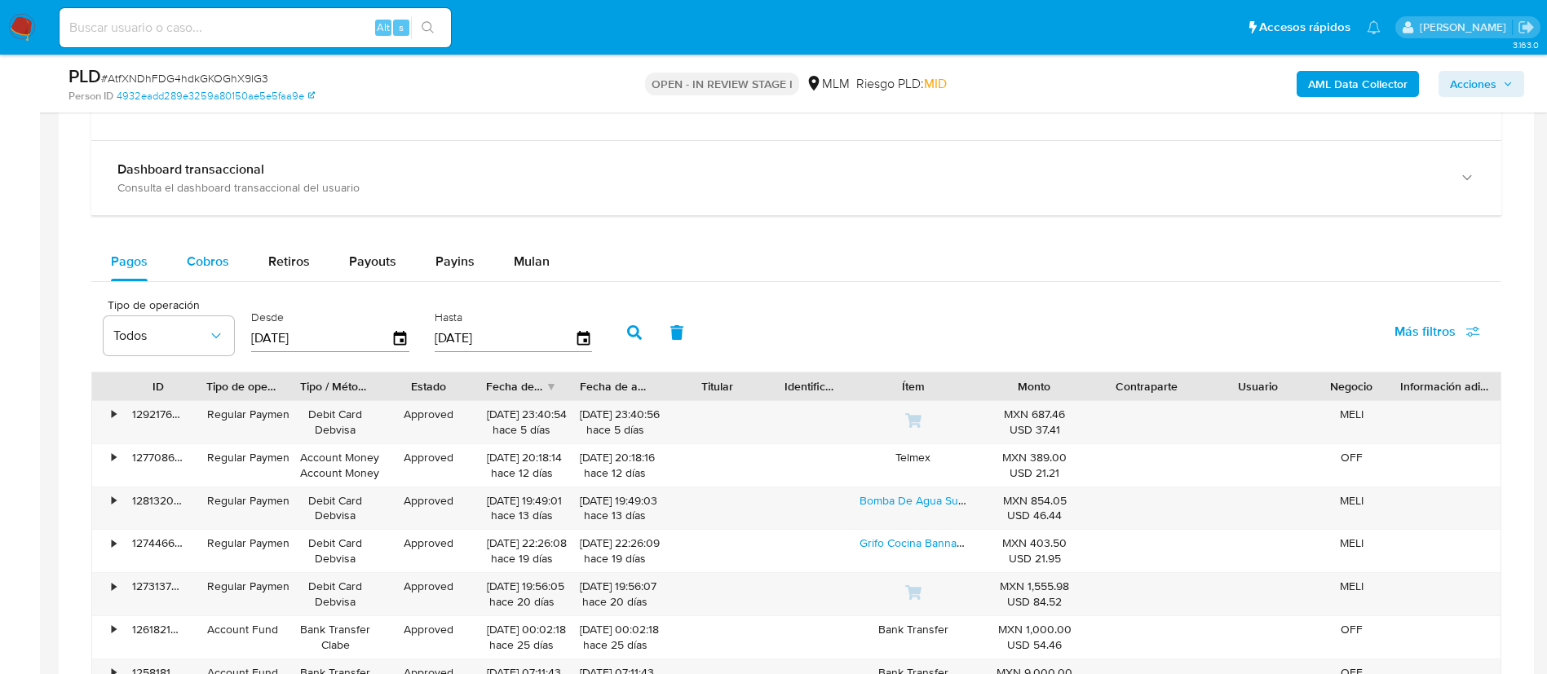
click at [196, 253] on span "Cobros" at bounding box center [208, 261] width 42 height 19
select select "10"
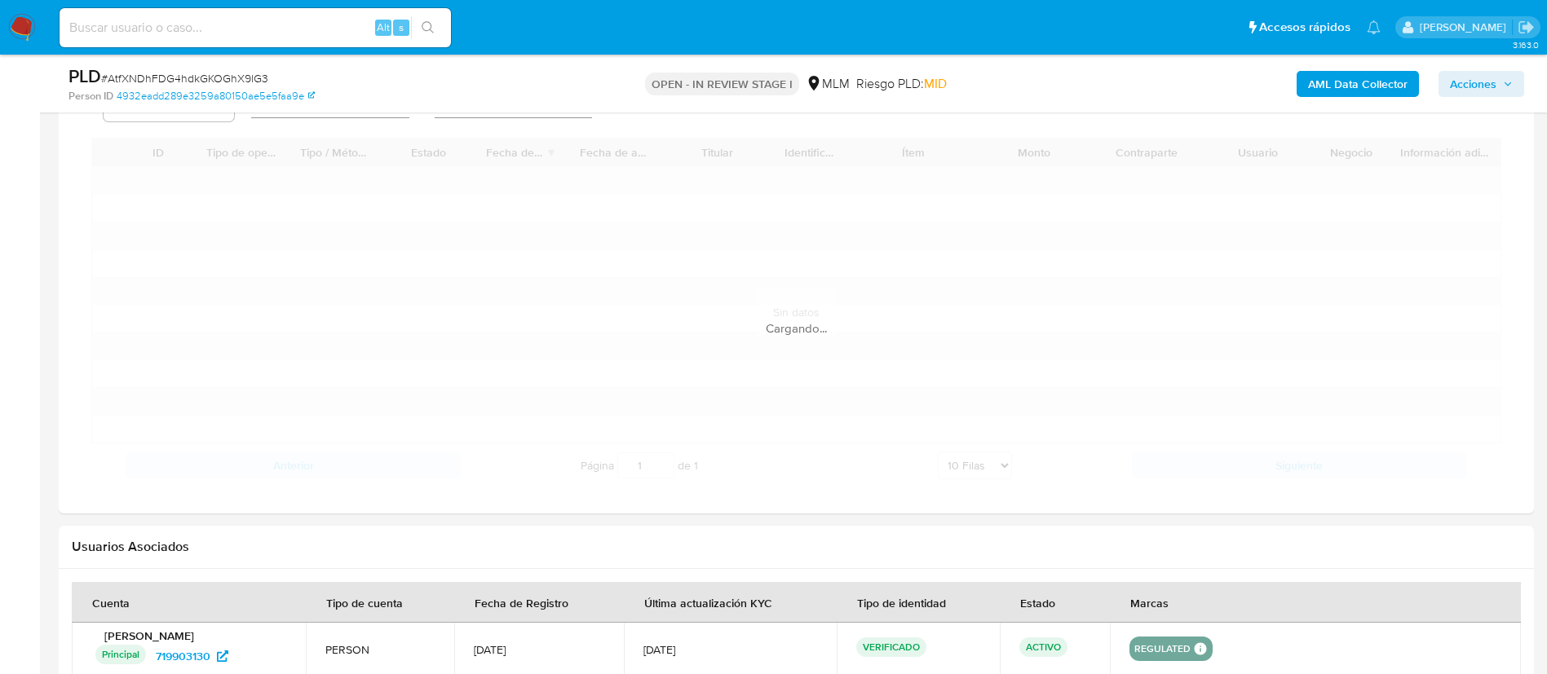
scroll to position [2079, 0]
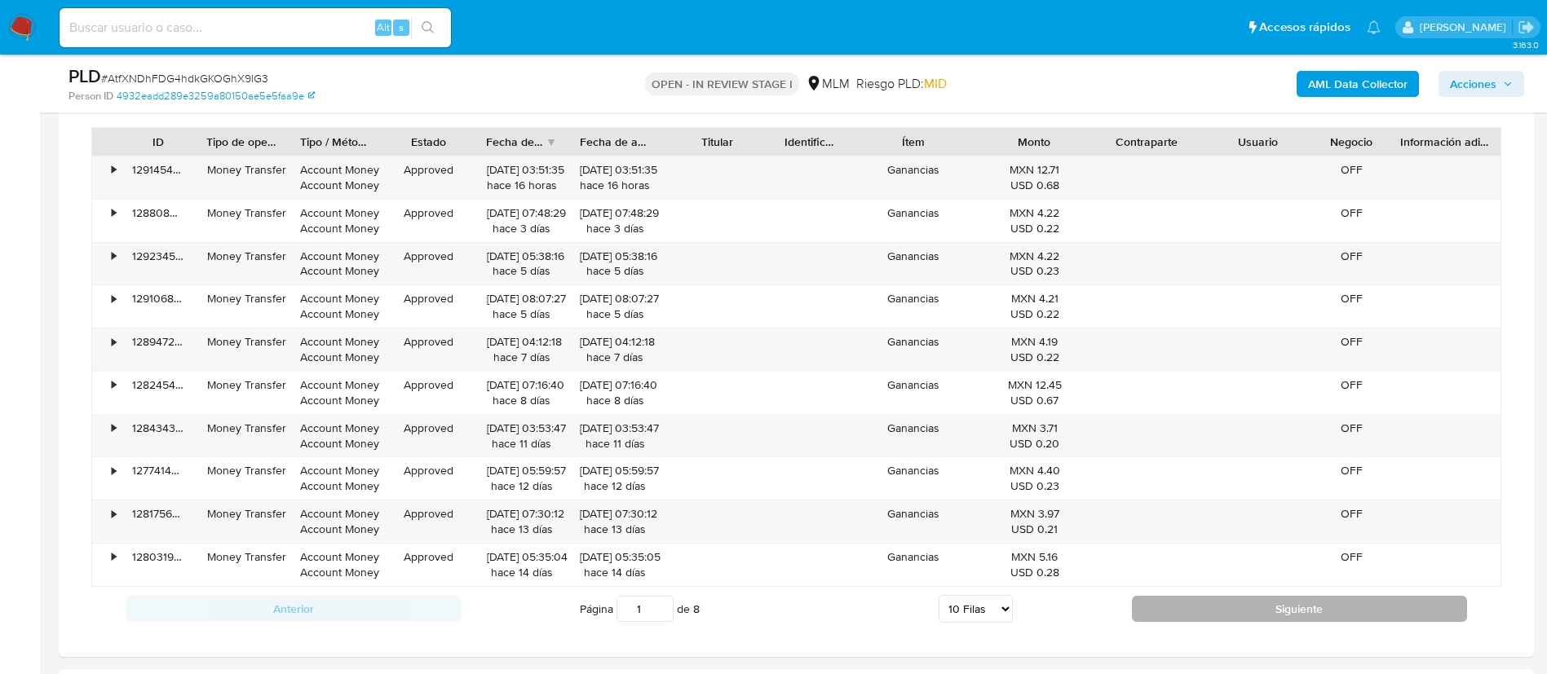
click at [1334, 612] on button "Siguiente" at bounding box center [1299, 609] width 335 height 26
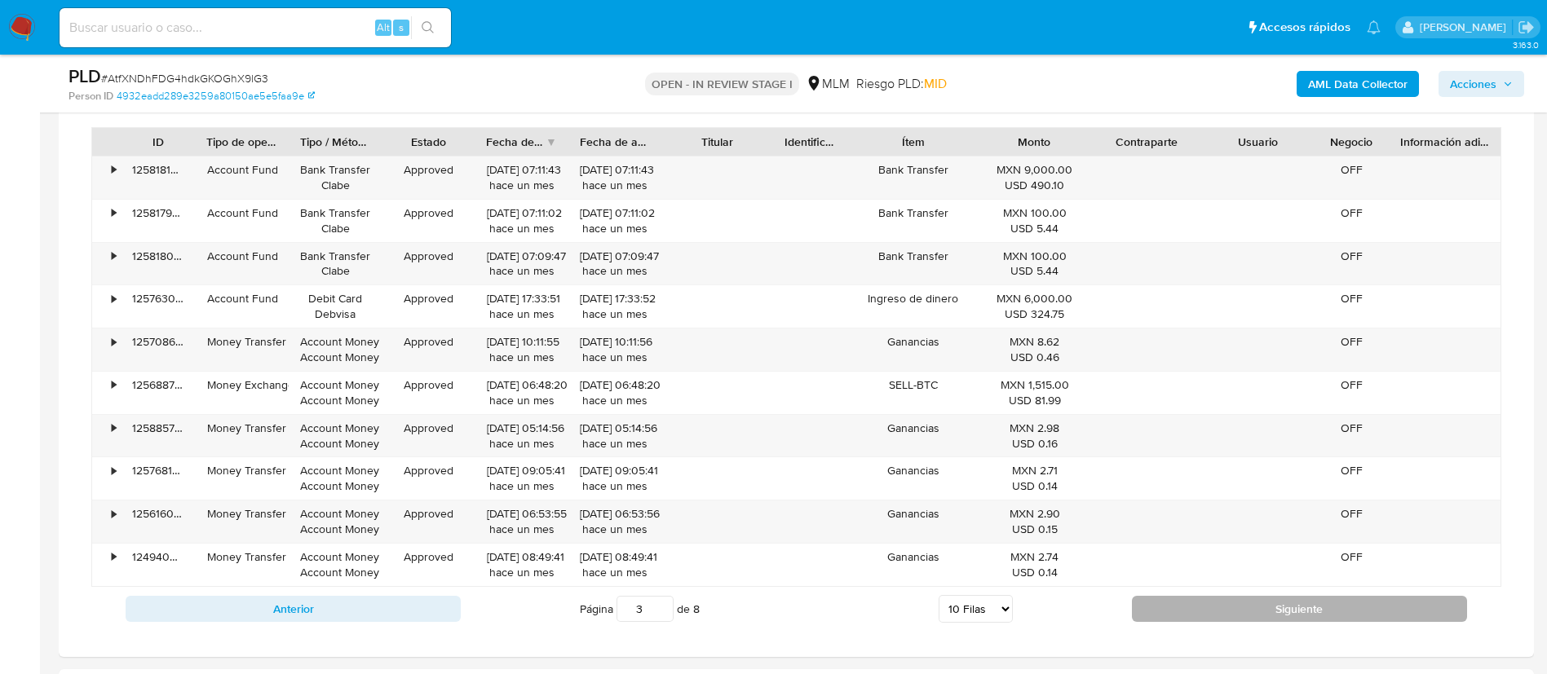
click at [1334, 612] on button "Siguiente" at bounding box center [1299, 609] width 335 height 26
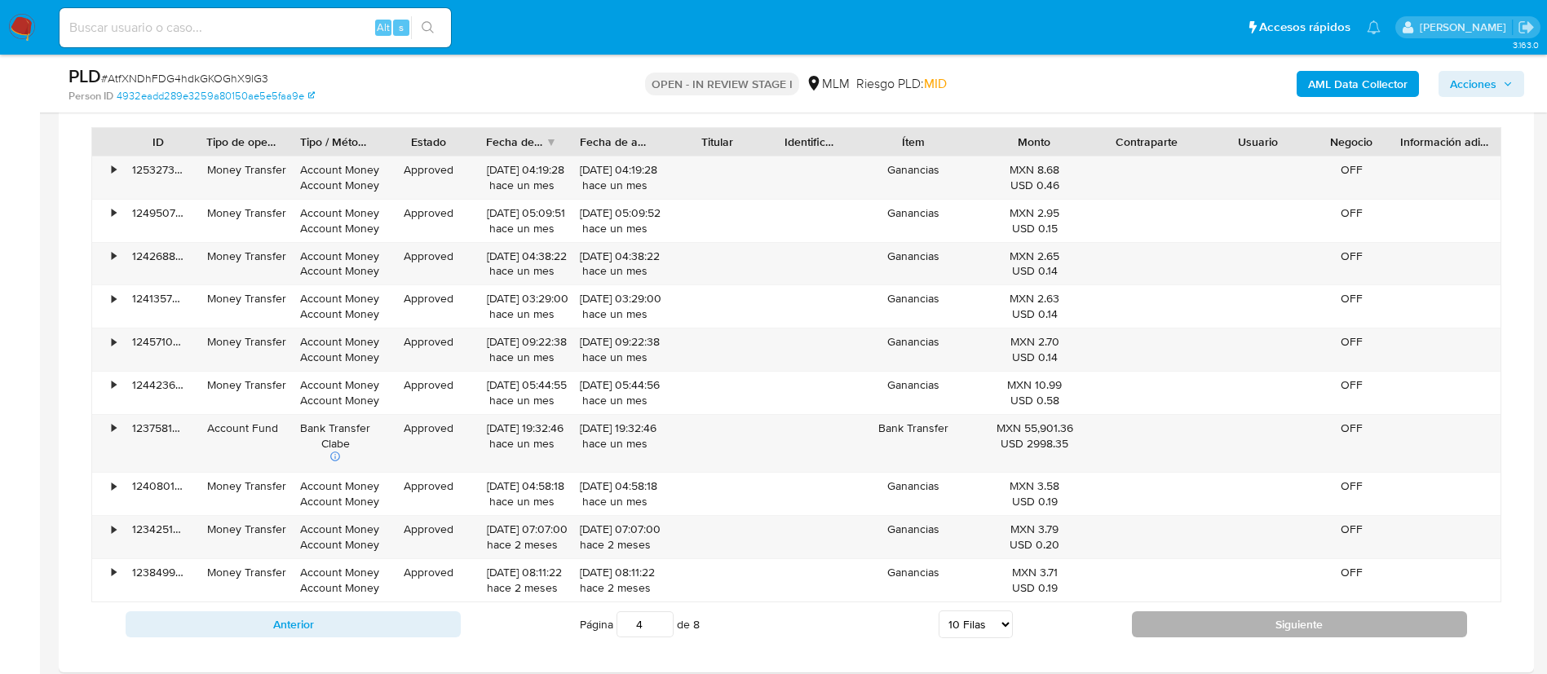
click at [1334, 612] on button "Siguiente" at bounding box center [1299, 625] width 335 height 26
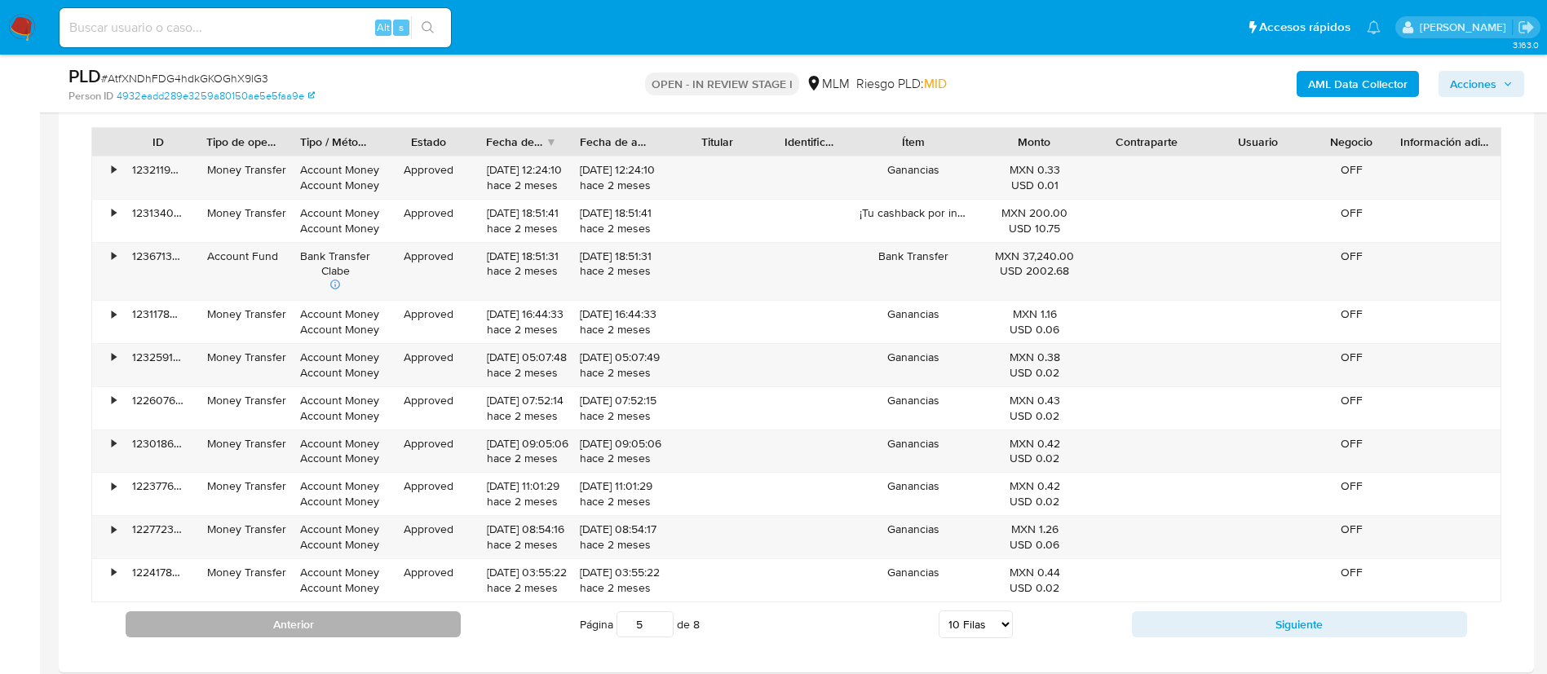
click at [385, 629] on button "Anterior" at bounding box center [293, 625] width 335 height 26
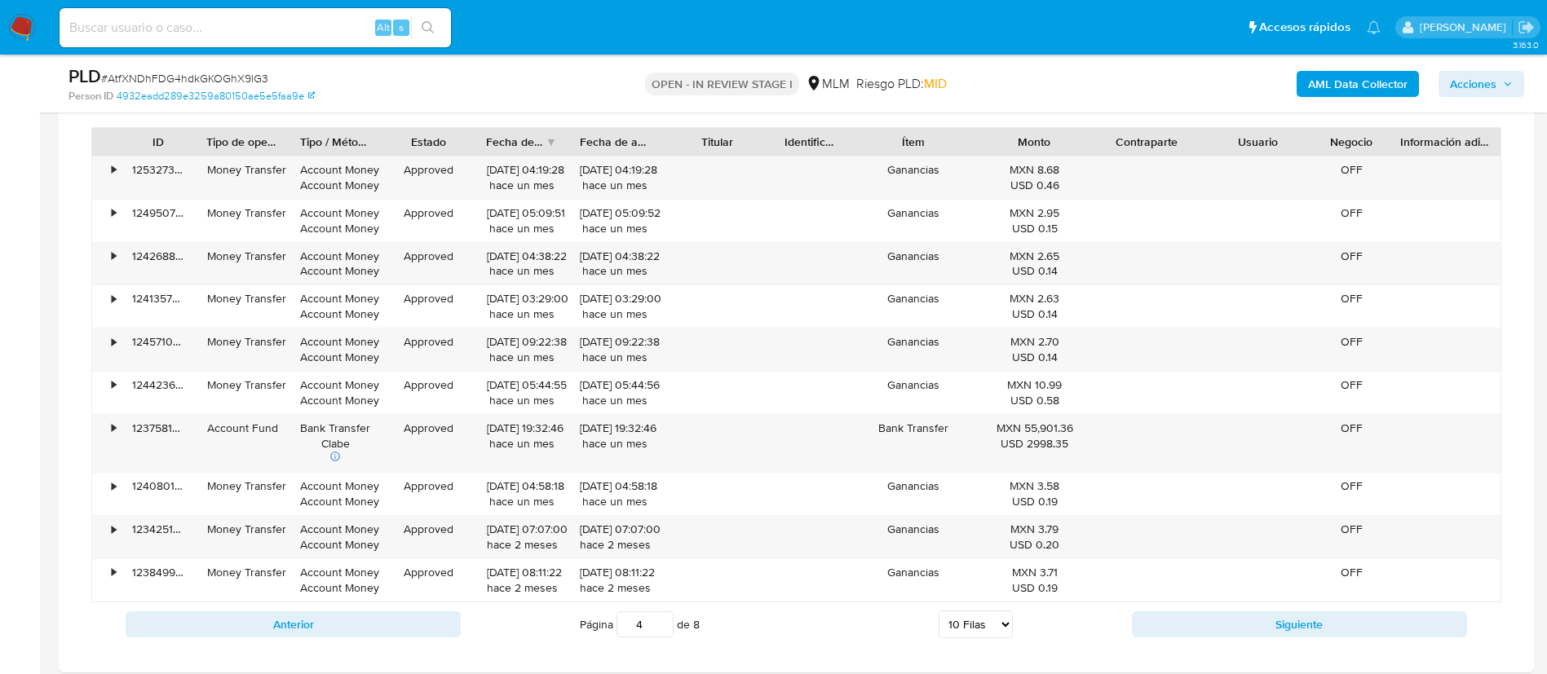
click at [1274, 607] on div "Anterior Página 4 de 8 5 Filas 10 Filas 20 Filas 25 Filas 50 Filas 100 Filas Si…" at bounding box center [796, 625] width 1410 height 44
click at [1291, 622] on button "Siguiente" at bounding box center [1299, 625] width 335 height 26
type input "5"
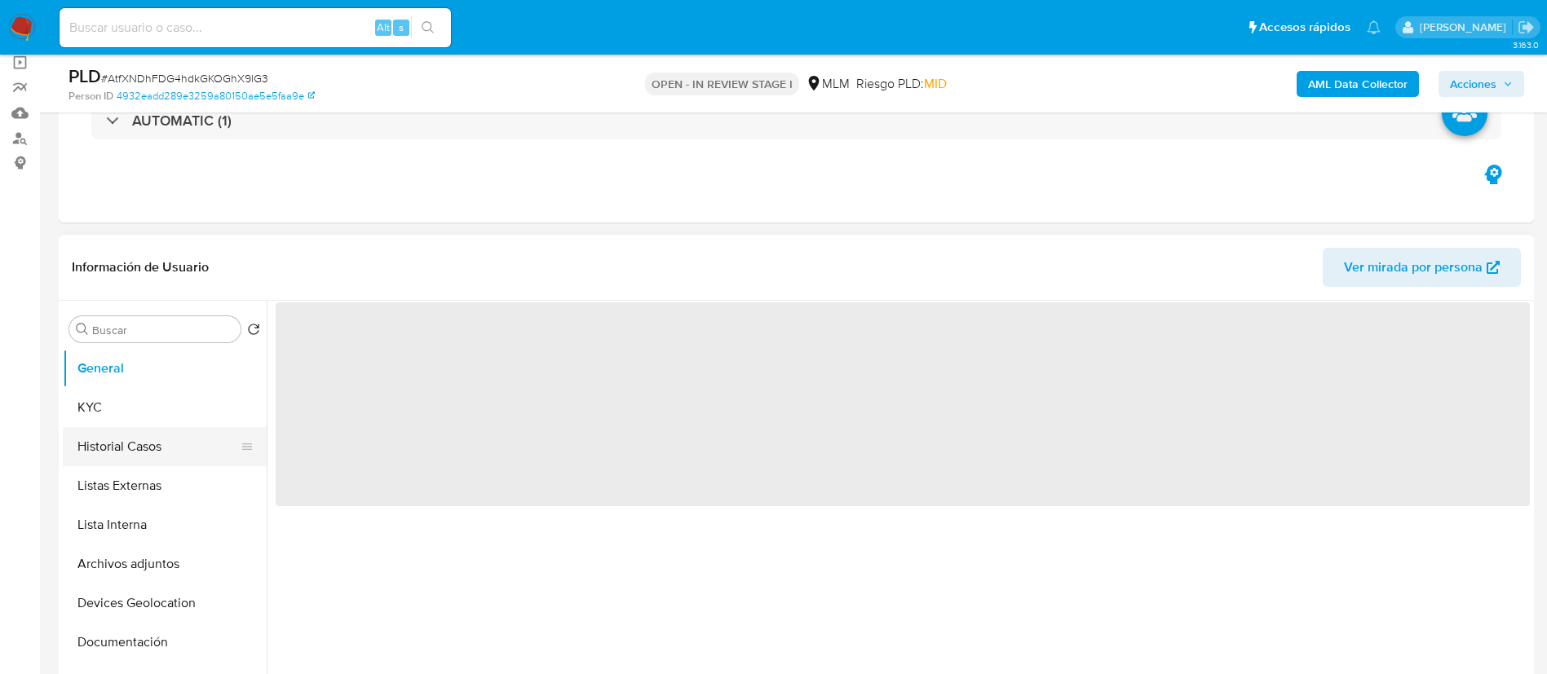
select select "10"
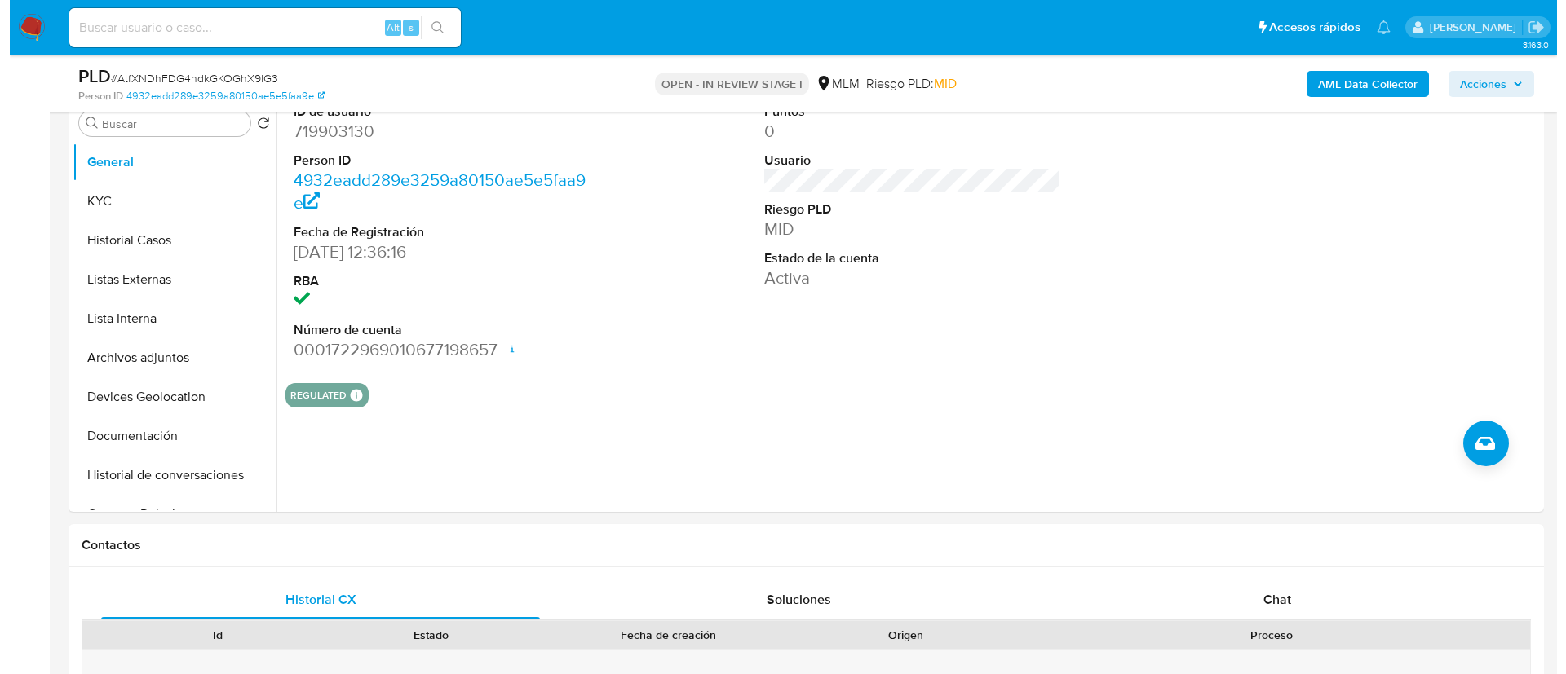
scroll to position [367, 0]
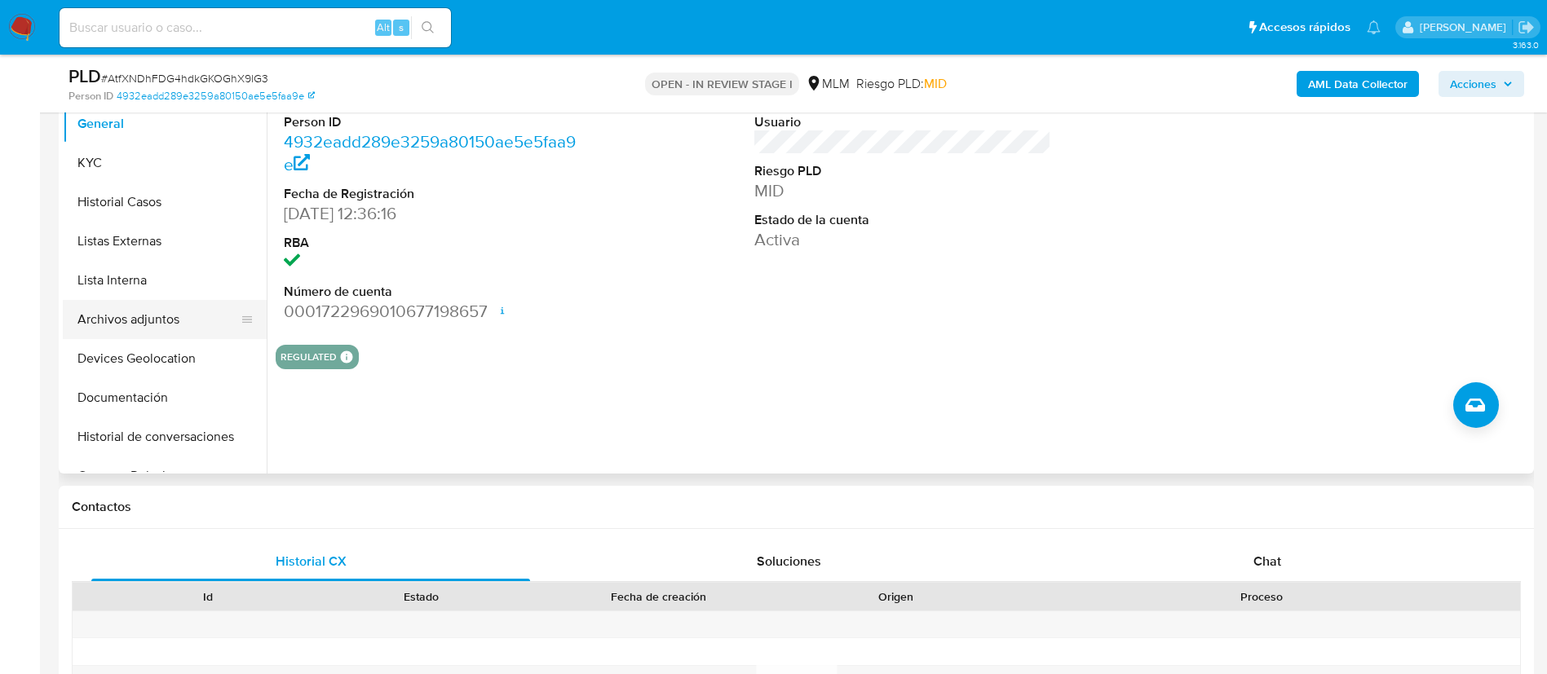
click at [159, 322] on button "Archivos adjuntos" at bounding box center [158, 319] width 191 height 39
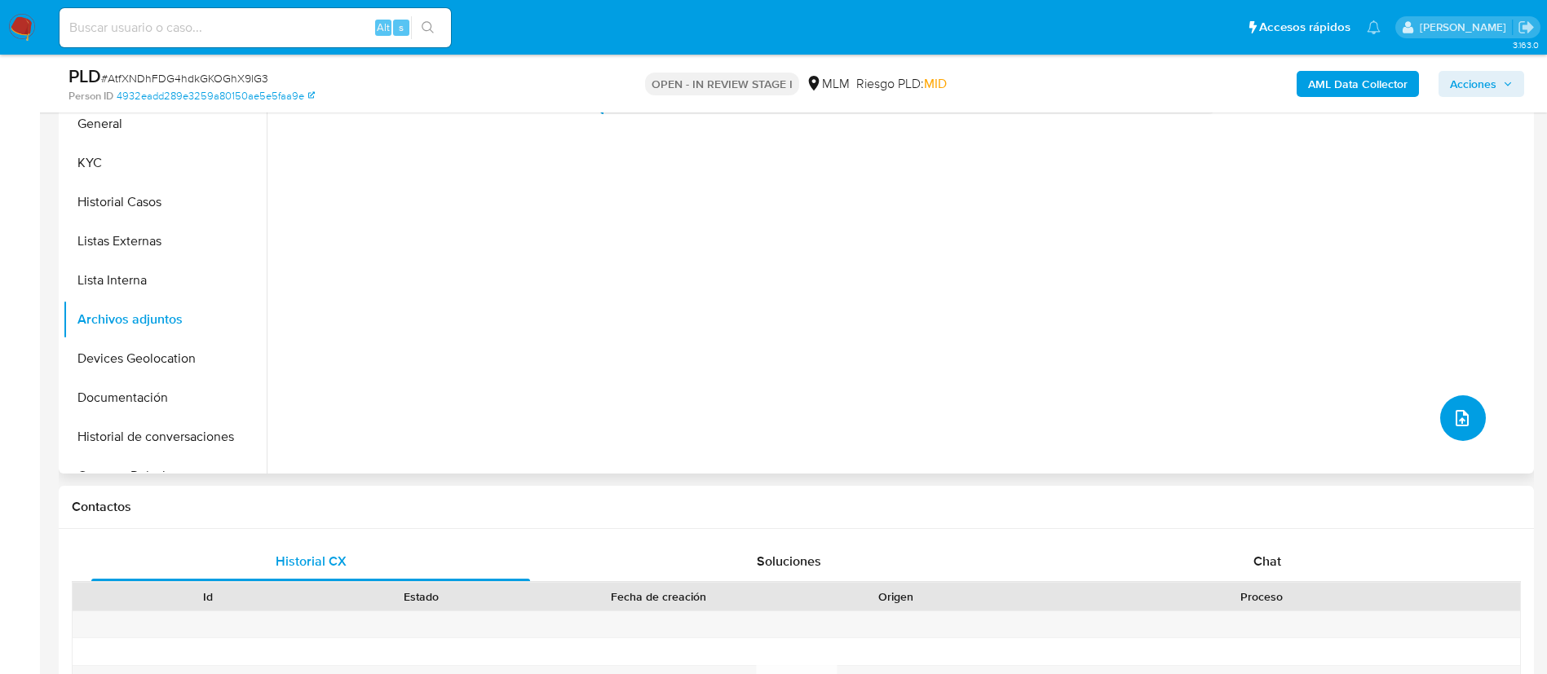
click at [1452, 412] on icon "upload-file" at bounding box center [1462, 419] width 20 height 20
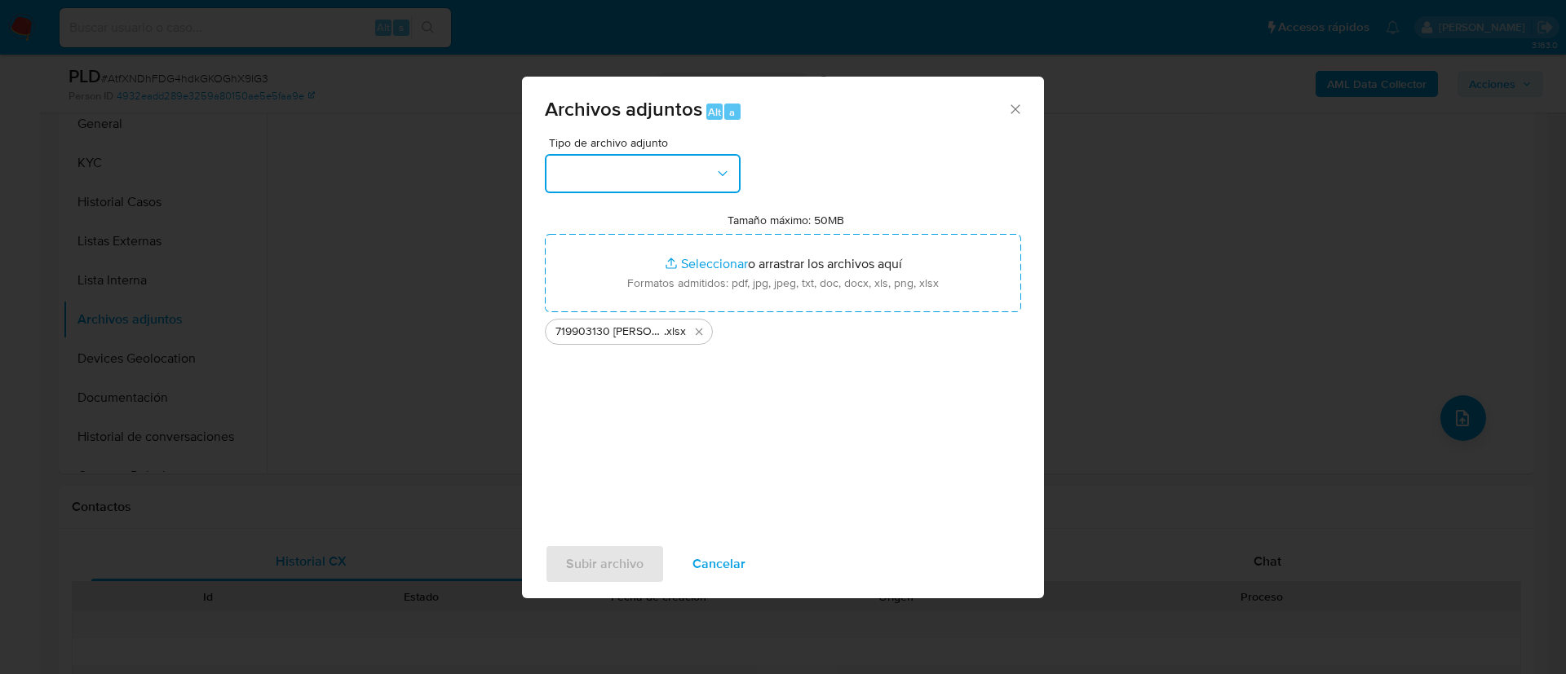
drag, startPoint x: 718, startPoint y: 174, endPoint x: 704, endPoint y: 192, distance: 22.7
click at [715, 172] on icon "button" at bounding box center [722, 174] width 16 height 16
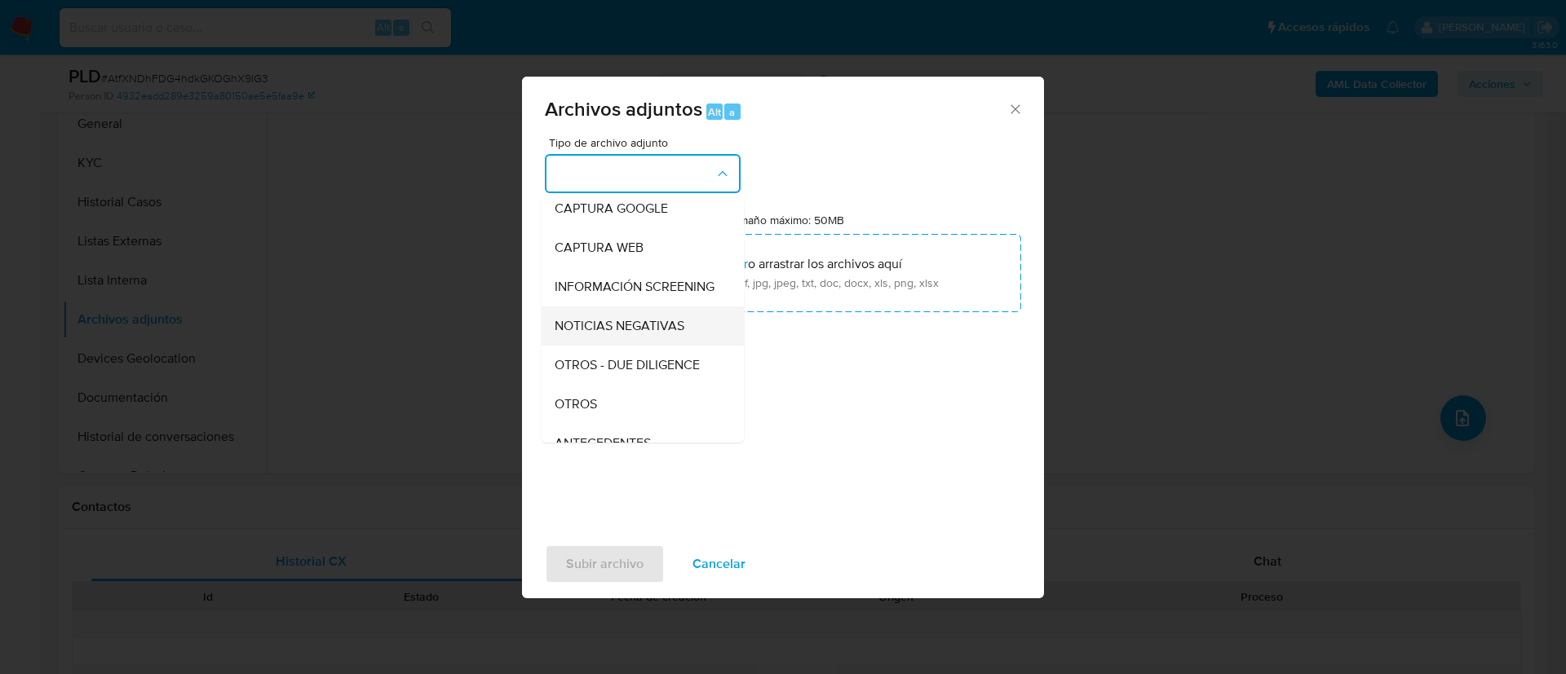
scroll to position [122, 0]
click at [648, 378] on div "OTROS" at bounding box center [637, 369] width 166 height 39
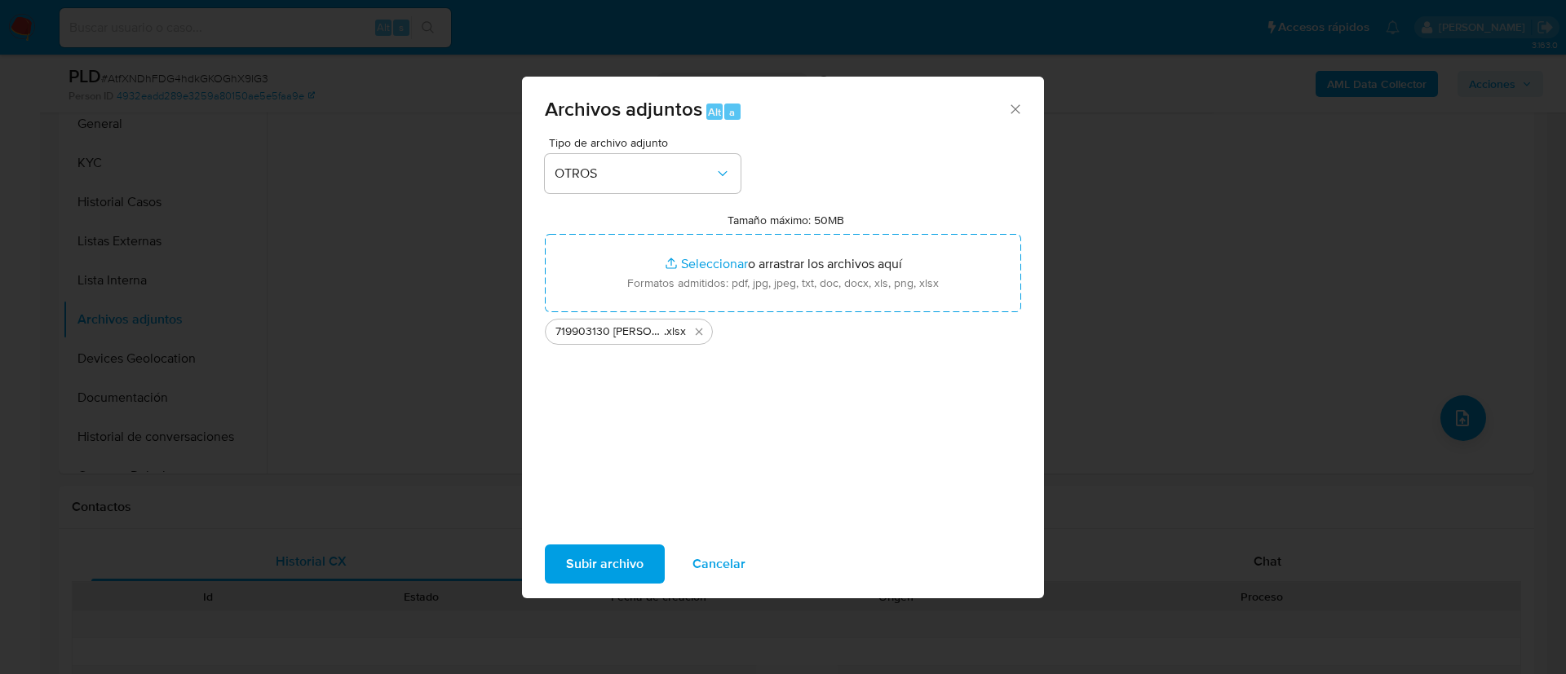
click at [627, 566] on span "Subir archivo" at bounding box center [604, 564] width 77 height 36
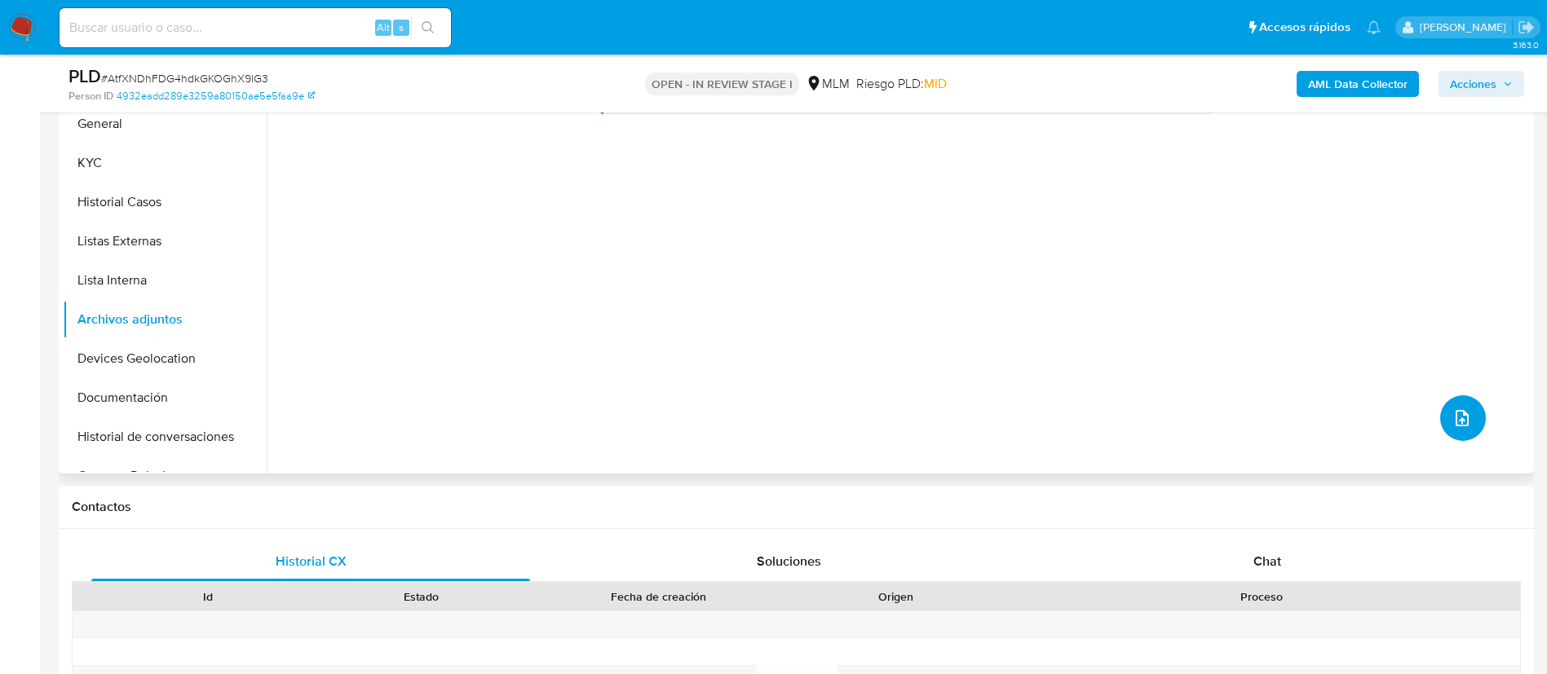
click at [1457, 422] on icon "upload-file" at bounding box center [1462, 419] width 20 height 20
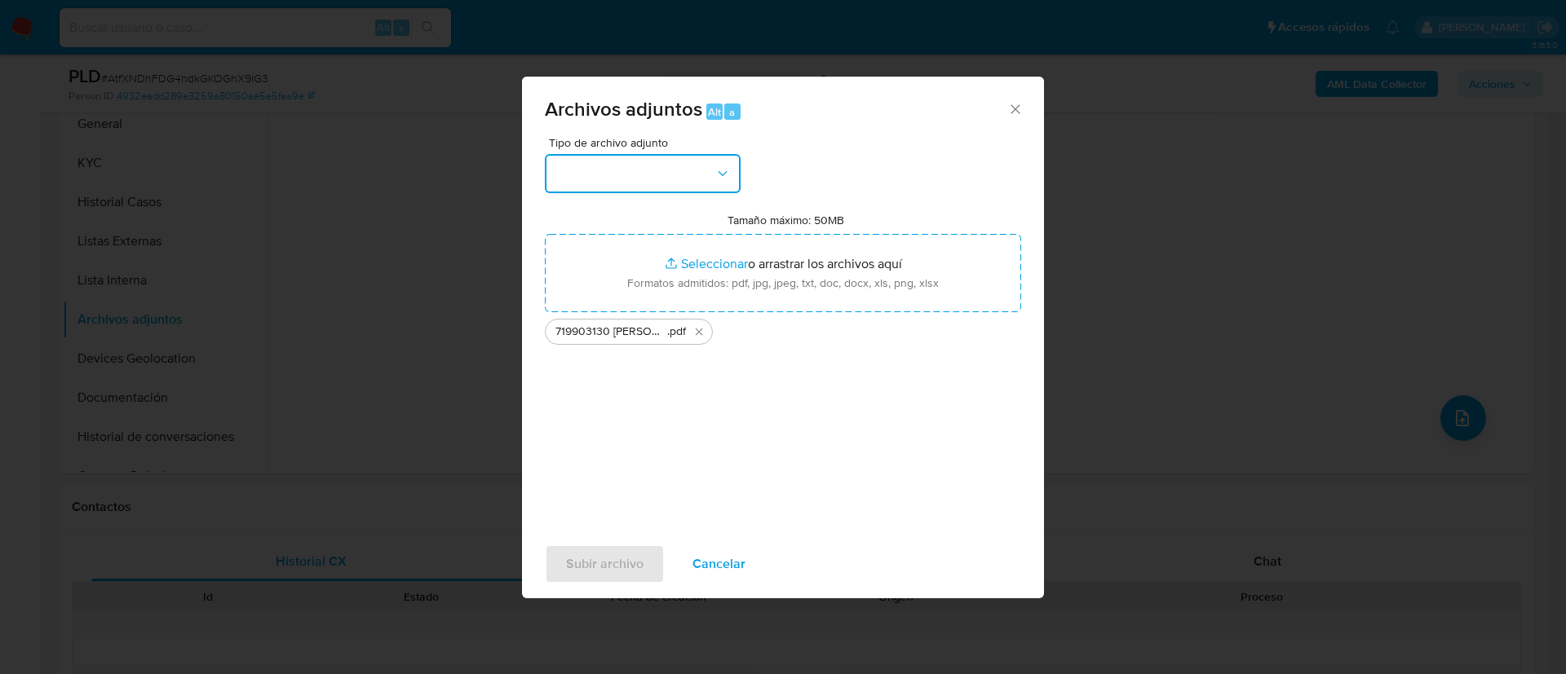
click at [663, 159] on button "button" at bounding box center [643, 173] width 196 height 39
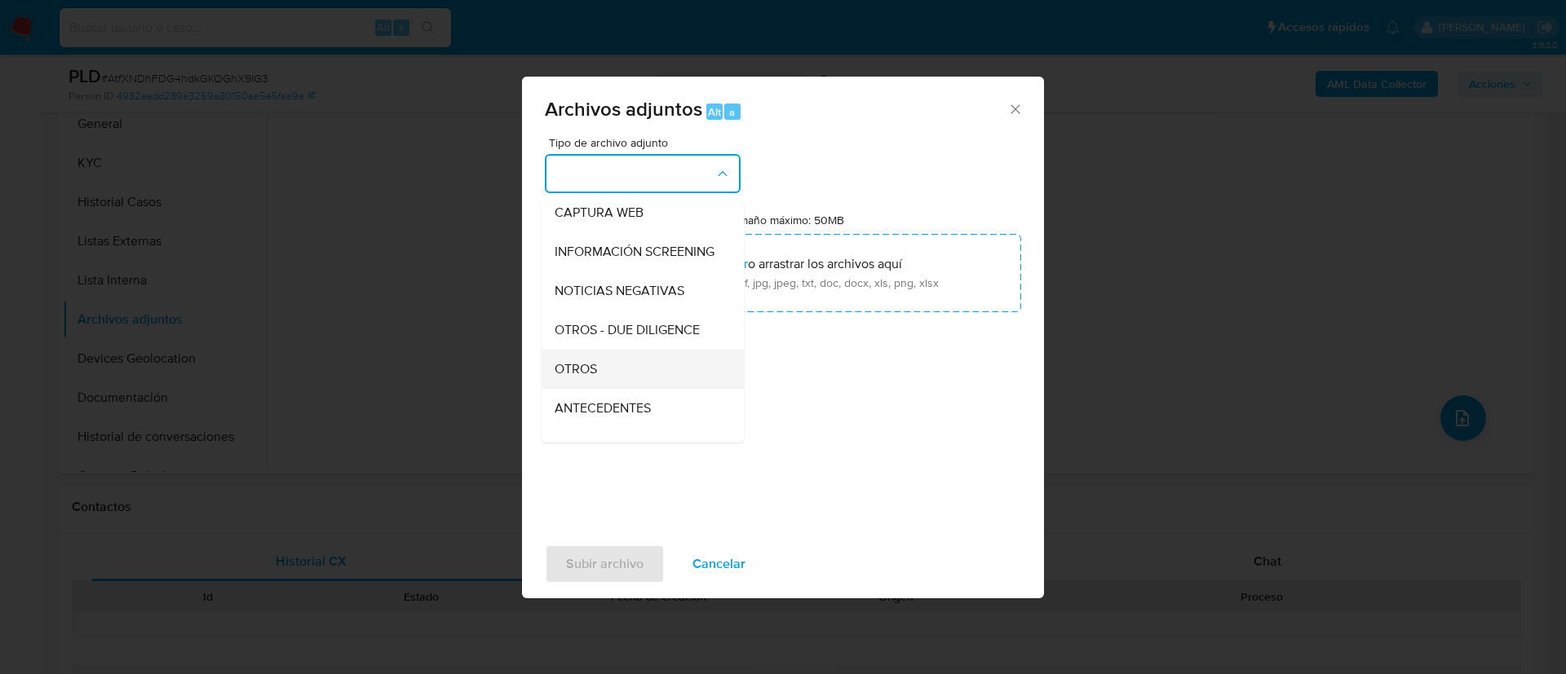
click at [619, 385] on div "OTROS" at bounding box center [637, 369] width 166 height 39
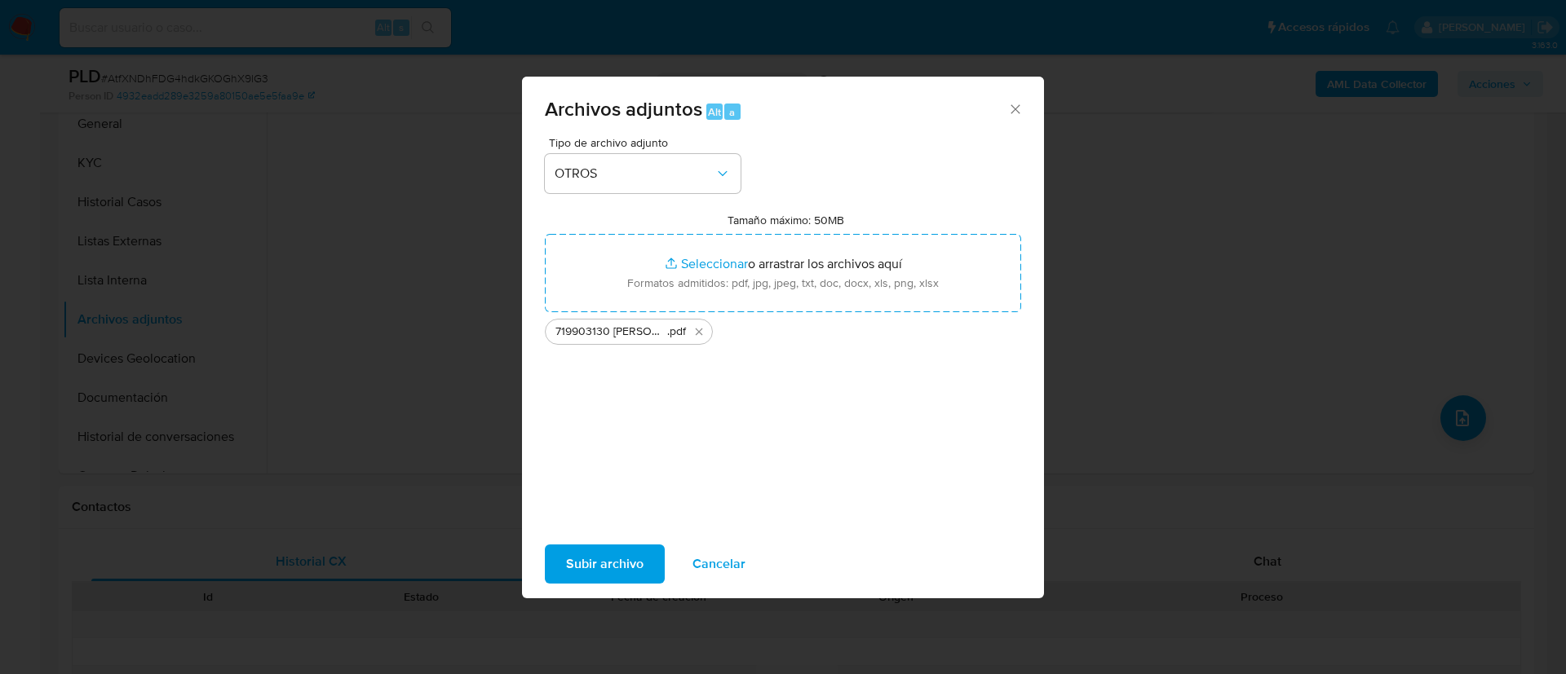
click at [607, 552] on span "Subir archivo" at bounding box center [604, 564] width 77 height 36
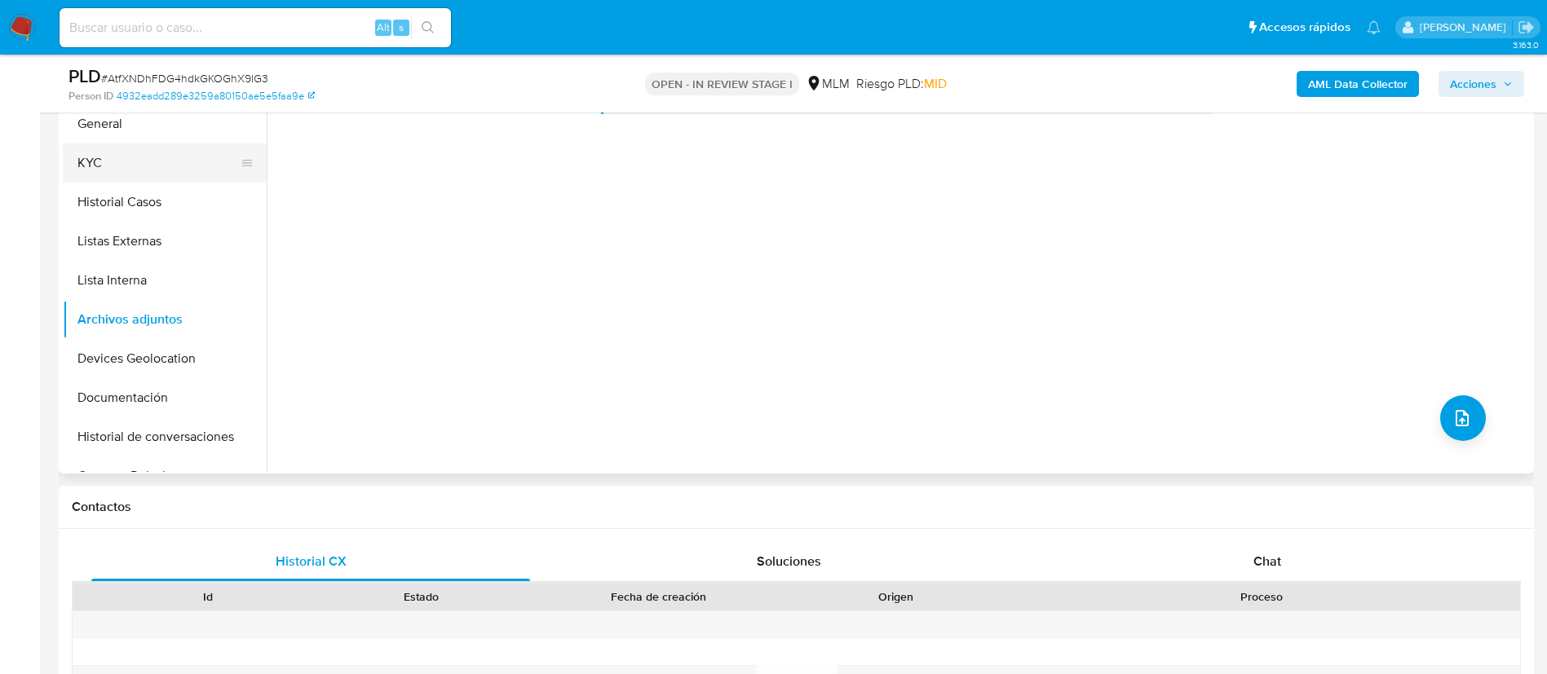
click at [134, 164] on button "KYC" at bounding box center [158, 163] width 191 height 39
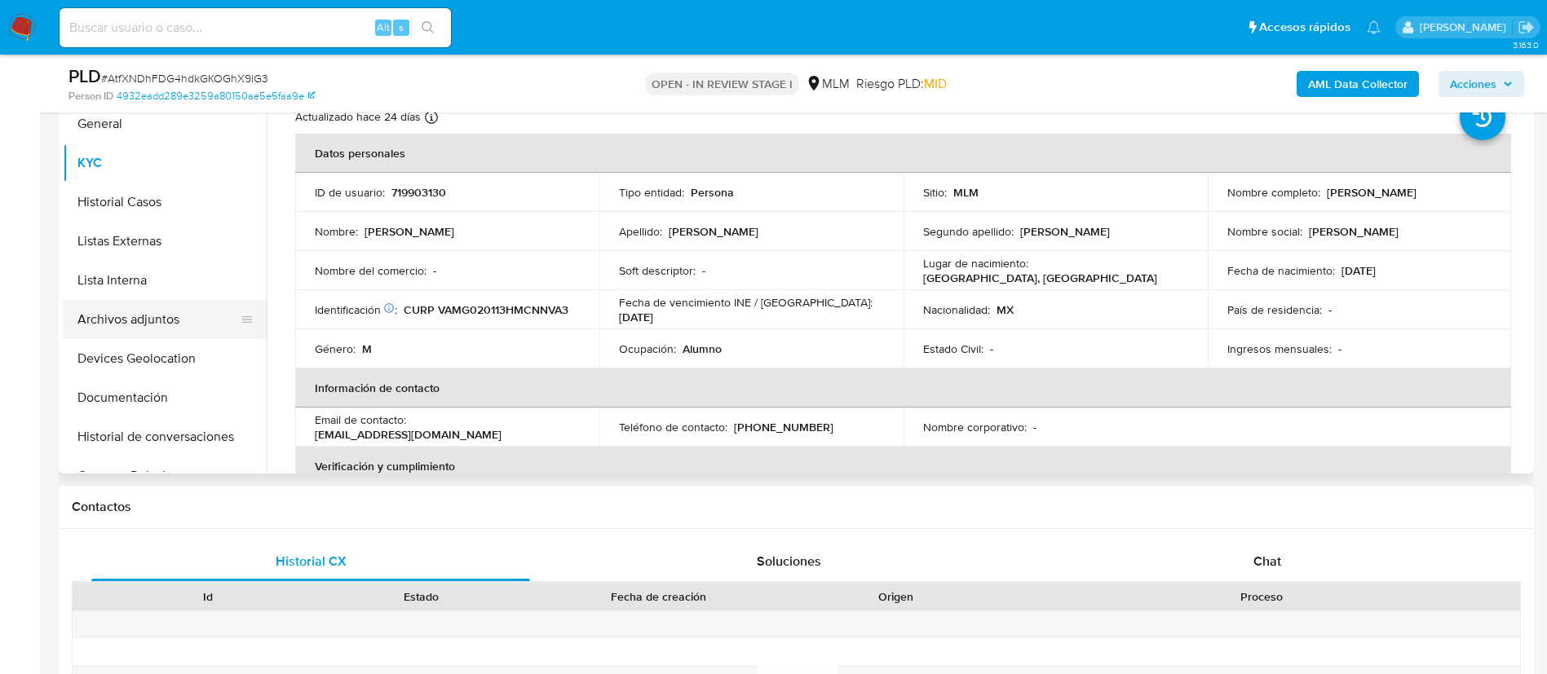
click at [137, 320] on button "Archivos adjuntos" at bounding box center [158, 319] width 191 height 39
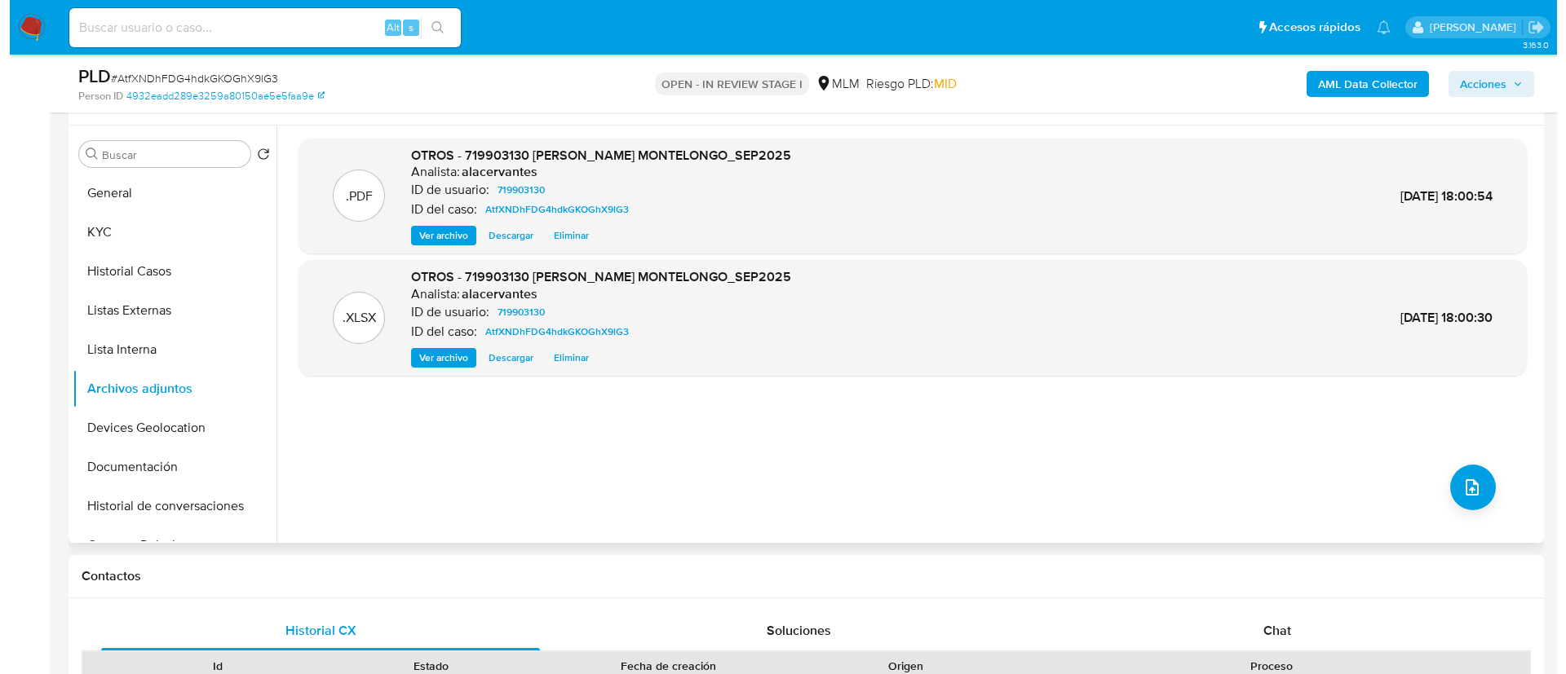
scroll to position [245, 0]
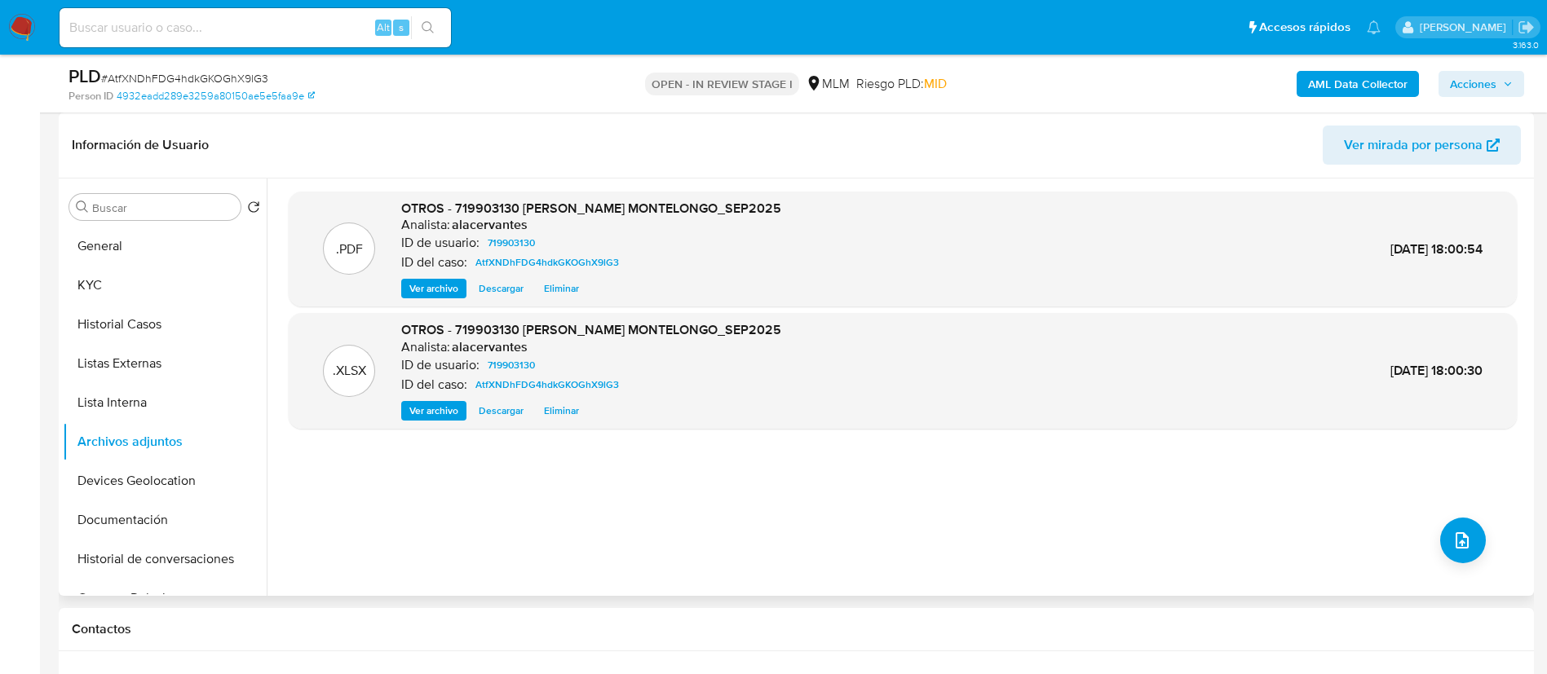
click at [431, 294] on span "Ver archivo" at bounding box center [433, 288] width 49 height 16
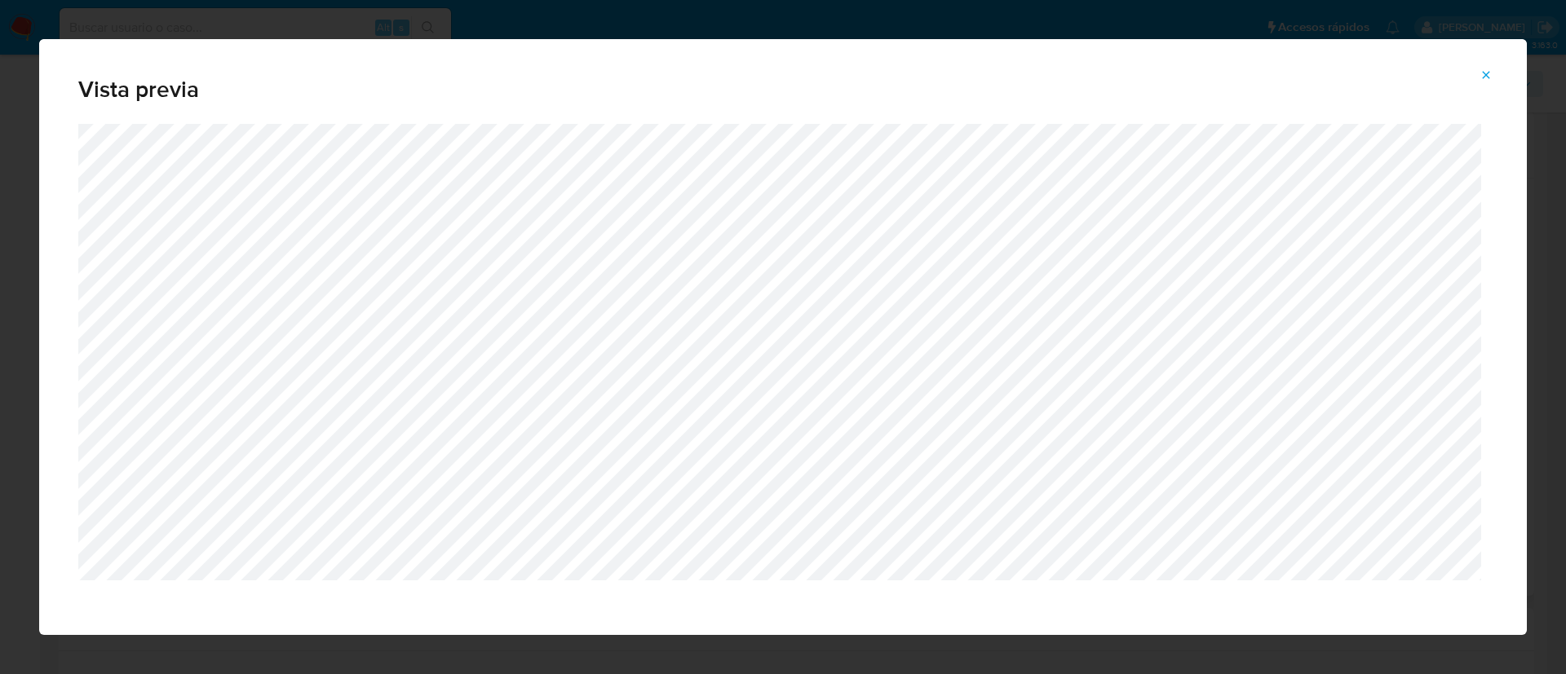
click at [1481, 80] on icon "Attachment preview" at bounding box center [1485, 74] width 13 height 13
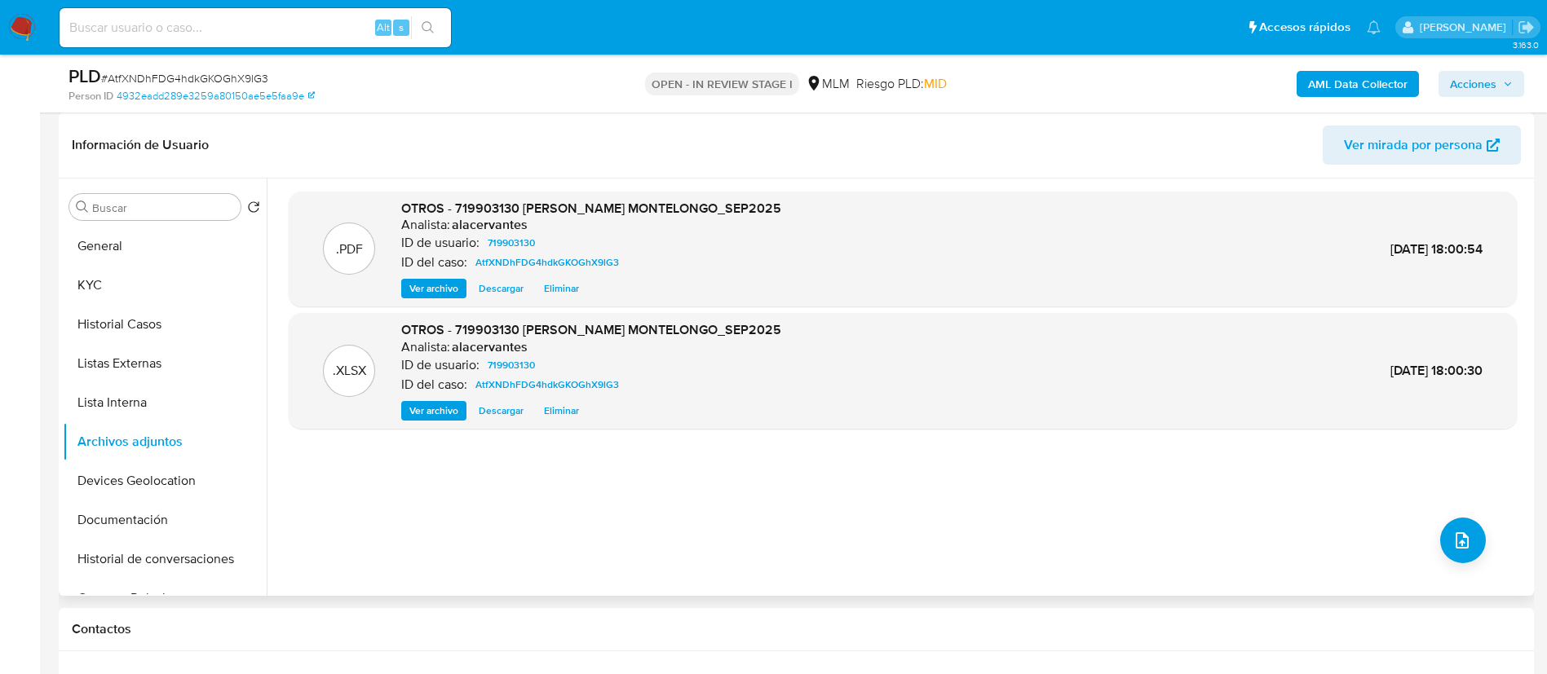
click at [419, 407] on span "Ver archivo" at bounding box center [433, 411] width 49 height 16
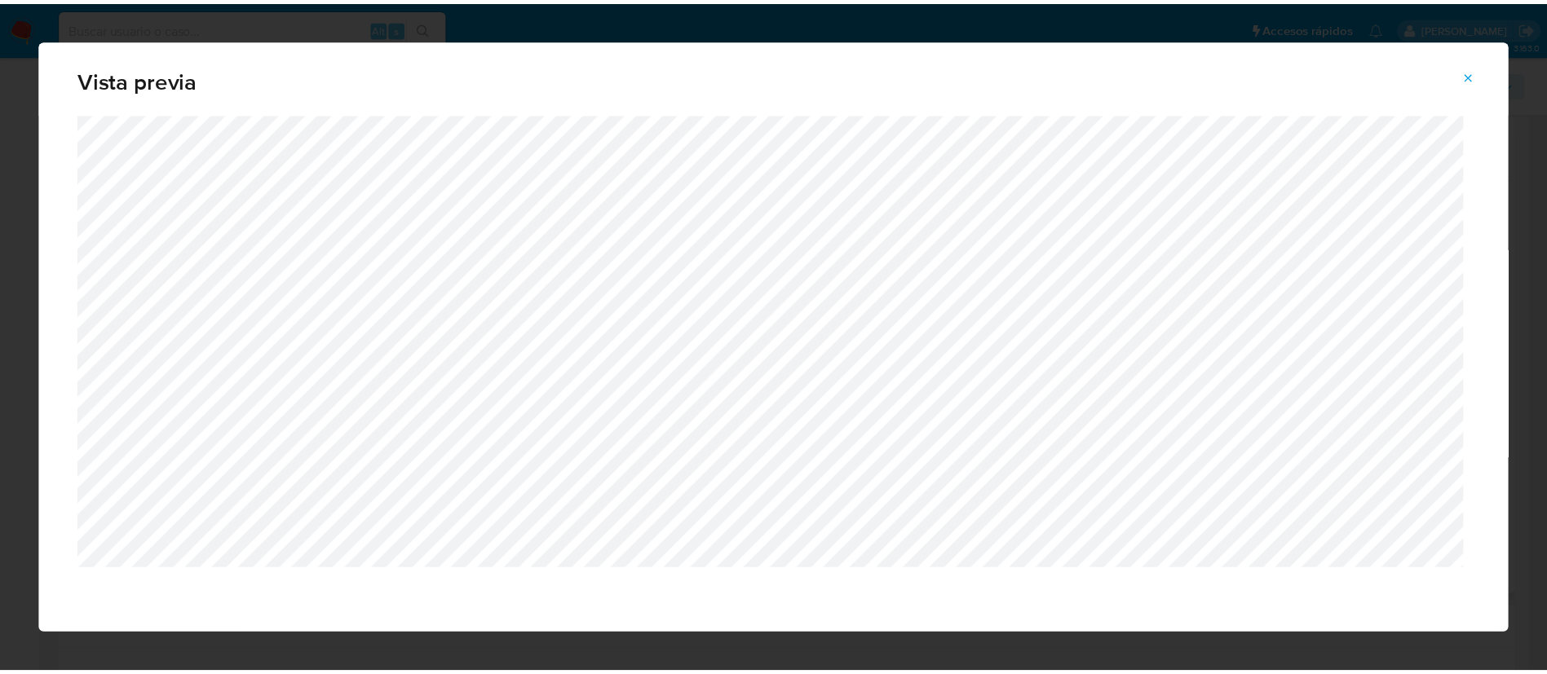
scroll to position [0, 0]
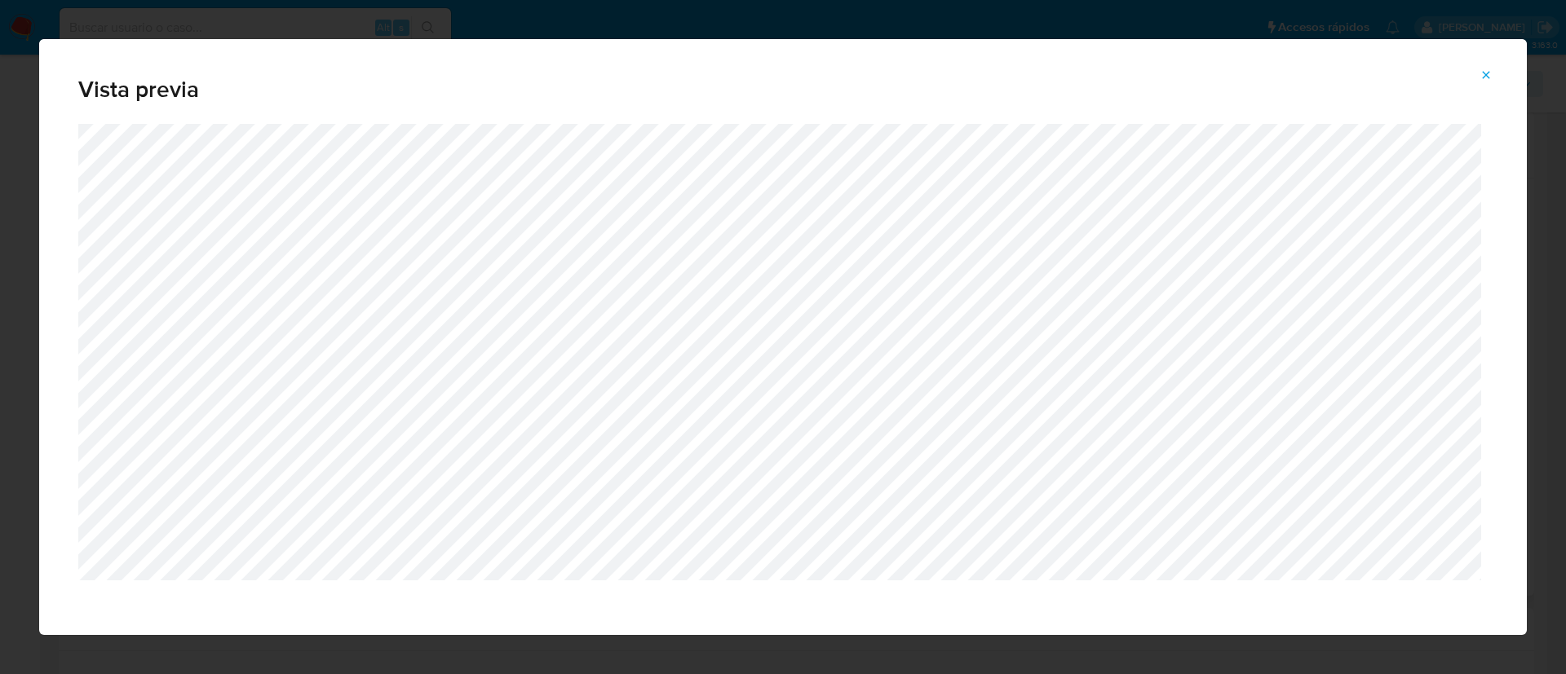
click at [1479, 72] on icon "Attachment preview" at bounding box center [1485, 74] width 13 height 13
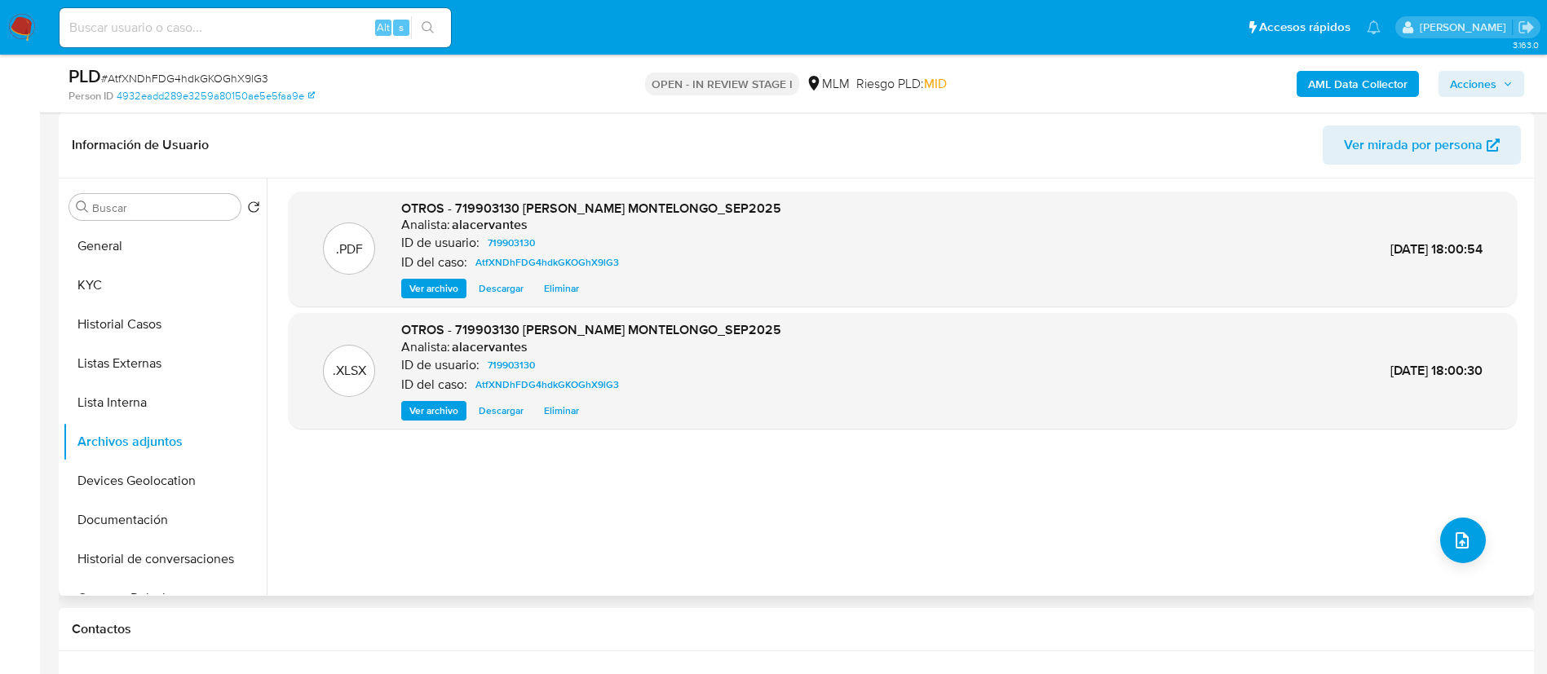
drag, startPoint x: 1457, startPoint y: 75, endPoint x: 1400, endPoint y: 97, distance: 61.2
click at [1459, 76] on span "Acciones" at bounding box center [1473, 84] width 46 height 26
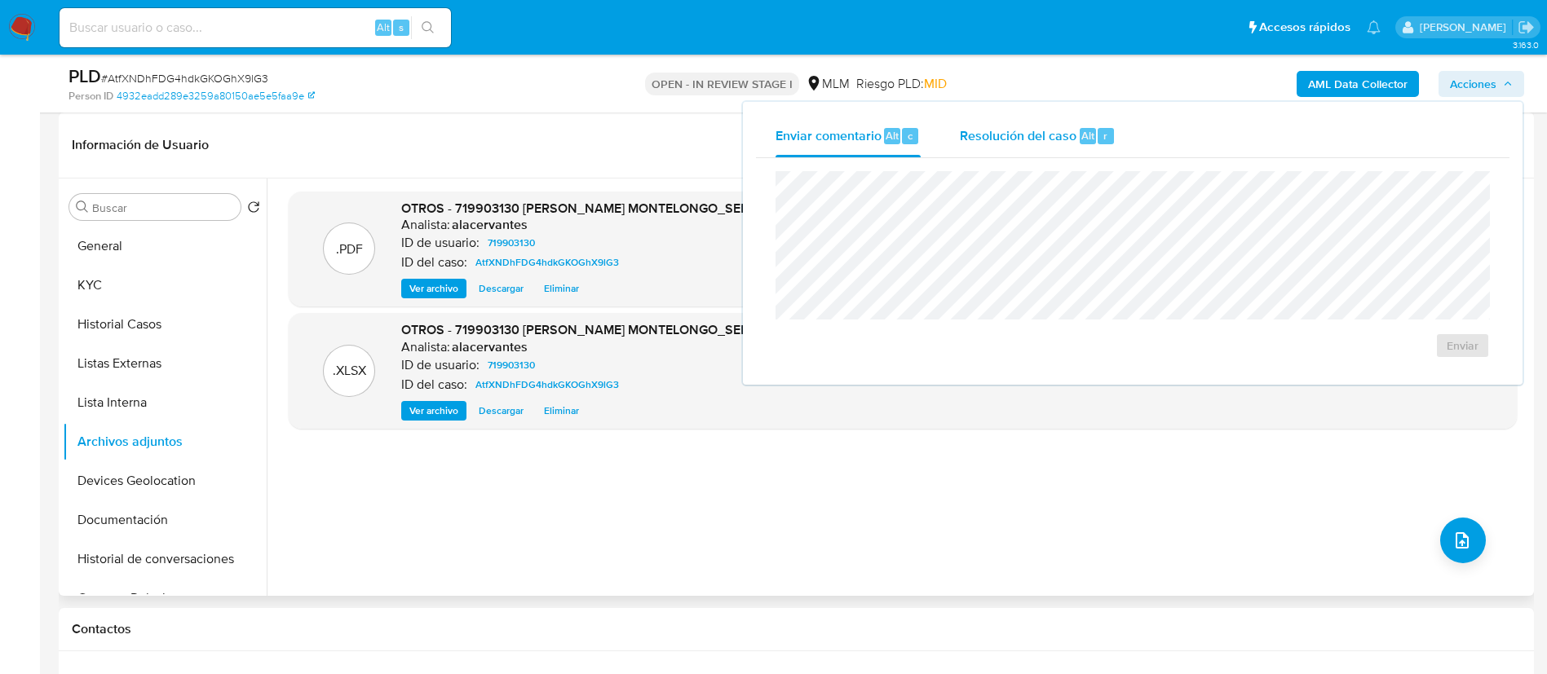
drag, startPoint x: 1067, startPoint y: 134, endPoint x: 1037, endPoint y: 152, distance: 34.4
click at [1064, 134] on span "Resolución del caso" at bounding box center [1018, 135] width 117 height 19
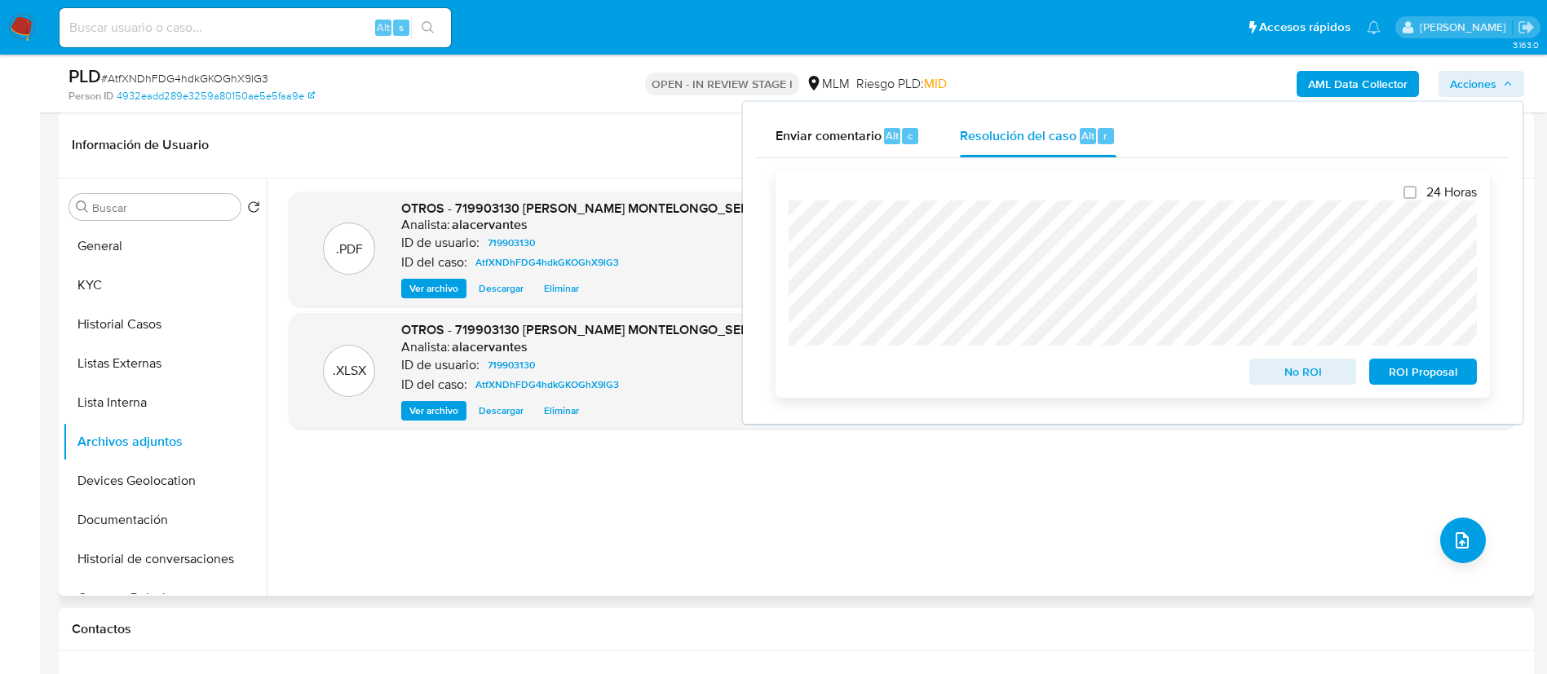
click at [1282, 375] on span "No ROI" at bounding box center [1303, 371] width 85 height 23
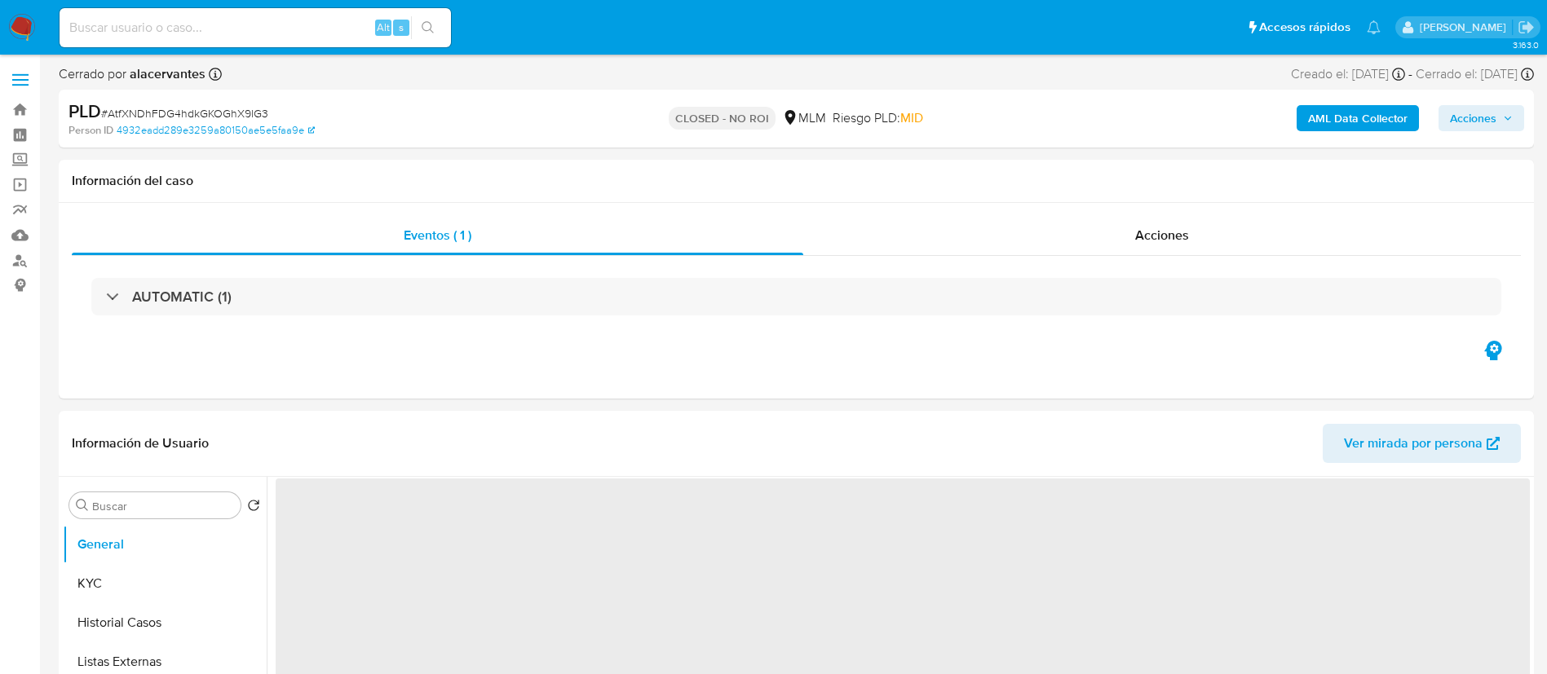
select select "10"
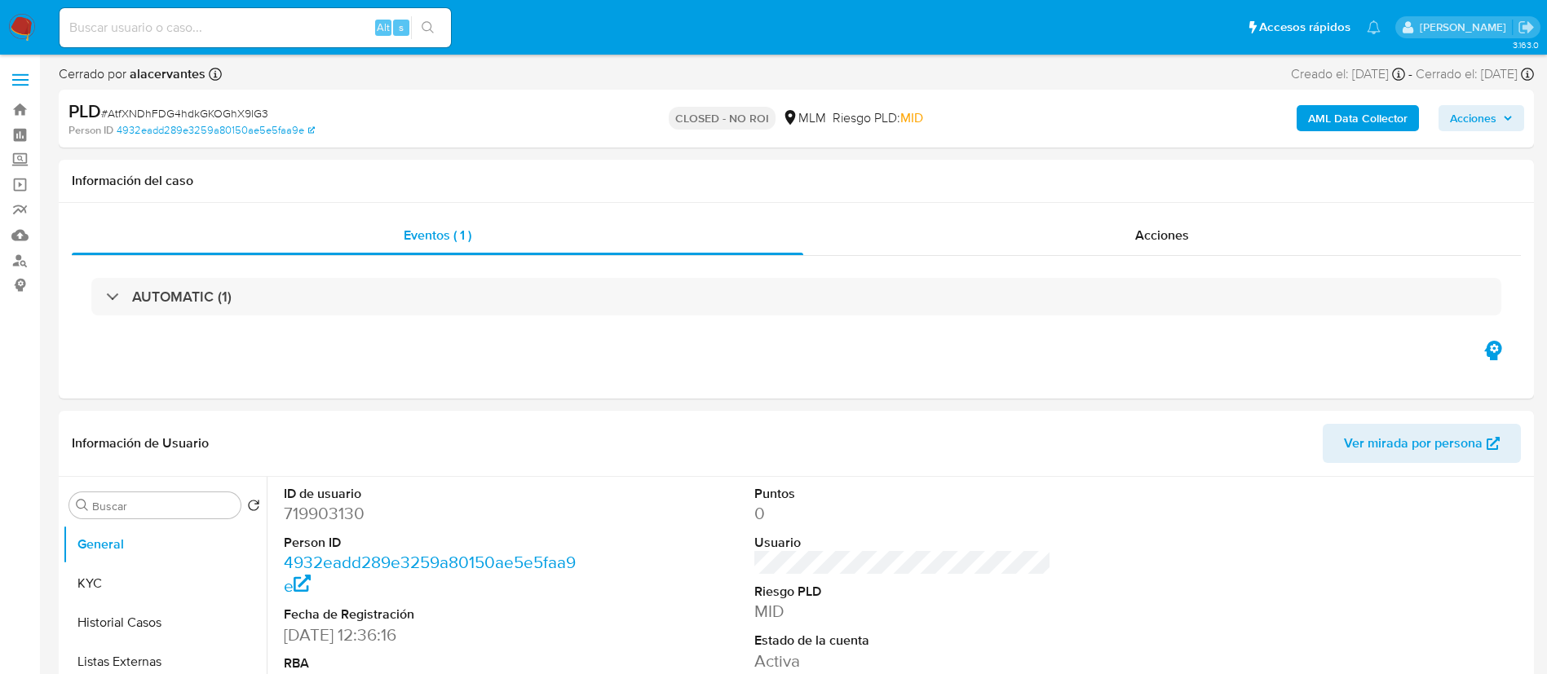
click at [26, 29] on img at bounding box center [22, 28] width 28 height 28
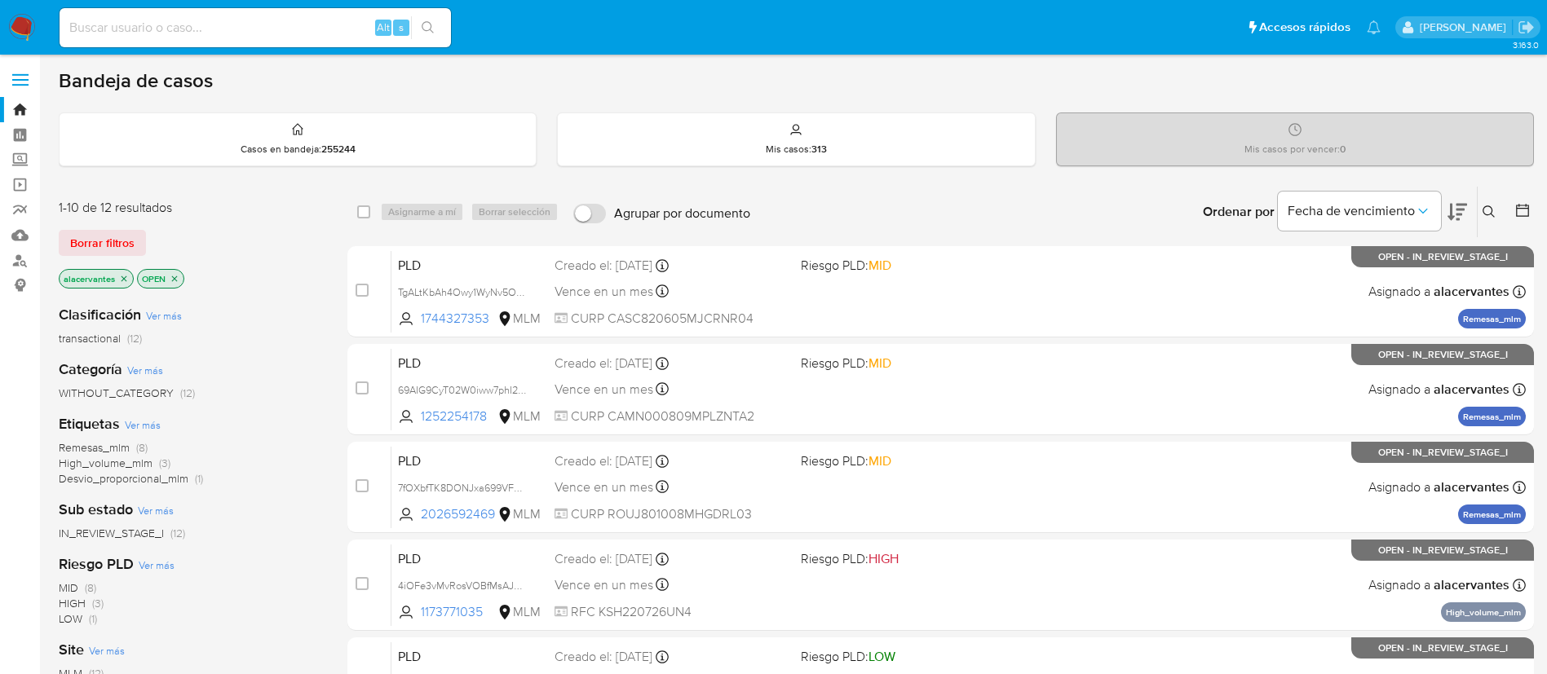
click at [1494, 209] on icon at bounding box center [1488, 211] width 13 height 13
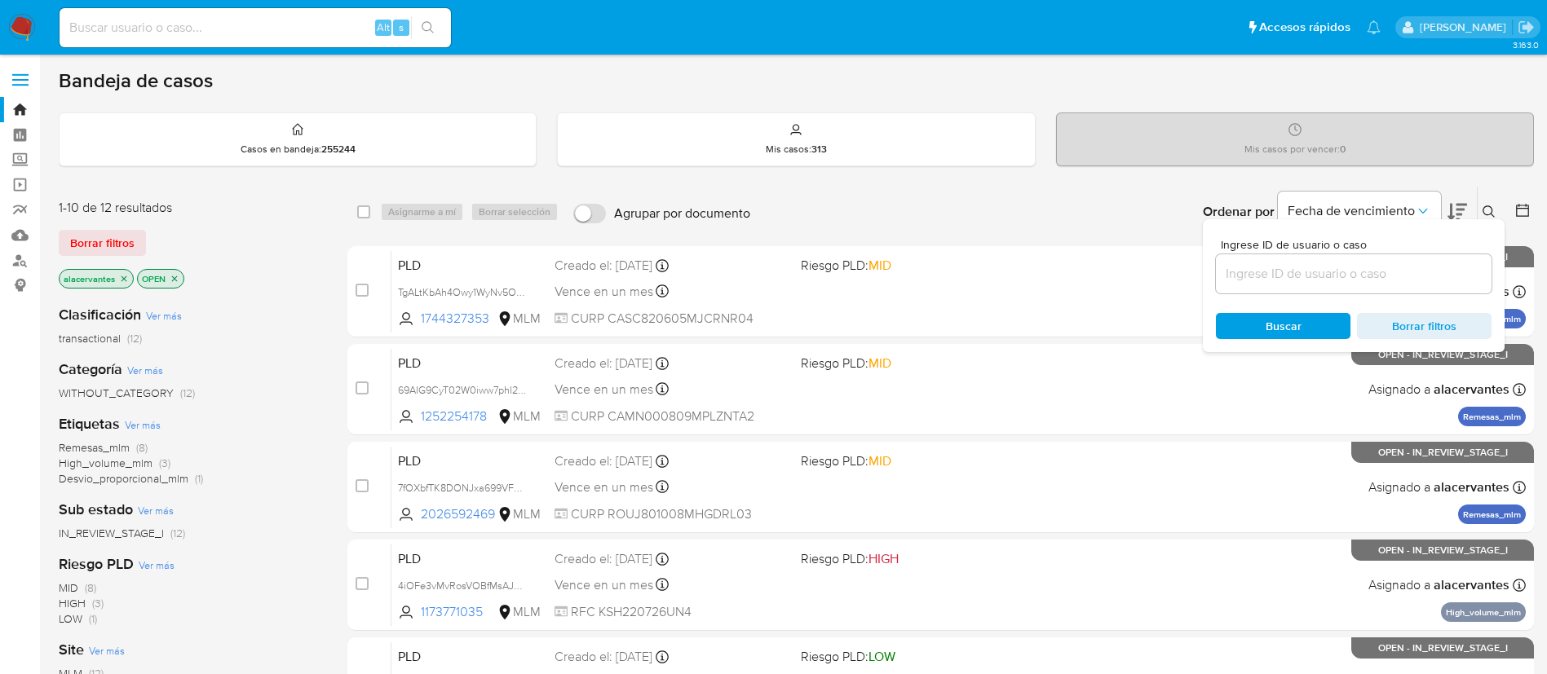
click at [1262, 282] on input at bounding box center [1354, 273] width 276 height 21
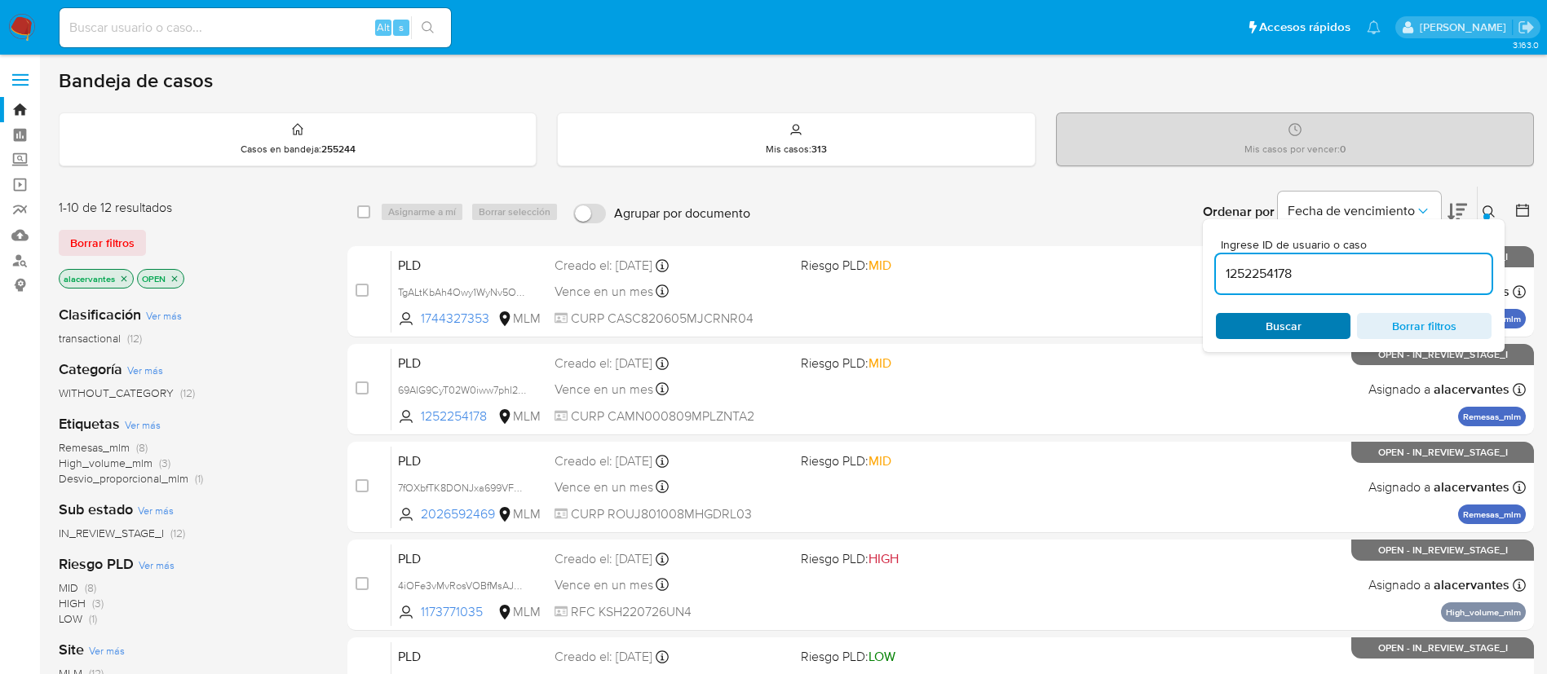
type input "1252254178"
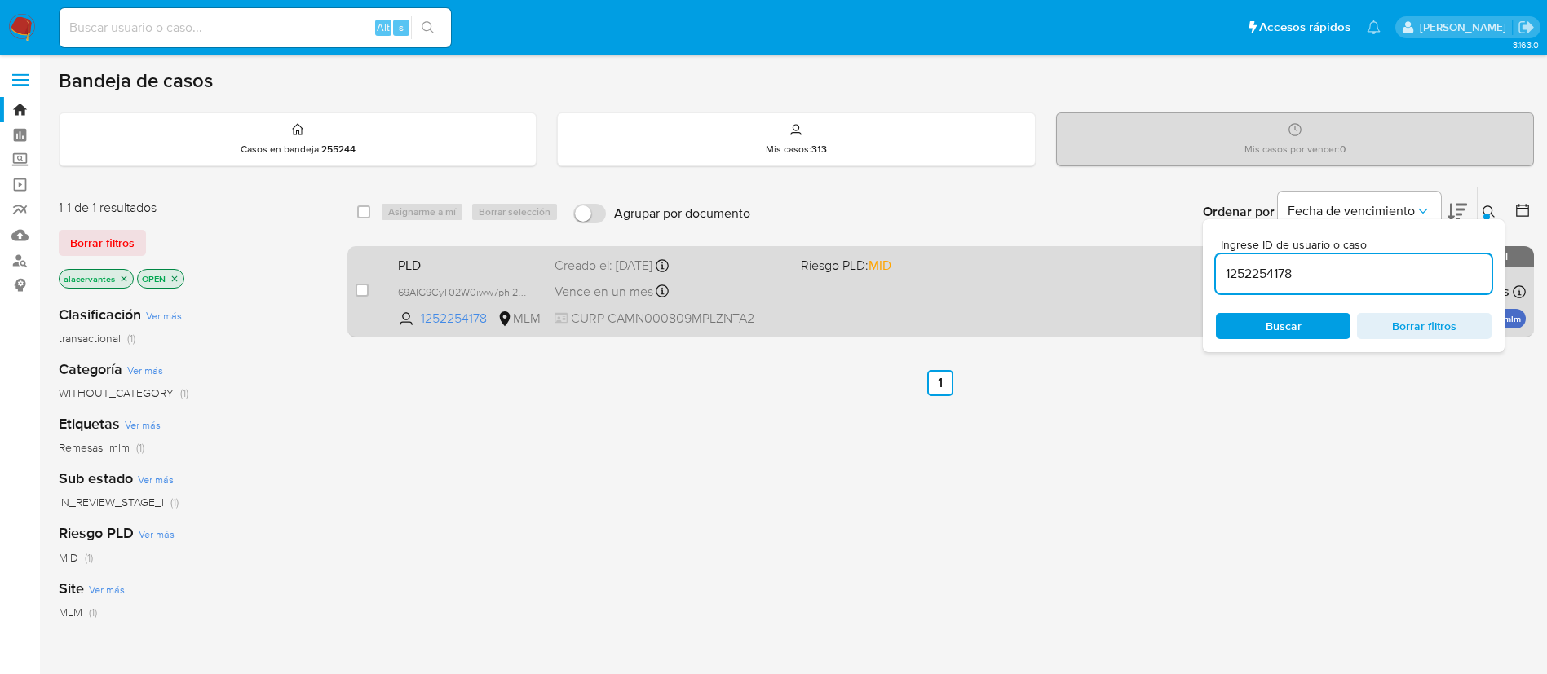
click at [993, 323] on div "PLD 69AIG9CyT02W0iww7phI2Cg2 1252254178 MLM Riesgo PLD: MID Creado el: [DATE] C…" at bounding box center [958, 291] width 1134 height 82
click at [854, 326] on div "PLD 69AIG9CyT02W0iww7phI2Cg2 1252254178 MLM Riesgo PLD: MID Creado el: [DATE] C…" at bounding box center [958, 291] width 1134 height 82
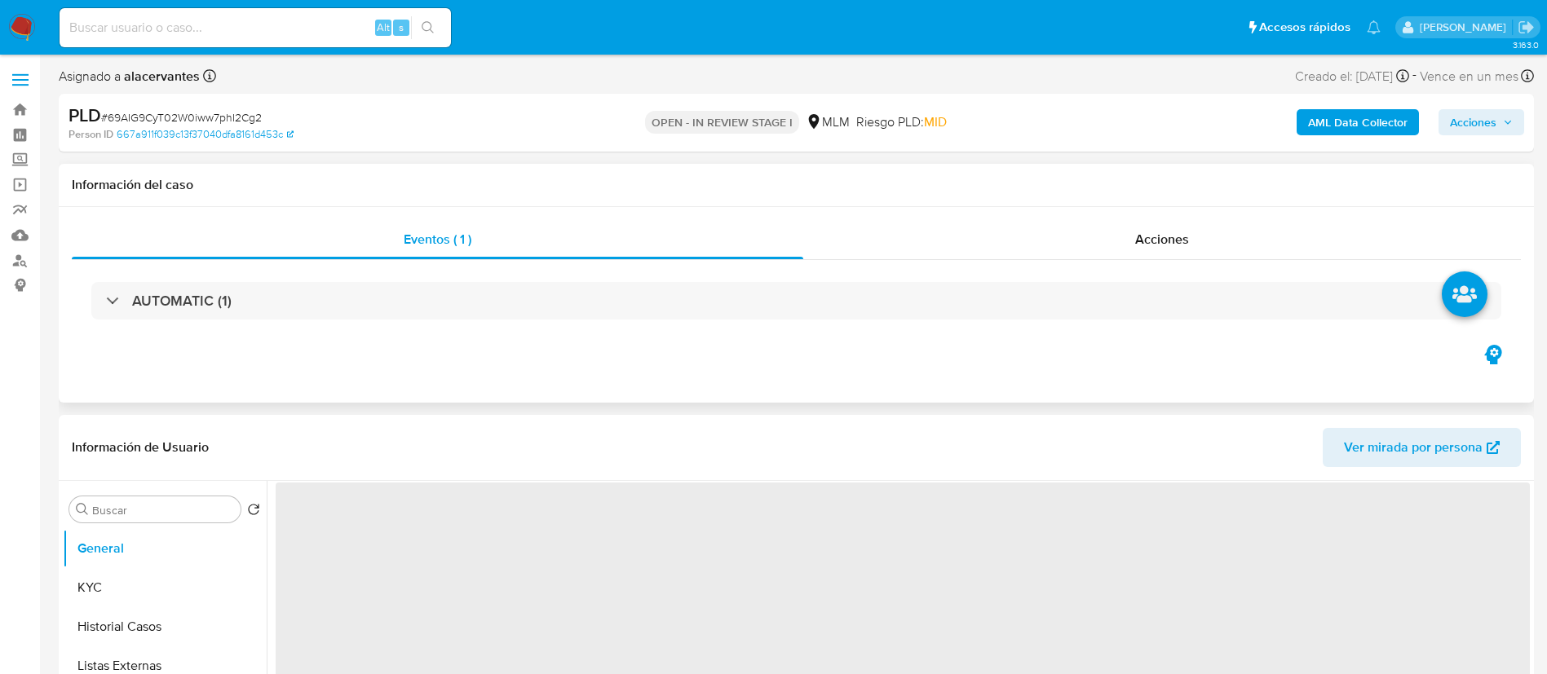
select select "10"
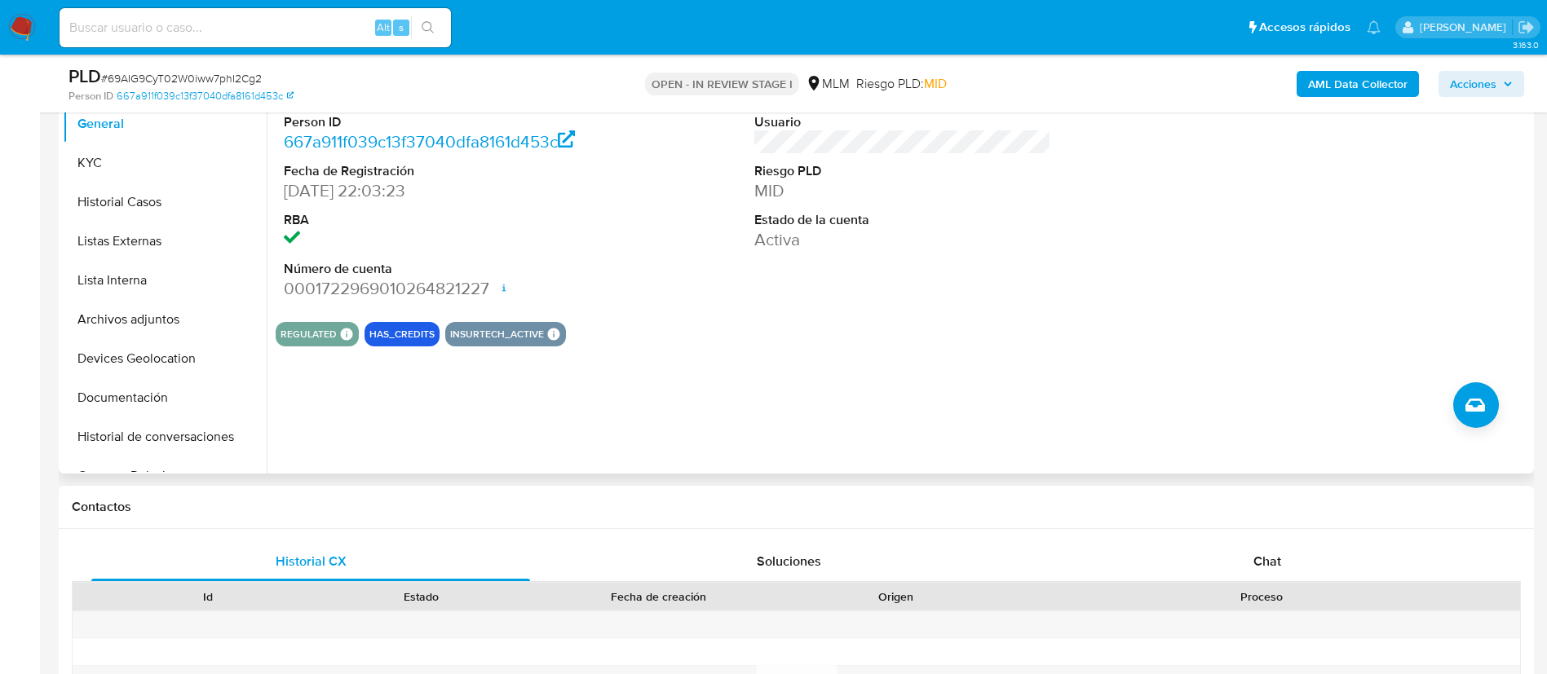
scroll to position [245, 0]
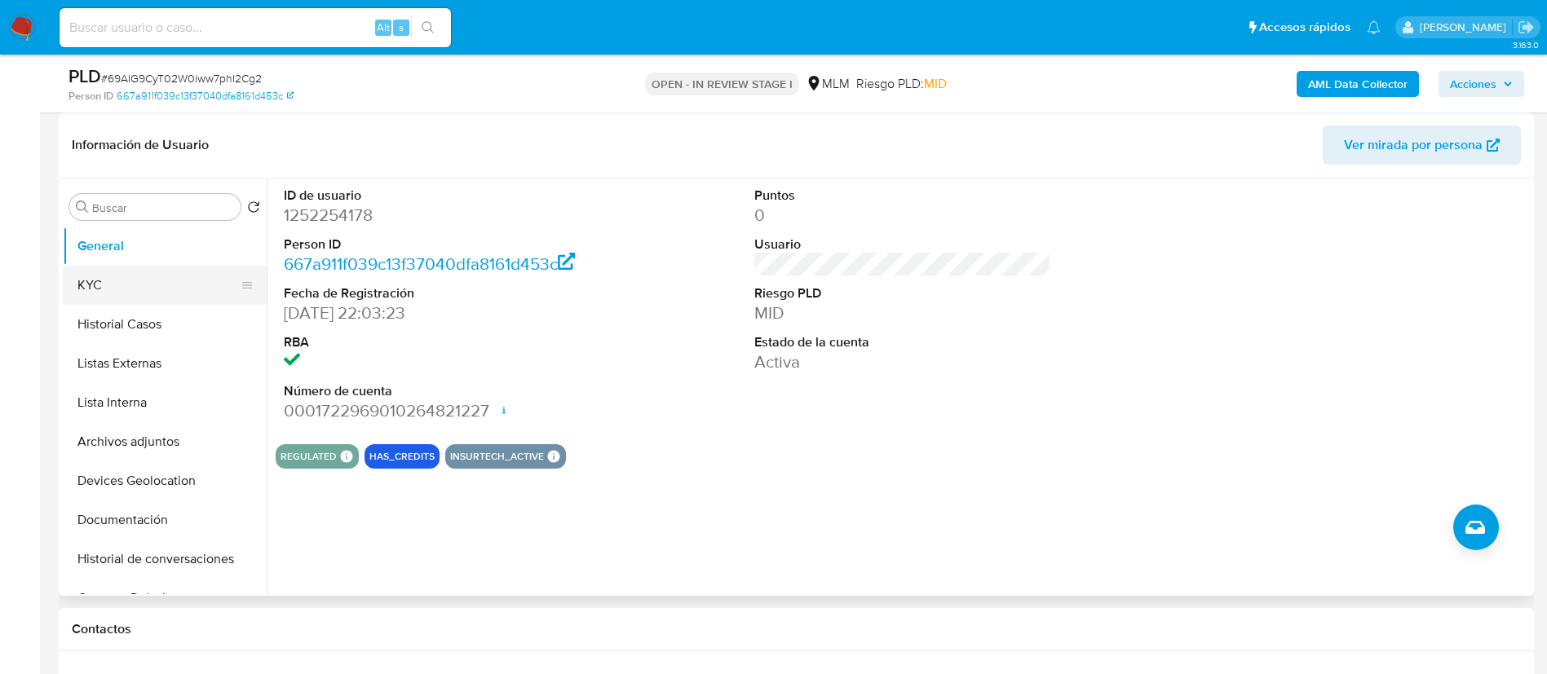
click at [126, 294] on button "KYC" at bounding box center [158, 285] width 191 height 39
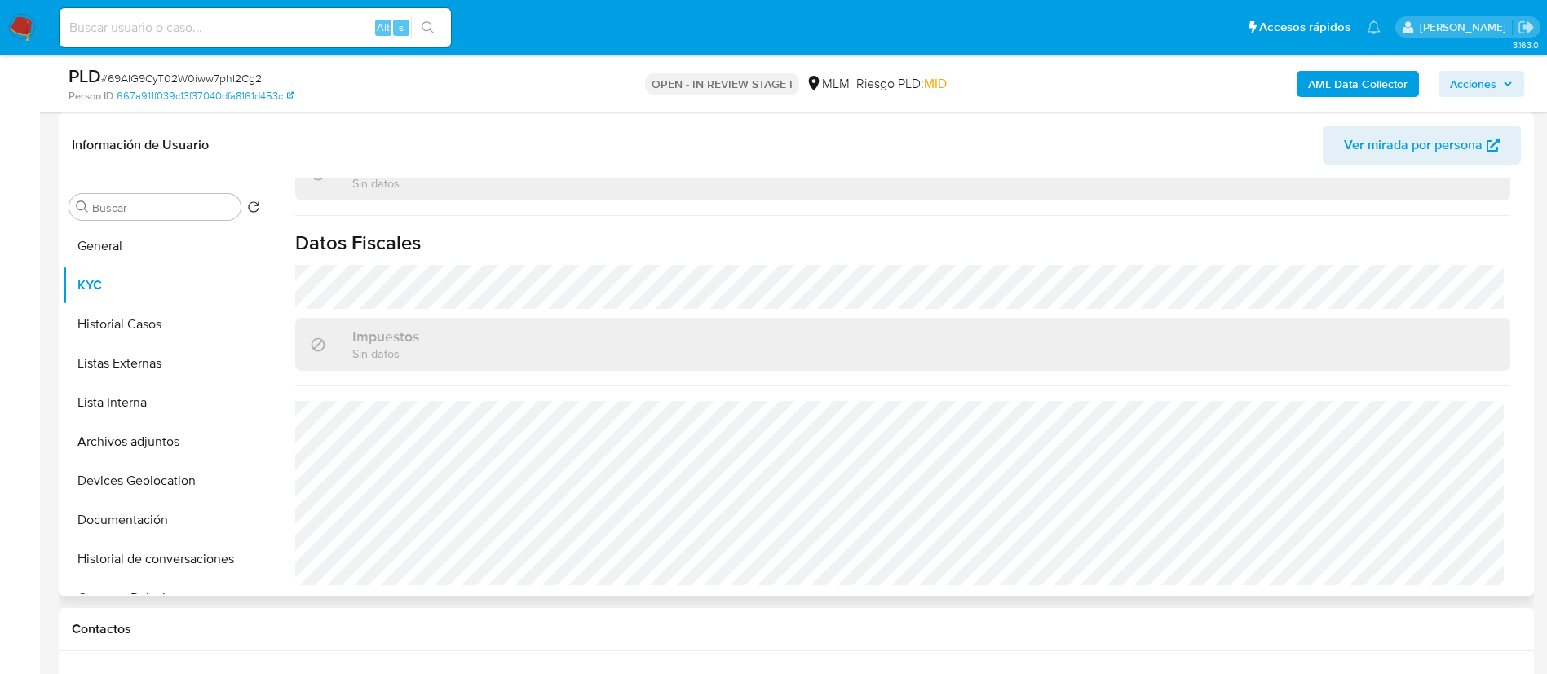
scroll to position [992, 0]
click at [178, 319] on button "Historial Casos" at bounding box center [158, 324] width 191 height 39
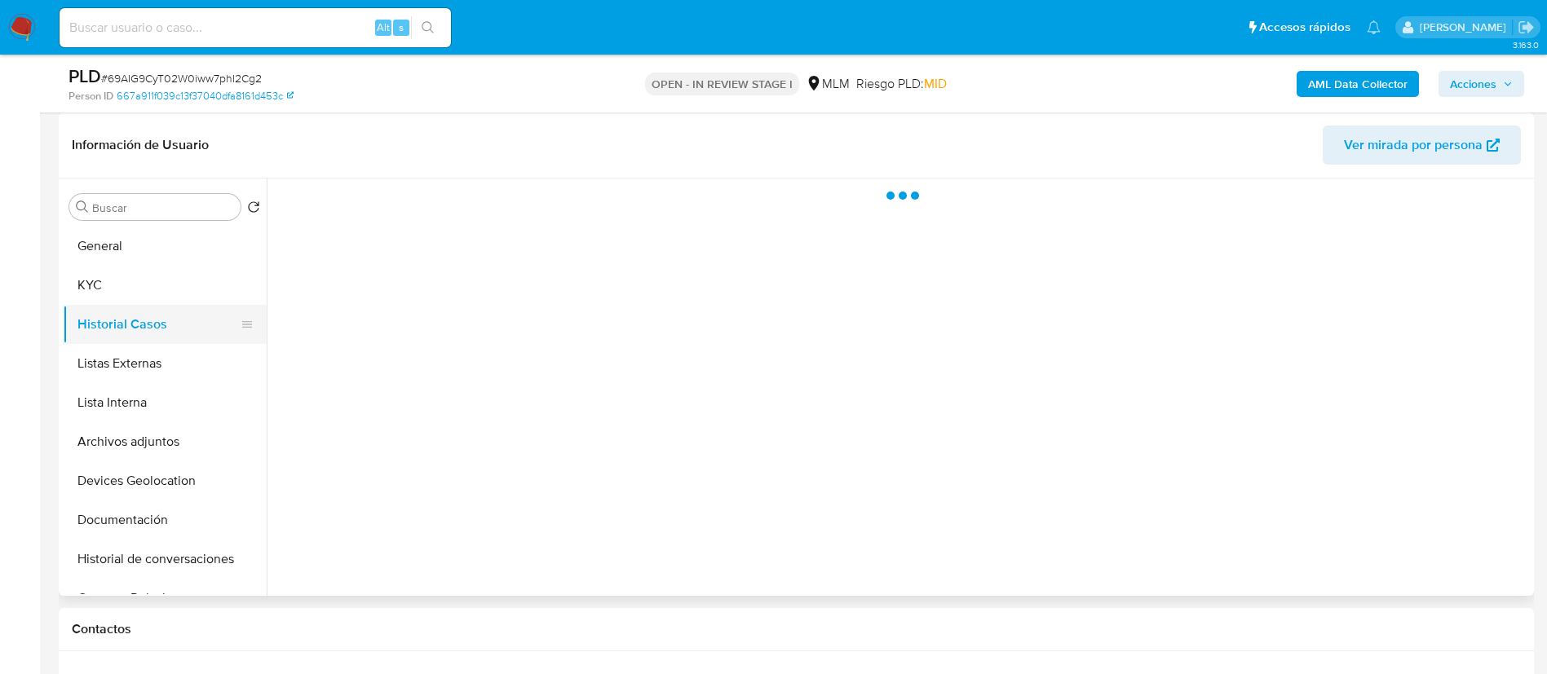
scroll to position [0, 0]
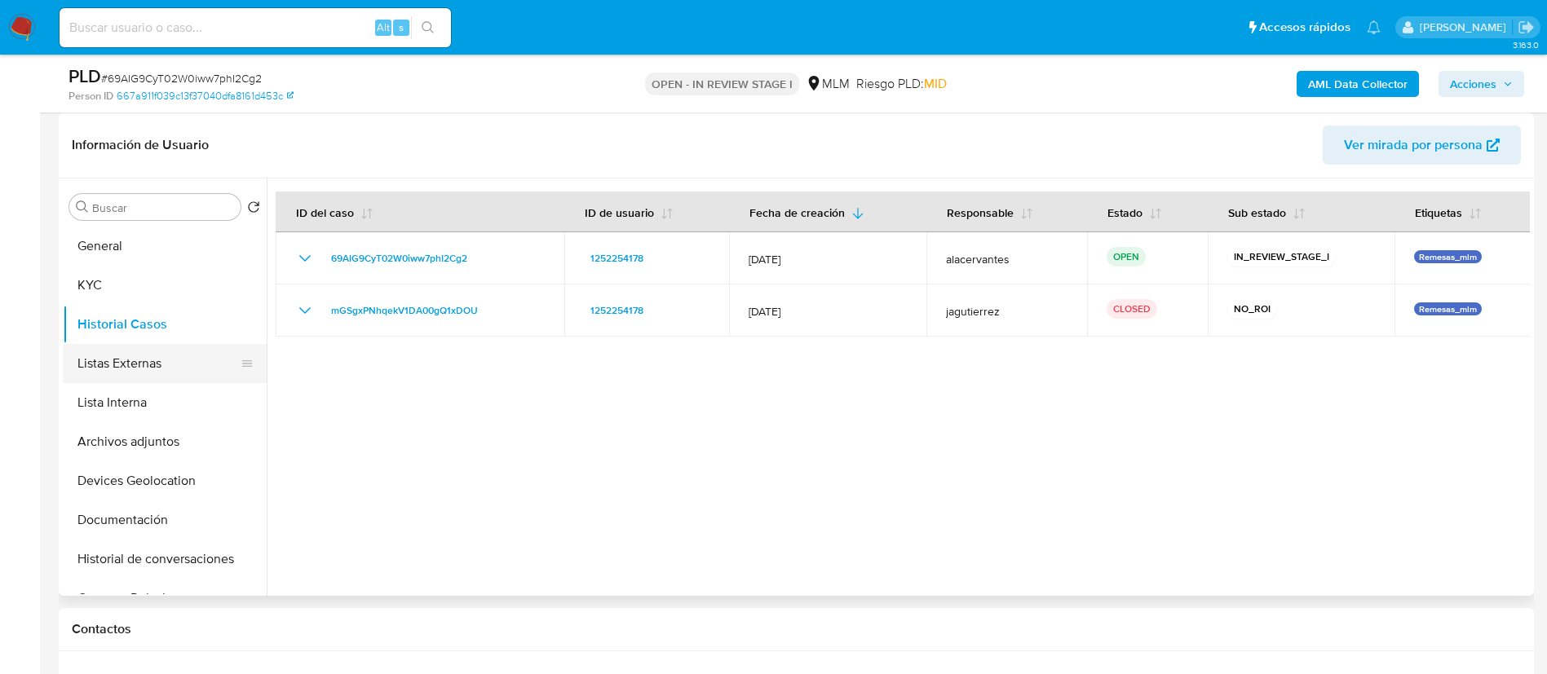
click at [134, 347] on button "Listas Externas" at bounding box center [158, 363] width 191 height 39
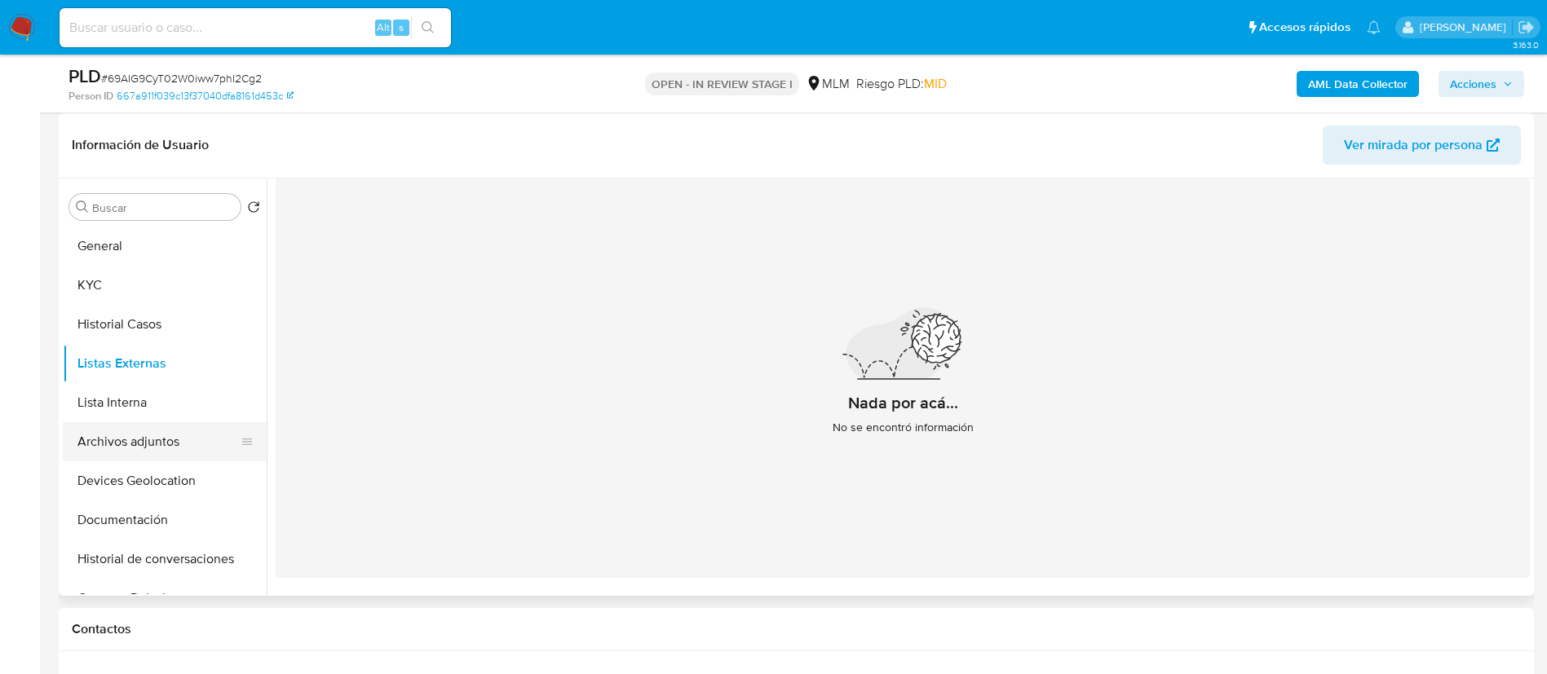
click at [123, 437] on button "Archivos adjuntos" at bounding box center [158, 441] width 191 height 39
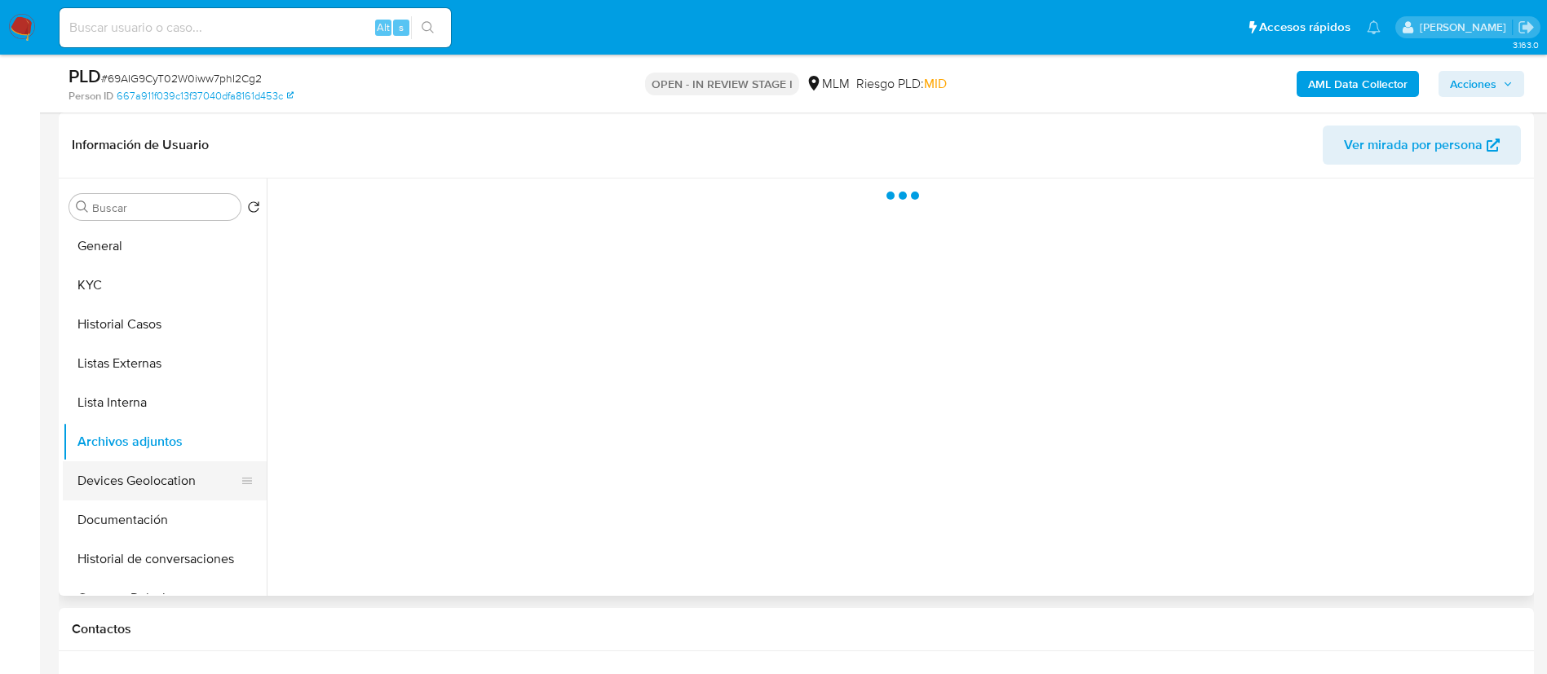
click at [161, 483] on button "Devices Geolocation" at bounding box center [158, 481] width 191 height 39
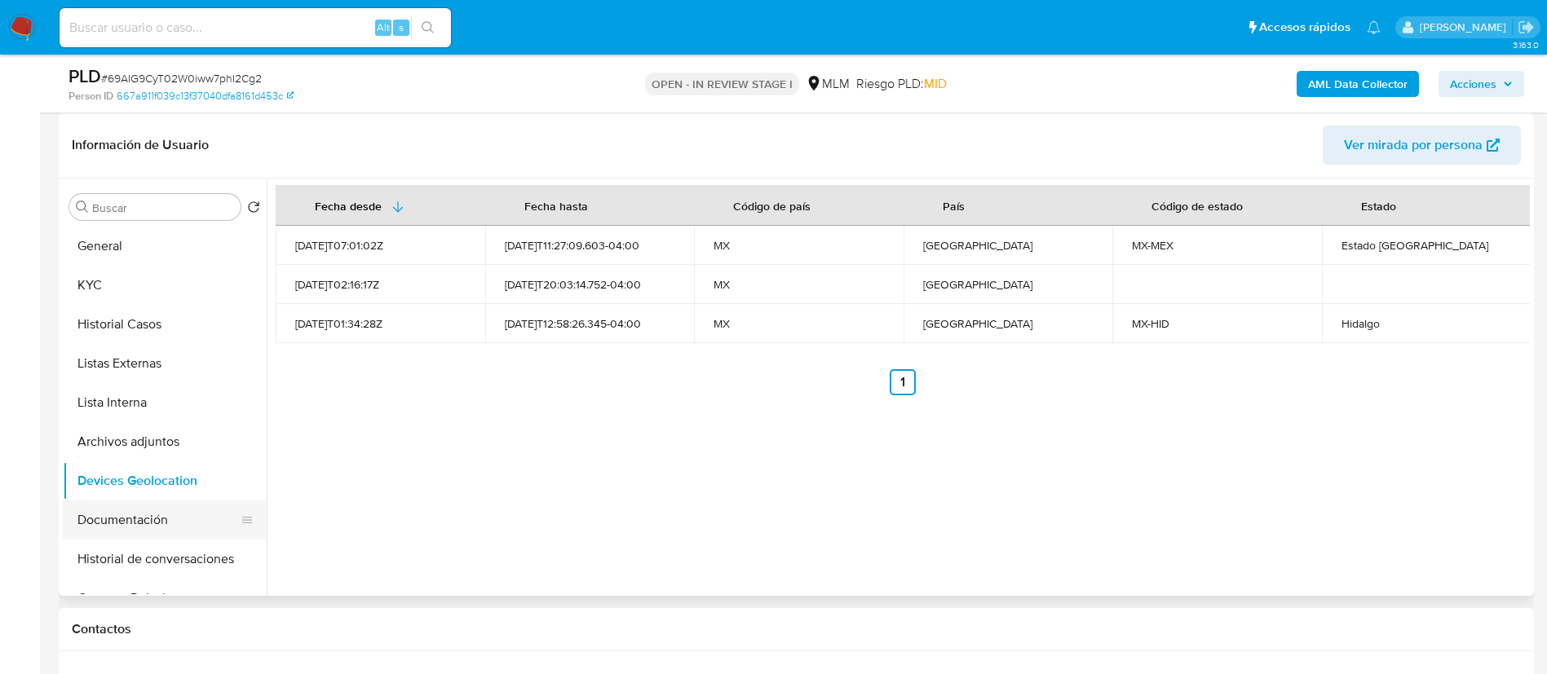
click at [172, 532] on button "Documentación" at bounding box center [158, 520] width 191 height 39
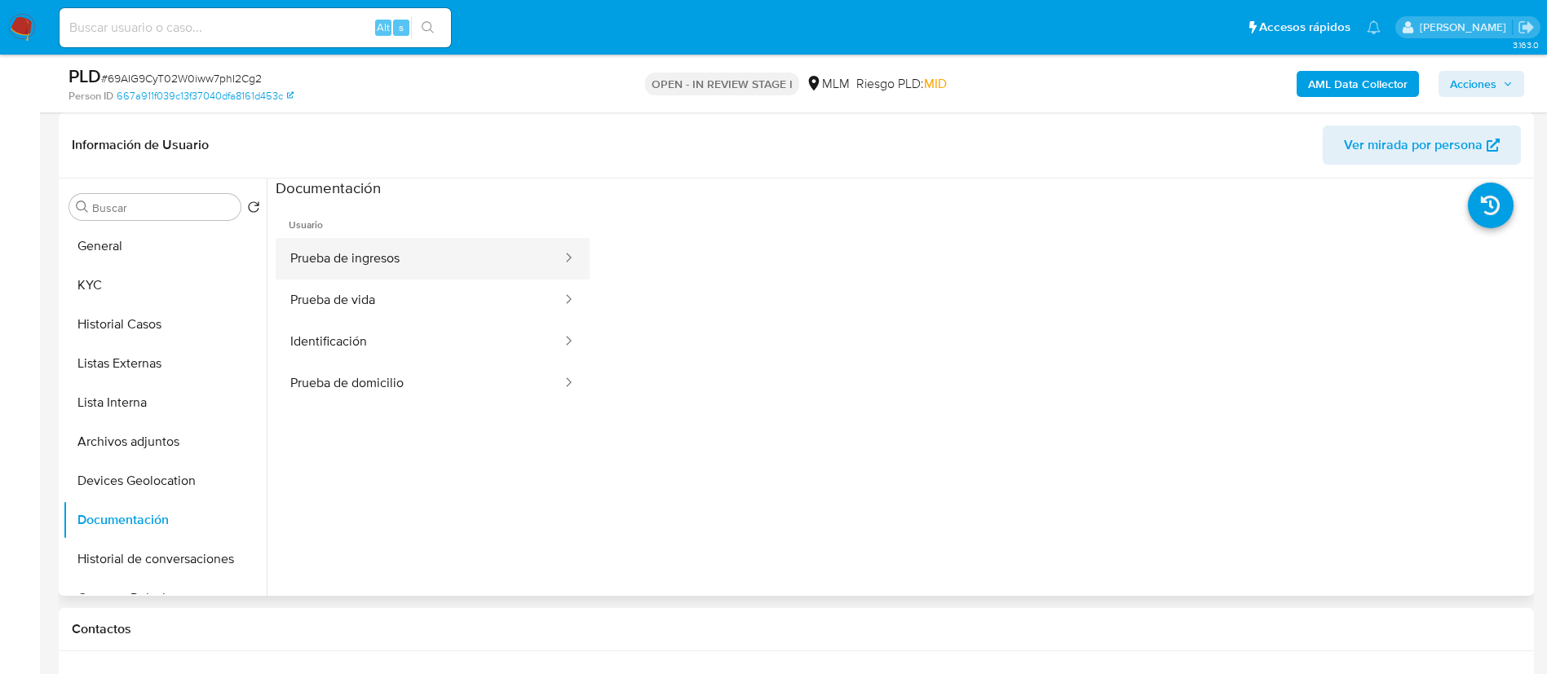
click at [412, 245] on button "Prueba de ingresos" at bounding box center [420, 259] width 288 height 42
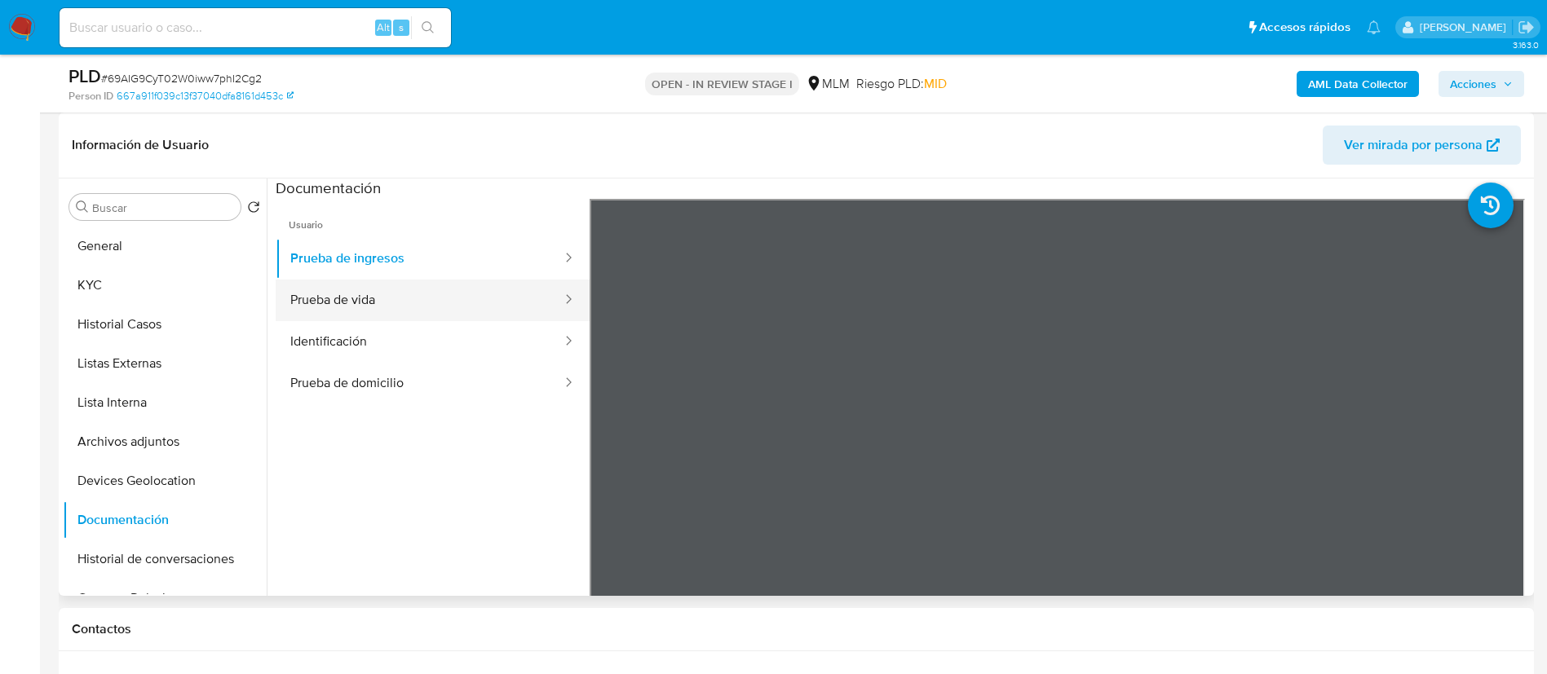
click at [389, 295] on button "Prueba de vida" at bounding box center [420, 301] width 288 height 42
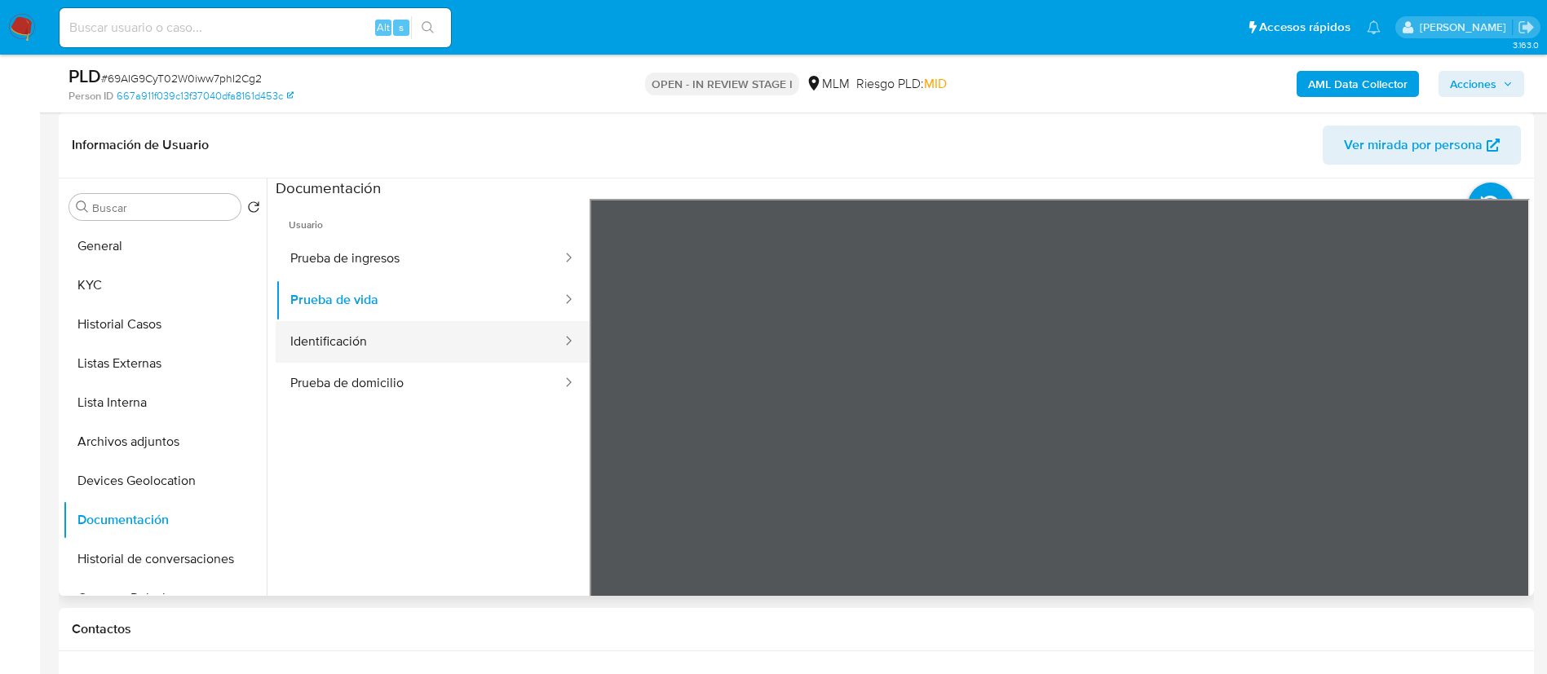
click at [473, 343] on button "Identificación" at bounding box center [420, 342] width 288 height 42
click at [487, 350] on button "Identificación" at bounding box center [420, 342] width 288 height 42
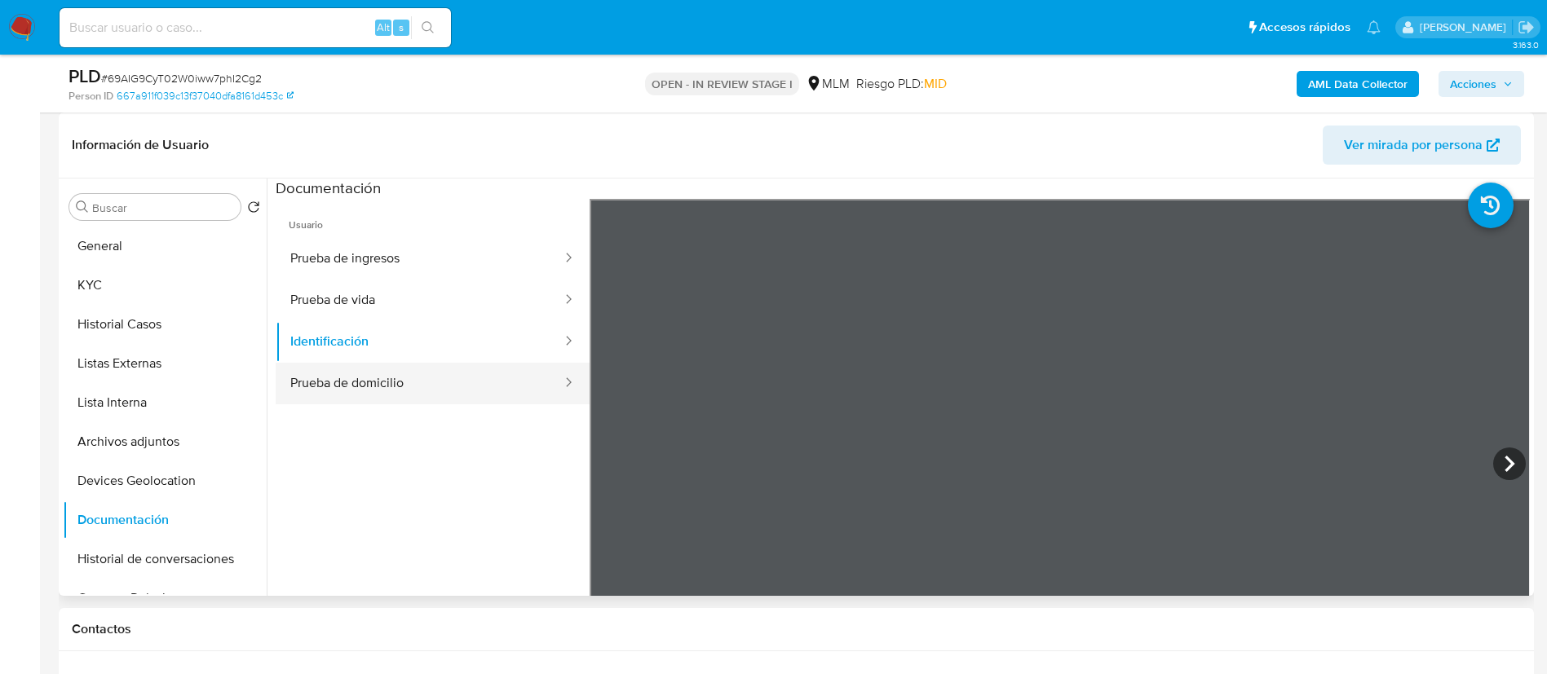
click at [496, 380] on button "Prueba de domicilio" at bounding box center [420, 384] width 288 height 42
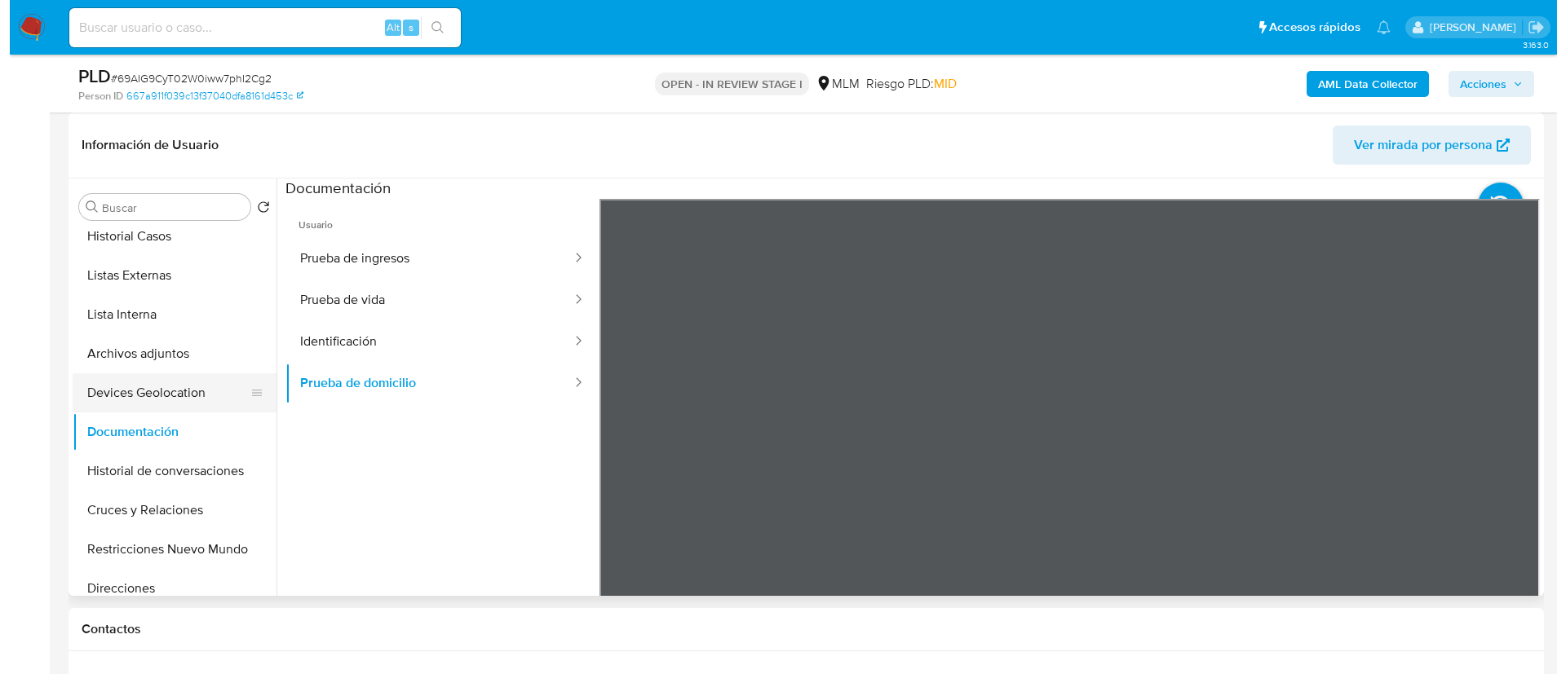
scroll to position [122, 0]
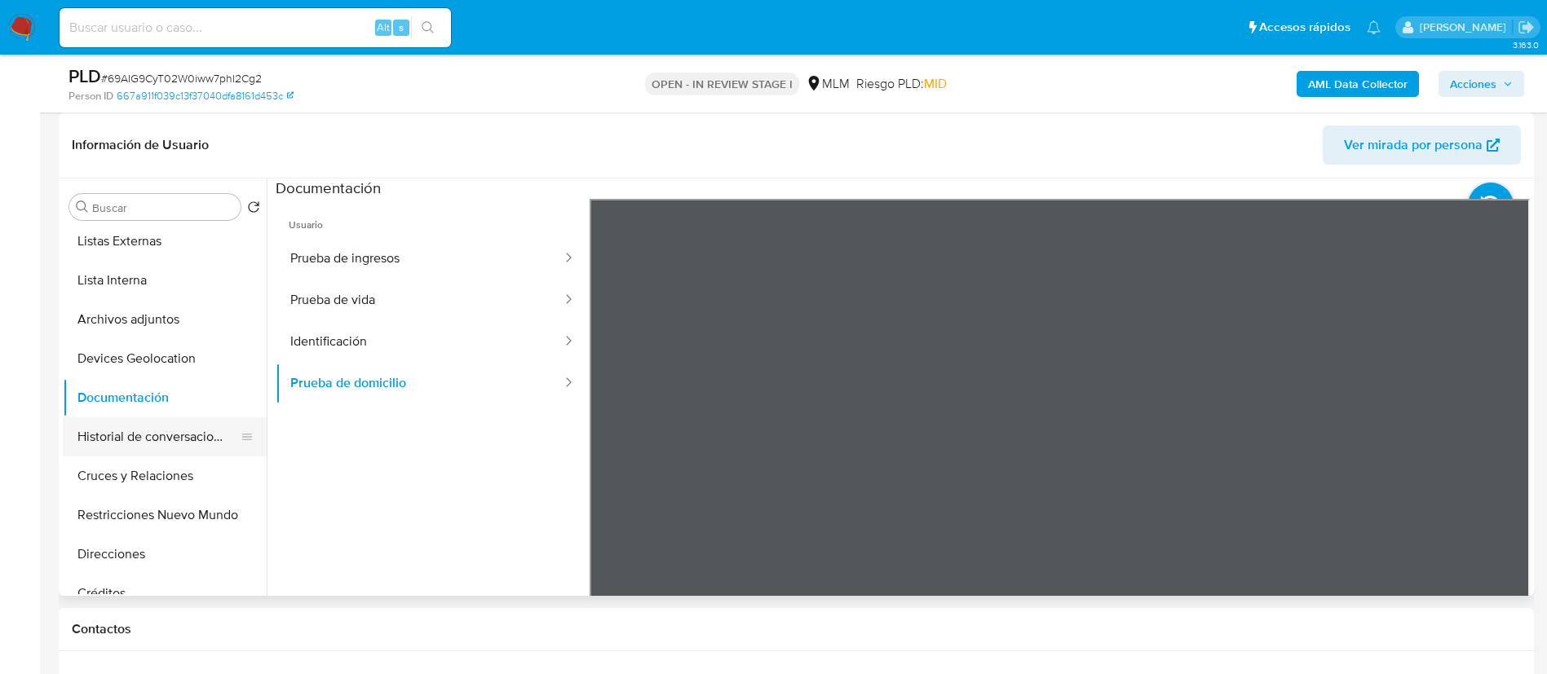
click at [179, 422] on button "Historial de conversaciones" at bounding box center [158, 436] width 191 height 39
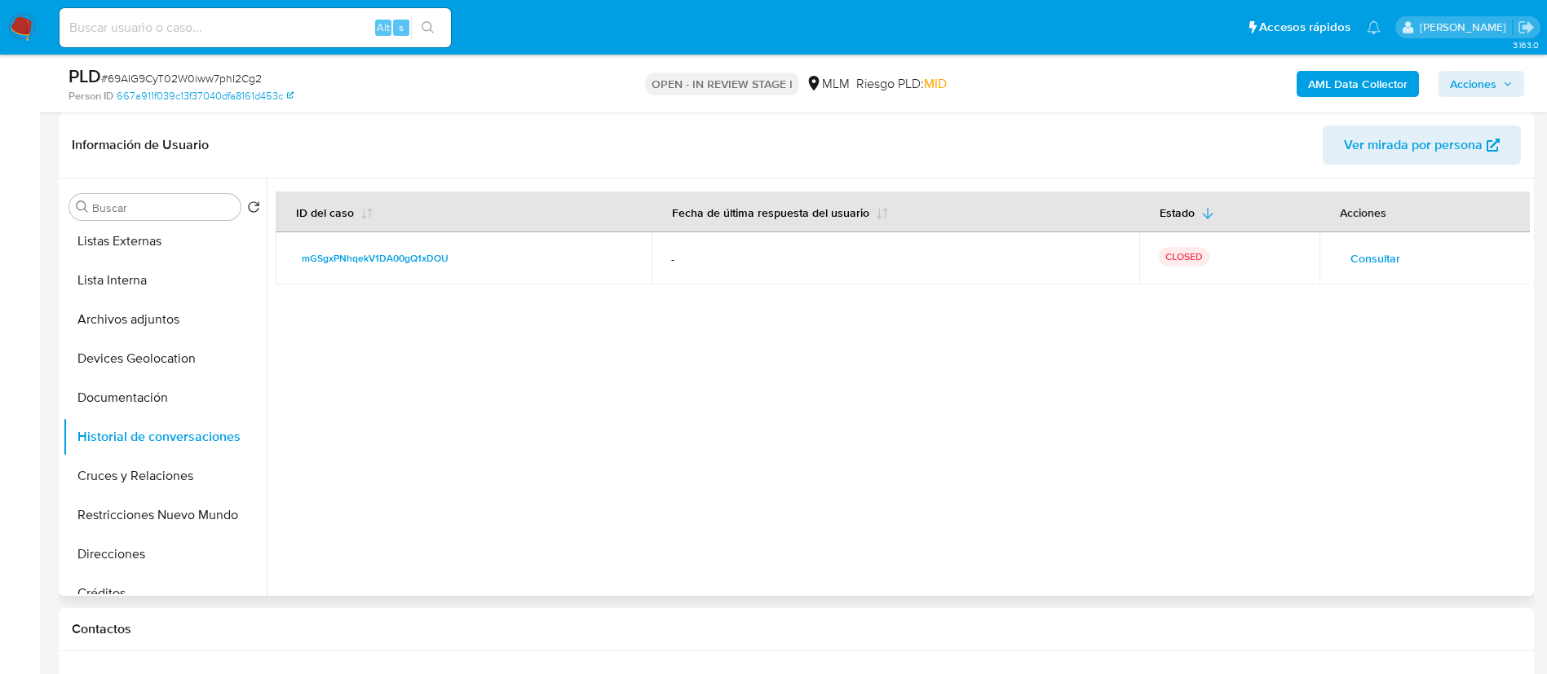
click at [1383, 247] on span "Consultar" at bounding box center [1375, 258] width 50 height 23
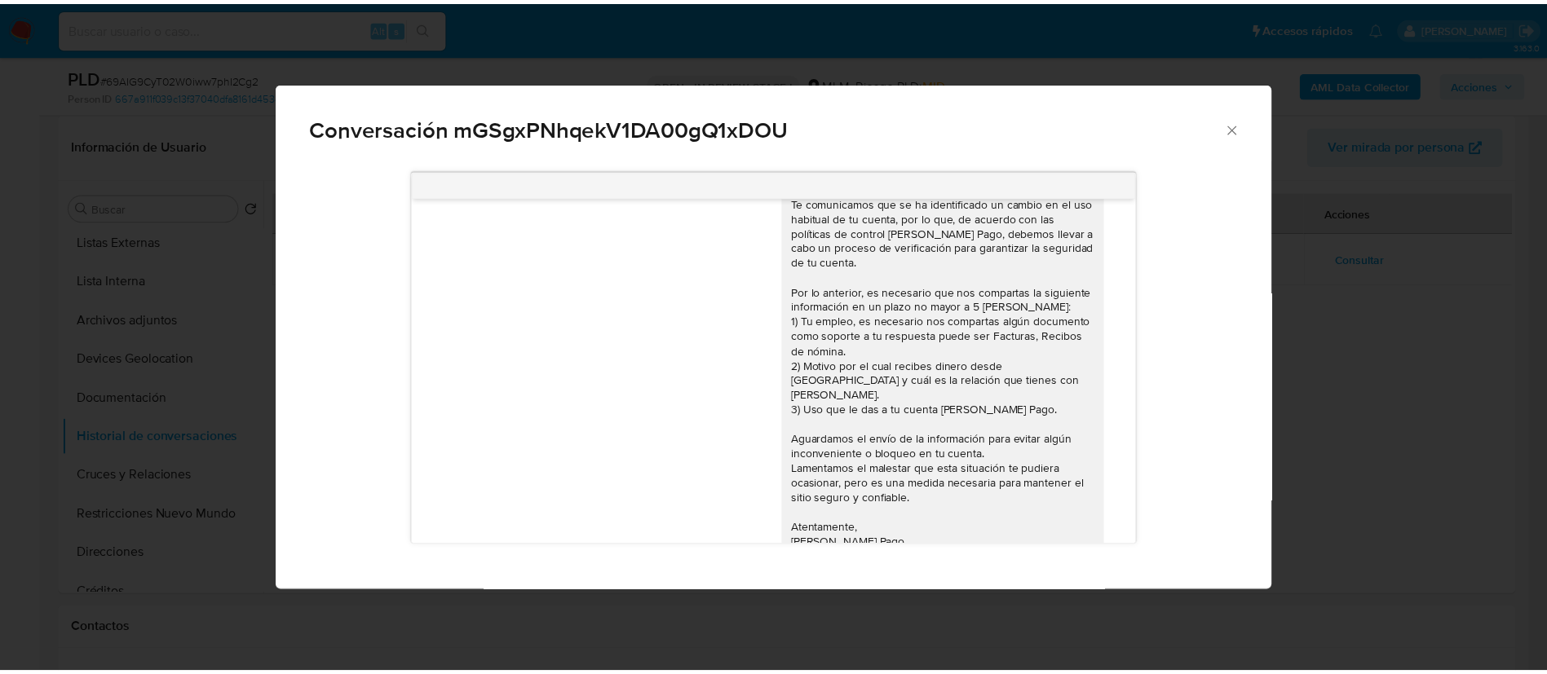
scroll to position [86, 0]
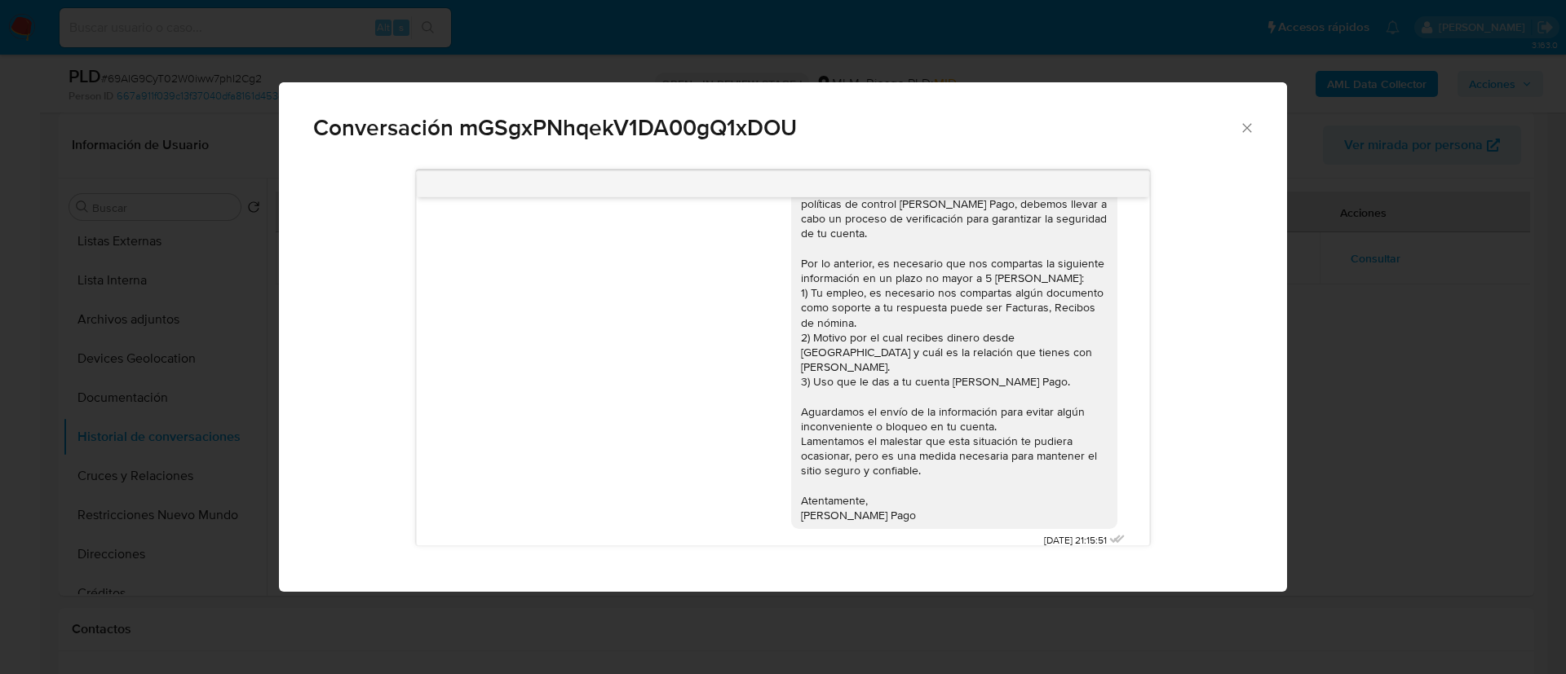
click at [1257, 115] on div "Conversación mGSgxPNhqekV1DA00gQ1xDOU" at bounding box center [783, 120] width 1008 height 77
drag, startPoint x: 1244, startPoint y: 122, endPoint x: 862, endPoint y: 215, distance: 393.6
click at [1242, 122] on icon "Cerrar" at bounding box center [1247, 128] width 16 height 16
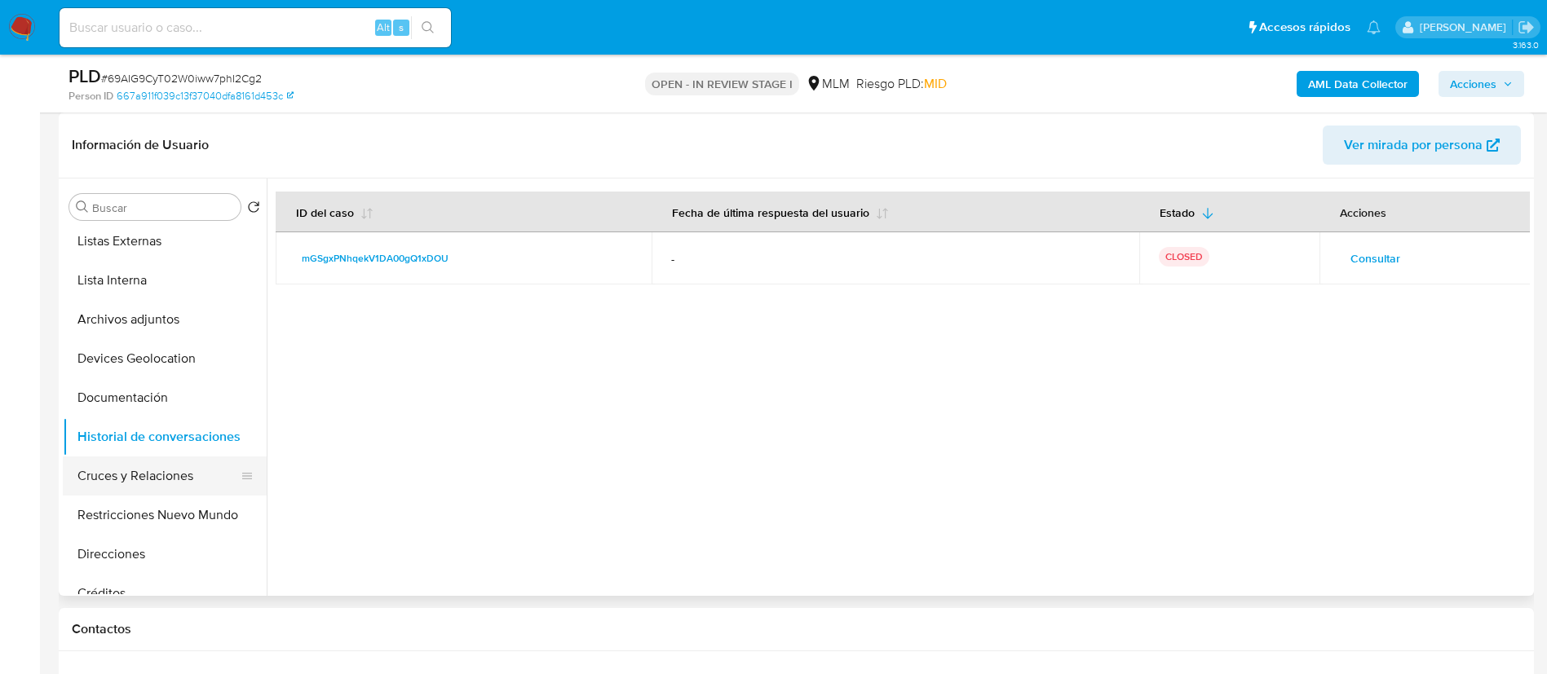
click at [192, 488] on button "Cruces y Relaciones" at bounding box center [158, 476] width 191 height 39
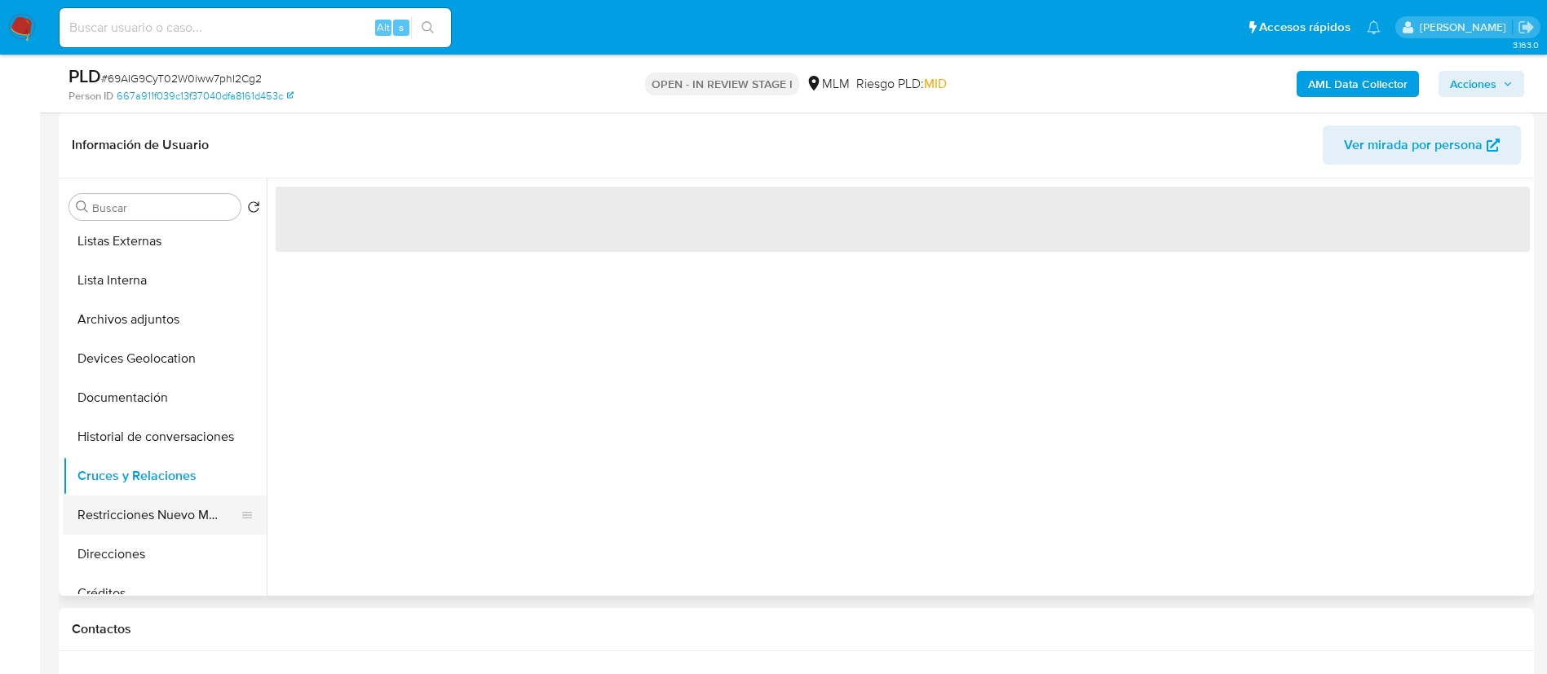
click at [191, 506] on button "Restricciones Nuevo Mundo" at bounding box center [158, 515] width 191 height 39
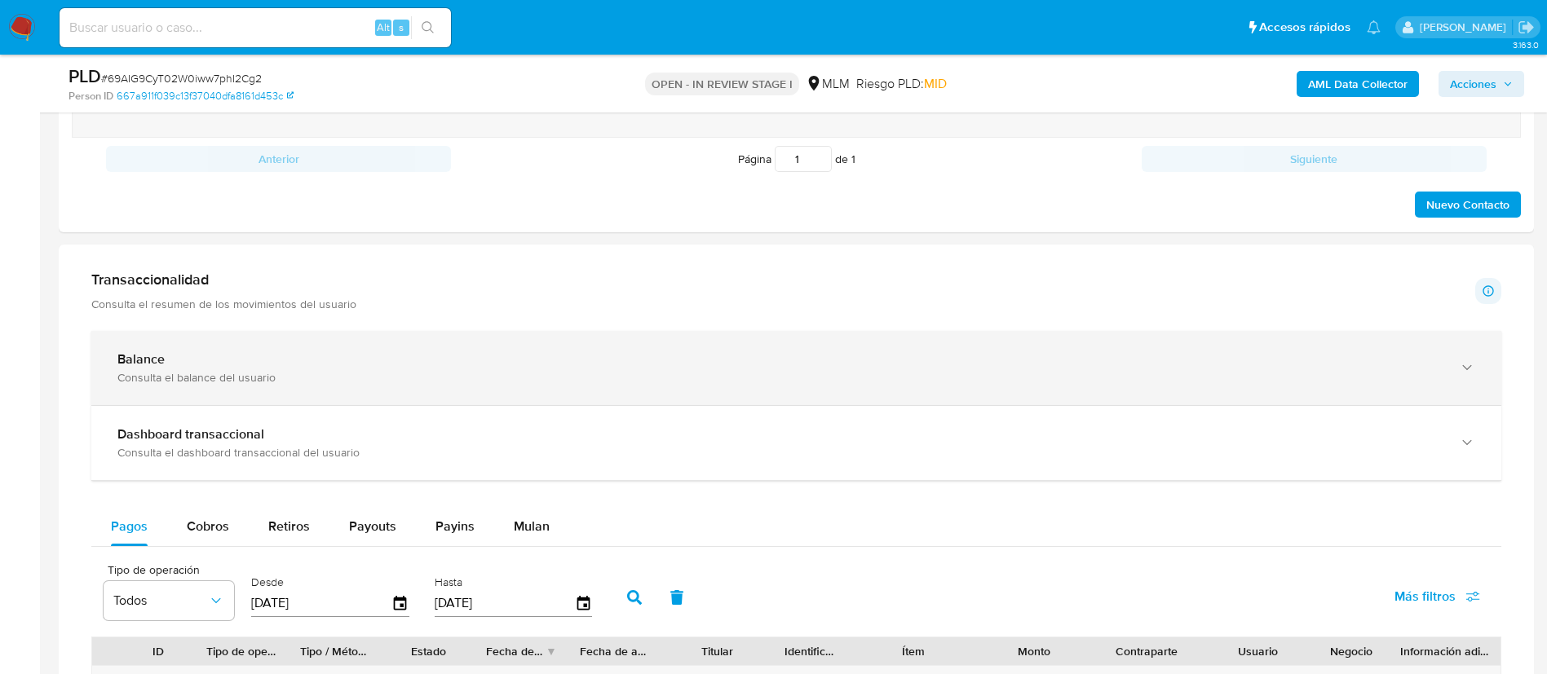
click at [545, 380] on div "Consulta el balance del usuario" at bounding box center [779, 377] width 1325 height 15
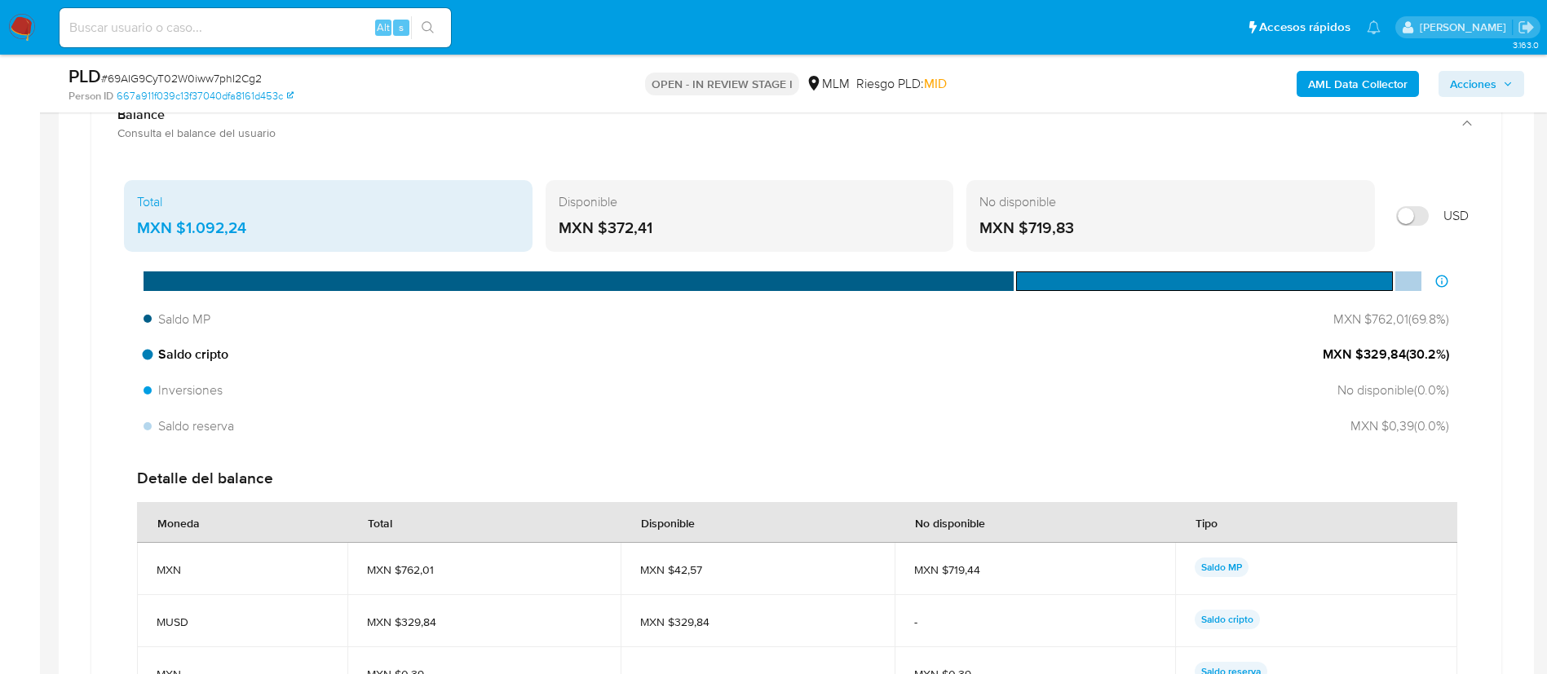
scroll to position [1101, 0]
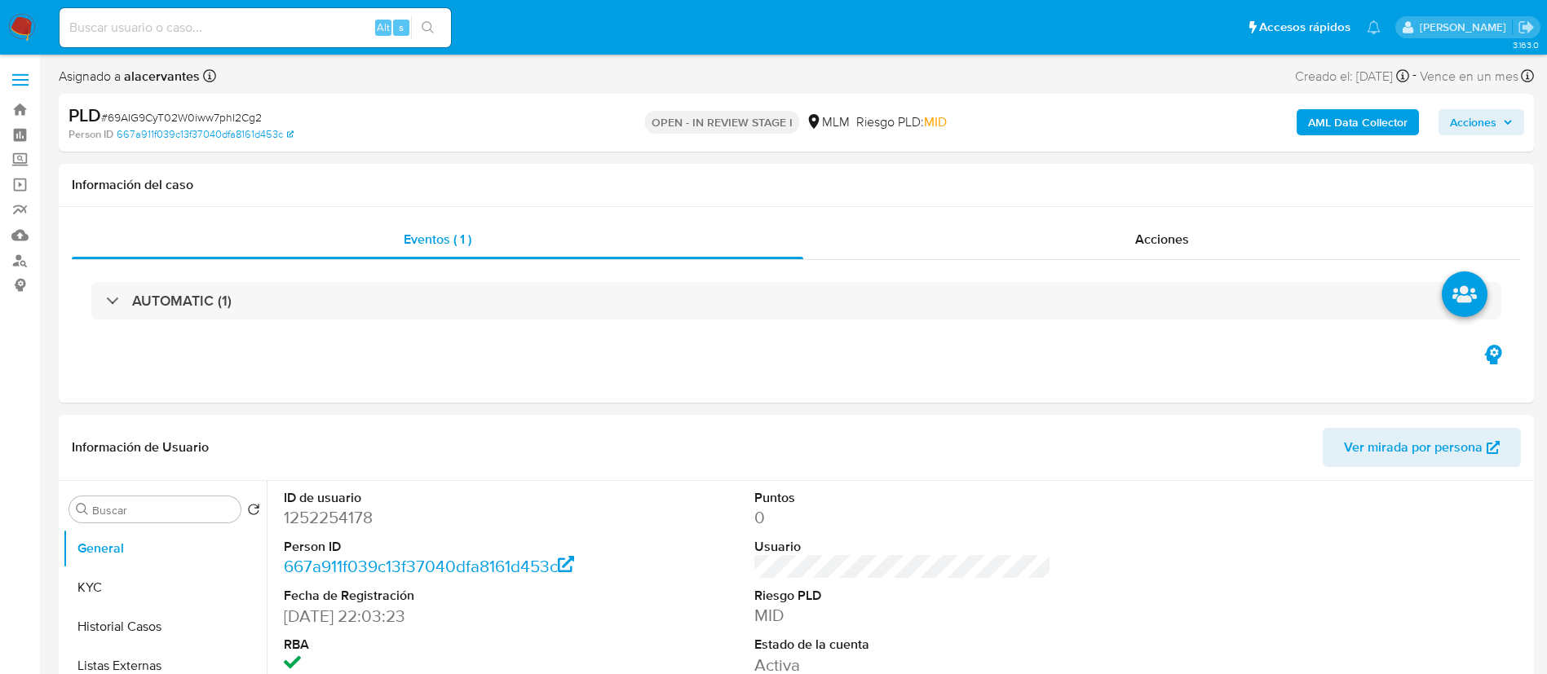
select select "10"
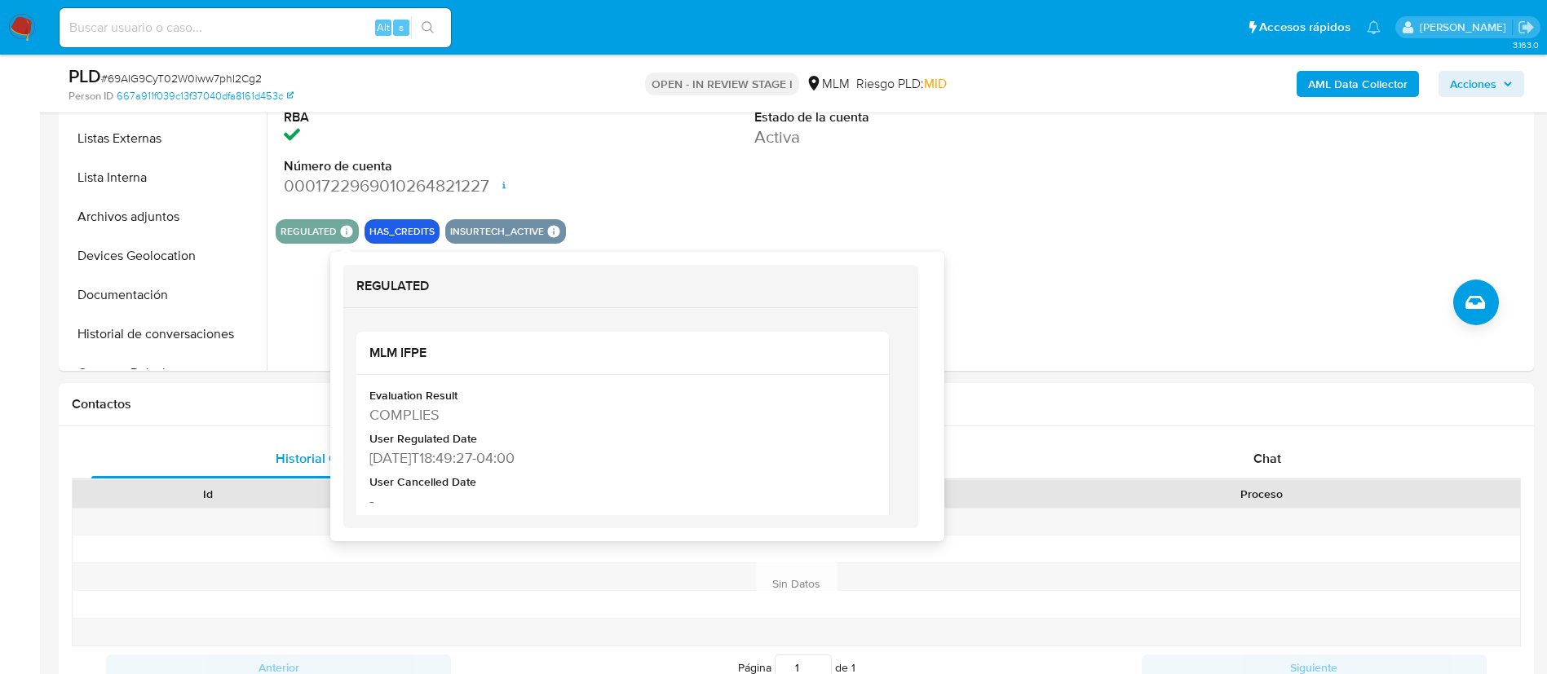
scroll to position [489, 0]
